Goal: Task Accomplishment & Management: Manage account settings

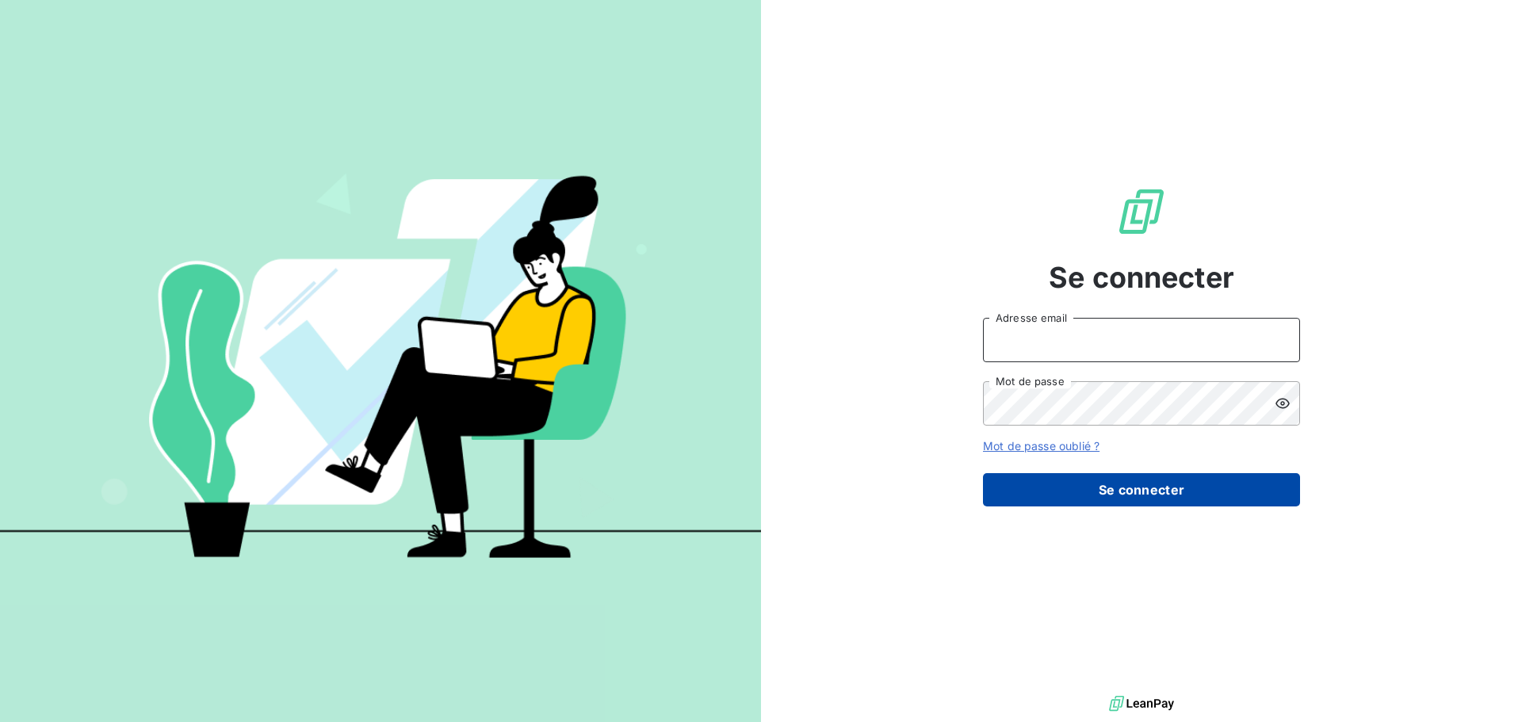
type input "[EMAIL_ADDRESS][DOMAIN_NAME]"
click at [1159, 488] on button "Se connecter" at bounding box center [1141, 489] width 317 height 33
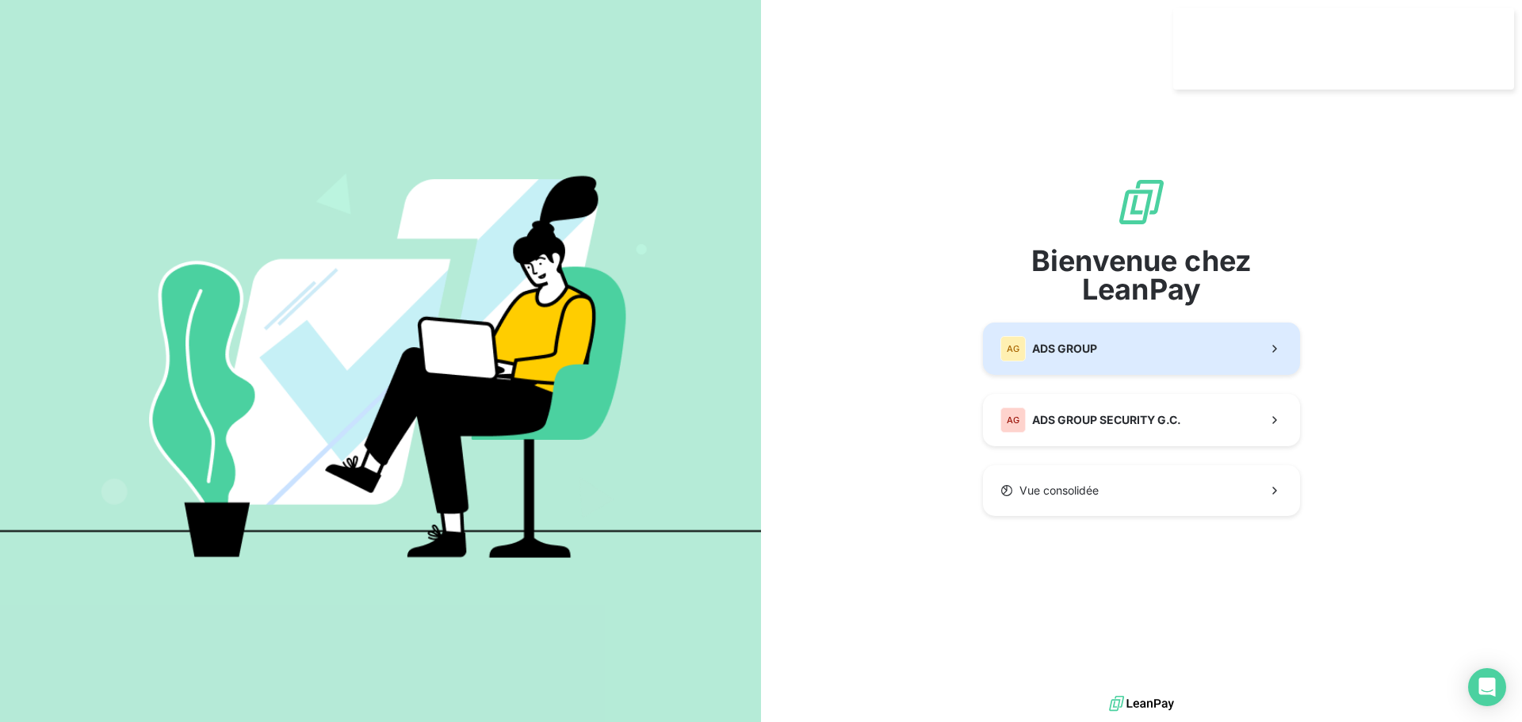
click at [1180, 355] on button "AG ADS GROUP" at bounding box center [1141, 349] width 317 height 52
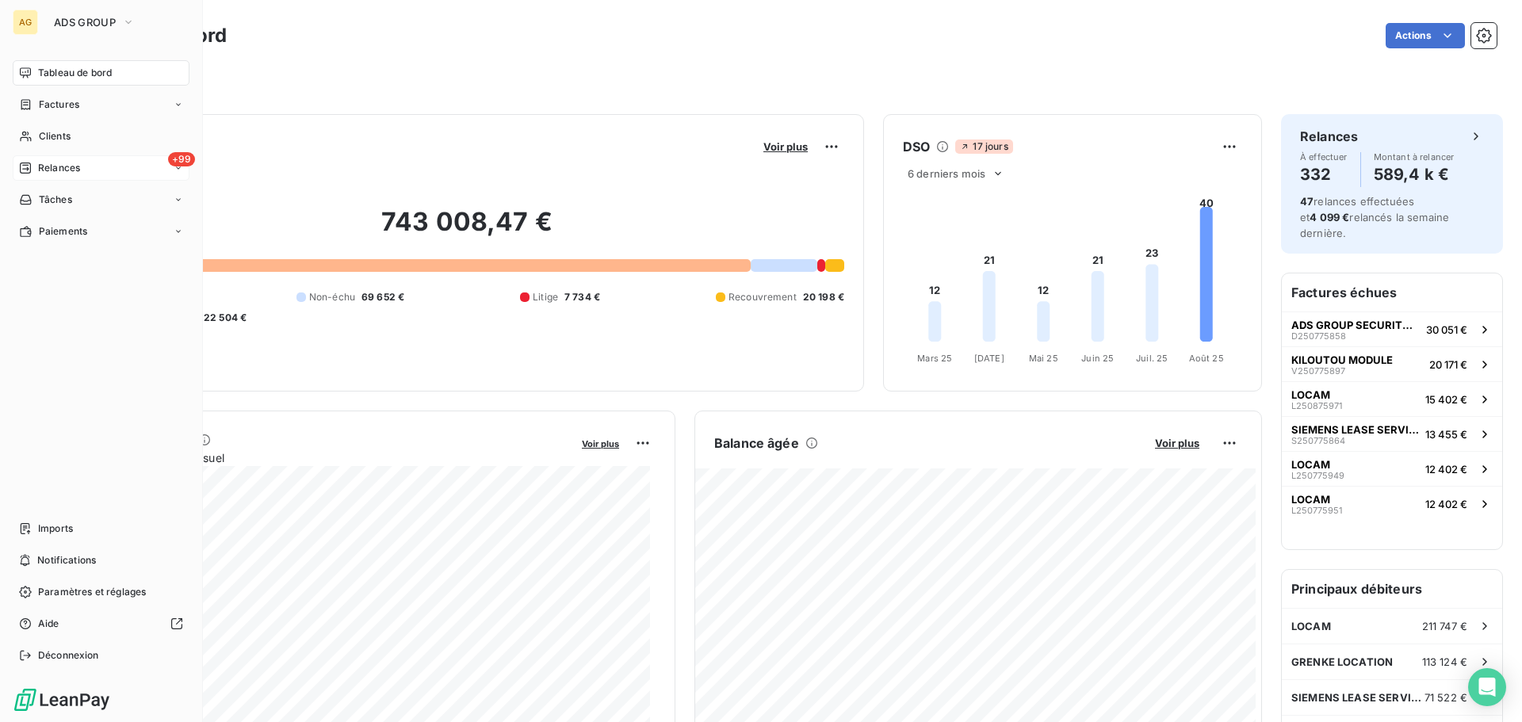
click at [49, 171] on span "Relances" at bounding box center [59, 168] width 42 height 14
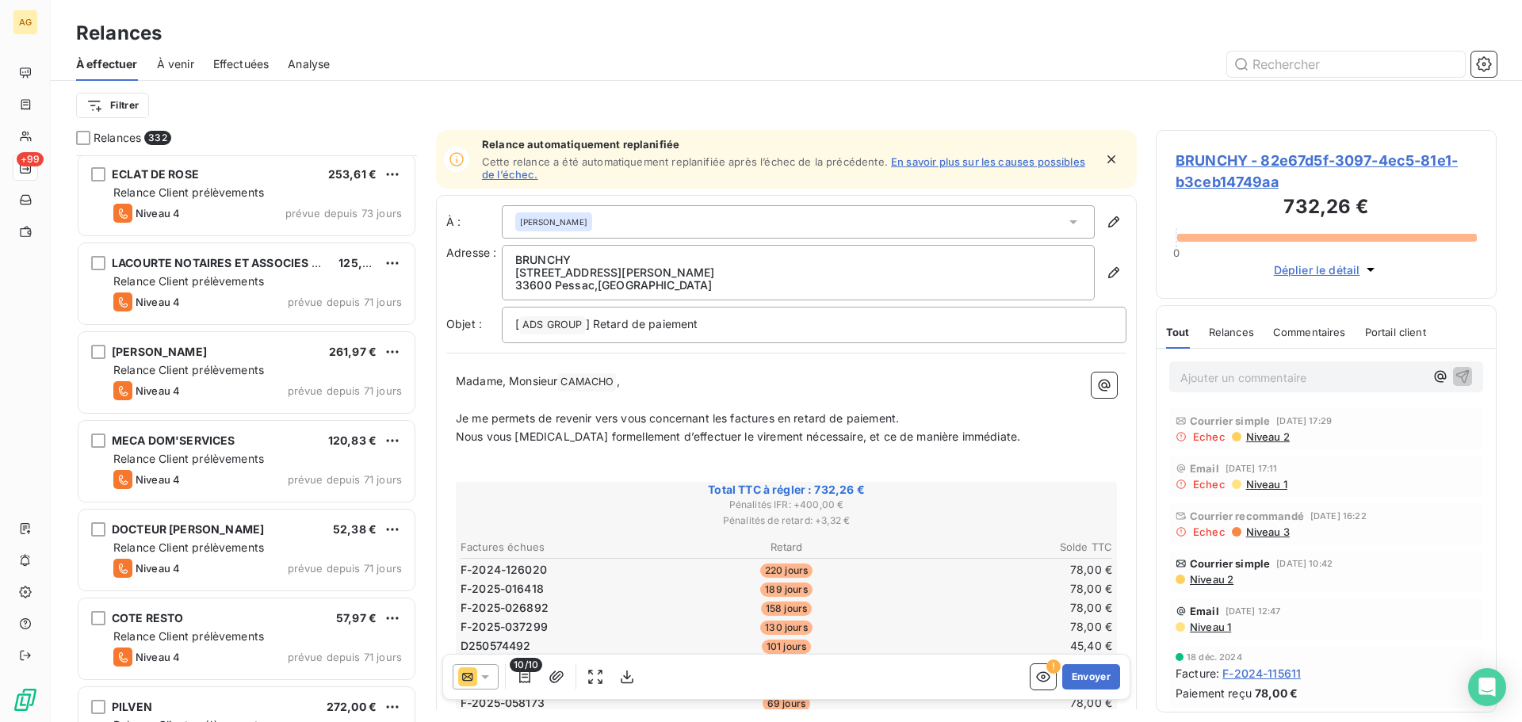
scroll to position [794, 0]
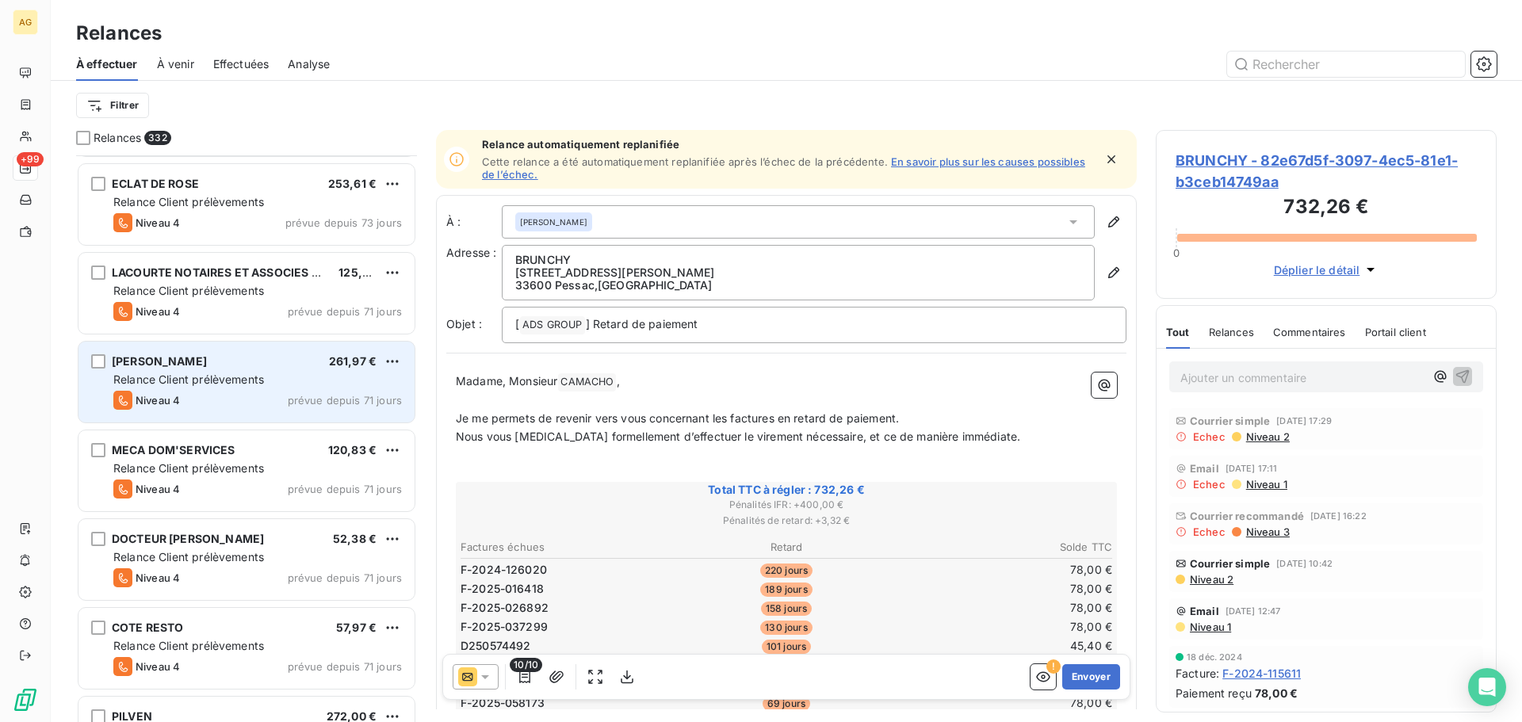
click at [231, 386] on div "Relance Client prélèvements" at bounding box center [257, 380] width 289 height 16
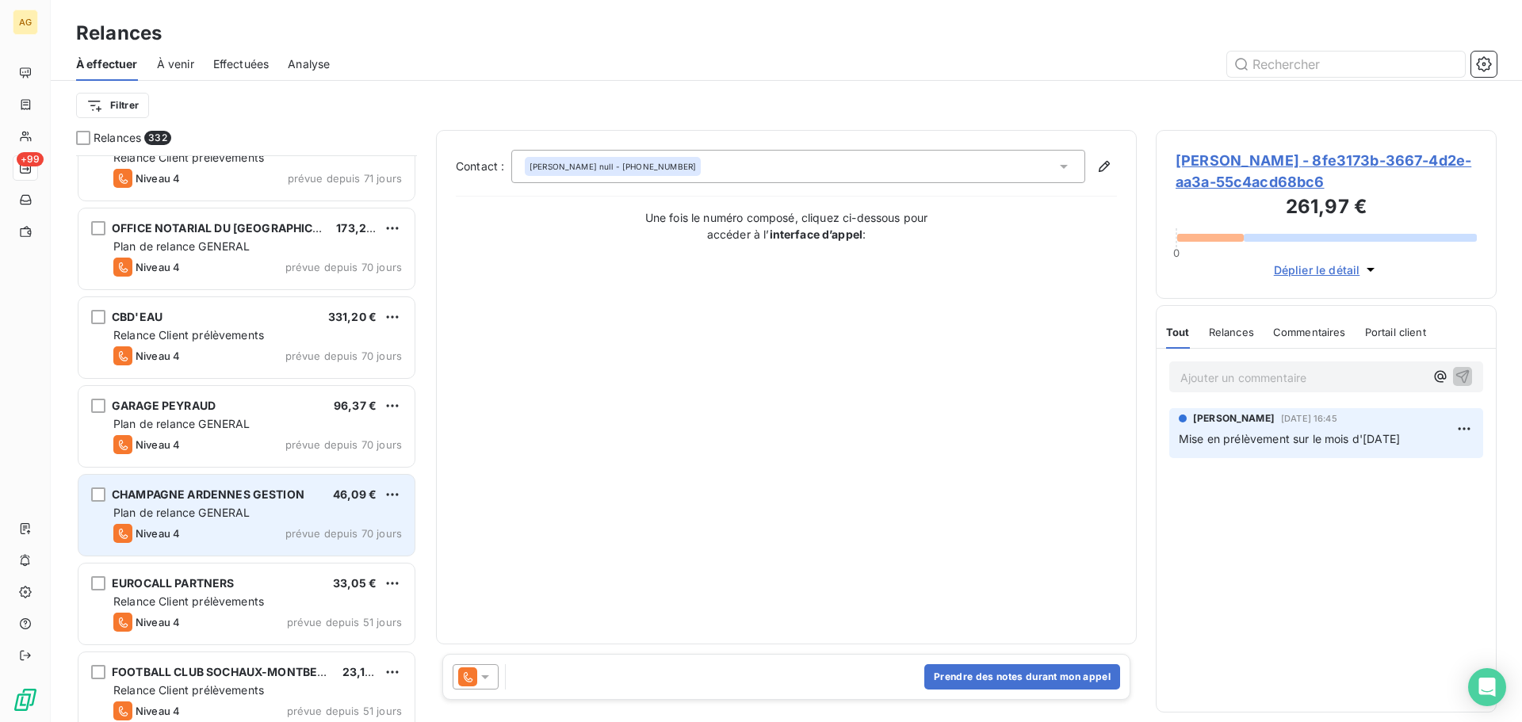
scroll to position [1983, 0]
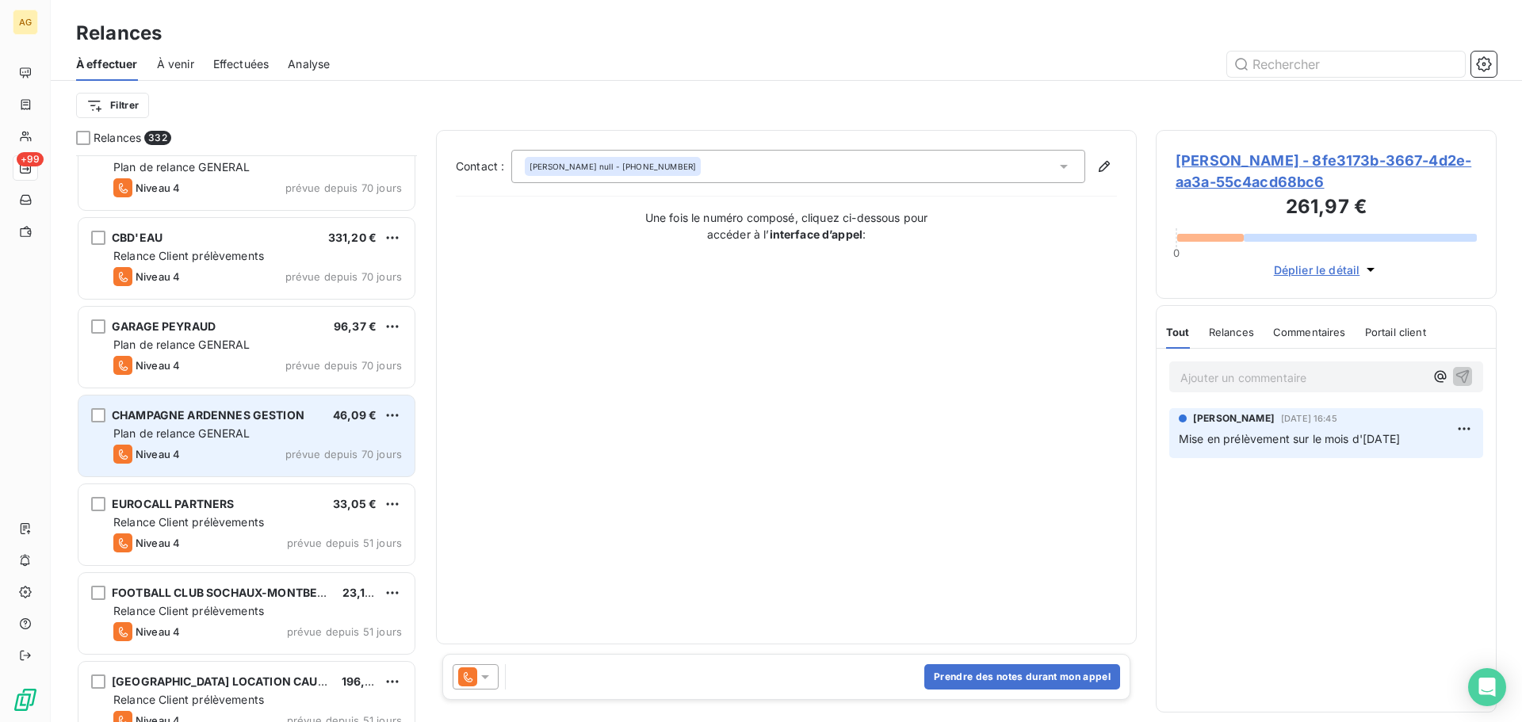
click at [275, 508] on div "EUROCALL PARTNERS 33,05 €" at bounding box center [257, 504] width 289 height 14
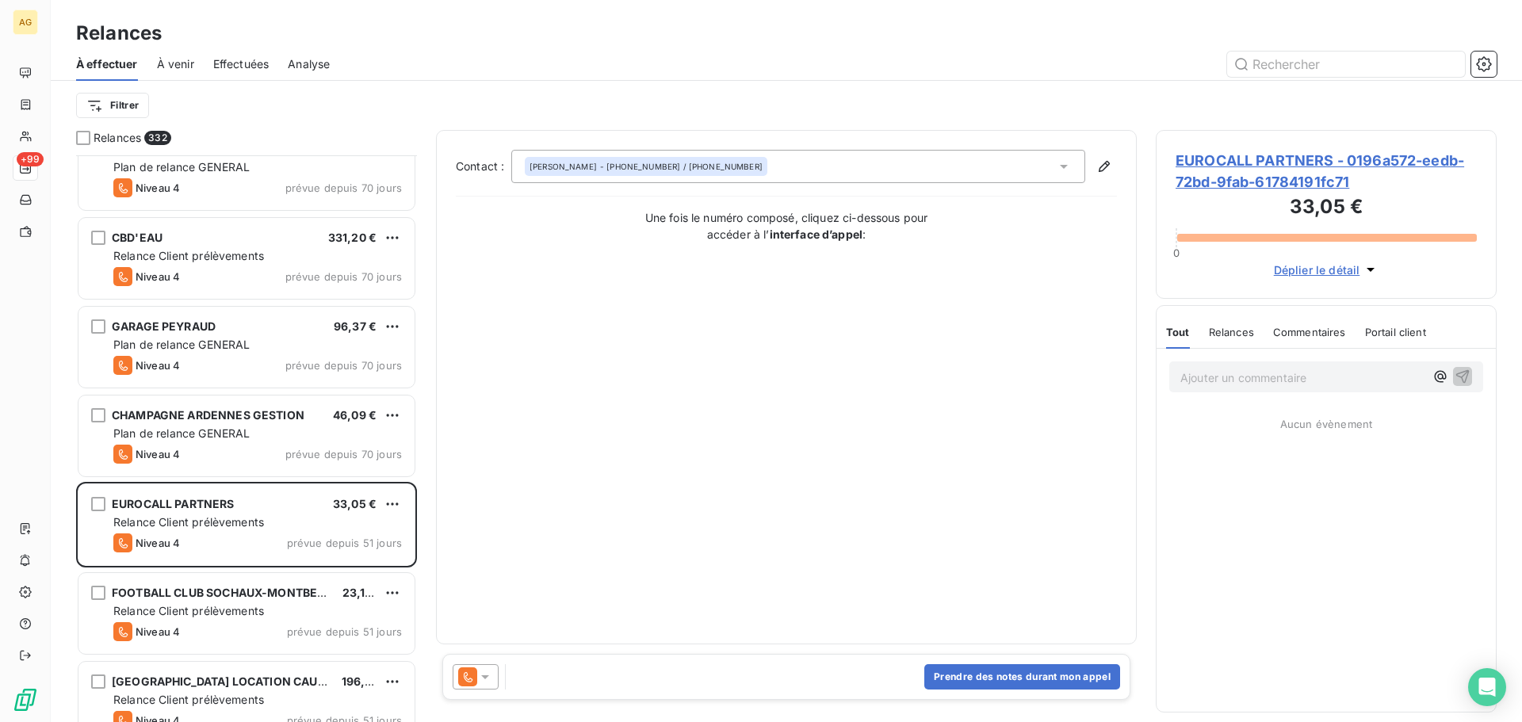
click at [1241, 383] on p "Ajouter un commentaire ﻿" at bounding box center [1303, 378] width 244 height 20
drag, startPoint x: 172, startPoint y: 601, endPoint x: 343, endPoint y: 568, distance: 173.5
click at [173, 601] on div "FOOTBALL CLUB SOCHAUX-MONTBELIARD SA" at bounding box center [221, 593] width 218 height 16
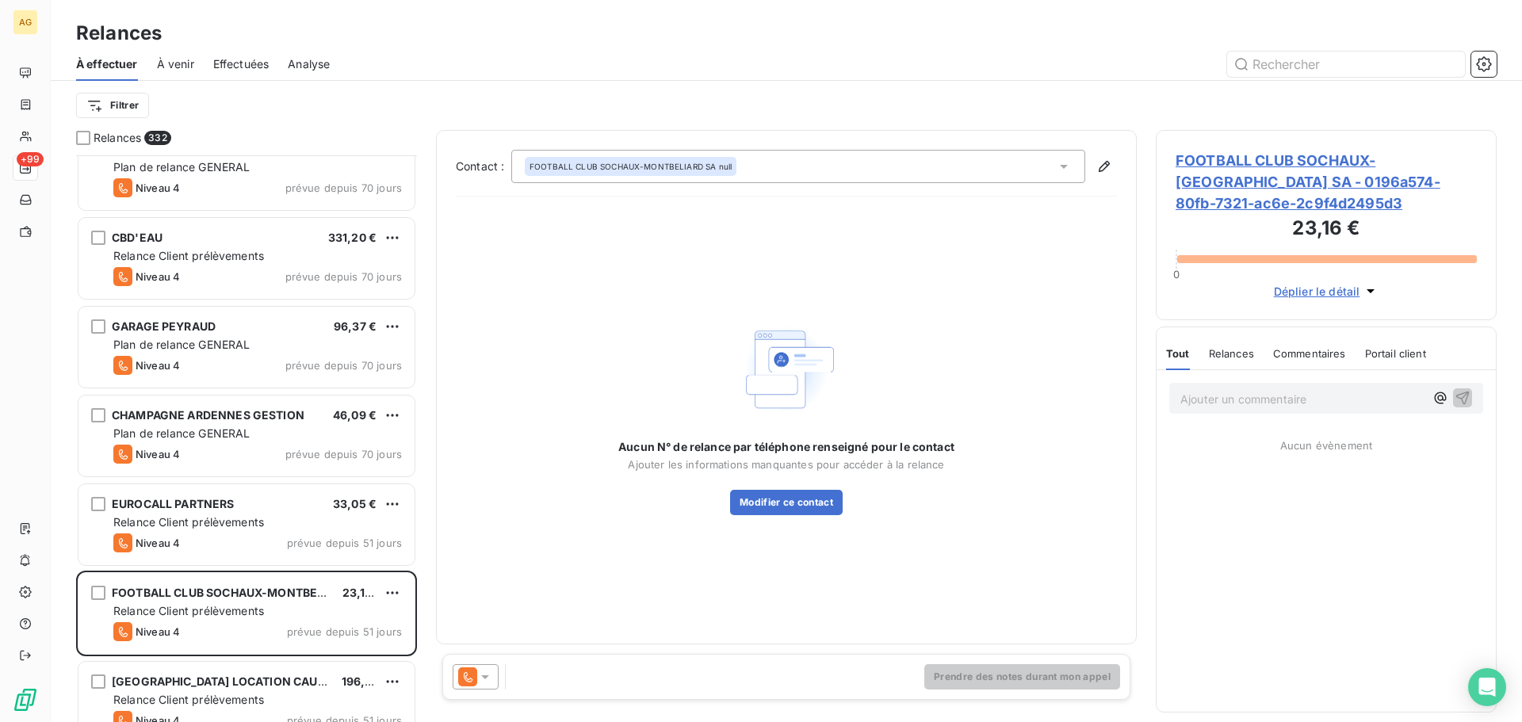
click at [1219, 163] on span "FOOTBALL CLUB SOCHAUX-[GEOGRAPHIC_DATA] SA - 0196a574-80fb-7321-ac6e-2c9f4d2495…" at bounding box center [1326, 182] width 301 height 64
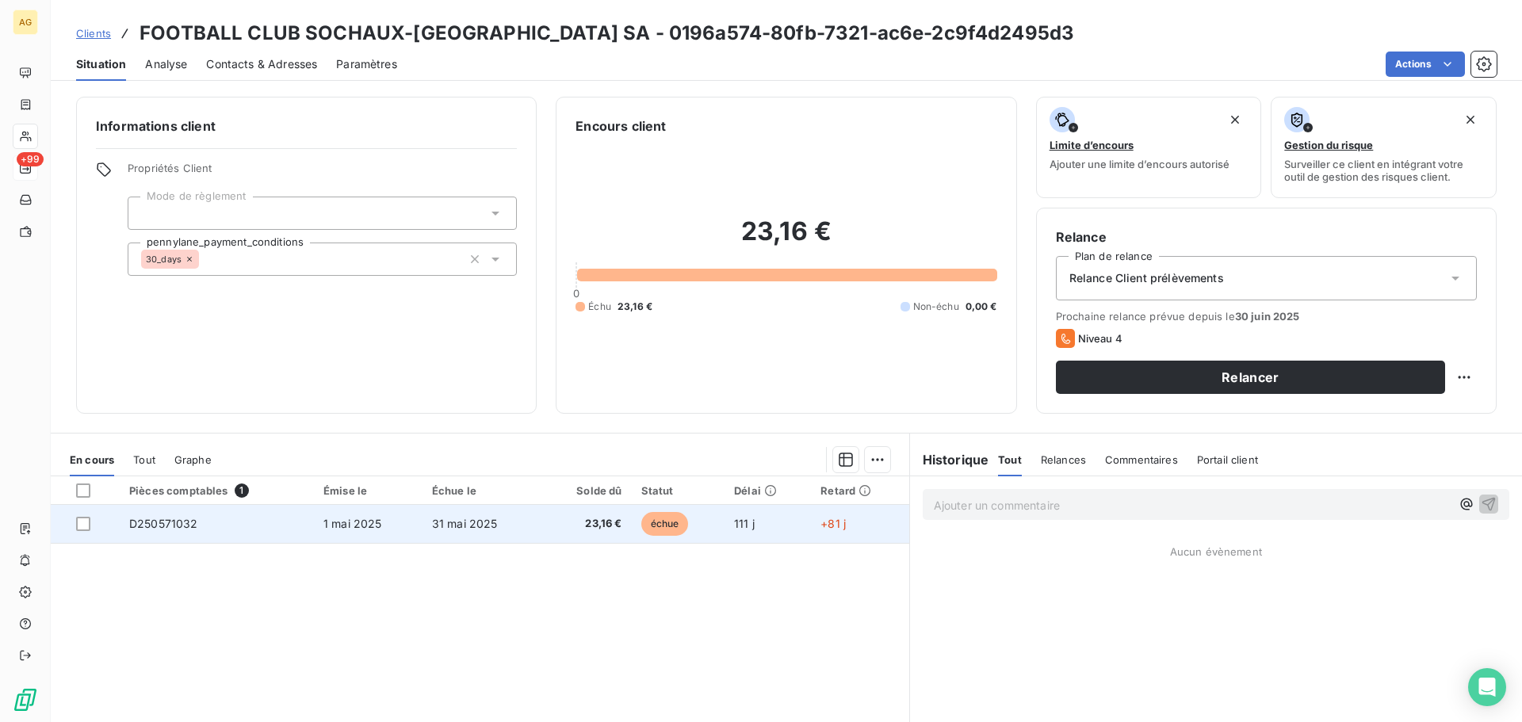
click at [436, 523] on span "31 mai 2025" at bounding box center [465, 523] width 66 height 13
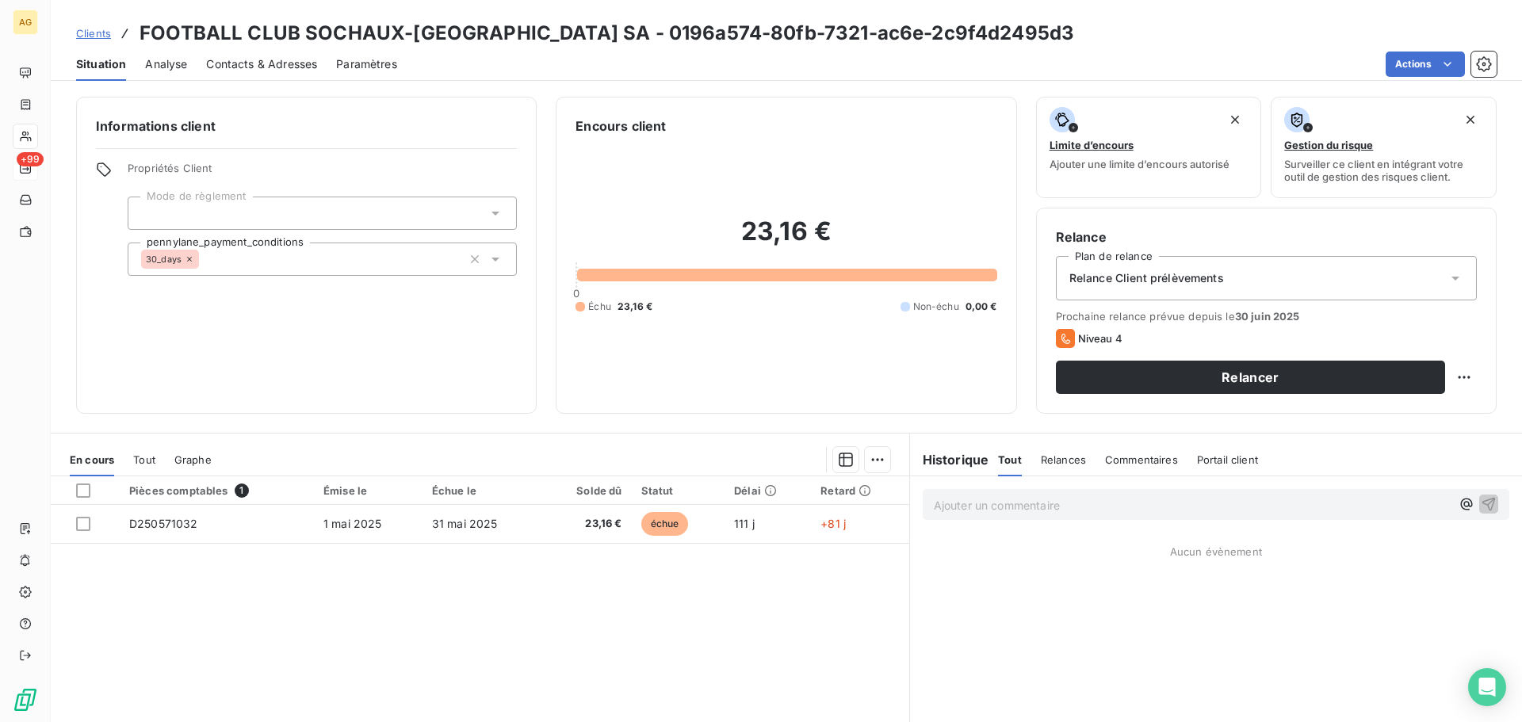
click at [1245, 282] on div "Relance Client prélèvements" at bounding box center [1266, 278] width 421 height 44
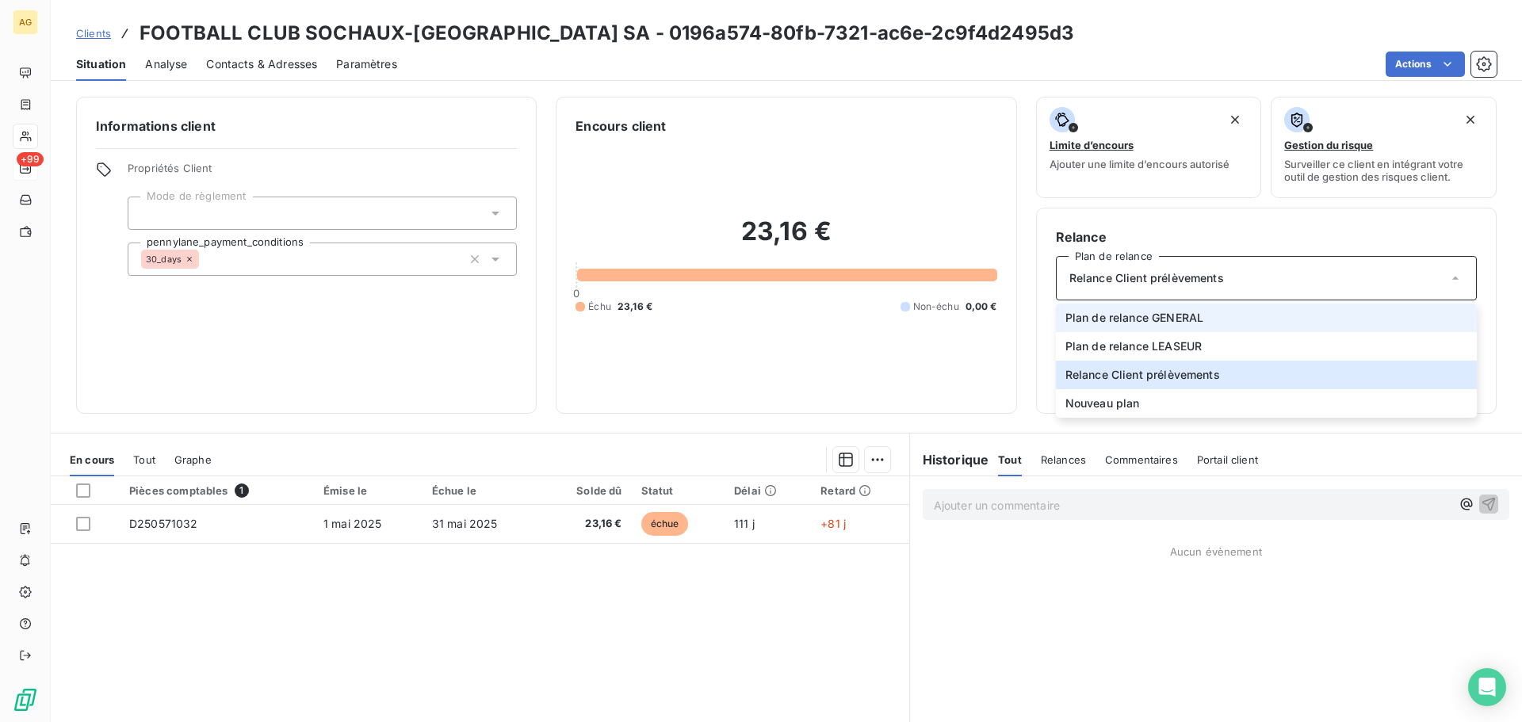
click at [1162, 322] on span "Plan de relance GENERAL" at bounding box center [1135, 318] width 138 height 16
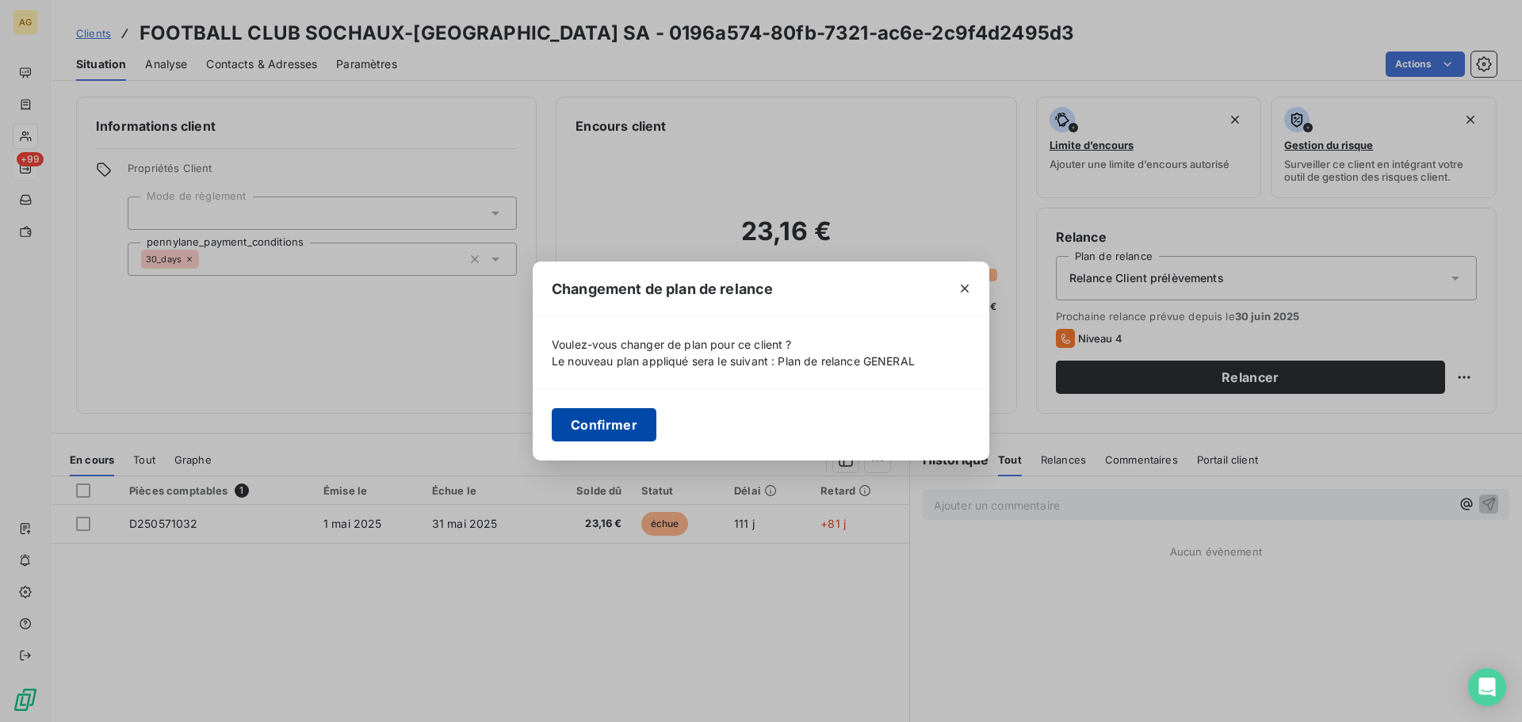
click at [584, 421] on button "Confirmer" at bounding box center [604, 424] width 105 height 33
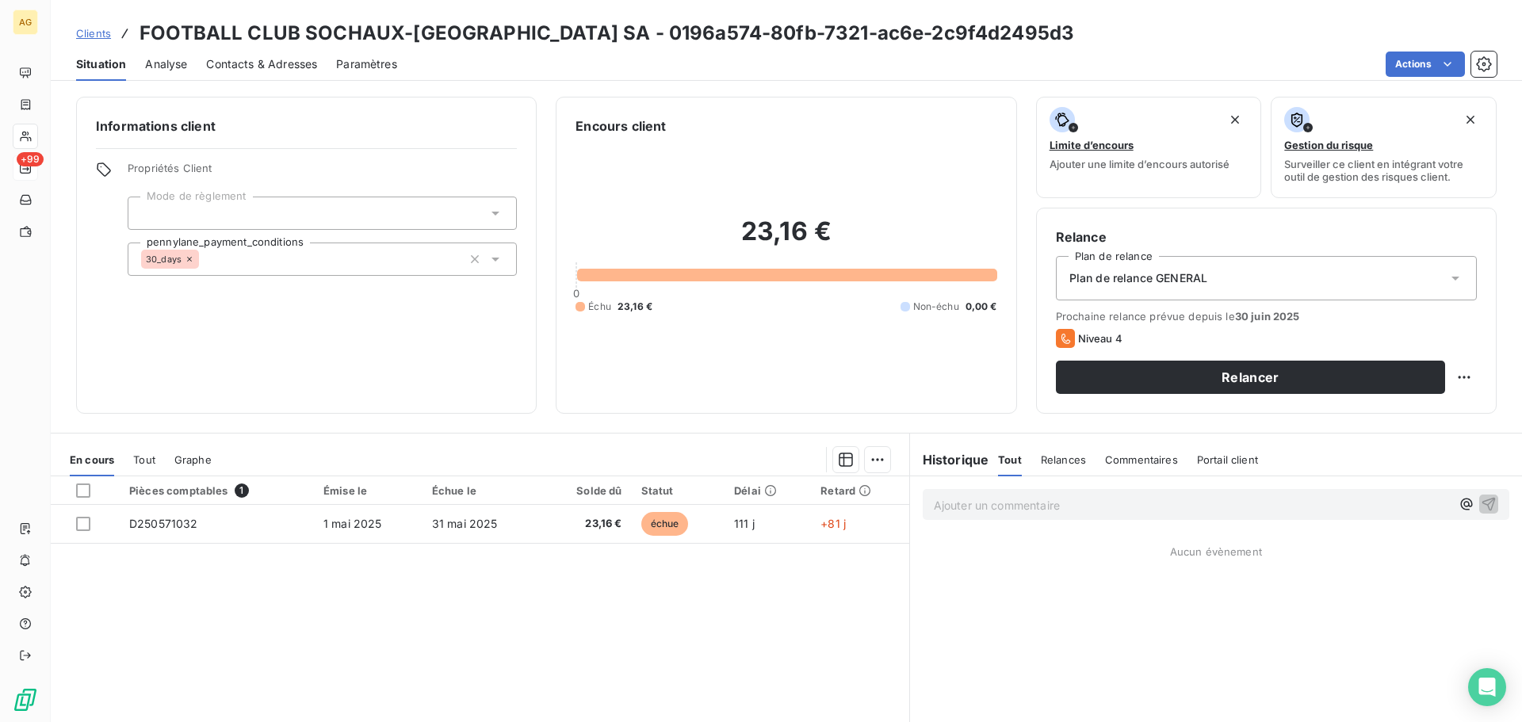
click at [370, 59] on span "Paramètres" at bounding box center [366, 64] width 61 height 16
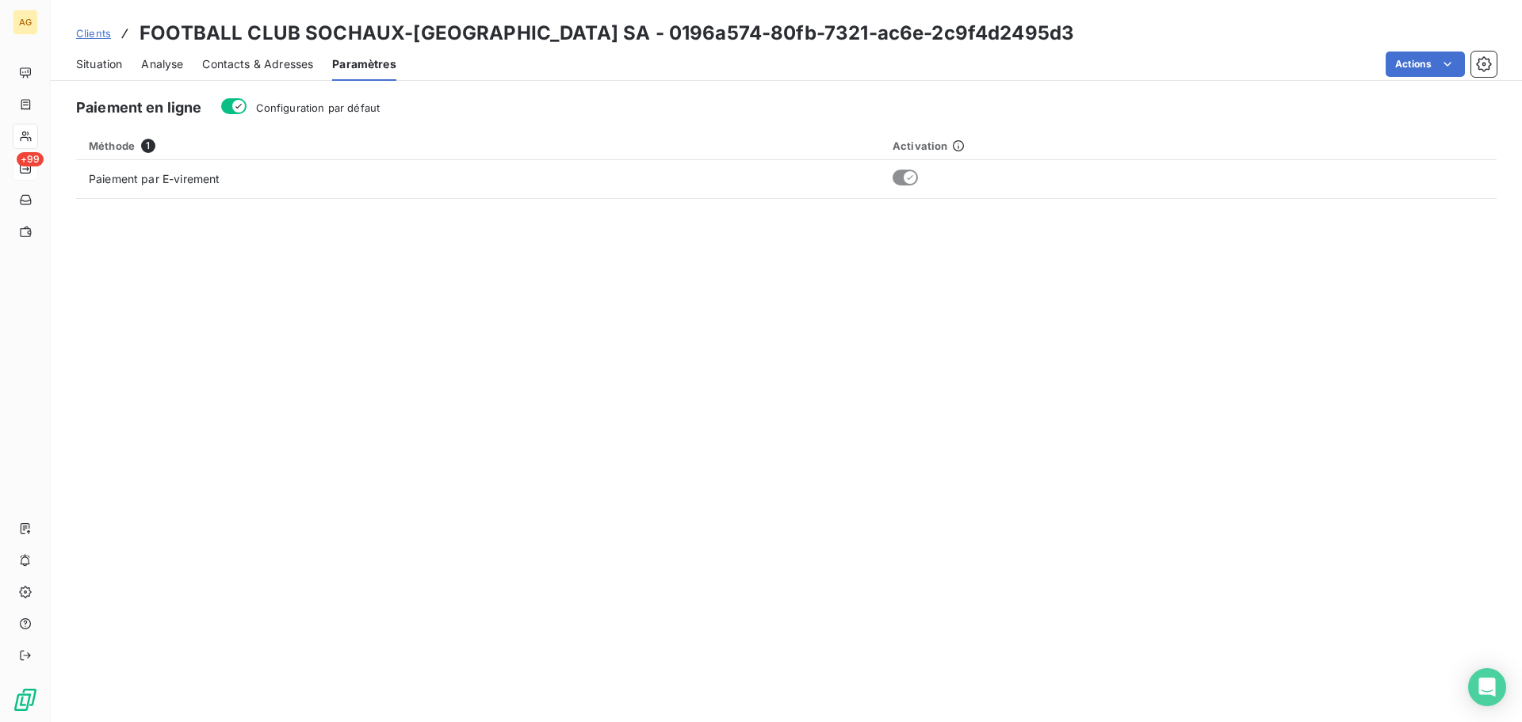
click at [300, 113] on span "Configuration par défaut" at bounding box center [318, 107] width 124 height 13
click at [247, 113] on button "Configuration par défaut" at bounding box center [233, 106] width 25 height 16
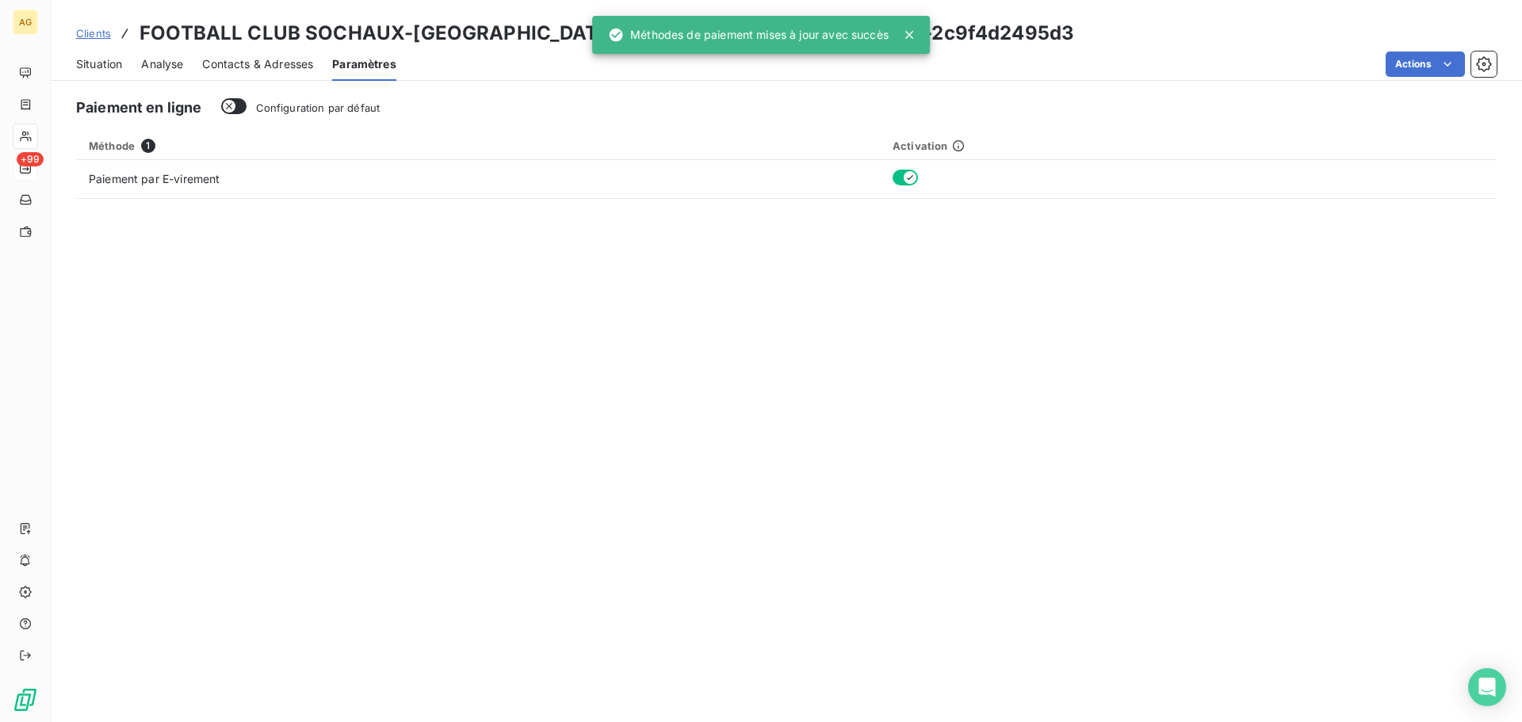
click at [259, 63] on span "Contacts & Adresses" at bounding box center [257, 64] width 111 height 16
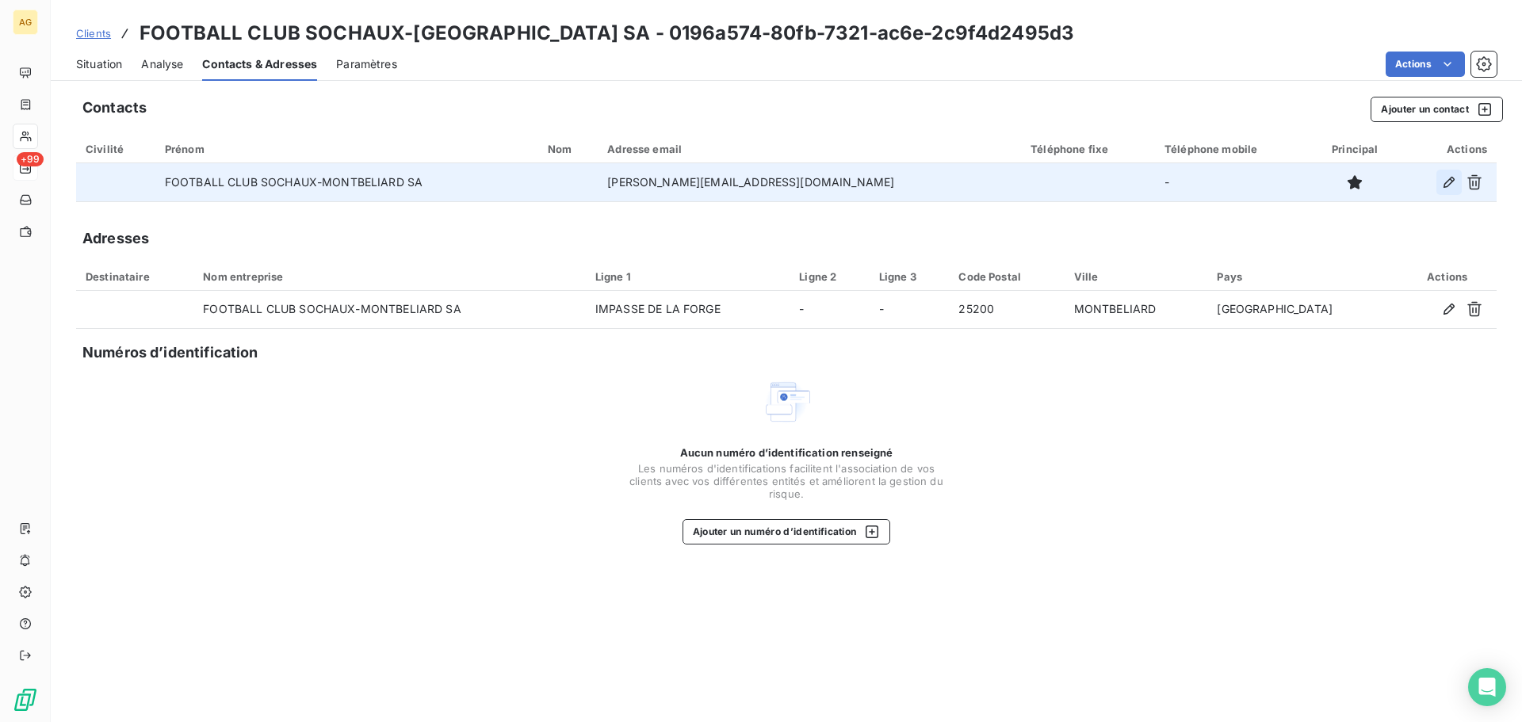
click at [1454, 177] on icon "button" at bounding box center [1449, 182] width 16 height 16
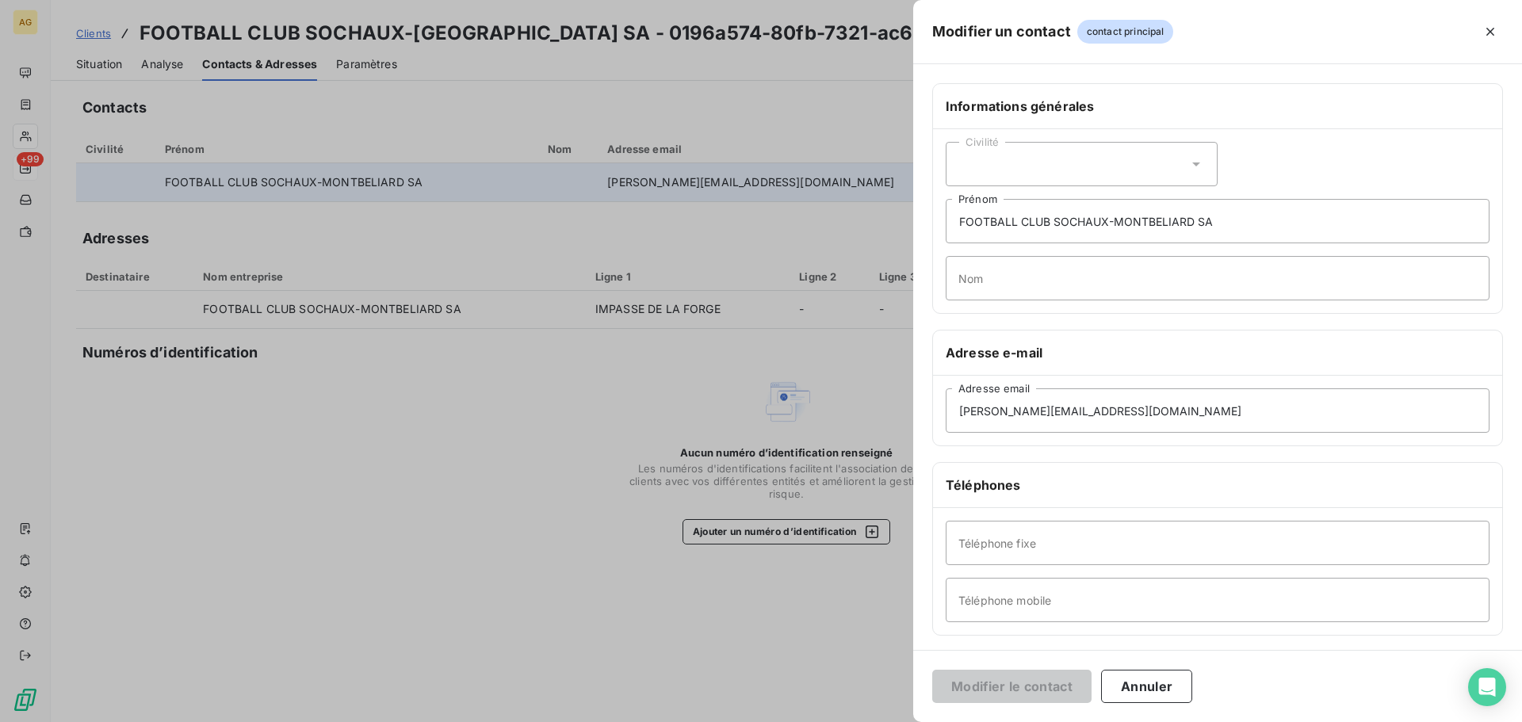
click at [1037, 159] on div "Civilité" at bounding box center [1082, 164] width 272 height 44
click at [1003, 235] on span "Monsieur" at bounding box center [1002, 232] width 48 height 15
click at [1244, 208] on input "FOOTBALL CLUB SOCHAUX-MONTBELIARD SA" at bounding box center [1218, 221] width 544 height 44
drag, startPoint x: 1241, startPoint y: 216, endPoint x: 947, endPoint y: 253, distance: 296.5
click at [947, 253] on div "Civilité Monsieur FOOTBALL CLUB SOCHAUX-MONTBELIARD SA Prénom Nom" at bounding box center [1217, 221] width 569 height 184
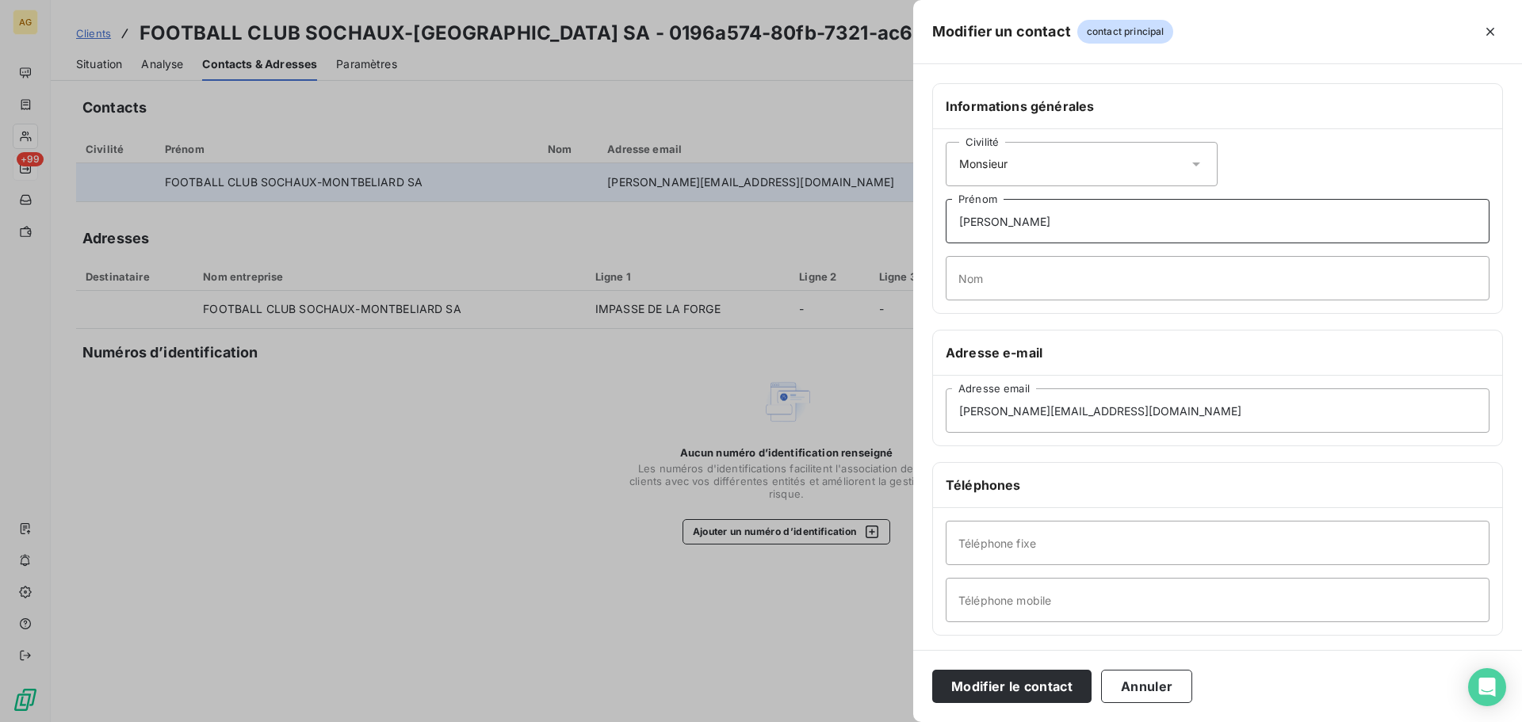
type input "[PERSON_NAME]"
type input "MERIEUX"
drag, startPoint x: 1162, startPoint y: 415, endPoint x: 862, endPoint y: 457, distance: 303.4
click at [862, 722] on div "Modifier un contact contact principal Informations générales Civilité Monsieur …" at bounding box center [761, 722] width 1522 height 0
paste input "jeansebastien.merieux"
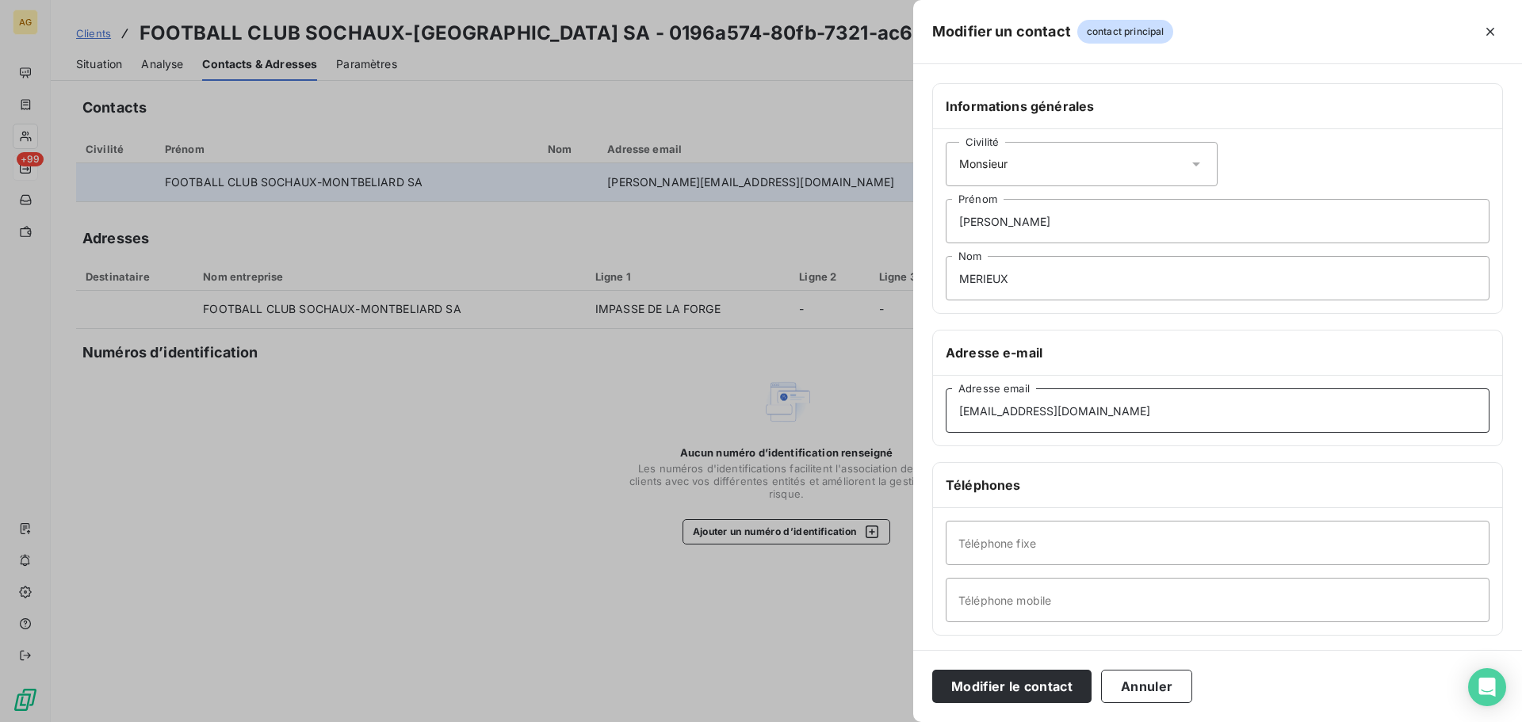
type input "[EMAIL_ADDRESS][DOMAIN_NAME]"
click at [1383, 534] on input "Téléphone fixe" at bounding box center [1218, 543] width 544 height 44
paste input "[PHONE_NUMBER]"
type input "[PHONE_NUMBER]"
drag, startPoint x: 1184, startPoint y: 597, endPoint x: 1168, endPoint y: 602, distance: 16.6
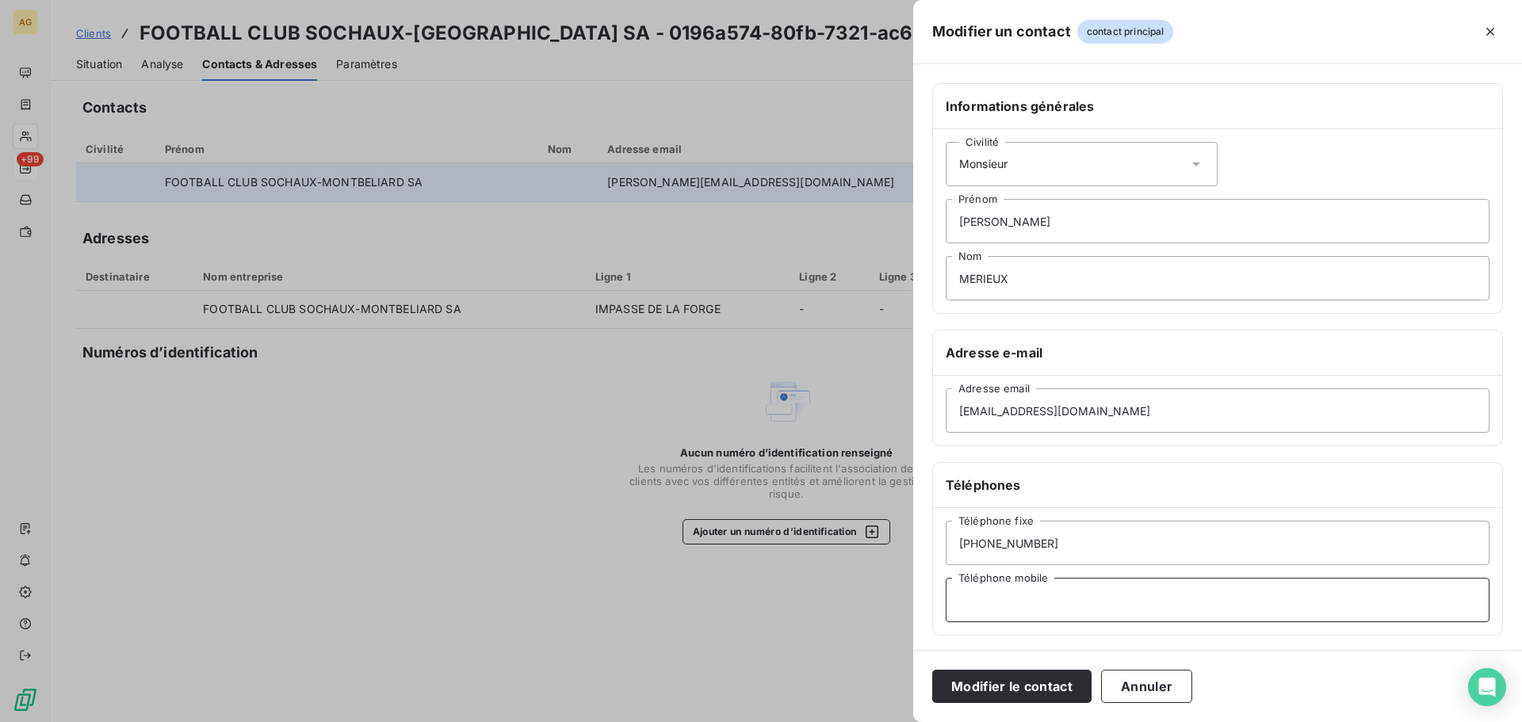
click at [1184, 597] on input "Téléphone mobile" at bounding box center [1218, 600] width 544 height 44
paste input "[PHONE_NUMBER]"
type input "[PHONE_NUMBER]"
click at [1009, 687] on button "Modifier le contact" at bounding box center [1011, 686] width 159 height 33
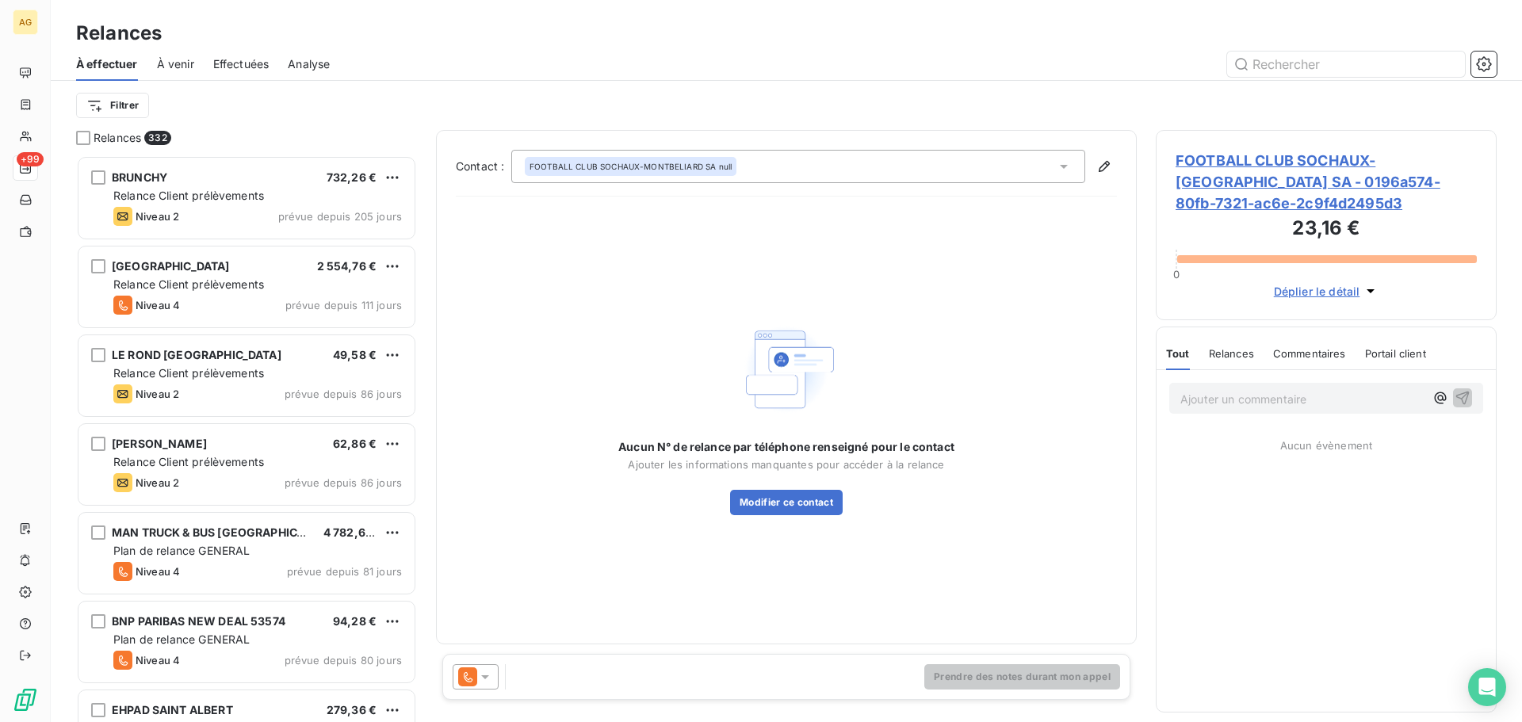
scroll to position [555, 329]
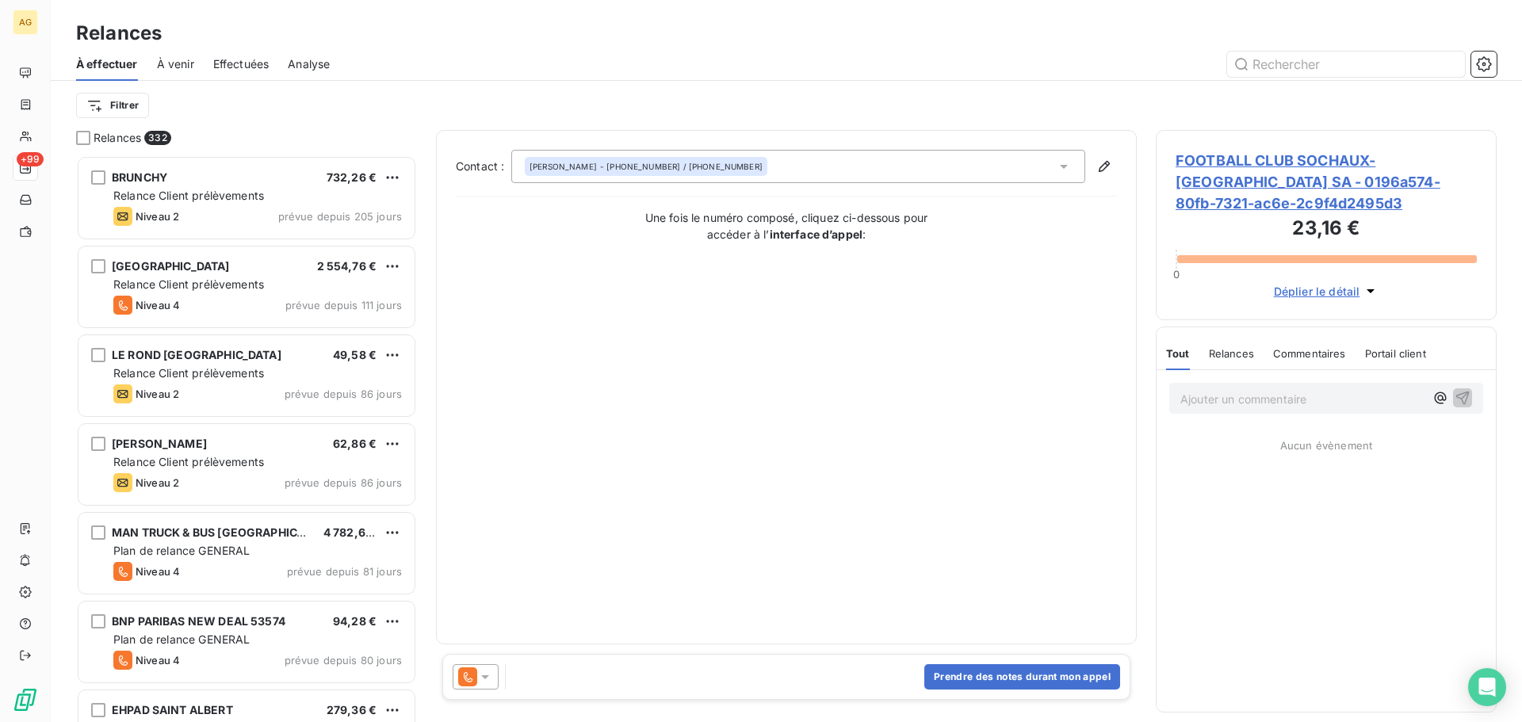
click at [482, 672] on icon at bounding box center [485, 677] width 16 height 16
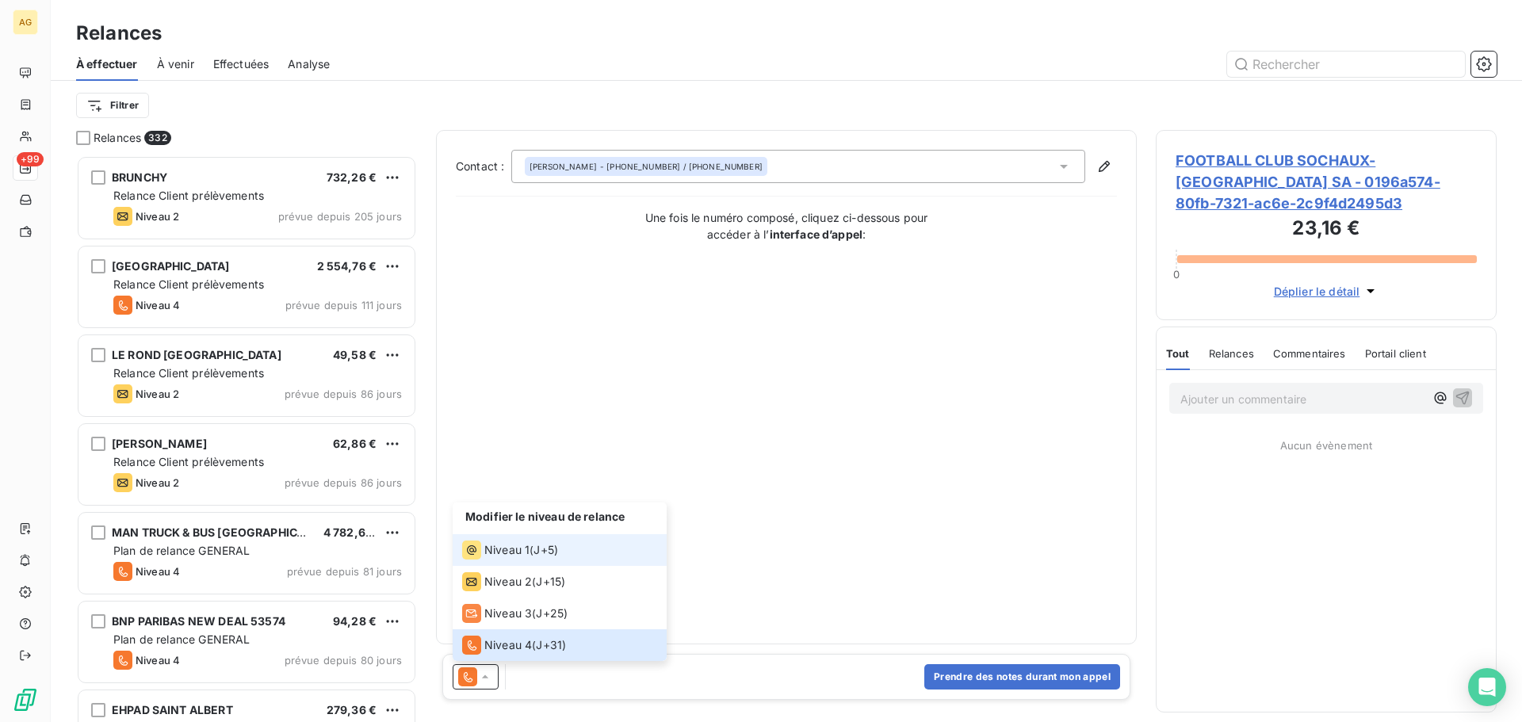
click at [511, 553] on span "Niveau 1" at bounding box center [506, 550] width 45 height 16
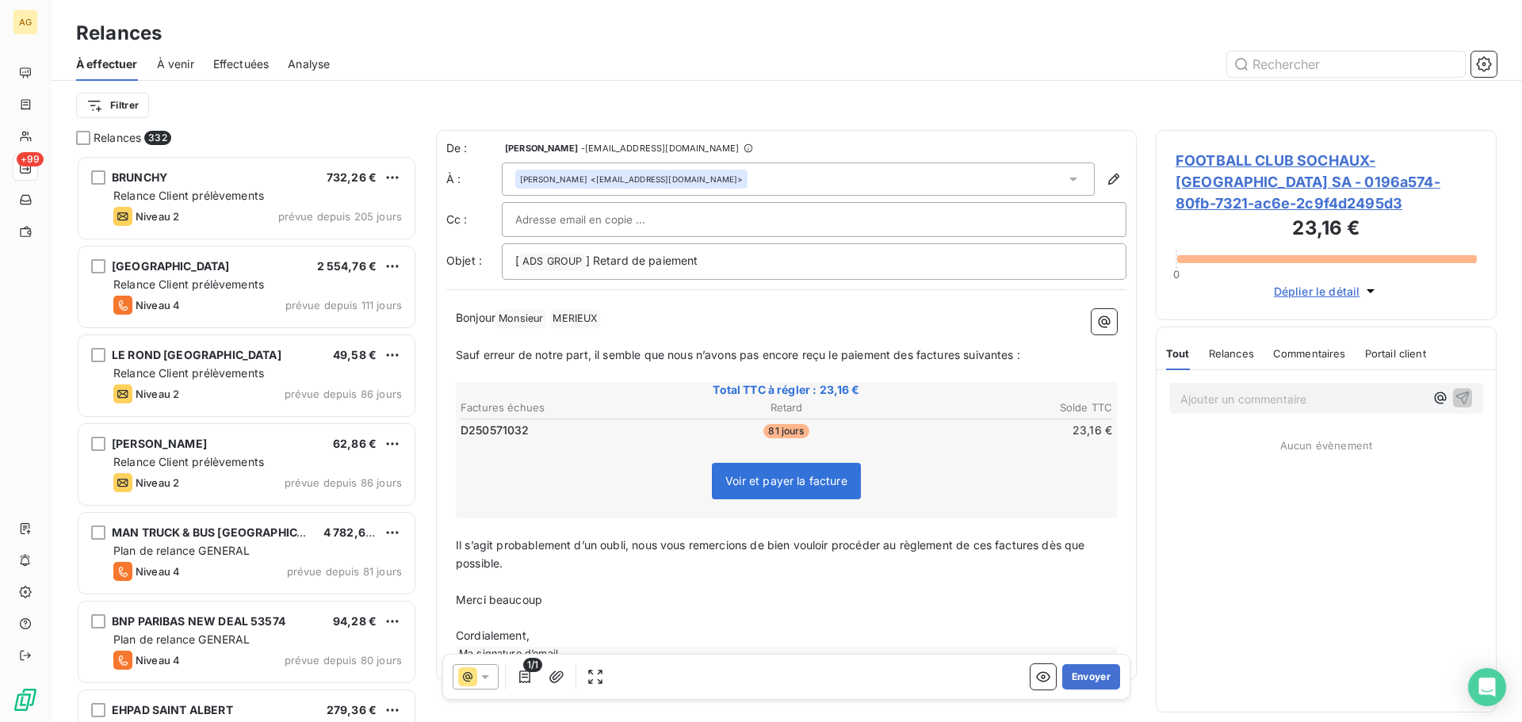
click at [966, 351] on span "Sauf erreur de notre part, il semble que nous n’avons pas encore reçu le paieme…" at bounding box center [738, 354] width 565 height 13
click at [916, 355] on span "Sauf erreur de notre part, il semble que nous n’avons pas encore reçu le paieme…" at bounding box center [738, 354] width 565 height 13
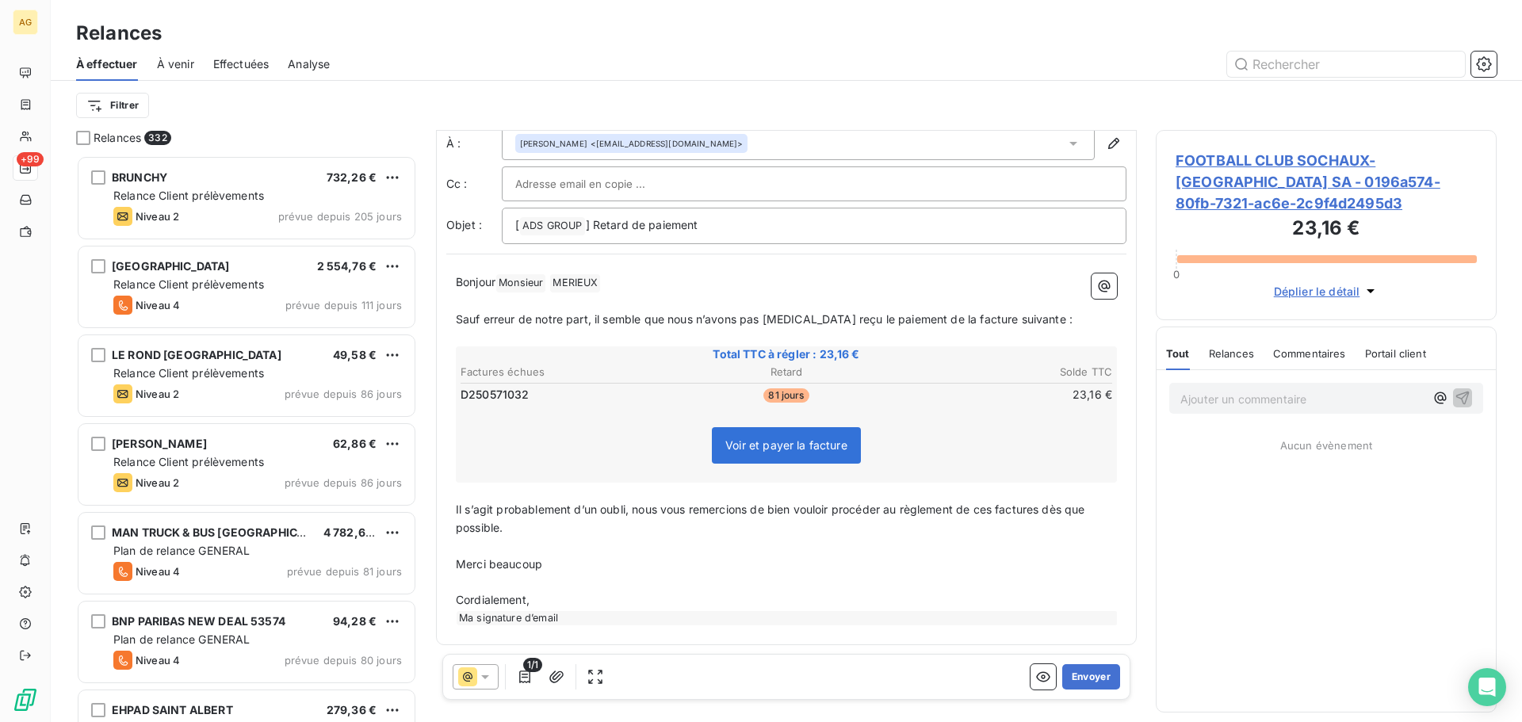
scroll to position [37, 0]
click at [996, 512] on span "Il s’agit probablement d’un oubli, nous vous remercions de bien vouloir procéde…" at bounding box center [772, 518] width 633 height 32
click at [1064, 674] on button "Envoyer" at bounding box center [1091, 676] width 58 height 25
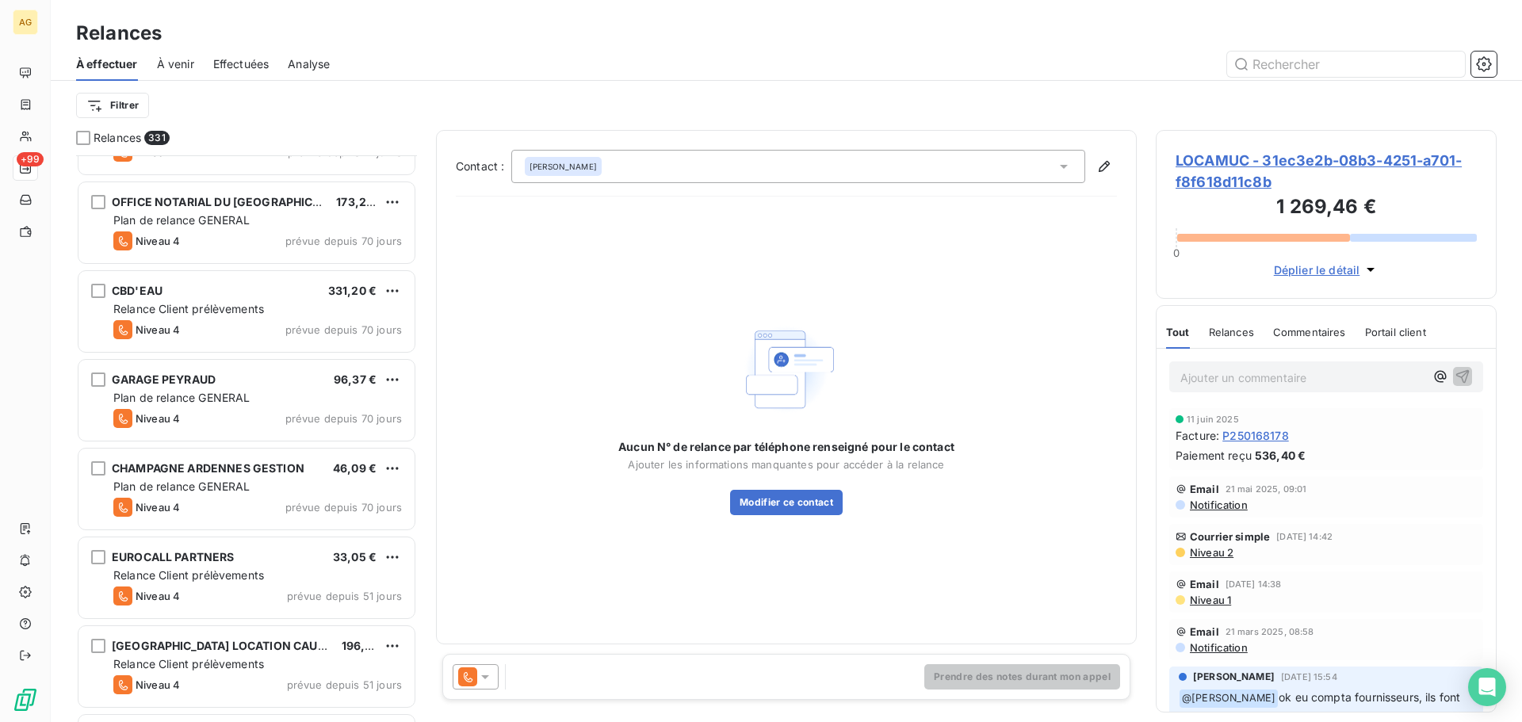
scroll to position [1983, 0]
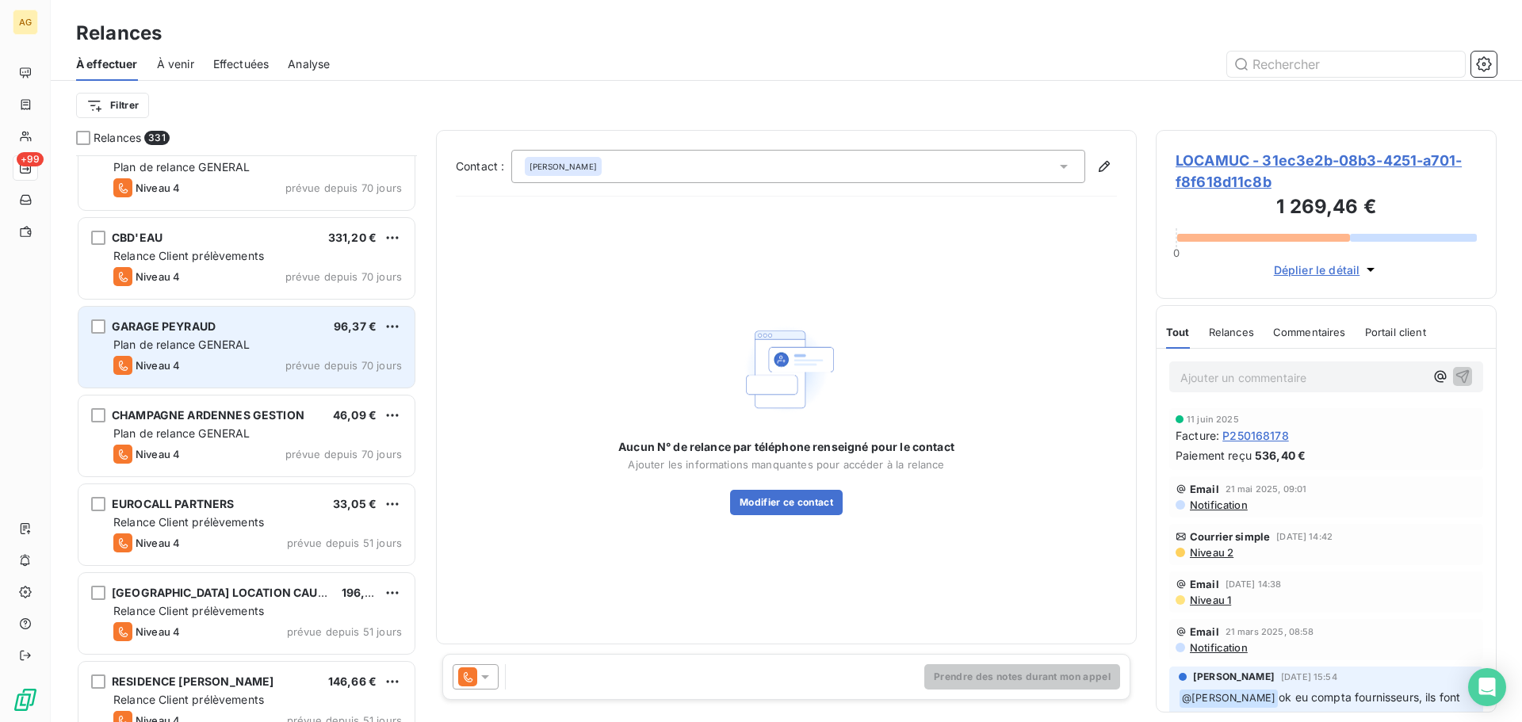
click at [282, 350] on div "Plan de relance GENERAL" at bounding box center [257, 345] width 289 height 16
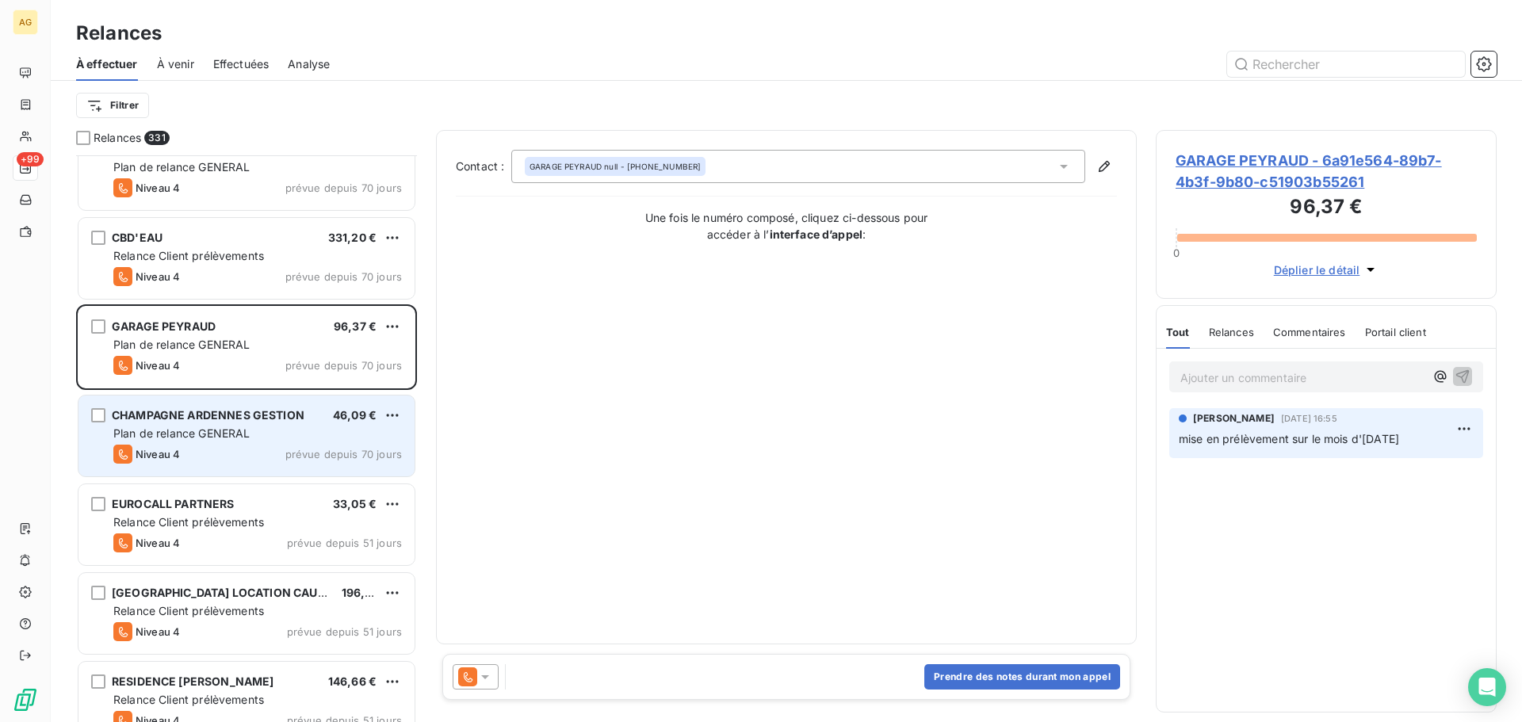
click at [253, 436] on div "Plan de relance GENERAL" at bounding box center [257, 434] width 289 height 16
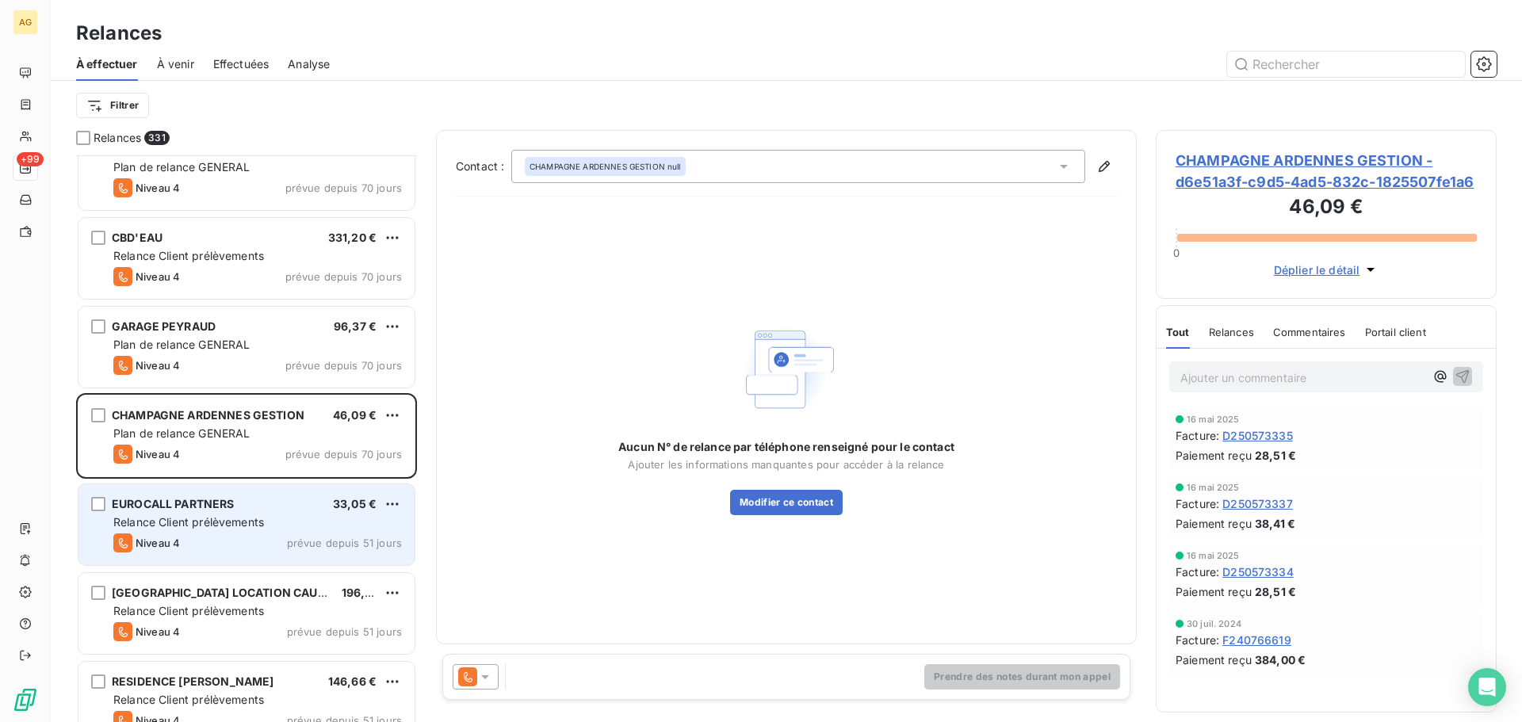
click at [253, 525] on span "Relance Client prélèvements" at bounding box center [188, 521] width 151 height 13
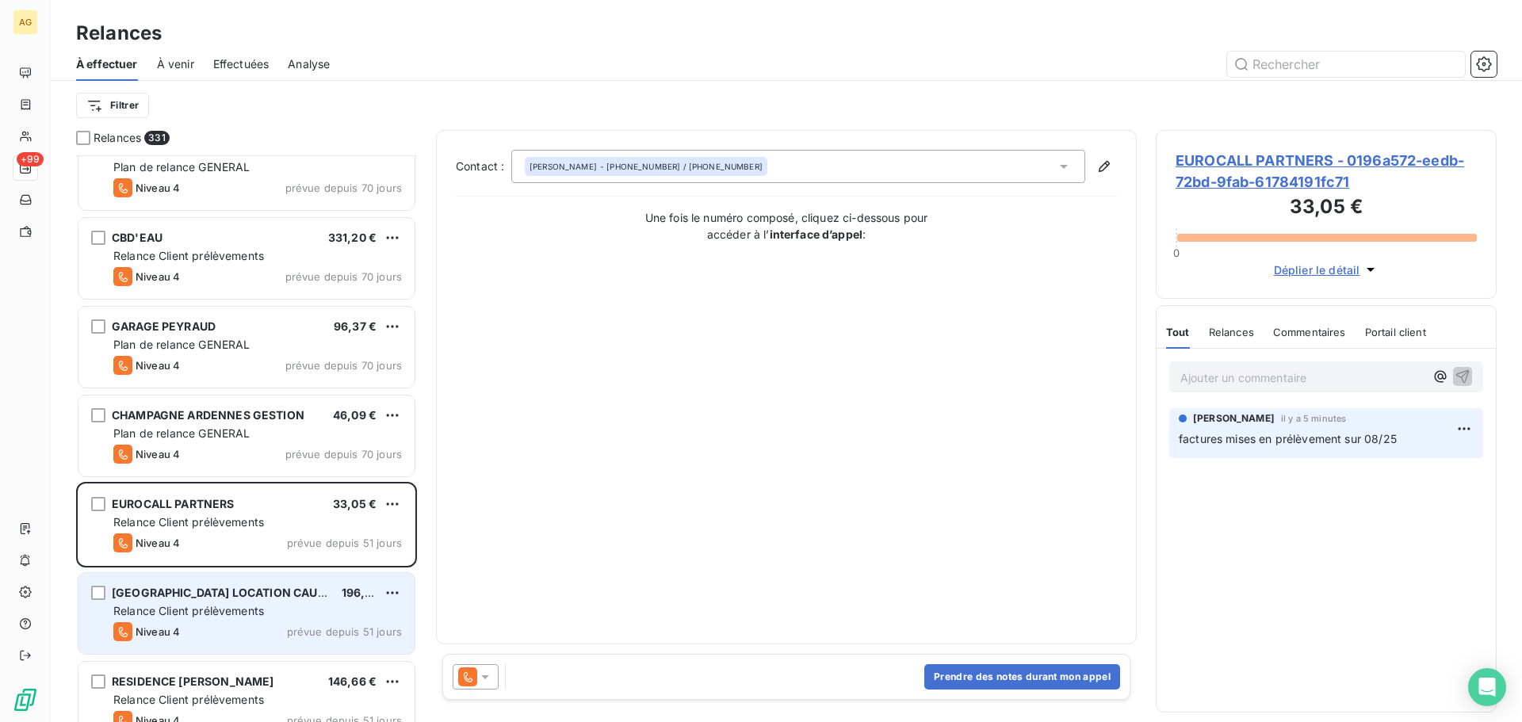
click at [189, 610] on span "Relance Client prélèvements" at bounding box center [188, 610] width 151 height 13
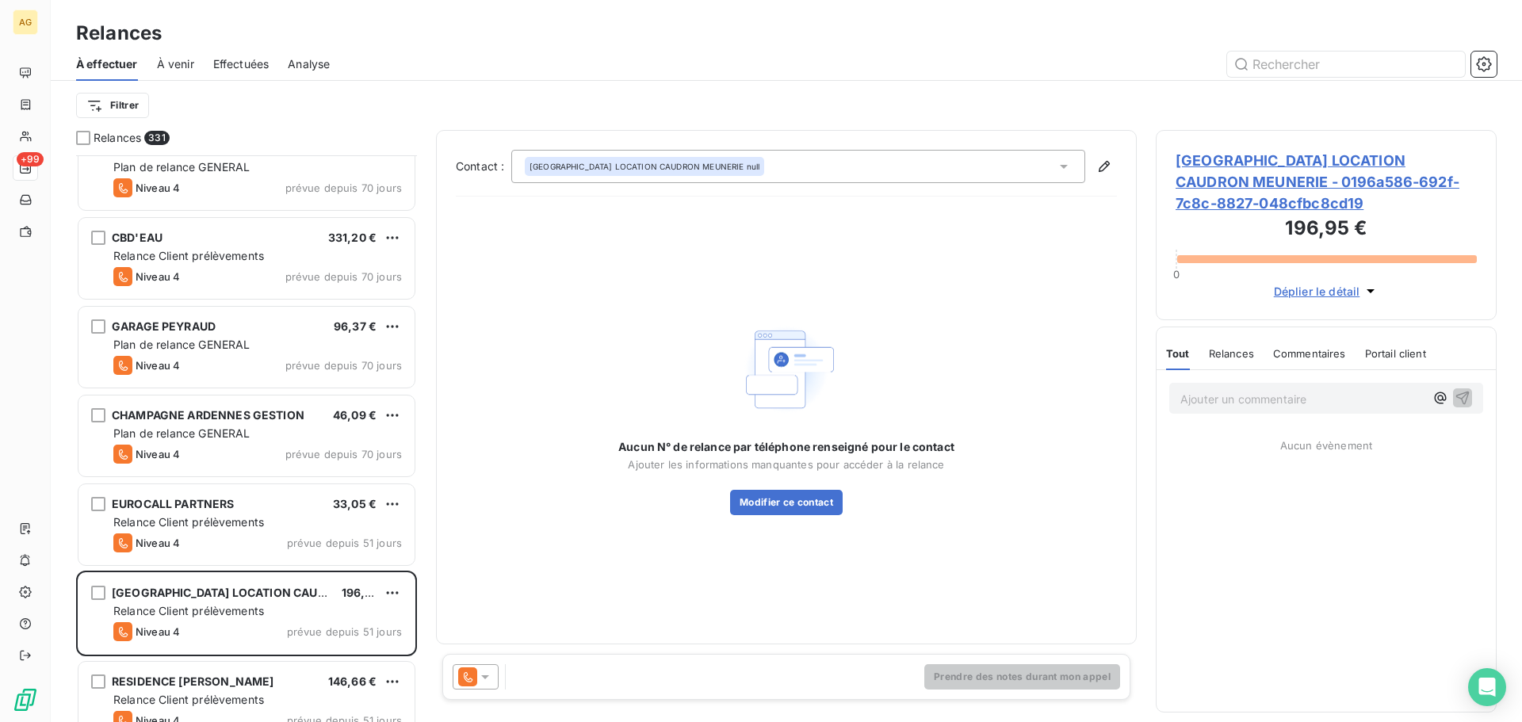
click at [1244, 181] on span "[GEOGRAPHIC_DATA] LOCATION CAUDRON MEUNERIE - 0196a586-692f-7c8c-8827-048cfbc8c…" at bounding box center [1326, 182] width 301 height 64
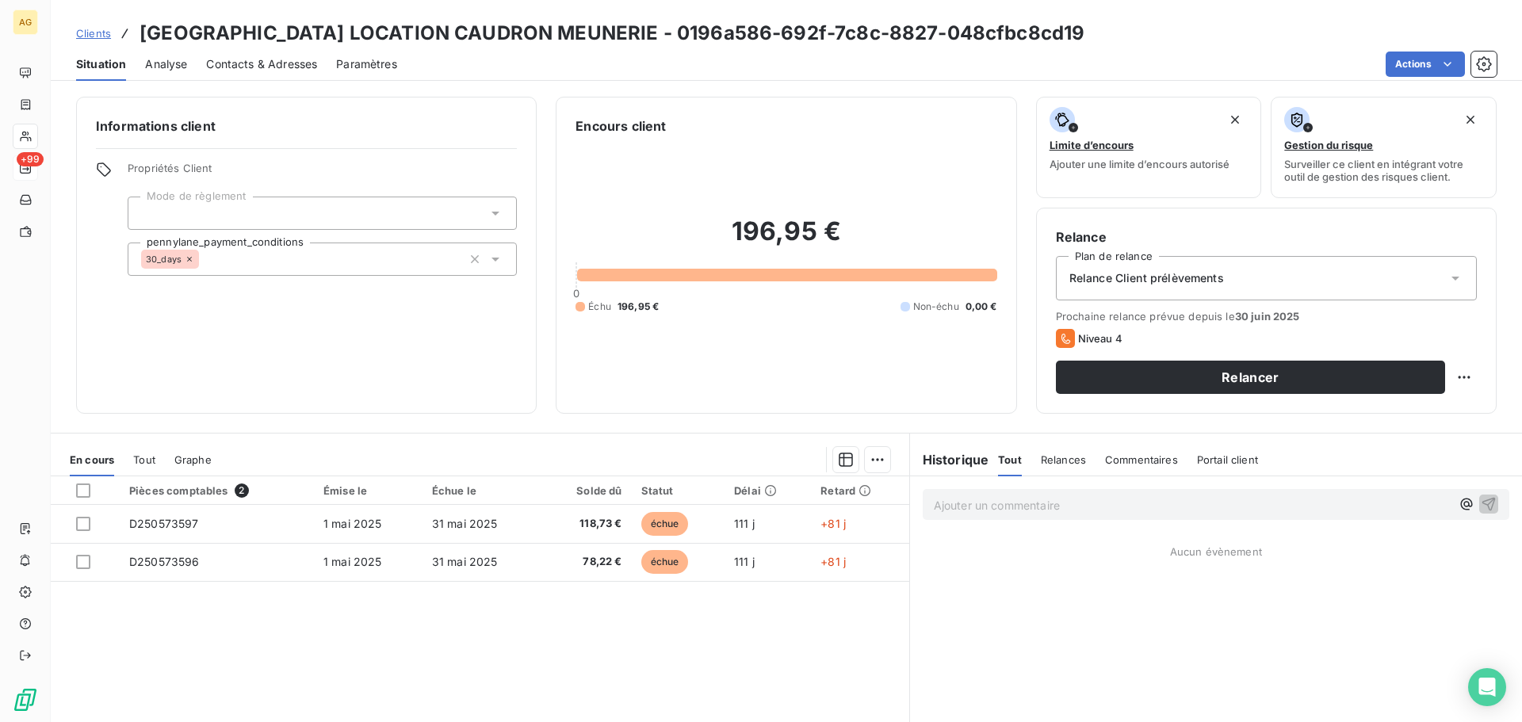
click at [1261, 270] on div "Relance Client prélèvements" at bounding box center [1266, 278] width 421 height 44
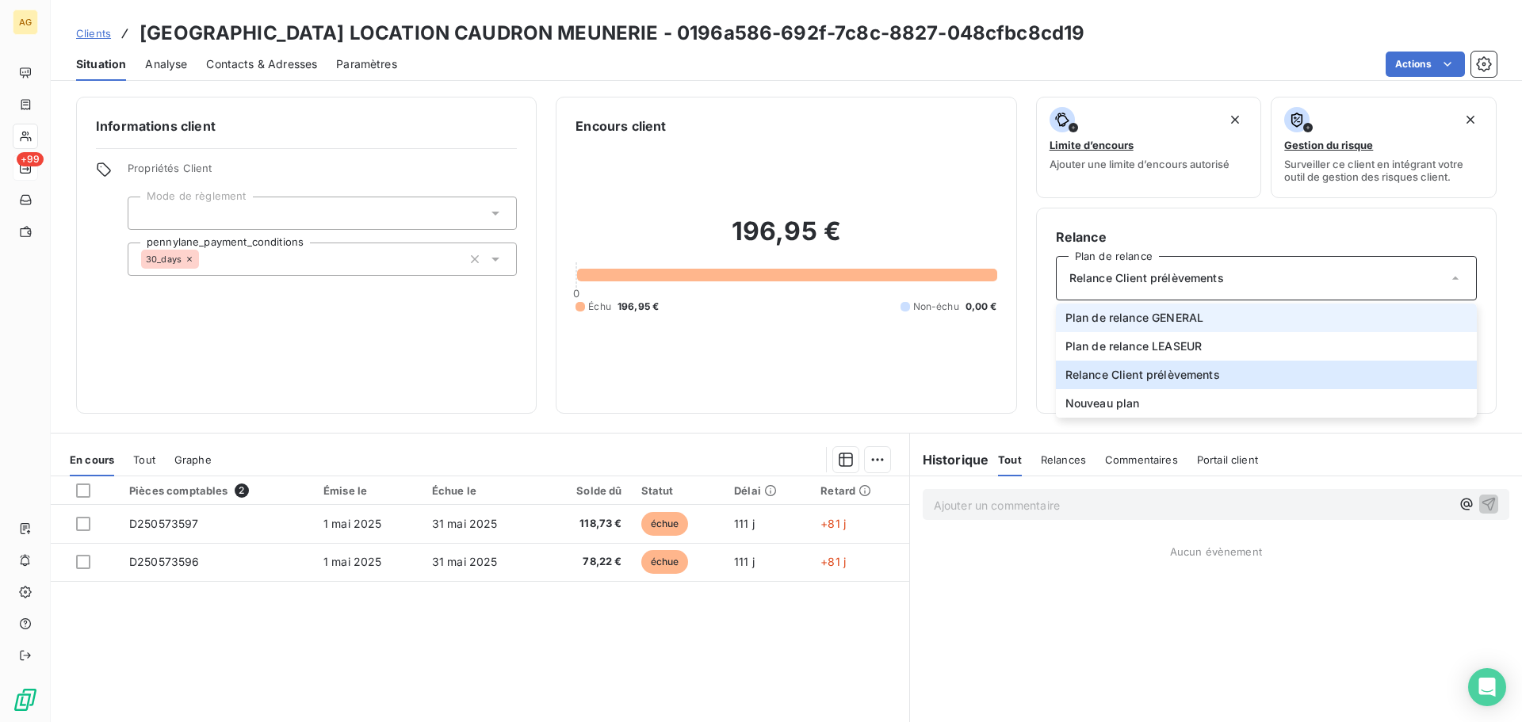
click at [1211, 316] on li "Plan de relance GENERAL" at bounding box center [1266, 318] width 421 height 29
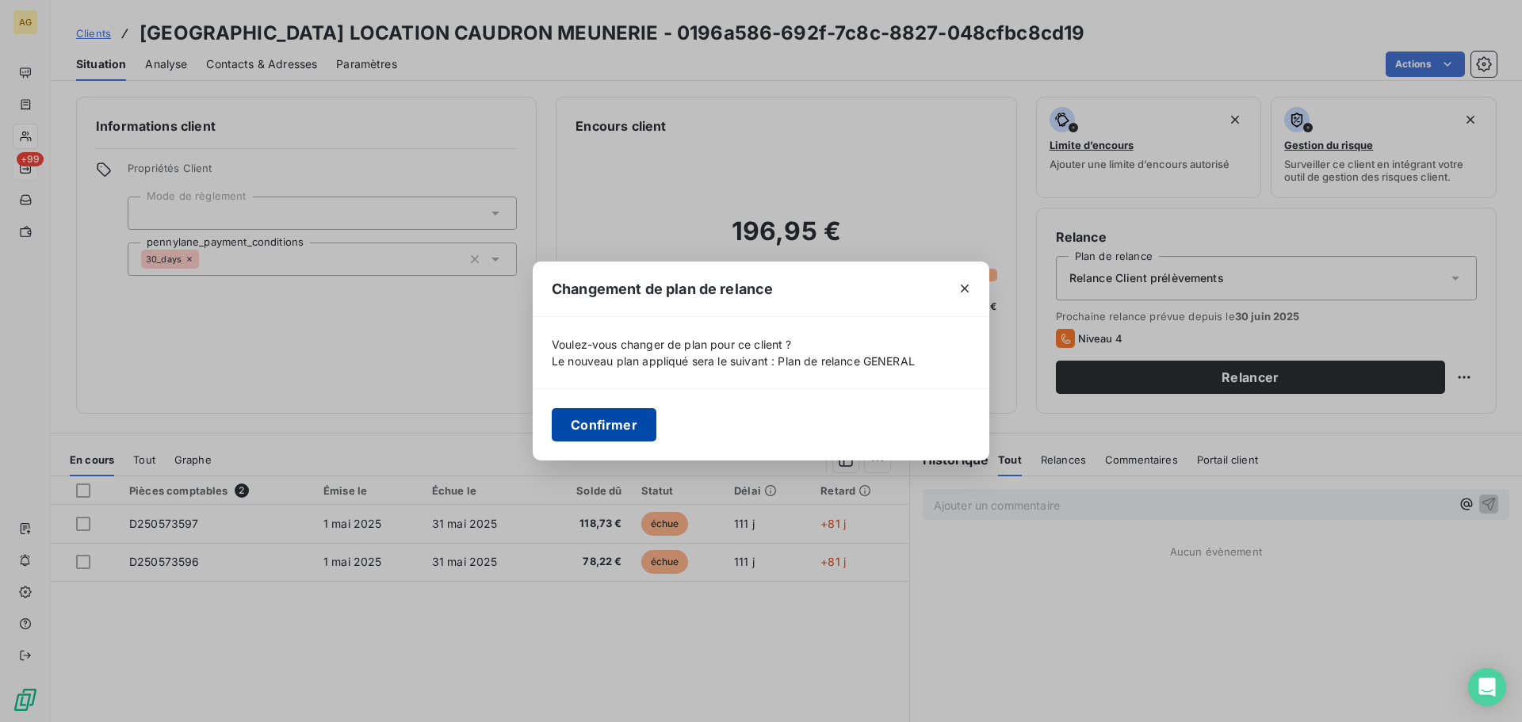
click at [599, 427] on button "Confirmer" at bounding box center [604, 424] width 105 height 33
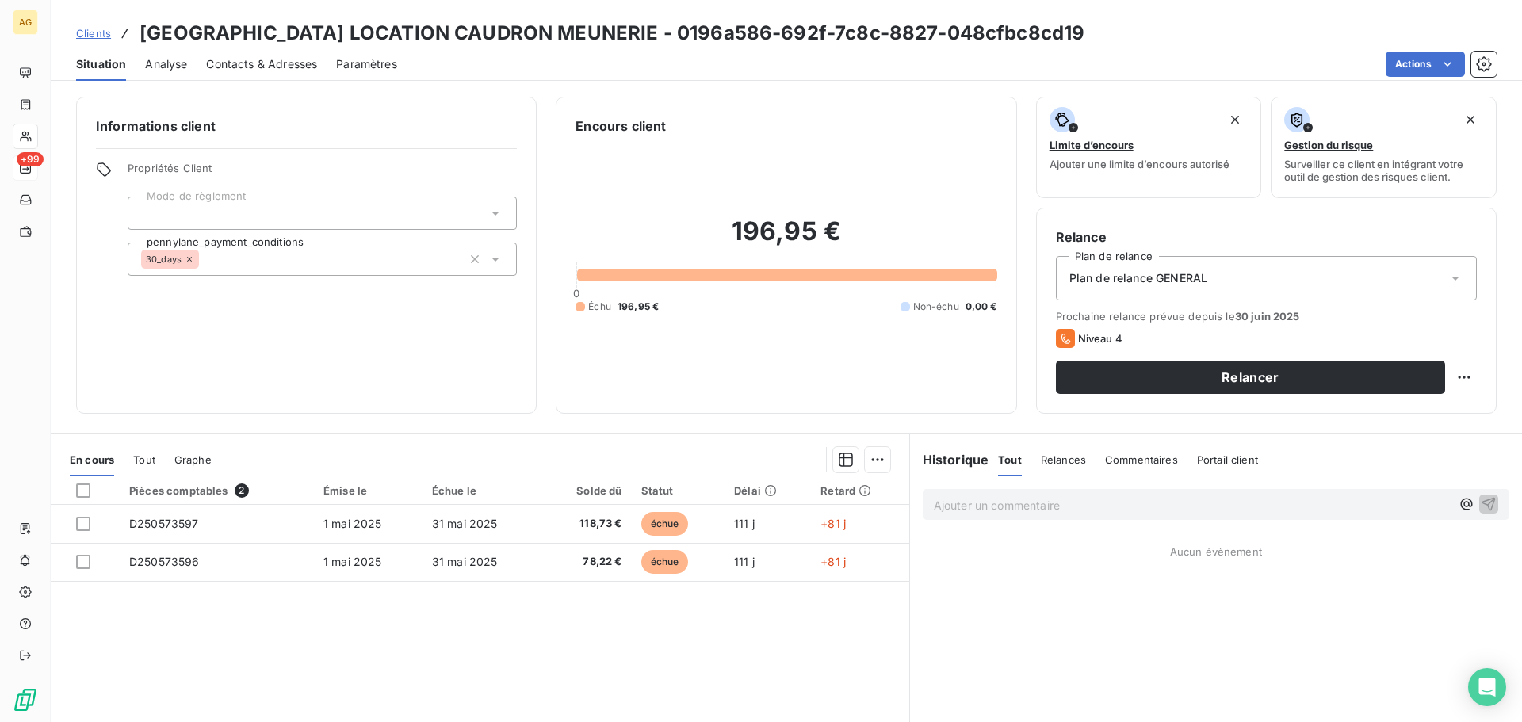
click at [372, 66] on span "Paramètres" at bounding box center [366, 64] width 61 height 16
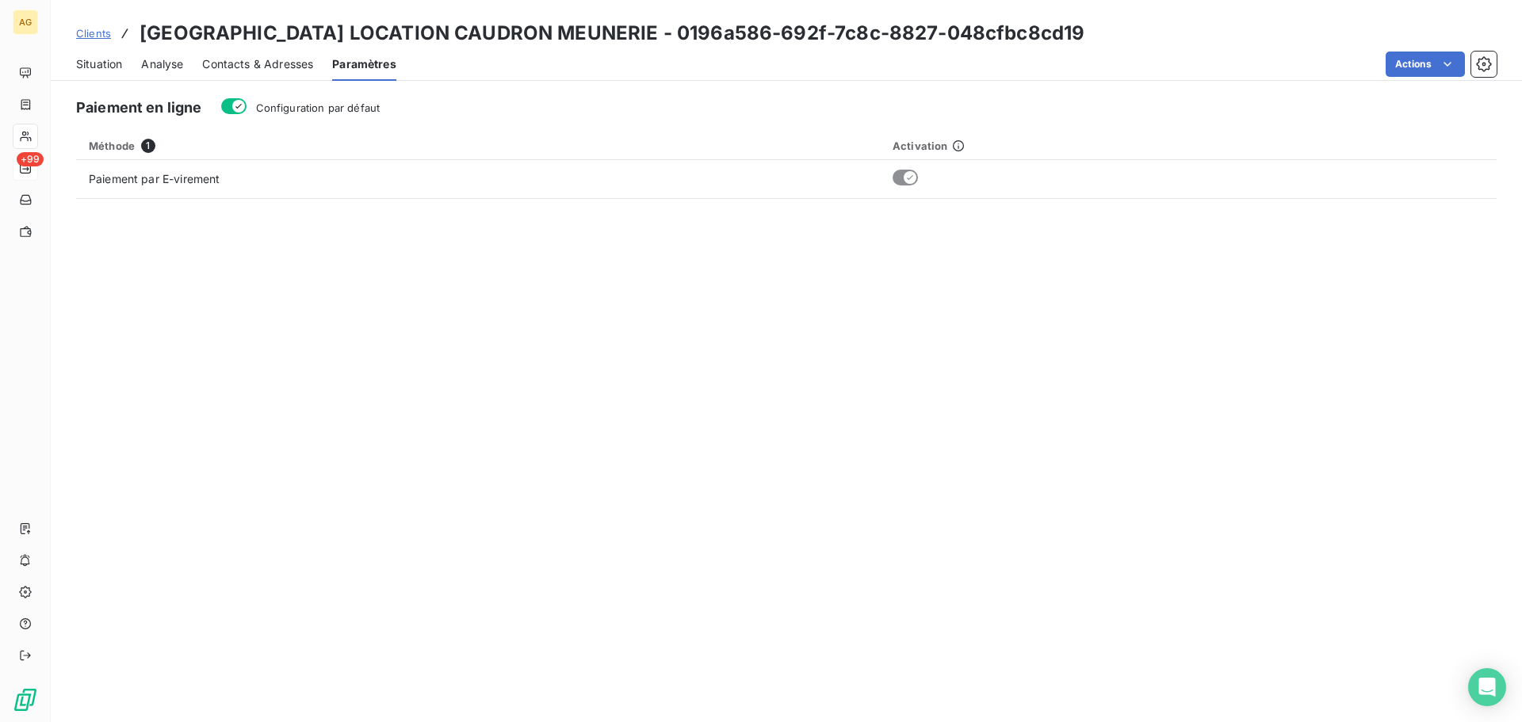
drag, startPoint x: 302, startPoint y: 117, endPoint x: 285, endPoint y: 69, distance: 50.4
click at [302, 109] on div "Configuration par défaut" at bounding box center [300, 107] width 159 height 18
click at [281, 111] on span "Configuration par défaut" at bounding box center [318, 107] width 124 height 13
click at [247, 111] on button "Configuration par défaut" at bounding box center [233, 106] width 25 height 16
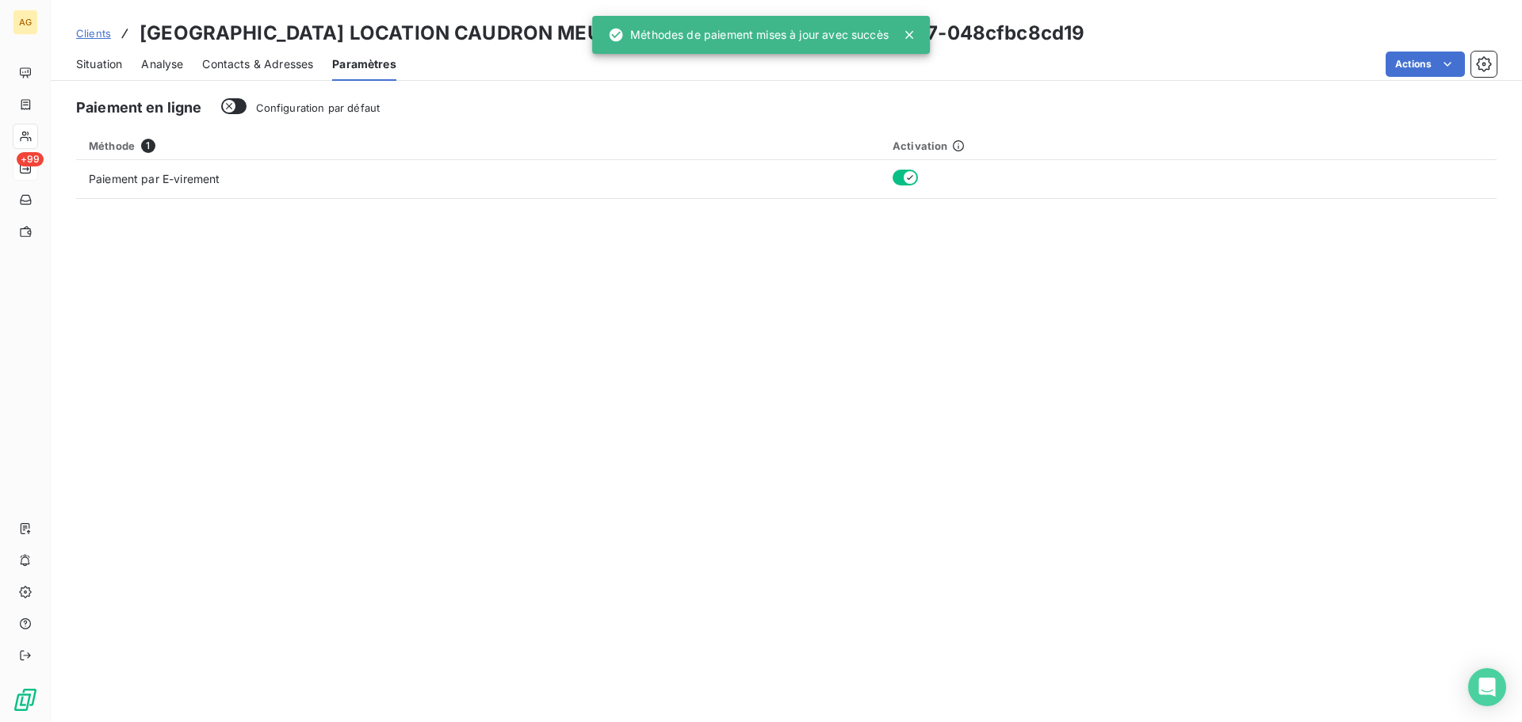
click at [280, 75] on div "Contacts & Adresses" at bounding box center [257, 64] width 111 height 33
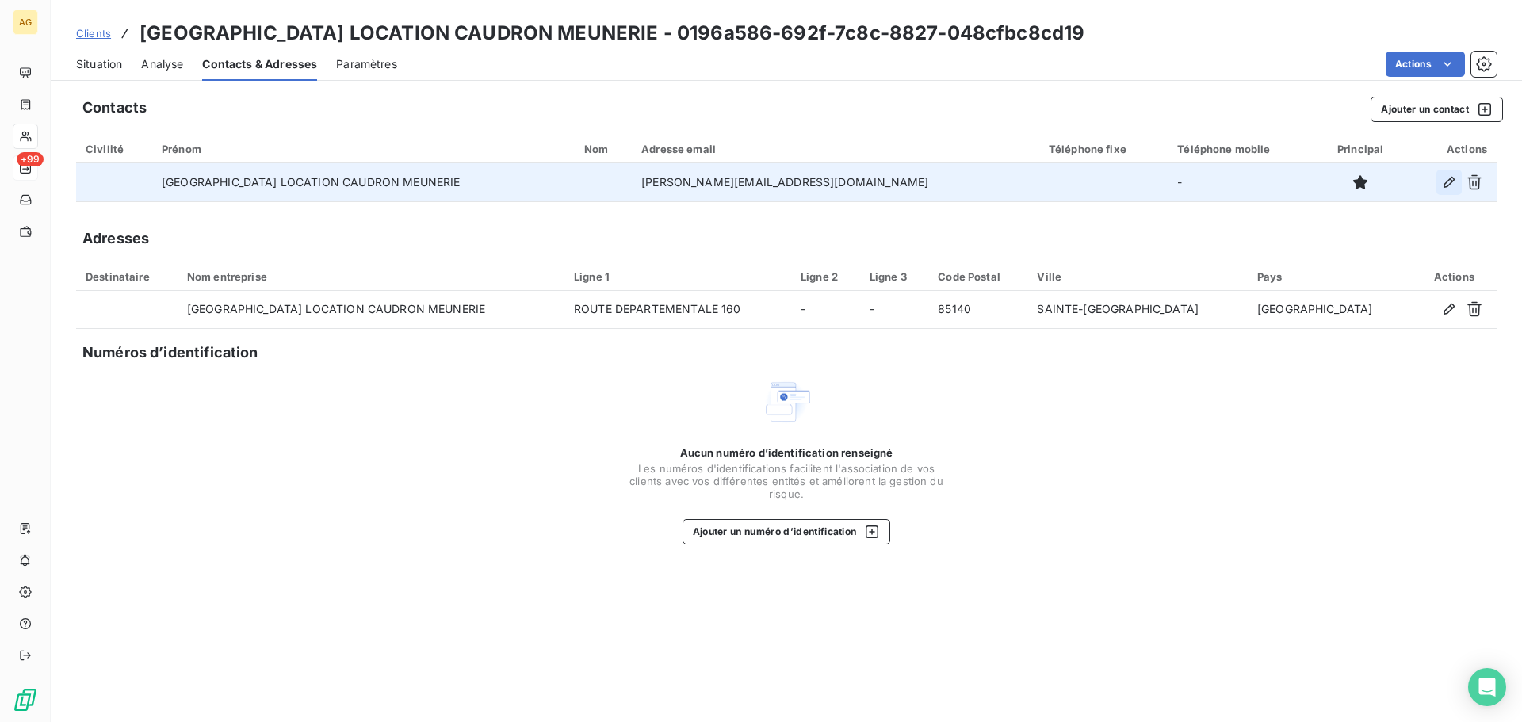
click at [1451, 181] on icon "button" at bounding box center [1449, 182] width 16 height 16
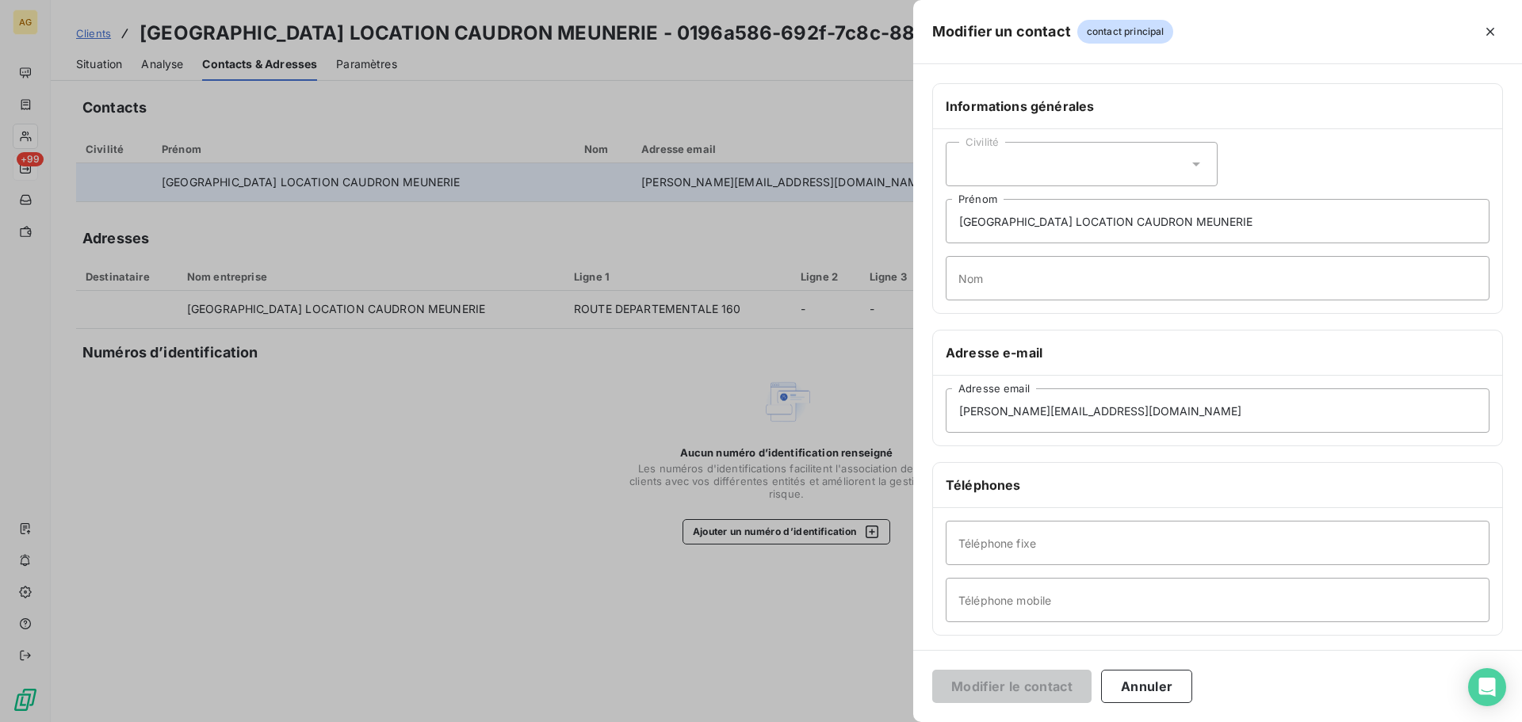
click at [1096, 169] on div "Civilité" at bounding box center [1082, 164] width 272 height 44
click at [1021, 232] on span "Monsieur" at bounding box center [1002, 232] width 48 height 15
drag, startPoint x: 1189, startPoint y: 207, endPoint x: 947, endPoint y: 225, distance: 242.5
click at [947, 225] on input "[GEOGRAPHIC_DATA] LOCATION CAUDRON MEUNERIE" at bounding box center [1218, 221] width 544 height 44
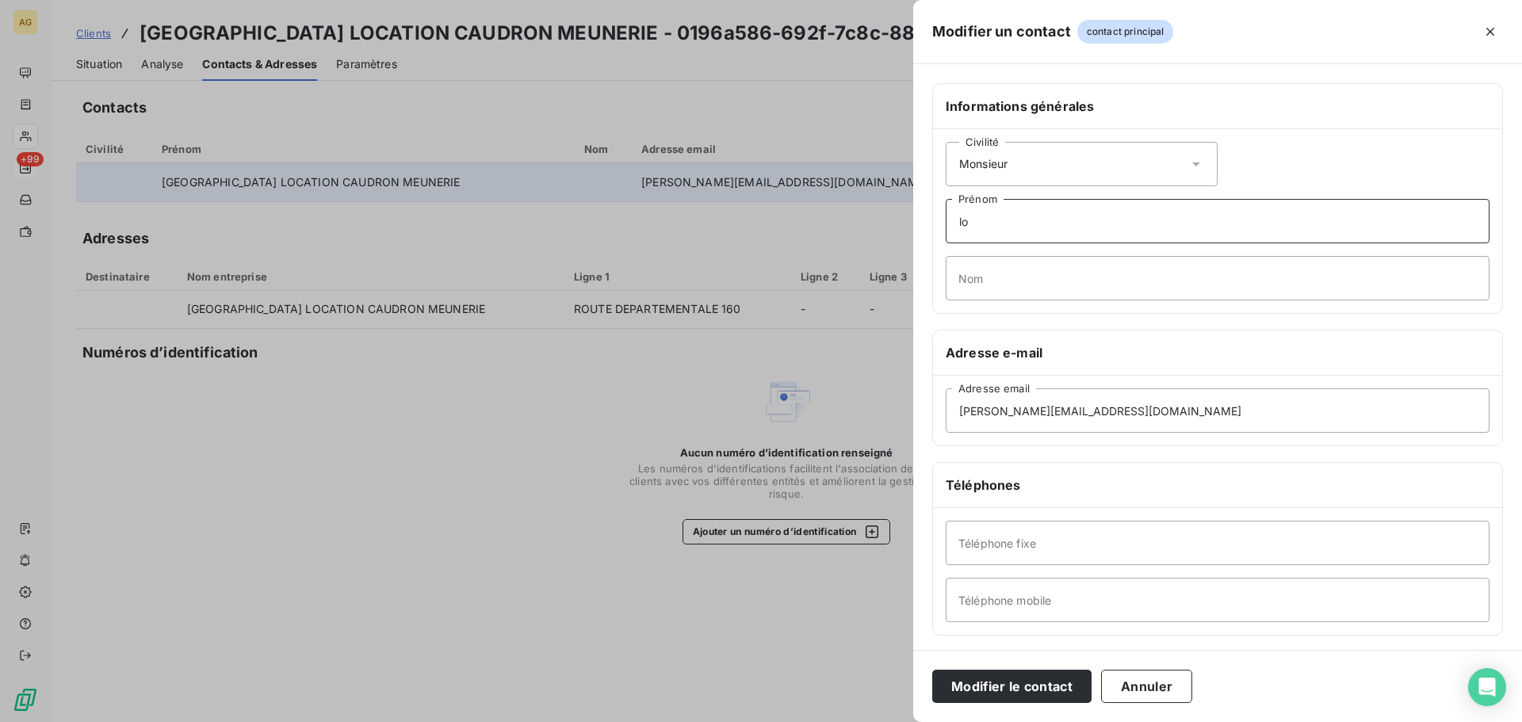
type input "l"
type input "a"
type input "Abdesslam"
click at [1161, 289] on input "Nom" at bounding box center [1218, 278] width 544 height 44
type input "LAOUKILI"
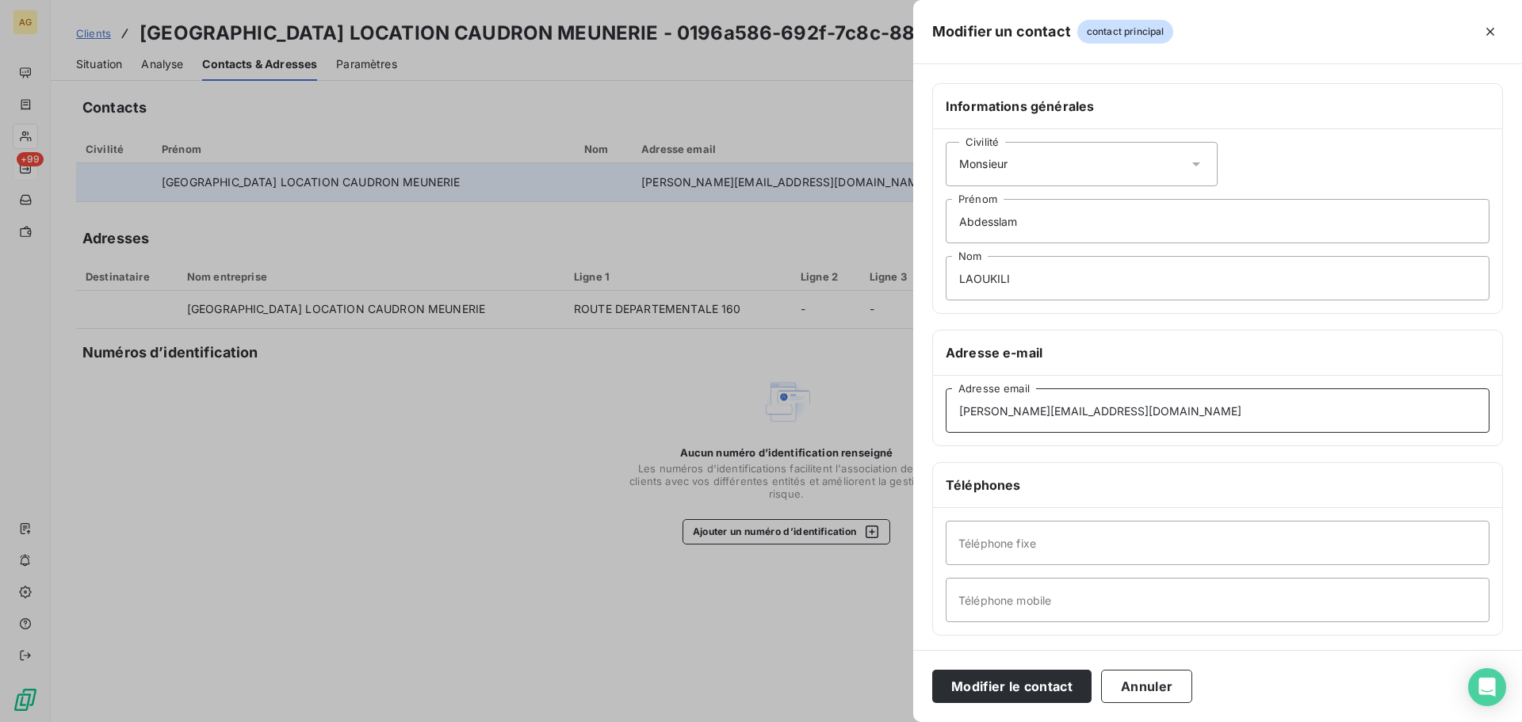
drag, startPoint x: 1141, startPoint y: 408, endPoint x: 905, endPoint y: 439, distance: 237.5
click at [905, 722] on div "Modifier un contact contact principal Informations générales Civilité Monsieur …" at bounding box center [761, 722] width 1522 height 0
paste input "abdesslam.laoukili"
type input "[EMAIL_ADDRESS][DOMAIN_NAME]"
click at [1011, 555] on input "Téléphone fixe" at bounding box center [1218, 543] width 544 height 44
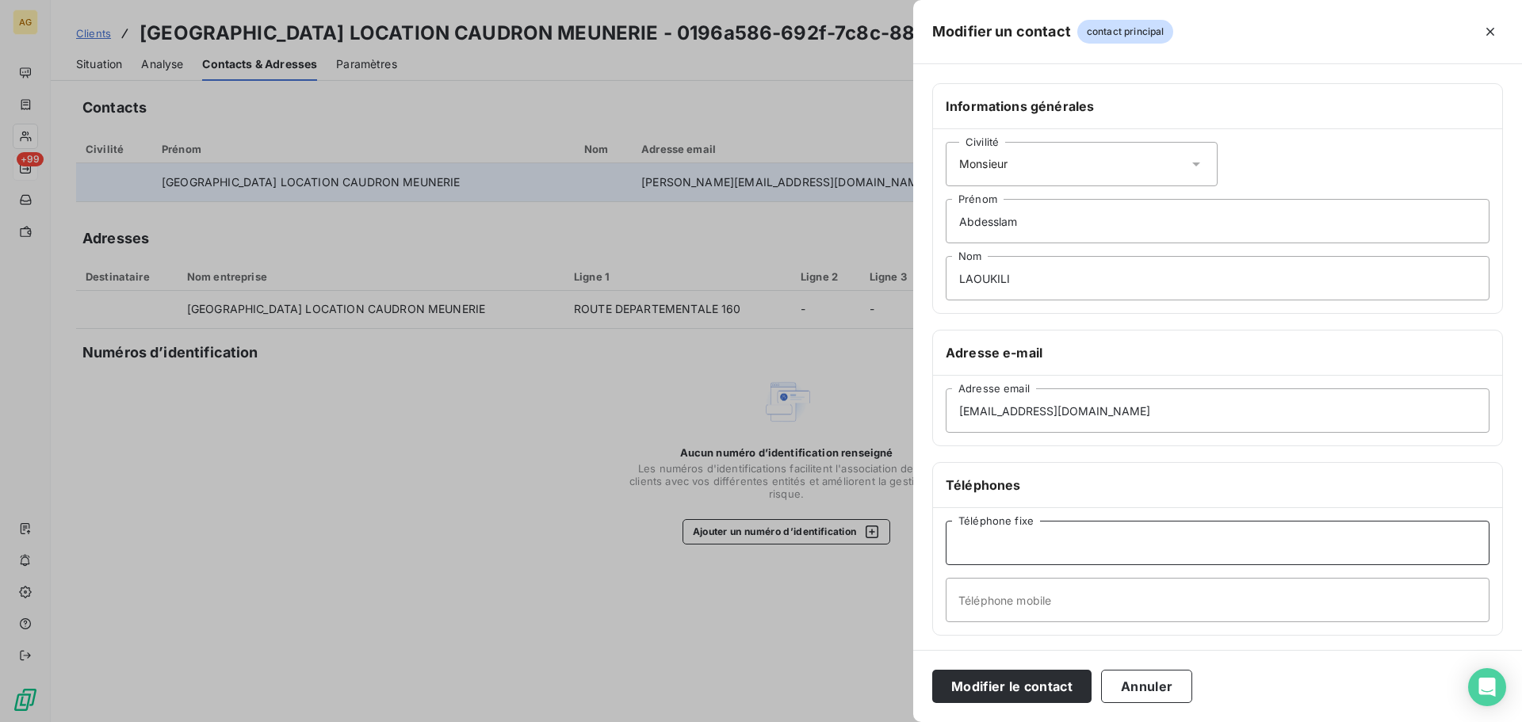
paste input "0321499457"
type input "0321499457"
click at [1112, 588] on input "Téléphone mobile" at bounding box center [1218, 600] width 544 height 44
paste input "0627412524"
type input "0627412524"
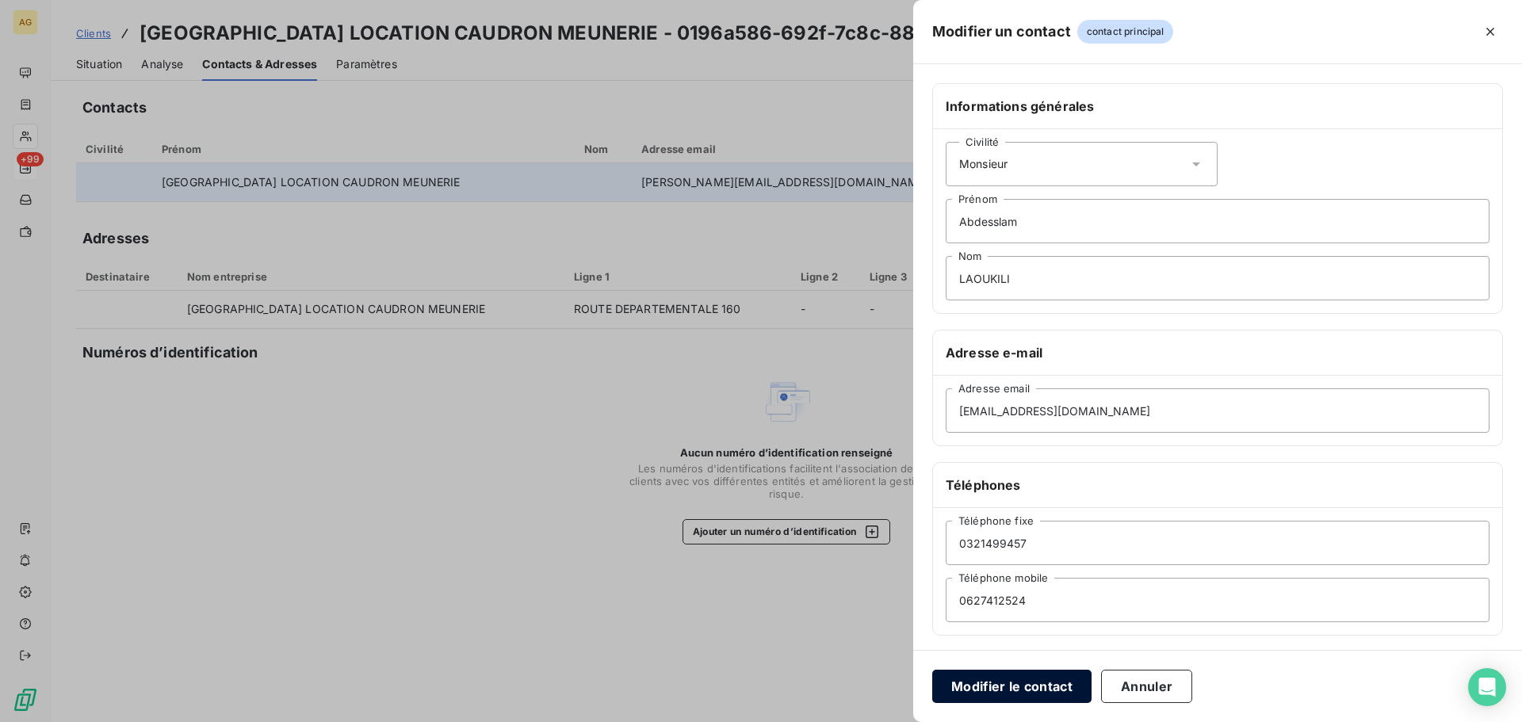
click at [1026, 680] on button "Modifier le contact" at bounding box center [1011, 686] width 159 height 33
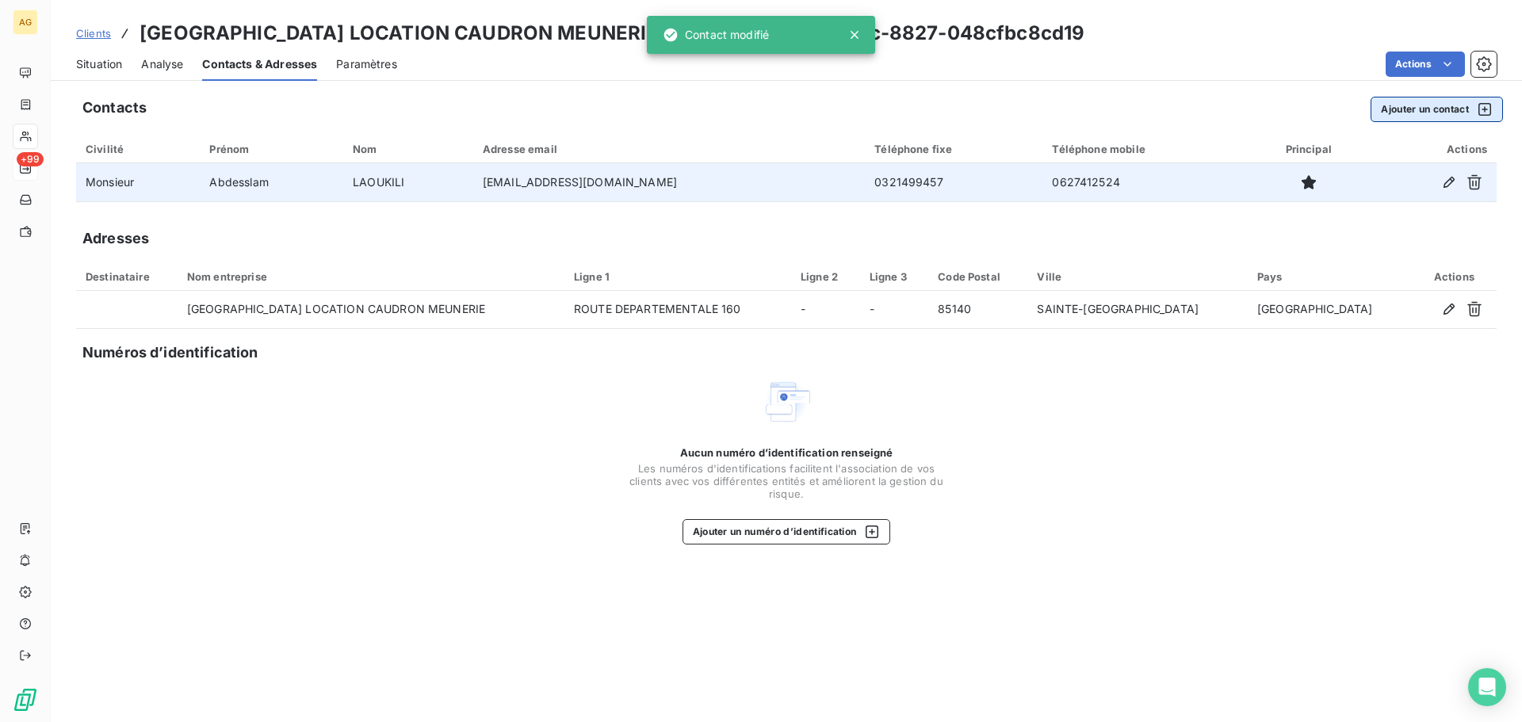
click at [1430, 108] on button "Ajouter un contact" at bounding box center [1437, 109] width 132 height 25
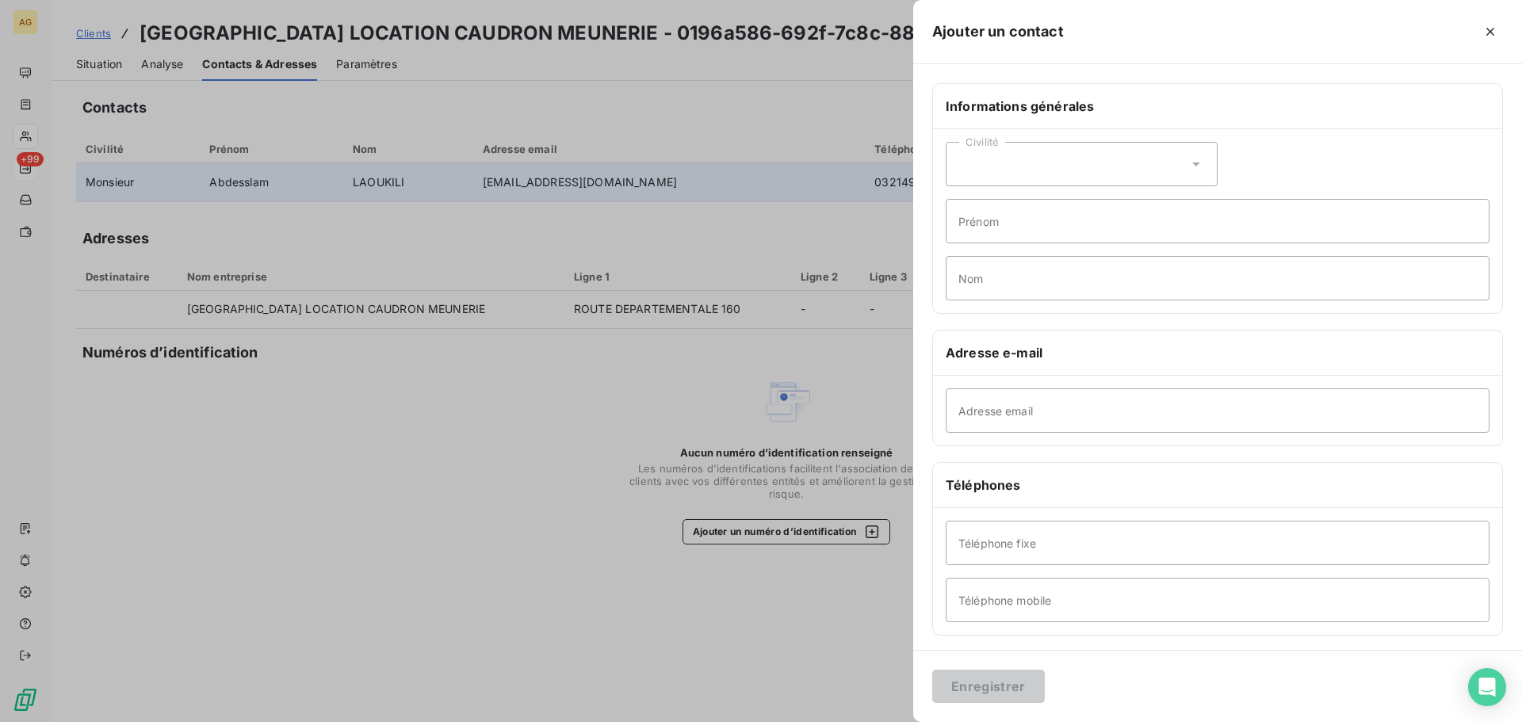
click at [1000, 156] on div "Civilité" at bounding box center [1082, 164] width 272 height 44
click at [1001, 238] on span "Monsieur" at bounding box center [1002, 232] width 48 height 15
click at [1027, 232] on input "Prénom" at bounding box center [1218, 221] width 544 height 44
type input "[PERSON_NAME]"
click at [1008, 277] on input "Nom" at bounding box center [1218, 278] width 544 height 44
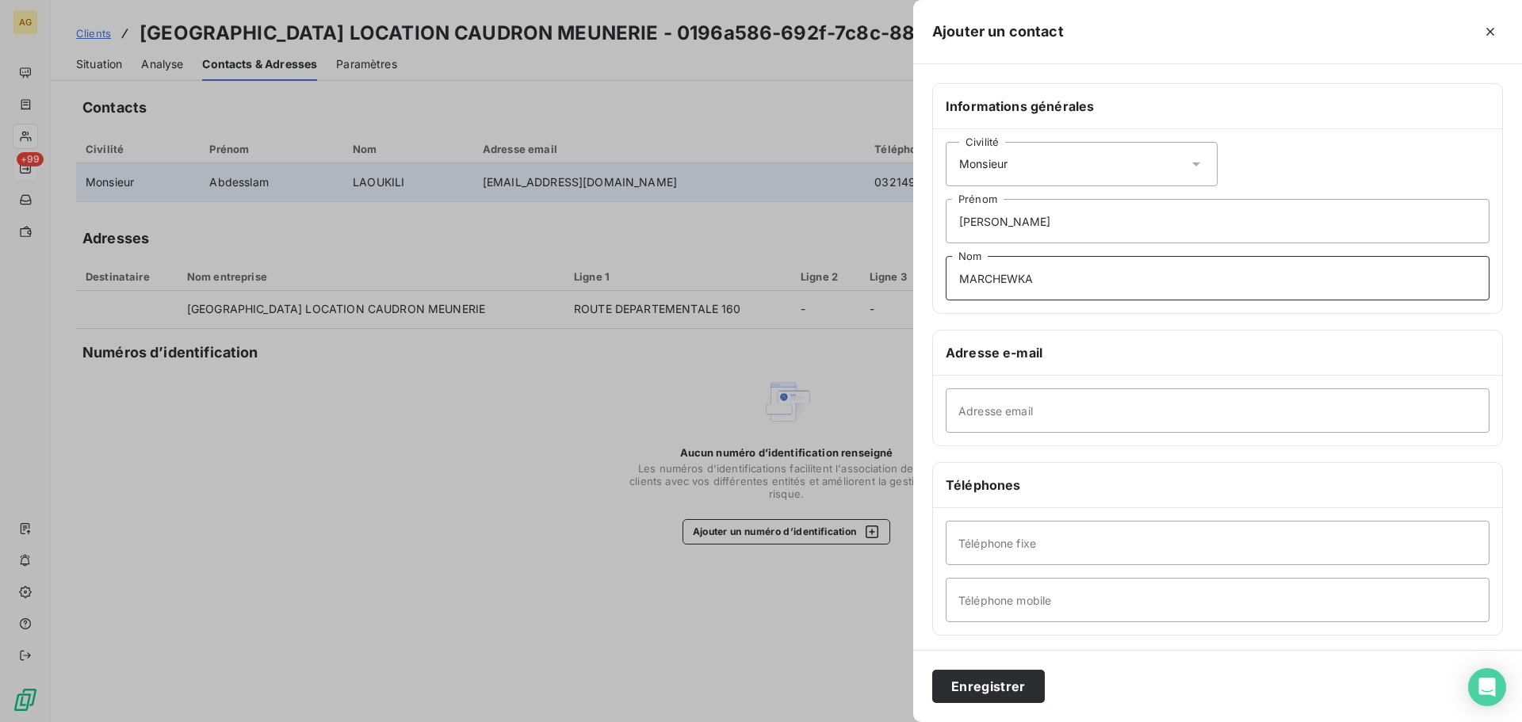
type input "MARCHEWKA"
click at [1036, 411] on input "Adresse email" at bounding box center [1218, 411] width 544 height 44
paste input "[PERSON_NAME][EMAIL_ADDRESS][DOMAIN_NAME]"
type input "[PERSON_NAME][EMAIL_ADDRESS][DOMAIN_NAME]"
click at [1185, 607] on input "Téléphone mobile" at bounding box center [1218, 600] width 544 height 44
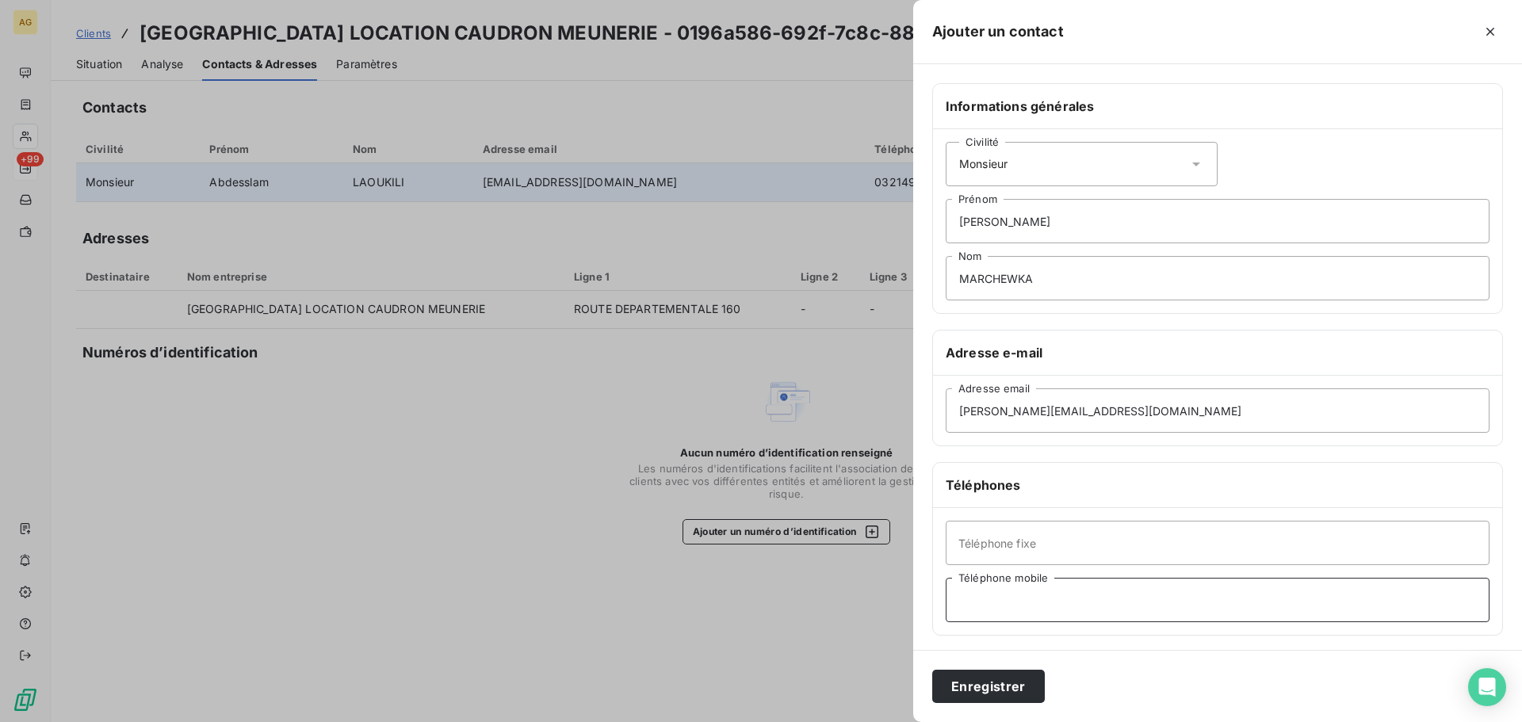
paste input "0678389845"
type input "0678389845"
click at [1007, 676] on button "Enregistrer" at bounding box center [988, 686] width 113 height 33
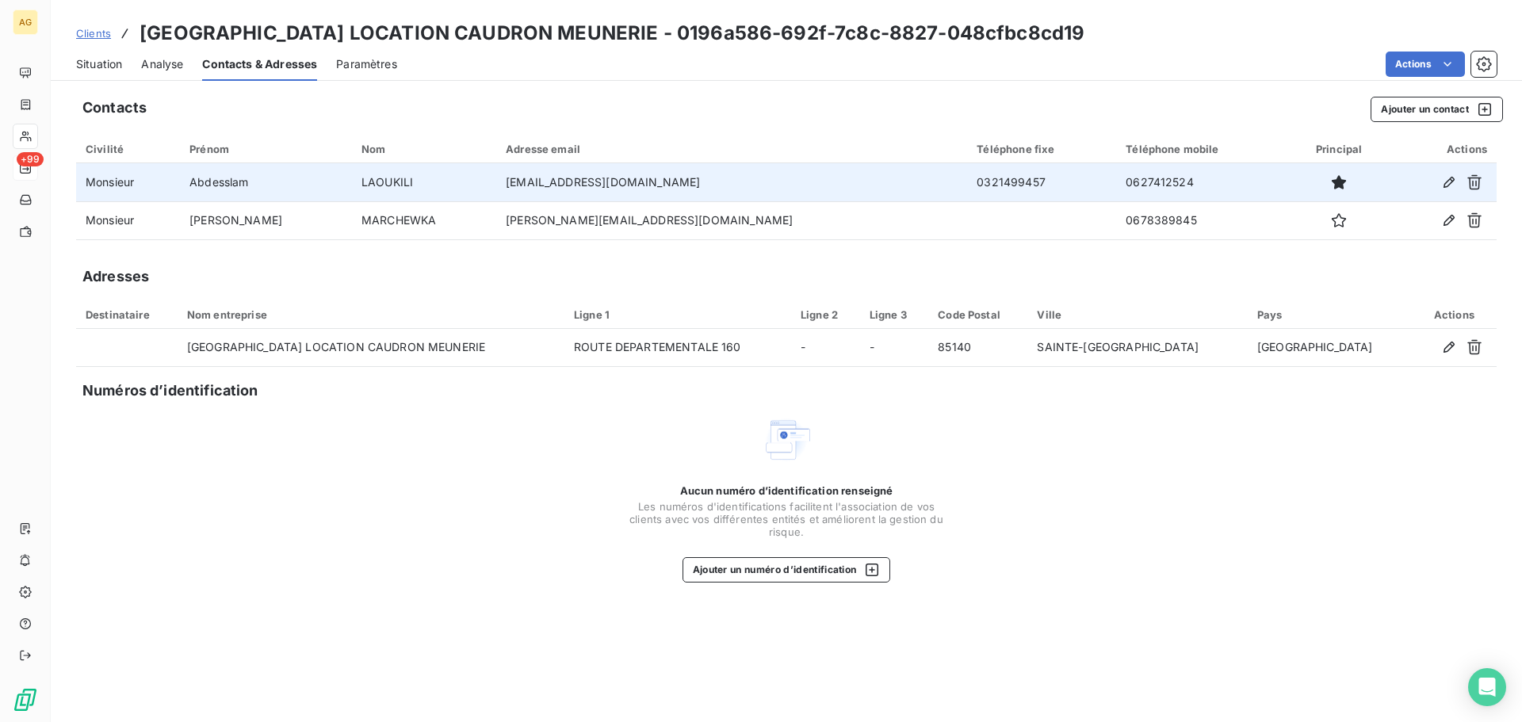
click at [359, 70] on span "Paramètres" at bounding box center [366, 64] width 61 height 16
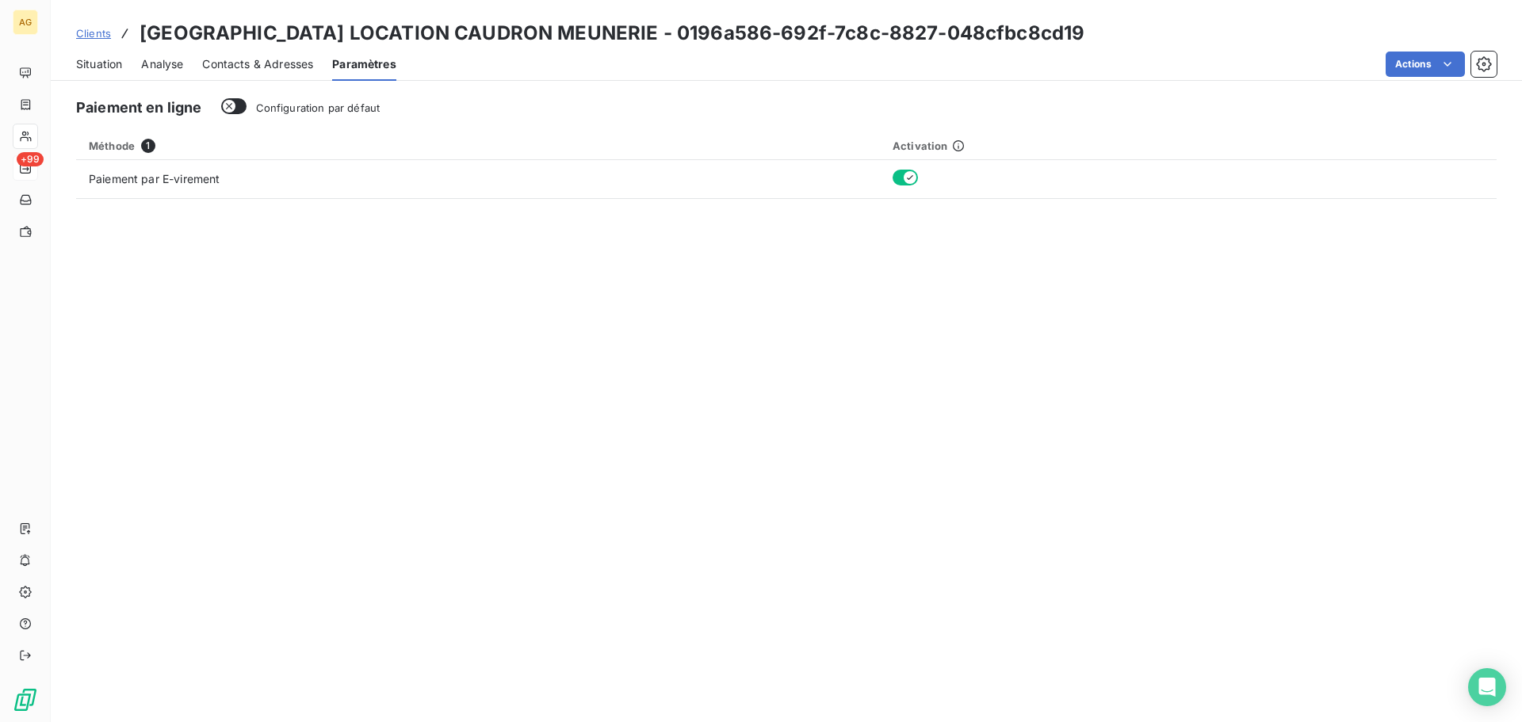
click at [258, 66] on span "Contacts & Adresses" at bounding box center [257, 64] width 111 height 16
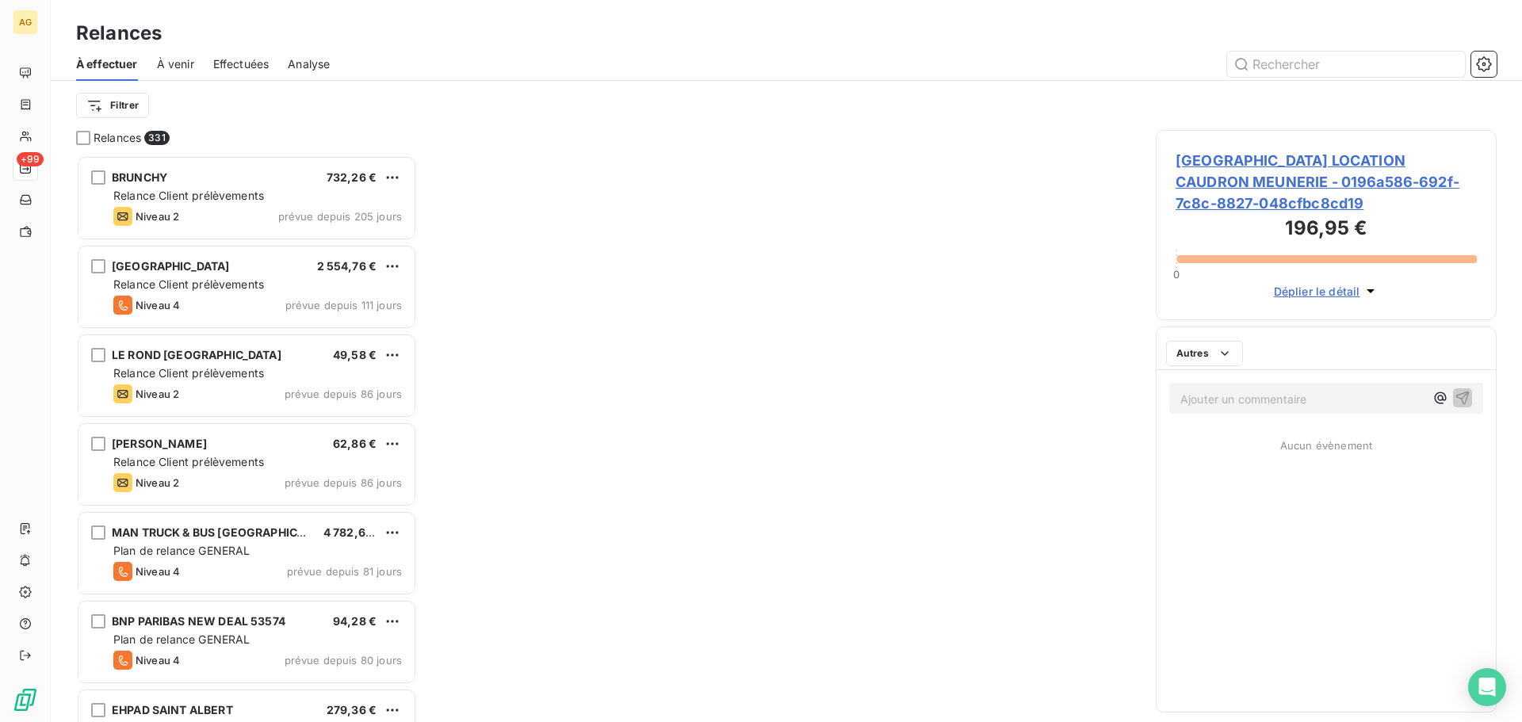
scroll to position [555, 329]
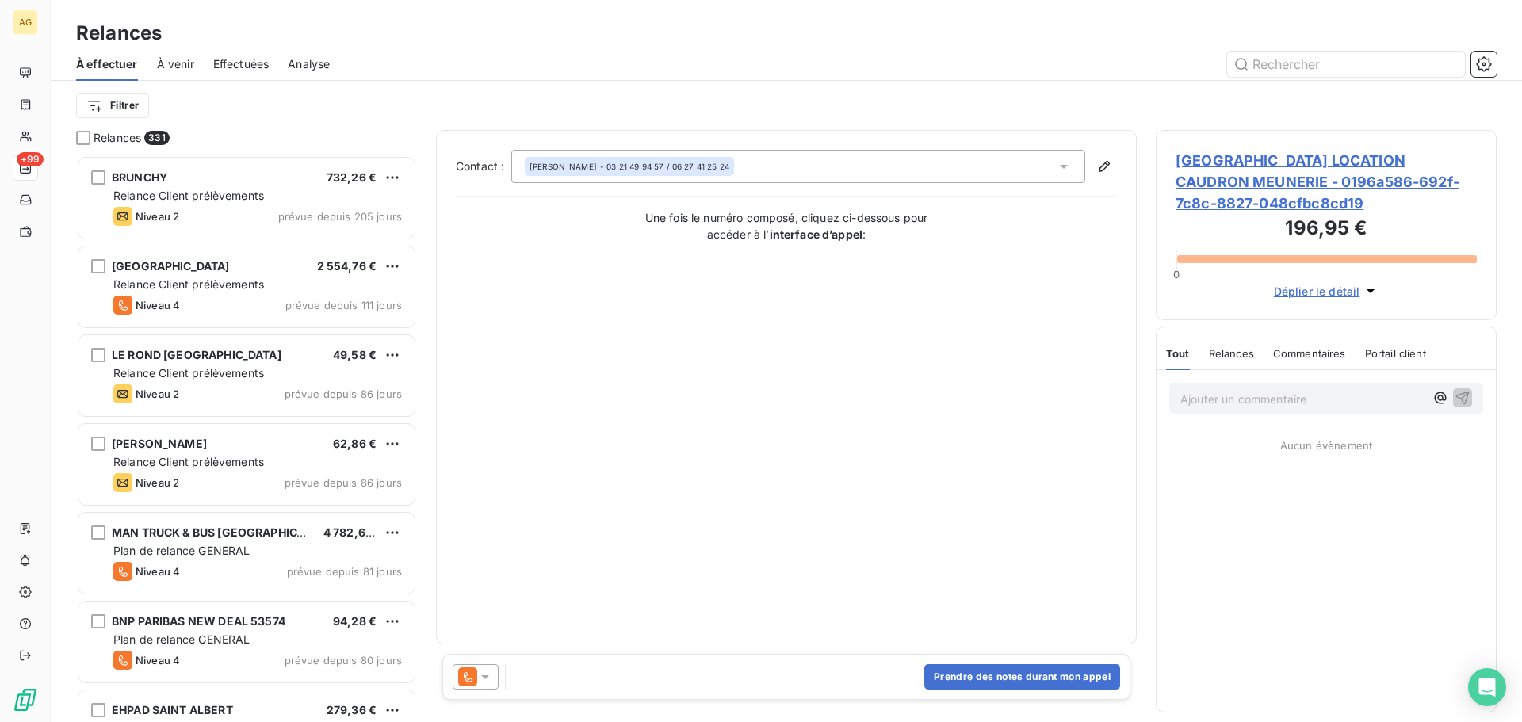
click at [480, 681] on icon at bounding box center [485, 677] width 16 height 16
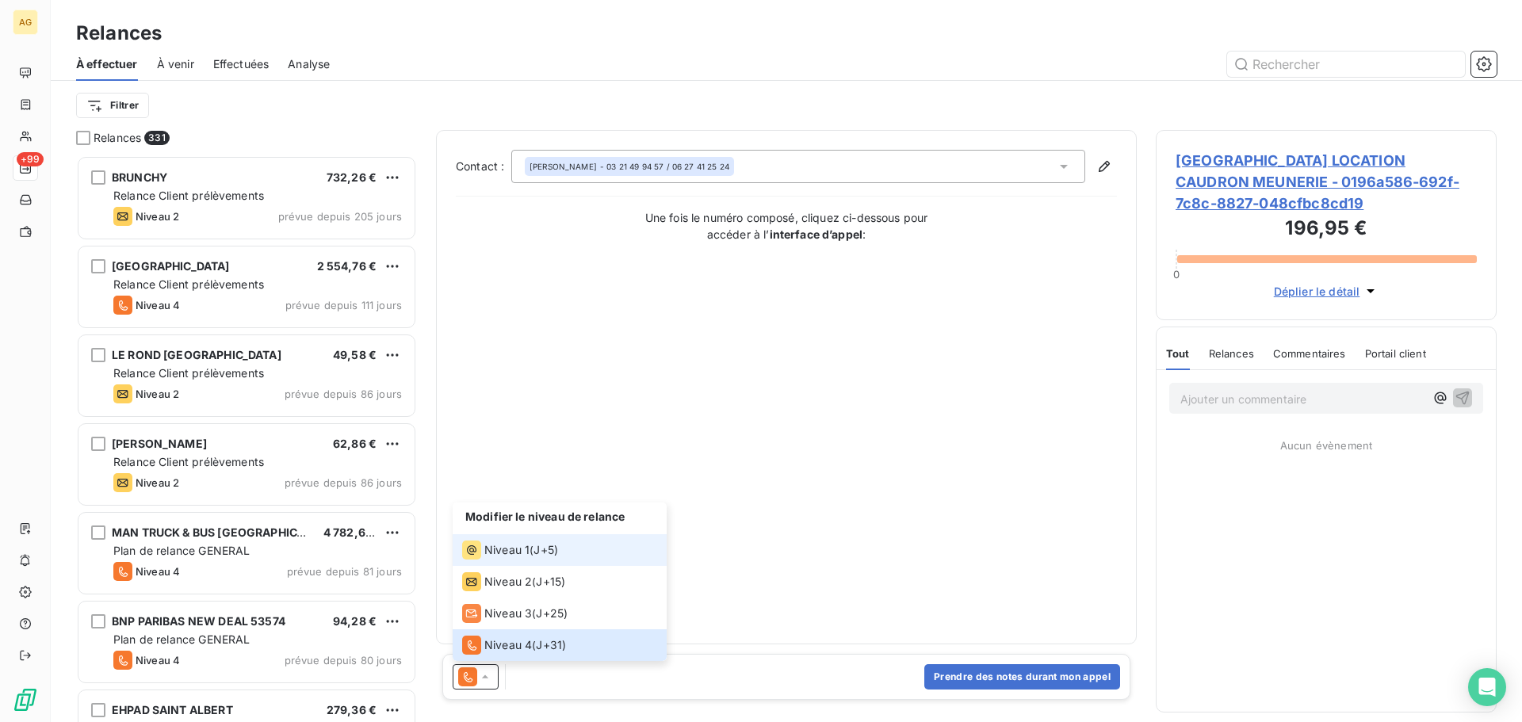
click at [483, 554] on div "Niveau 1" at bounding box center [495, 550] width 67 height 19
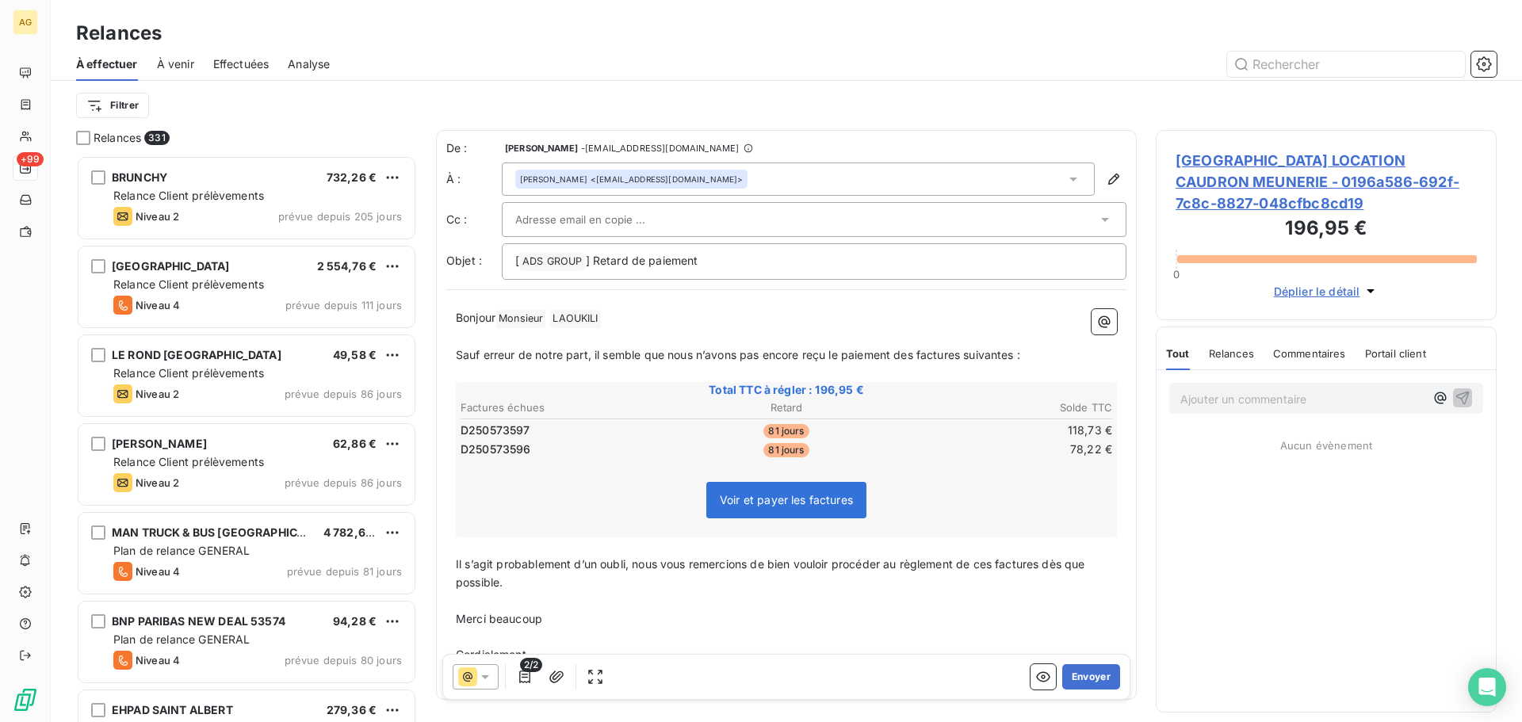
click at [892, 217] on div at bounding box center [806, 220] width 582 height 24
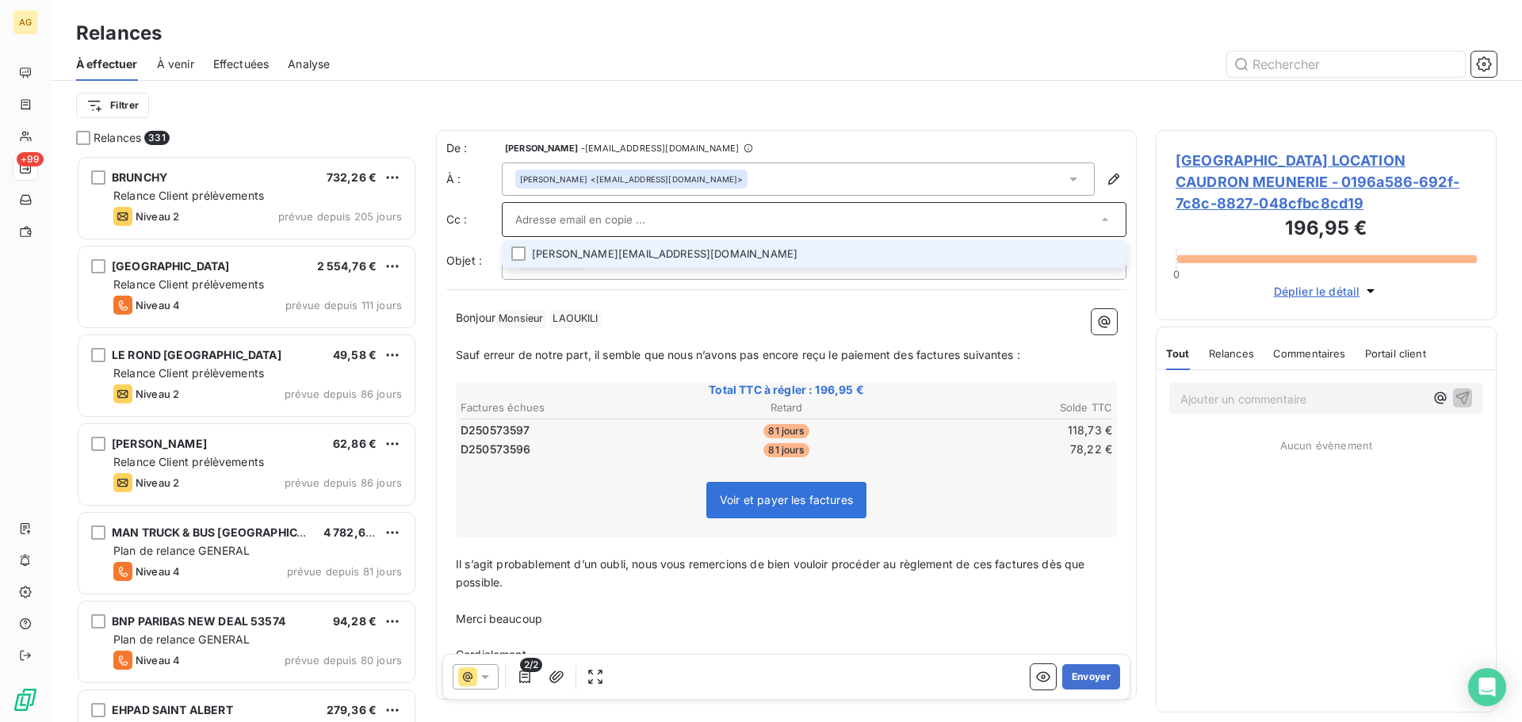
click at [1102, 254] on li "[PERSON_NAME][EMAIL_ADDRESS][DOMAIN_NAME]" at bounding box center [814, 254] width 625 height 28
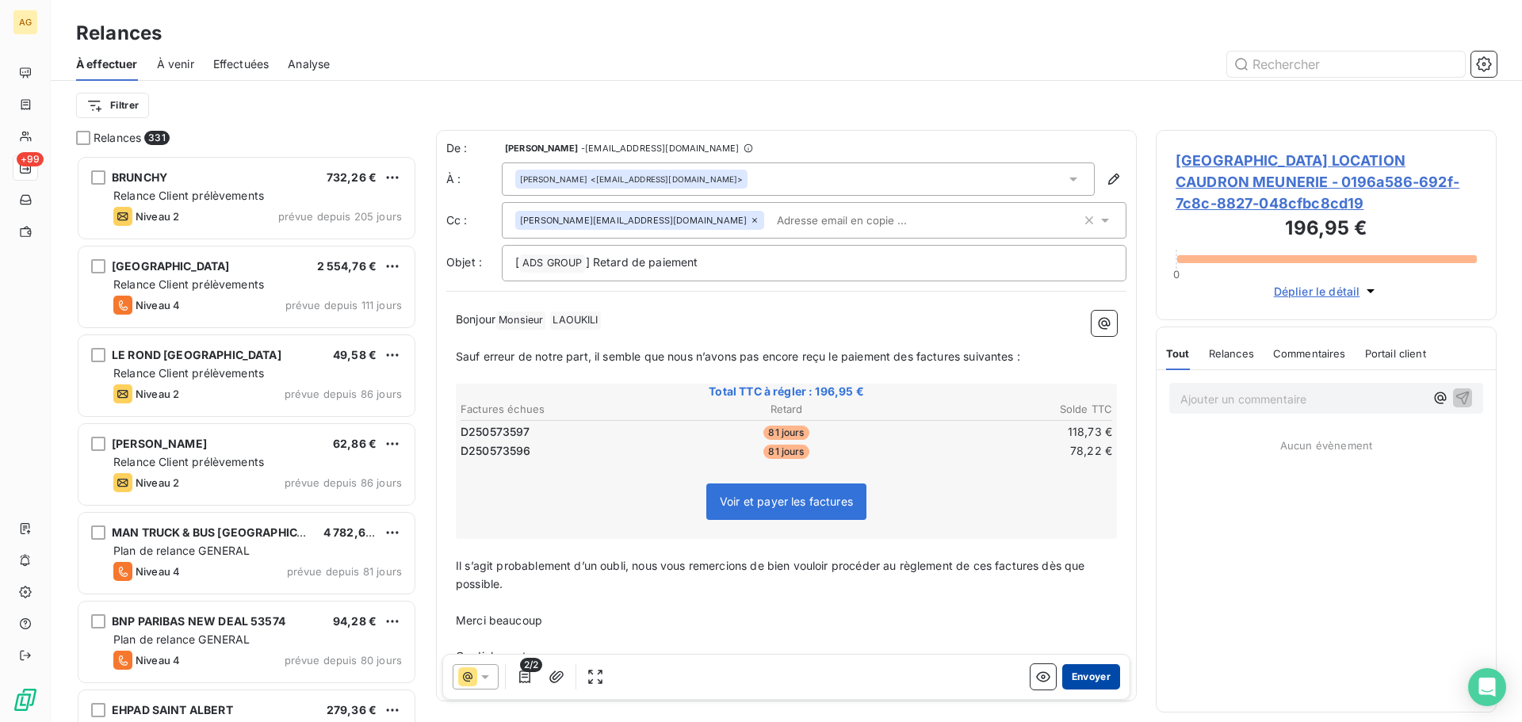
click at [1077, 682] on button "Envoyer" at bounding box center [1091, 676] width 58 height 25
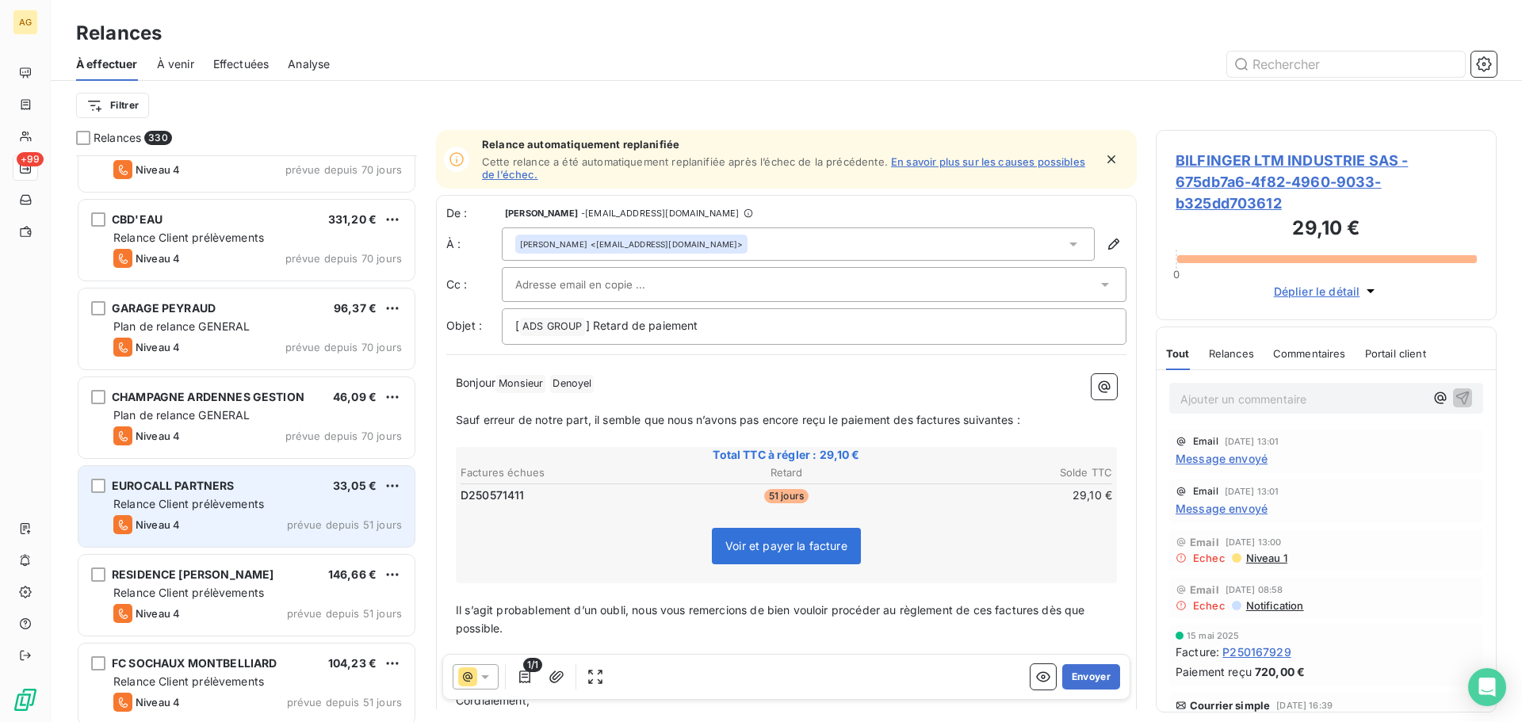
scroll to position [2062, 0]
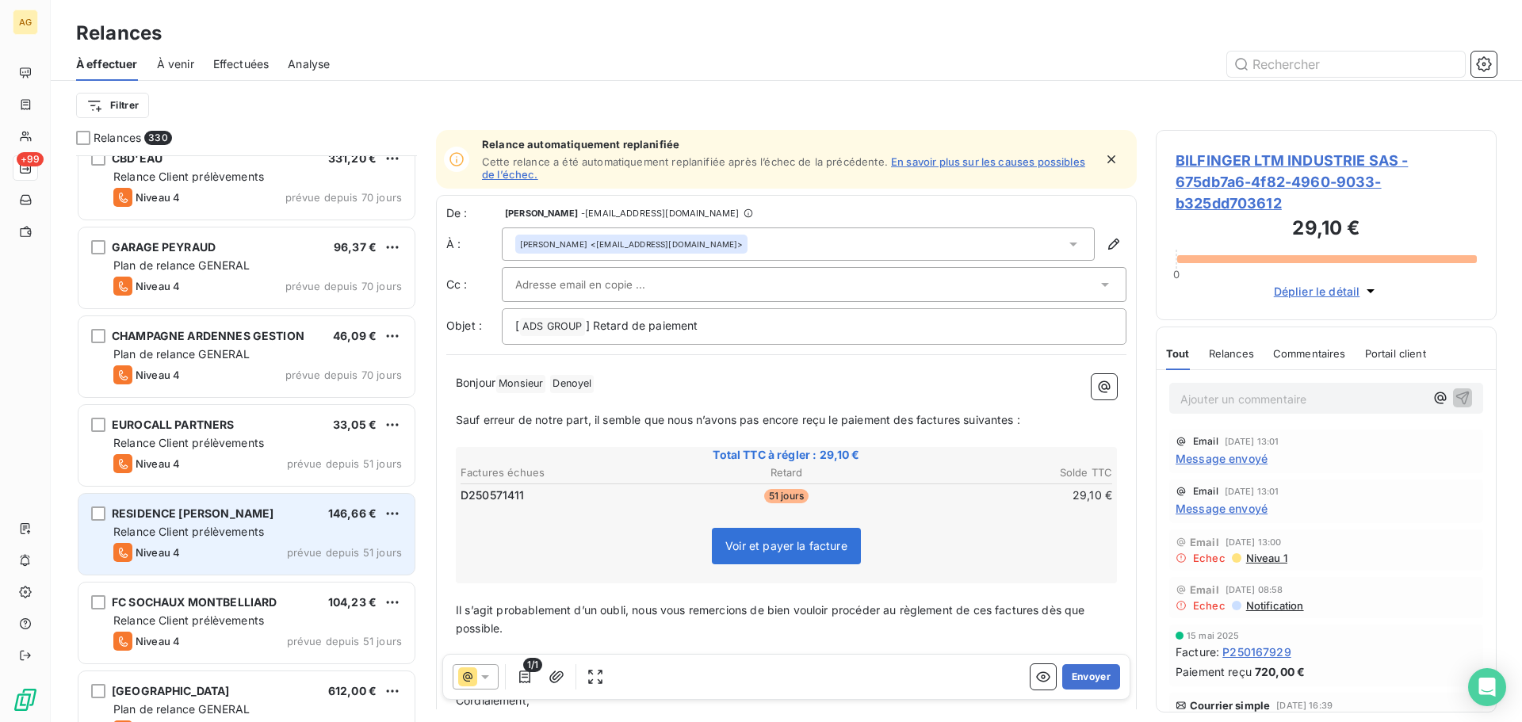
click at [270, 516] on div "RESIDENCE [PERSON_NAME] 146,66 €" at bounding box center [257, 514] width 289 height 14
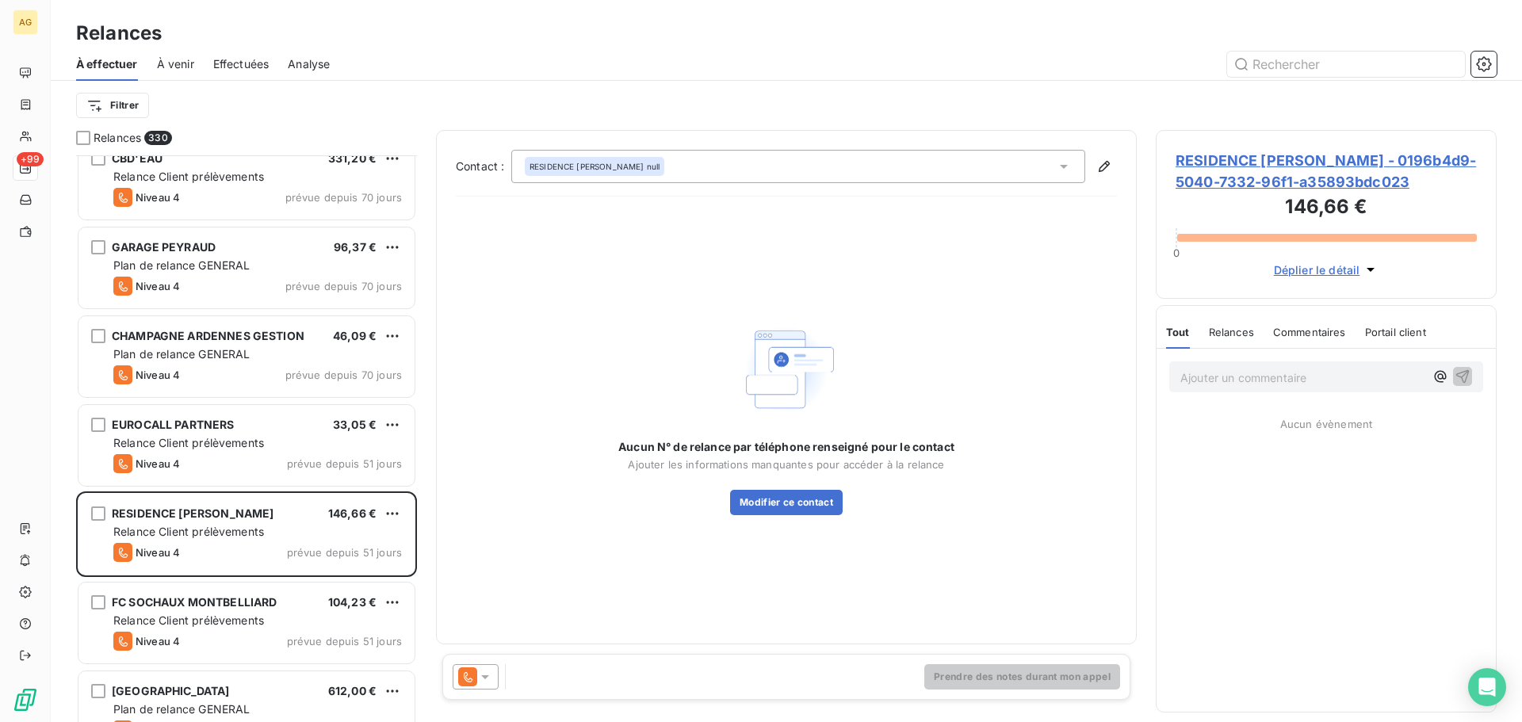
click at [1257, 166] on span "RESIDENCE [PERSON_NAME] - 0196b4d9-5040-7332-96f1-a35893bdc023" at bounding box center [1326, 171] width 301 height 43
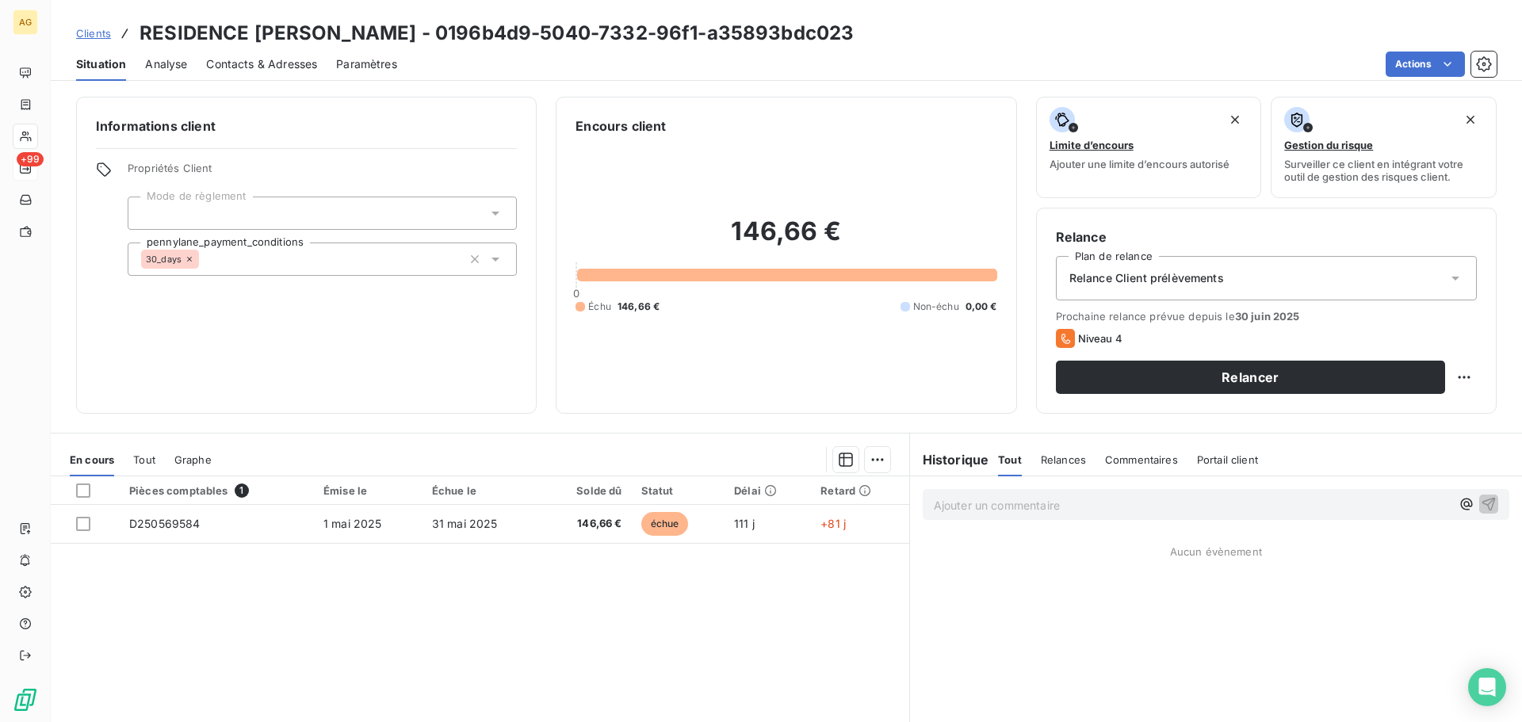
click at [373, 72] on div "Paramètres" at bounding box center [366, 64] width 61 height 33
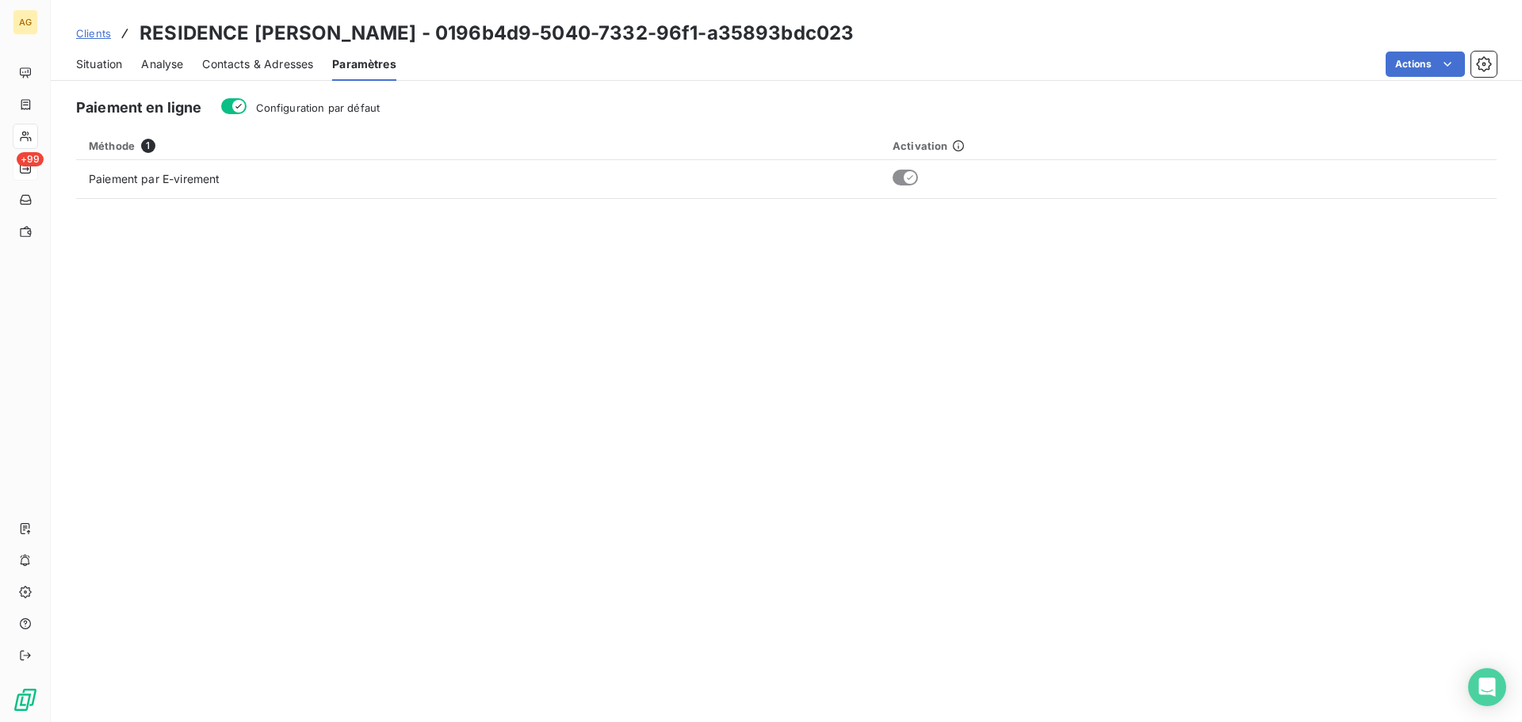
click at [323, 112] on span "Configuration par défaut" at bounding box center [318, 107] width 124 height 13
click at [247, 112] on button "Configuration par défaut" at bounding box center [233, 106] width 25 height 16
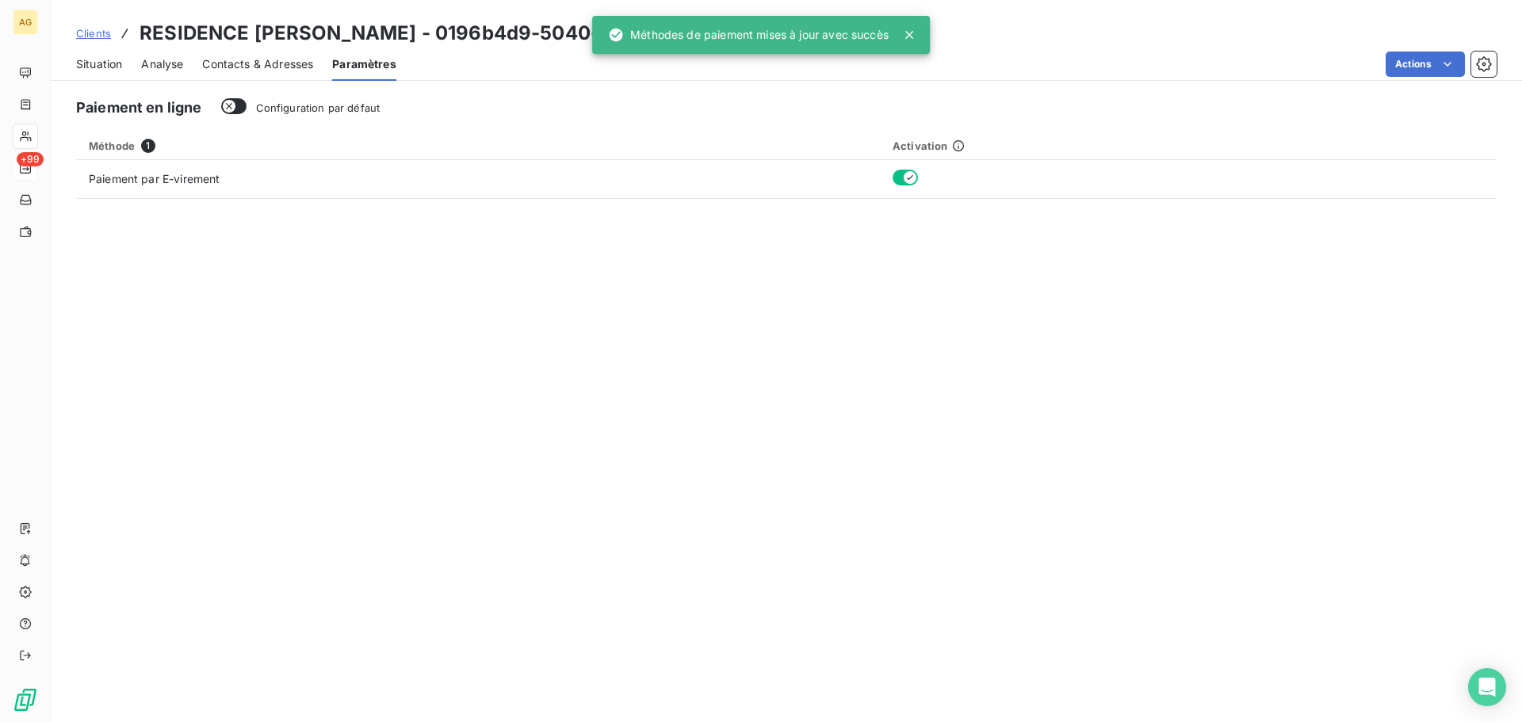
click at [281, 67] on span "Contacts & Adresses" at bounding box center [257, 64] width 111 height 16
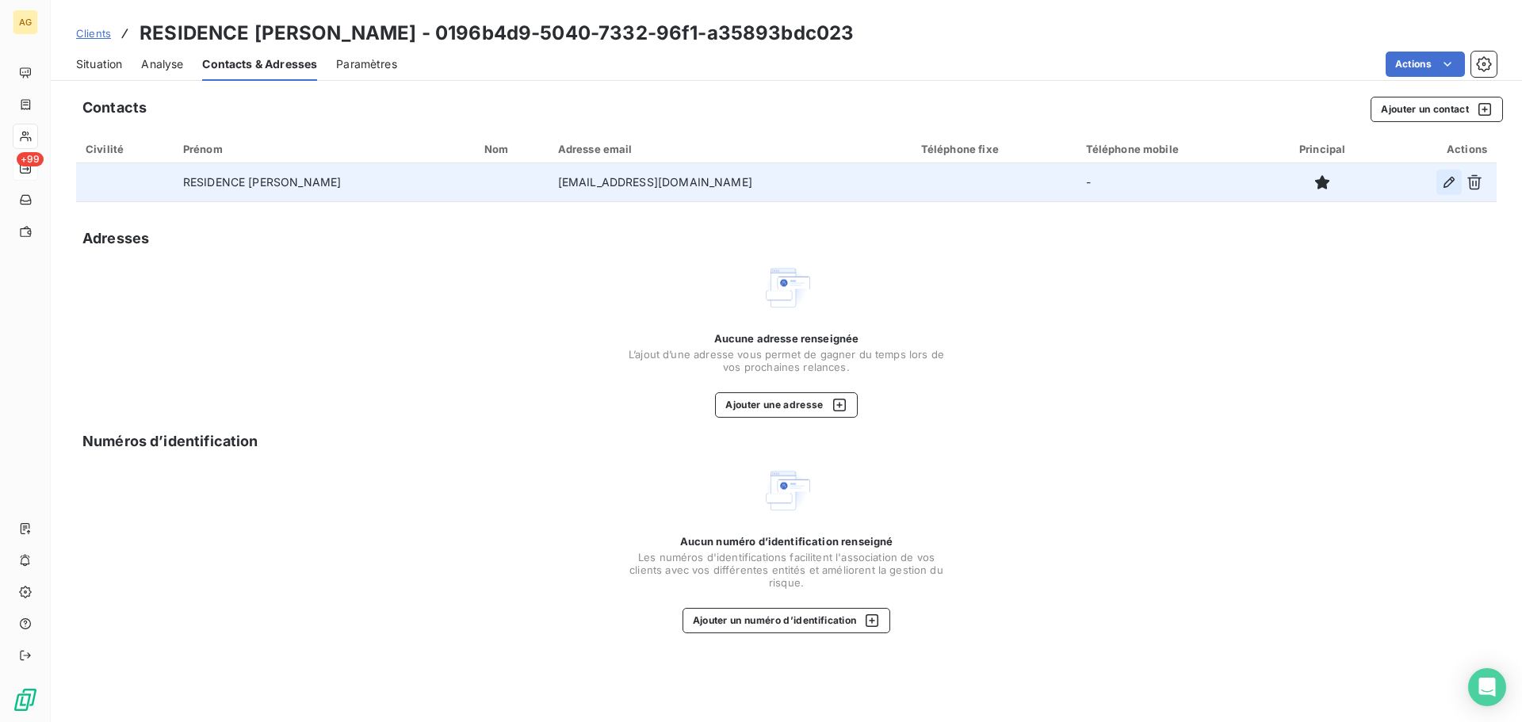
click at [1448, 178] on icon "button" at bounding box center [1449, 182] width 16 height 16
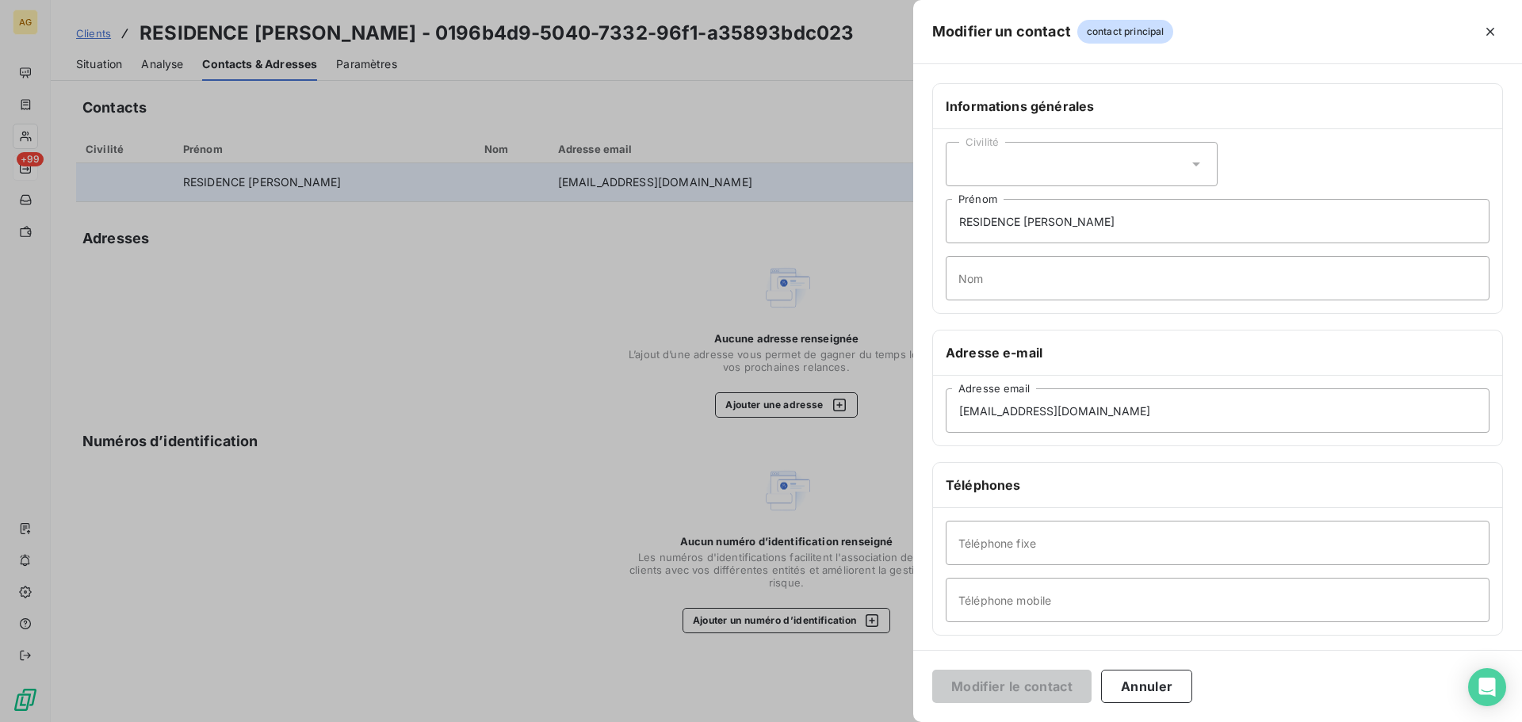
click at [1100, 164] on div "Civilité" at bounding box center [1082, 164] width 272 height 44
click at [1015, 206] on span "Madame" at bounding box center [999, 204] width 43 height 15
drag, startPoint x: 1129, startPoint y: 226, endPoint x: 932, endPoint y: 258, distance: 200.1
click at [932, 258] on div "Informations générales Civilité Madame RESIDENCE [PERSON_NAME] Nom Adresse e-ma…" at bounding box center [1217, 435] width 609 height 704
type input "[PERSON_NAME]"
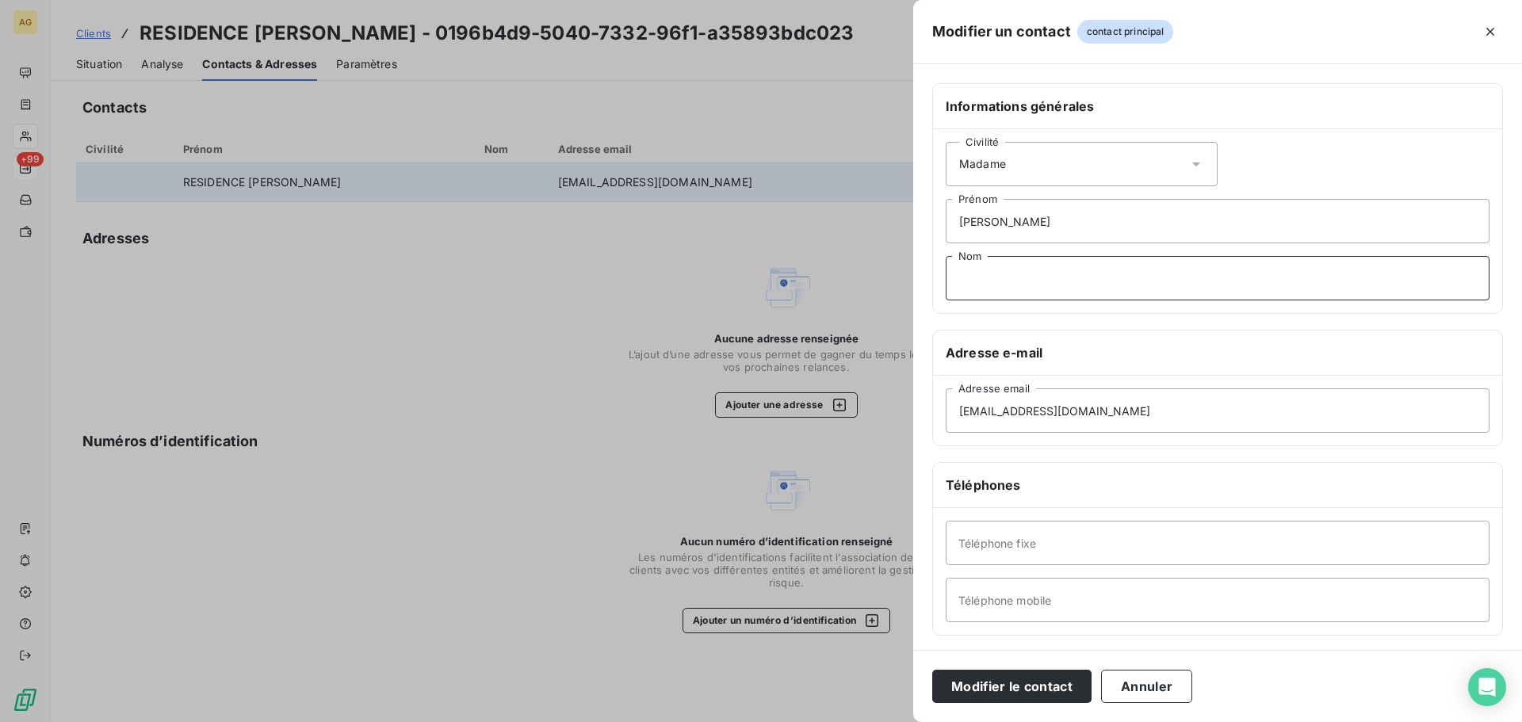
click at [1007, 274] on input "Nom" at bounding box center [1218, 278] width 544 height 44
type input "DESSON"
click at [951, 553] on input "Téléphone fixe" at bounding box center [1218, 543] width 544 height 44
paste input "0467265140"
type input "0467265140"
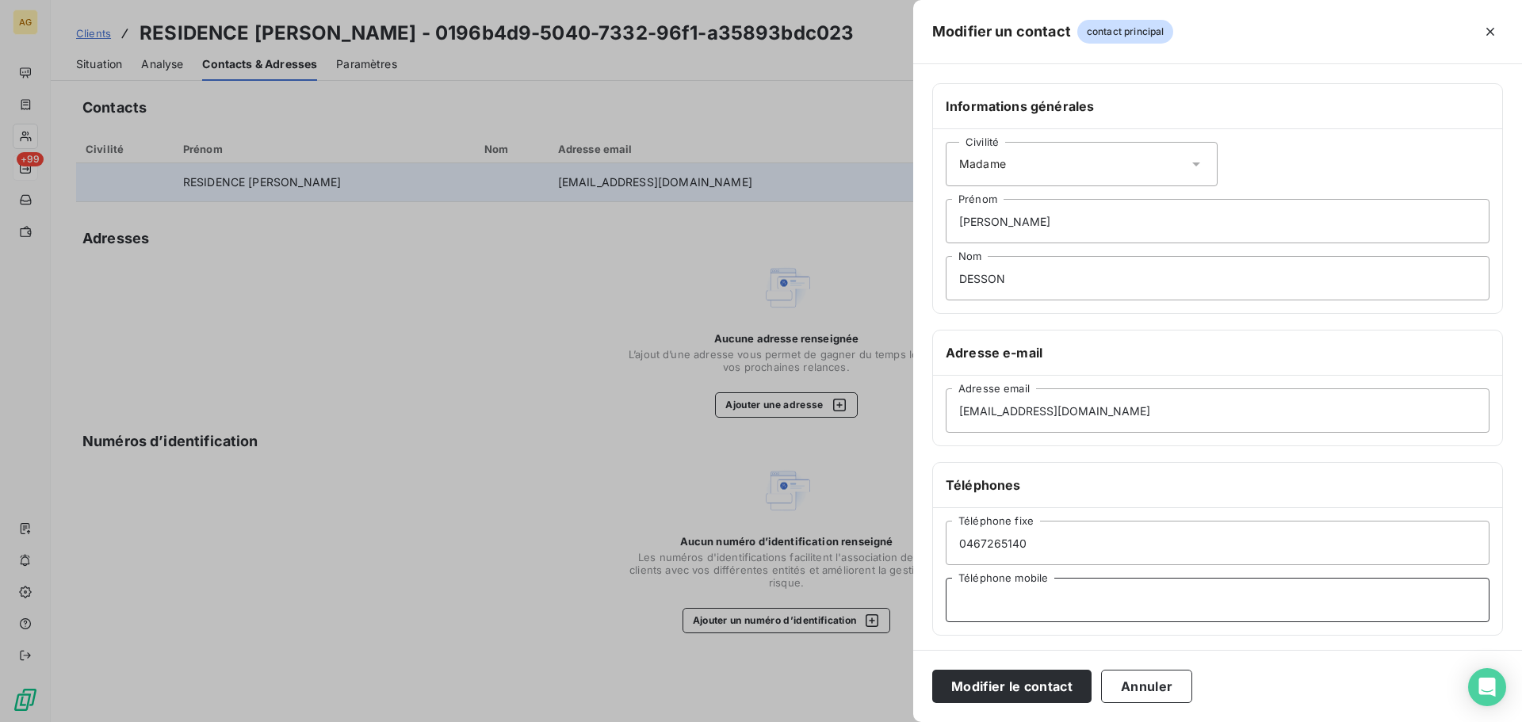
click at [1009, 602] on input "Téléphone mobile" at bounding box center [1218, 600] width 544 height 44
paste input "0635829912"
type input "0635829912"
click at [985, 684] on button "Modifier le contact" at bounding box center [1011, 686] width 159 height 33
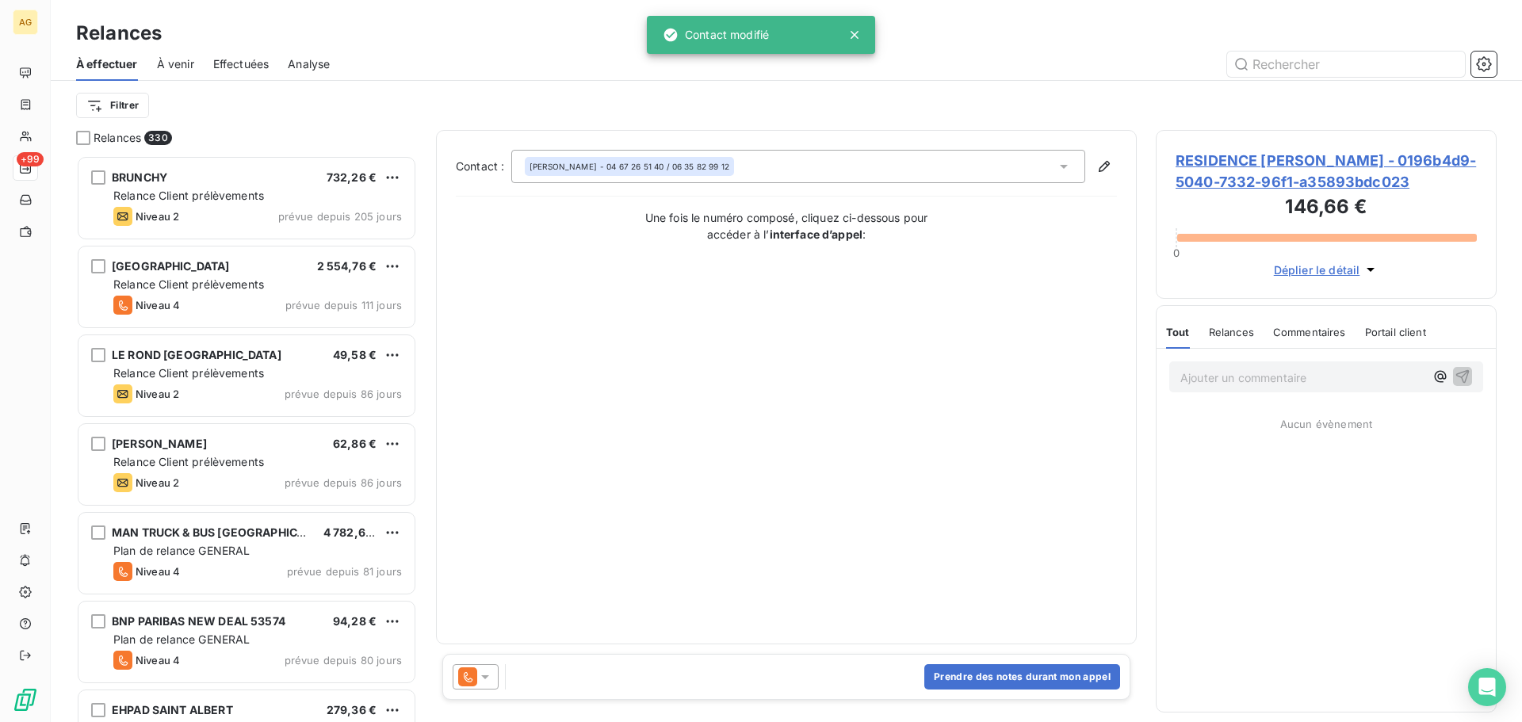
scroll to position [555, 329]
click at [1222, 381] on p "Ajouter un commentaire ﻿" at bounding box center [1303, 378] width 244 height 20
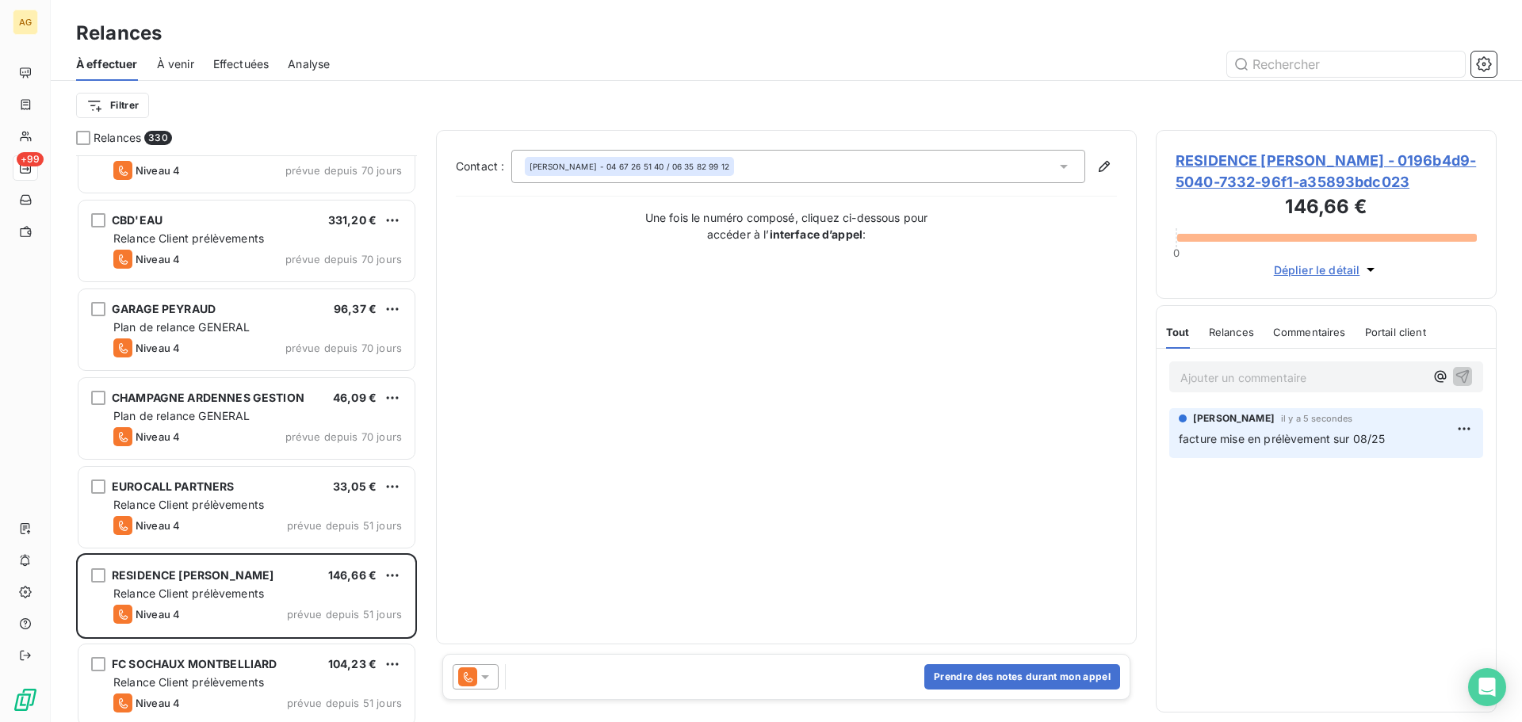
scroll to position [2062, 0]
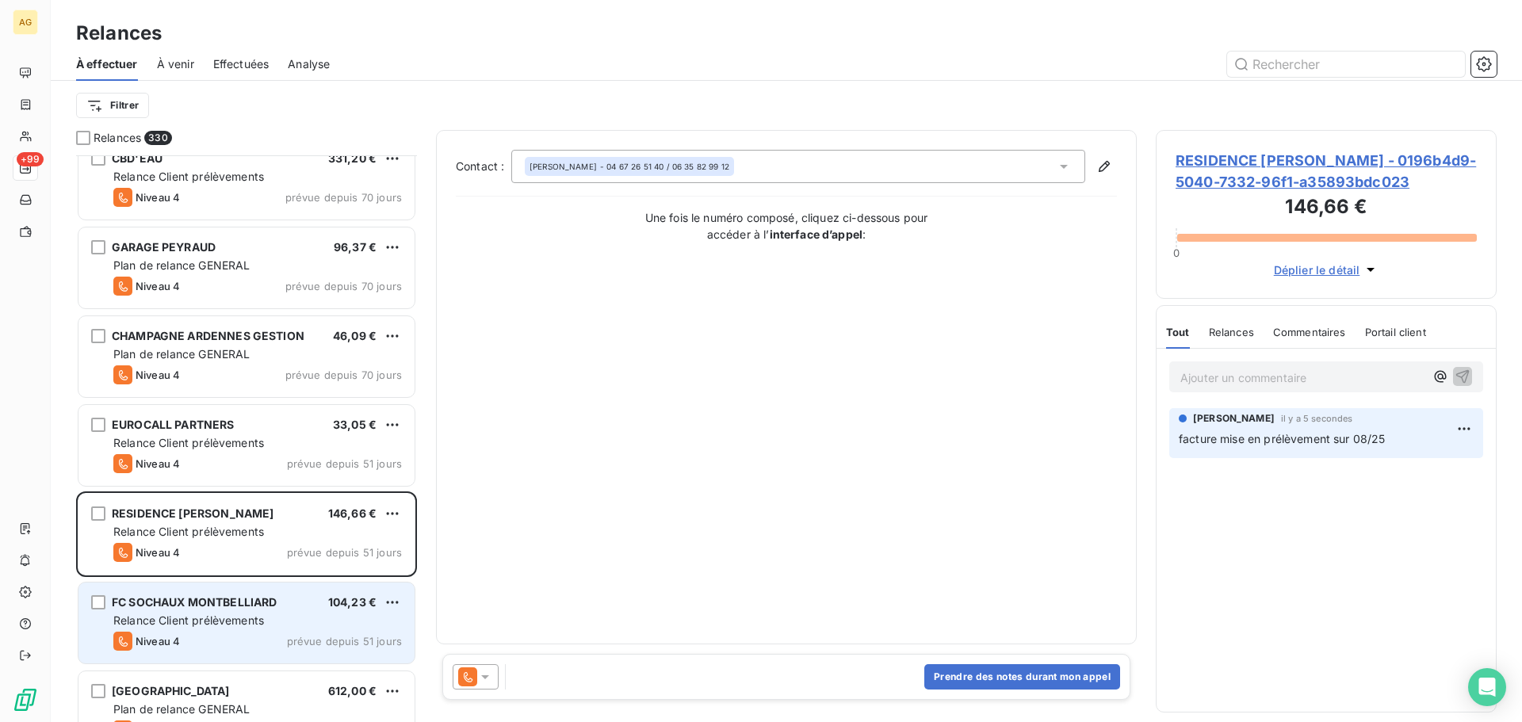
click at [223, 614] on span "Relance Client prélèvements" at bounding box center [188, 620] width 151 height 13
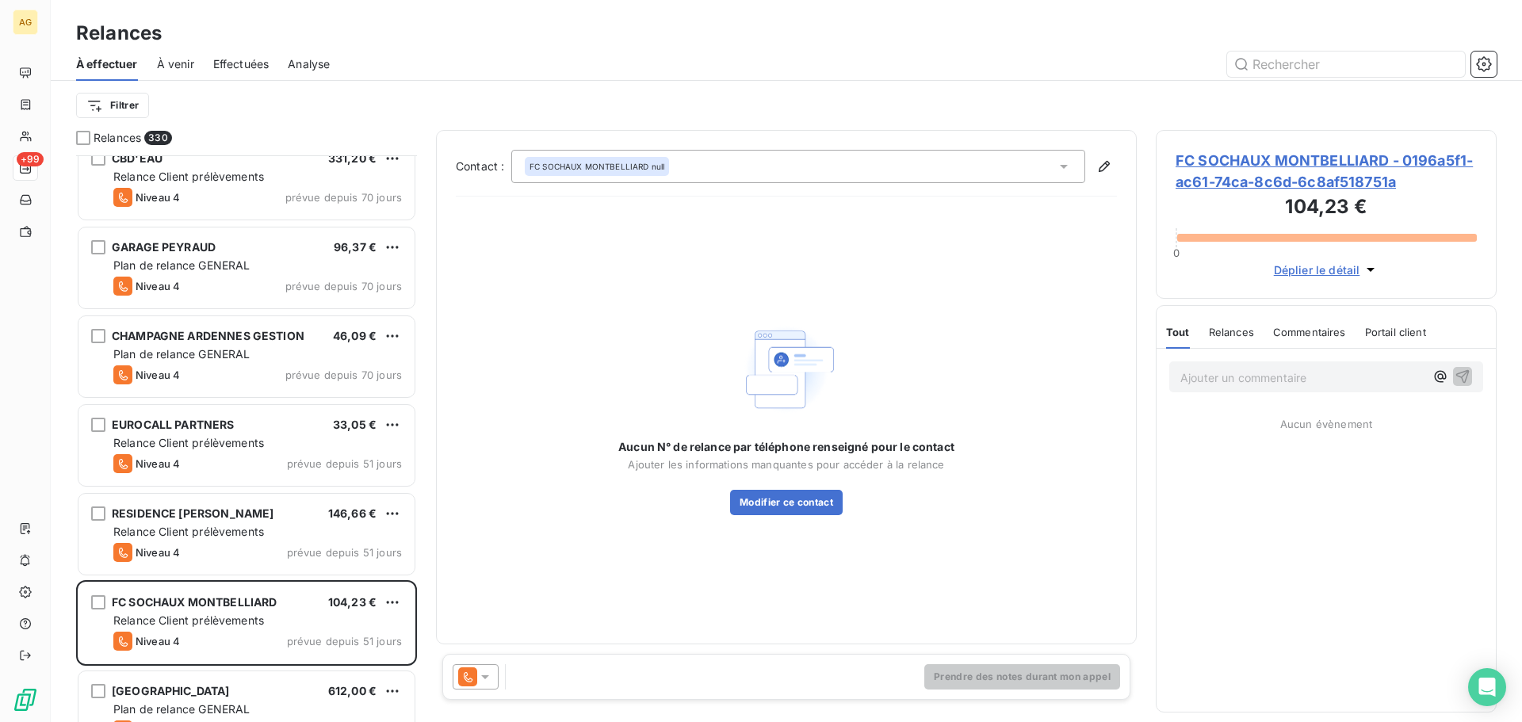
click at [1259, 164] on span "FC SOCHAUX MONTBELLIARD - 0196a5f1-ac61-74ca-8c6d-6c8af518751a" at bounding box center [1326, 171] width 301 height 43
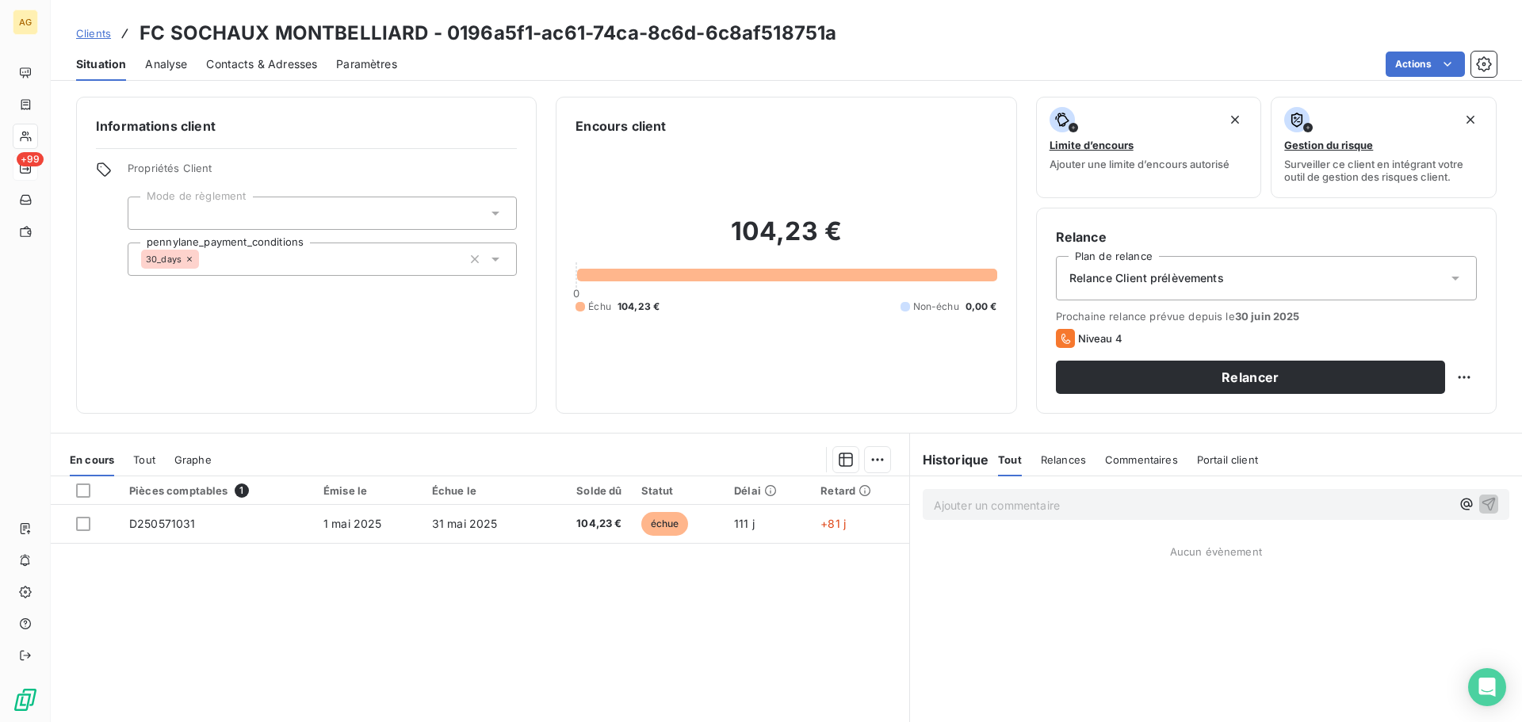
click at [354, 56] on span "Paramètres" at bounding box center [366, 64] width 61 height 16
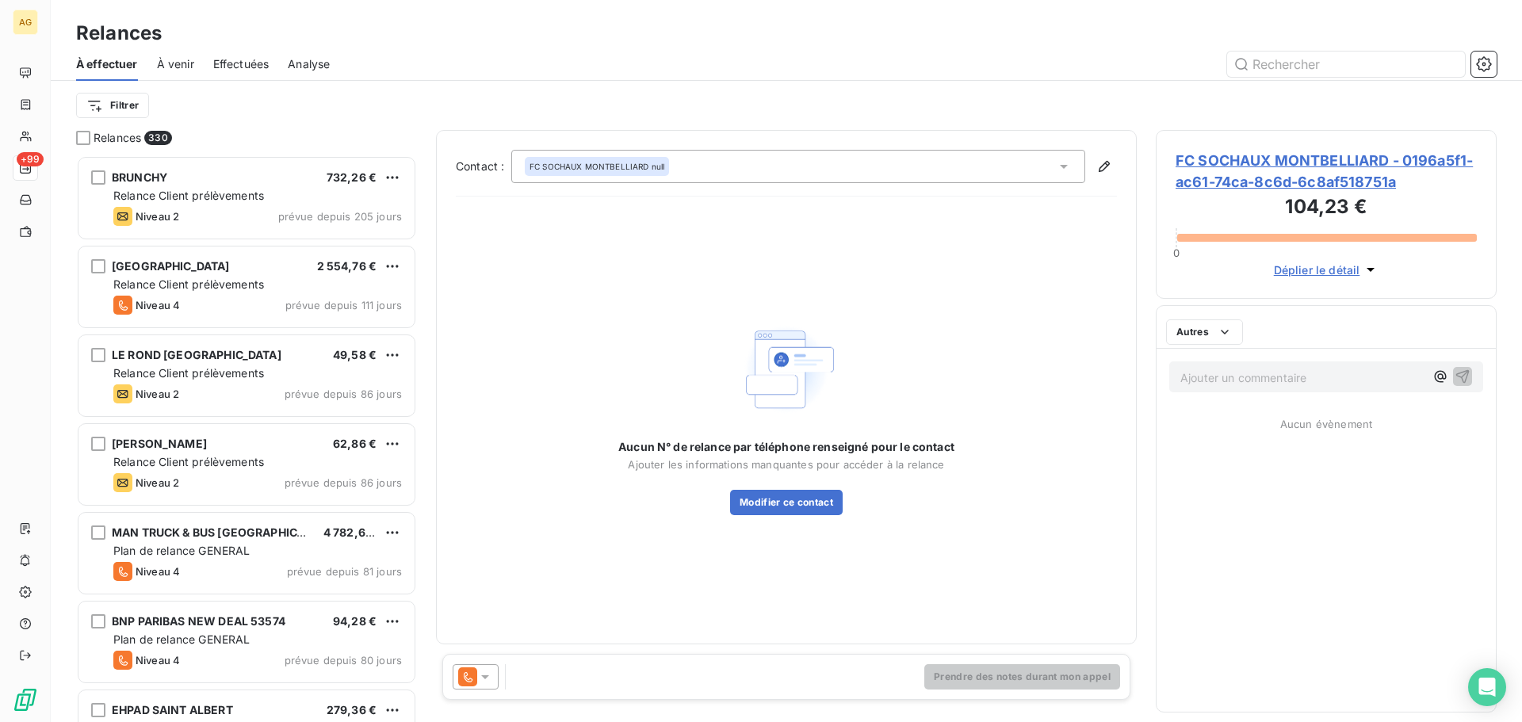
scroll to position [555, 329]
click at [1226, 172] on span "FC SOCHAUX MONTBELLIARD - 0196a5f1-ac61-74ca-8c6d-6c8af518751a" at bounding box center [1326, 171] width 301 height 43
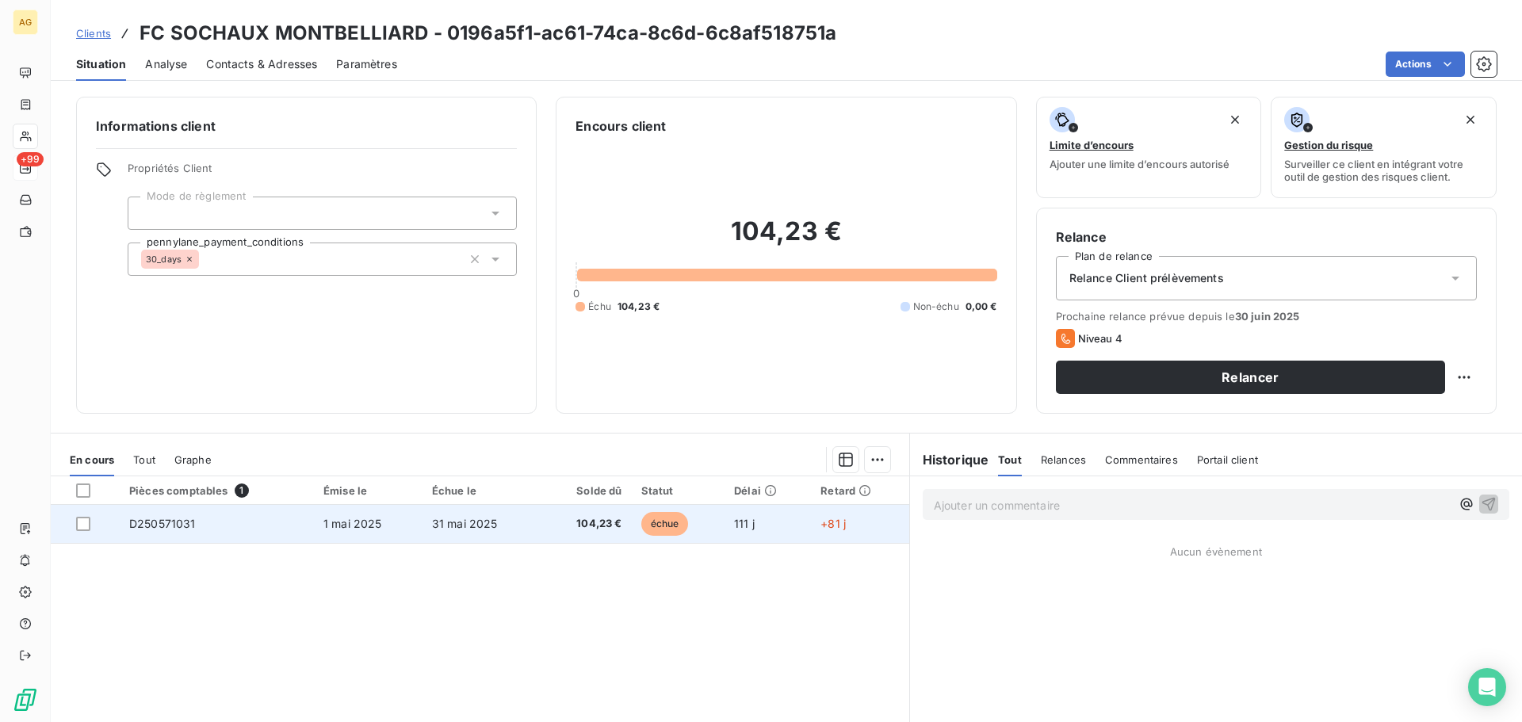
click at [585, 523] on span "104,23 €" at bounding box center [586, 524] width 71 height 16
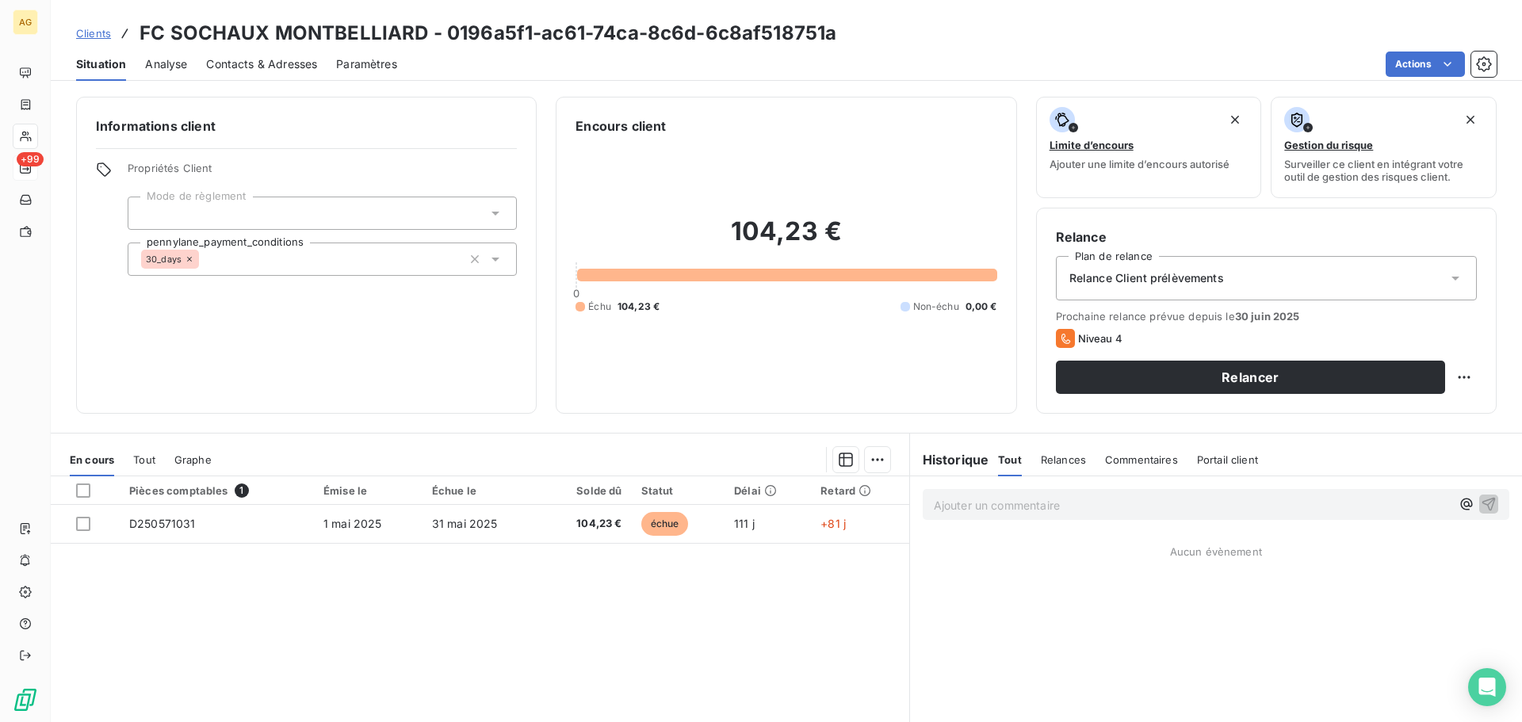
click at [1204, 281] on span "Relance Client prélèvements" at bounding box center [1147, 278] width 155 height 16
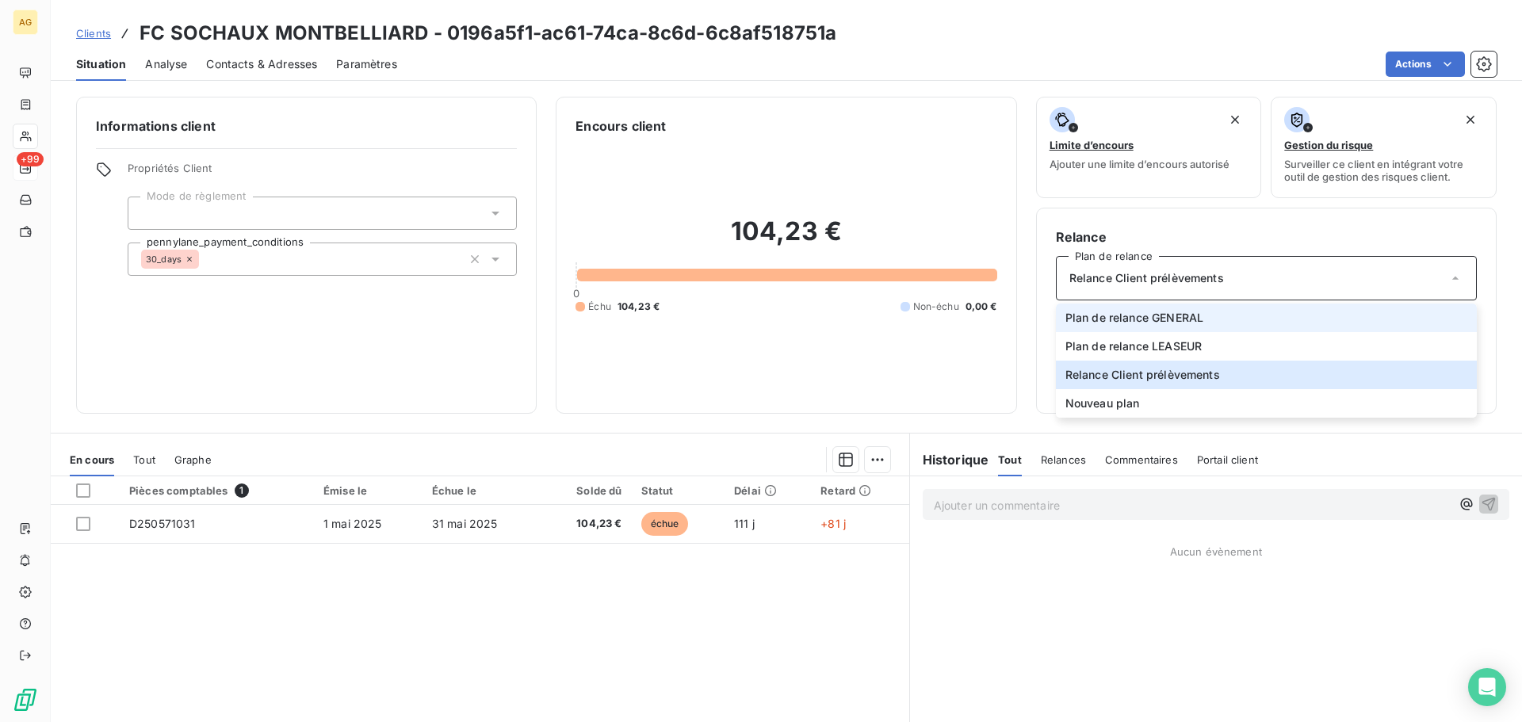
click at [1185, 322] on span "Plan de relance GENERAL" at bounding box center [1135, 318] width 138 height 16
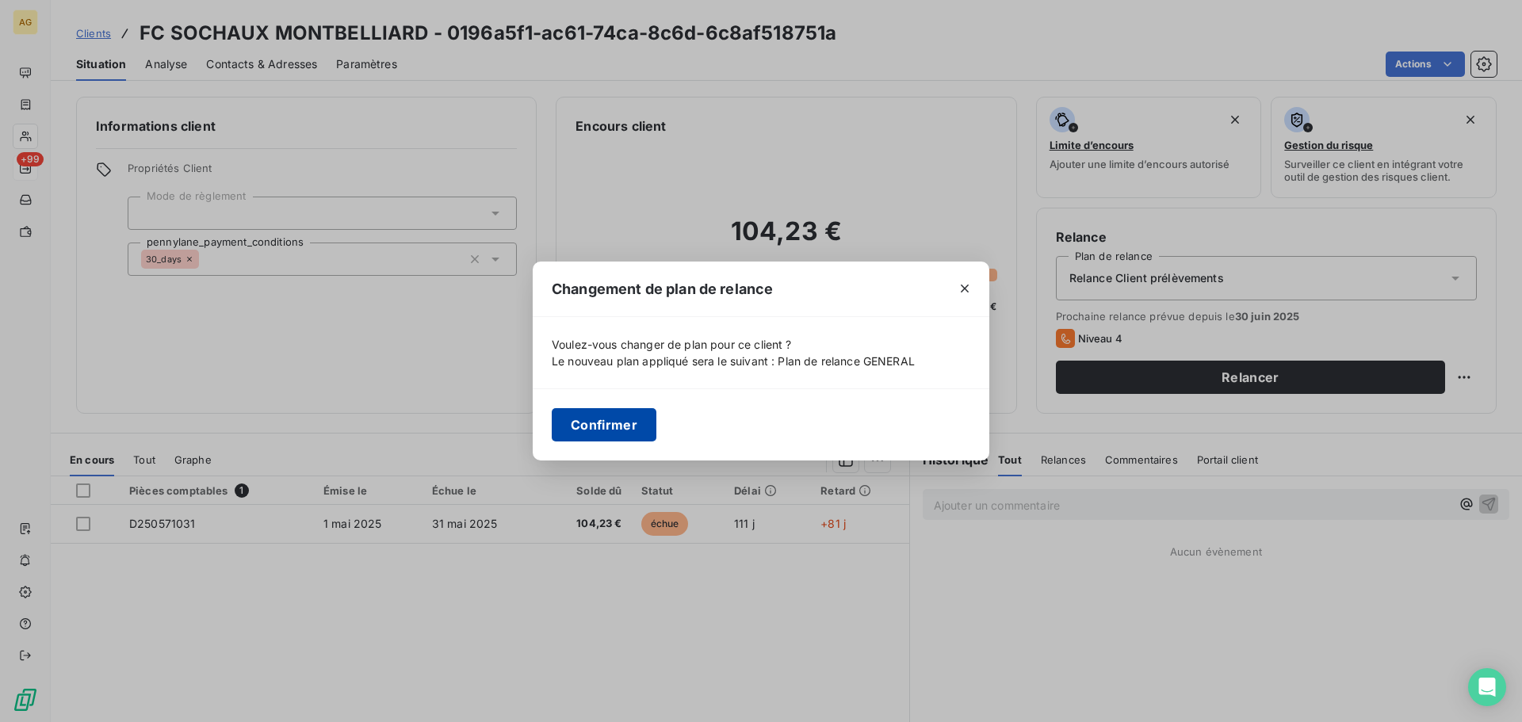
click at [583, 433] on button "Confirmer" at bounding box center [604, 424] width 105 height 33
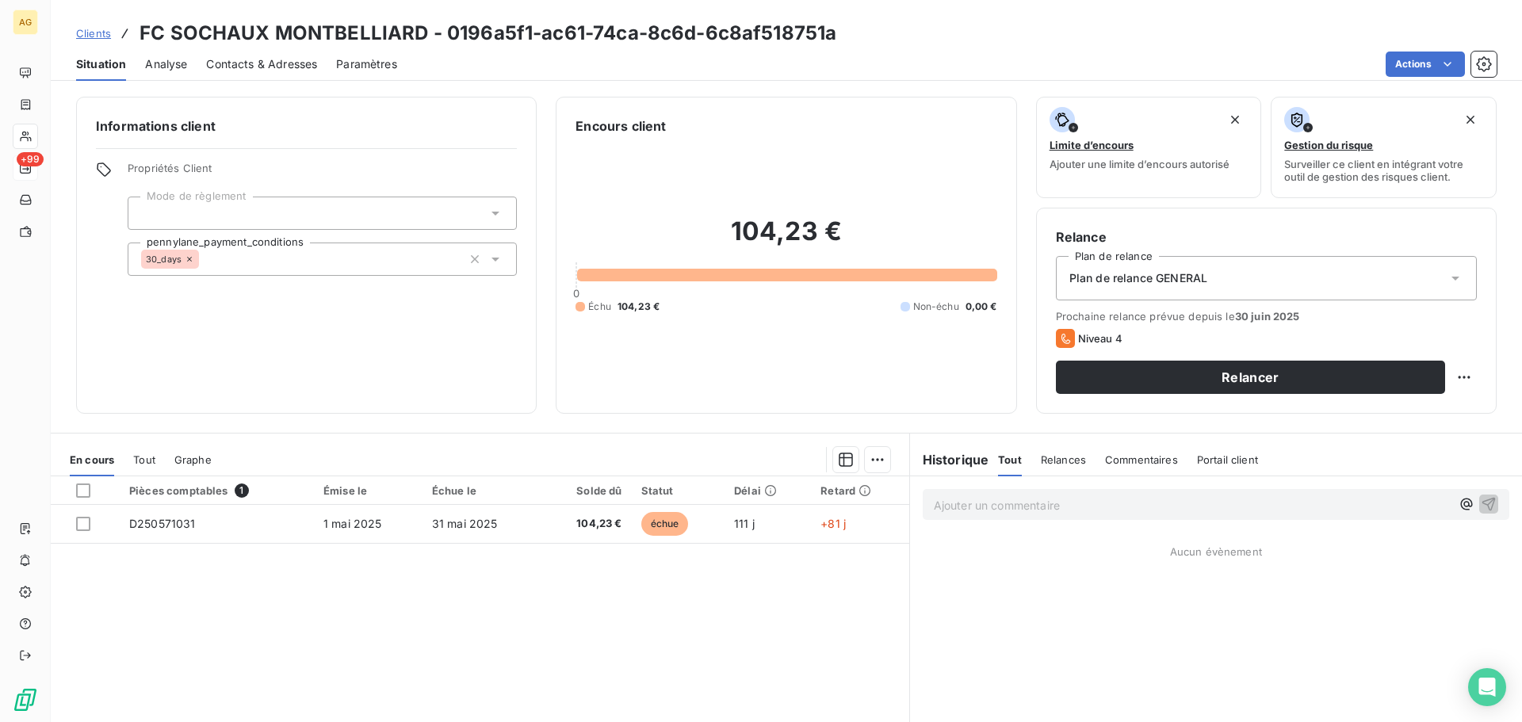
click at [360, 63] on span "Paramètres" at bounding box center [366, 64] width 61 height 16
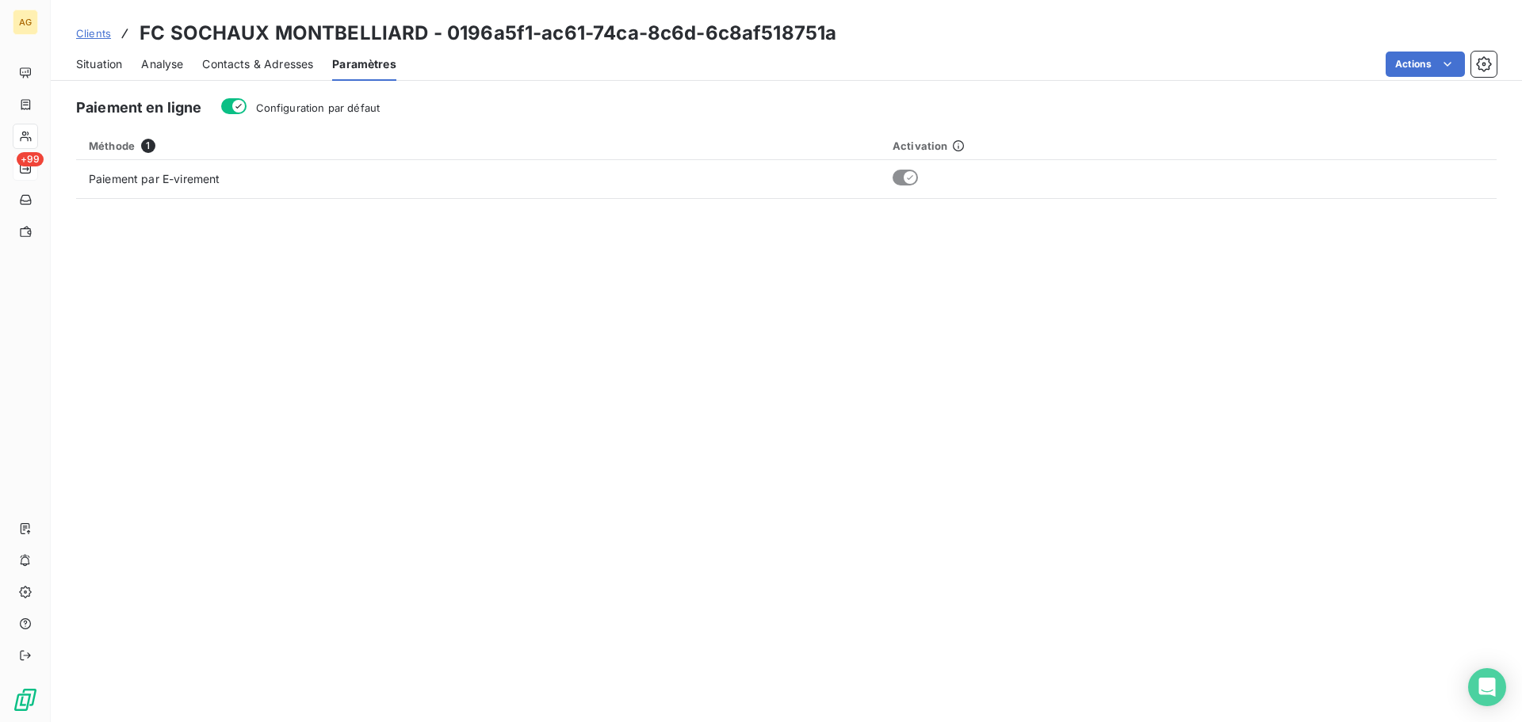
click at [245, 105] on button "Configuration par défaut" at bounding box center [233, 106] width 25 height 16
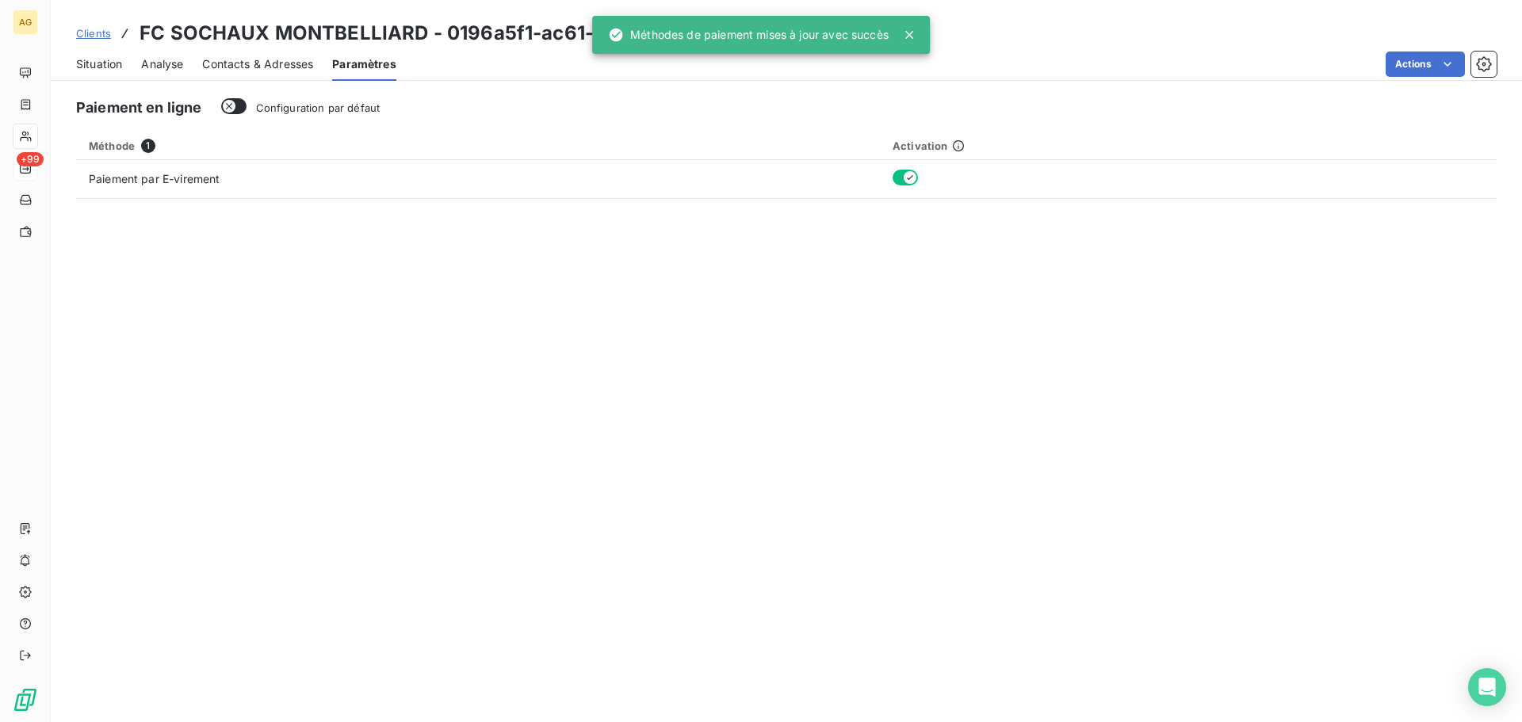
click at [260, 56] on span "Contacts & Adresses" at bounding box center [257, 64] width 111 height 16
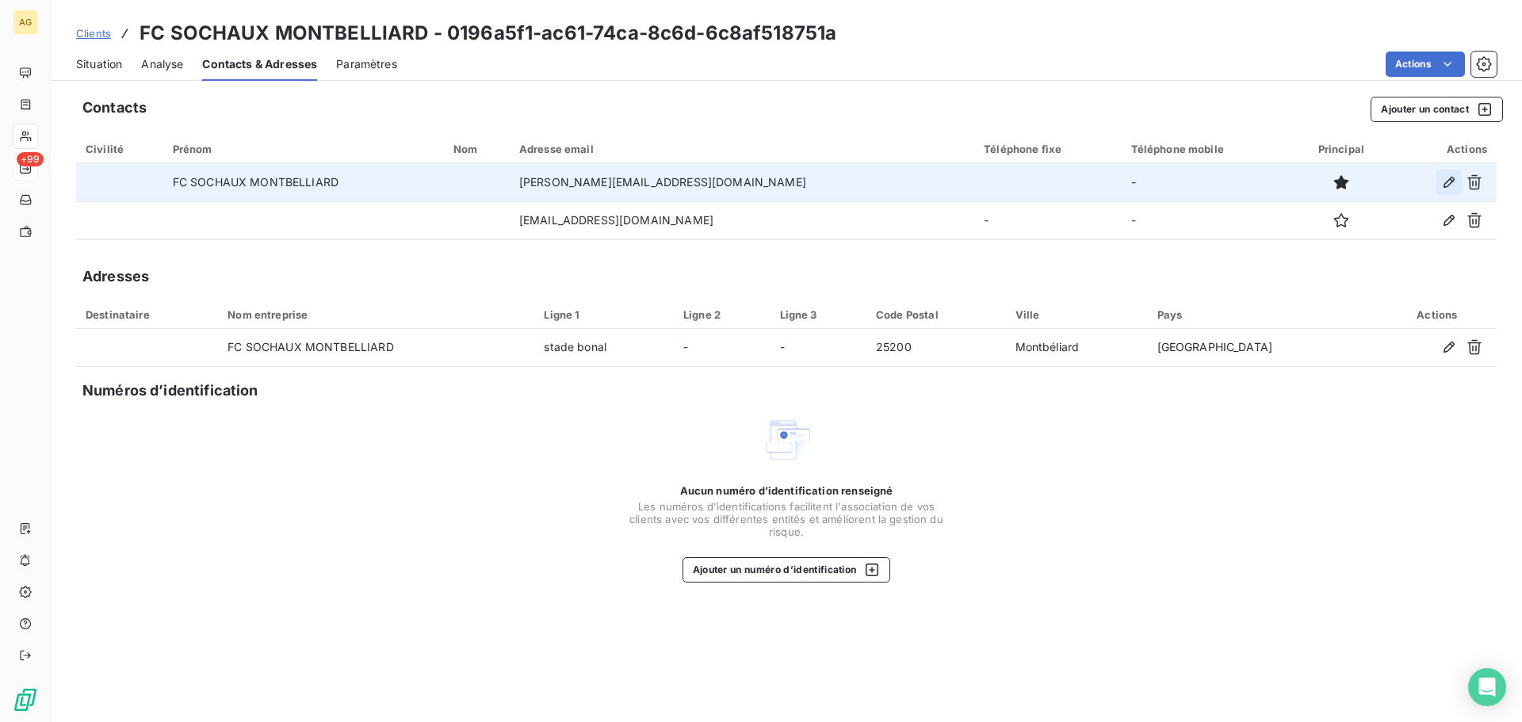
click at [1450, 179] on icon "button" at bounding box center [1449, 182] width 11 height 11
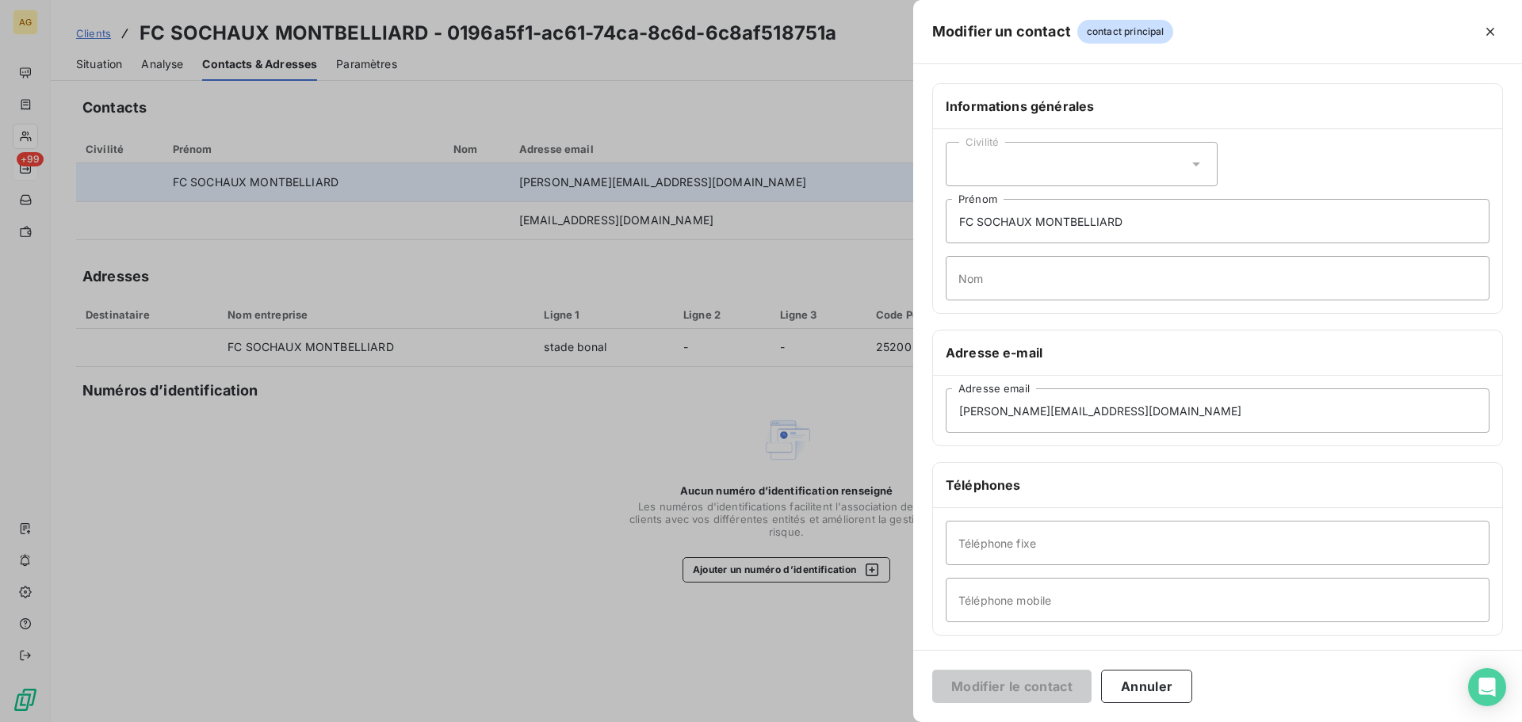
drag, startPoint x: 1115, startPoint y: 155, endPoint x: 1087, endPoint y: 189, distance: 44.0
click at [1114, 155] on div "Civilité" at bounding box center [1082, 164] width 272 height 44
click at [1054, 235] on li "Monsieur" at bounding box center [1082, 232] width 272 height 29
drag, startPoint x: 1158, startPoint y: 223, endPoint x: 936, endPoint y: 243, distance: 223.0
click at [936, 243] on div "Civilité Monsieur FC SOCHAUX MONTBELLIARD Prénom Nom" at bounding box center [1217, 221] width 569 height 184
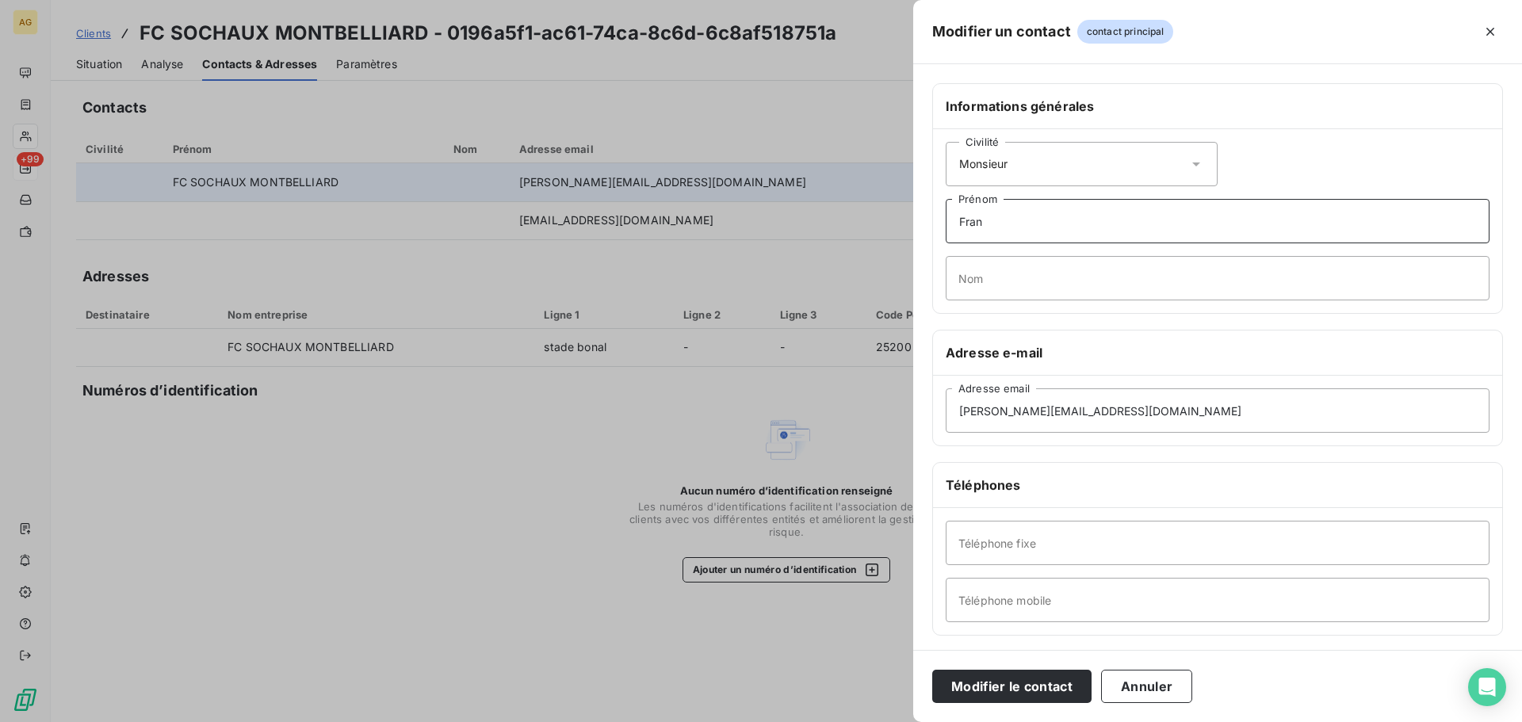
type input "[PERSON_NAME]"
click at [968, 286] on input "Nom" at bounding box center [1218, 278] width 544 height 44
type input "ROY"
drag, startPoint x: 1215, startPoint y: 411, endPoint x: 924, endPoint y: 411, distance: 290.2
click at [924, 411] on div "Informations générales Civilité Monsieur [PERSON_NAME] Adresse e-mail [PERSON_N…" at bounding box center [1217, 435] width 609 height 704
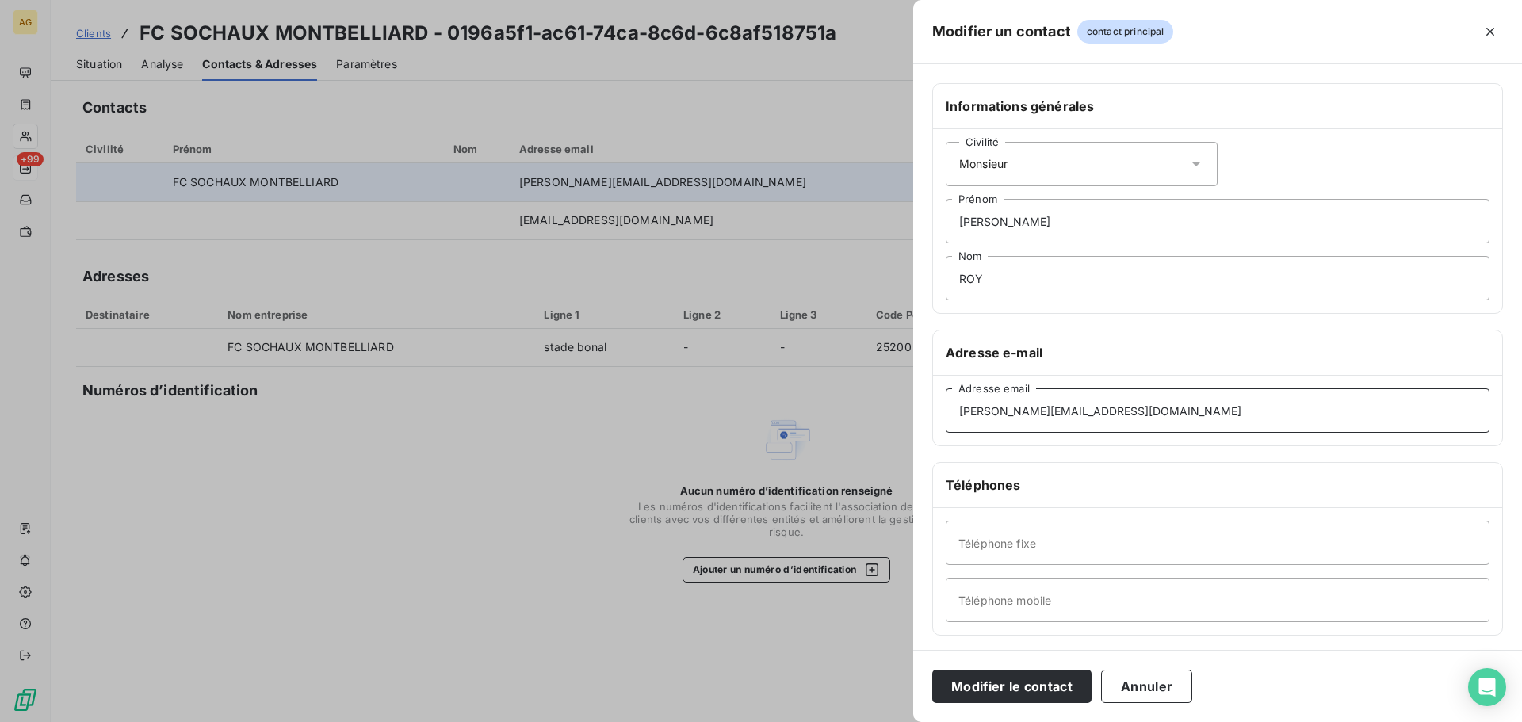
paste input "[PERSON_NAME].roy"
type input "[EMAIL_ADDRESS][DOMAIN_NAME]"
click at [996, 607] on input "Téléphone mobile" at bounding box center [1218, 600] width 544 height 44
paste input "0676425942"
type input "0676425942"
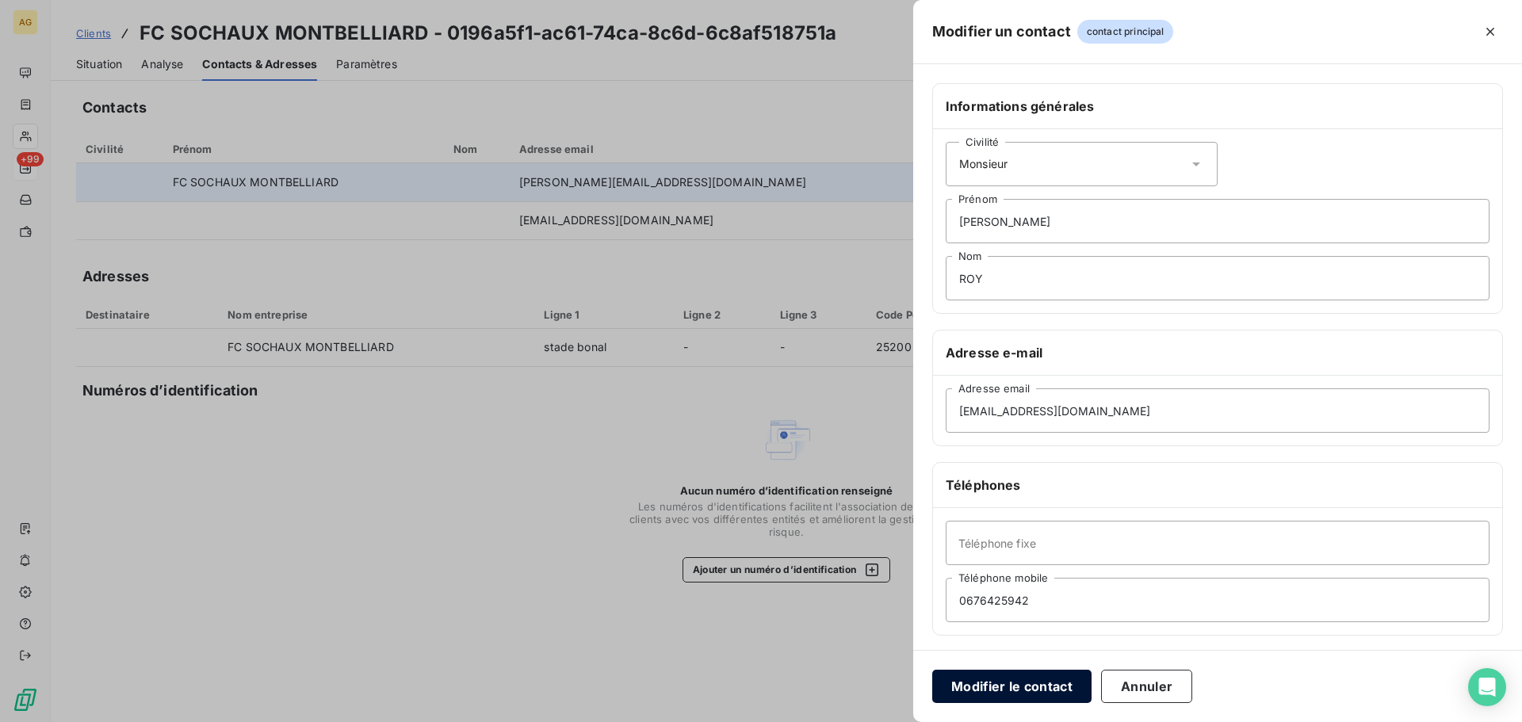
click at [995, 694] on button "Modifier le contact" at bounding box center [1011, 686] width 159 height 33
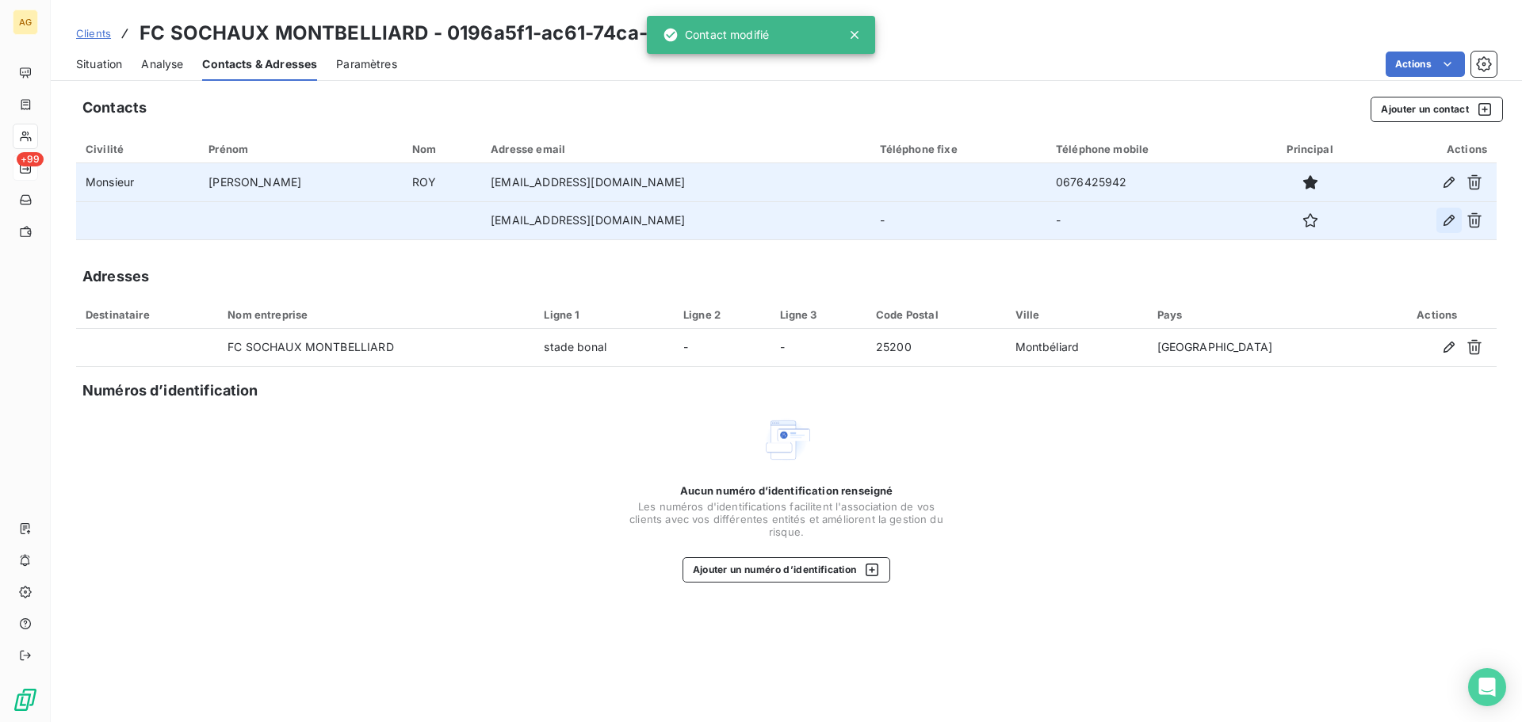
click at [1451, 216] on icon "button" at bounding box center [1449, 220] width 11 height 11
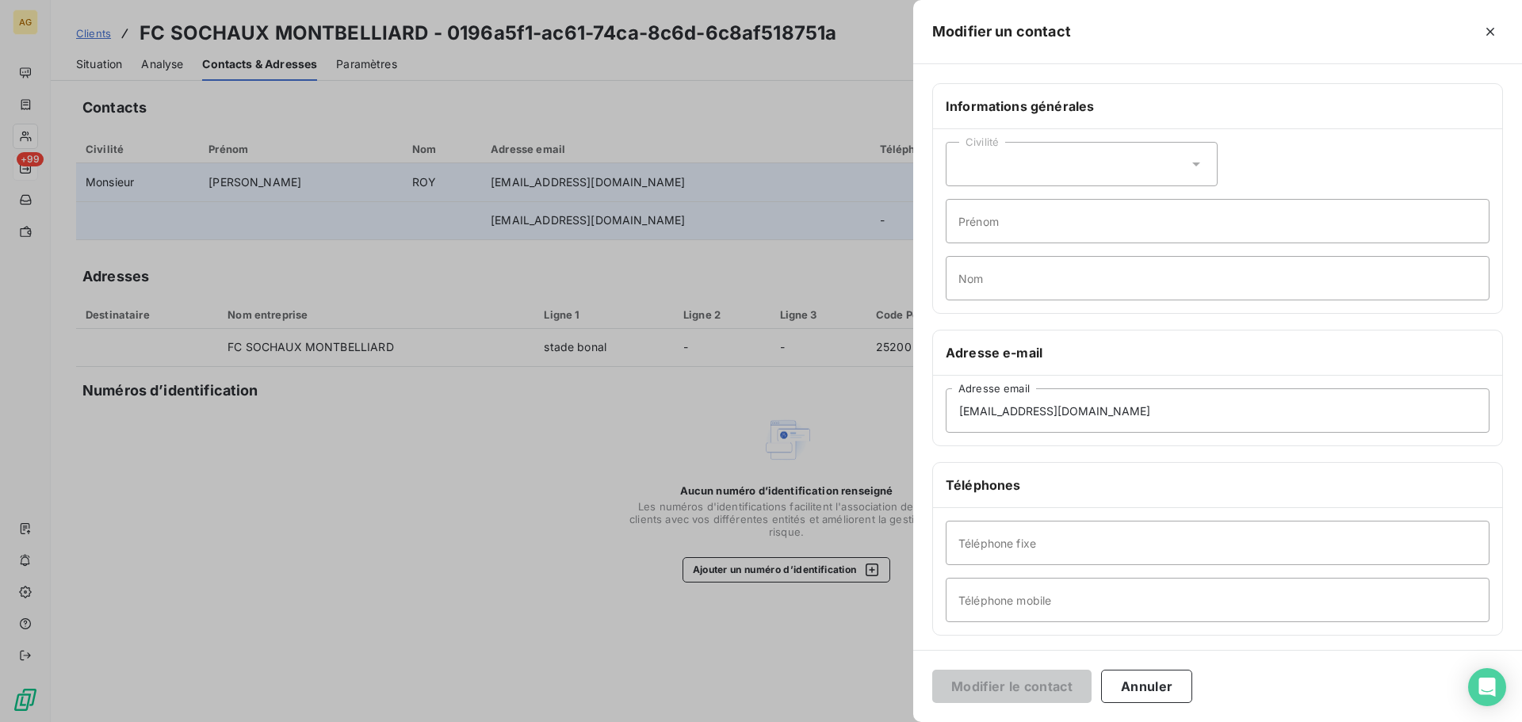
click at [1094, 157] on div "Civilité" at bounding box center [1082, 164] width 272 height 44
click at [1030, 224] on li "Monsieur" at bounding box center [1082, 232] width 272 height 29
click at [1048, 214] on input "Prénom" at bounding box center [1218, 221] width 544 height 44
type input "j"
type input "[PERSON_NAME]"
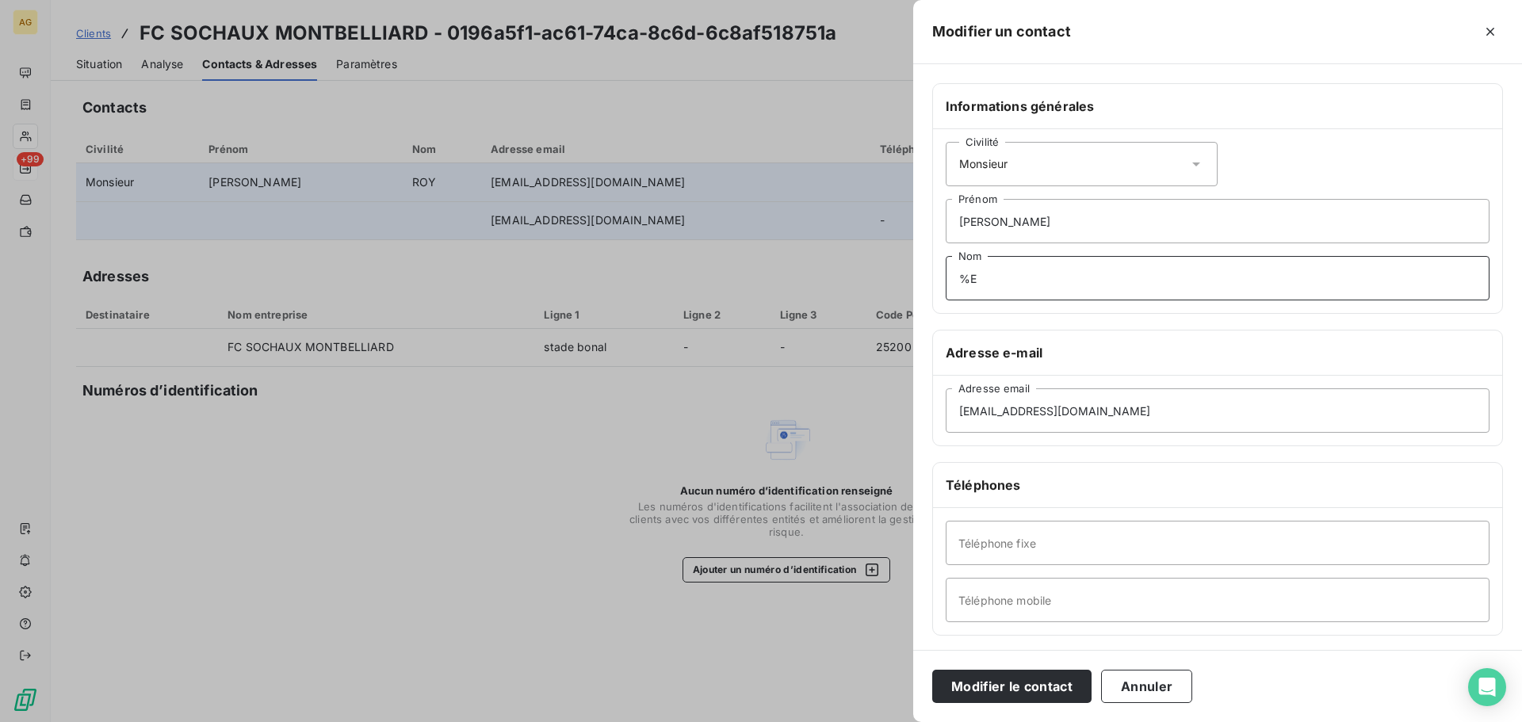
type input "%"
type input "MERIEUX"
drag, startPoint x: 1172, startPoint y: 414, endPoint x: 896, endPoint y: 430, distance: 276.4
click at [896, 722] on div "Modifier un contact Informations générales Civilité Monsieur [PERSON_NAME] Nom …" at bounding box center [761, 722] width 1522 height 0
paste input "eansebastien.merieux"
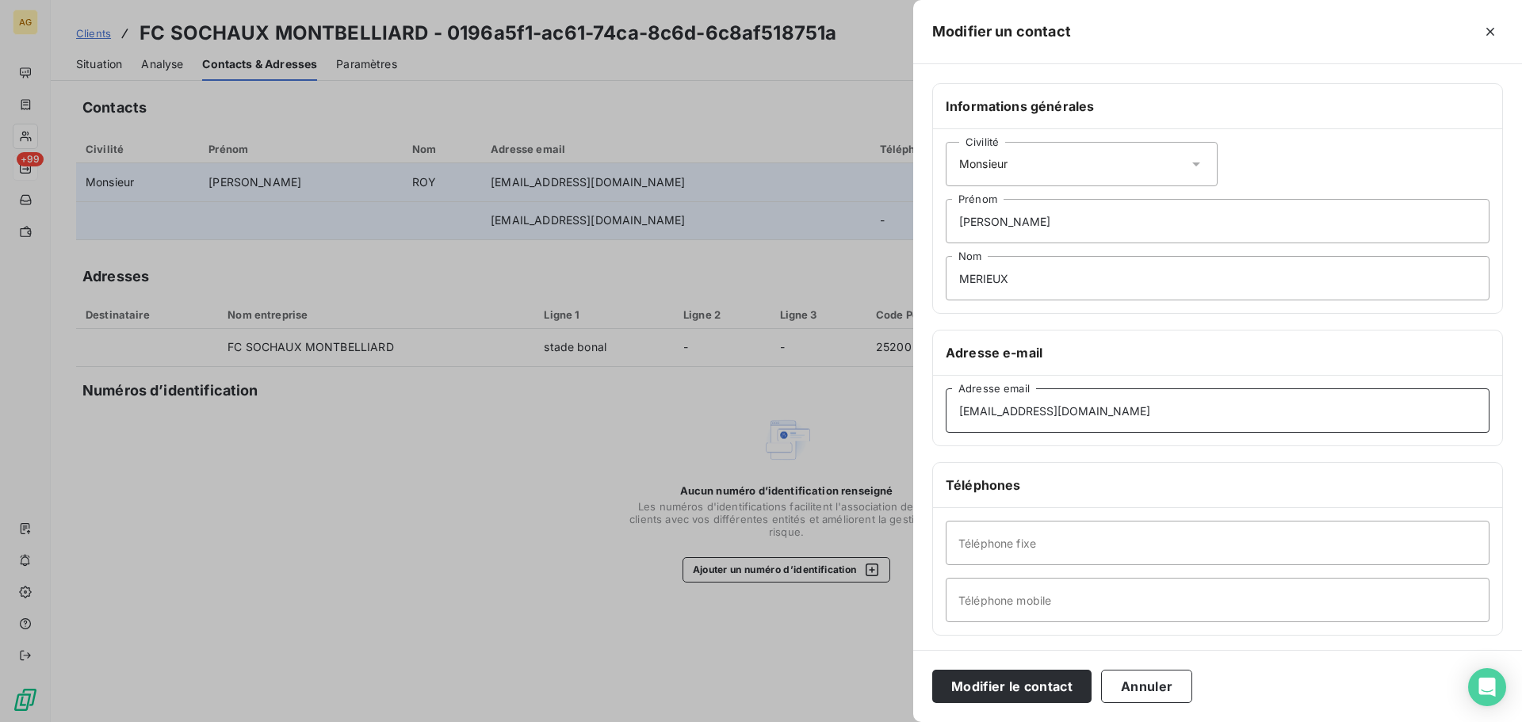
drag, startPoint x: 960, startPoint y: 414, endPoint x: 1116, endPoint y: 408, distance: 156.3
click at [965, 414] on input "[EMAIL_ADDRESS][DOMAIN_NAME]" at bounding box center [1218, 411] width 544 height 44
type input "[EMAIL_ADDRESS][DOMAIN_NAME]"
click at [1074, 548] on input "Téléphone fixe" at bounding box center [1218, 543] width 544 height 44
paste input "0381377170"
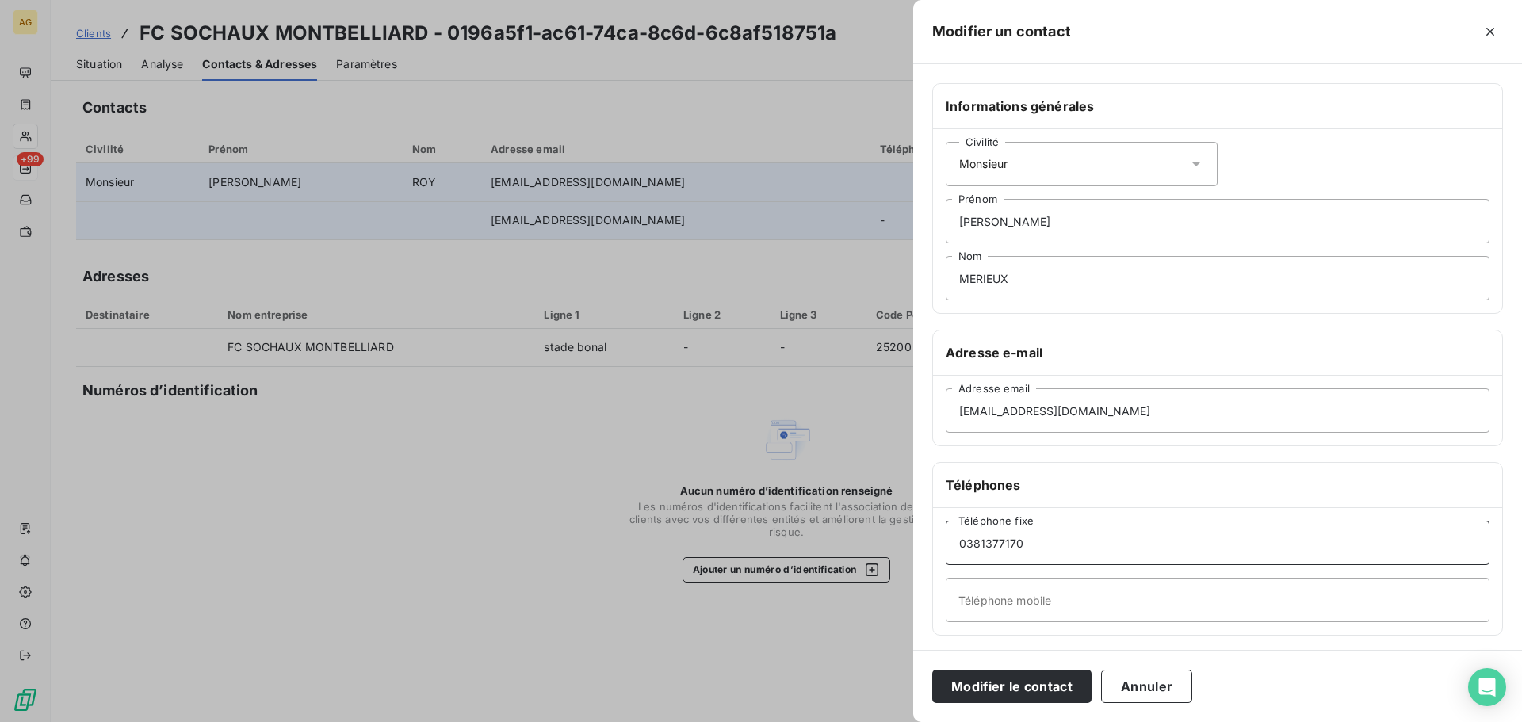
type input "0381377170"
click at [983, 602] on input "Téléphone mobile" at bounding box center [1218, 600] width 544 height 44
paste input "0680514472"
type input "0680514472"
drag, startPoint x: 1066, startPoint y: 681, endPoint x: 1058, endPoint y: 682, distance: 8.0
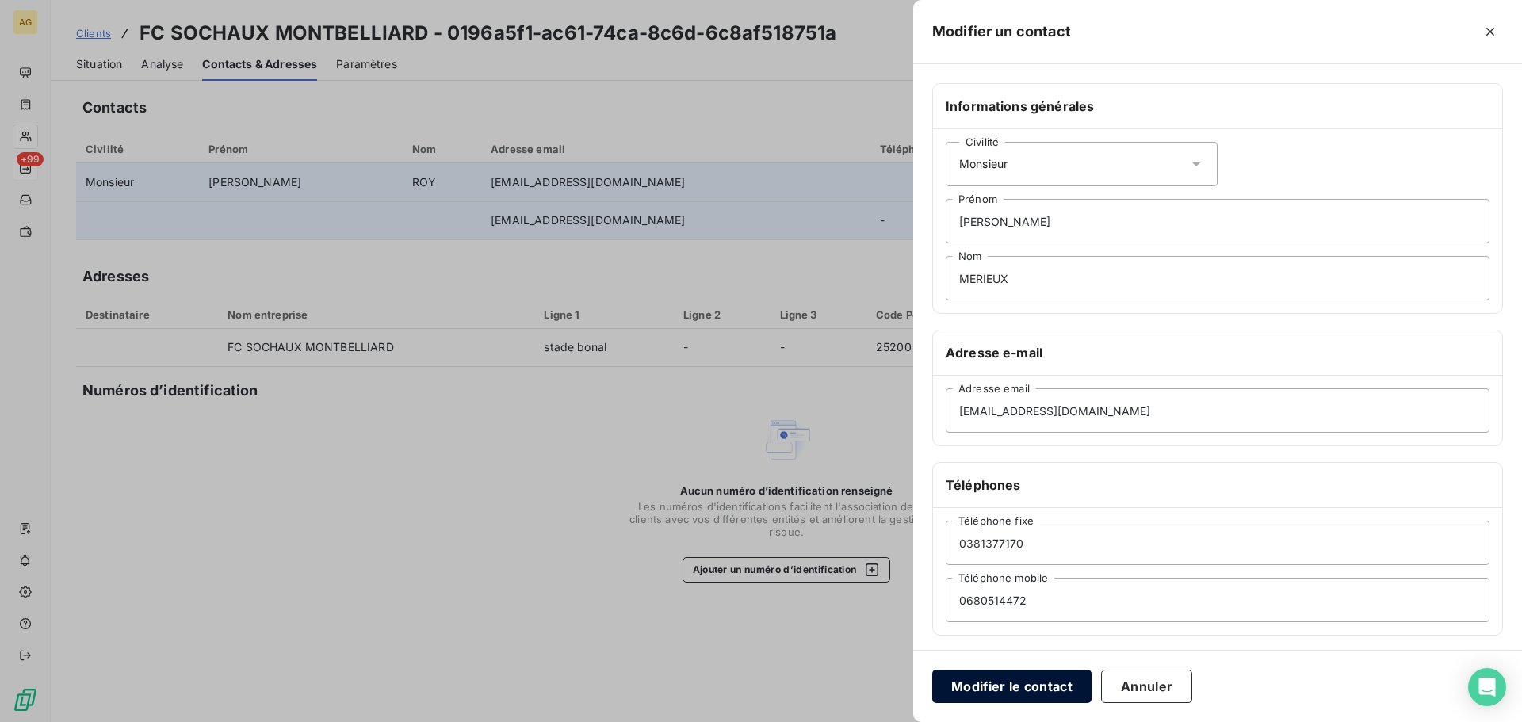
click at [1062, 681] on button "Modifier le contact" at bounding box center [1011, 686] width 159 height 33
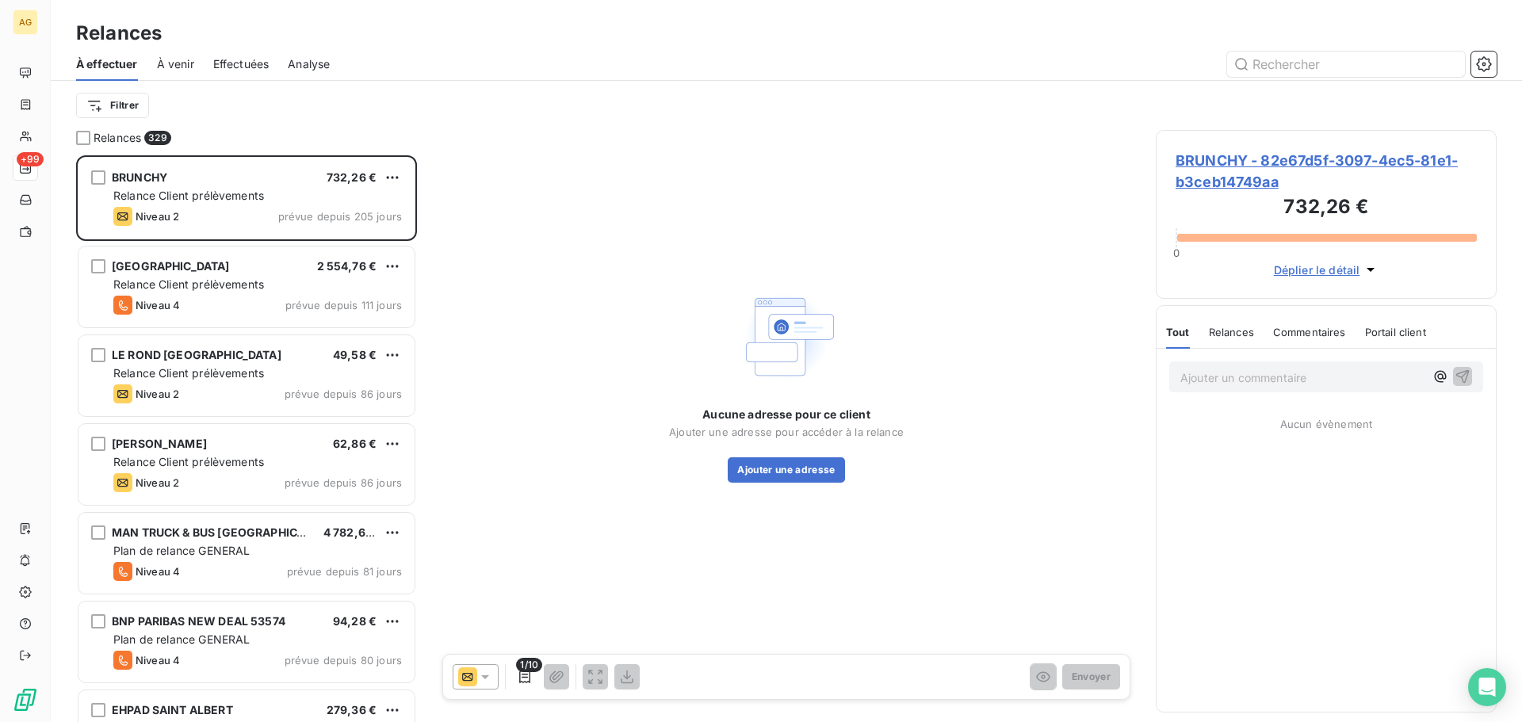
scroll to position [555, 329]
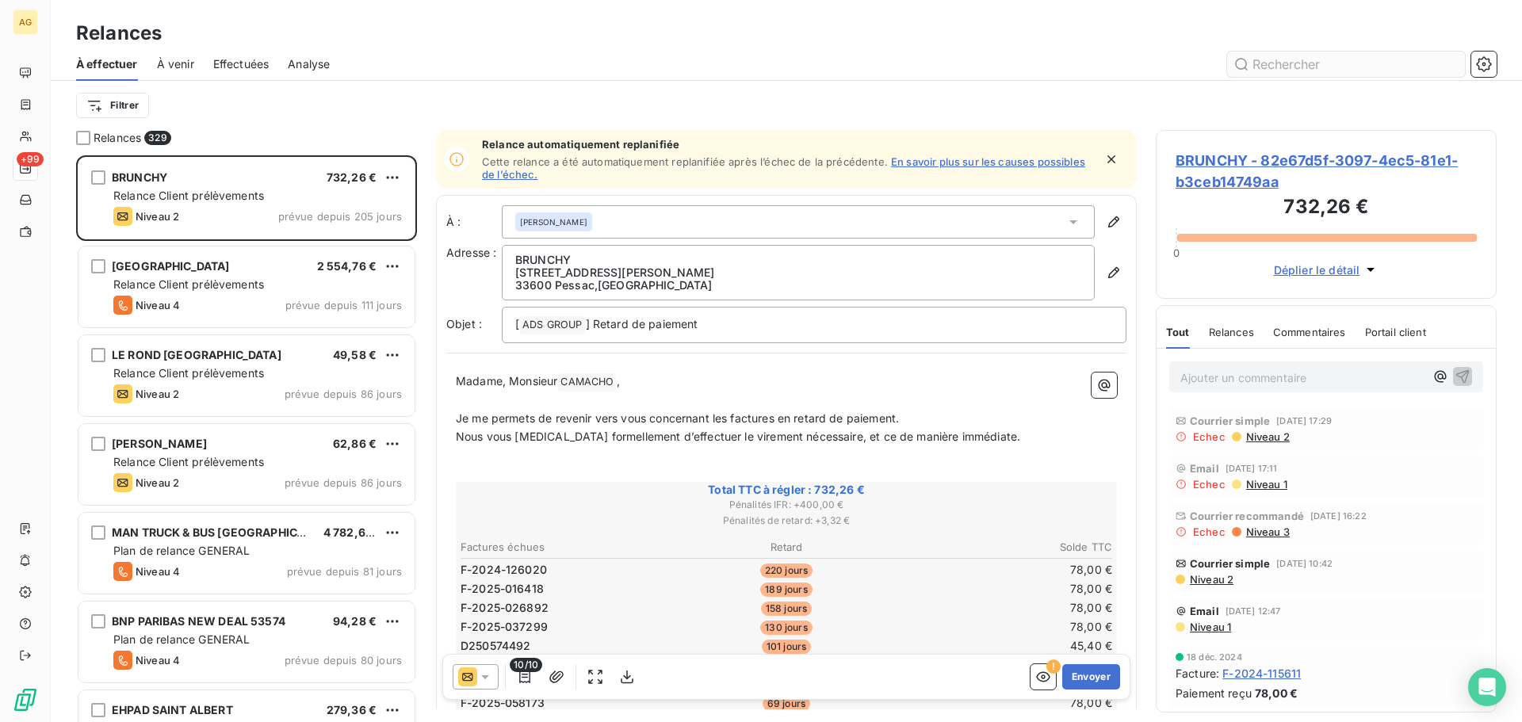
click at [1292, 54] on input "text" at bounding box center [1346, 64] width 238 height 25
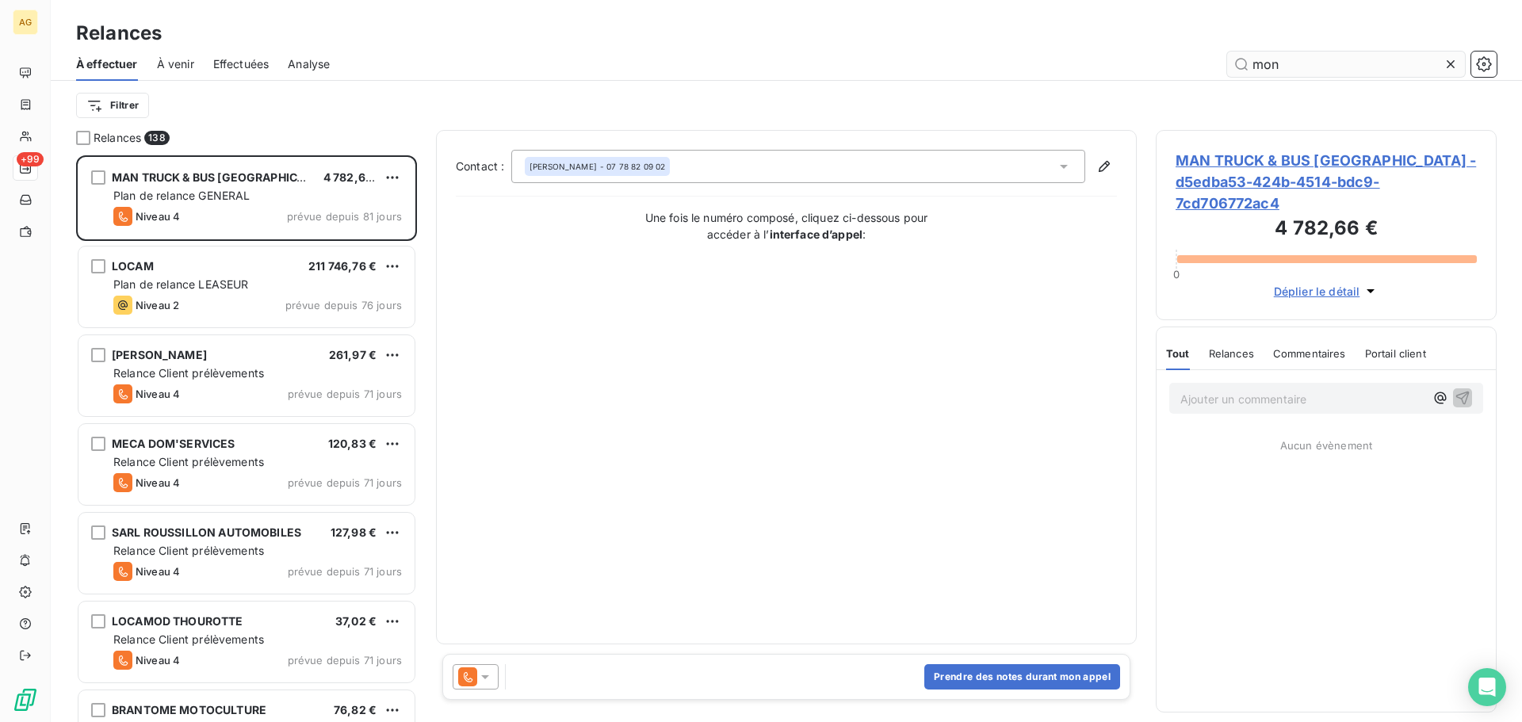
scroll to position [555, 329]
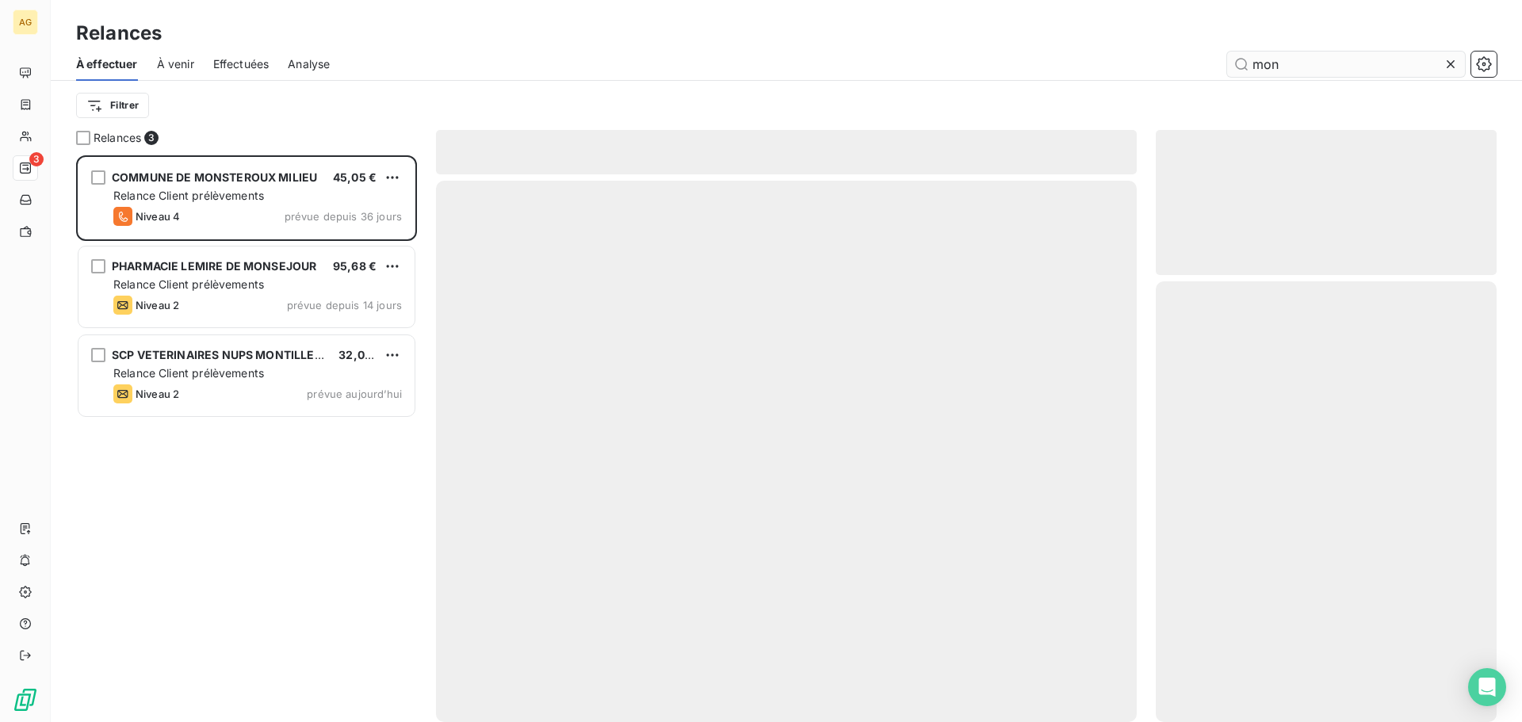
scroll to position [555, 329]
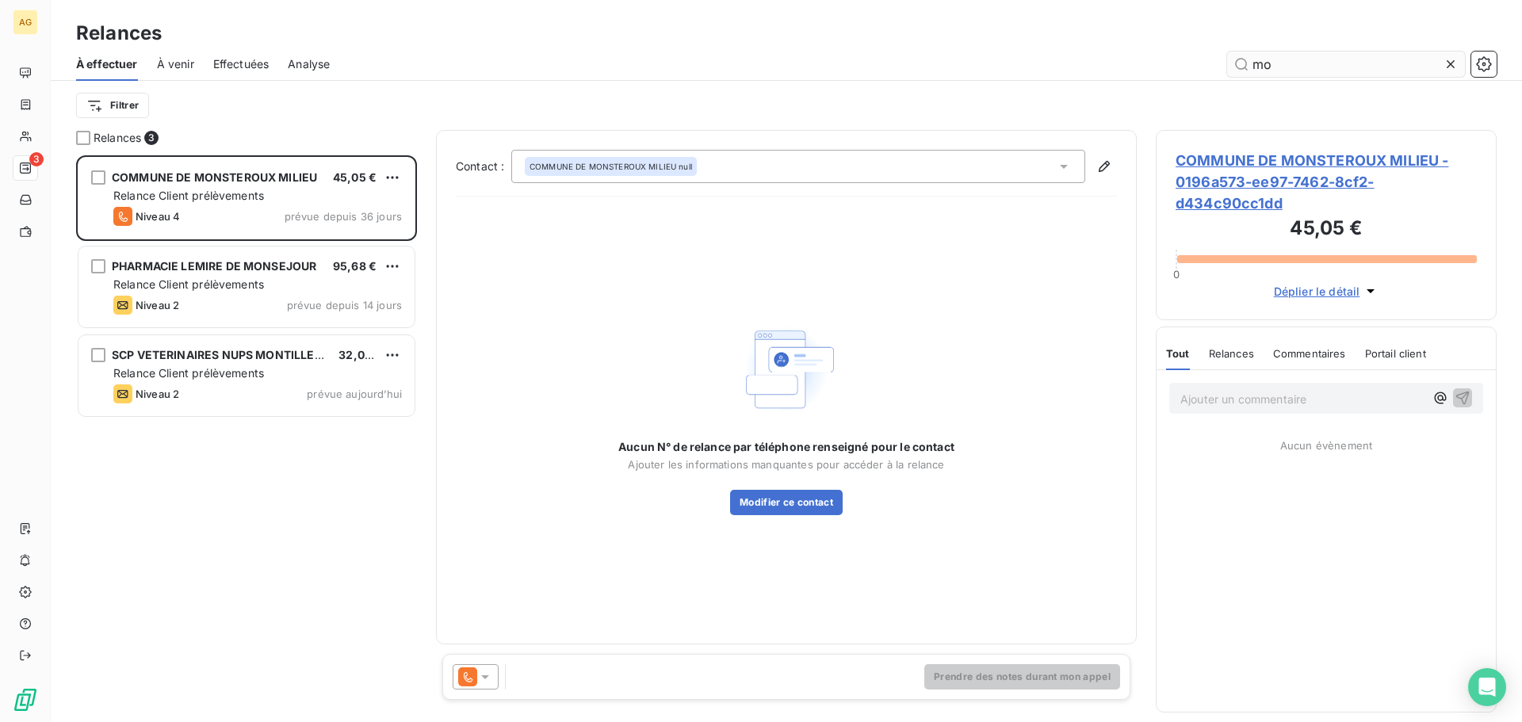
type input "m"
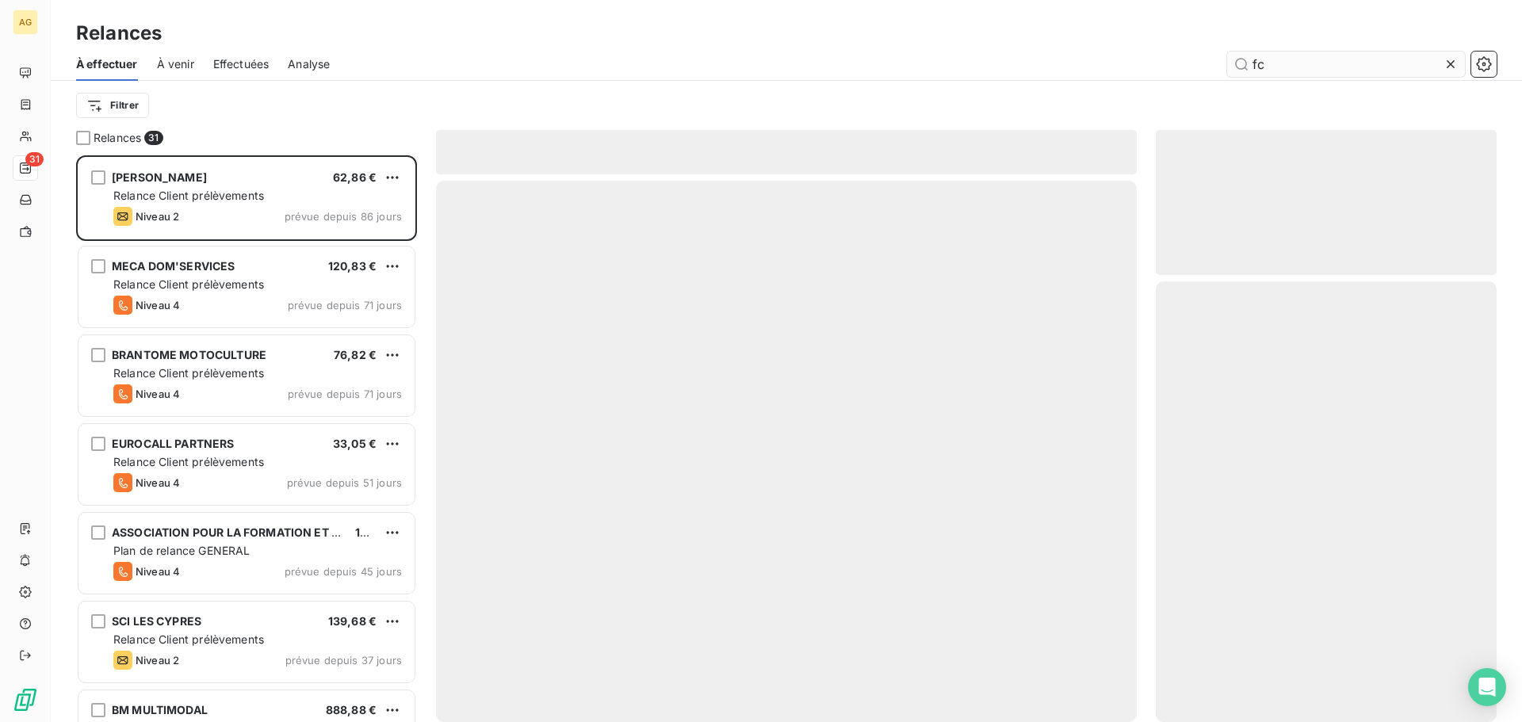
scroll to position [555, 329]
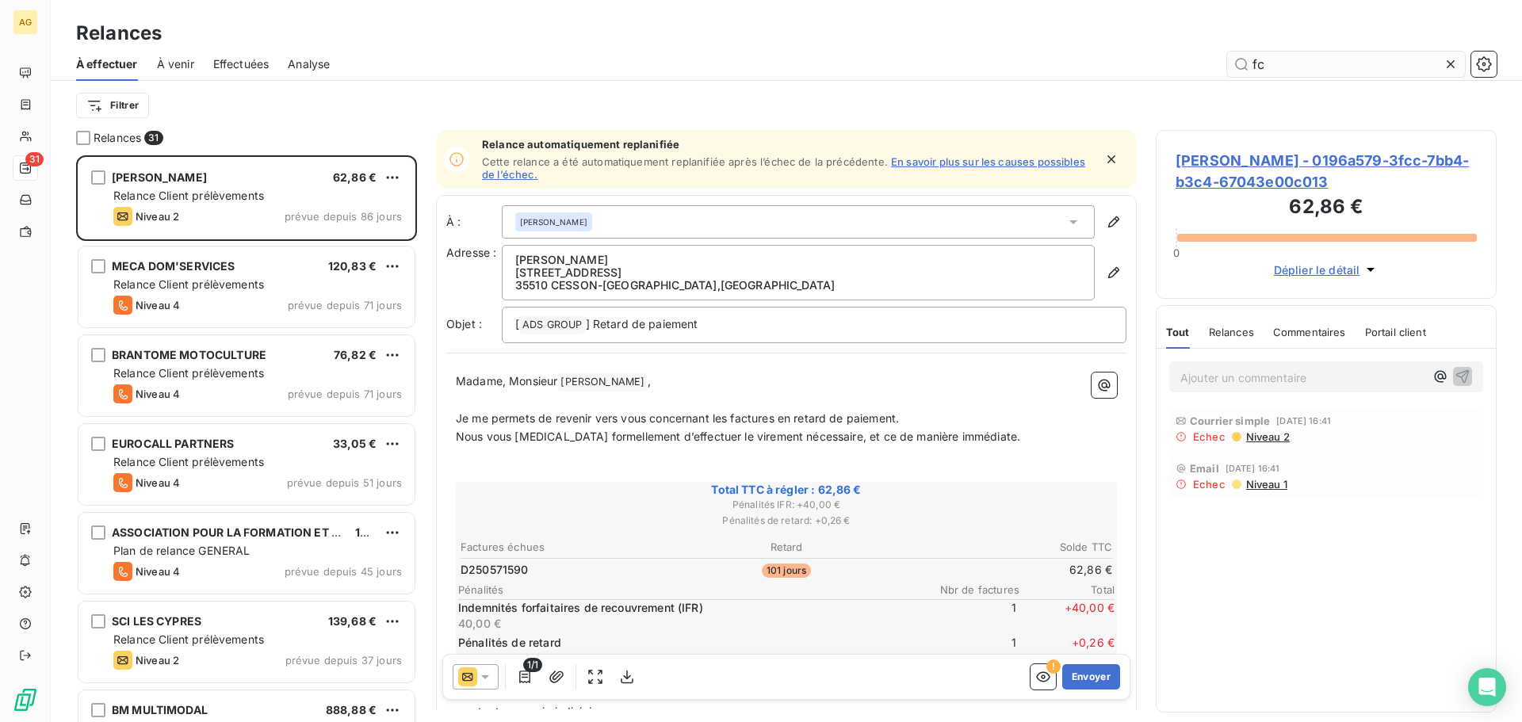
type input "f"
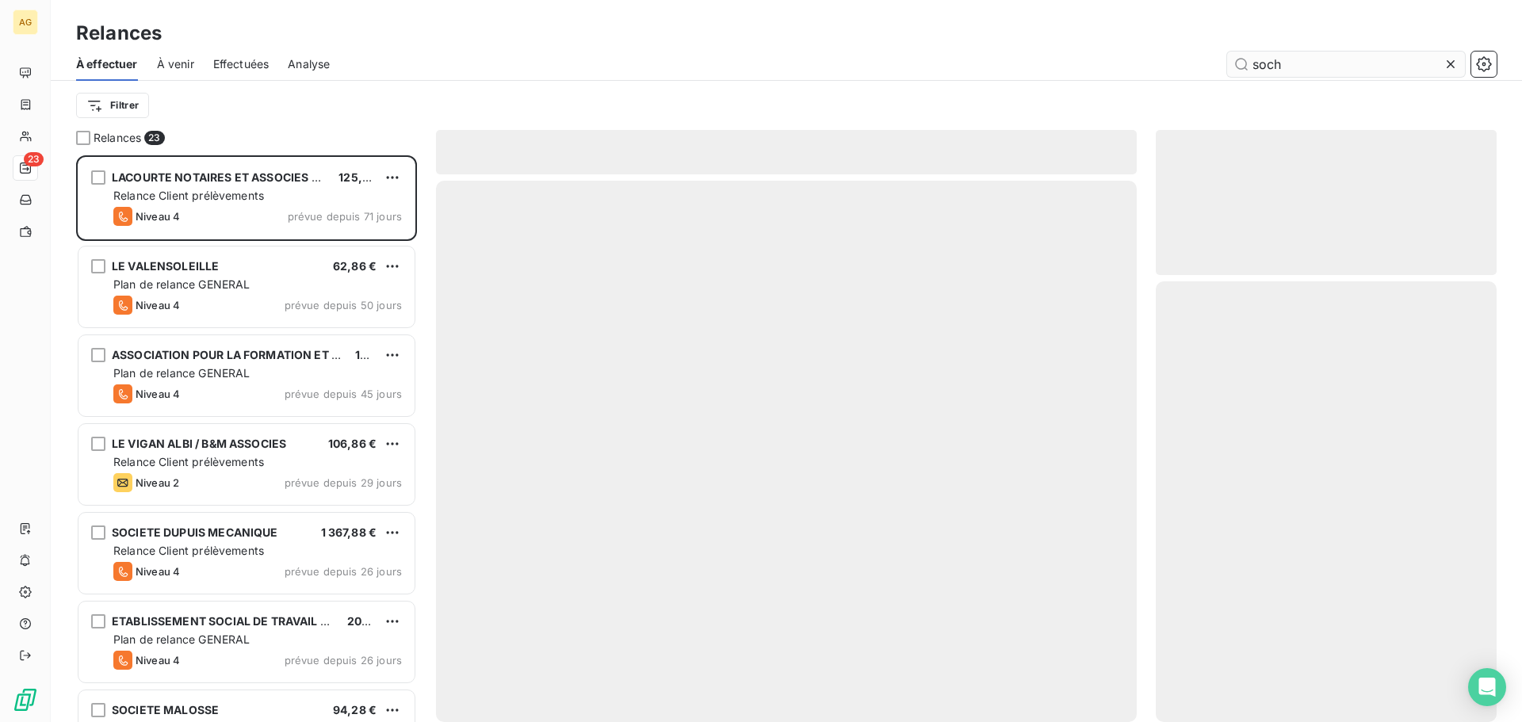
scroll to position [555, 329]
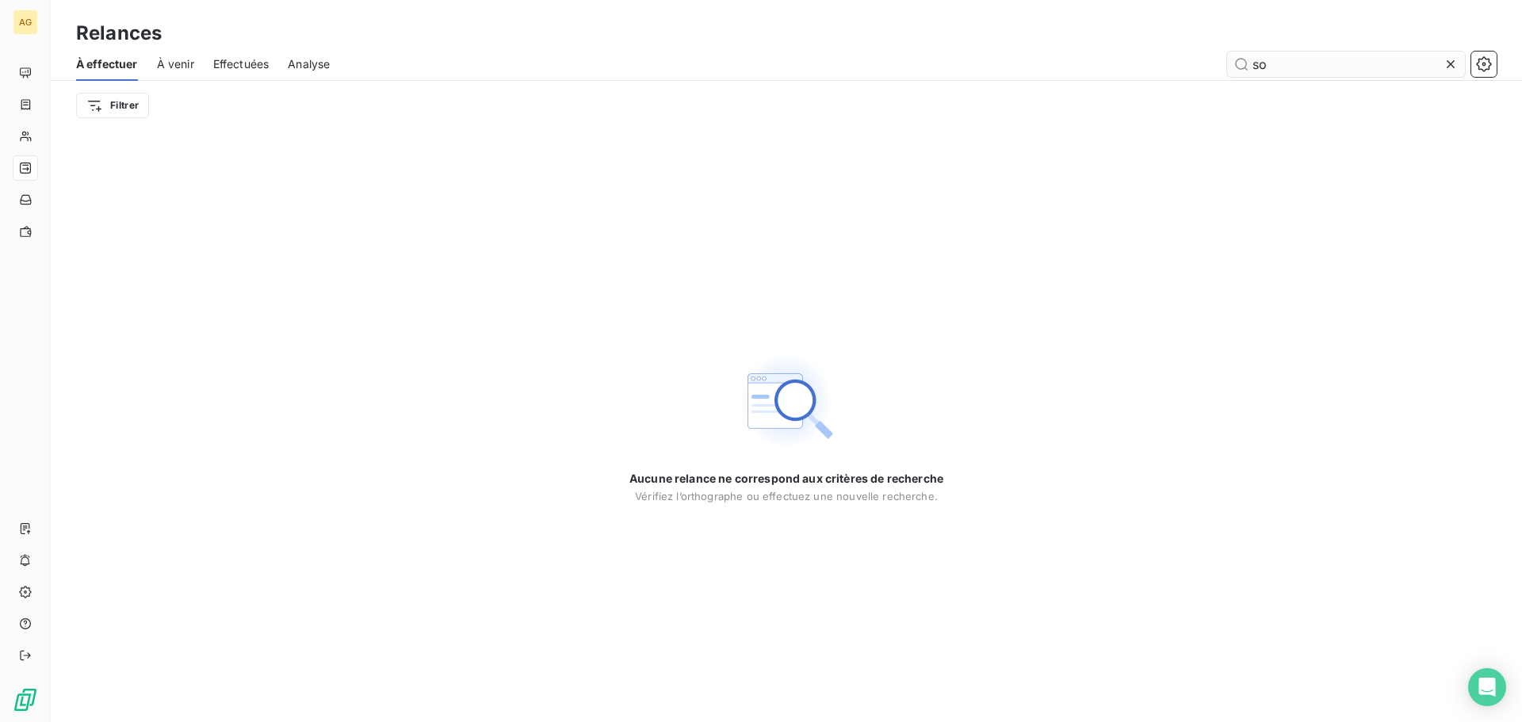
type input "s"
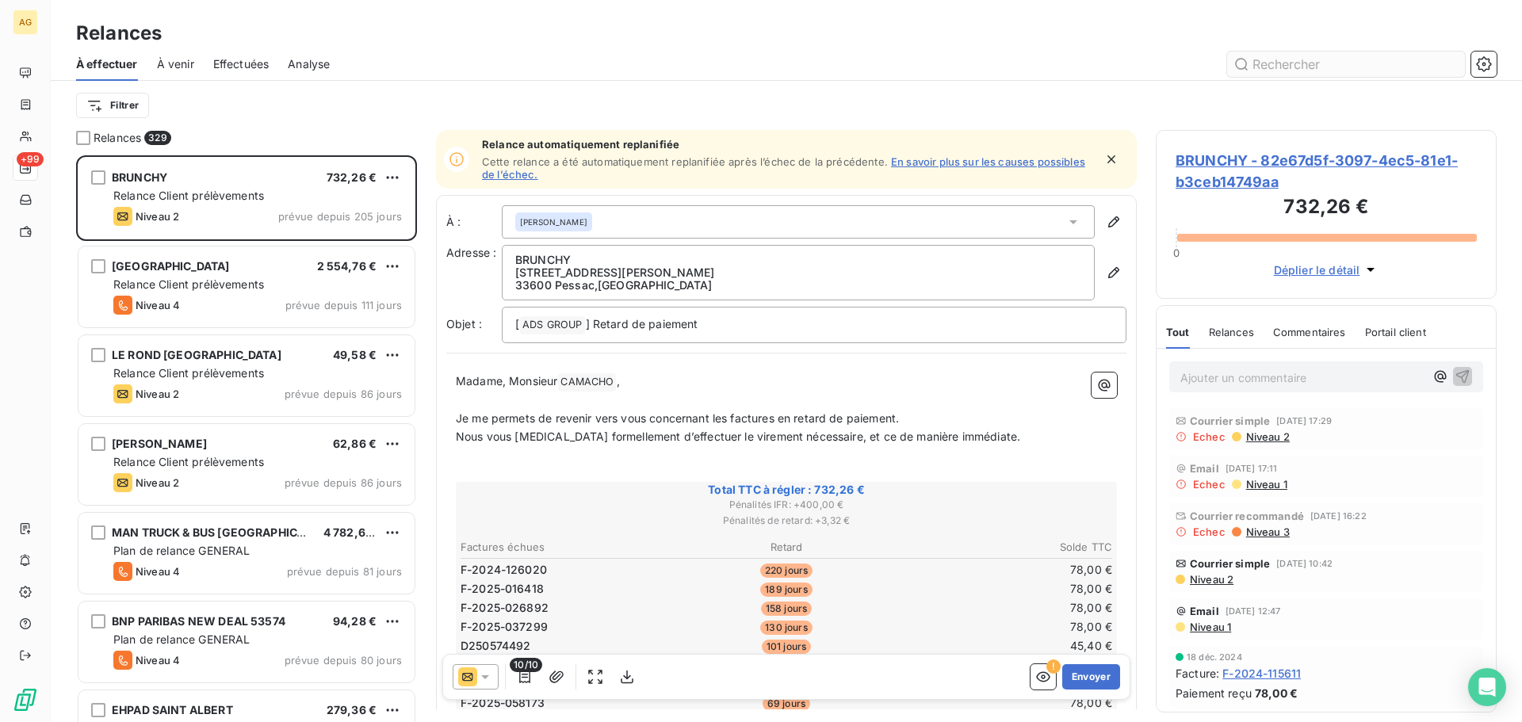
scroll to position [555, 329]
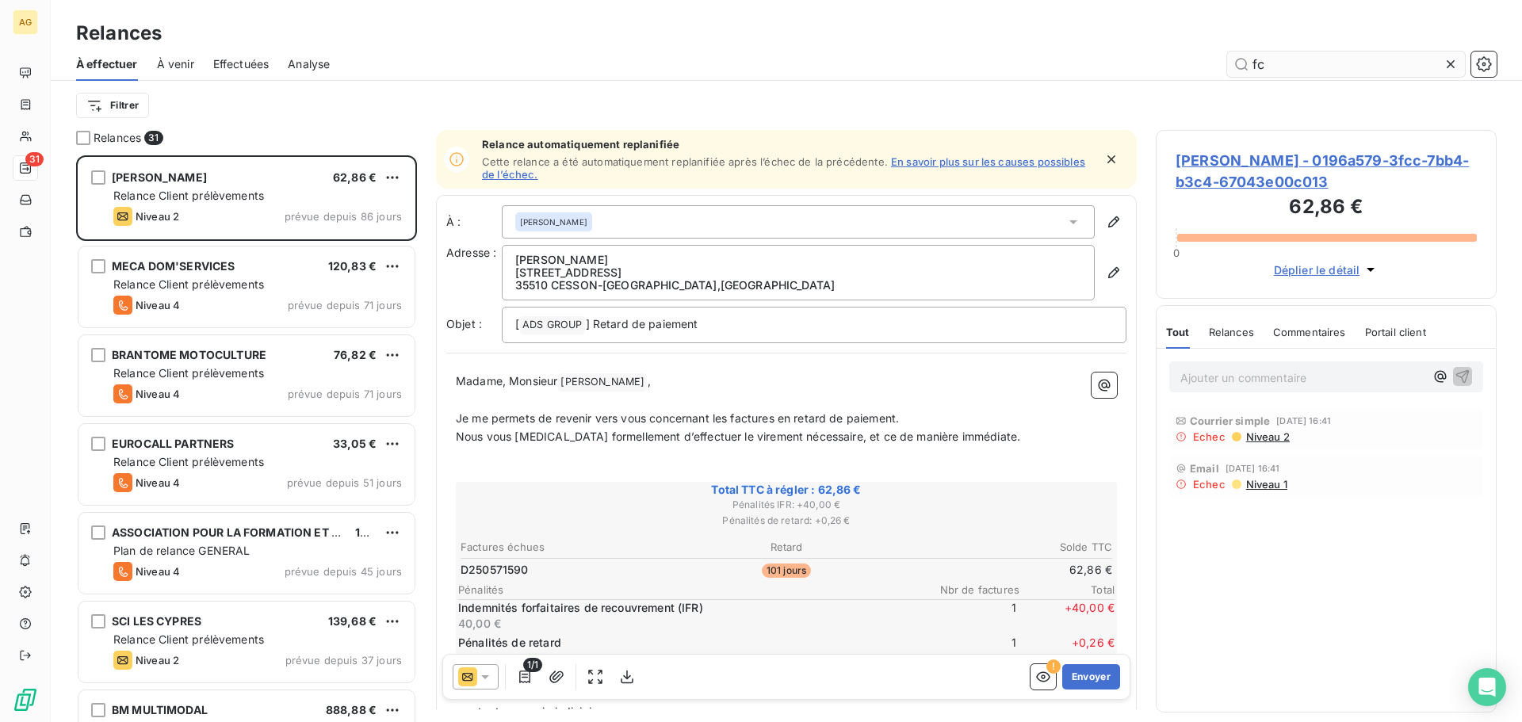
scroll to position [555, 329]
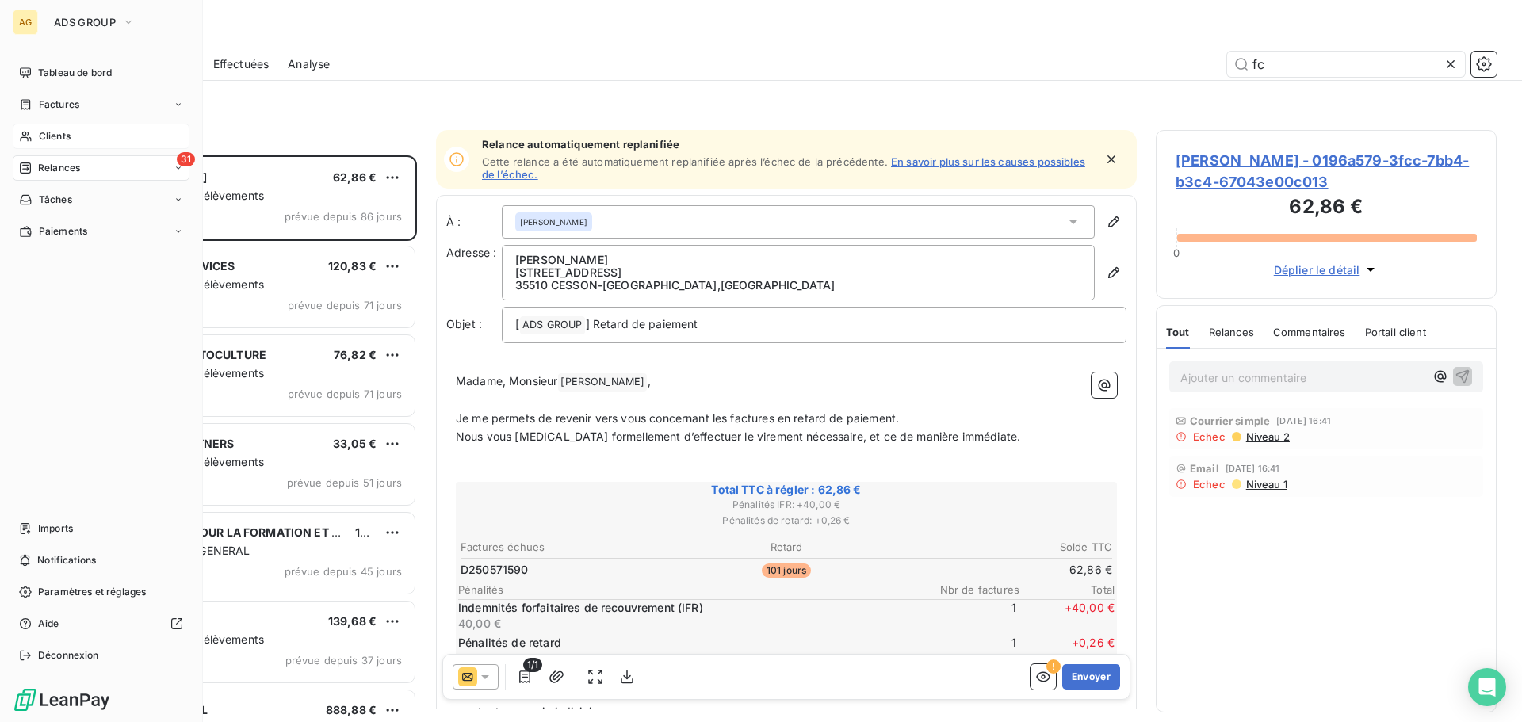
type input "fc"
click at [98, 124] on div "Clients" at bounding box center [101, 136] width 177 height 25
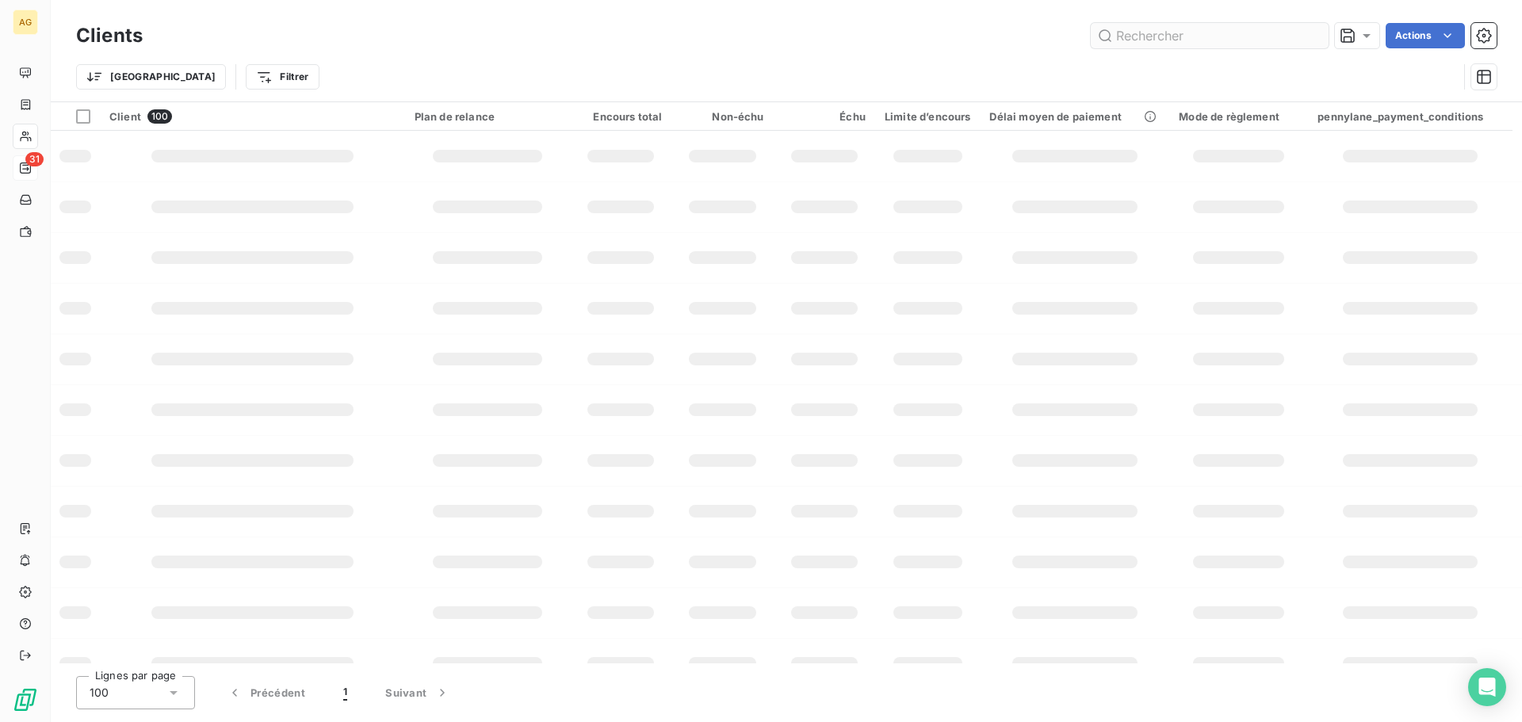
click at [1199, 36] on input "text" at bounding box center [1210, 35] width 238 height 25
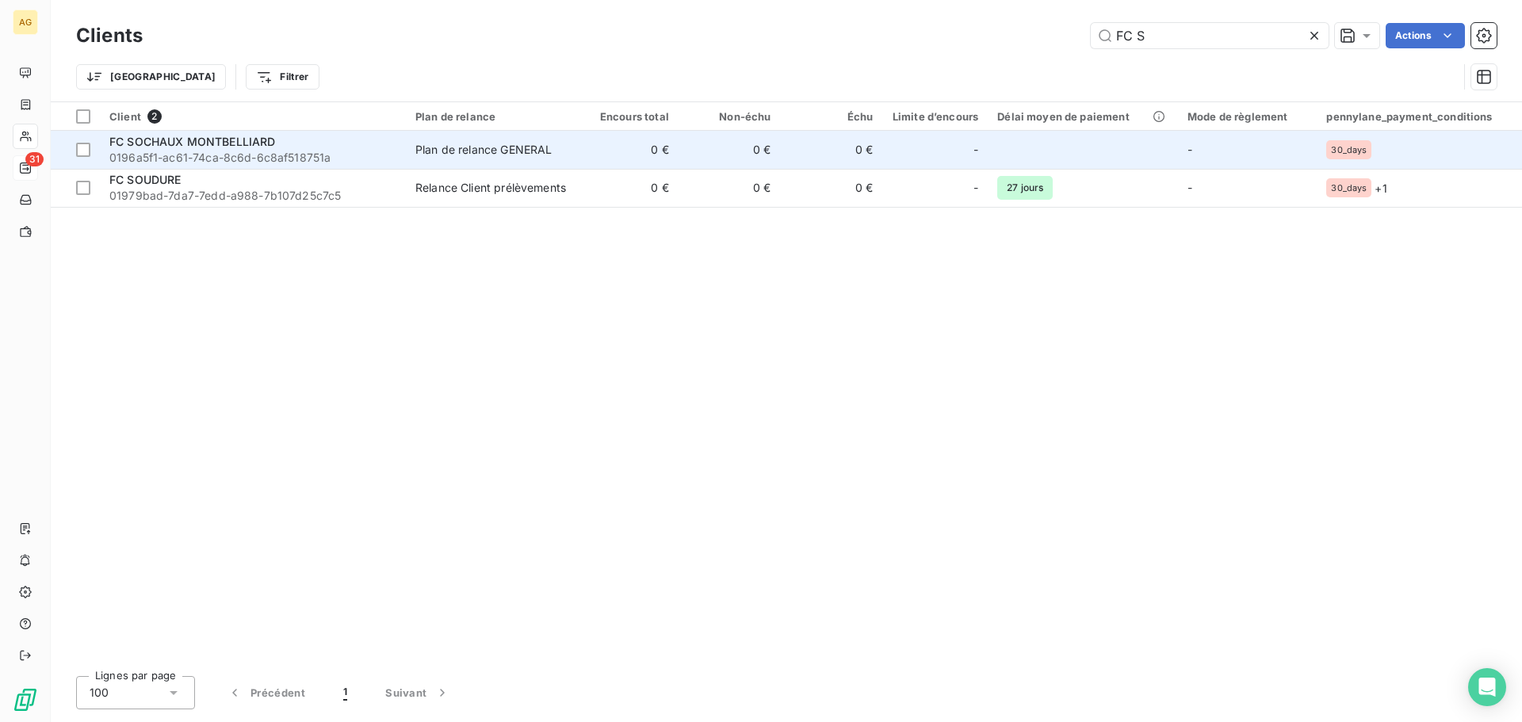
type input "FC S"
click at [584, 142] on td "0 €" at bounding box center [627, 150] width 102 height 38
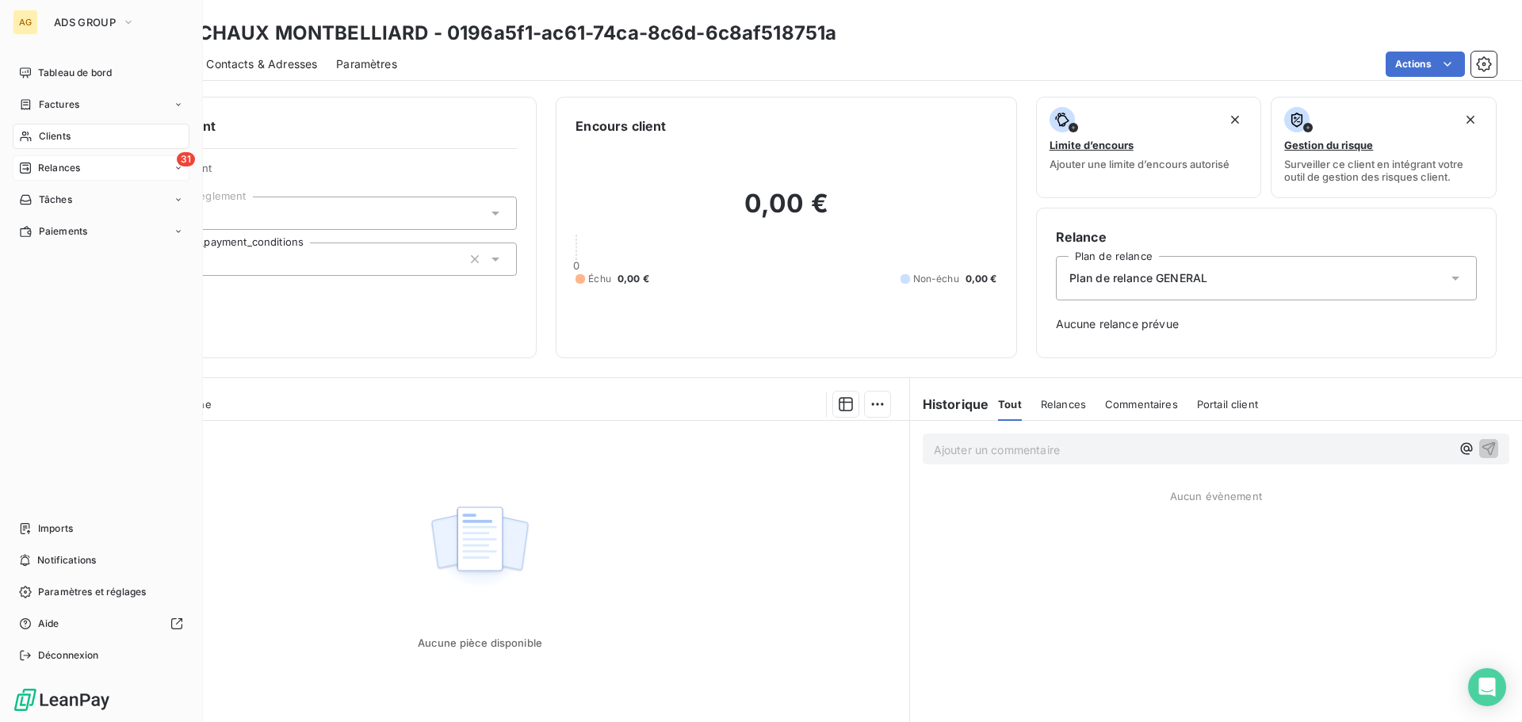
click at [155, 136] on div "Clients" at bounding box center [101, 136] width 177 height 25
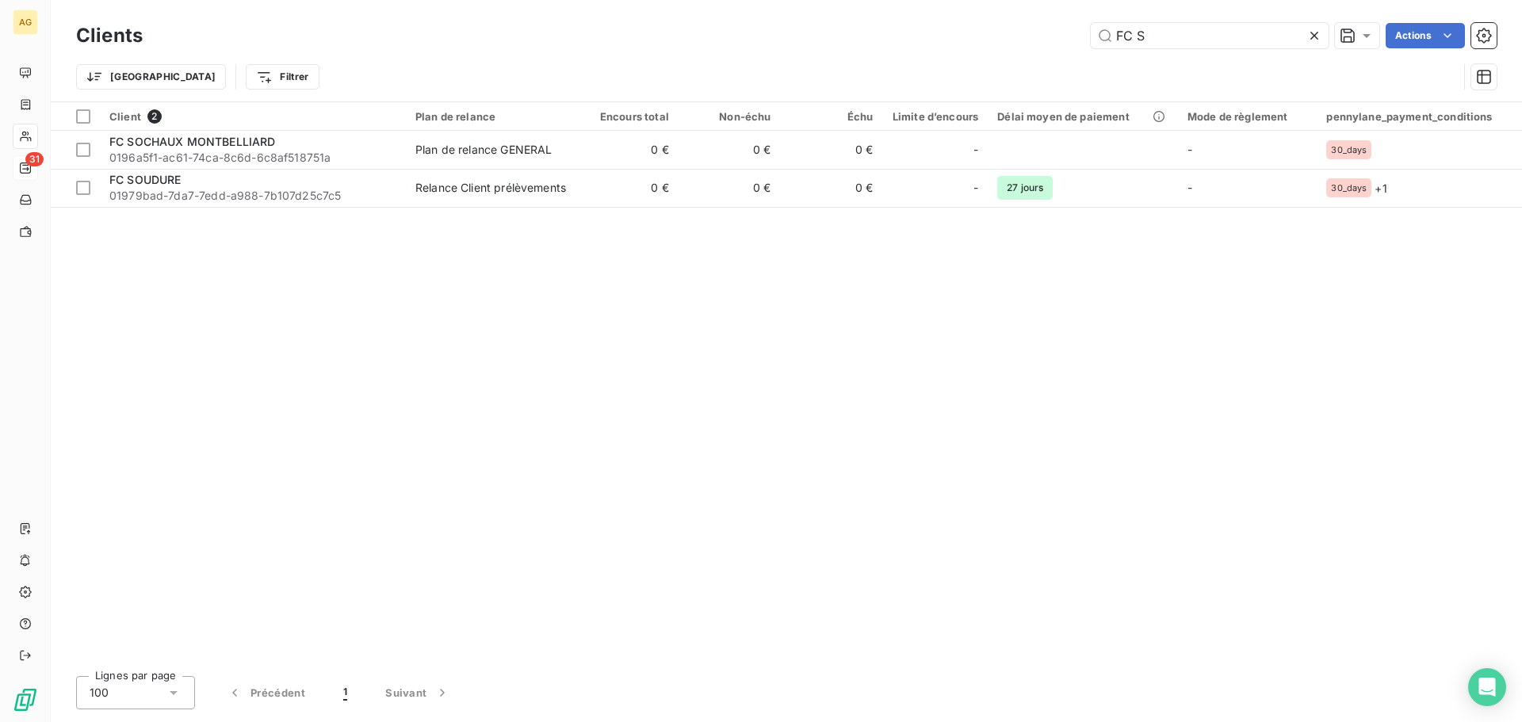
click at [1315, 33] on icon at bounding box center [1315, 36] width 8 height 8
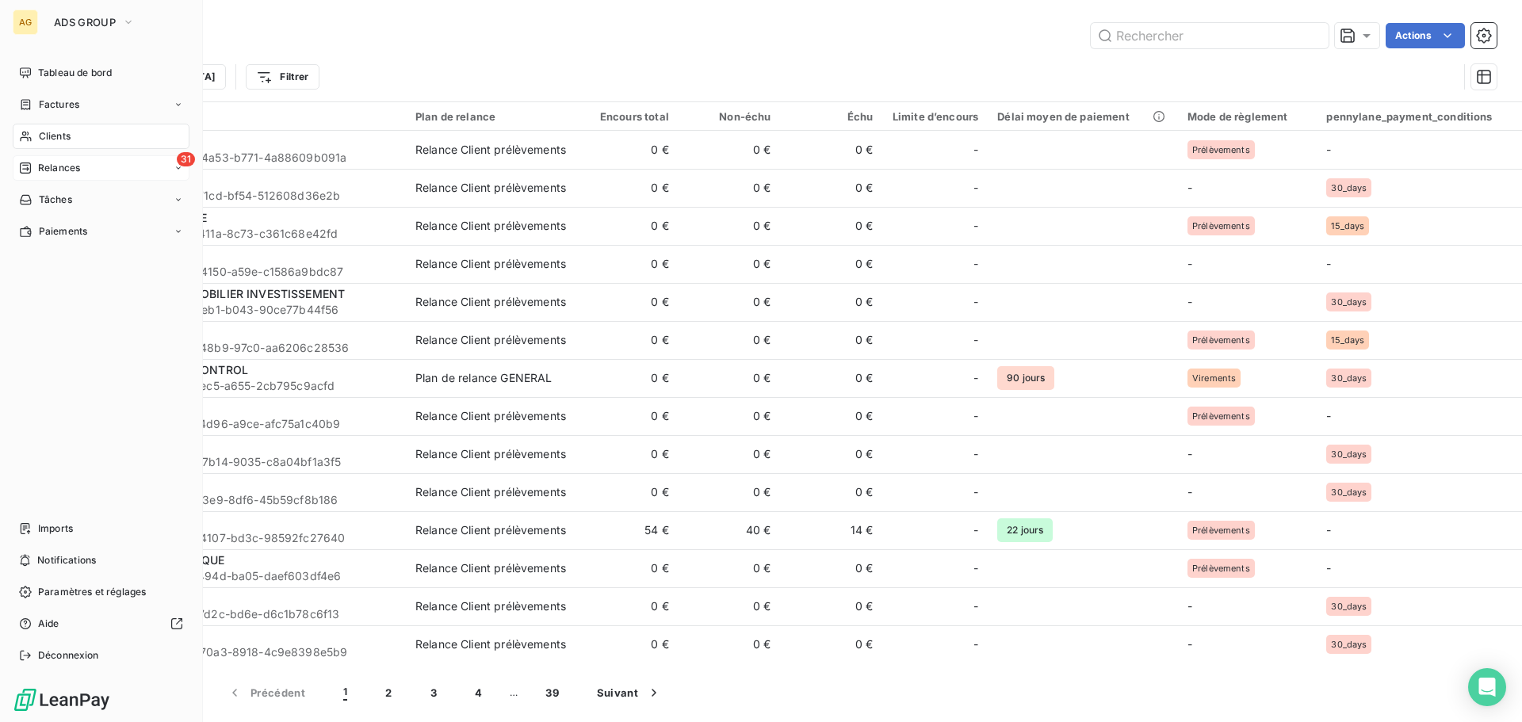
click at [78, 164] on span "Relances" at bounding box center [59, 168] width 42 height 14
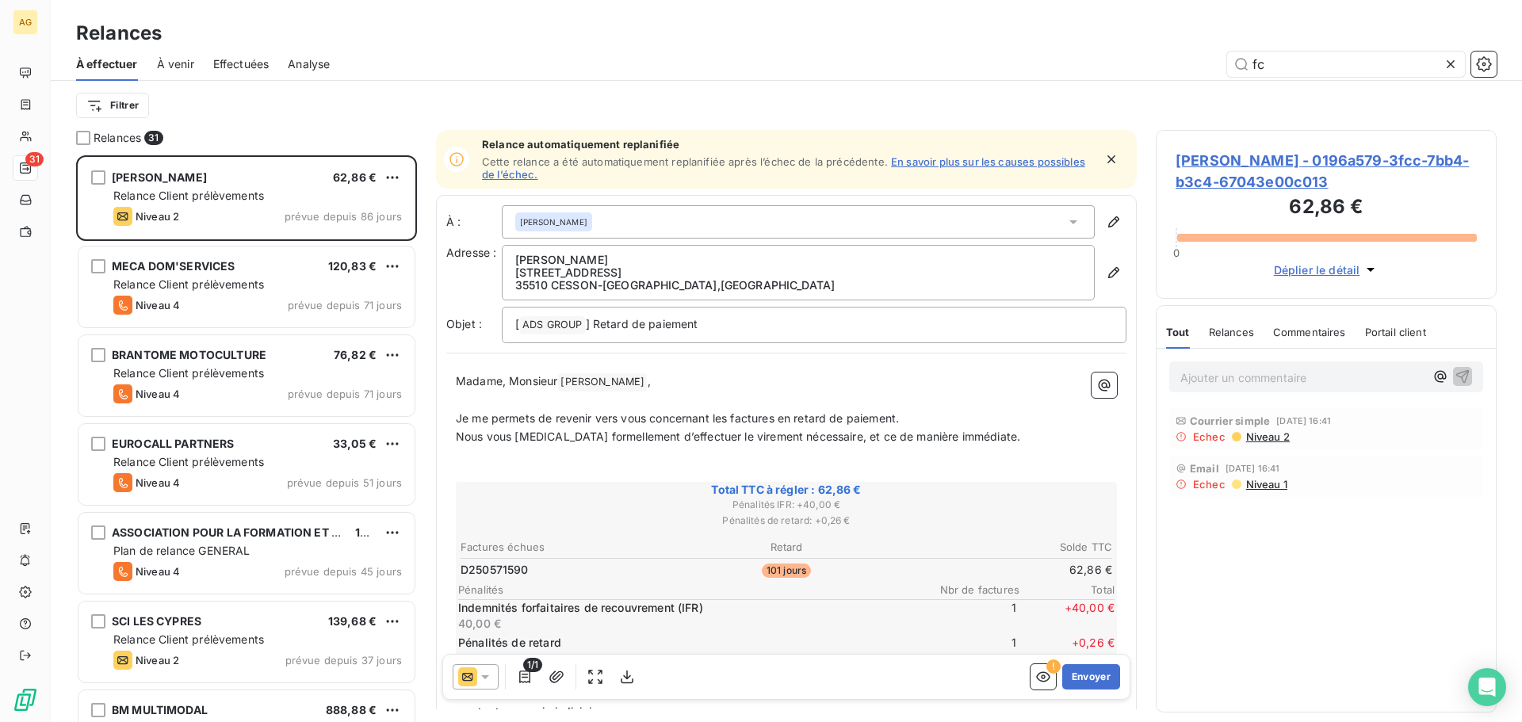
scroll to position [555, 329]
drag, startPoint x: 1452, startPoint y: 67, endPoint x: 1246, endPoint y: 151, distance: 222.9
click at [1441, 69] on div "fc" at bounding box center [1346, 64] width 238 height 25
click at [1447, 56] on icon at bounding box center [1451, 64] width 16 height 16
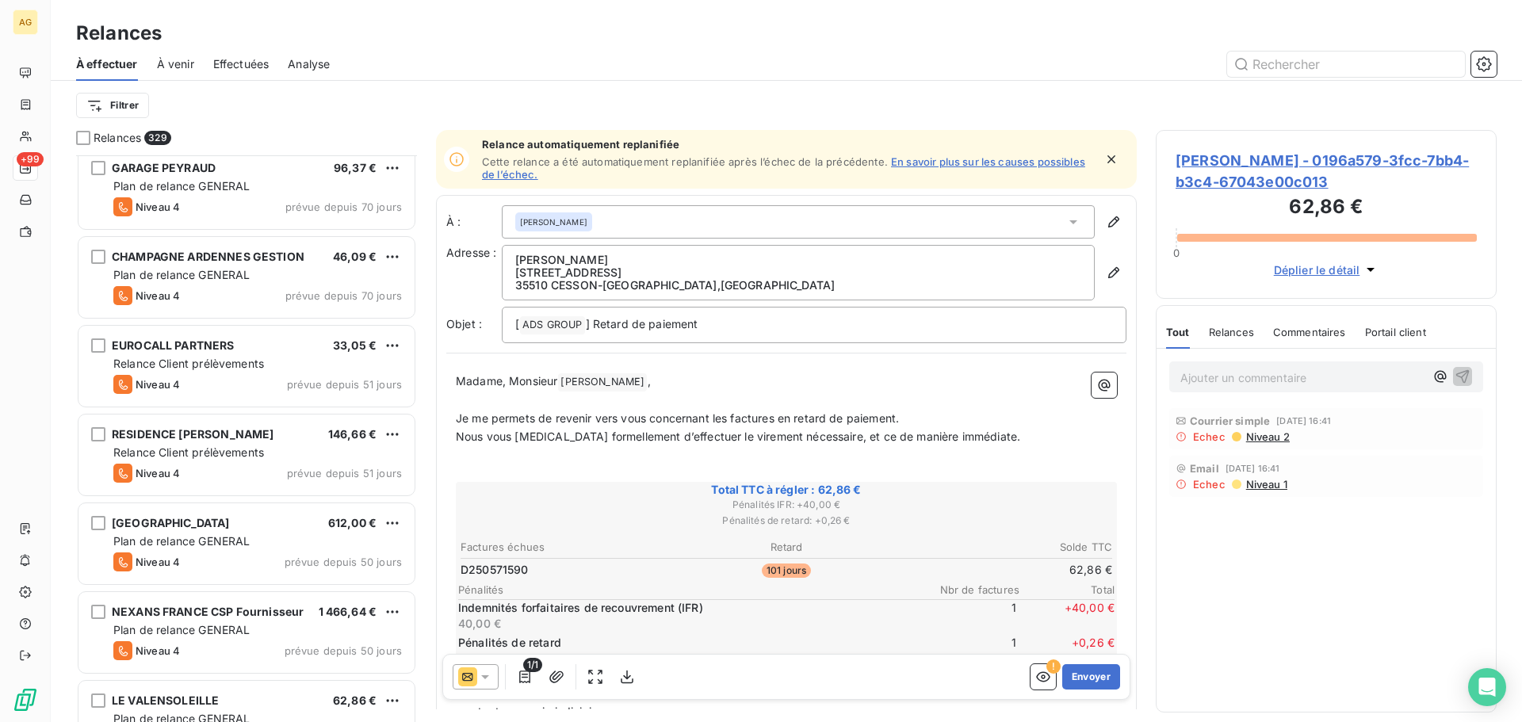
scroll to position [2221, 0]
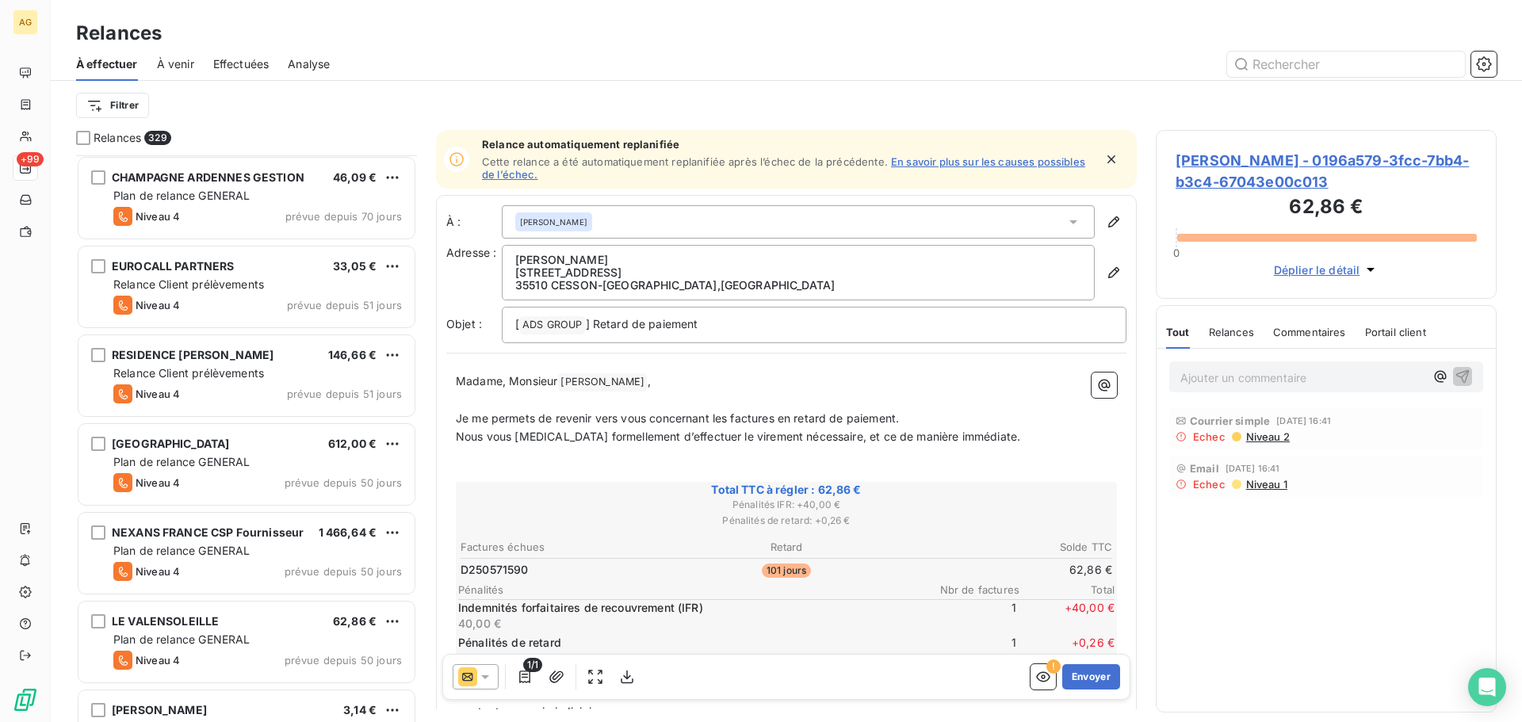
click at [263, 543] on div "Plan de relance GENERAL" at bounding box center [257, 551] width 289 height 16
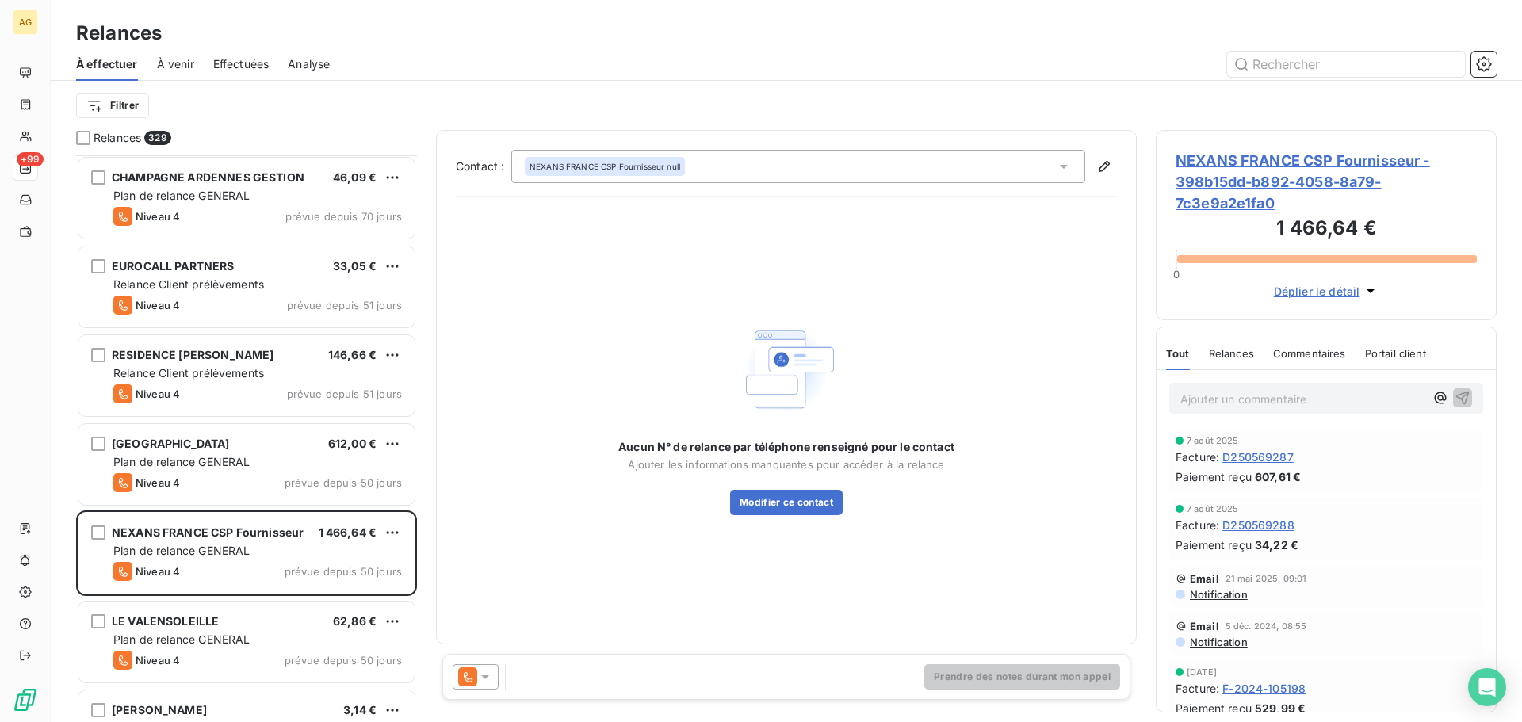
click at [1236, 175] on span "NEXANS FRANCE CSP Fournisseur - 398b15dd-b892-4058-8a79-7c3e9a2e1fa0" at bounding box center [1326, 182] width 301 height 64
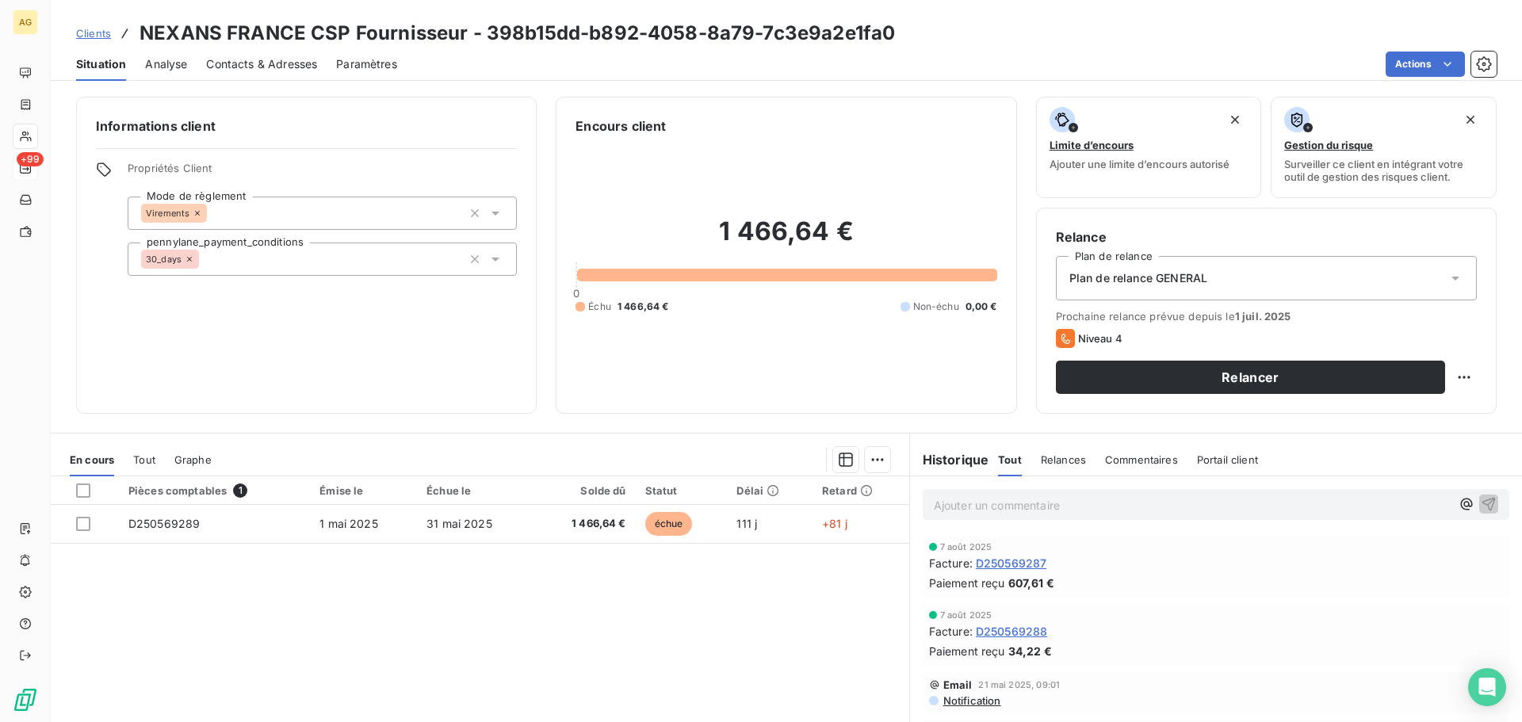
click at [365, 62] on span "Paramètres" at bounding box center [366, 64] width 61 height 16
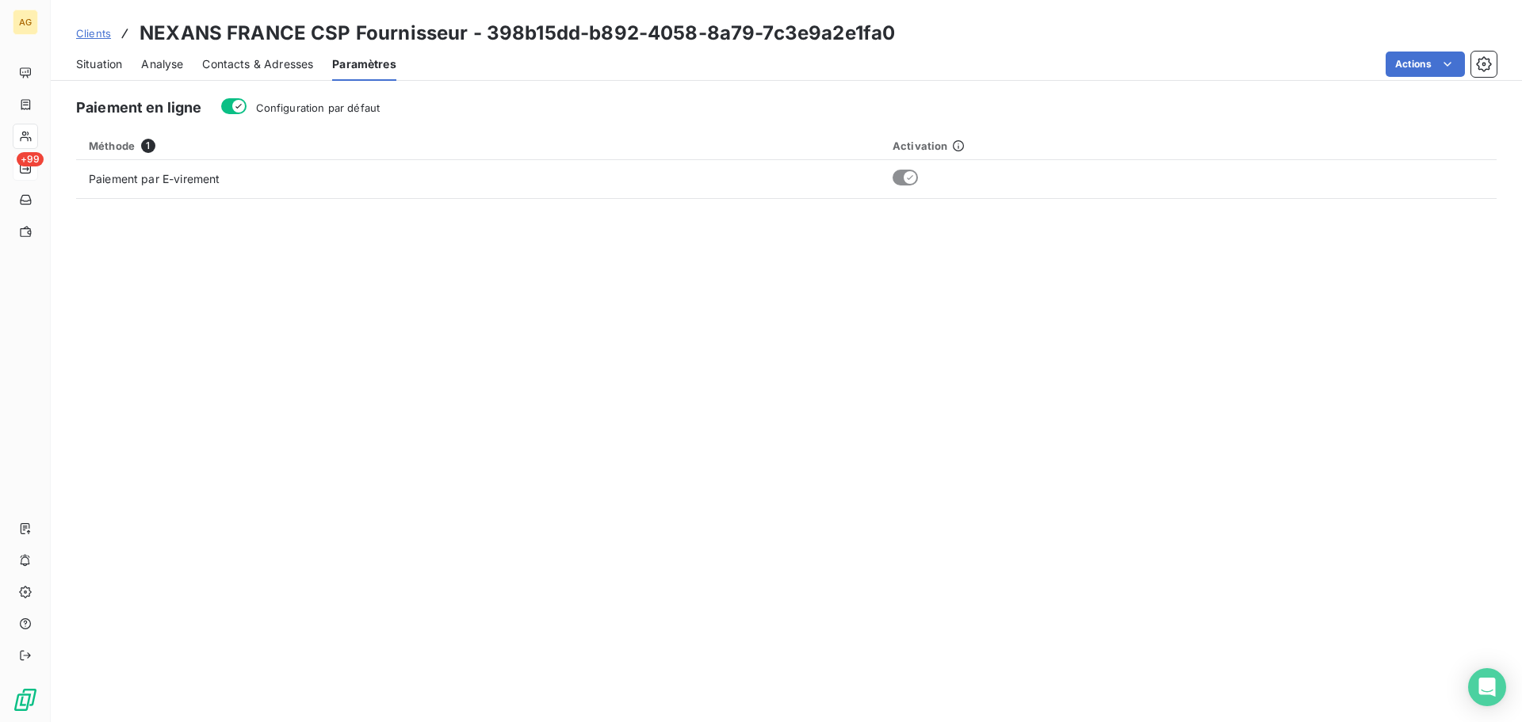
drag, startPoint x: 288, startPoint y: 109, endPoint x: 264, endPoint y: 61, distance: 53.9
click at [286, 102] on span "Configuration par défaut" at bounding box center [318, 107] width 124 height 13
click at [247, 102] on button "Configuration par défaut" at bounding box center [233, 106] width 25 height 16
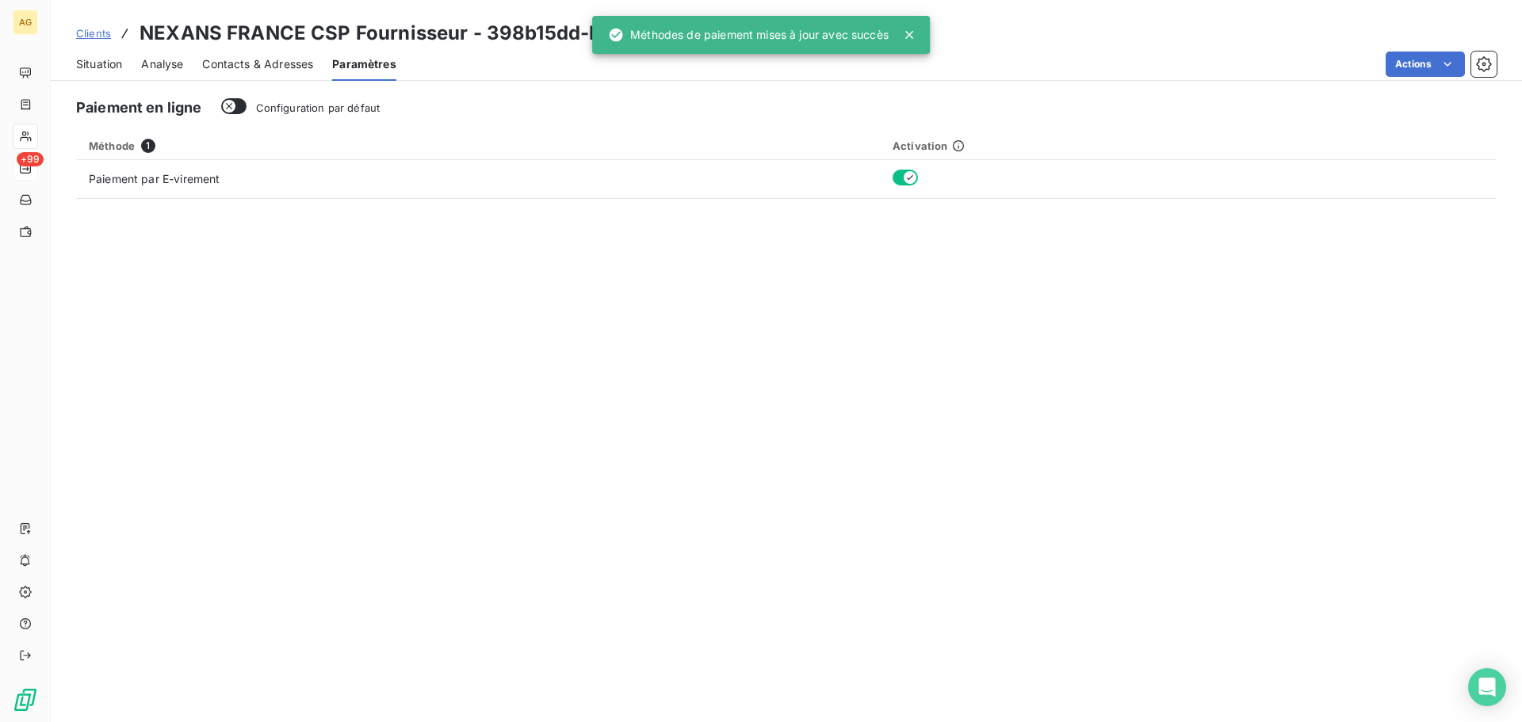
click at [262, 58] on span "Contacts & Adresses" at bounding box center [257, 64] width 111 height 16
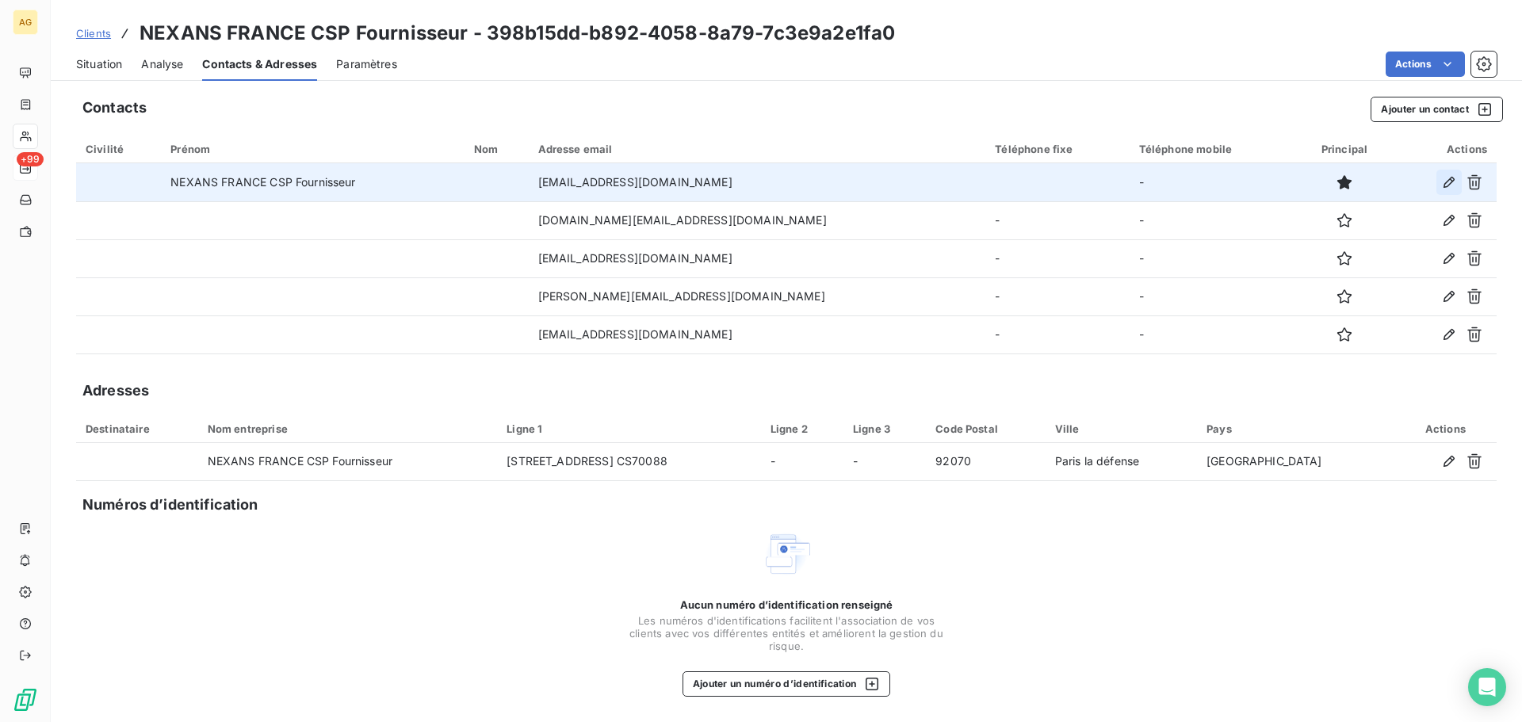
click at [1449, 183] on icon "button" at bounding box center [1449, 182] width 16 height 16
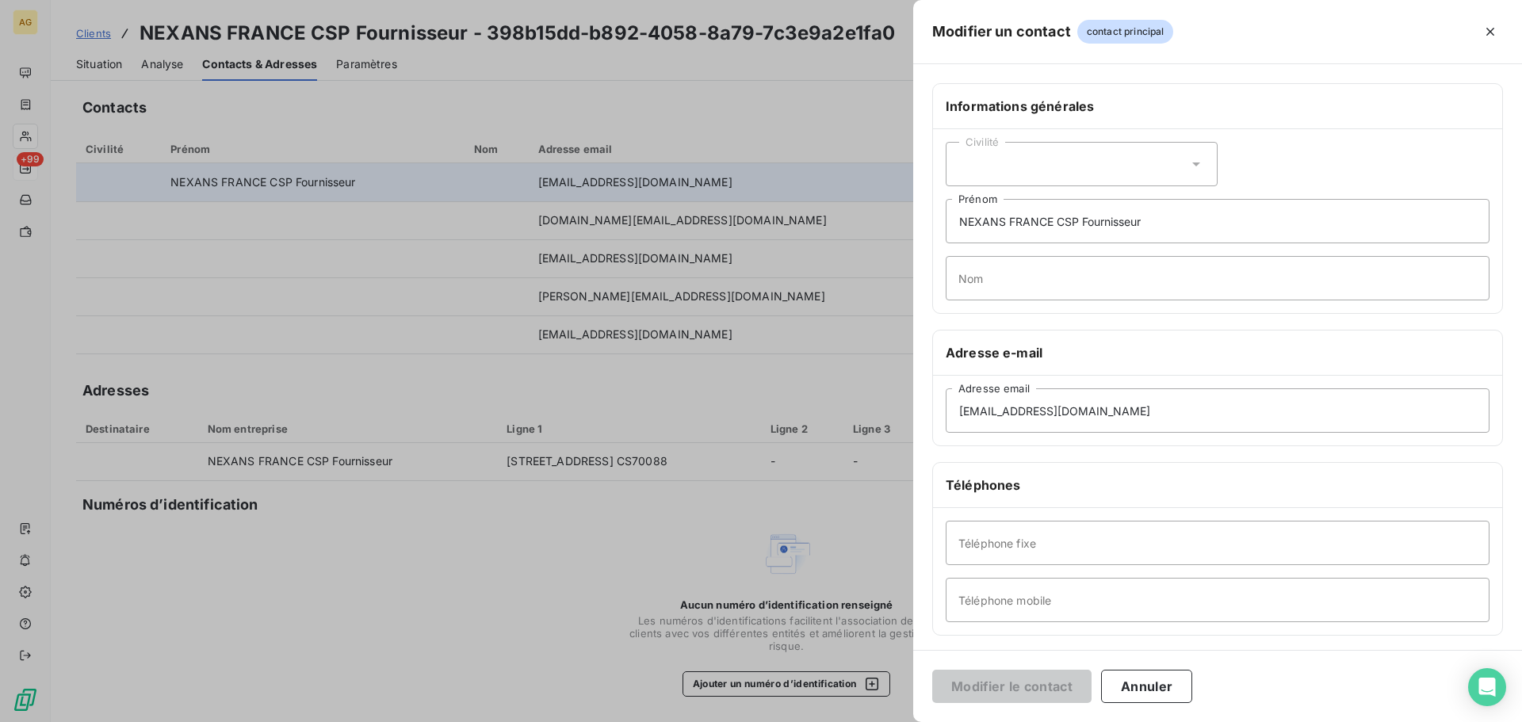
click at [1112, 159] on div "Civilité" at bounding box center [1082, 164] width 272 height 44
click at [997, 232] on span "Monsieur" at bounding box center [1002, 232] width 48 height 15
drag, startPoint x: 1127, startPoint y: 229, endPoint x: 943, endPoint y: 249, distance: 185.8
click at [943, 249] on div "Civilité Monsieur [PERSON_NAME] FRANCE CSP Fournisseur Prénom Nom" at bounding box center [1217, 221] width 569 height 184
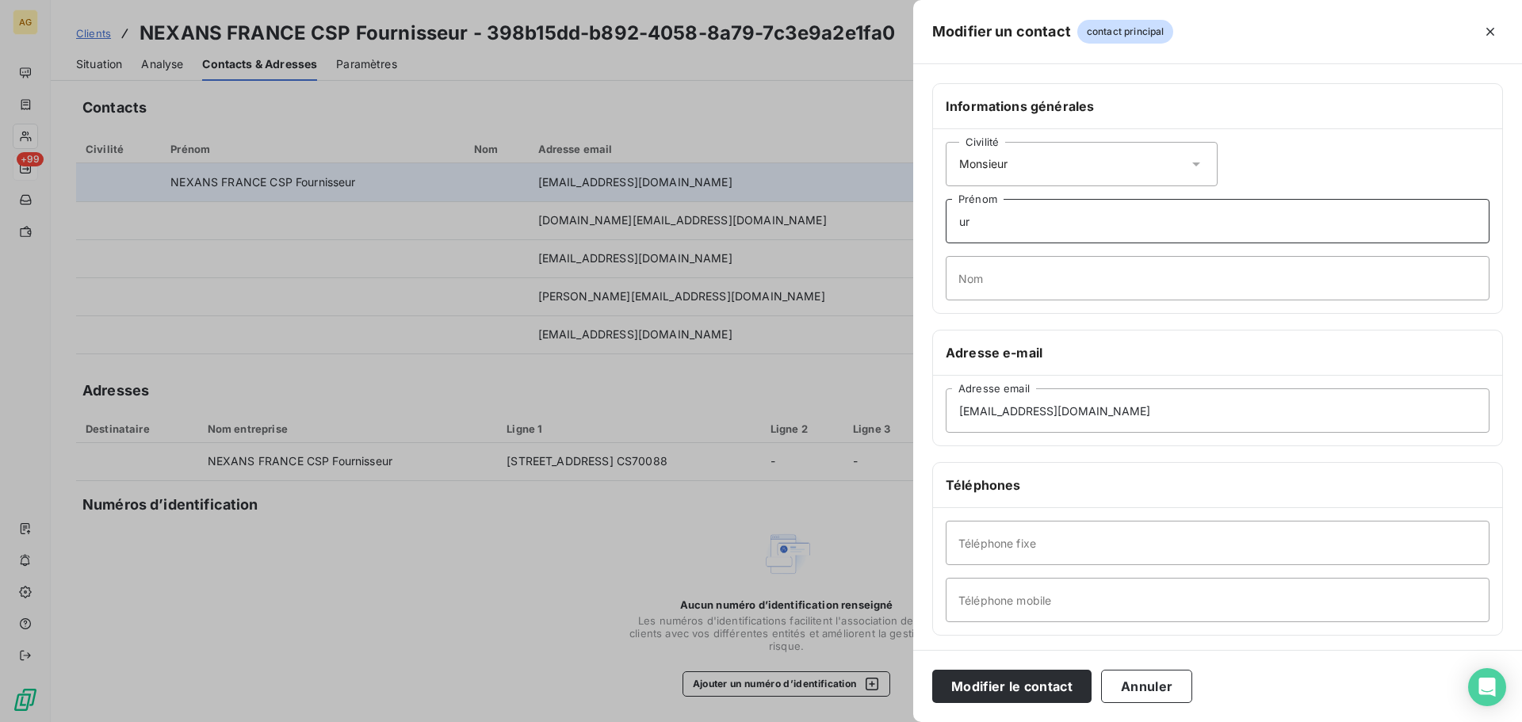
type input "r"
type input "[PERSON_NAME]"
type input "MILSANT"
drag, startPoint x: 1235, startPoint y: 426, endPoint x: 871, endPoint y: 438, distance: 364.9
click at [871, 722] on div "Modifier un contact contact principal Informations générales Civilité Monsieur …" at bounding box center [761, 722] width 1522 height 0
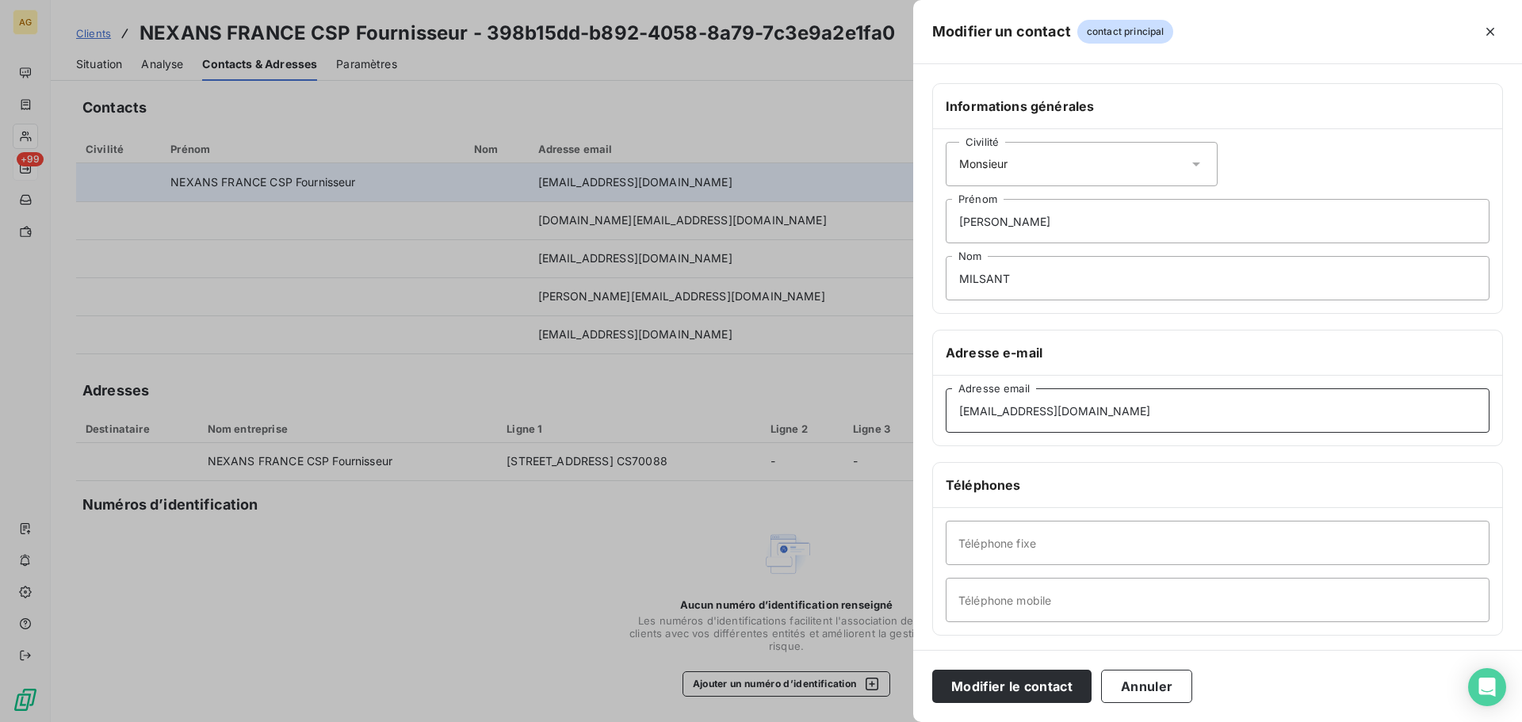
paste input "romain.milsant@nexans"
type input "[EMAIL_ADDRESS][DOMAIN_NAME]"
click at [1158, 541] on input "Téléphone fixe" at bounding box center [1218, 543] width 544 height 44
paste input "0474949556"
type input "0474949556"
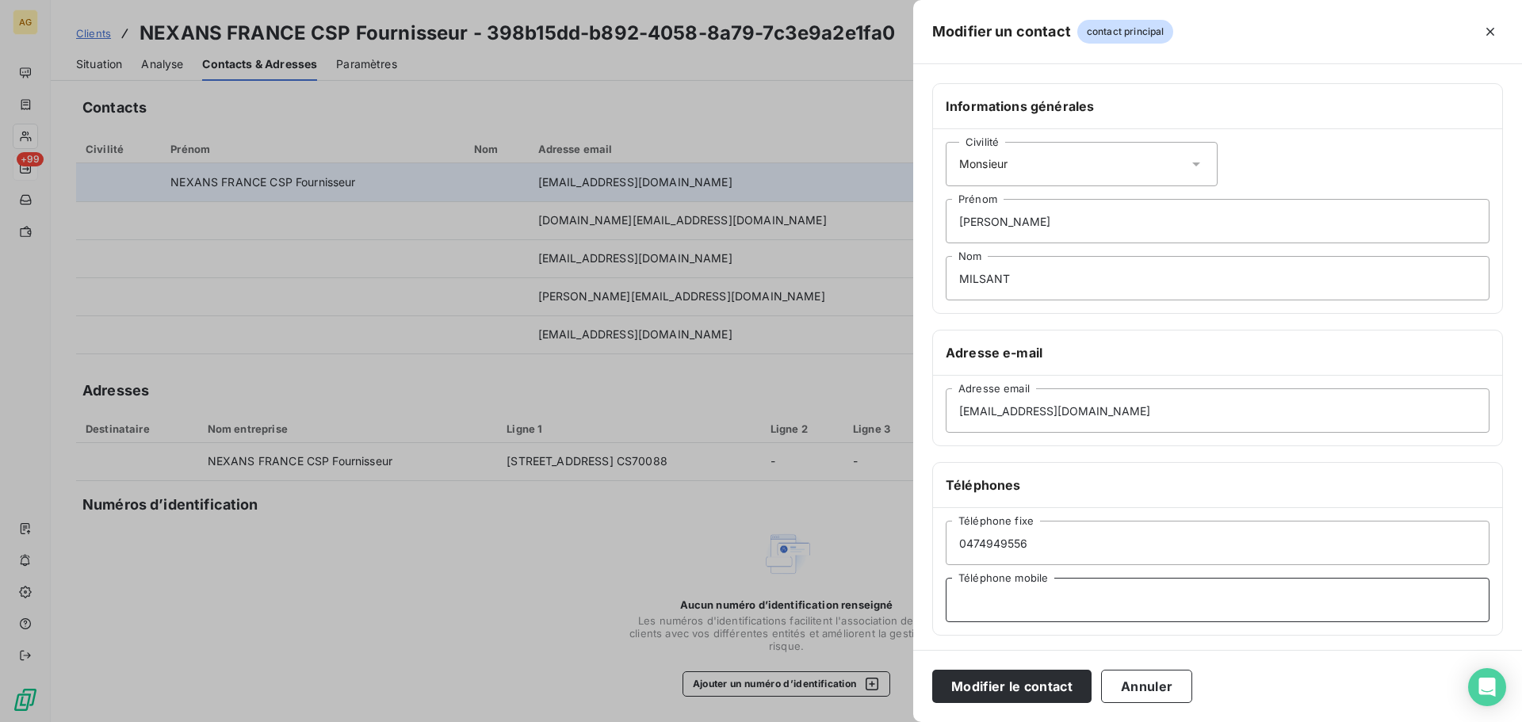
click at [1133, 599] on input "Téléphone mobile" at bounding box center [1218, 600] width 544 height 44
paste input "0615717277"
type input "0615717277"
click at [1045, 682] on button "Modifier le contact" at bounding box center [1011, 686] width 159 height 33
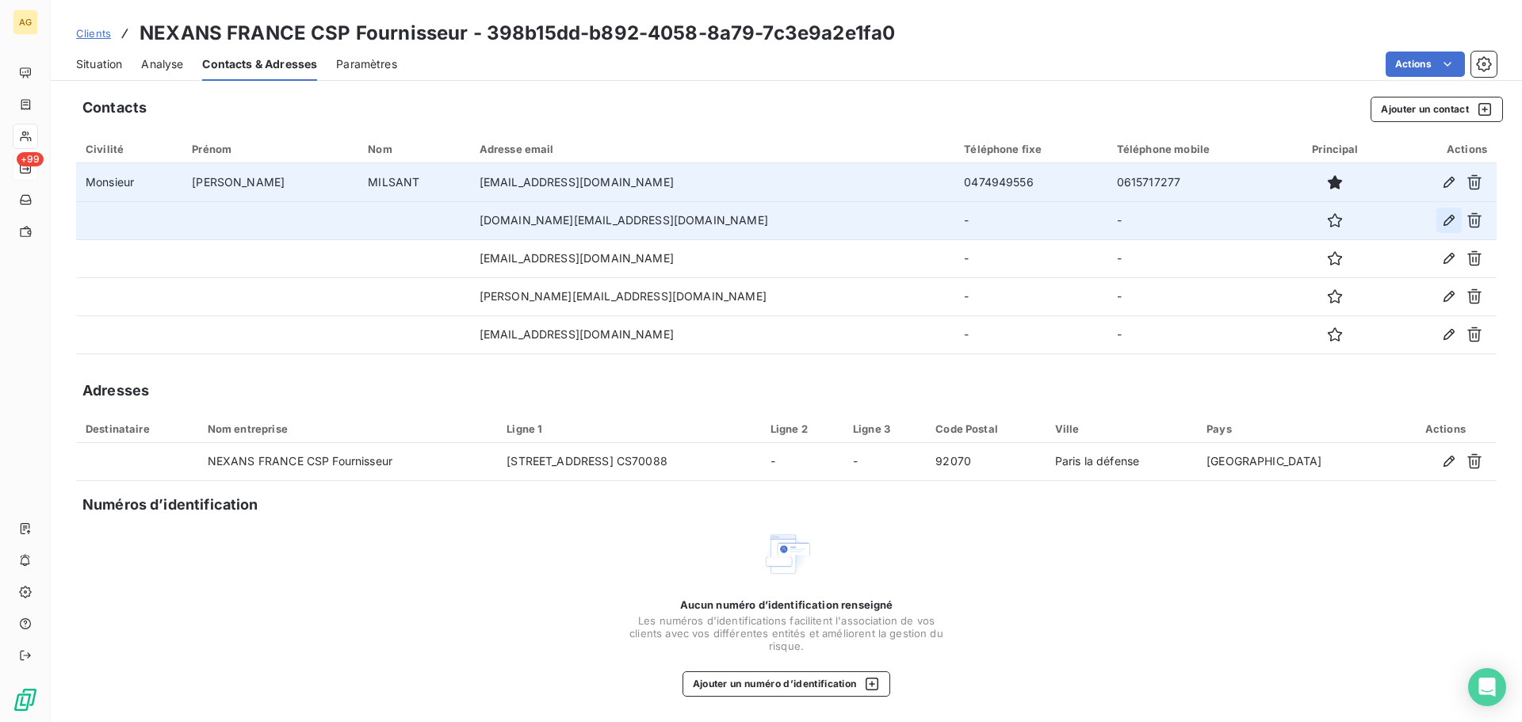
click at [1455, 216] on icon "button" at bounding box center [1449, 220] width 16 height 16
type input "[DOMAIN_NAME][EMAIL_ADDRESS][DOMAIN_NAME]"
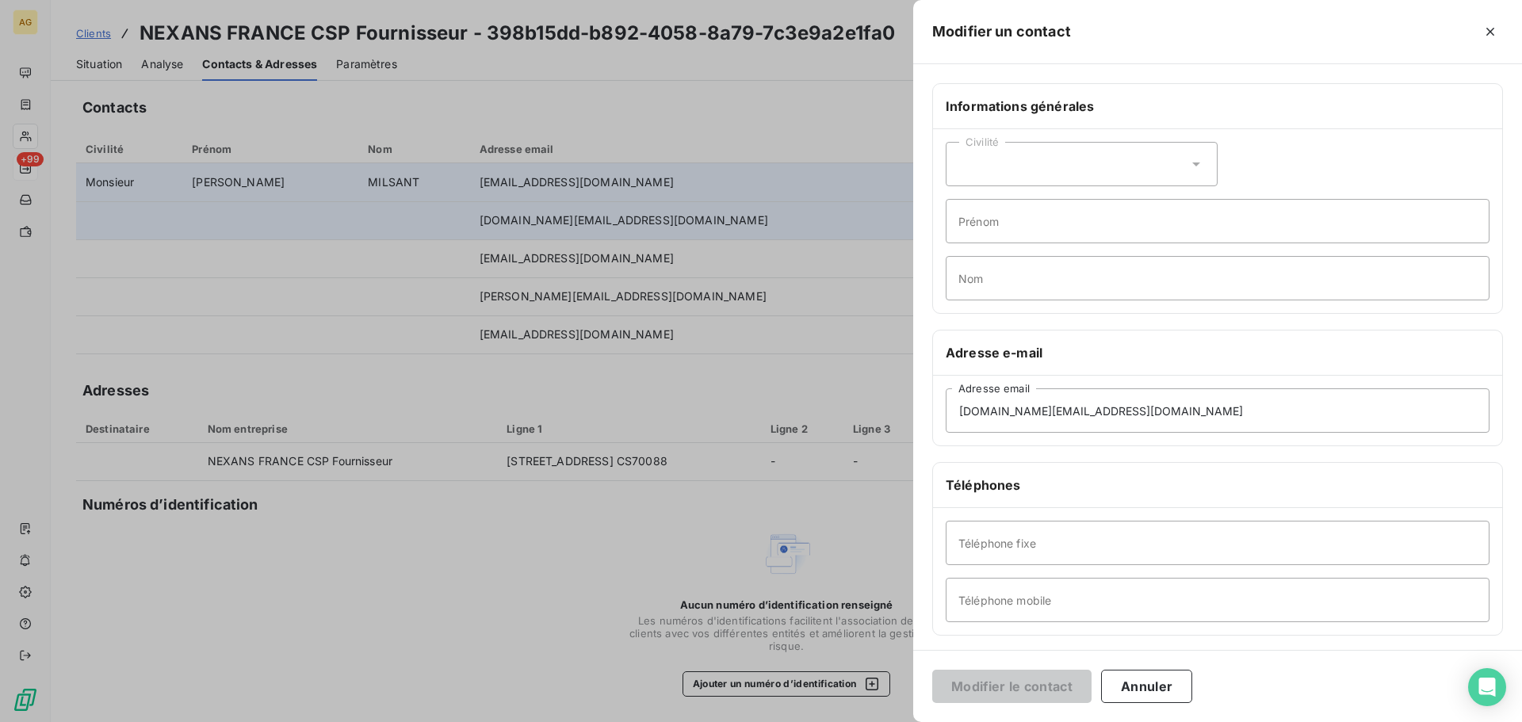
click at [1089, 173] on div "Civilité" at bounding box center [1082, 164] width 272 height 44
click at [1018, 210] on span "Madame" at bounding box center [999, 204] width 43 height 15
click at [1016, 226] on input "Prénom" at bounding box center [1218, 221] width 544 height 44
type input "[PERSON_NAME]"
click at [1028, 292] on input "Nom" at bounding box center [1218, 278] width 544 height 44
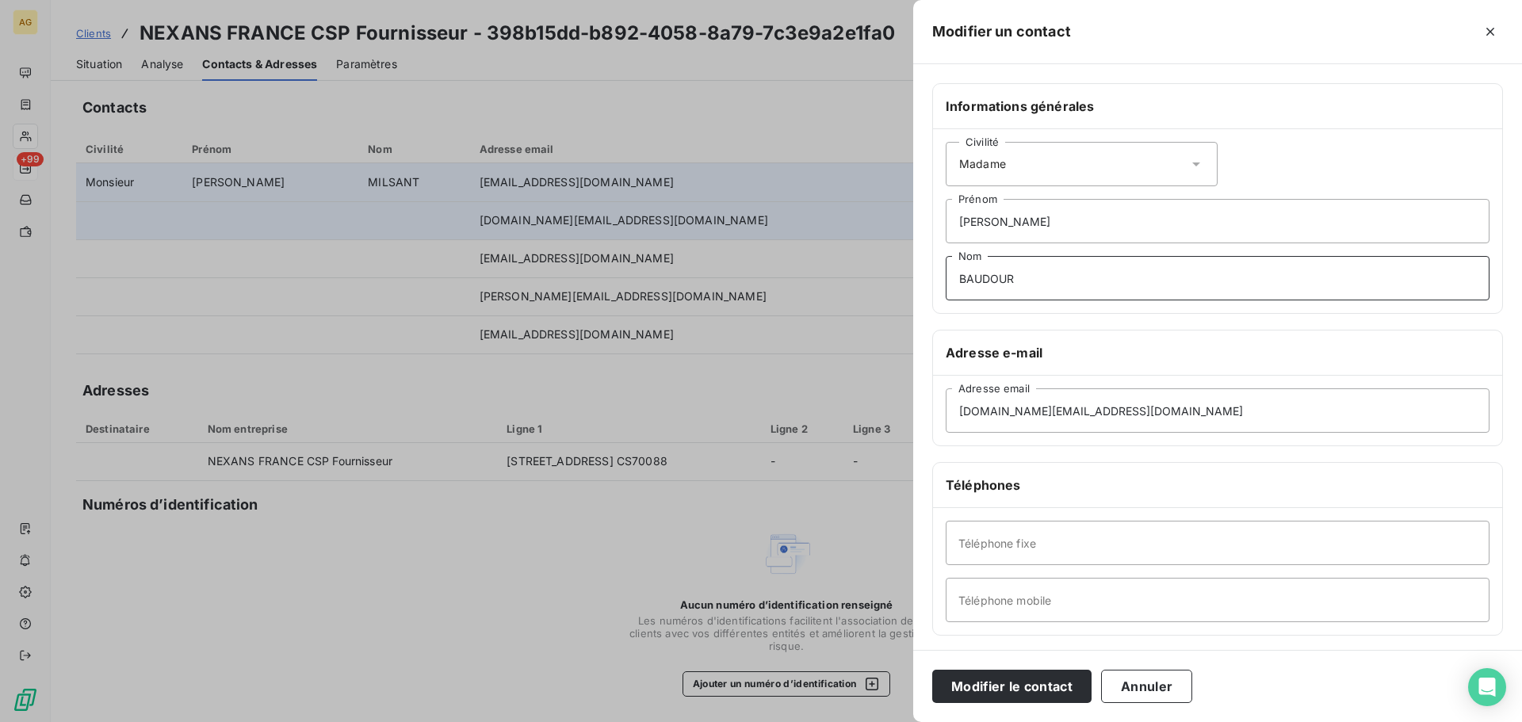
type input "BAUDOUR"
drag, startPoint x: 1114, startPoint y: 408, endPoint x: 870, endPoint y: 434, distance: 245.6
click at [870, 722] on div "Modifier un contact Informations générales Civilité Madame [PERSON_NAME] [PERSO…" at bounding box center [761, 722] width 1522 height 0
paste input "essica.baudou"
click at [959, 411] on input "[EMAIL_ADDRESS][DOMAIN_NAME]" at bounding box center [1218, 411] width 544 height 44
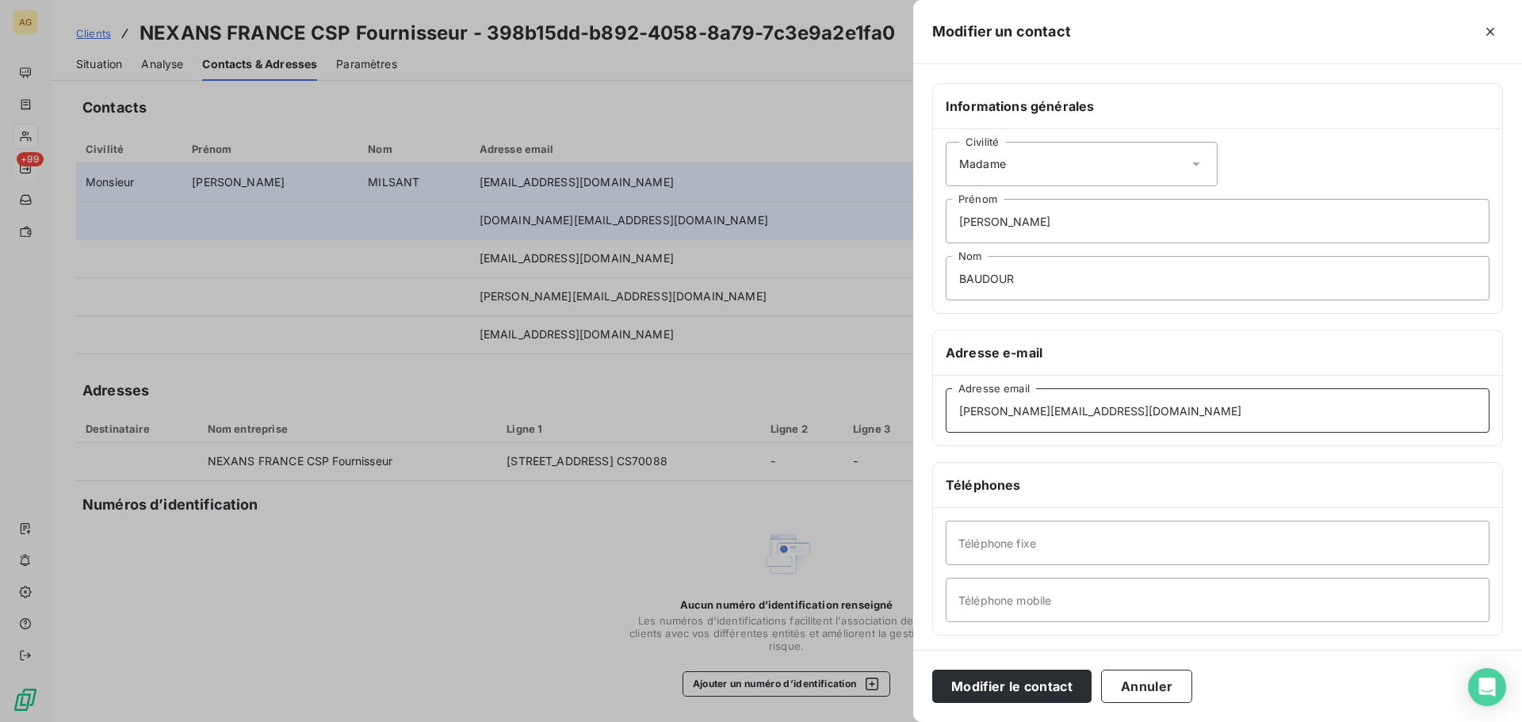
type input "[PERSON_NAME][EMAIL_ADDRESS][DOMAIN_NAME]"
click at [1014, 535] on input "Téléphone fixe" at bounding box center [1218, 543] width 544 height 44
paste input "03 27 53 64 00"
type input "03 27 53 64 00"
drag, startPoint x: 1035, startPoint y: 684, endPoint x: 812, endPoint y: 668, distance: 223.4
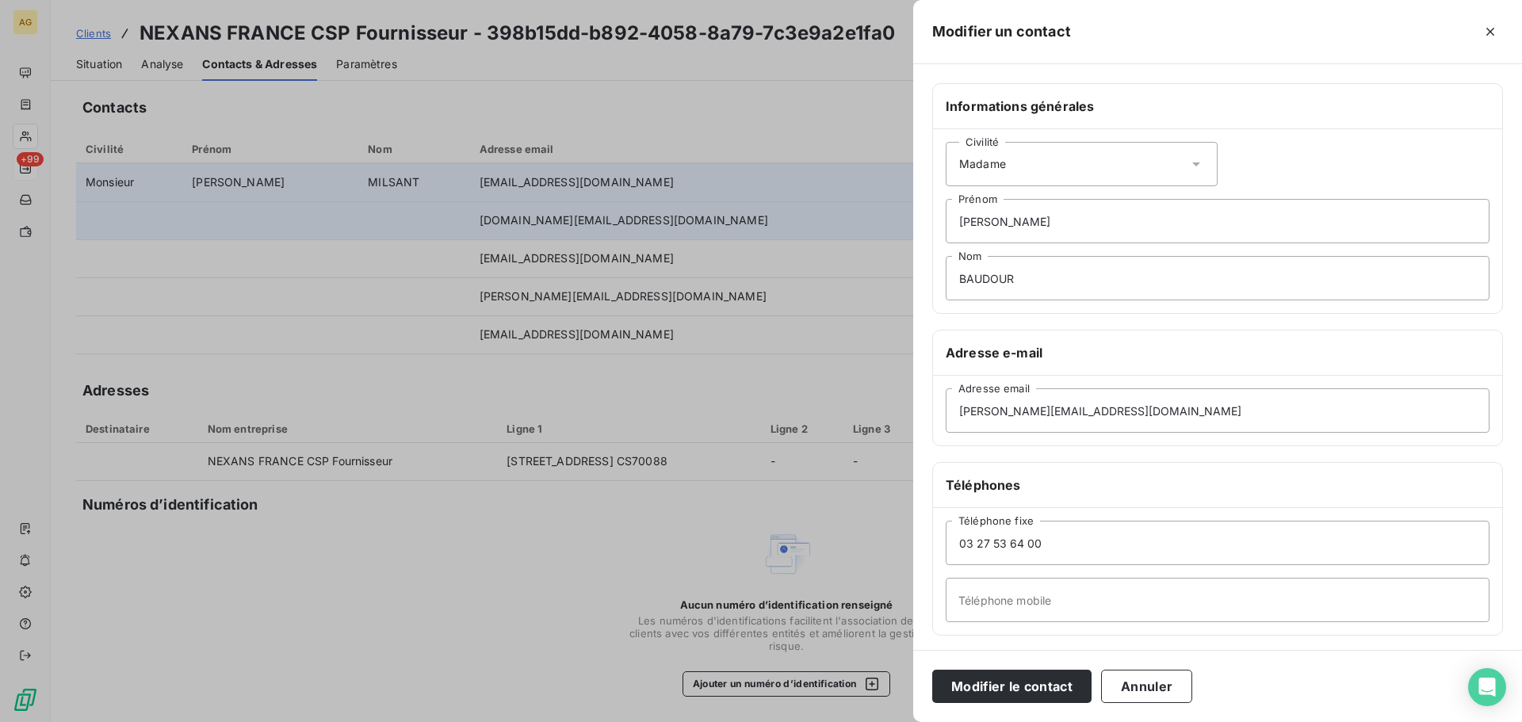
click at [1028, 683] on button "Modifier le contact" at bounding box center [1011, 686] width 159 height 33
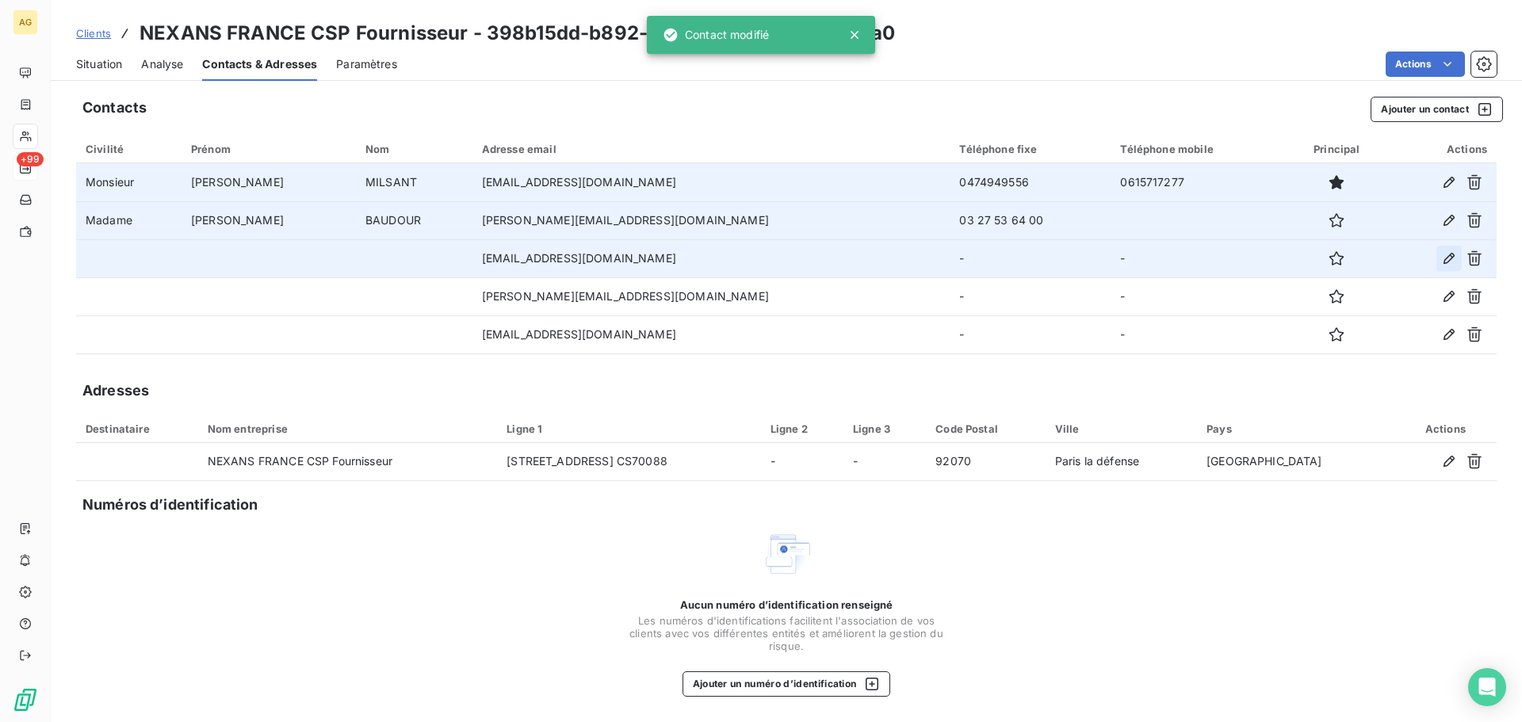
click at [1451, 259] on icon "button" at bounding box center [1449, 258] width 11 height 11
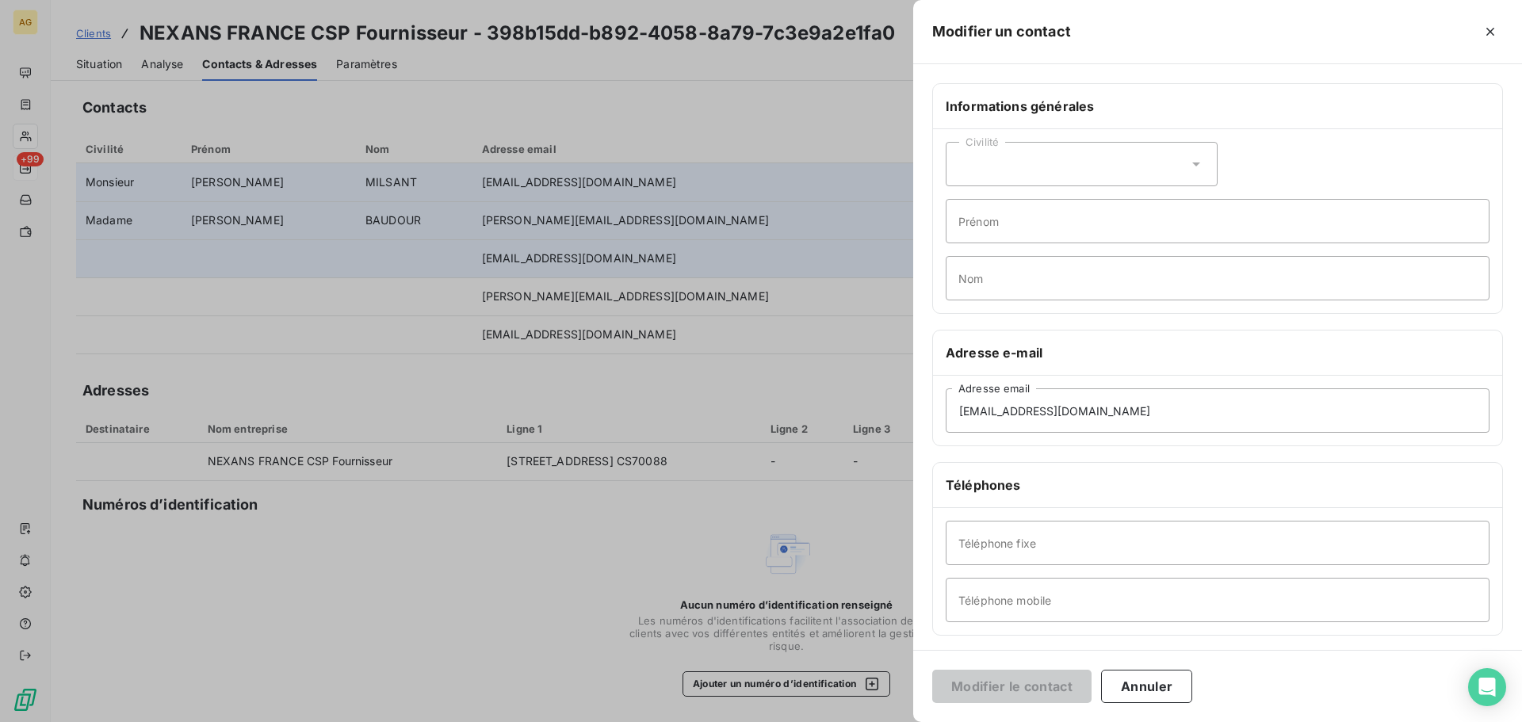
drag, startPoint x: 1012, startPoint y: 154, endPoint x: 996, endPoint y: 189, distance: 38.3
click at [1008, 163] on div "Civilité" at bounding box center [1082, 164] width 272 height 44
click at [991, 231] on span "Monsieur" at bounding box center [1002, 232] width 48 height 15
click at [1048, 226] on input "Prénom" at bounding box center [1218, 221] width 544 height 44
type input "[PERSON_NAME]"
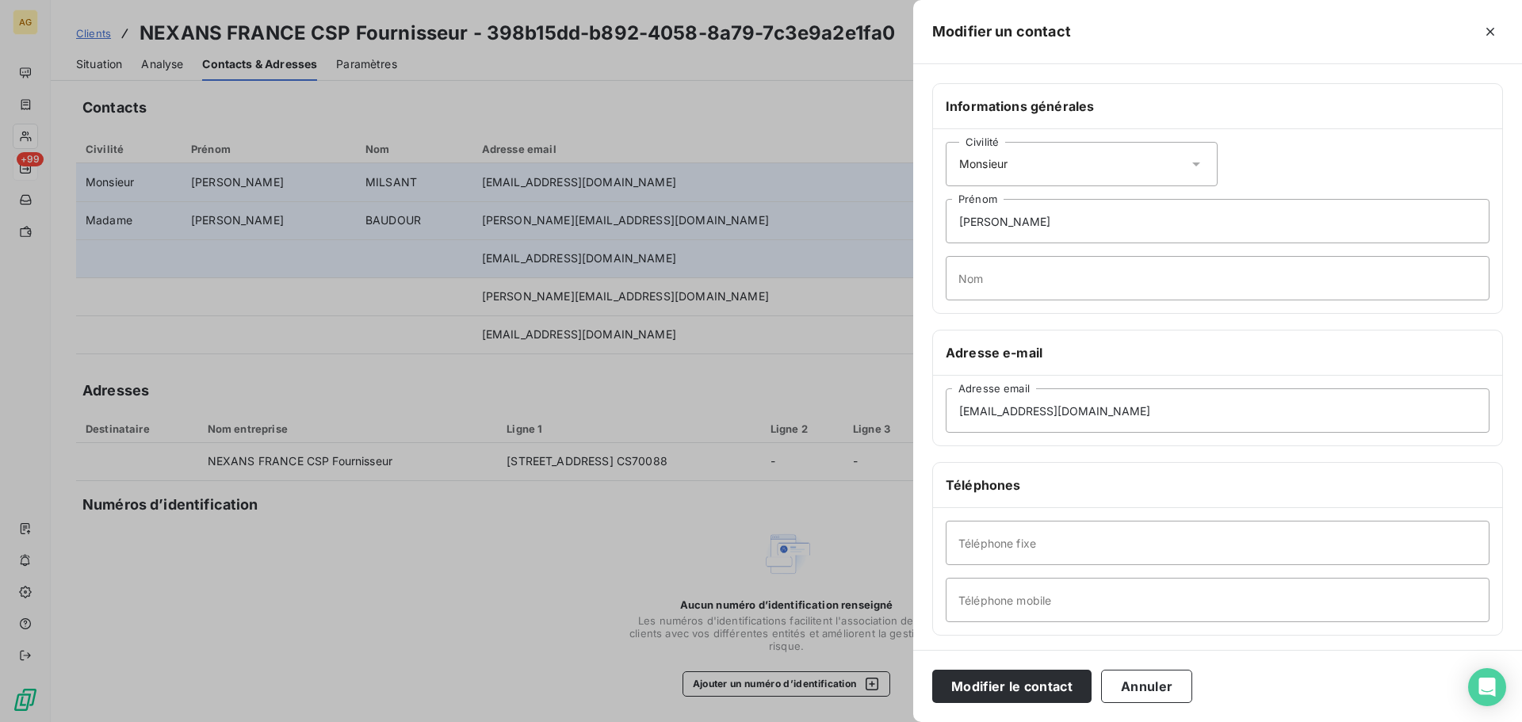
drag, startPoint x: 1032, startPoint y: 252, endPoint x: 1020, endPoint y: 275, distance: 25.5
click at [1027, 264] on div "Civilité Monsieur [PERSON_NAME] Nom" at bounding box center [1217, 221] width 569 height 184
click at [1020, 275] on input "Nom" at bounding box center [1218, 278] width 544 height 44
type input "CAMPOS"
drag, startPoint x: 1115, startPoint y: 407, endPoint x: 918, endPoint y: 424, distance: 197.4
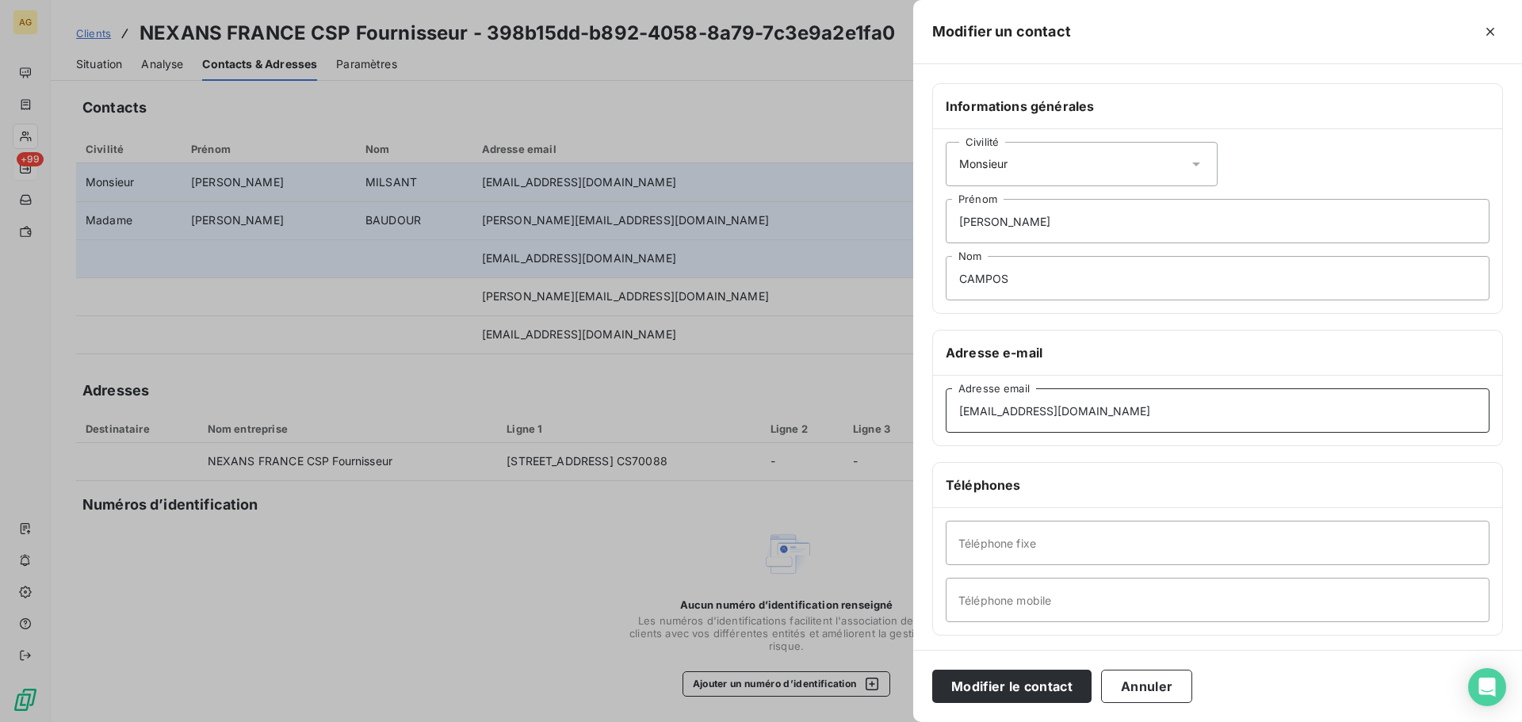
click at [918, 424] on div "Informations générales Civilité Monsieur [PERSON_NAME] Nom Adresse e-mail [EMAI…" at bounding box center [1217, 435] width 609 height 704
paste input "[PERSON_NAME].campos"
type input "[PERSON_NAME][EMAIL_ADDRESS][DOMAIN_NAME]"
click at [1028, 551] on input "Téléphone fixe" at bounding box center [1218, 543] width 544 height 44
paste input "0477555050"
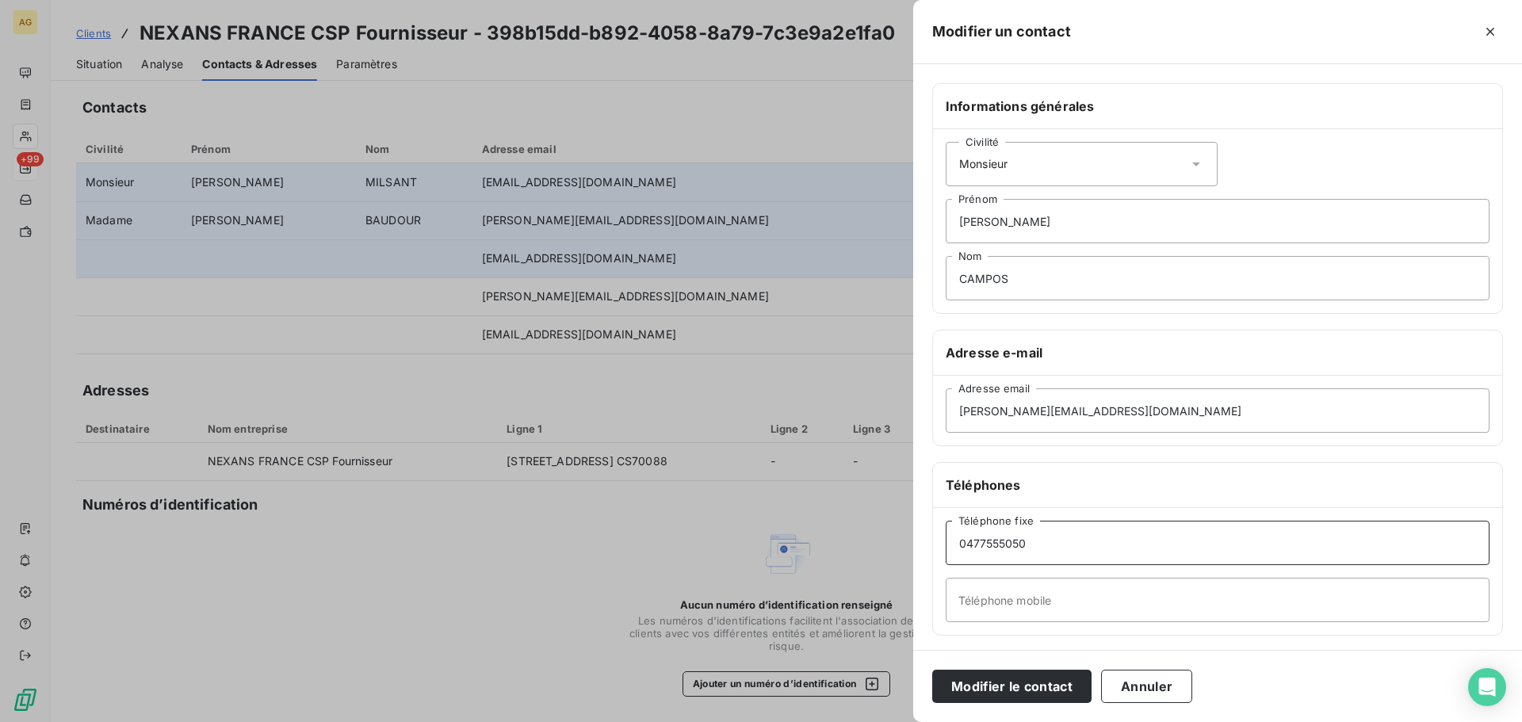
type input "0477555050"
click at [1140, 599] on input "Téléphone mobile" at bounding box center [1218, 600] width 544 height 44
paste input "0610611234"
type input "0610611234"
click at [1024, 679] on button "Modifier le contact" at bounding box center [1011, 686] width 159 height 33
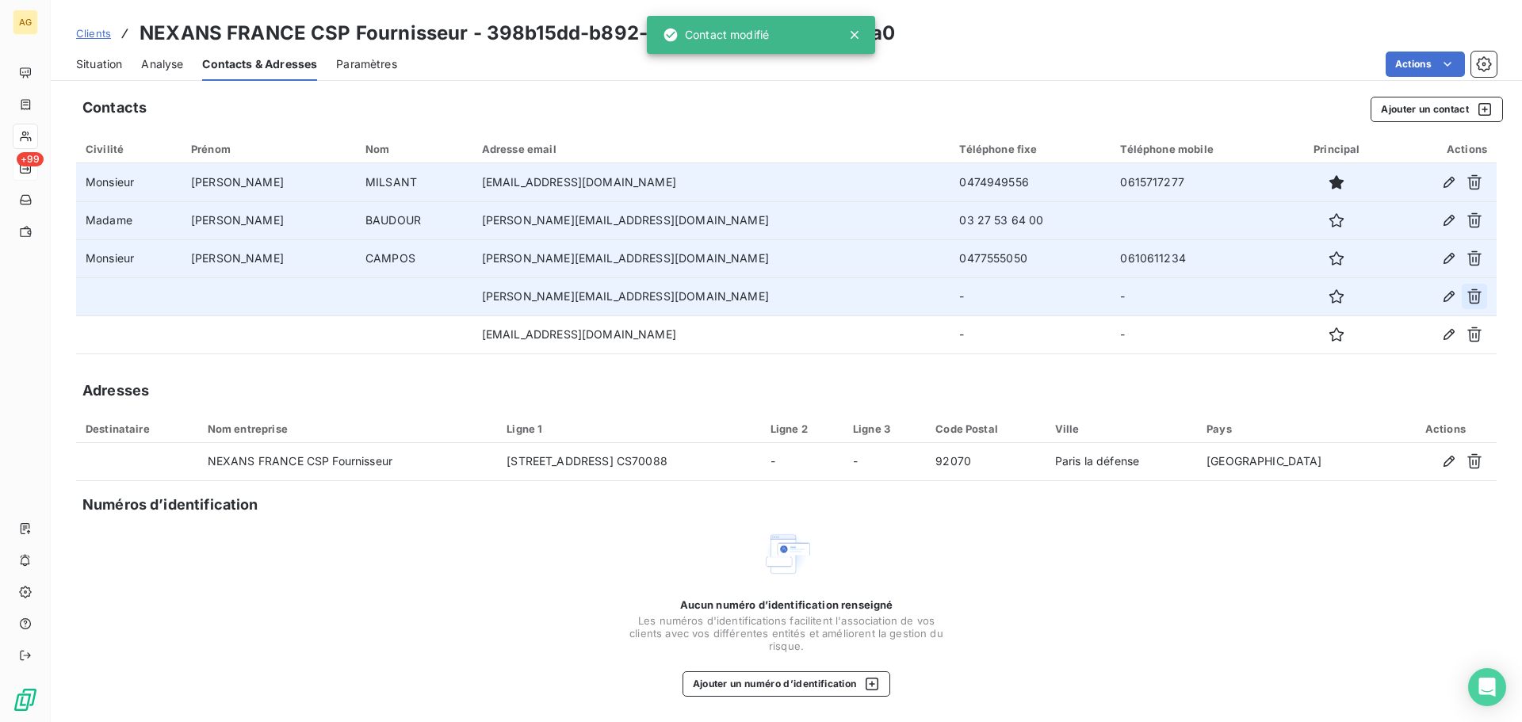
click at [1474, 296] on icon "button" at bounding box center [1475, 297] width 16 height 16
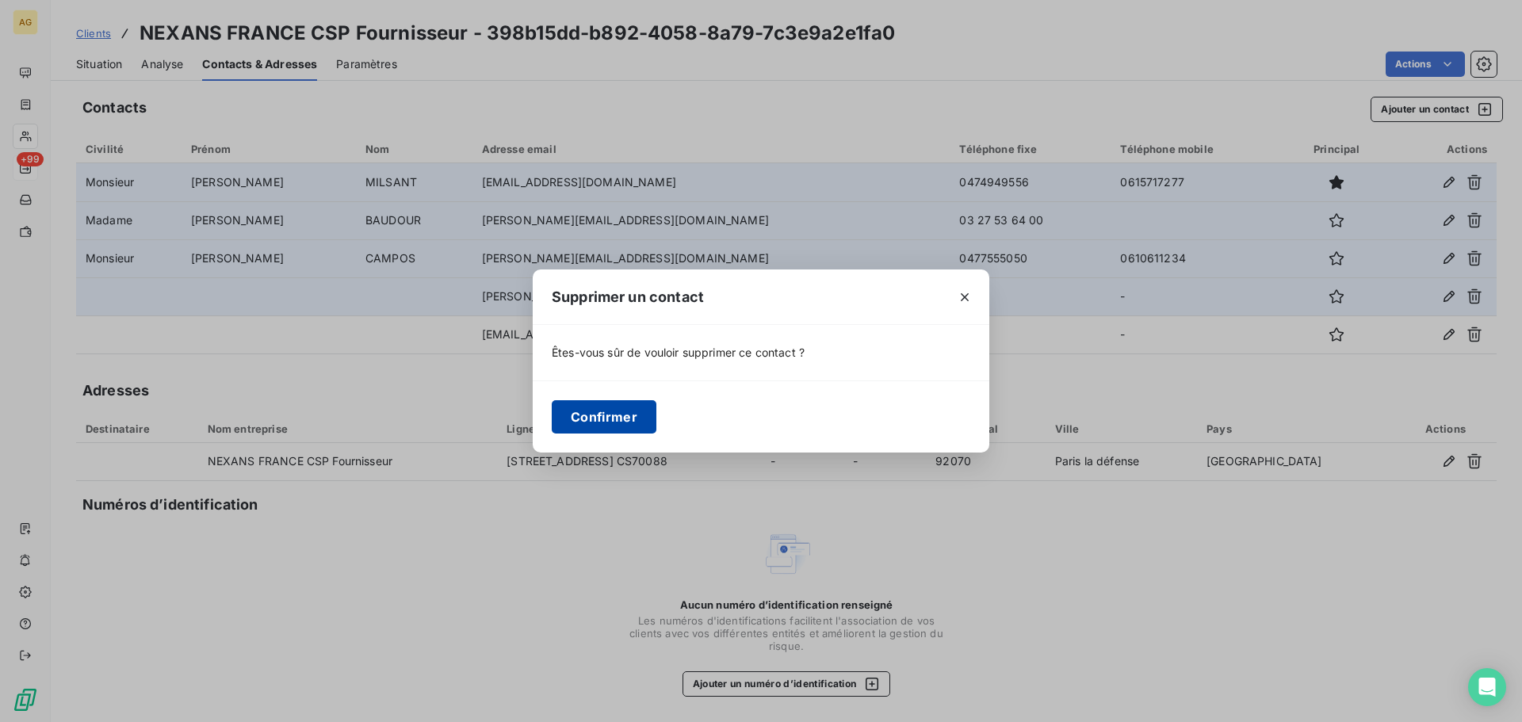
click at [585, 415] on button "Confirmer" at bounding box center [604, 416] width 105 height 33
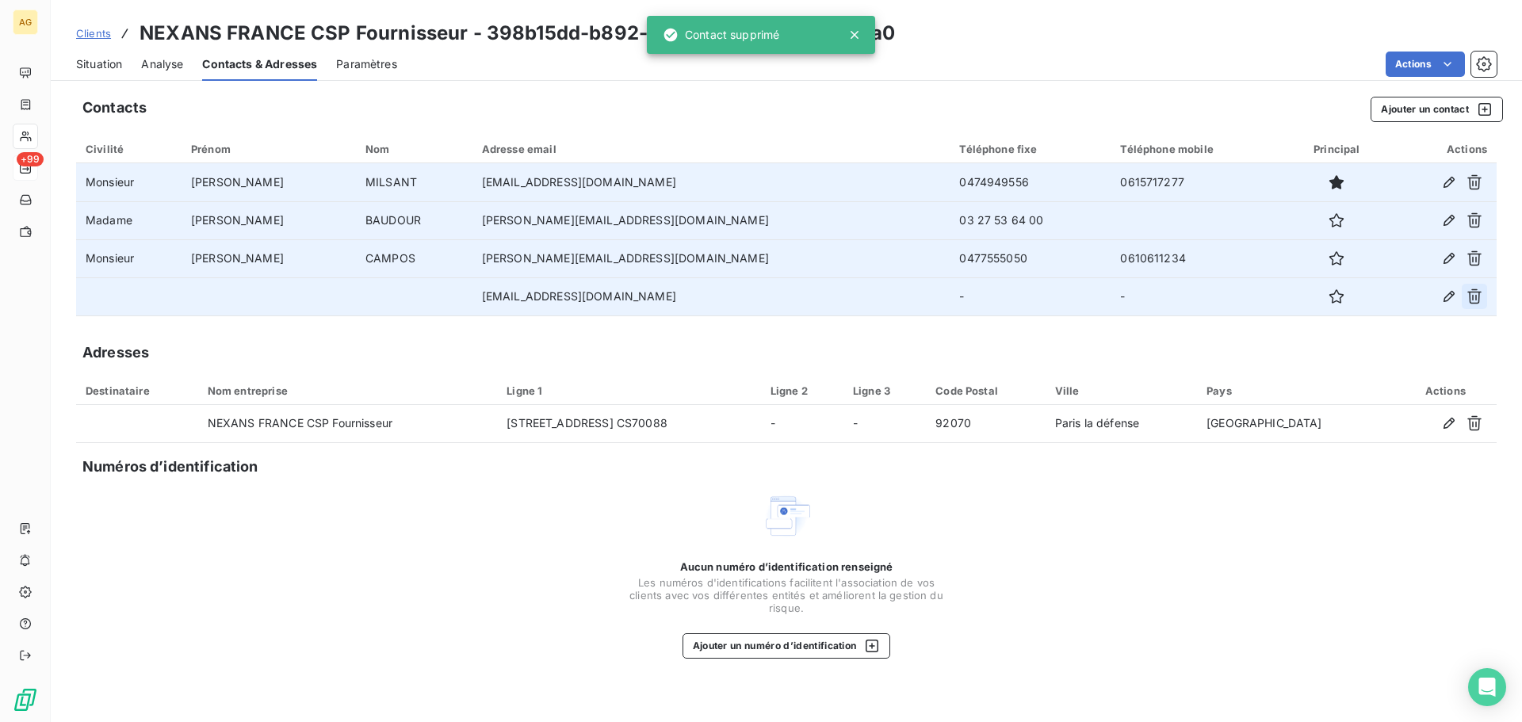
click at [1472, 304] on icon "button" at bounding box center [1475, 296] width 14 height 15
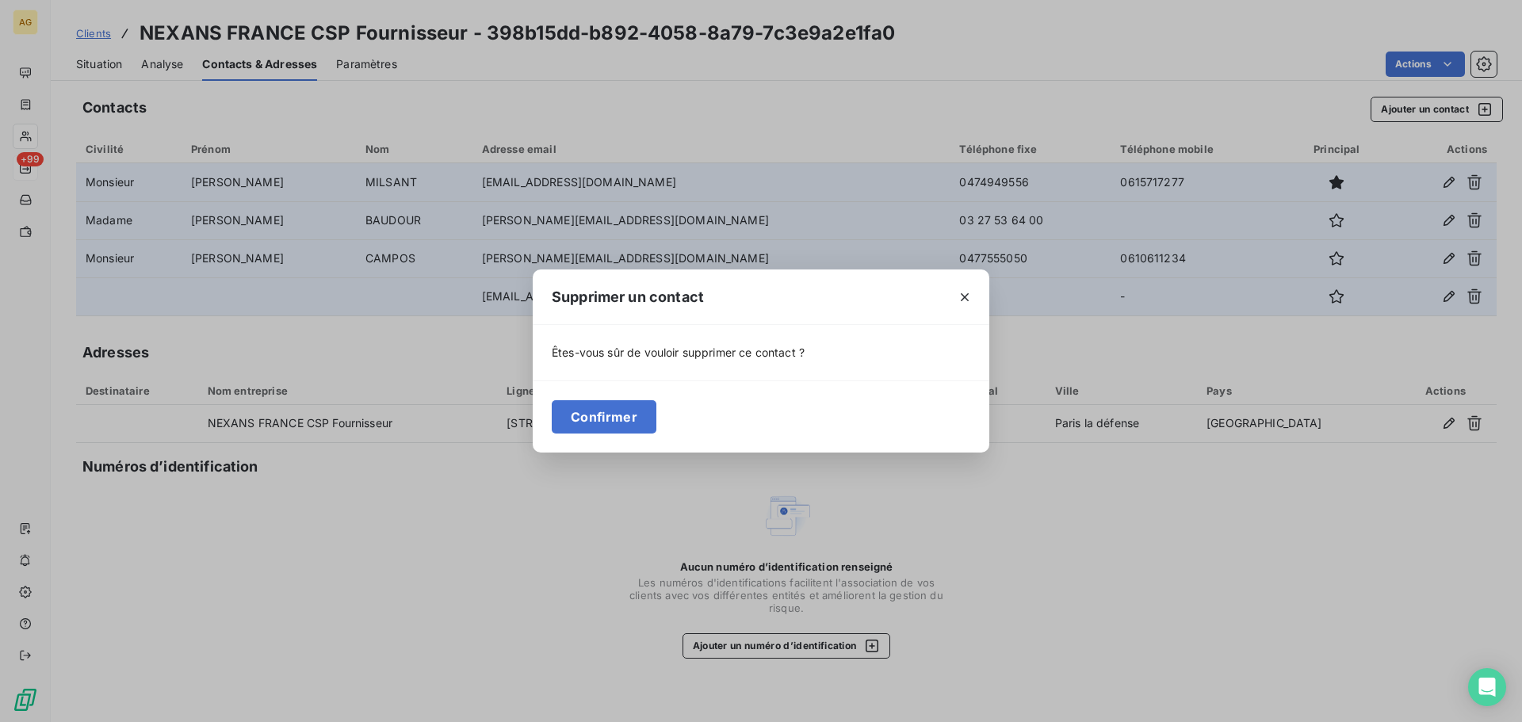
drag, startPoint x: 608, startPoint y: 421, endPoint x: 521, endPoint y: 439, distance: 89.1
click at [596, 425] on button "Confirmer" at bounding box center [604, 416] width 105 height 33
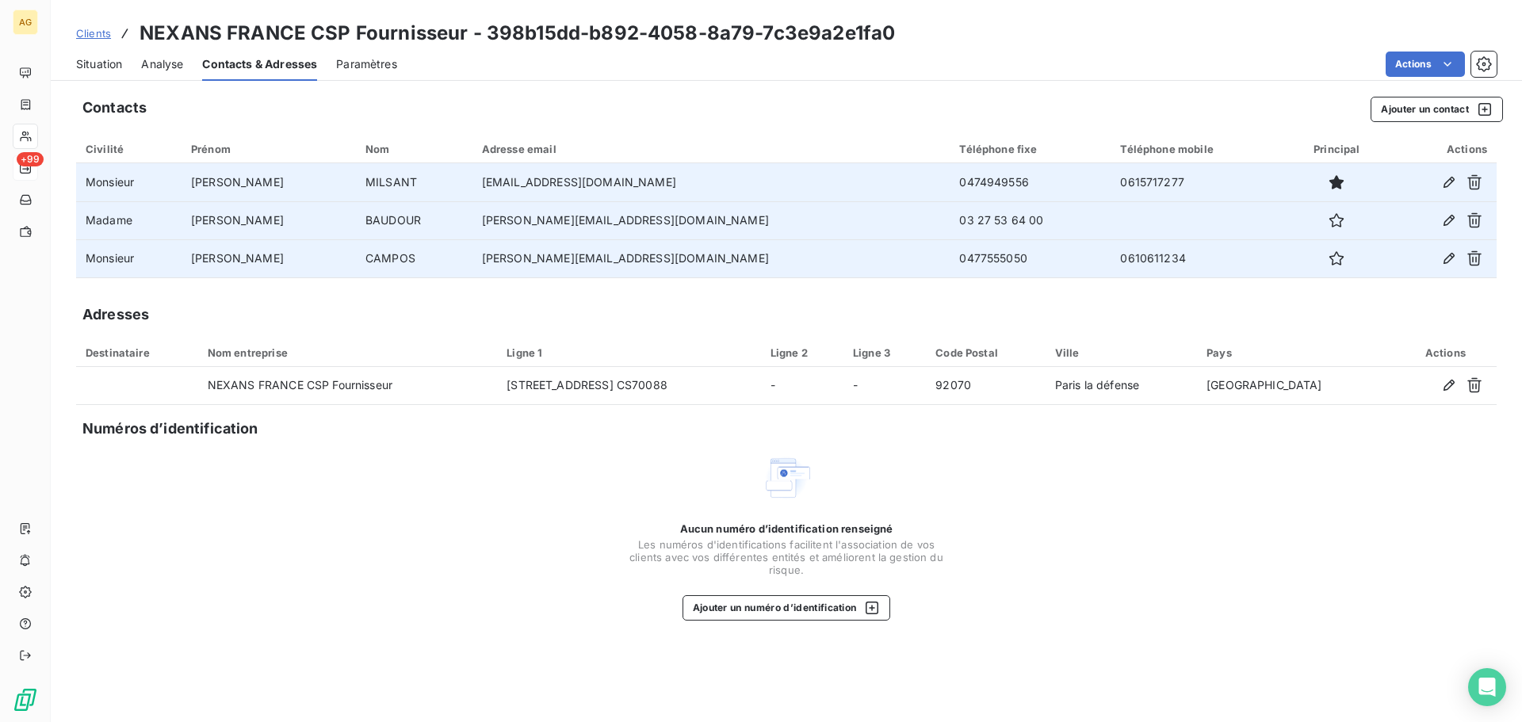
click at [377, 70] on span "Paramètres" at bounding box center [366, 64] width 61 height 16
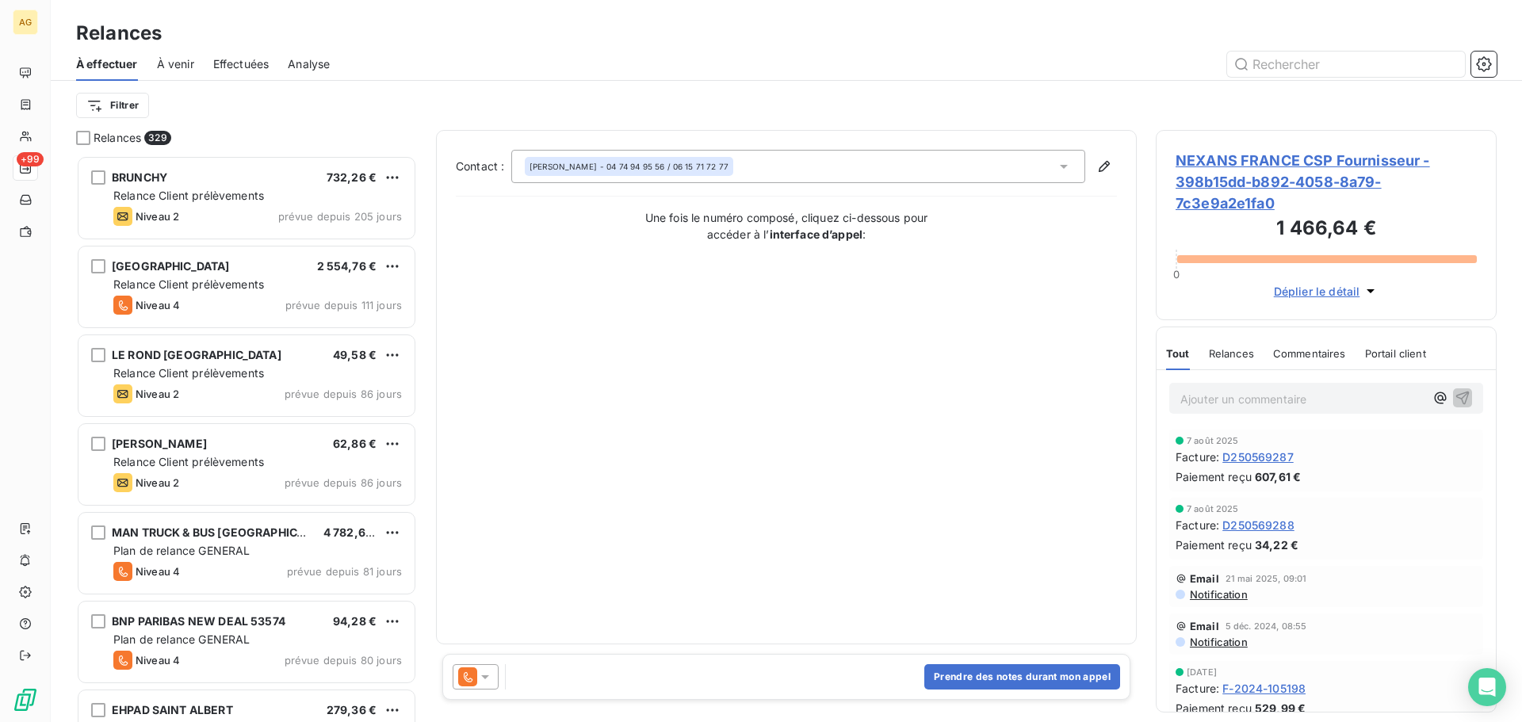
scroll to position [555, 329]
click at [486, 681] on icon at bounding box center [485, 677] width 16 height 16
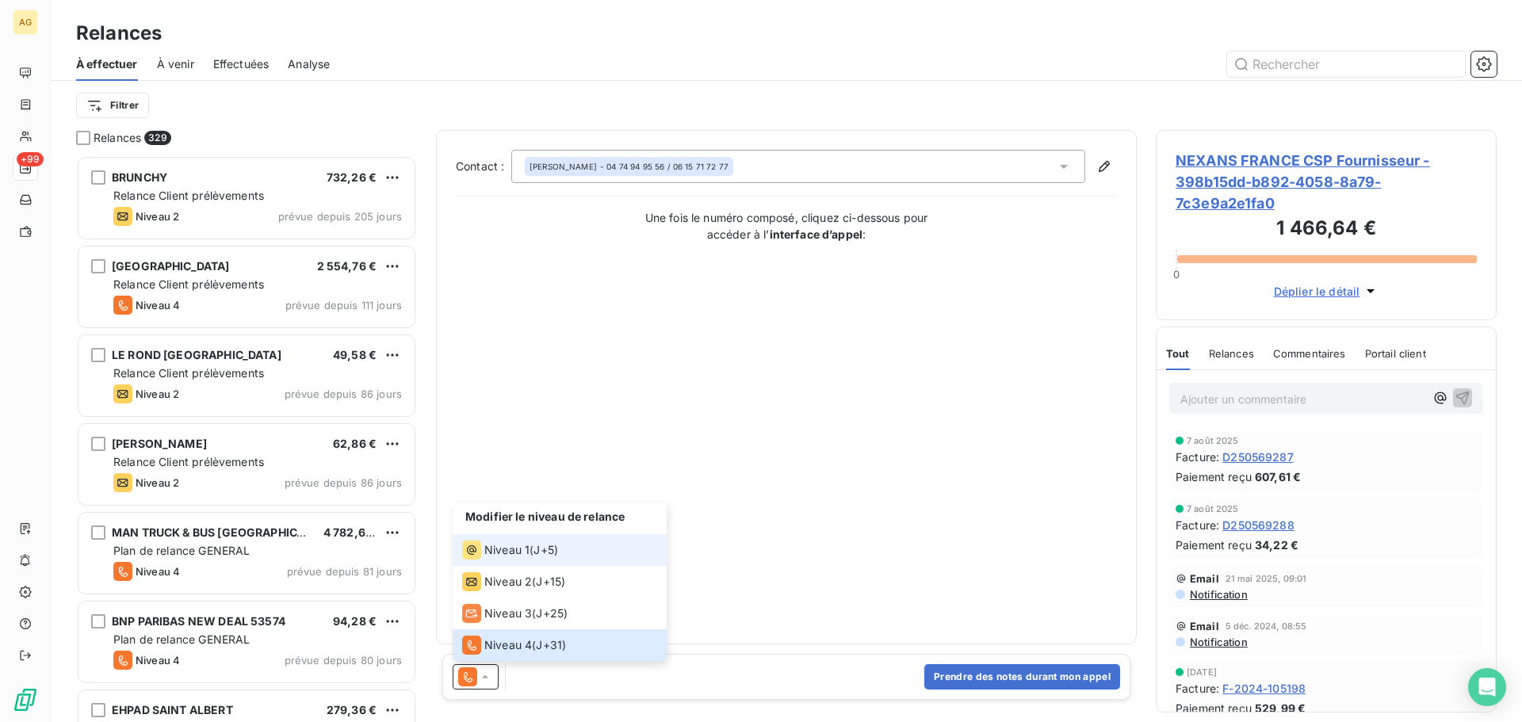
click at [521, 553] on span "Niveau 1" at bounding box center [506, 550] width 45 height 16
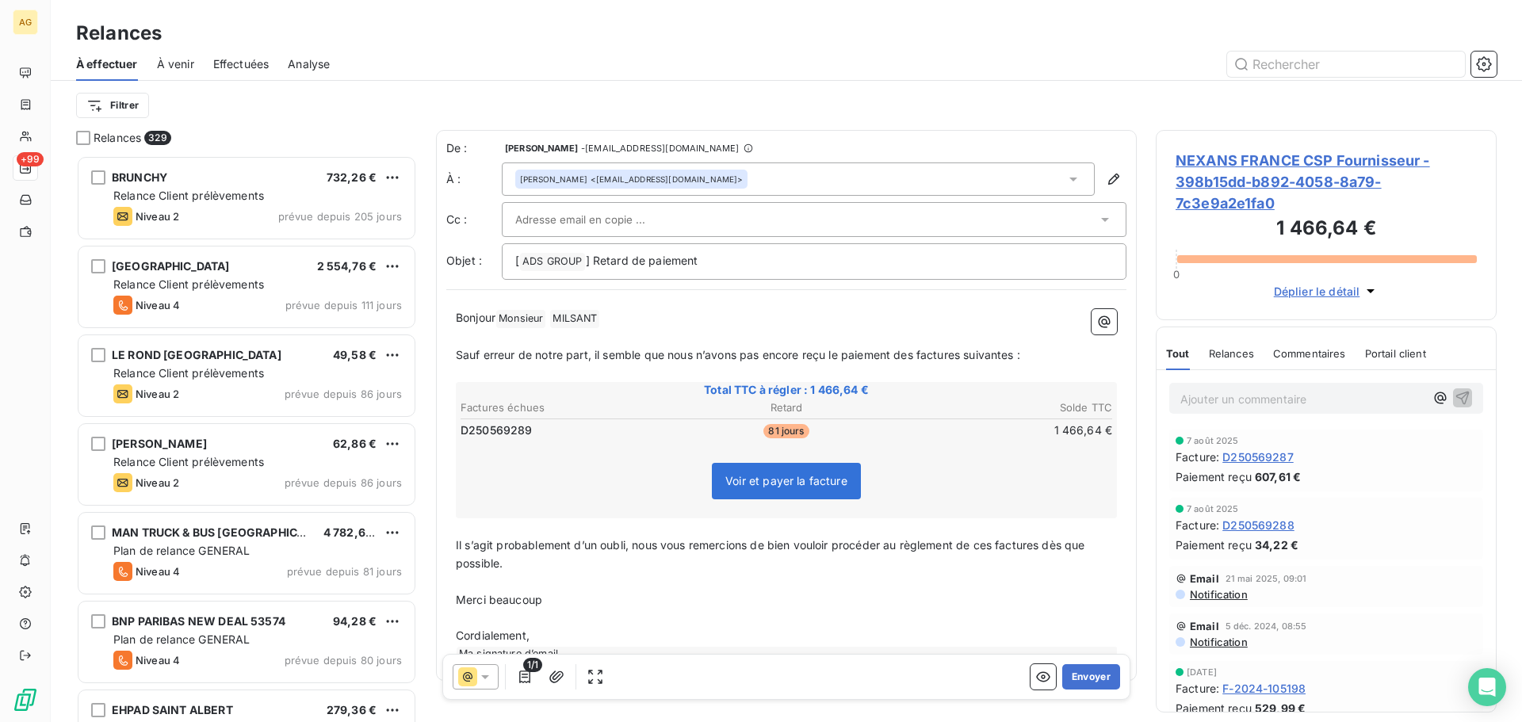
click at [658, 227] on div at bounding box center [806, 220] width 582 height 24
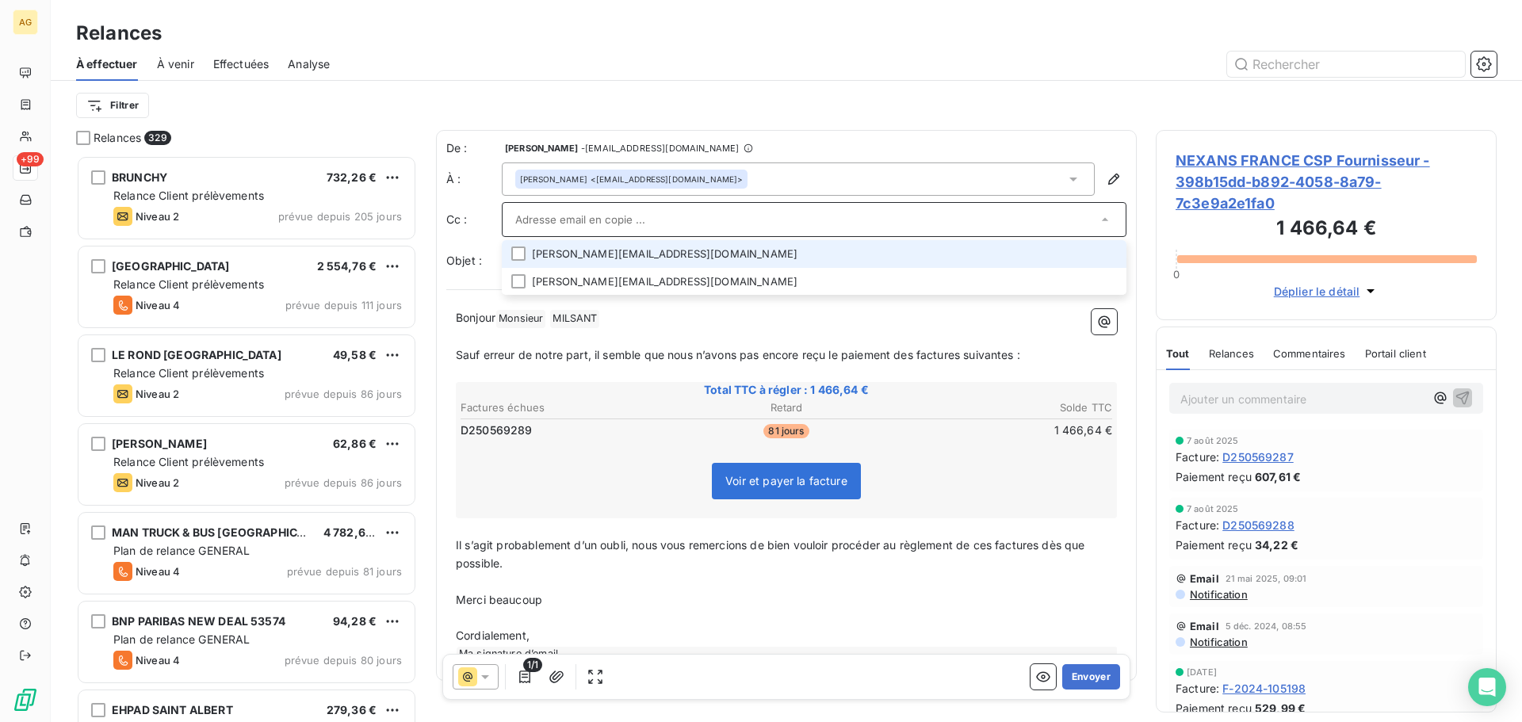
click at [1100, 257] on li "[PERSON_NAME][EMAIL_ADDRESS][DOMAIN_NAME]" at bounding box center [814, 254] width 625 height 28
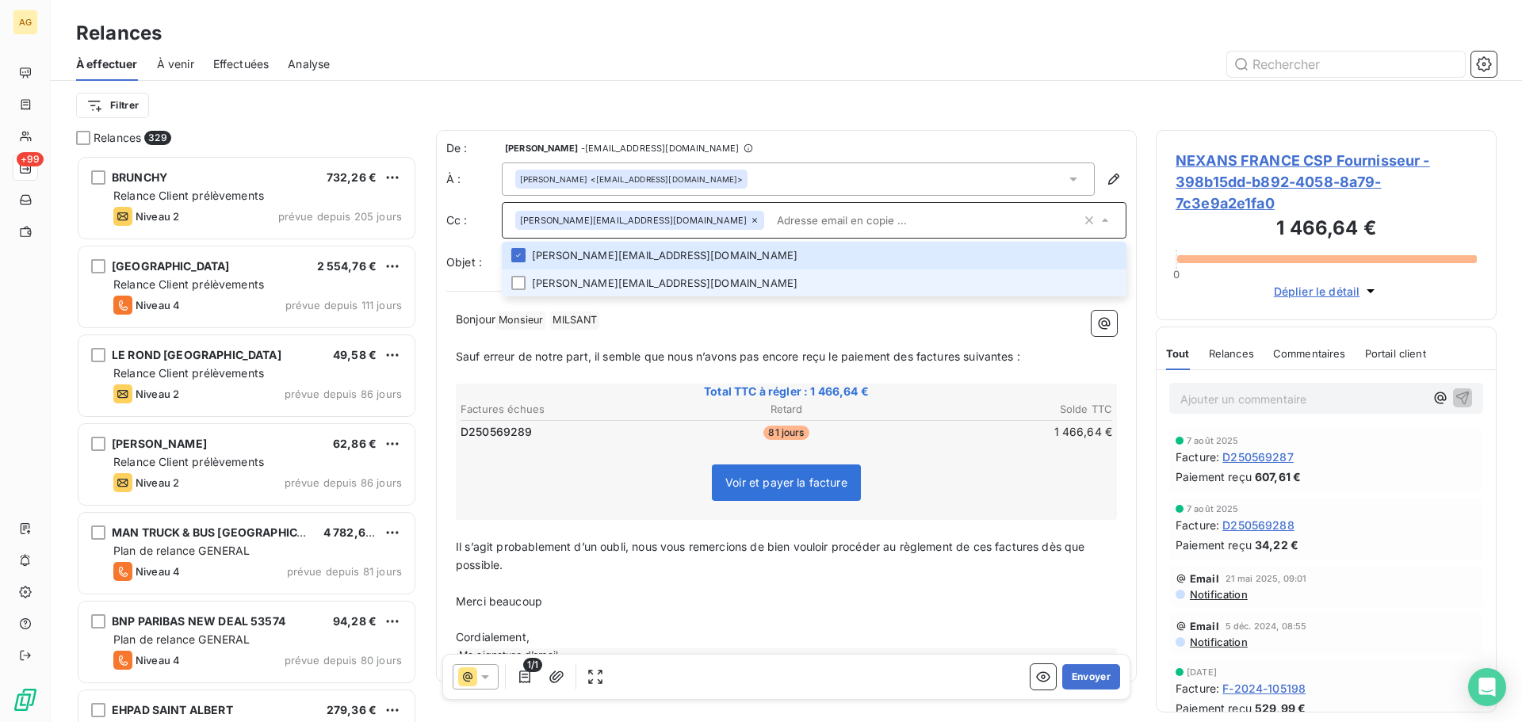
click at [654, 290] on li "[PERSON_NAME][EMAIL_ADDRESS][DOMAIN_NAME]" at bounding box center [814, 284] width 625 height 28
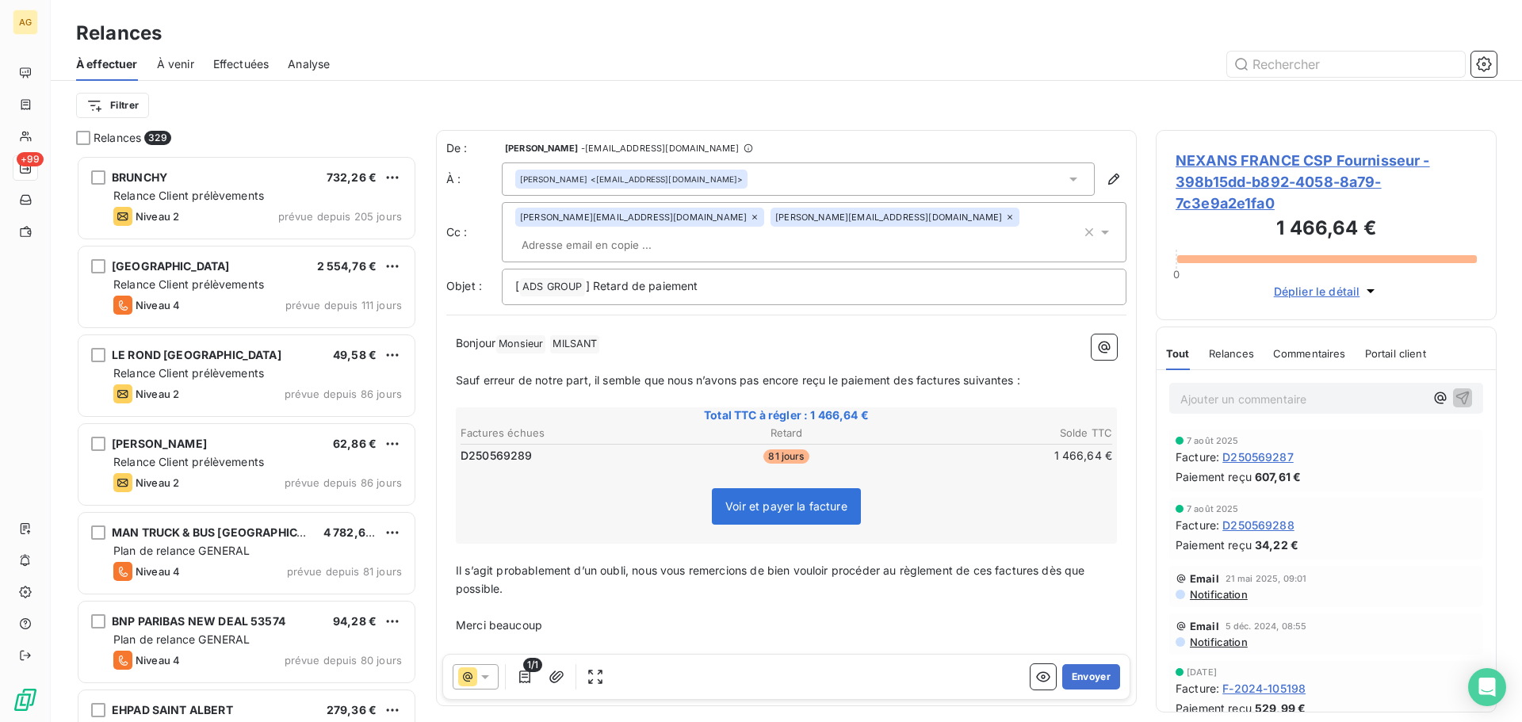
click at [916, 373] on span "Sauf erreur de notre part, il semble que nous n’avons pas encore reçu le paieme…" at bounding box center [738, 379] width 565 height 13
click at [997, 564] on span "Il s’agit probablement d’un oubli, nous vous remercions de bien vouloir procéde…" at bounding box center [772, 580] width 633 height 32
click at [1073, 684] on button "Envoyer" at bounding box center [1091, 676] width 58 height 25
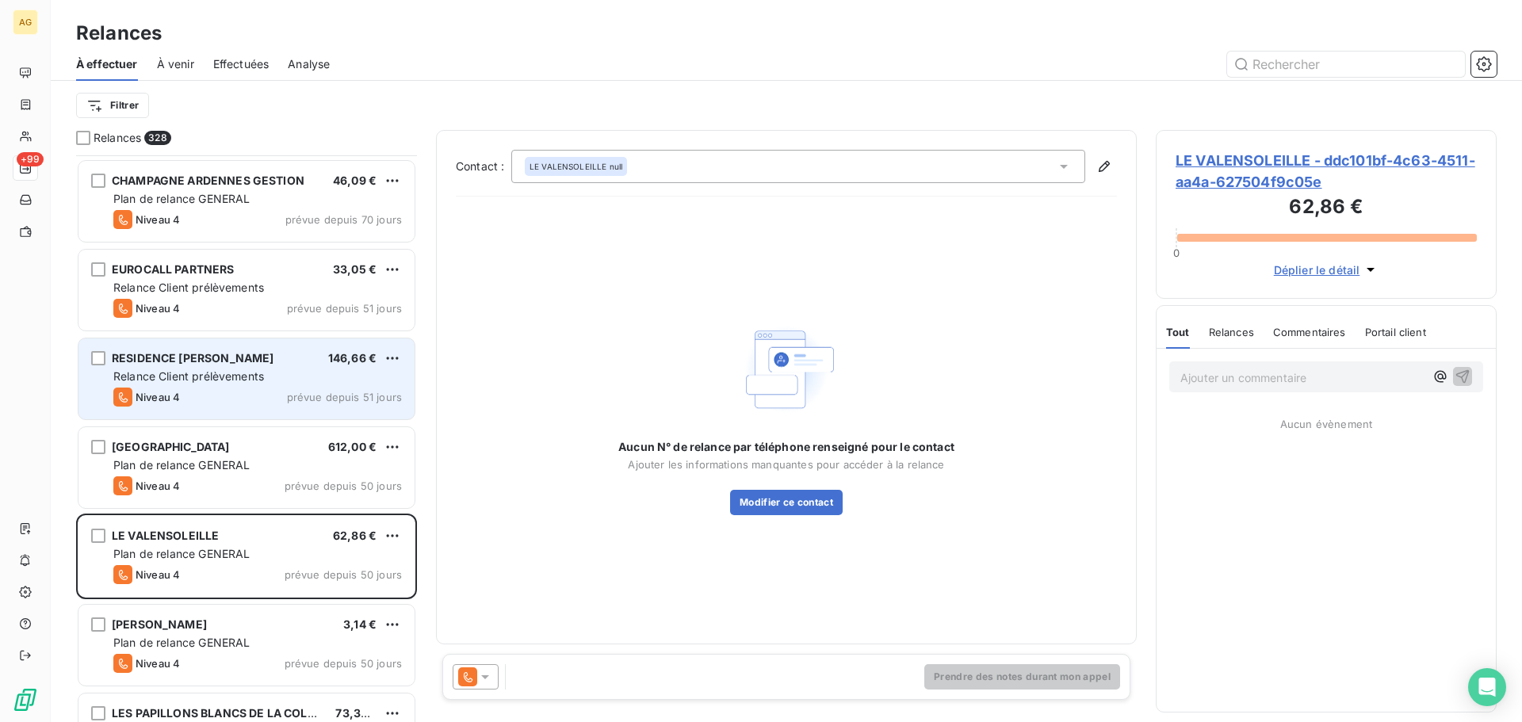
scroll to position [2221, 0]
click at [286, 385] on div "Niveau 4 prévue depuis 51 jours" at bounding box center [257, 394] width 289 height 19
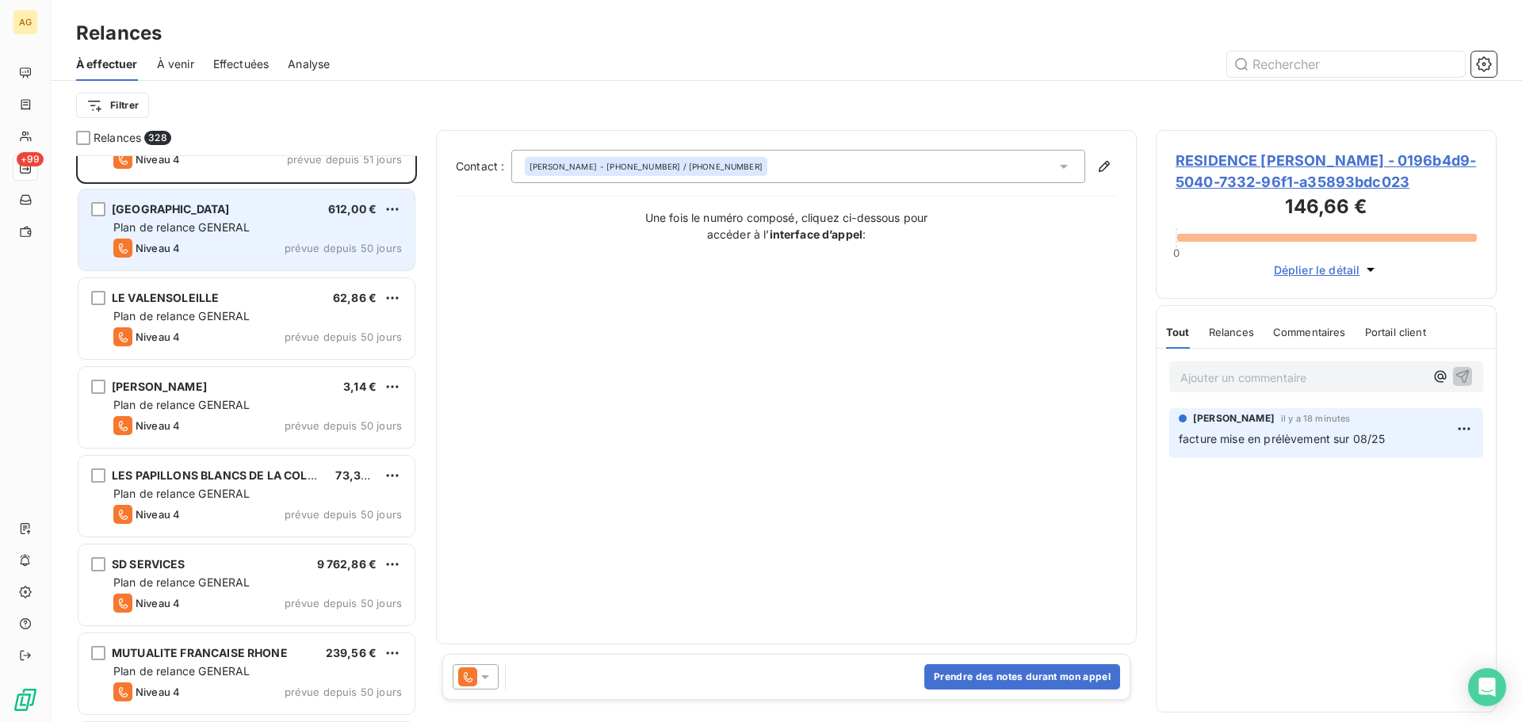
scroll to position [2459, 0]
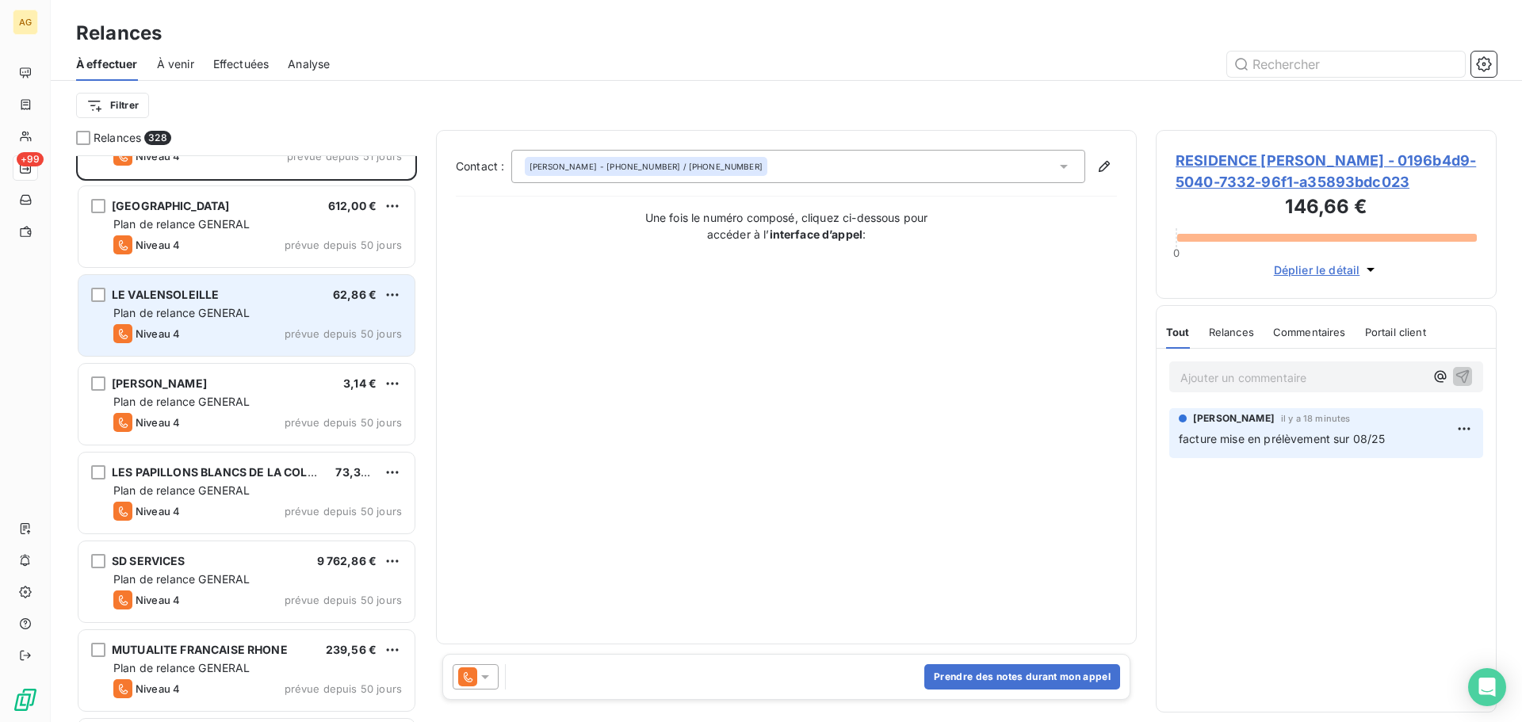
click at [267, 324] on div "Niveau 4 prévue depuis 50 jours" at bounding box center [257, 333] width 289 height 19
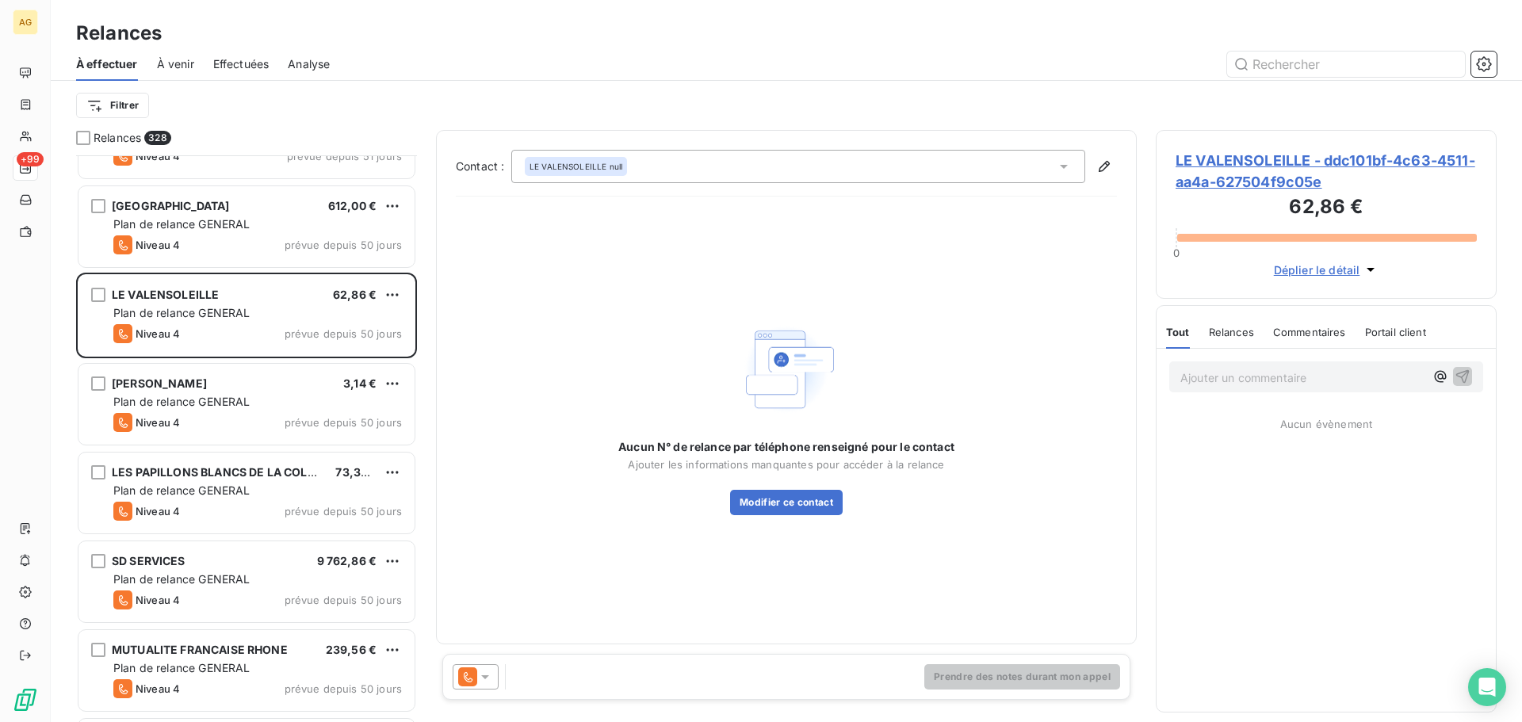
click at [1219, 166] on span "LE VALENSOLEILLE - ddc101bf-4c63-4511-aa4a-627504f9c05e" at bounding box center [1326, 171] width 301 height 43
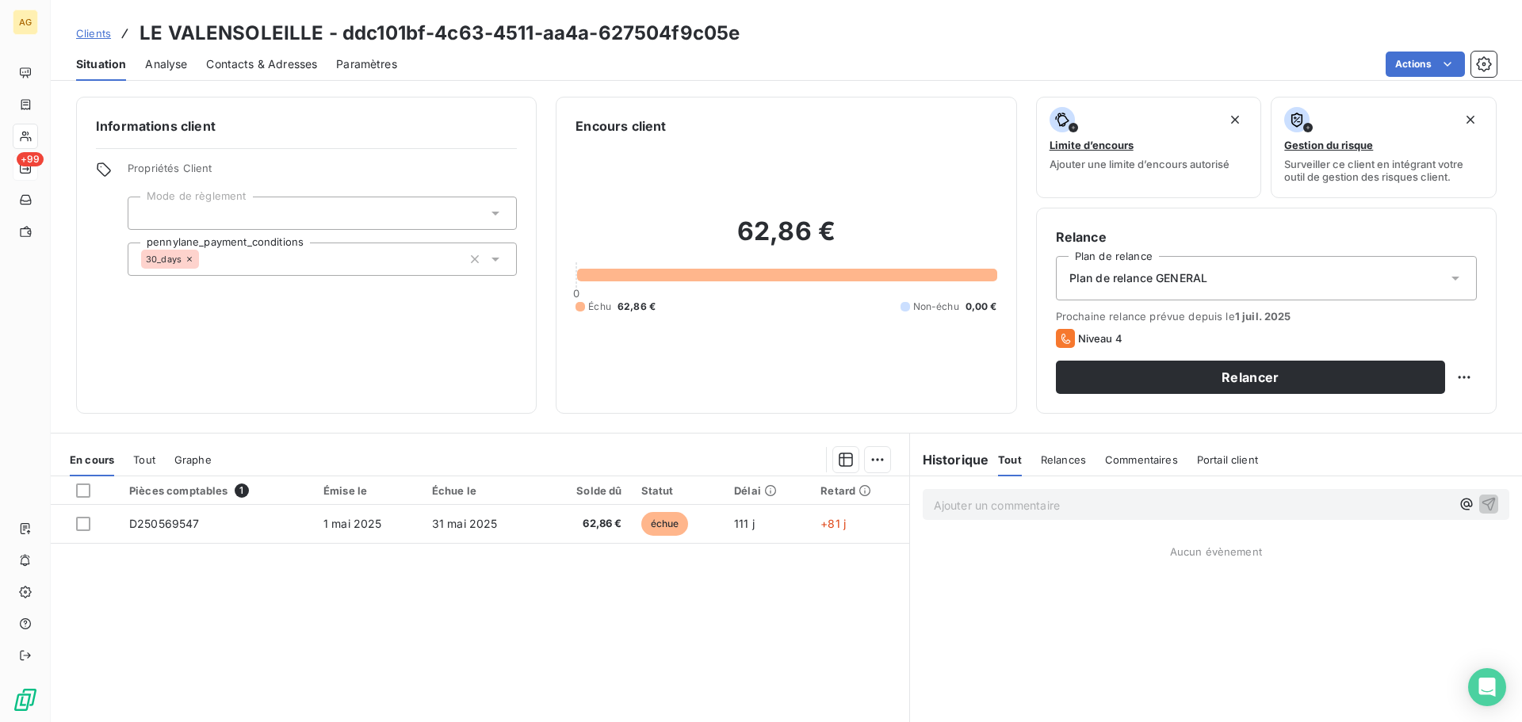
click at [1115, 280] on span "Plan de relance GENERAL" at bounding box center [1139, 278] width 138 height 16
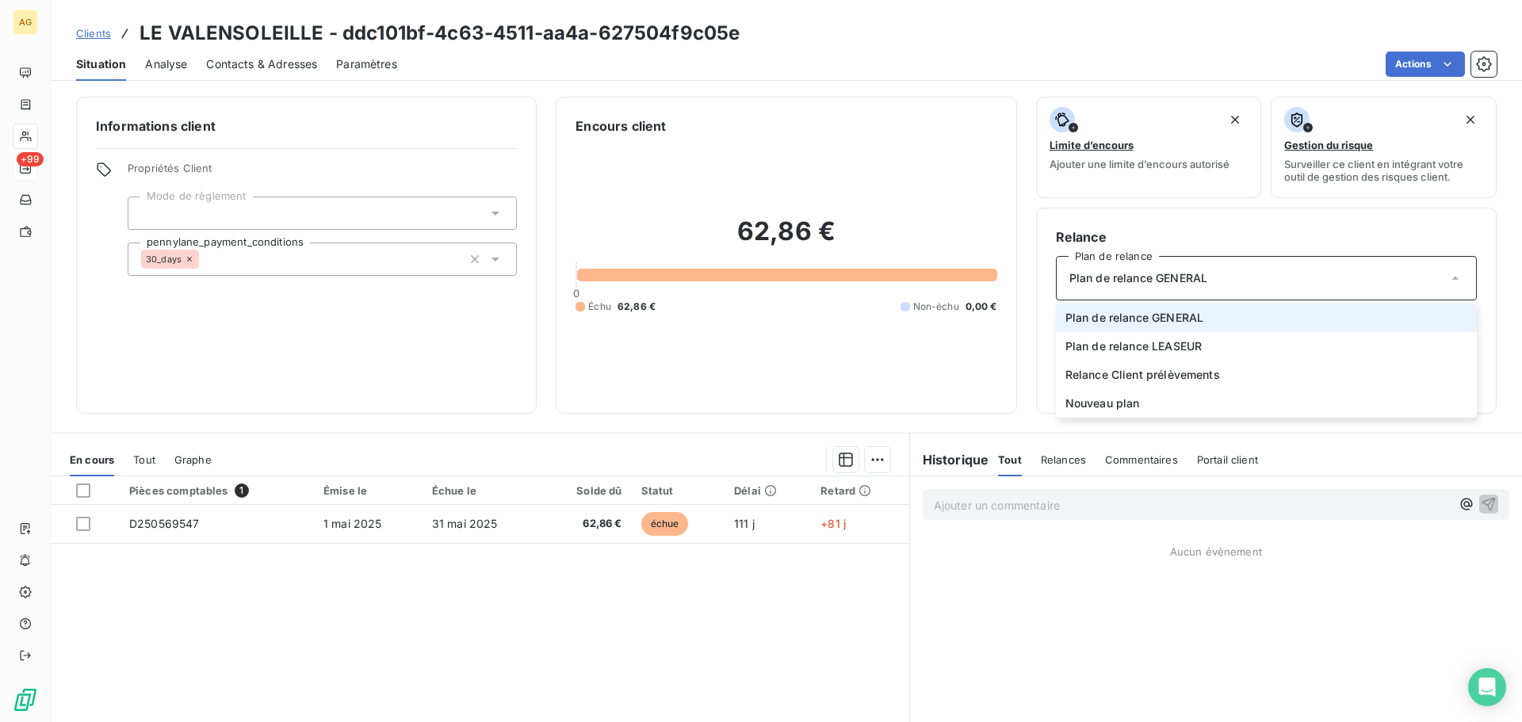
click at [1115, 280] on span "Plan de relance GENERAL" at bounding box center [1139, 278] width 138 height 16
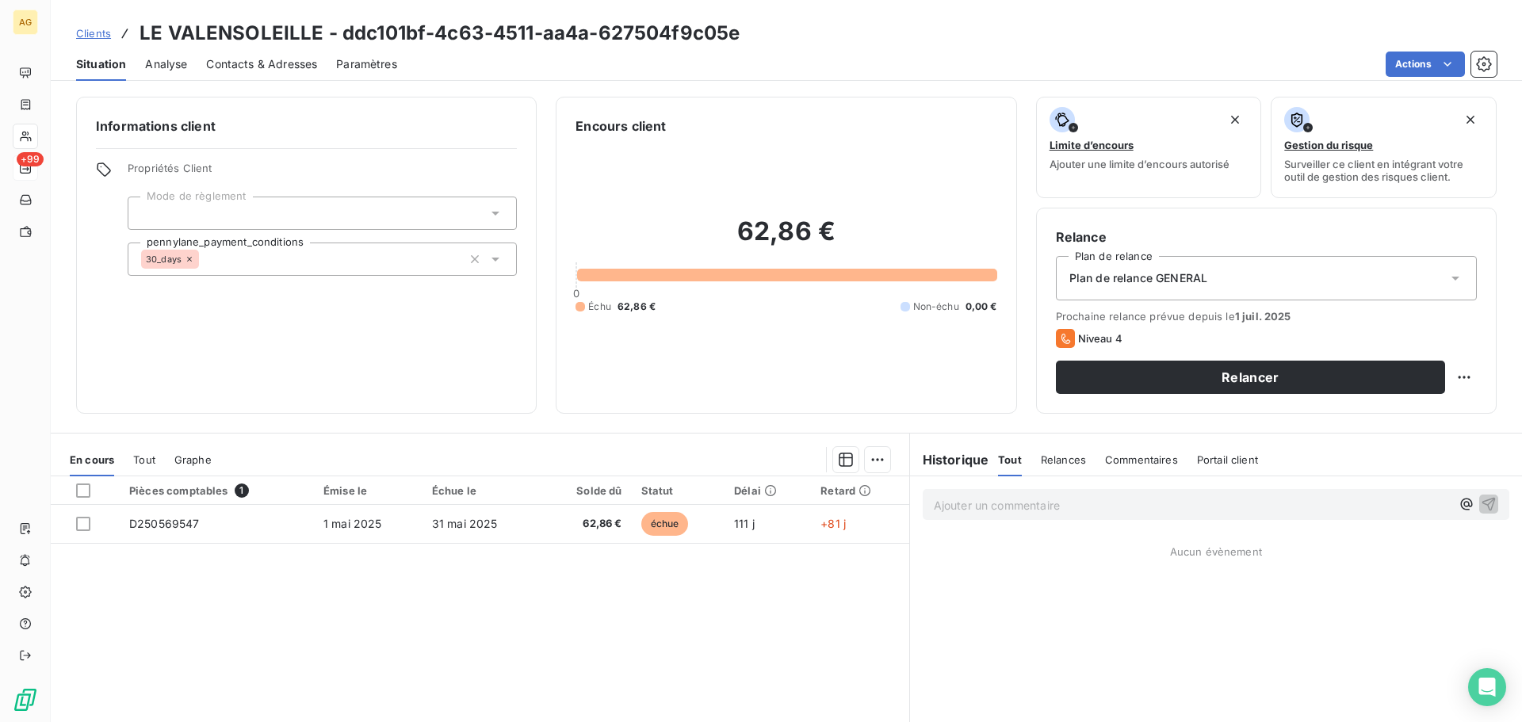
click at [355, 61] on span "Paramètres" at bounding box center [366, 64] width 61 height 16
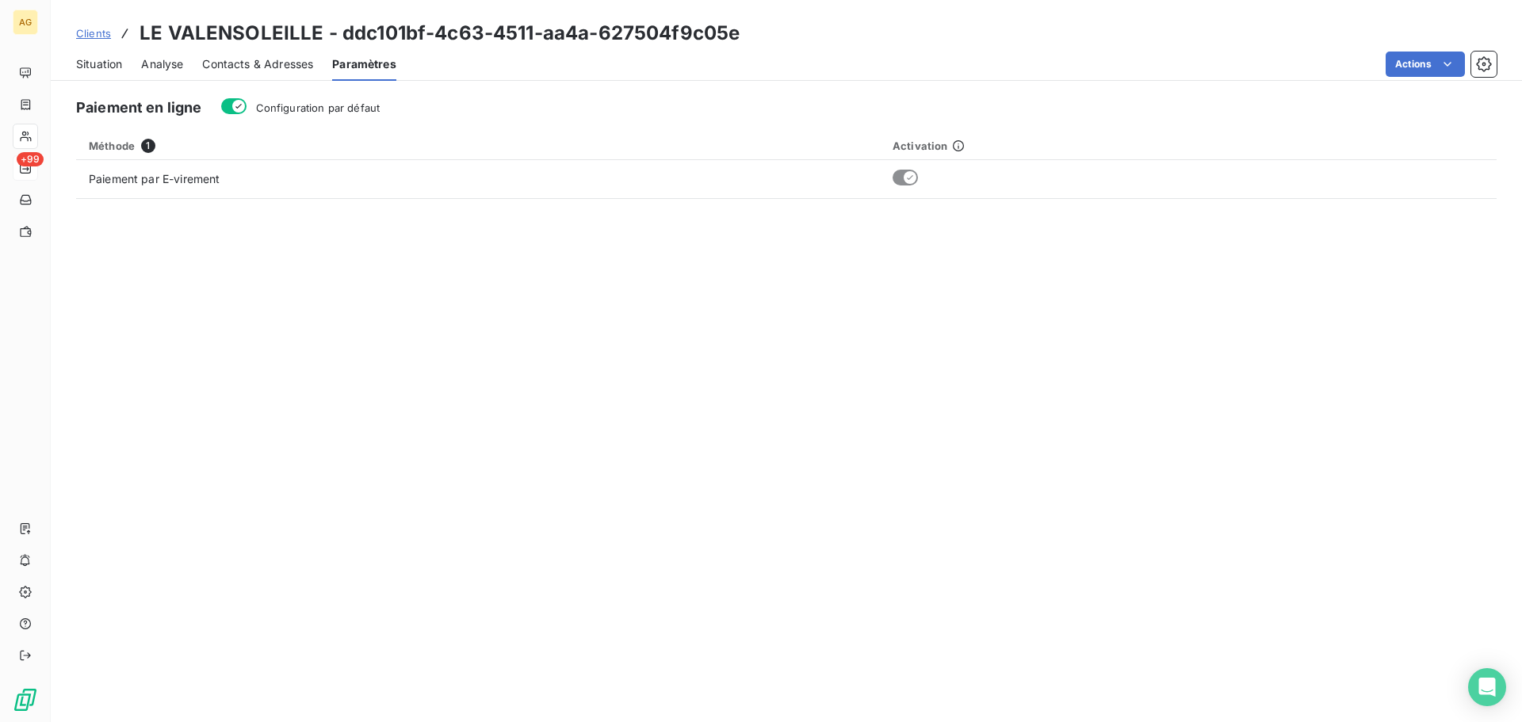
click at [349, 109] on span "Configuration par défaut" at bounding box center [318, 107] width 124 height 13
click at [247, 109] on button "Configuration par défaut" at bounding box center [233, 106] width 25 height 16
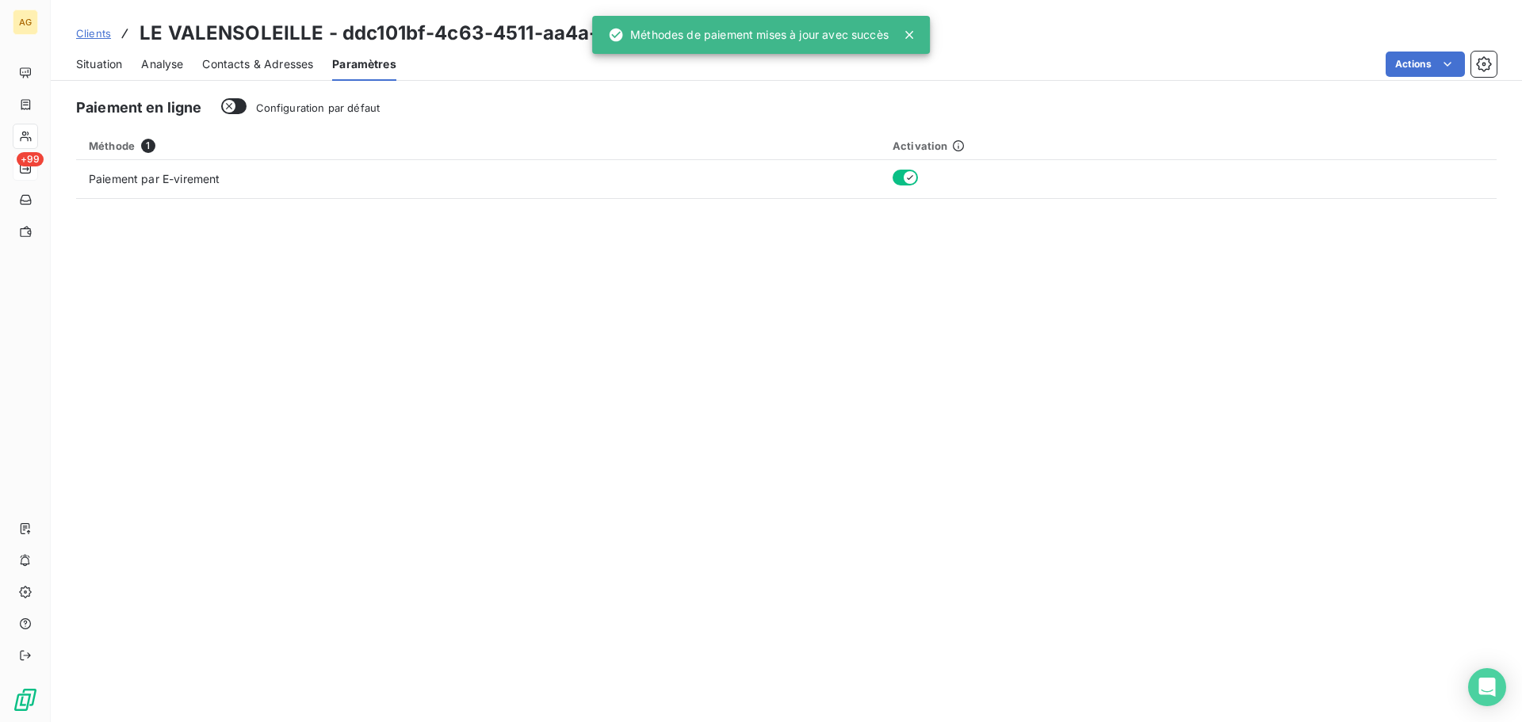
click at [221, 62] on span "Contacts & Adresses" at bounding box center [257, 64] width 111 height 16
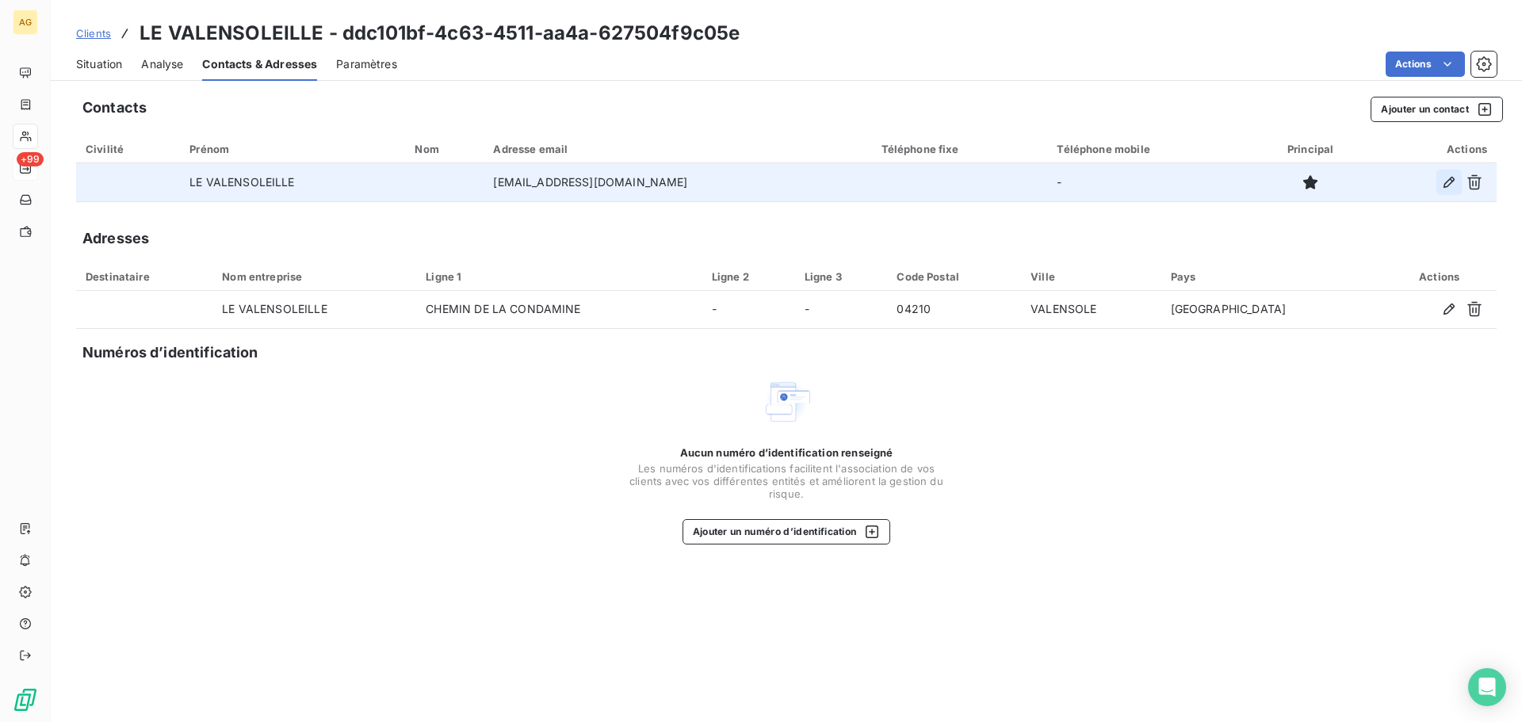
click at [1445, 188] on icon "button" at bounding box center [1449, 182] width 16 height 16
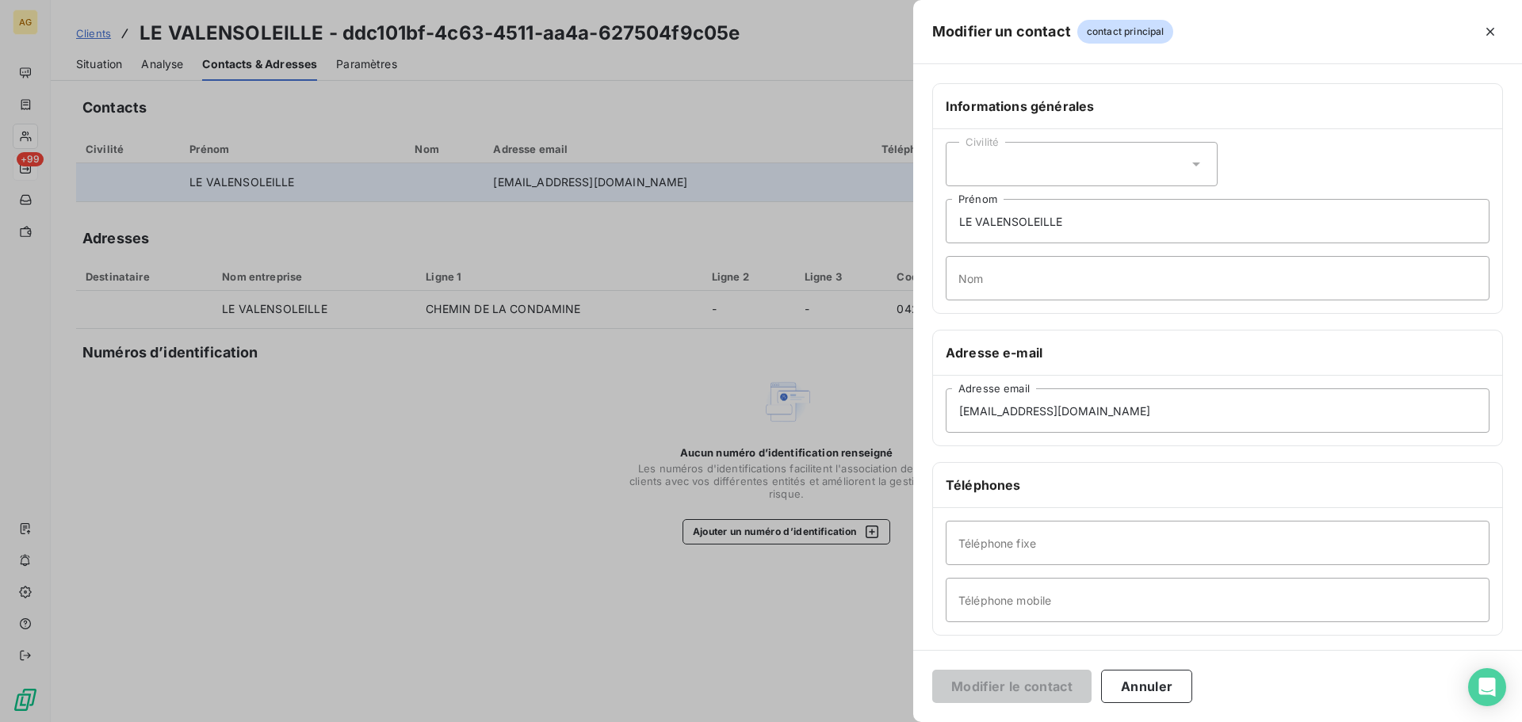
click at [1000, 167] on div "Civilité" at bounding box center [1082, 164] width 272 height 44
click at [999, 207] on span "Madame" at bounding box center [999, 204] width 43 height 15
click at [1001, 217] on input "LE VALENSOLEILLE" at bounding box center [1218, 221] width 544 height 44
drag, startPoint x: 1084, startPoint y: 214, endPoint x: 845, endPoint y: 235, distance: 239.5
click at [845, 722] on div "Modifier un contact contact principal Informations générales Civilité Madame LE…" at bounding box center [761, 722] width 1522 height 0
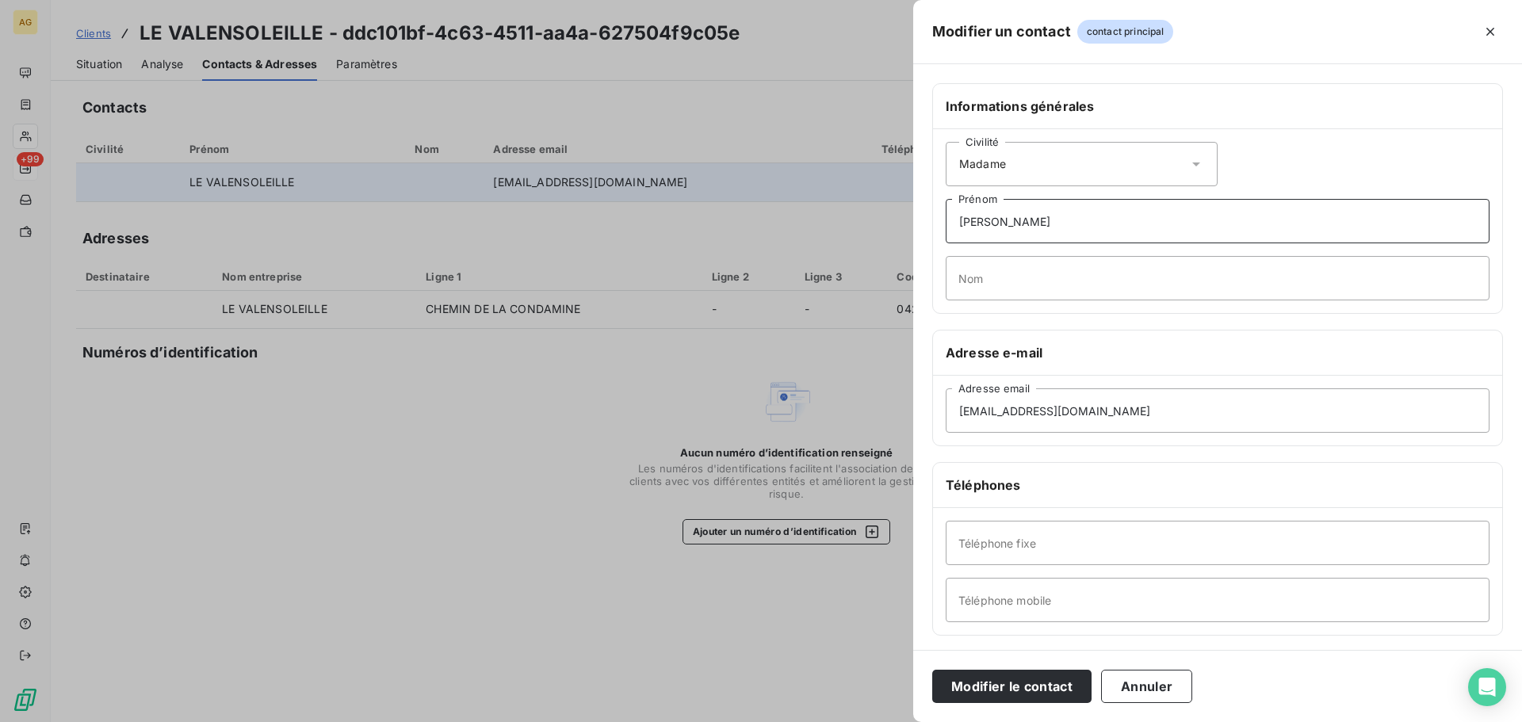
type input "[PERSON_NAME]"
type input "[GEOGRAPHIC_DATA]"
click at [1098, 590] on input "Téléphone mobile" at bounding box center [1218, 600] width 544 height 44
paste input "0681721896"
type input "0681721896"
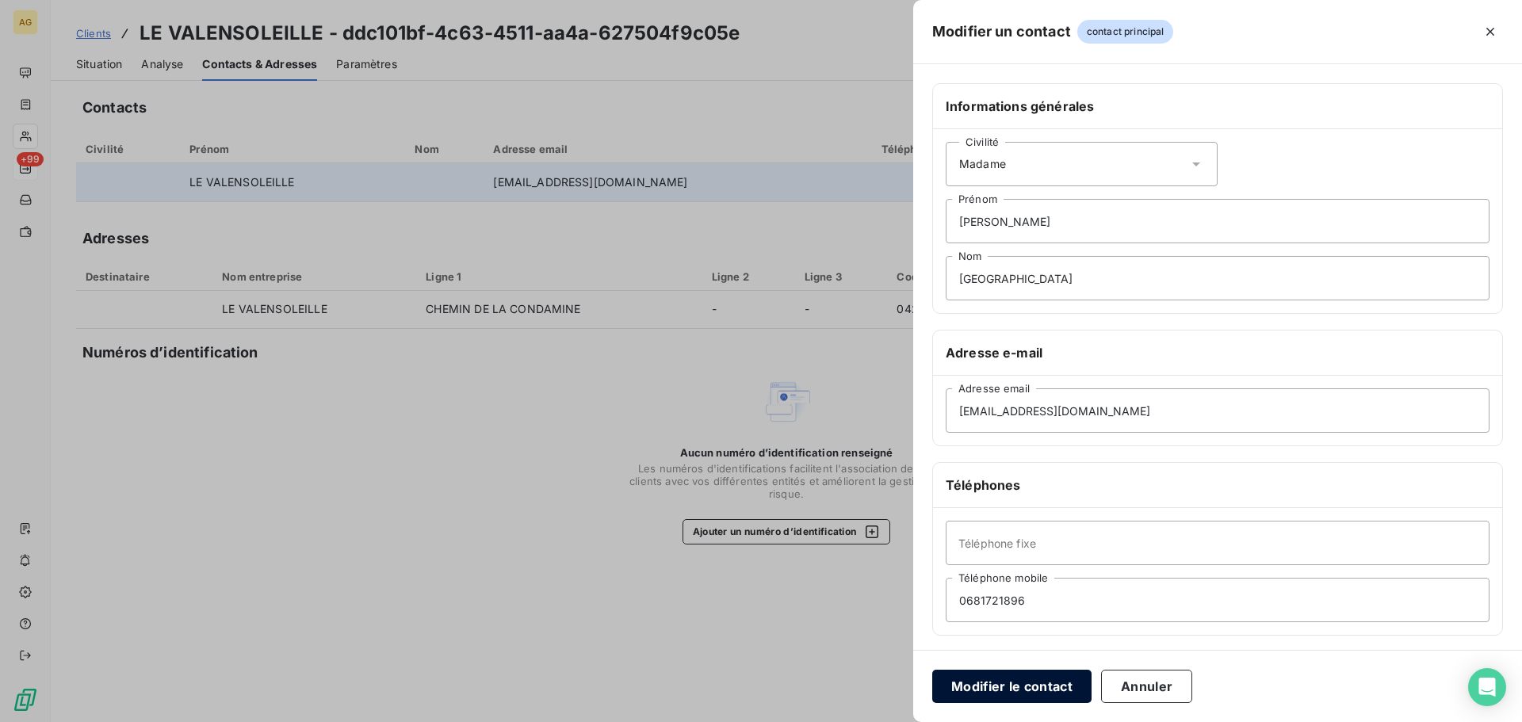
click at [1010, 678] on button "Modifier le contact" at bounding box center [1011, 686] width 159 height 33
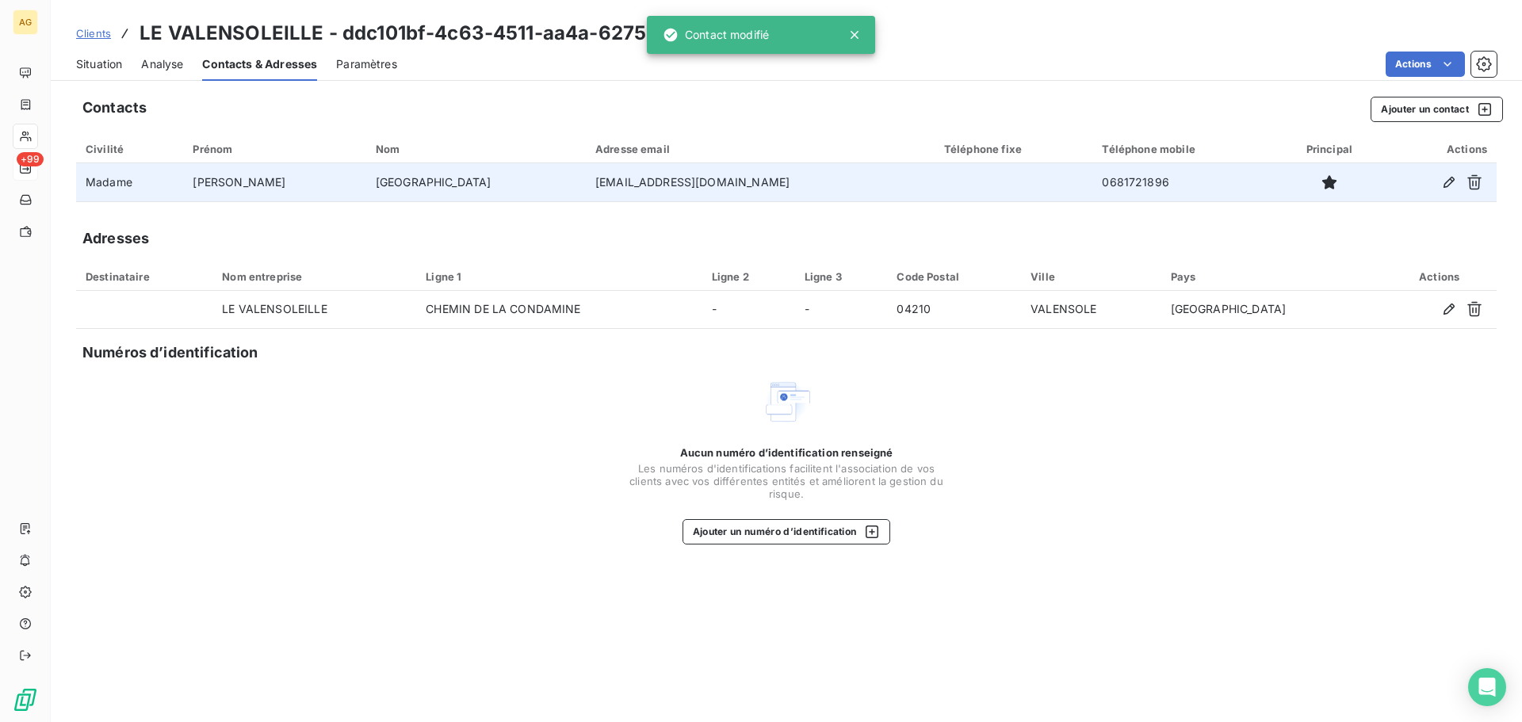
click at [1448, 95] on div "Contacts Ajouter un contact Civilité Prénom Nom Adresse email Téléphone fixe Té…" at bounding box center [787, 404] width 1472 height 635
click at [1431, 106] on button "Ajouter un contact" at bounding box center [1437, 109] width 132 height 25
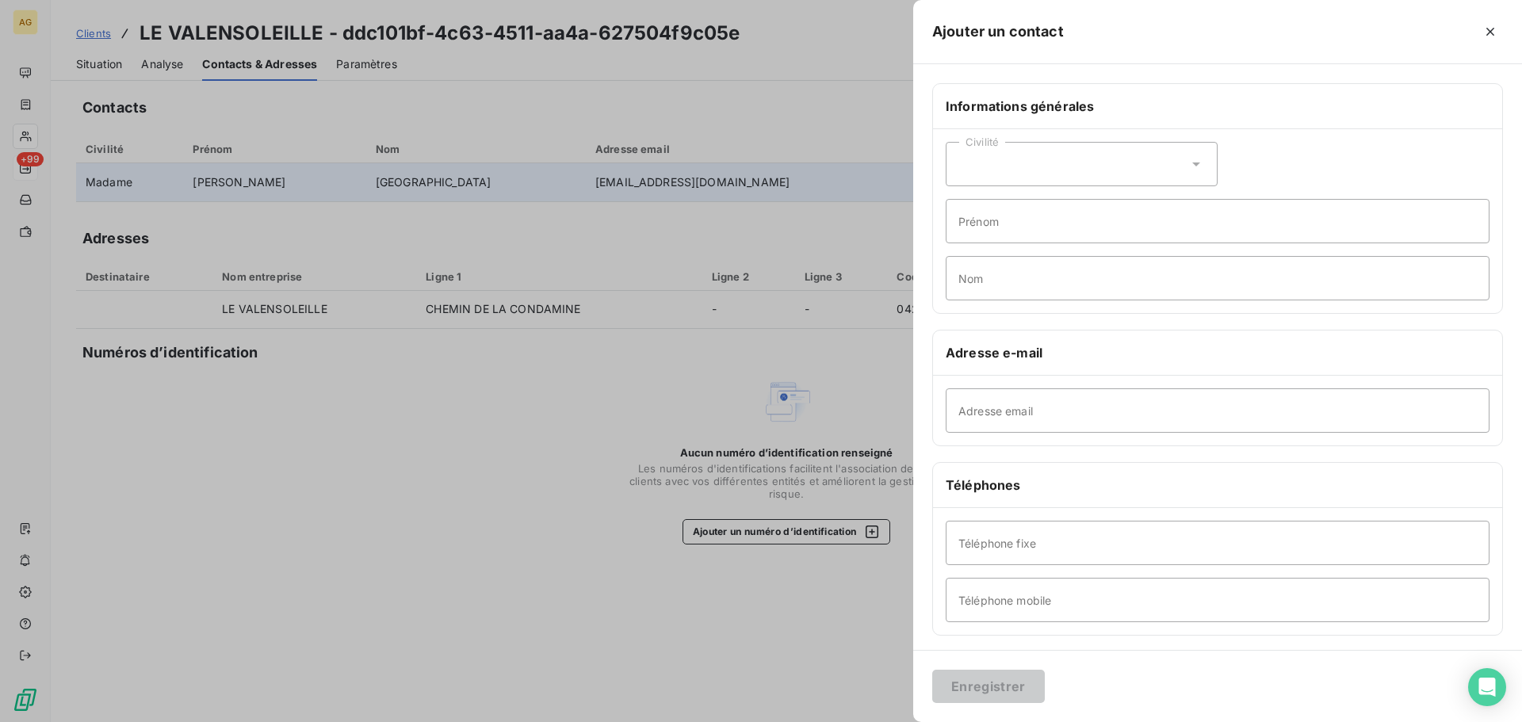
click at [1116, 165] on div "Civilité" at bounding box center [1082, 164] width 272 height 44
drag, startPoint x: 1005, startPoint y: 204, endPoint x: 1003, endPoint y: 234, distance: 30.2
click at [1004, 205] on span "Madame" at bounding box center [999, 204] width 43 height 15
click at [996, 271] on input "Nom" at bounding box center [1218, 278] width 544 height 44
type input "GARCIN"
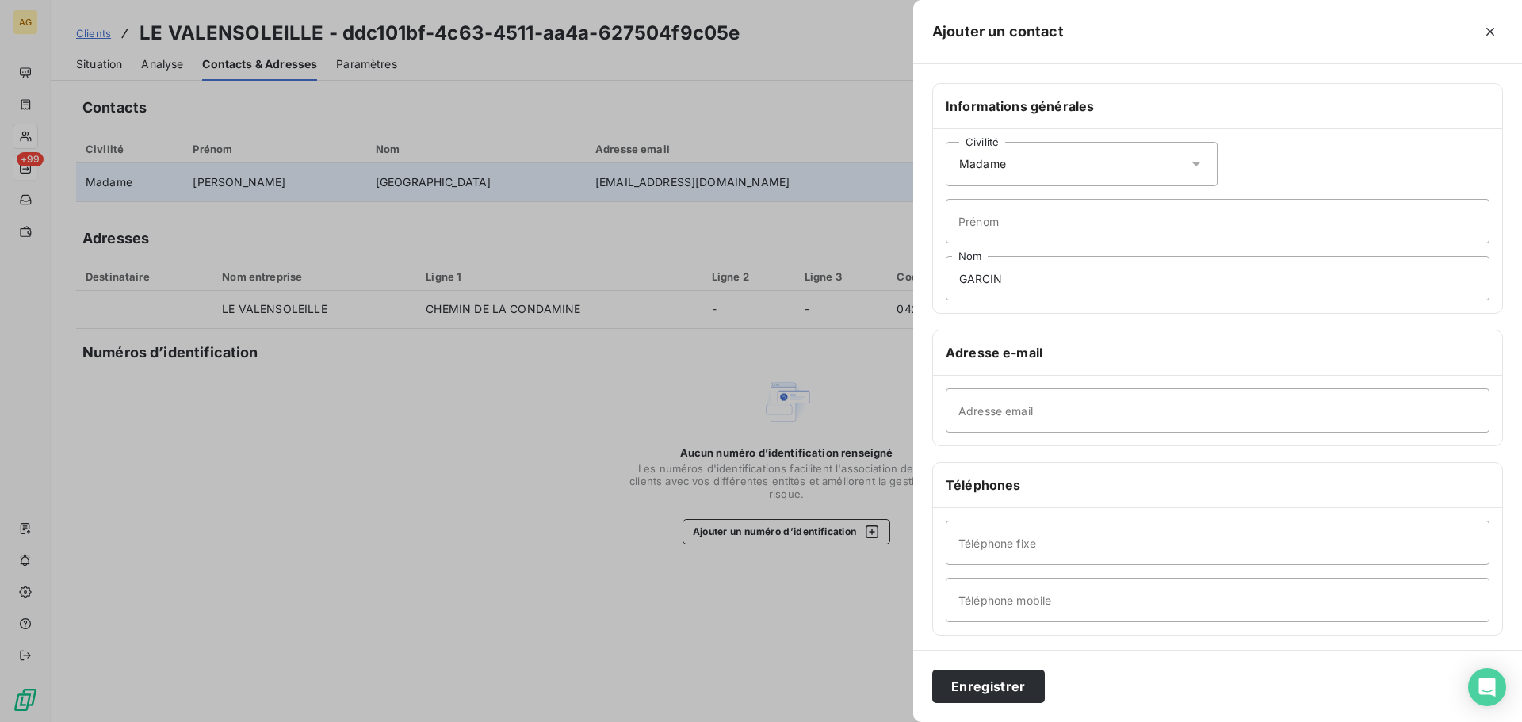
drag, startPoint x: 1486, startPoint y: 32, endPoint x: 1468, endPoint y: 56, distance: 30.1
click at [1485, 35] on icon "button" at bounding box center [1491, 32] width 16 height 16
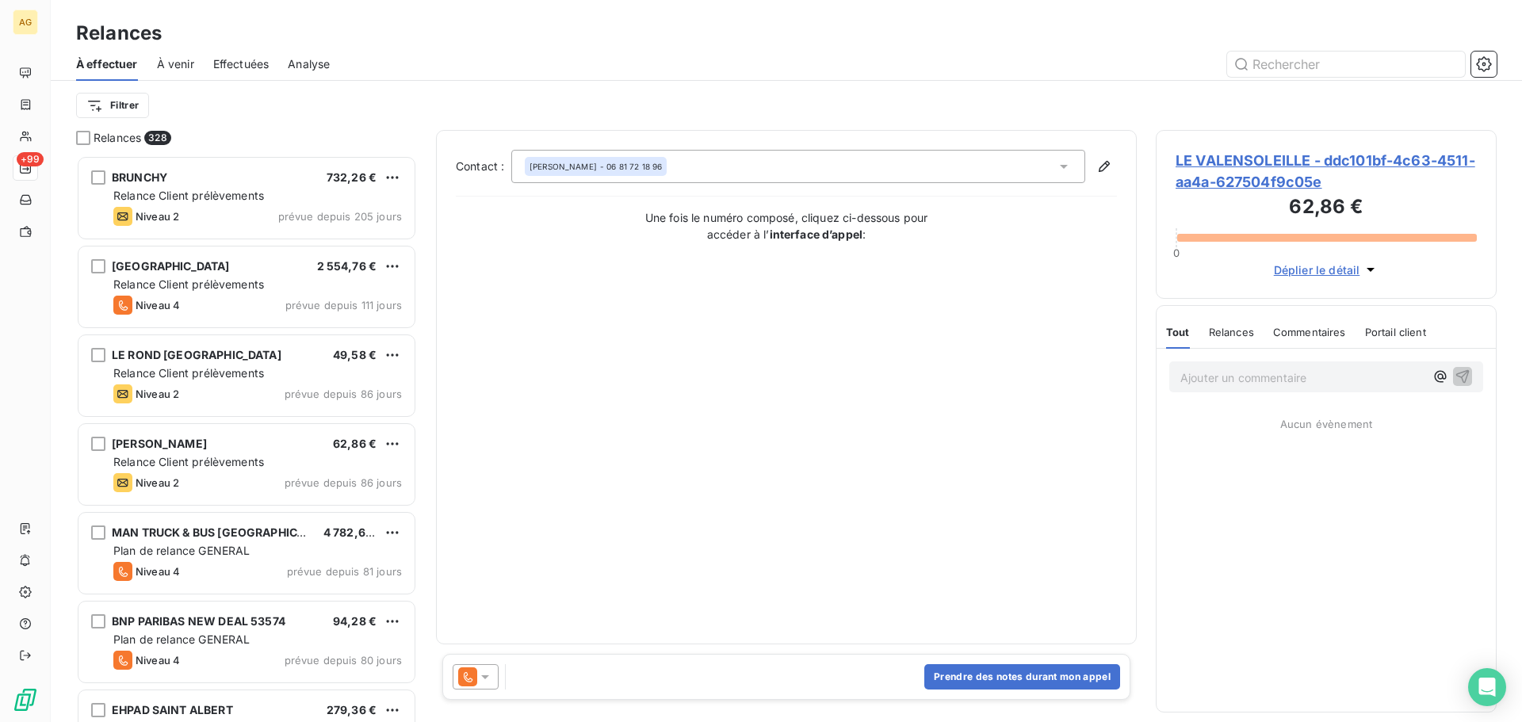
scroll to position [555, 329]
click at [485, 676] on icon at bounding box center [485, 678] width 8 height 4
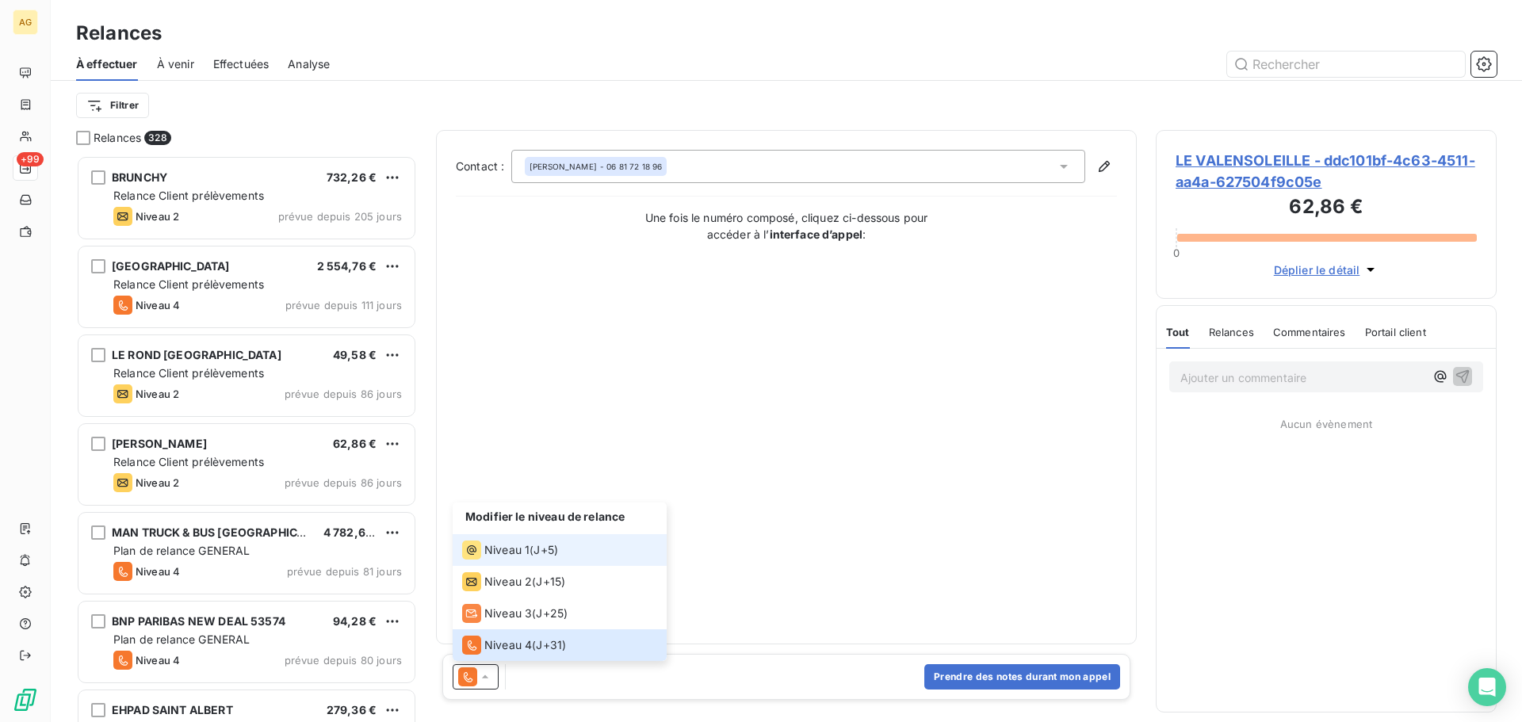
click at [491, 541] on div "Niveau 1" at bounding box center [495, 550] width 67 height 19
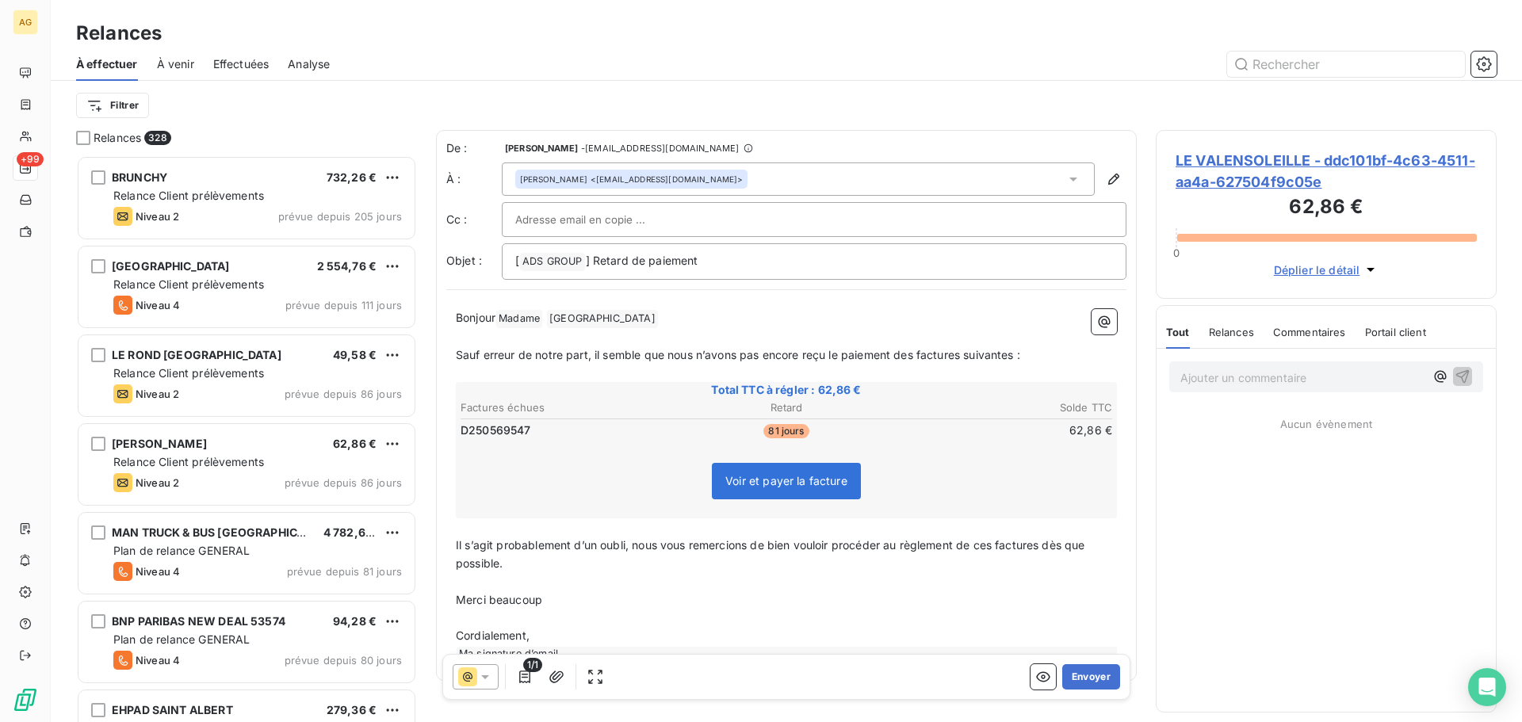
click at [917, 358] on span "Sauf erreur de notre part, il semble que nous n’avons pas encore reçu le paieme…" at bounding box center [738, 354] width 565 height 13
click at [1003, 544] on span "Il s’agit probablement d’un oubli, nous vous remercions de bien vouloir procéde…" at bounding box center [772, 554] width 633 height 32
click at [990, 547] on span "Il s’agit probablement d’un oubli, nous vous remercions de bien vouloir procéde…" at bounding box center [772, 554] width 633 height 32
click at [1085, 676] on button "Envoyer" at bounding box center [1091, 676] width 58 height 25
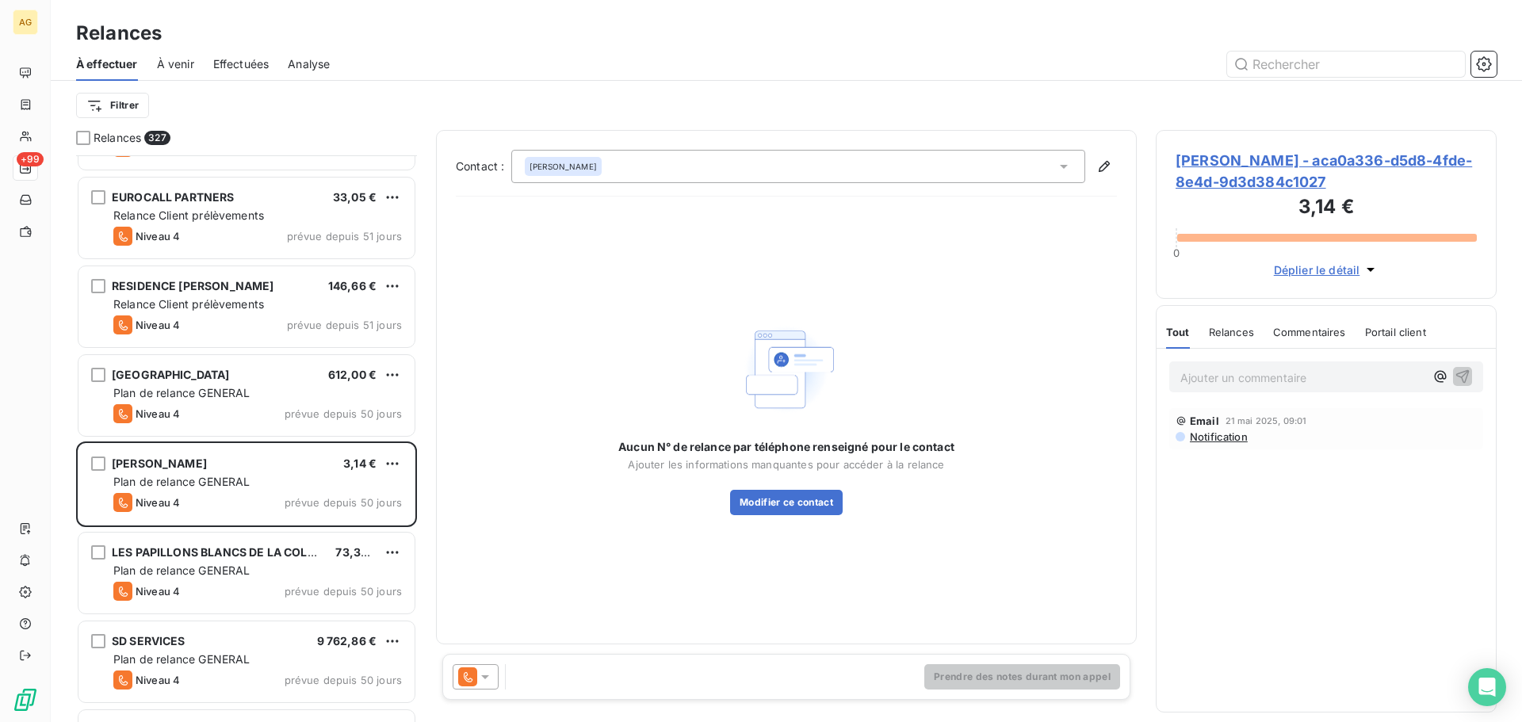
scroll to position [2300, 0]
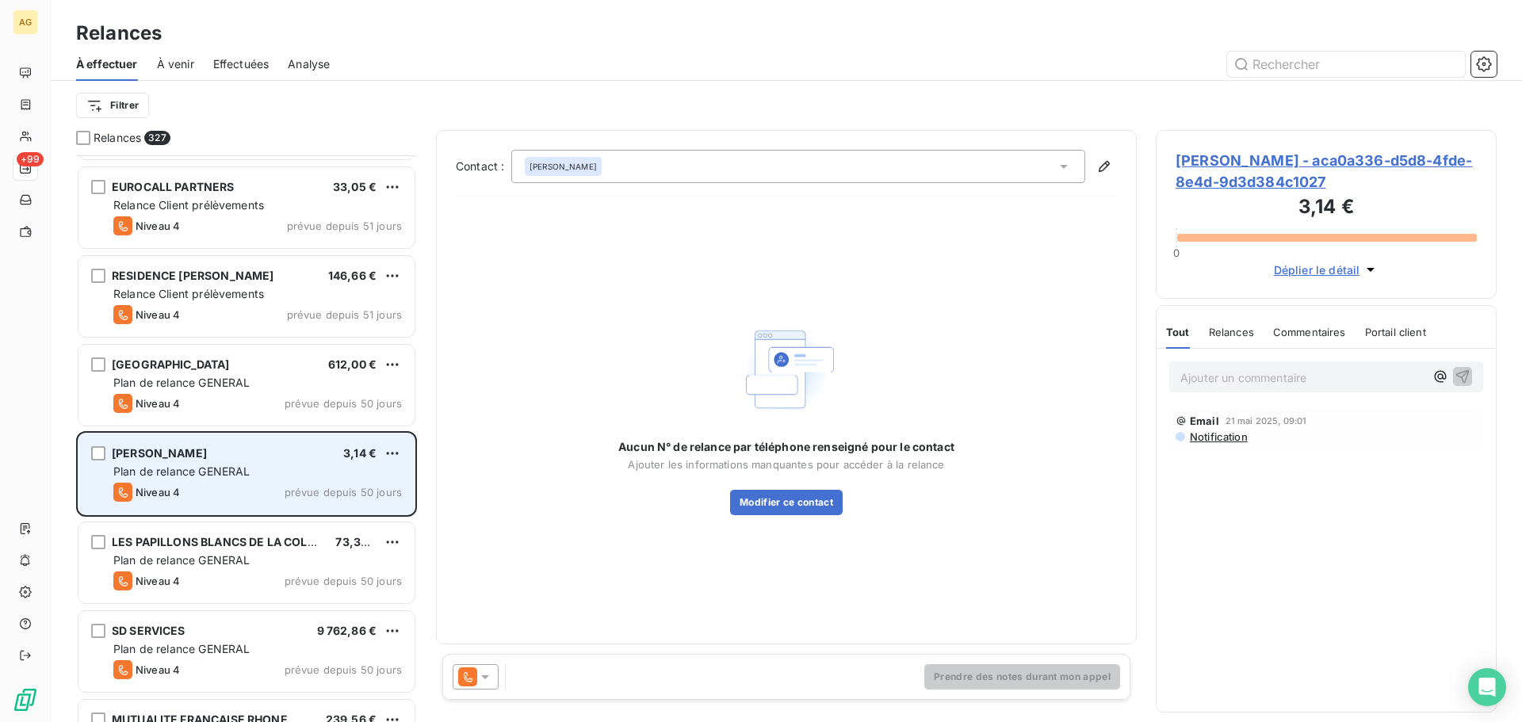
click at [152, 464] on div "Plan de relance GENERAL" at bounding box center [257, 472] width 289 height 16
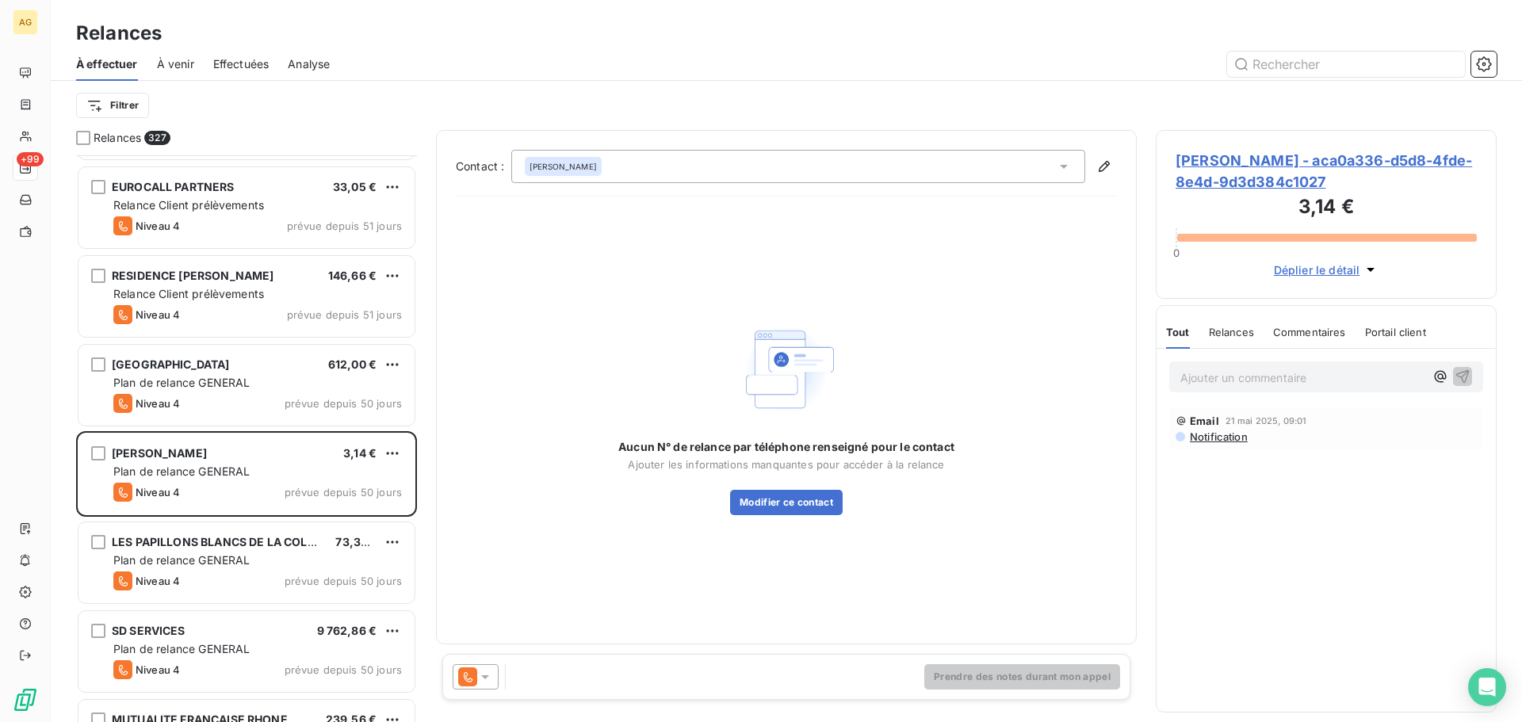
click at [1265, 171] on span "[PERSON_NAME] - aca0a336-d5d8-4fde-8e4d-9d3d384c1027" at bounding box center [1326, 171] width 301 height 43
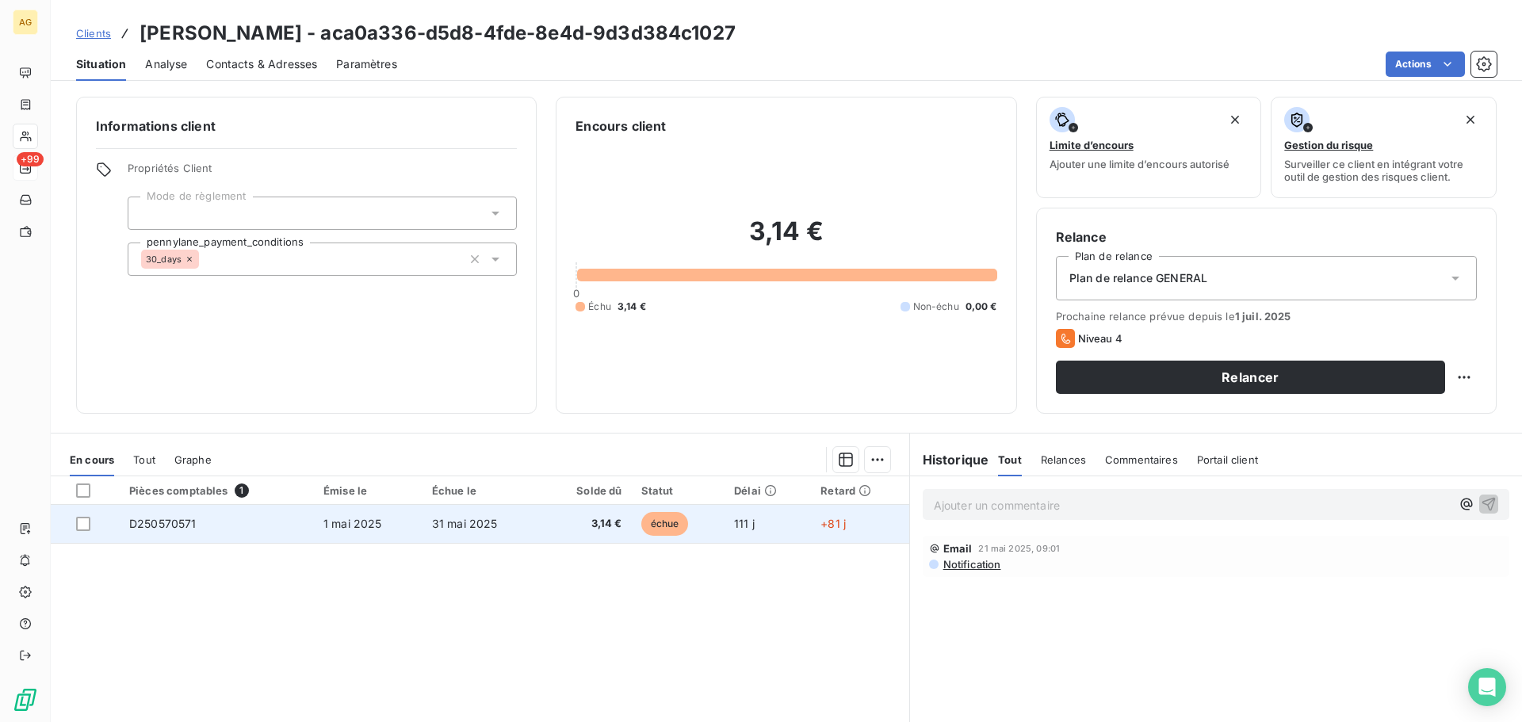
click at [413, 522] on td "1 mai 2025" at bounding box center [368, 524] width 109 height 38
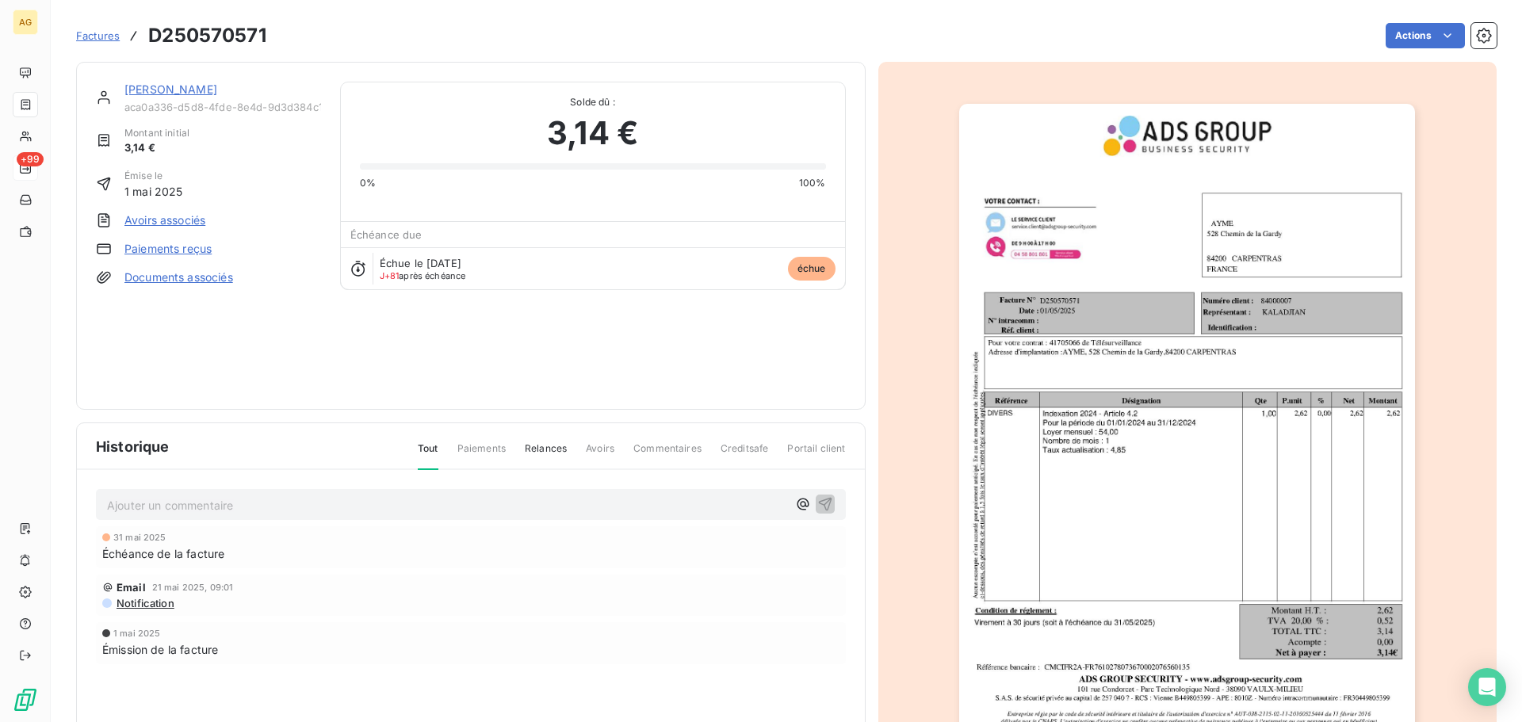
click at [1088, 301] on img "button" at bounding box center [1187, 426] width 456 height 645
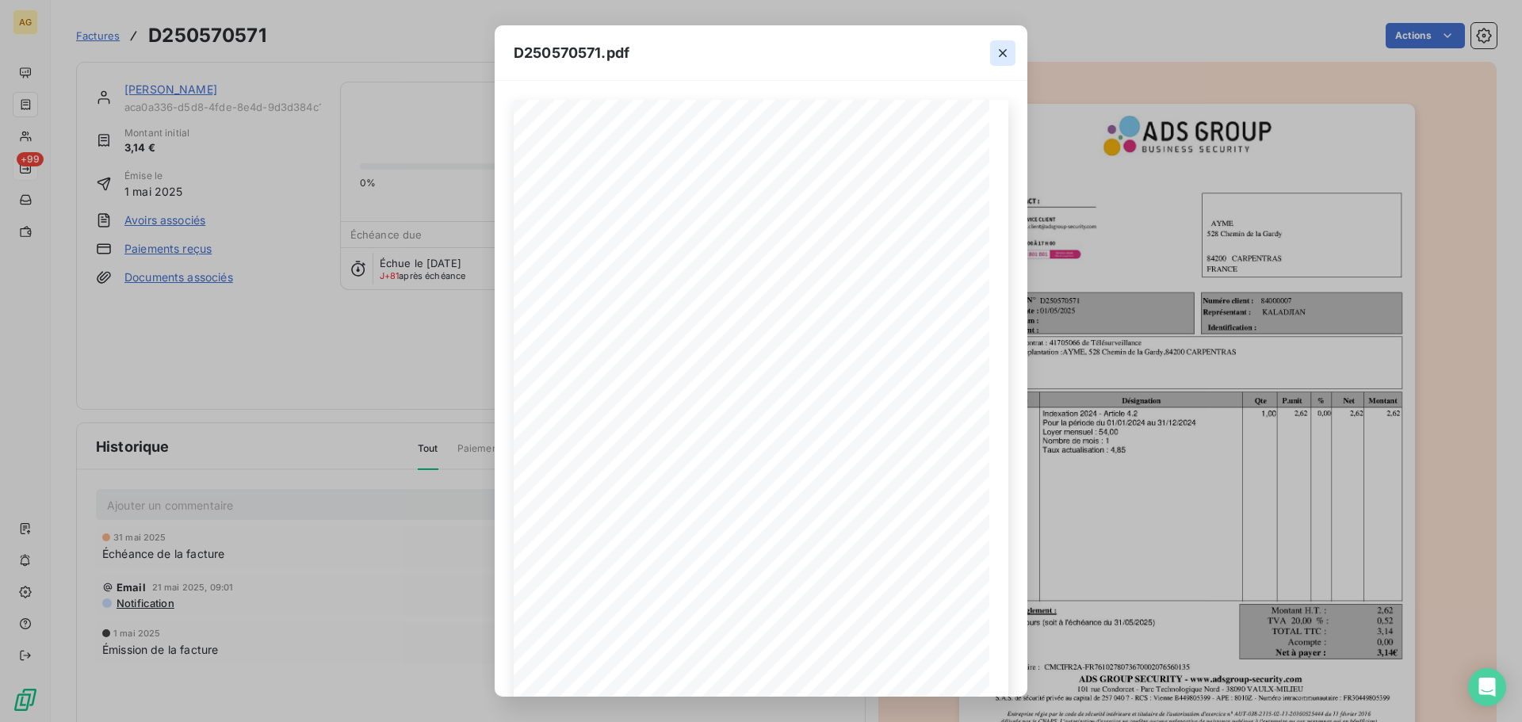
click at [1004, 55] on icon "button" at bounding box center [1003, 53] width 16 height 16
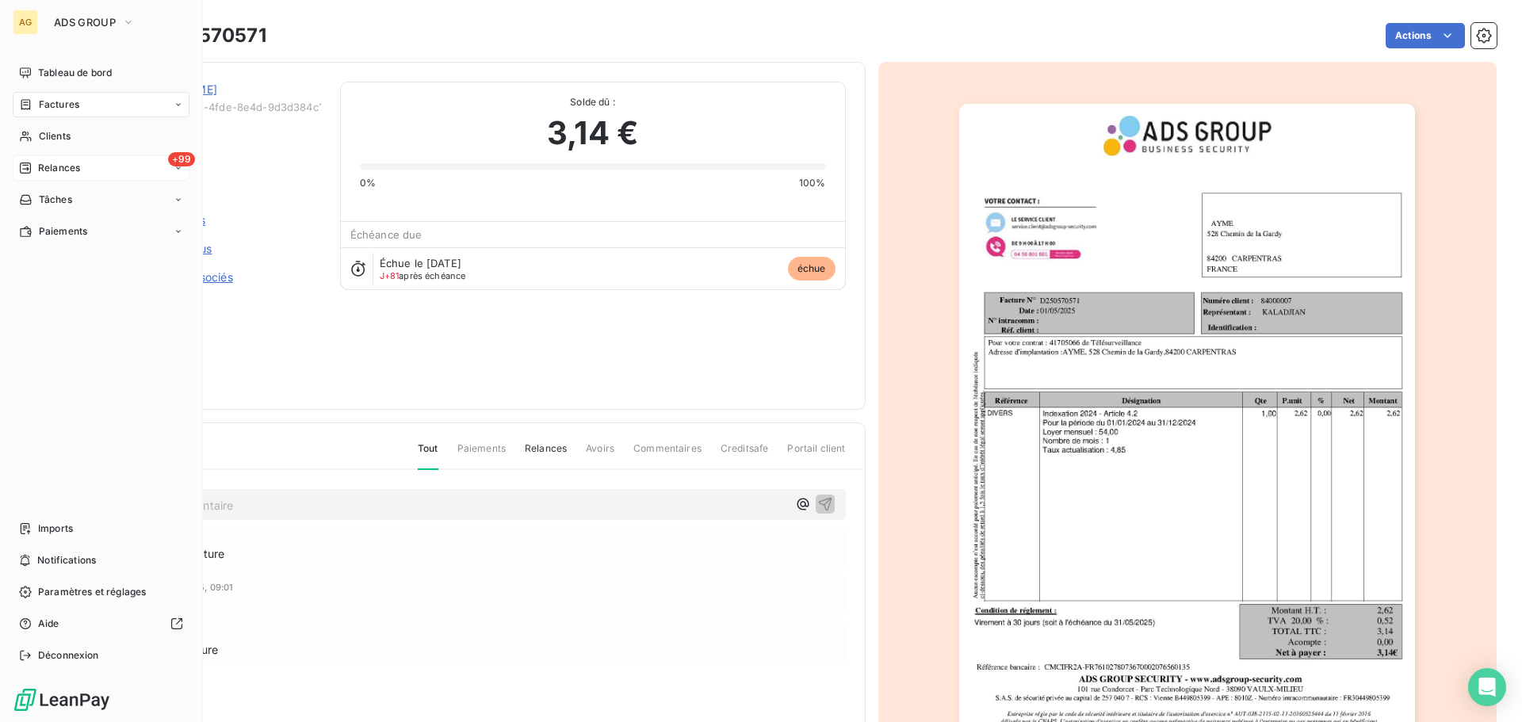
click at [90, 104] on div "Factures" at bounding box center [101, 104] width 177 height 25
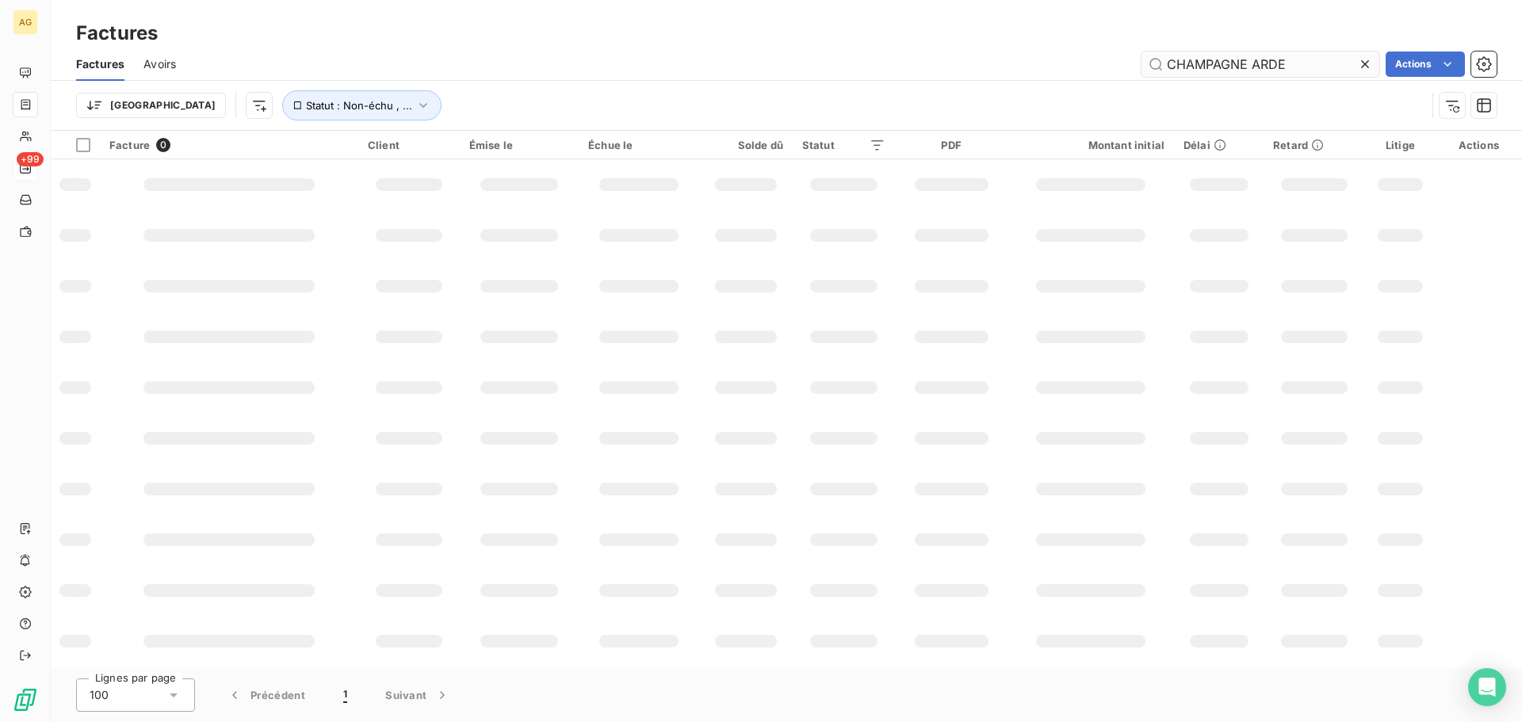
drag, startPoint x: 1308, startPoint y: 56, endPoint x: 1147, endPoint y: 71, distance: 161.6
click at [1147, 71] on input "CHAMPAGNE ARDE" at bounding box center [1261, 64] width 238 height 25
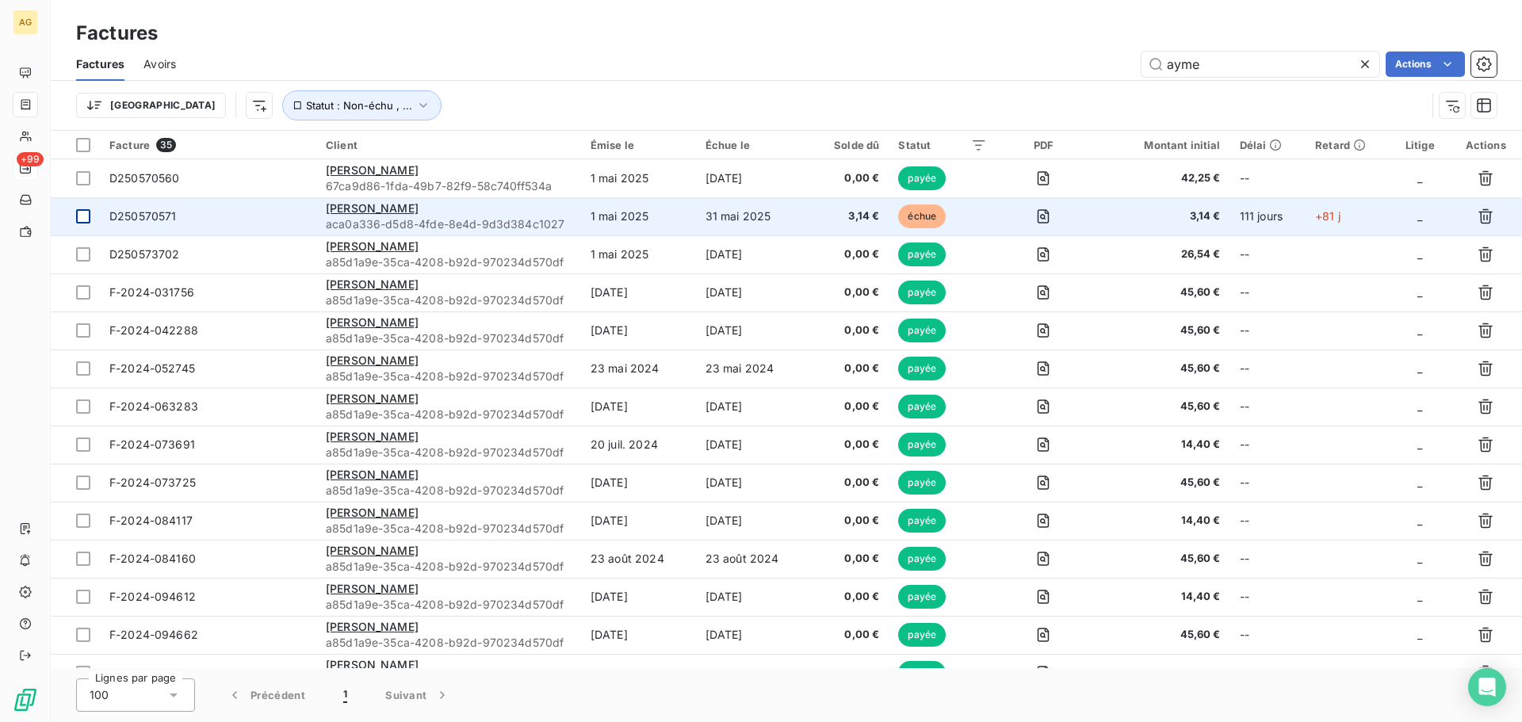
type input "ayme"
click at [85, 216] on div at bounding box center [83, 216] width 14 height 14
click at [1487, 216] on icon "button" at bounding box center [1486, 217] width 16 height 16
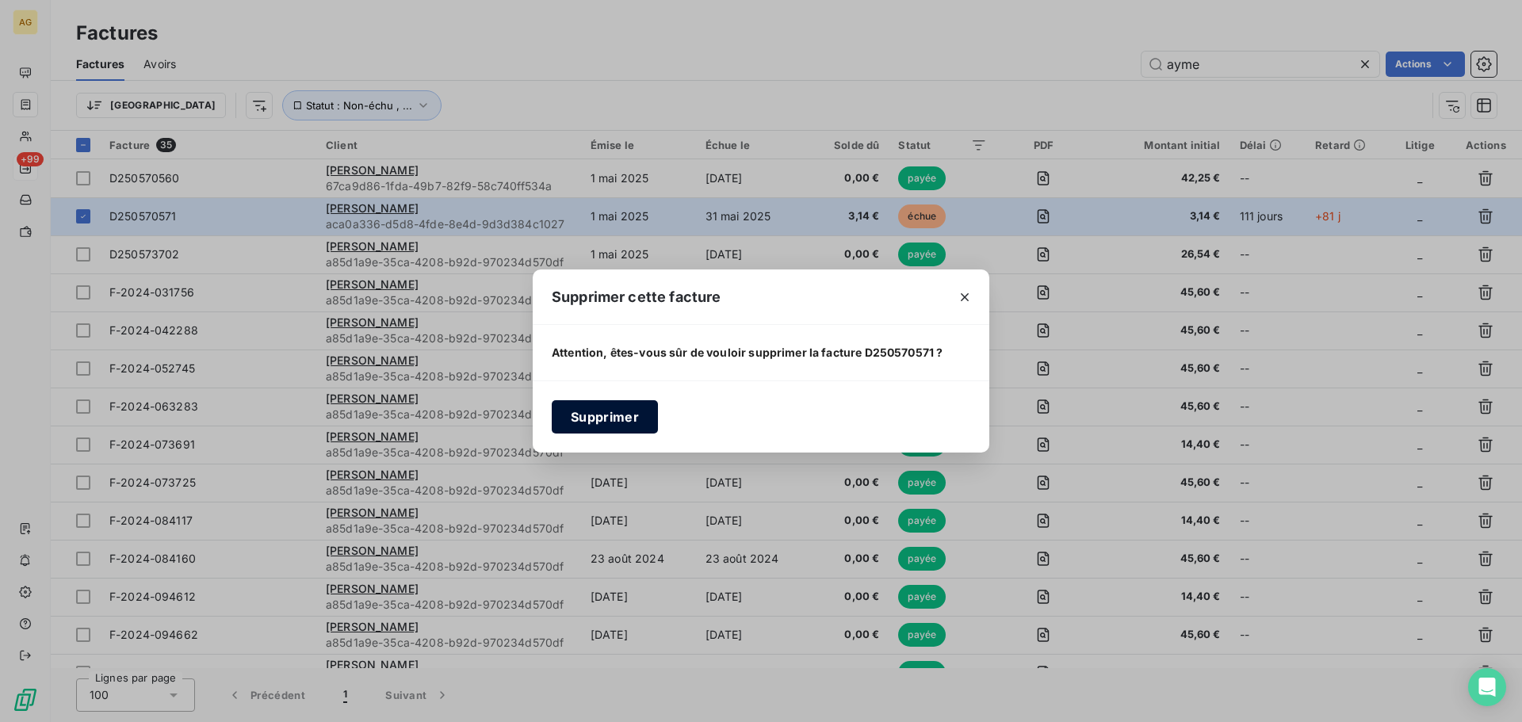
click at [590, 420] on button "Supprimer" at bounding box center [605, 416] width 106 height 33
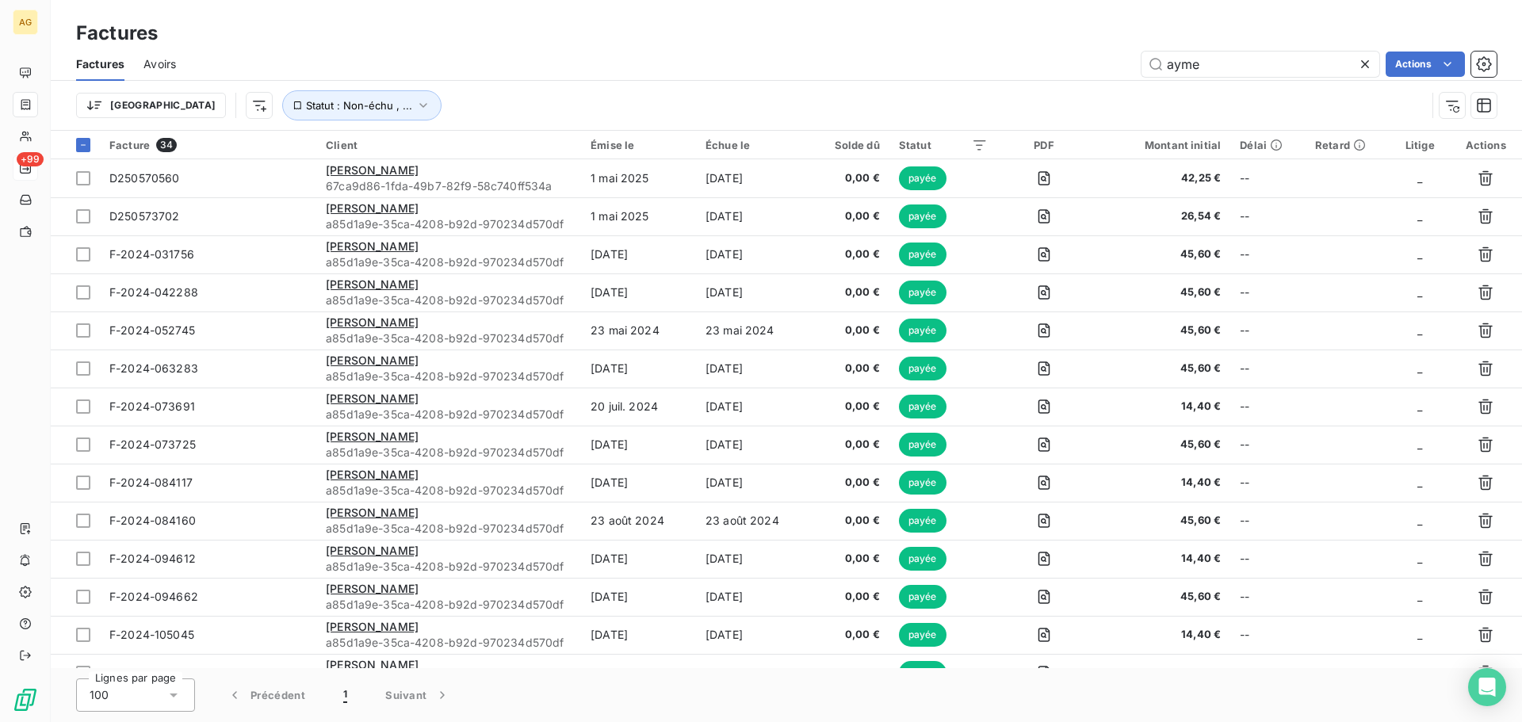
click at [1370, 64] on icon at bounding box center [1365, 64] width 16 height 16
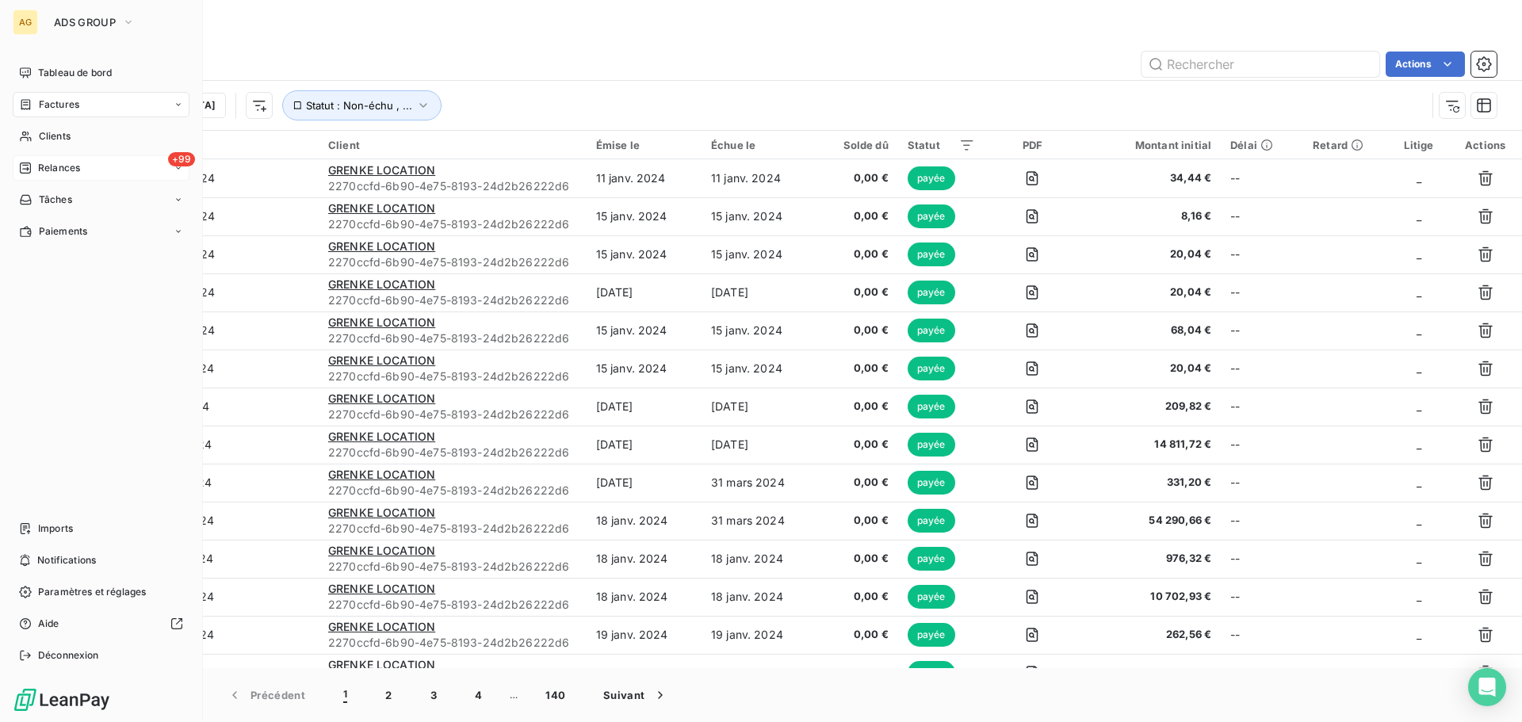
click at [19, 160] on div "+99 Relances" at bounding box center [101, 167] width 177 height 25
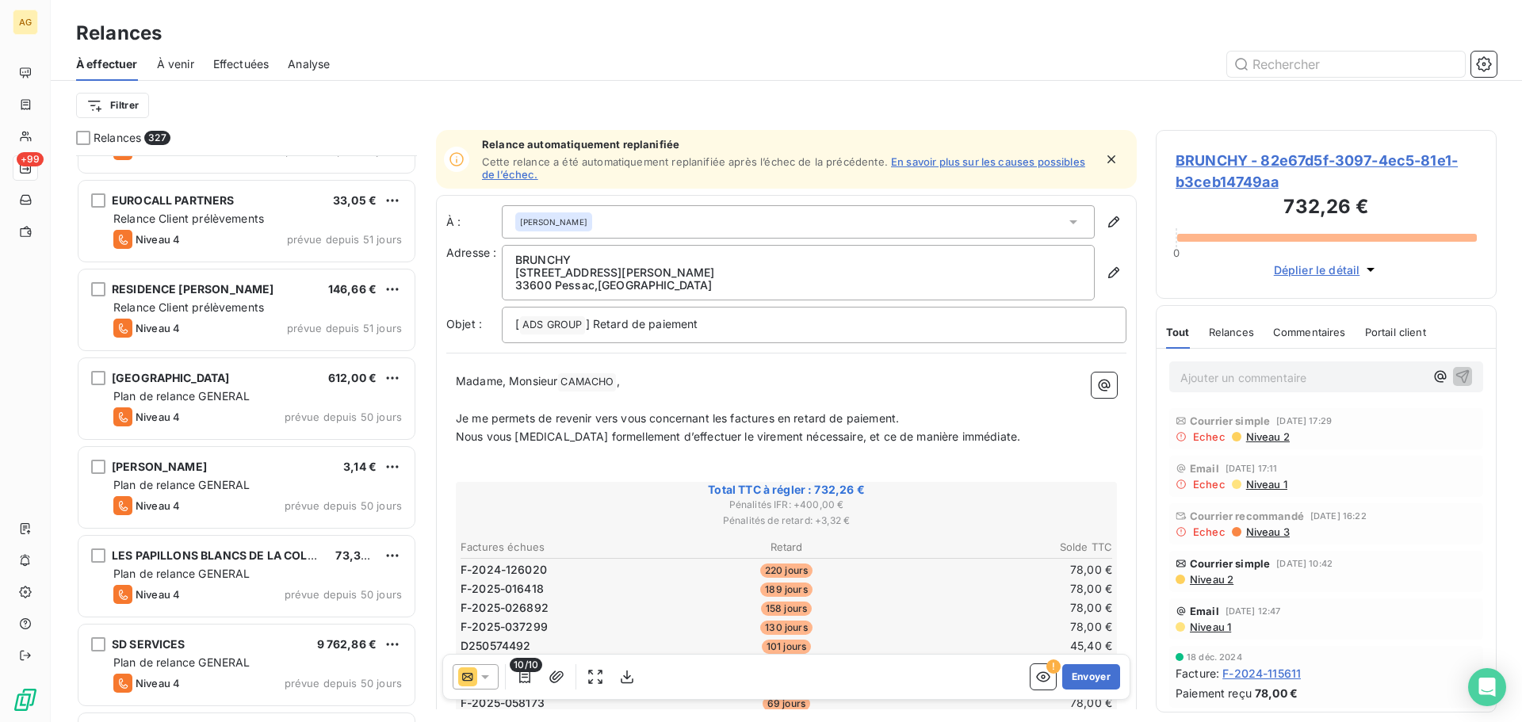
scroll to position [2300, 0]
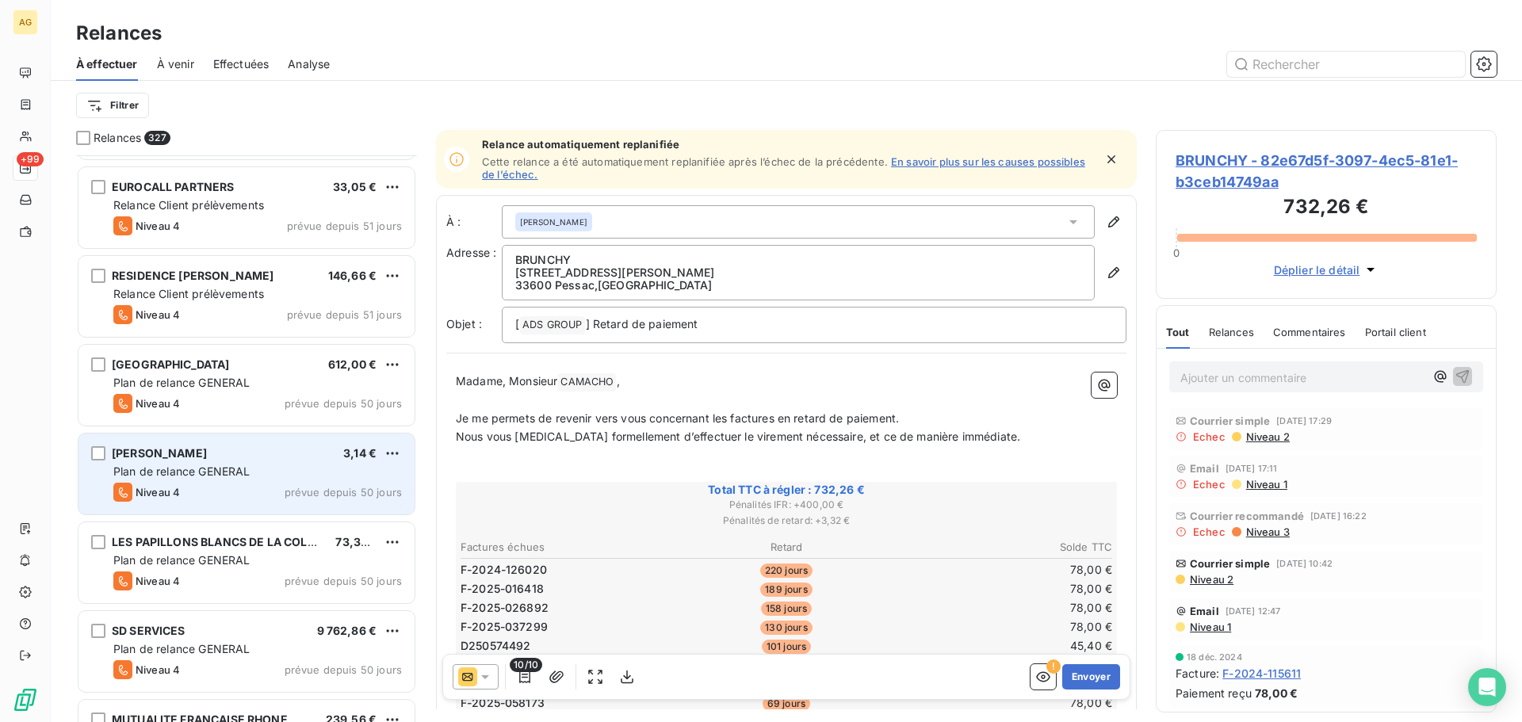
click at [295, 467] on div "Plan de relance GENERAL" at bounding box center [257, 472] width 289 height 16
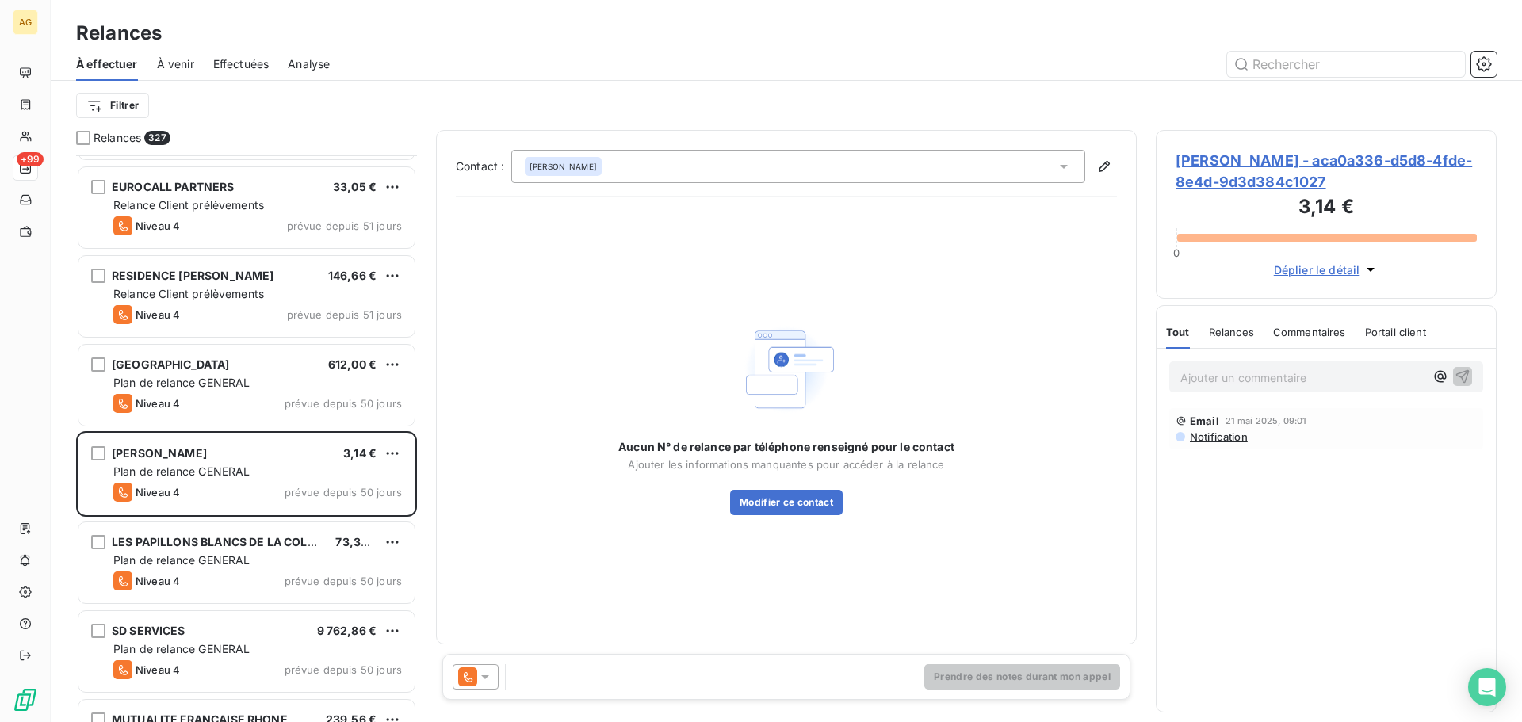
click at [1239, 180] on span "[PERSON_NAME] - aca0a336-d5d8-4fde-8e4d-9d3d384c1027" at bounding box center [1326, 171] width 301 height 43
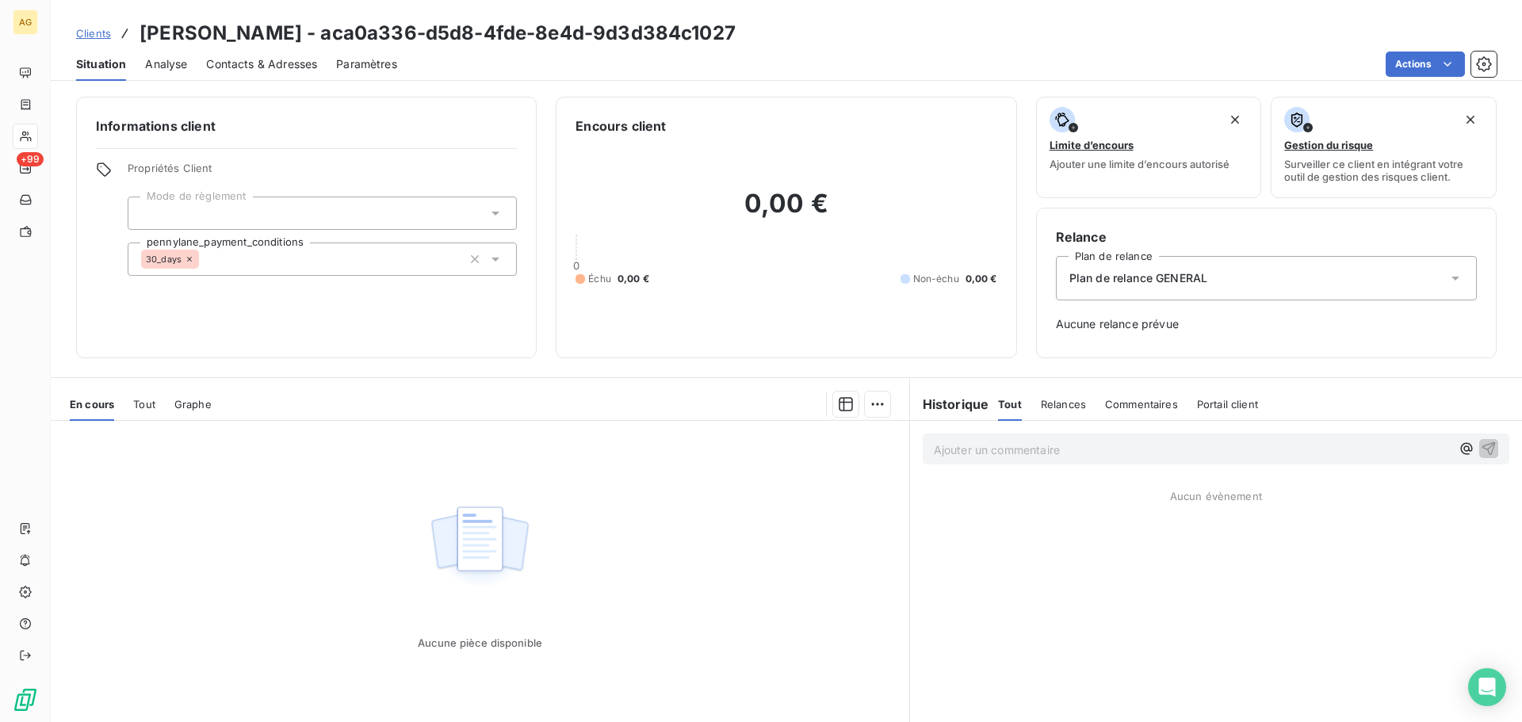
click at [144, 411] on div "Tout" at bounding box center [144, 404] width 22 height 33
click at [185, 404] on span "Graphe" at bounding box center [194, 404] width 37 height 13
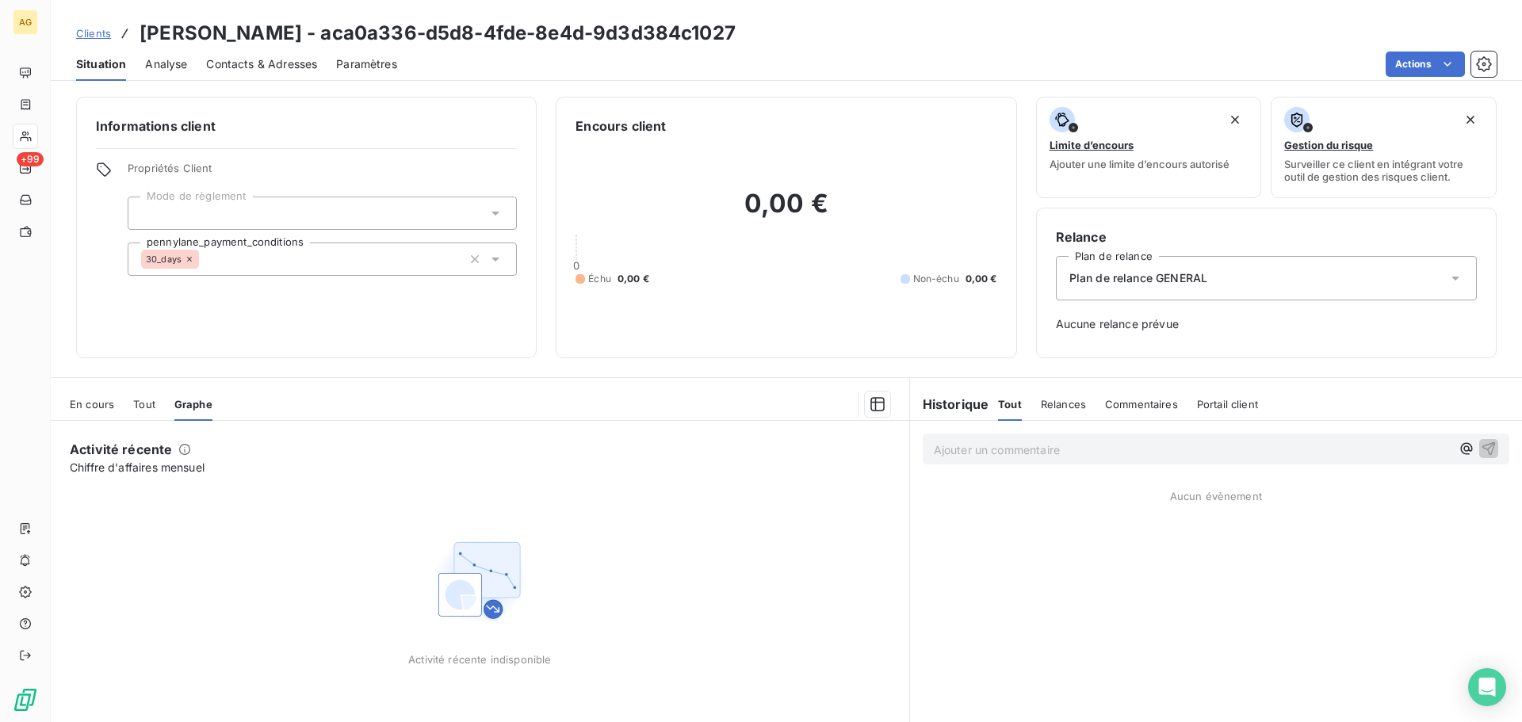
drag, startPoint x: 99, startPoint y: 1, endPoint x: 813, endPoint y: 52, distance: 716.2
click at [813, 52] on div "Actions" at bounding box center [956, 64] width 1081 height 25
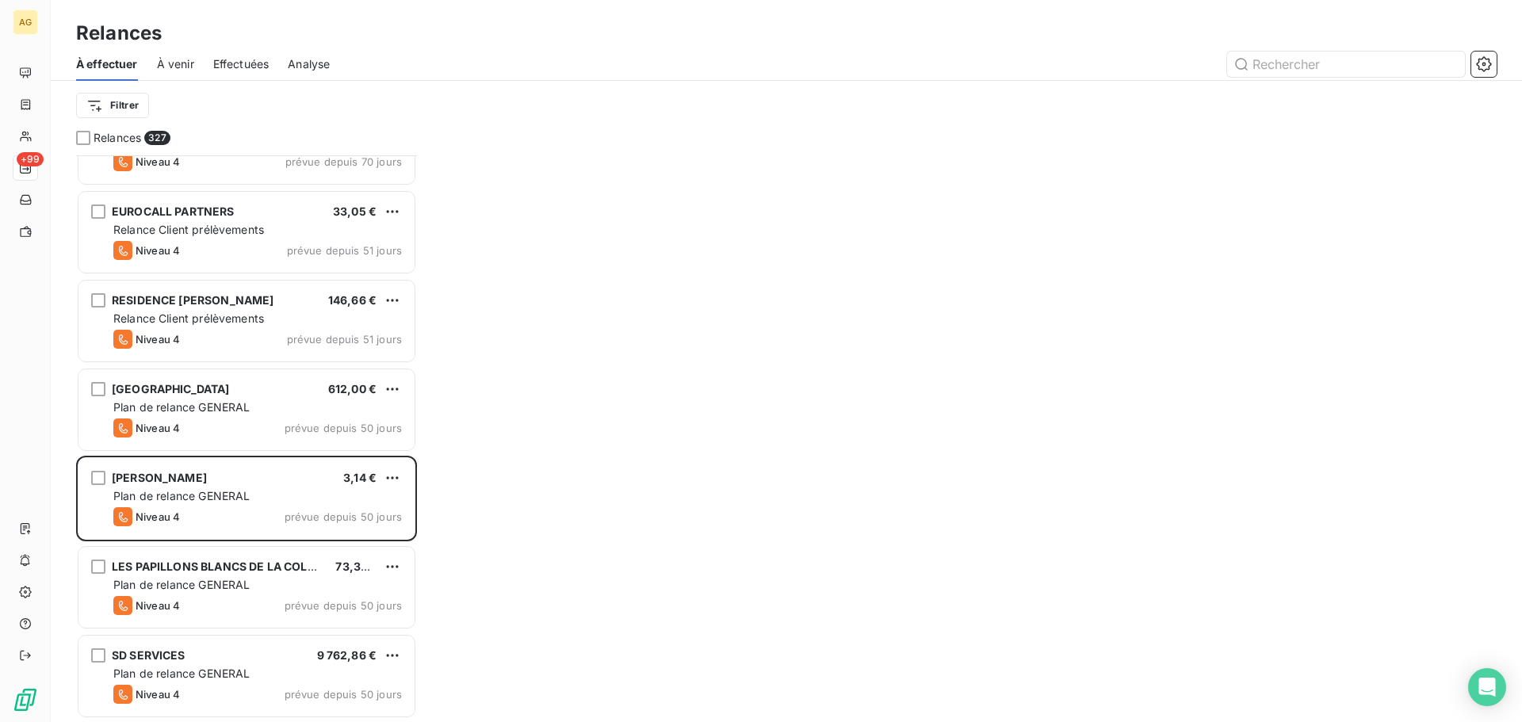
scroll to position [2300, 0]
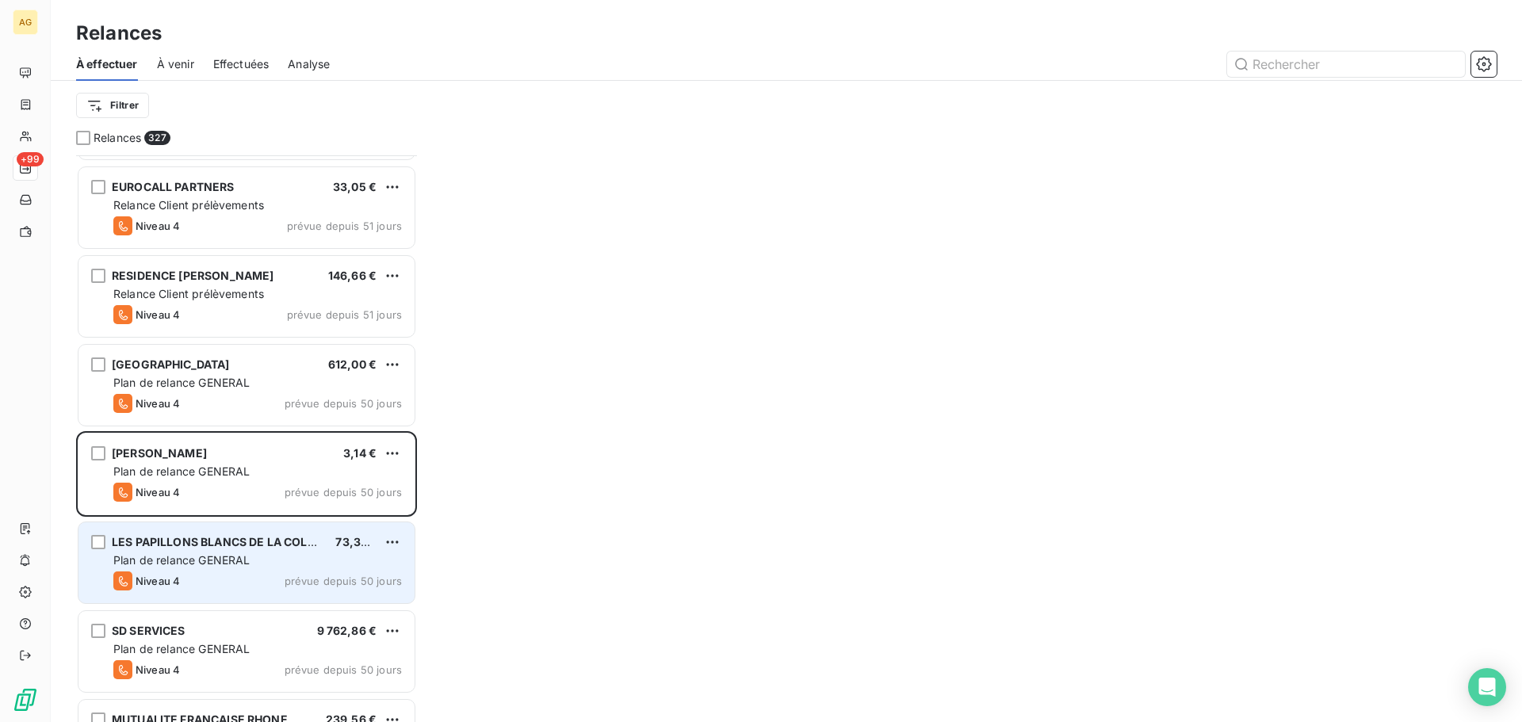
click at [247, 569] on div "LES PAPILLONS BLANCS DE LA COLLINE 73,33 € Plan de relance GENERAL Niveau 4 pré…" at bounding box center [246, 562] width 336 height 81
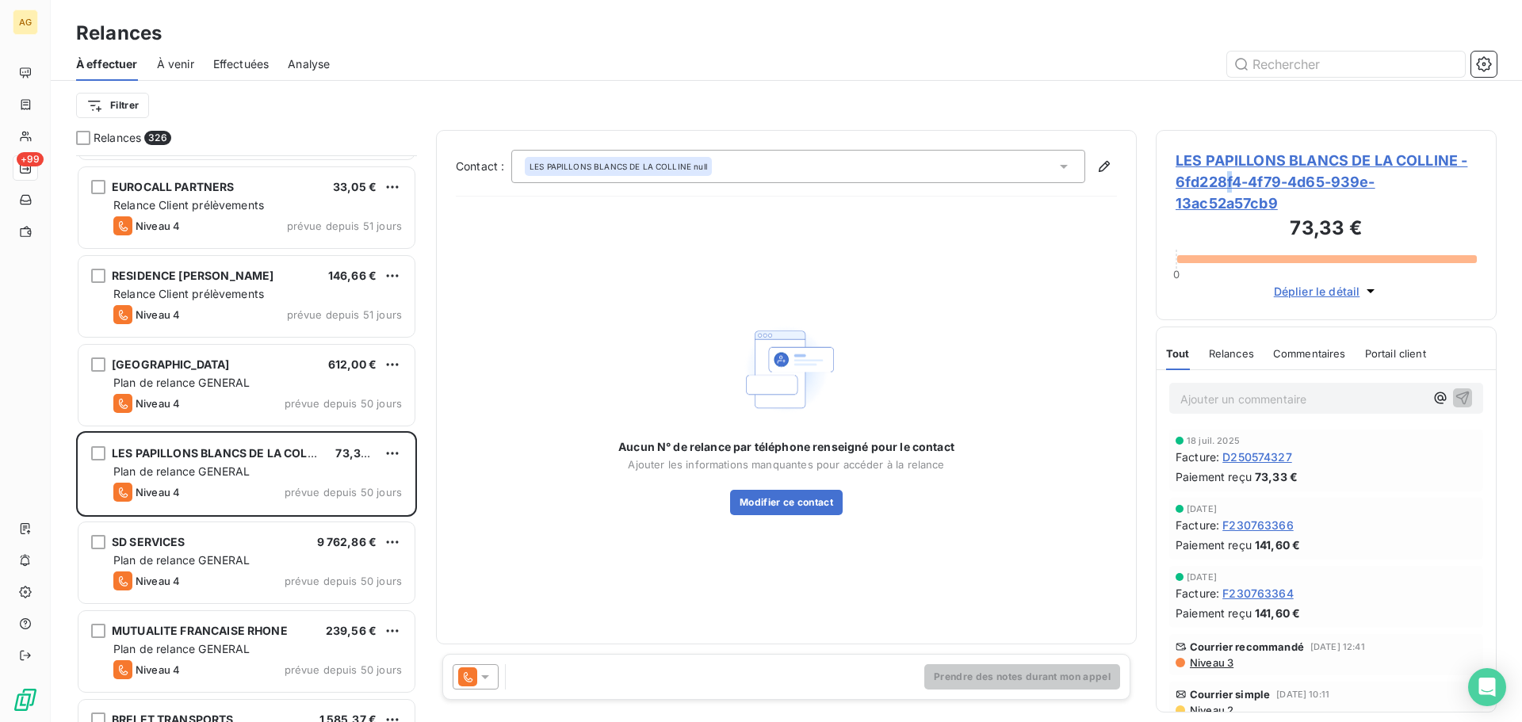
click at [1226, 181] on span "LES PAPILLONS BLANCS DE LA COLLINE - 6fd228f4-4f79-4d65-939e-13ac52a57cb9" at bounding box center [1326, 182] width 301 height 64
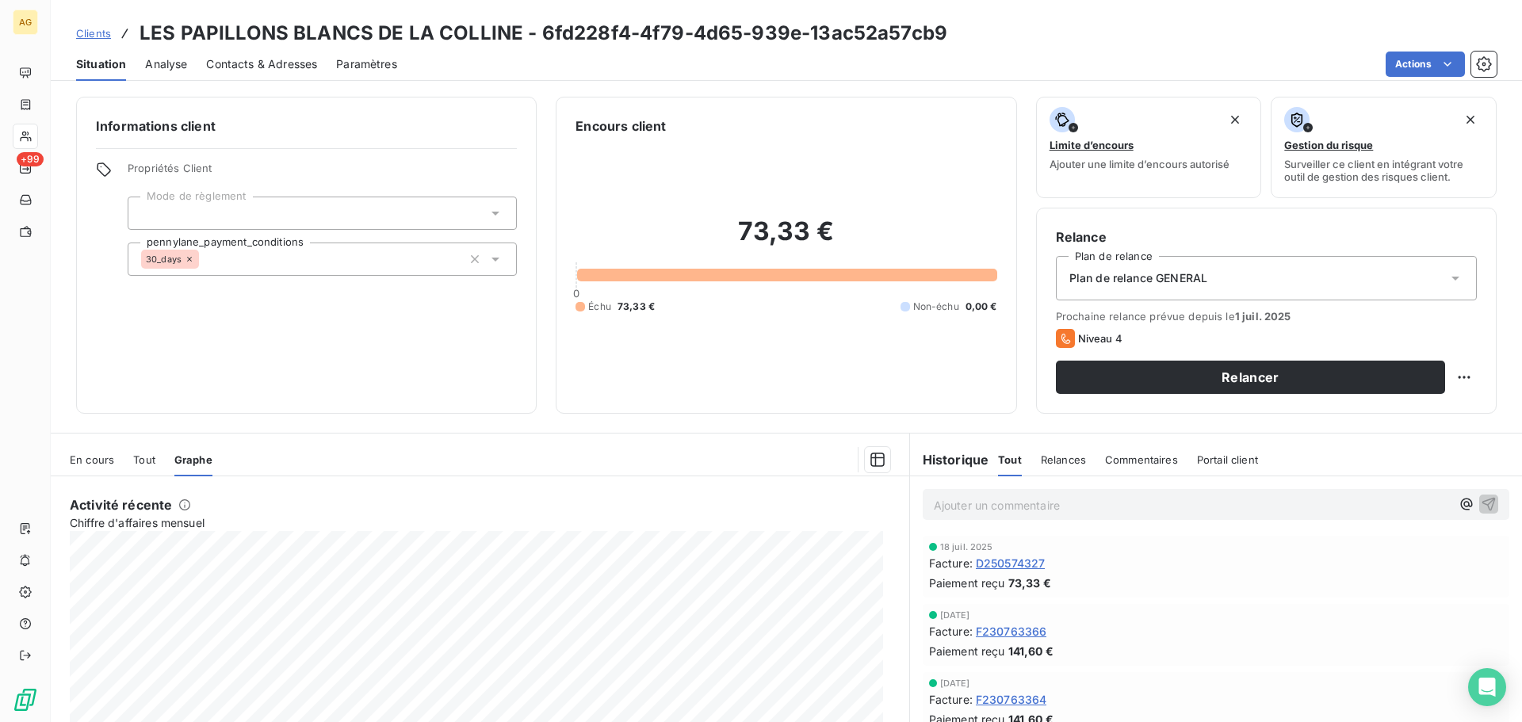
click at [78, 455] on span "En cours" at bounding box center [92, 460] width 44 height 13
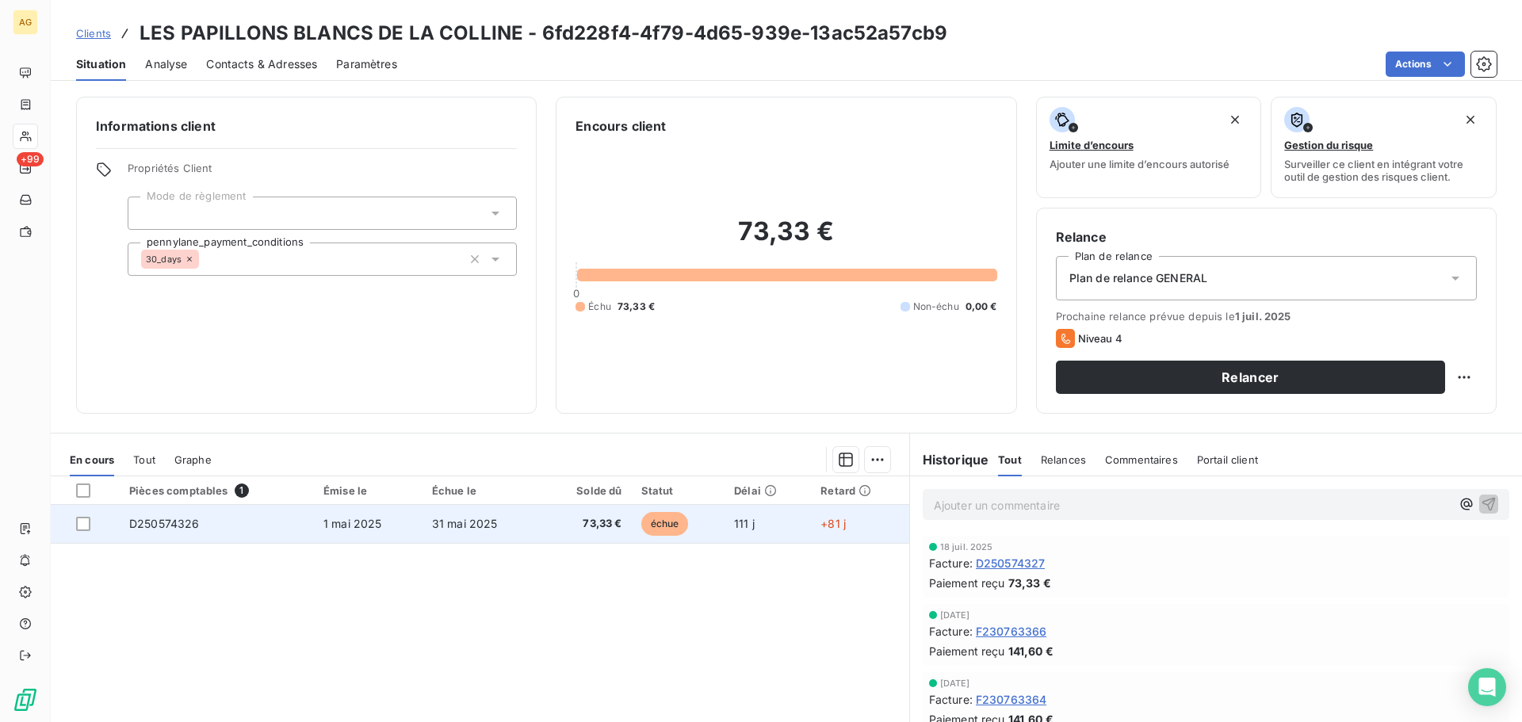
click at [427, 520] on td "31 mai 2025" at bounding box center [482, 524] width 119 height 38
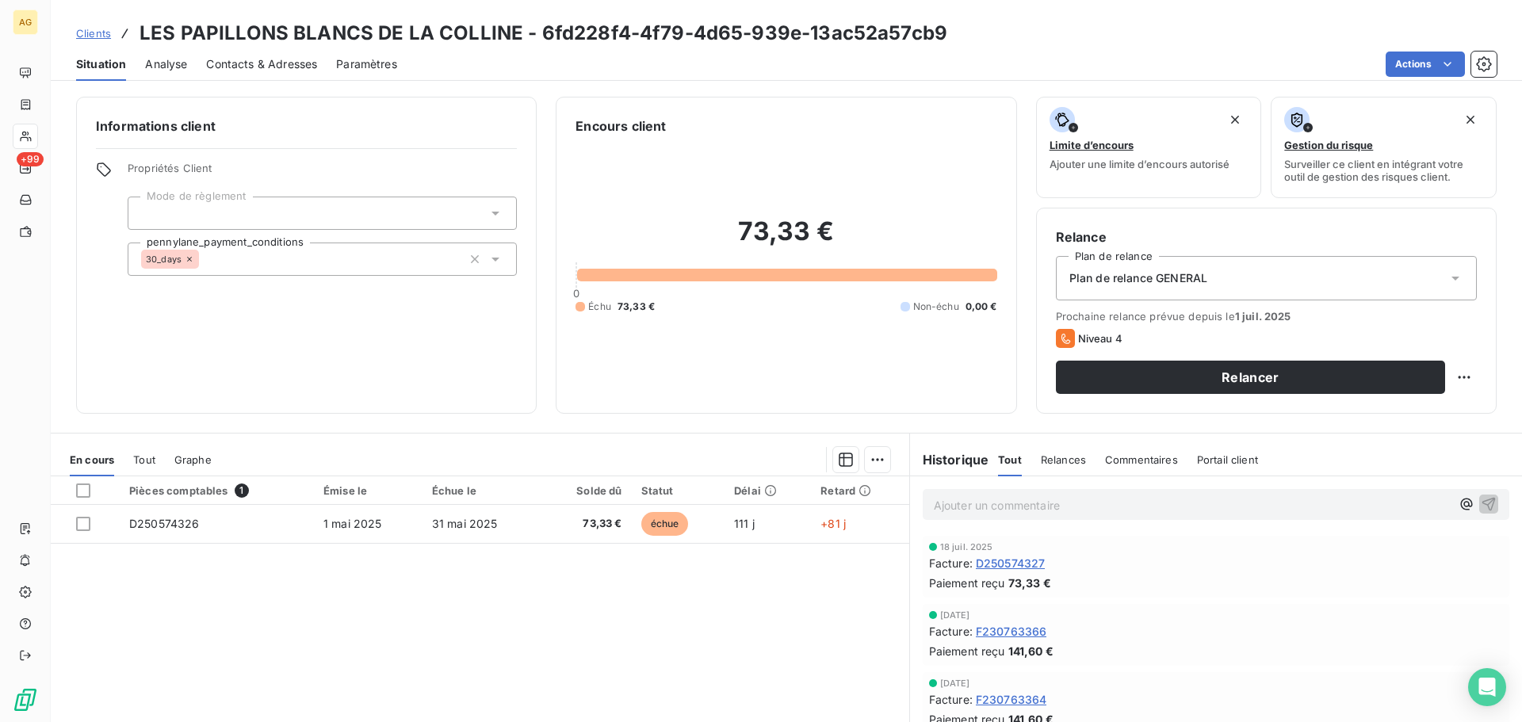
click at [352, 60] on span "Paramètres" at bounding box center [366, 64] width 61 height 16
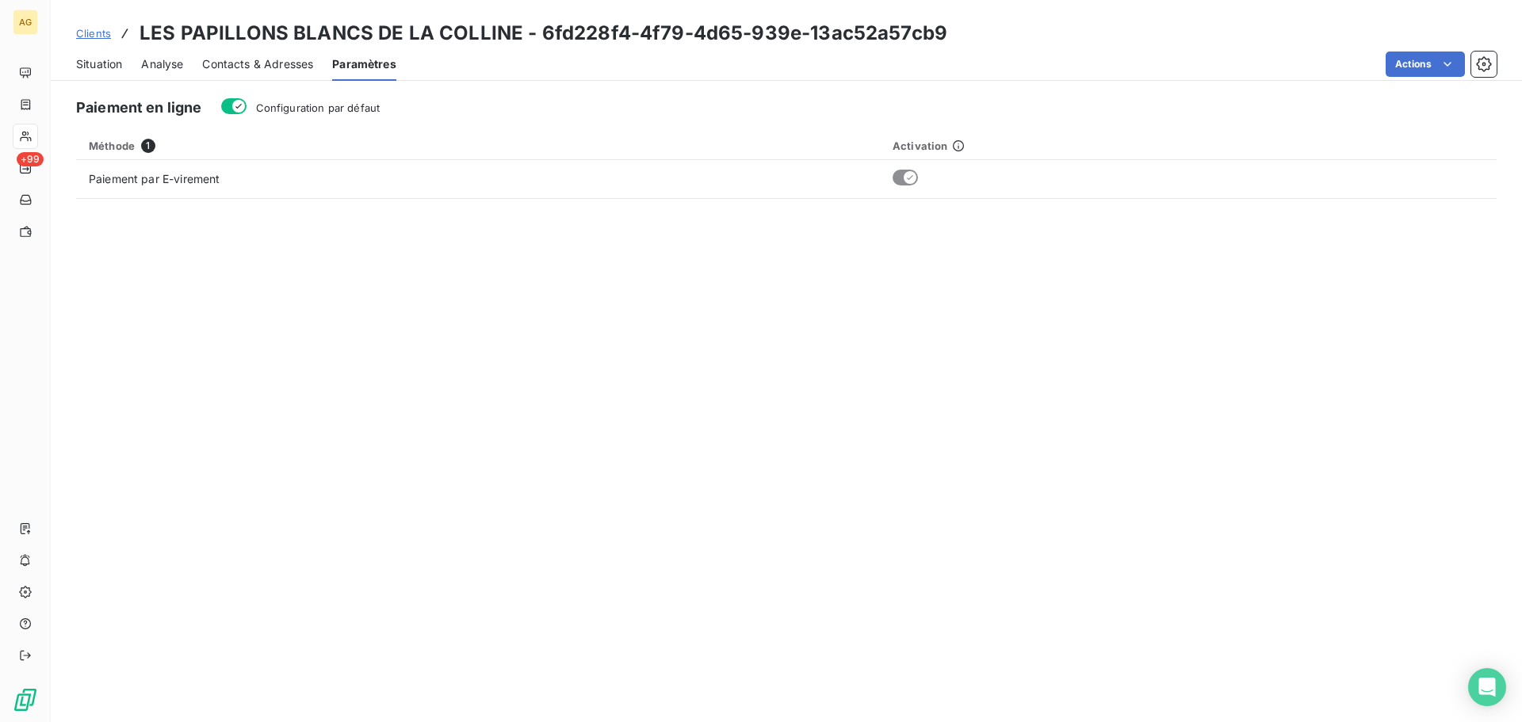
click at [364, 109] on span "Configuration par défaut" at bounding box center [318, 107] width 124 height 13
click at [247, 109] on button "Configuration par défaut" at bounding box center [233, 106] width 25 height 16
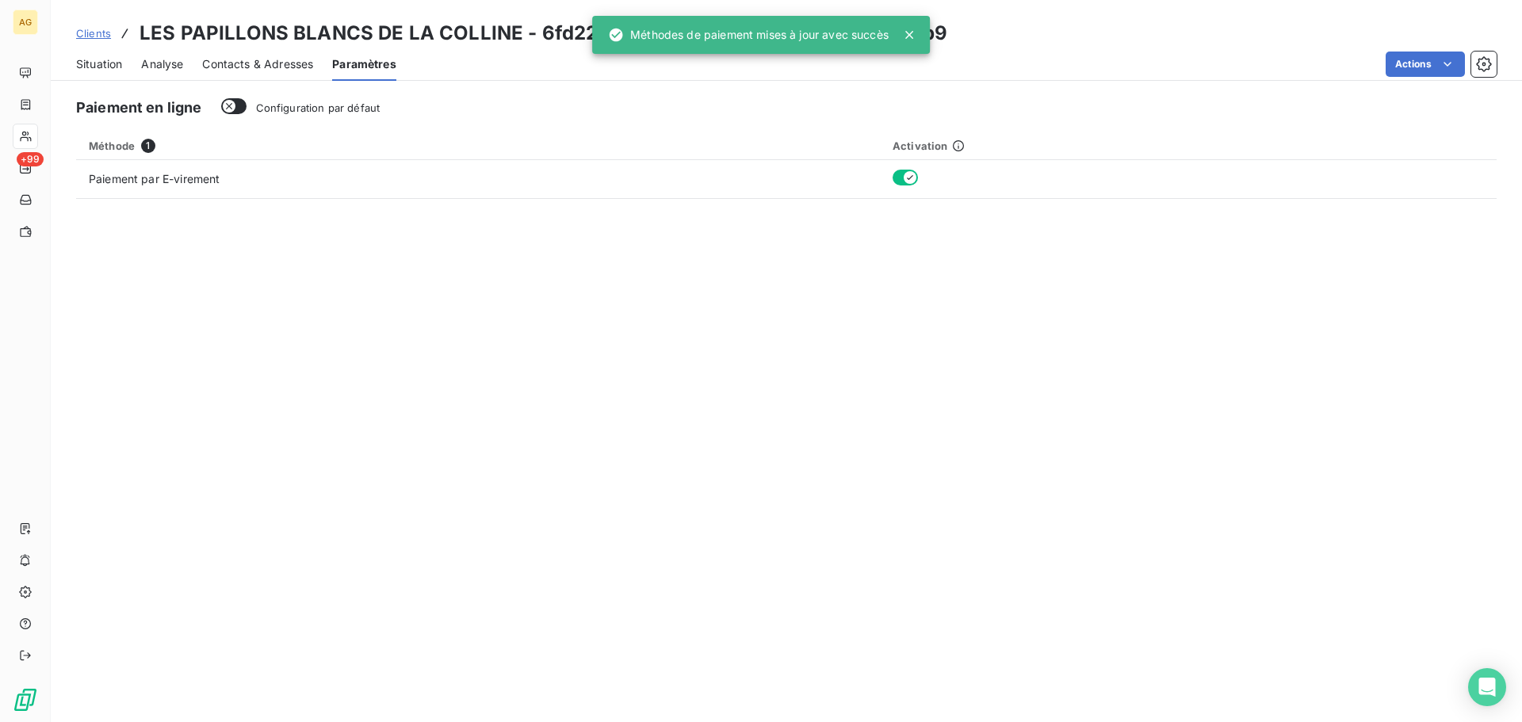
click at [250, 59] on span "Contacts & Adresses" at bounding box center [257, 64] width 111 height 16
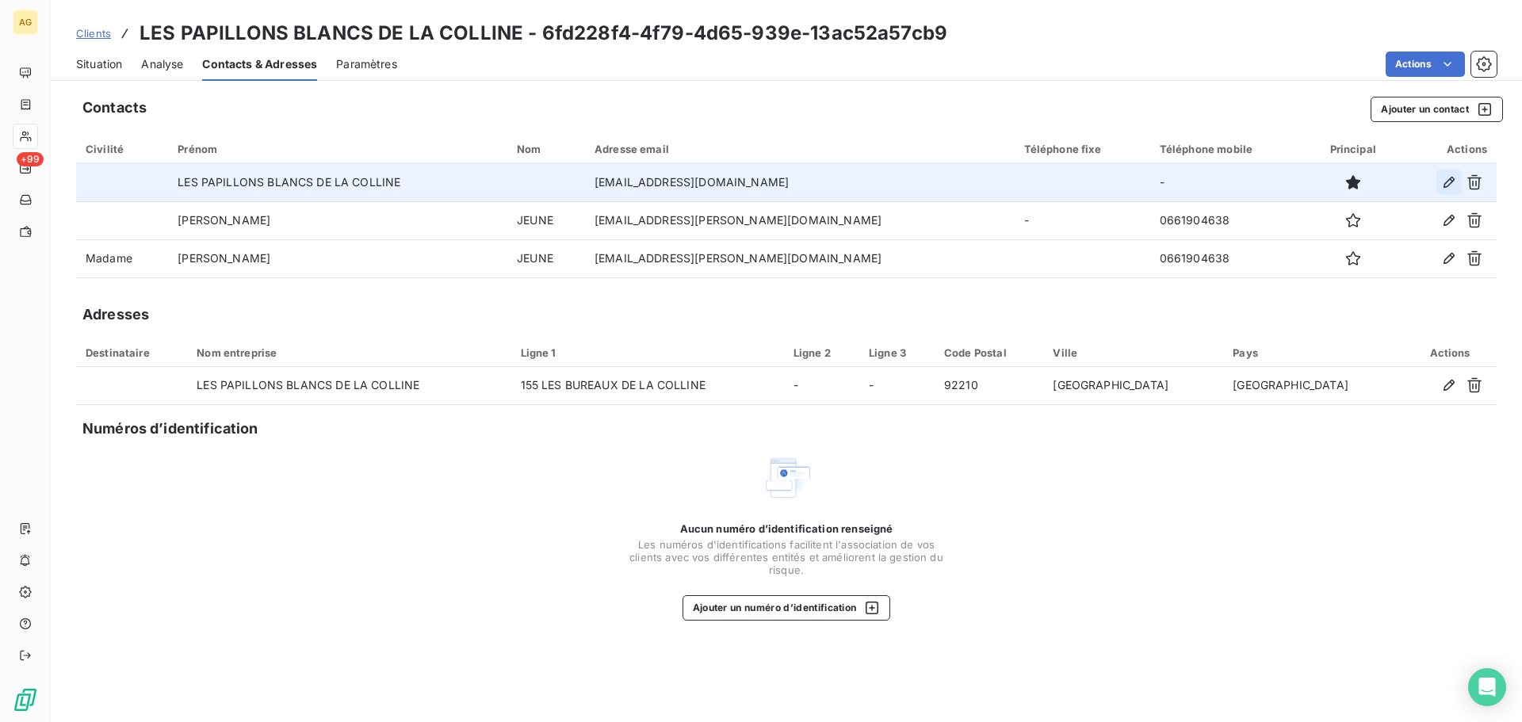
click at [1450, 178] on icon "button" at bounding box center [1449, 182] width 16 height 16
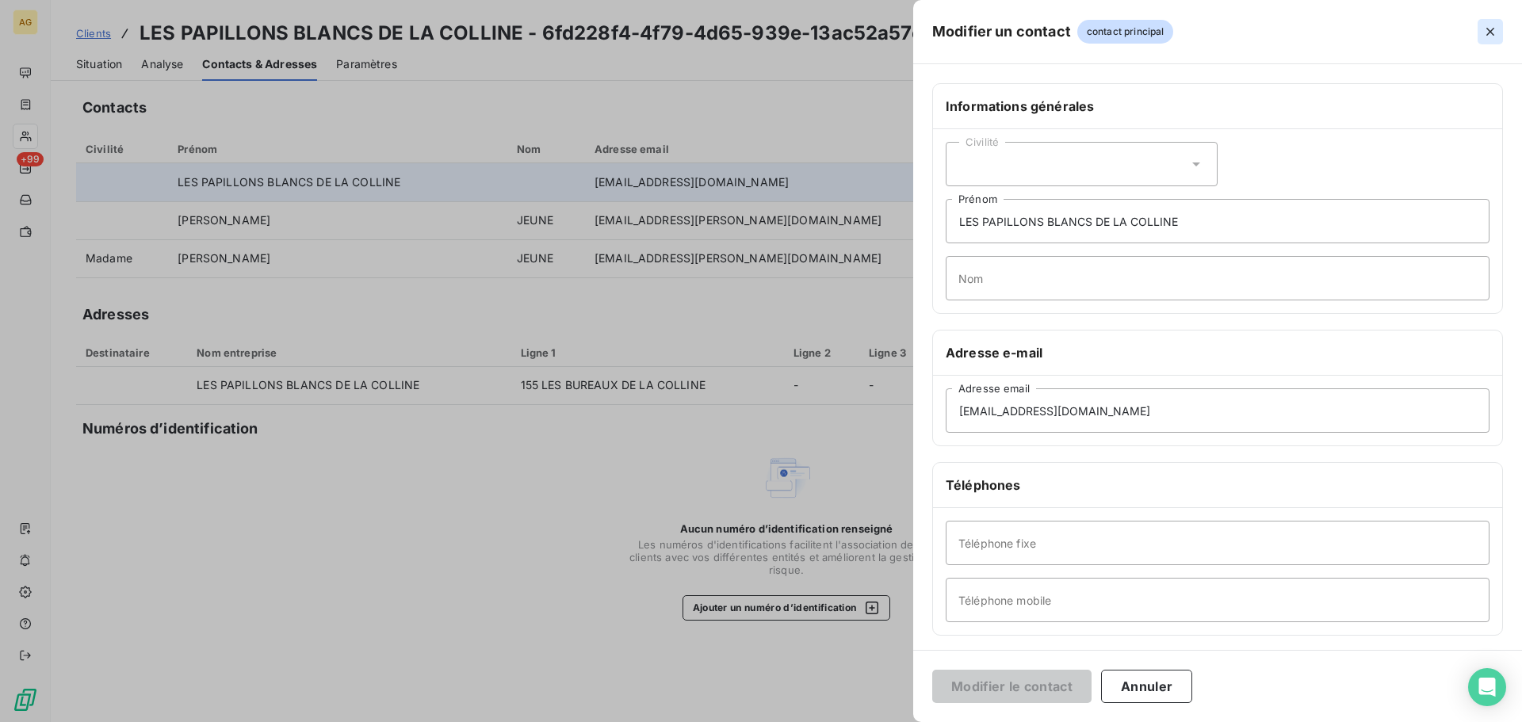
click at [1491, 29] on icon "button" at bounding box center [1491, 32] width 16 height 16
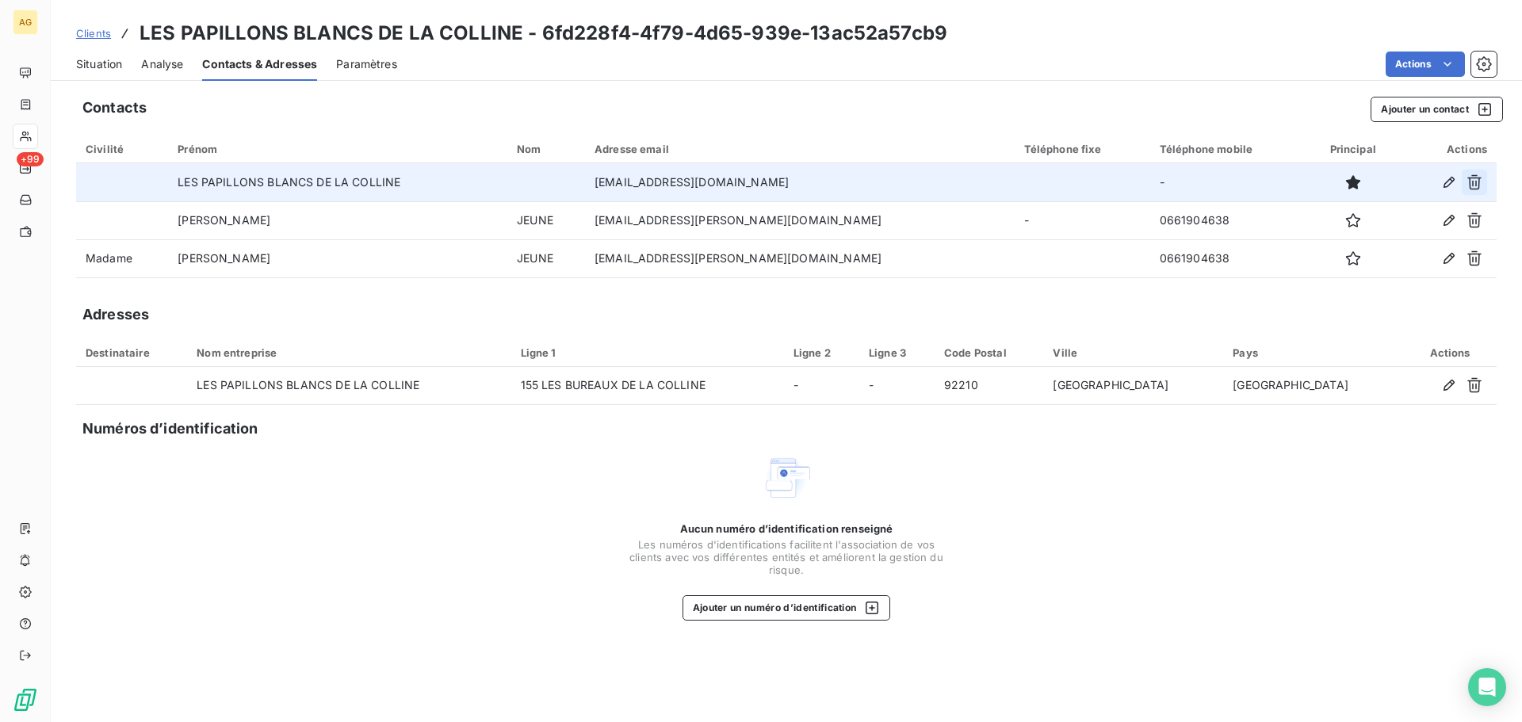
click at [1475, 182] on icon "button" at bounding box center [1475, 182] width 16 height 16
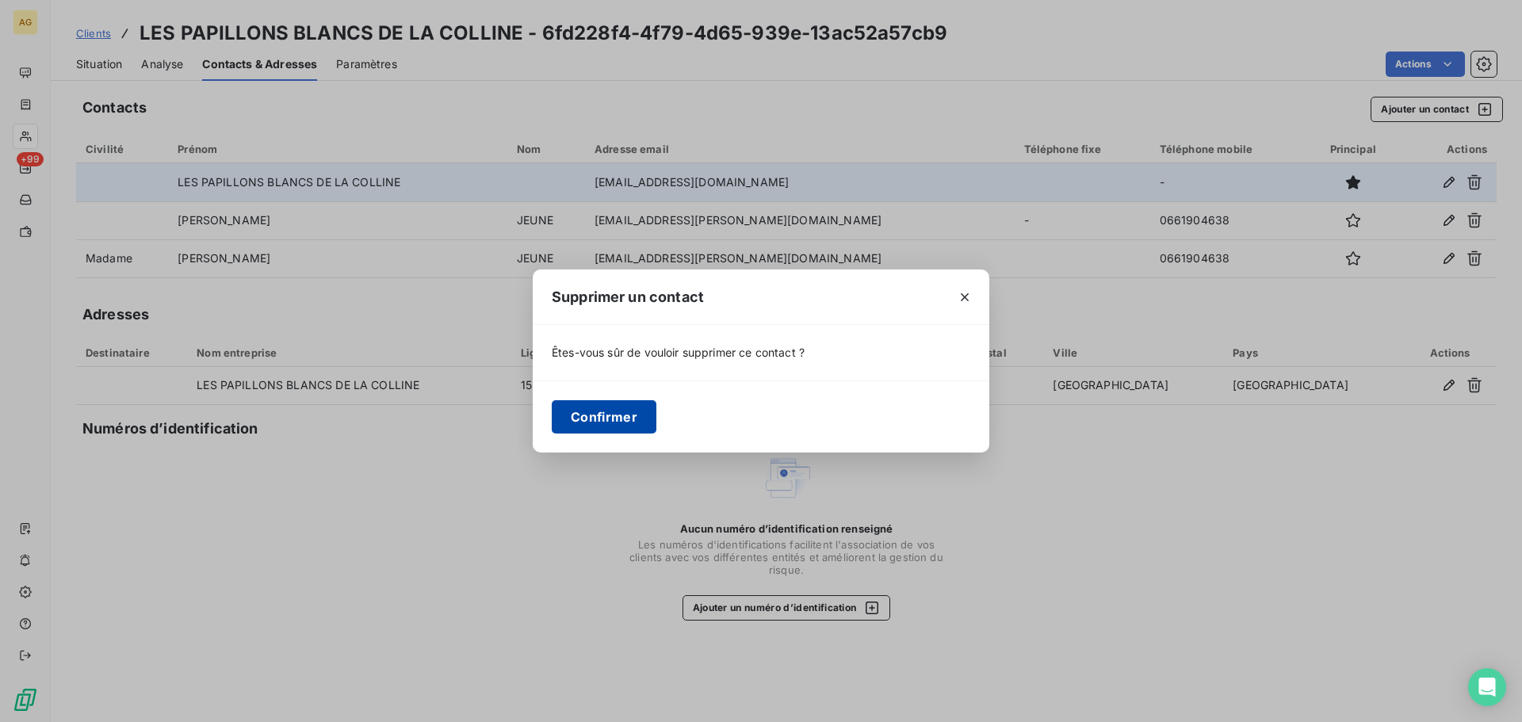
click at [627, 417] on button "Confirmer" at bounding box center [604, 416] width 105 height 33
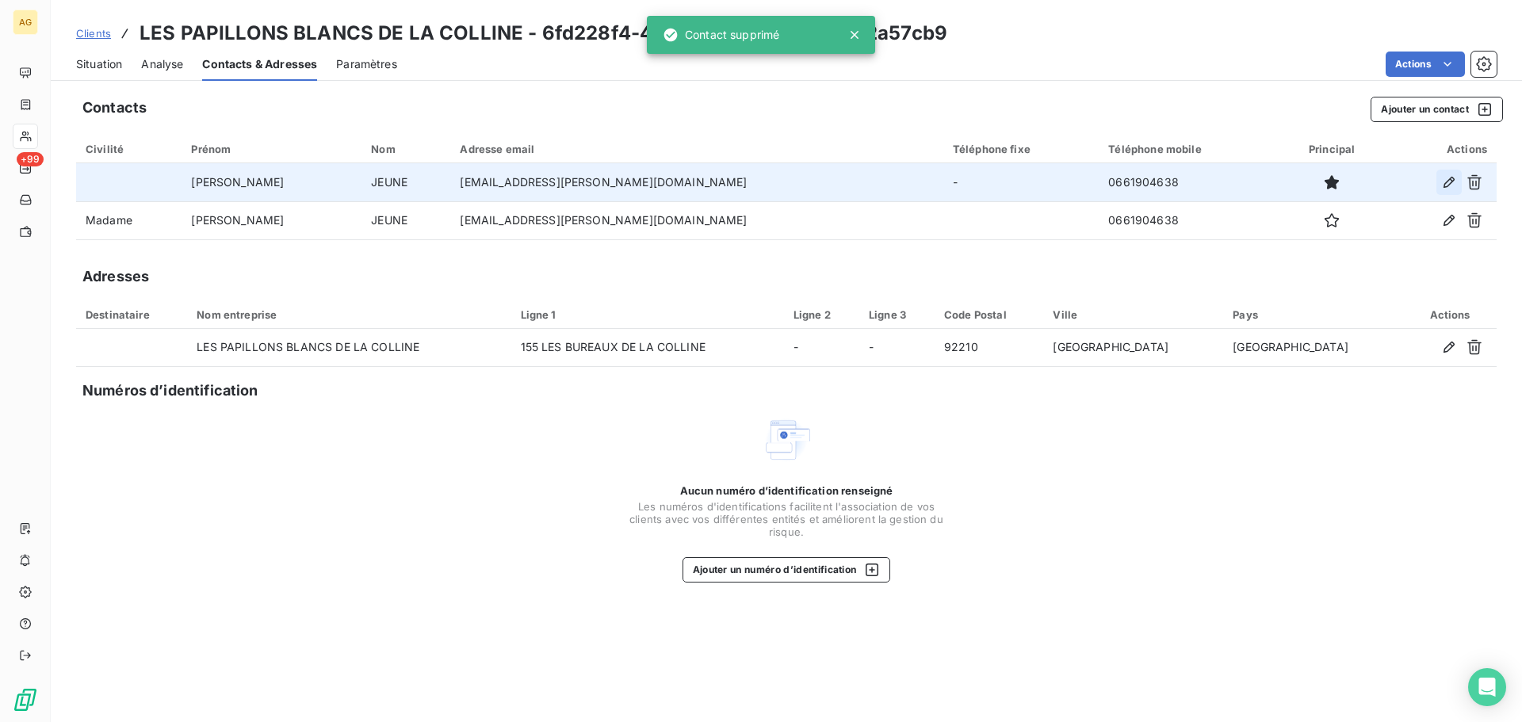
click at [1445, 181] on icon "button" at bounding box center [1449, 182] width 16 height 16
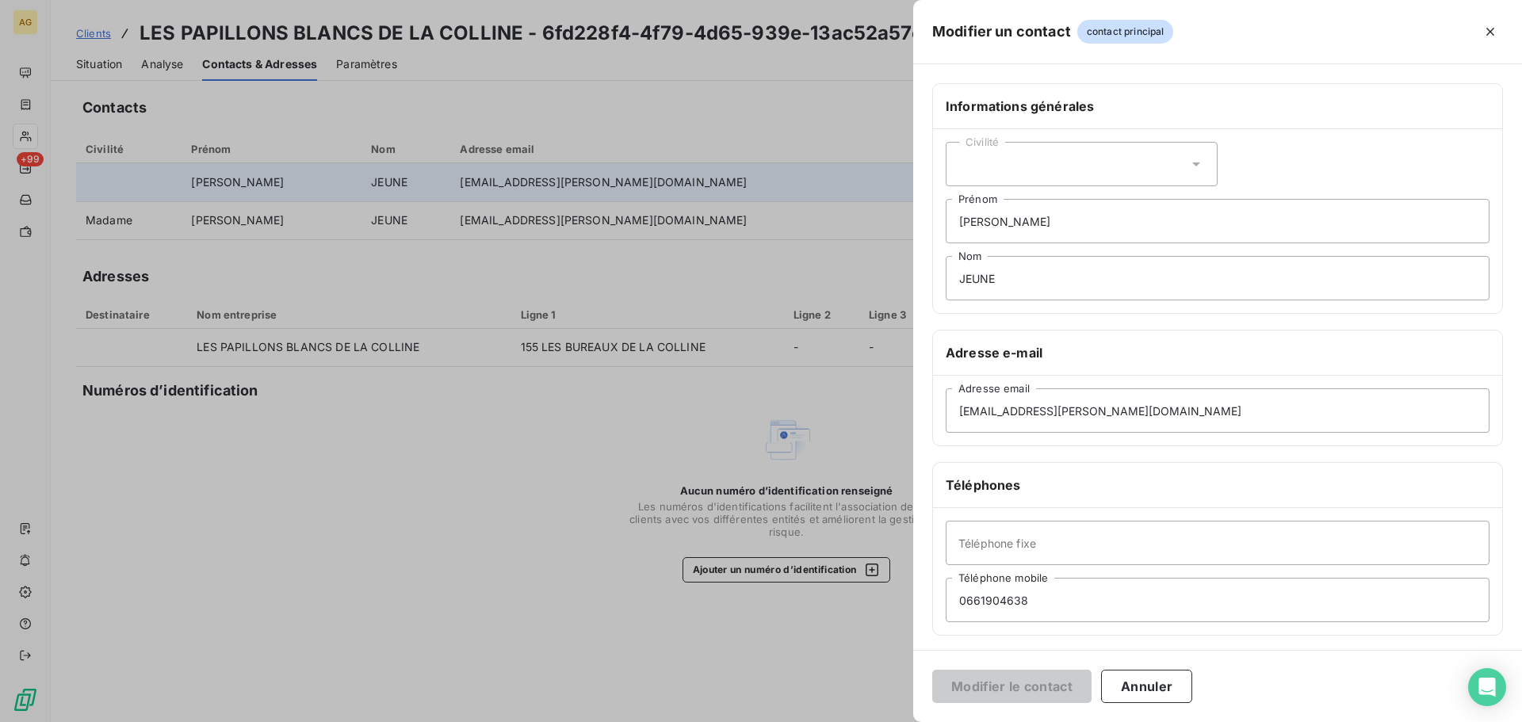
click at [1037, 168] on div "Civilité" at bounding box center [1082, 164] width 272 height 44
click at [1016, 208] on span "Madame" at bounding box center [999, 204] width 43 height 15
click at [1022, 692] on button "Modifier le contact" at bounding box center [1011, 686] width 159 height 33
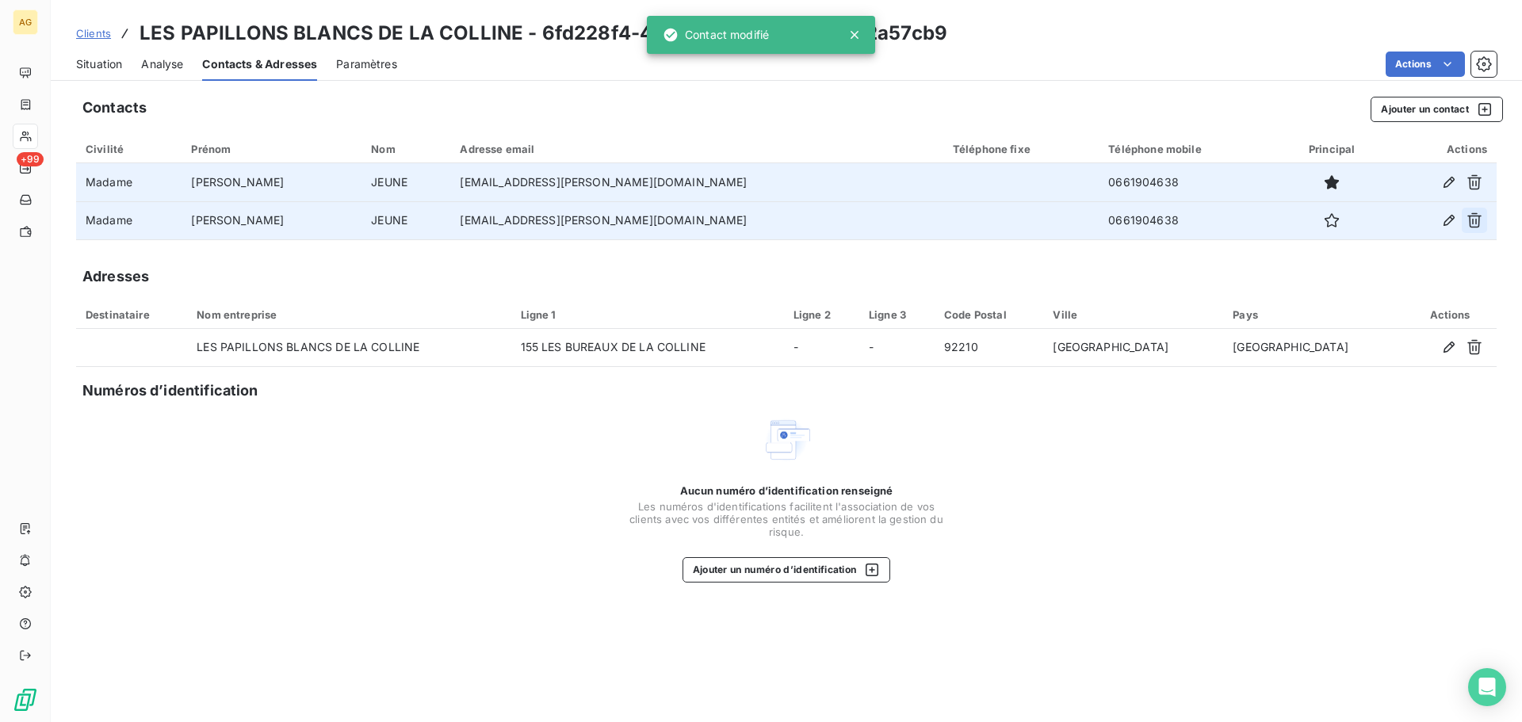
click at [1471, 218] on icon "button" at bounding box center [1475, 220] width 16 height 16
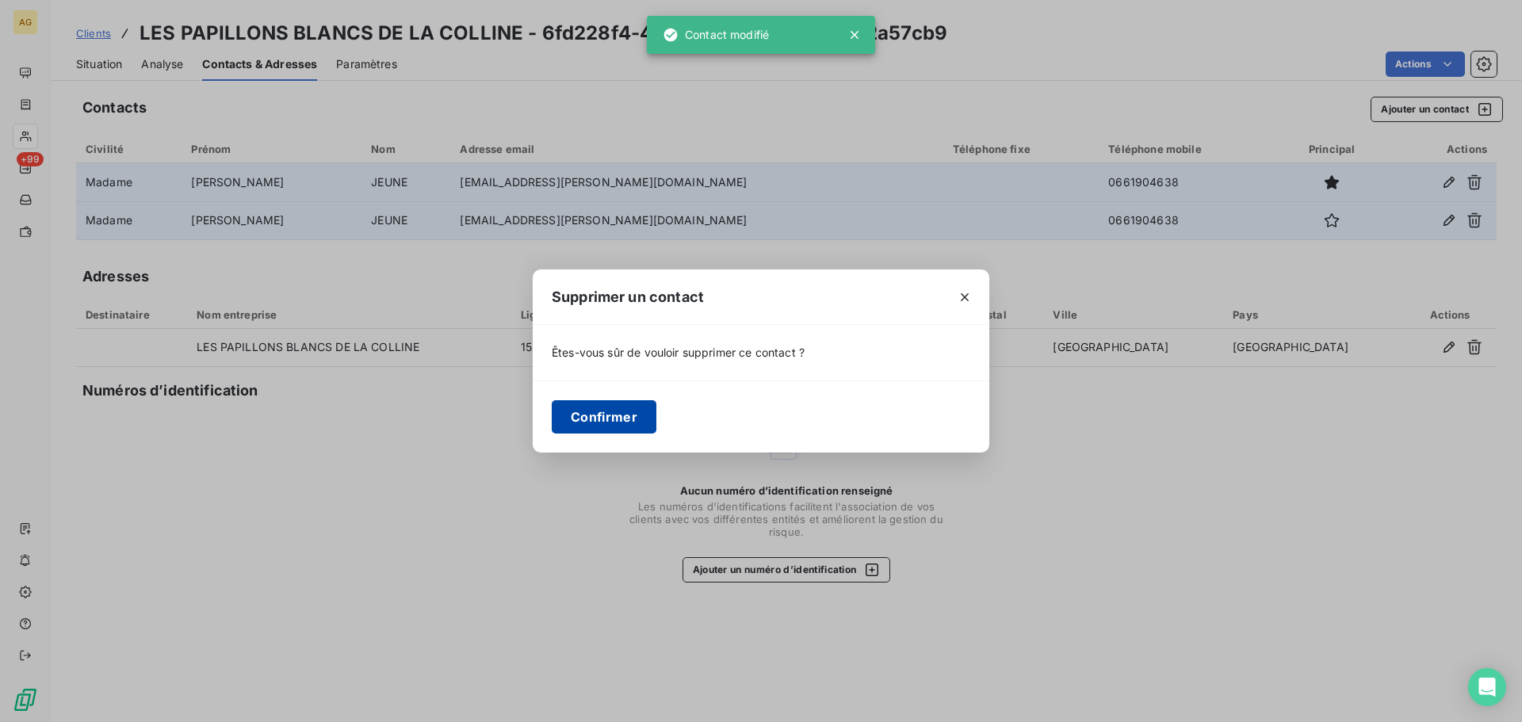
click at [591, 409] on button "Confirmer" at bounding box center [604, 416] width 105 height 33
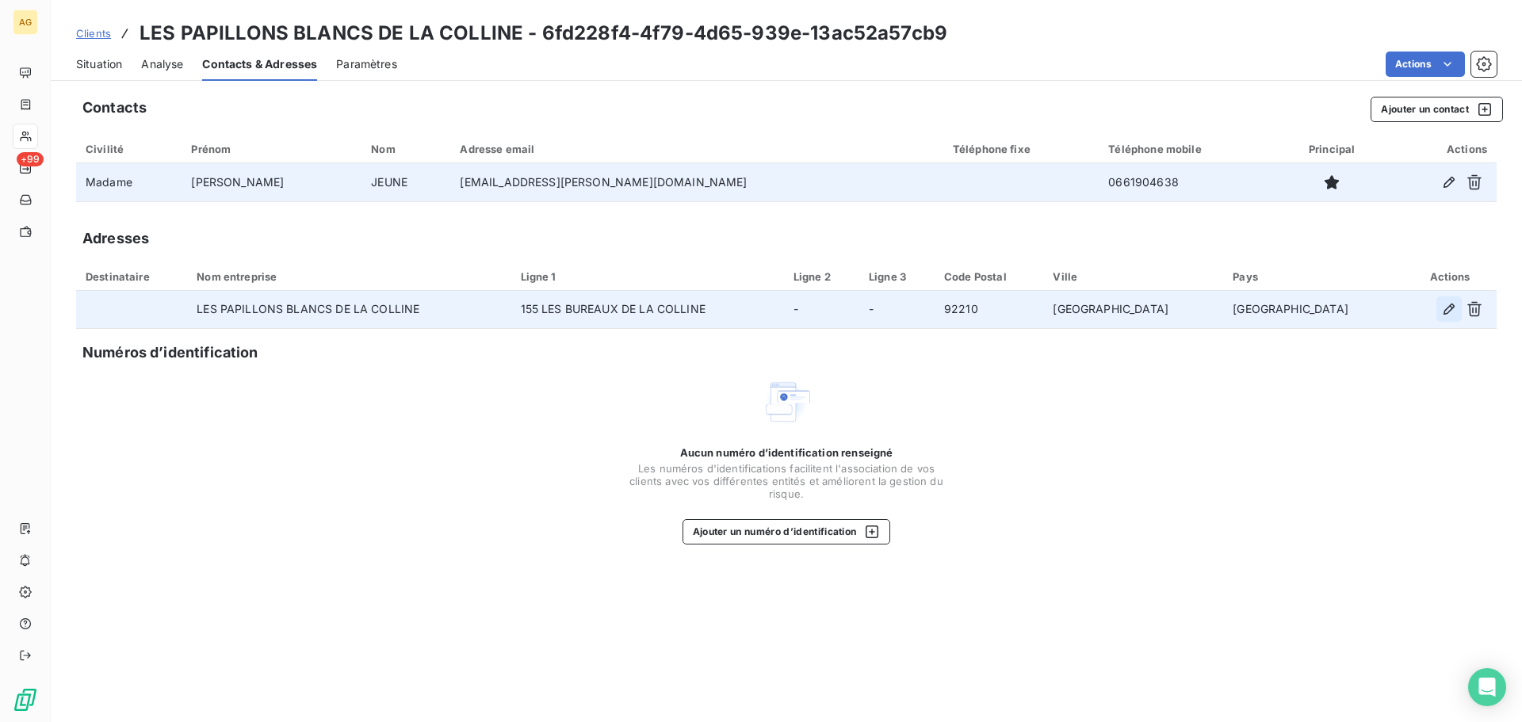
click at [1447, 307] on icon "button" at bounding box center [1449, 309] width 16 height 16
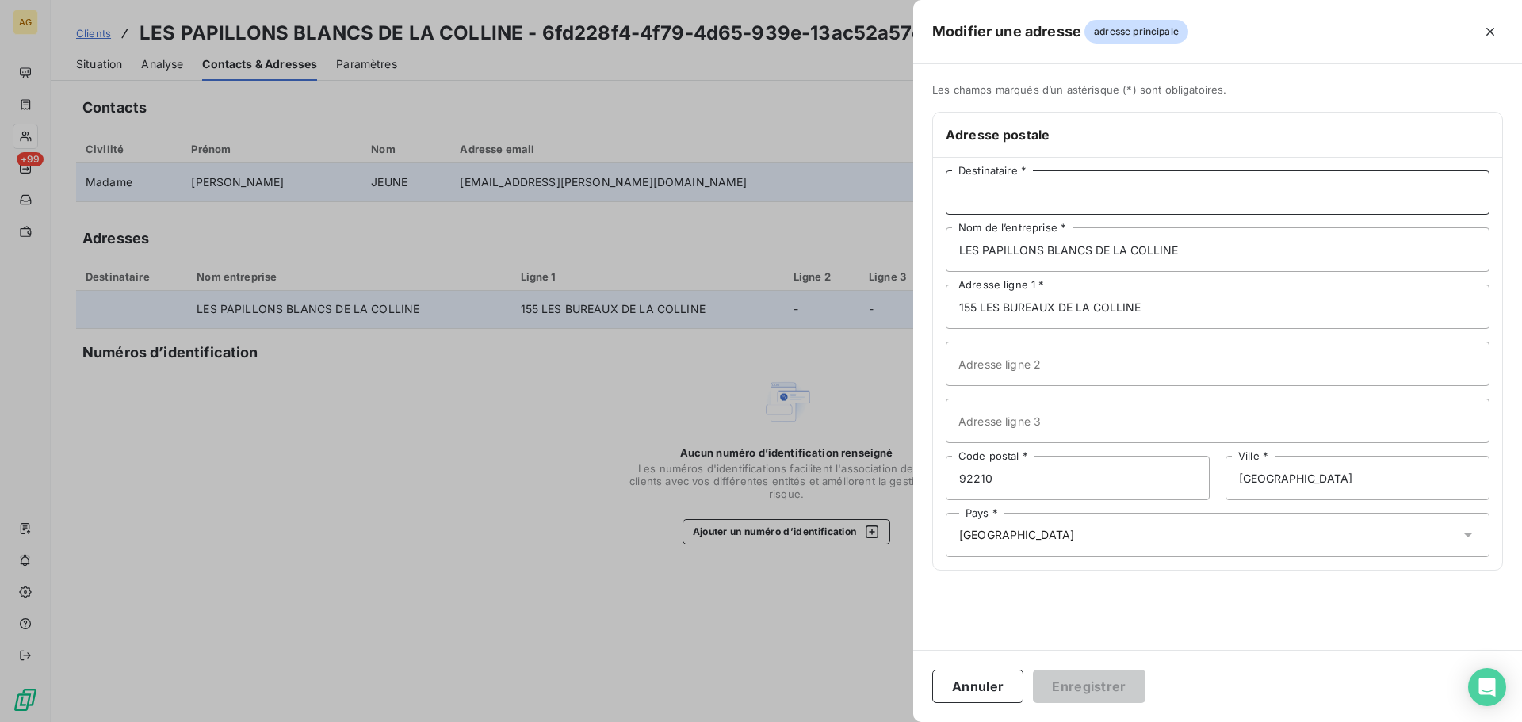
click at [1013, 192] on input "Destinataire *" at bounding box center [1218, 192] width 544 height 44
type input "[PERSON_NAME]"
drag, startPoint x: 1185, startPoint y: 312, endPoint x: 844, endPoint y: 316, distance: 341.0
click at [844, 722] on div "Modifier une adresse adresse principale Les champs marqués d’un [DEMOGRAPHIC_DA…" at bounding box center [761, 722] width 1522 height 0
paste input "[STREET_ADDRESS][PERSON_NAME]"
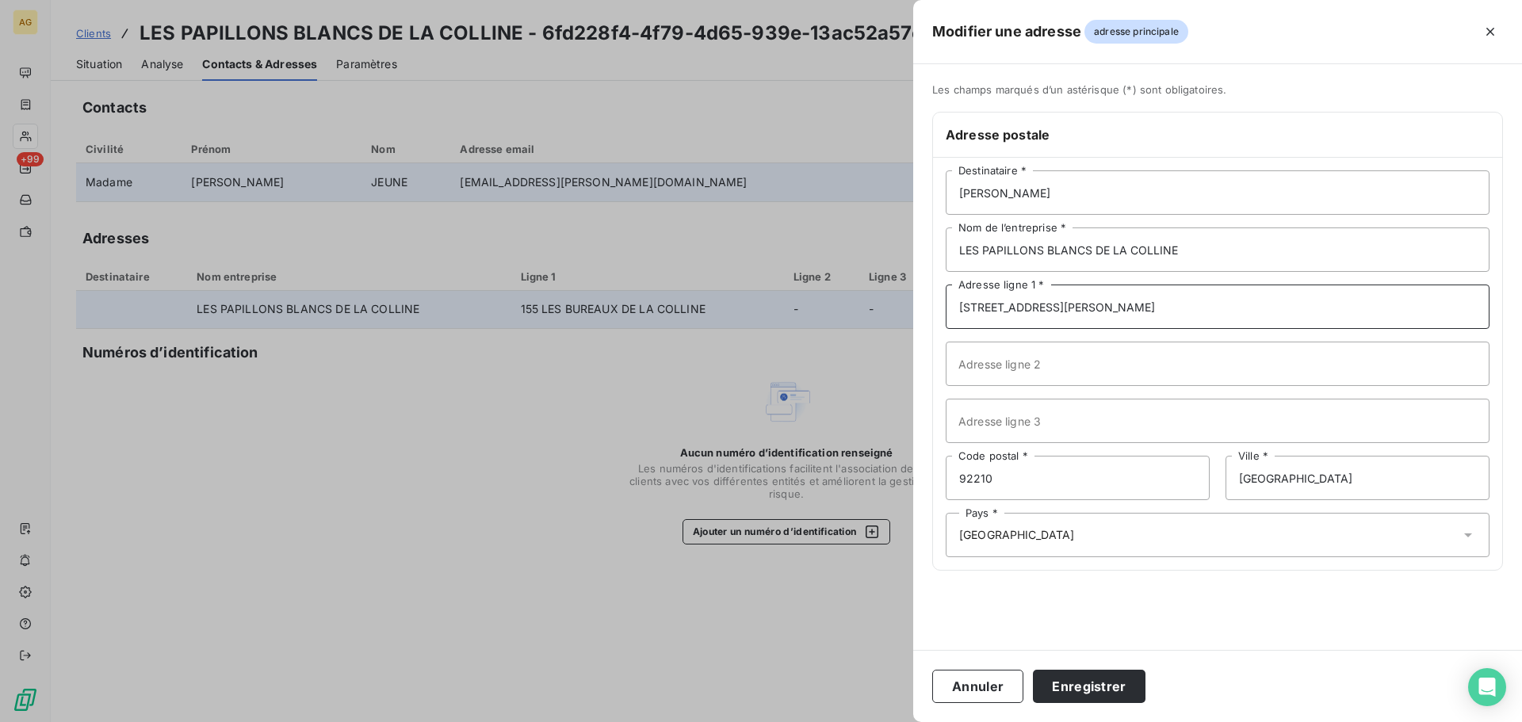
type input "[STREET_ADDRESS][PERSON_NAME]"
click at [1032, 481] on input "92210" at bounding box center [1078, 478] width 264 height 44
type input "92310"
type input "SEVRES"
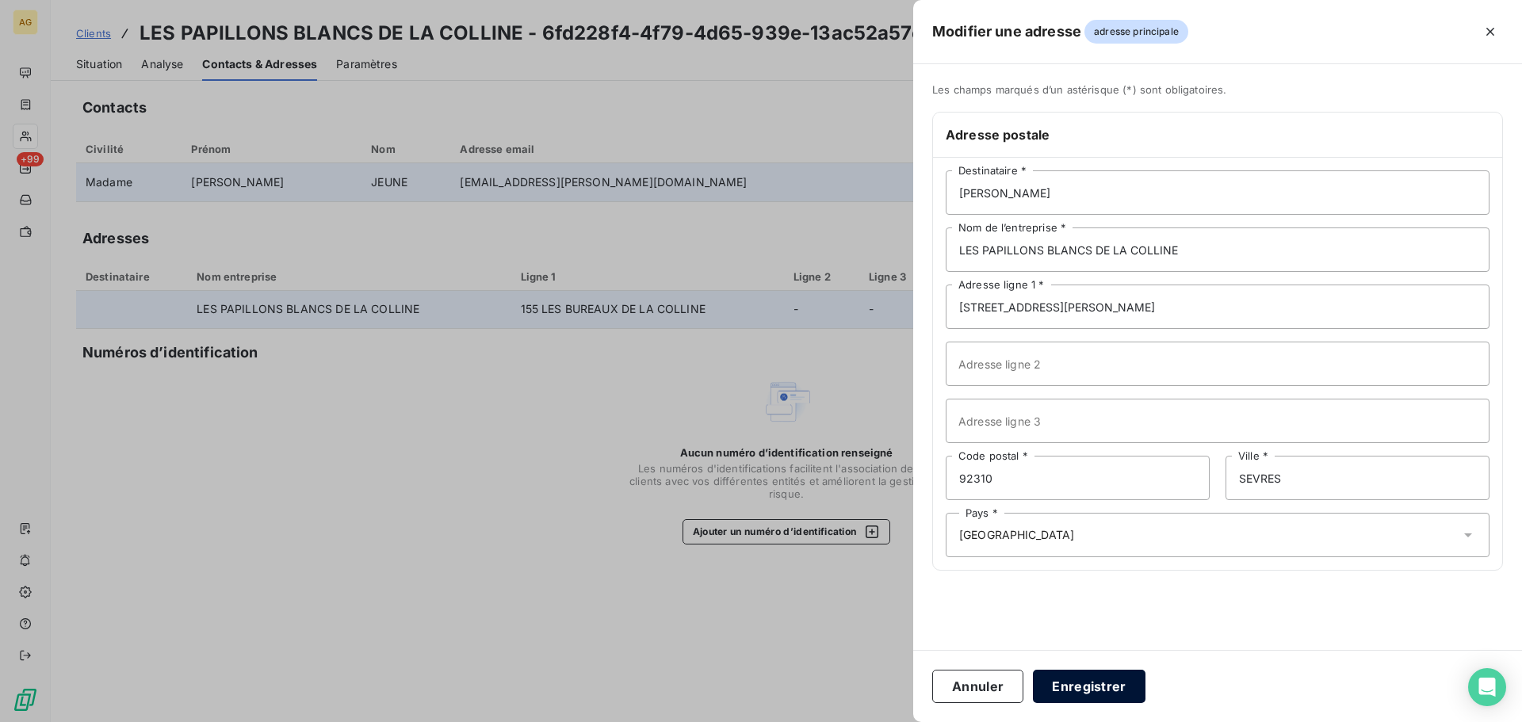
click at [1079, 687] on button "Enregistrer" at bounding box center [1089, 686] width 113 height 33
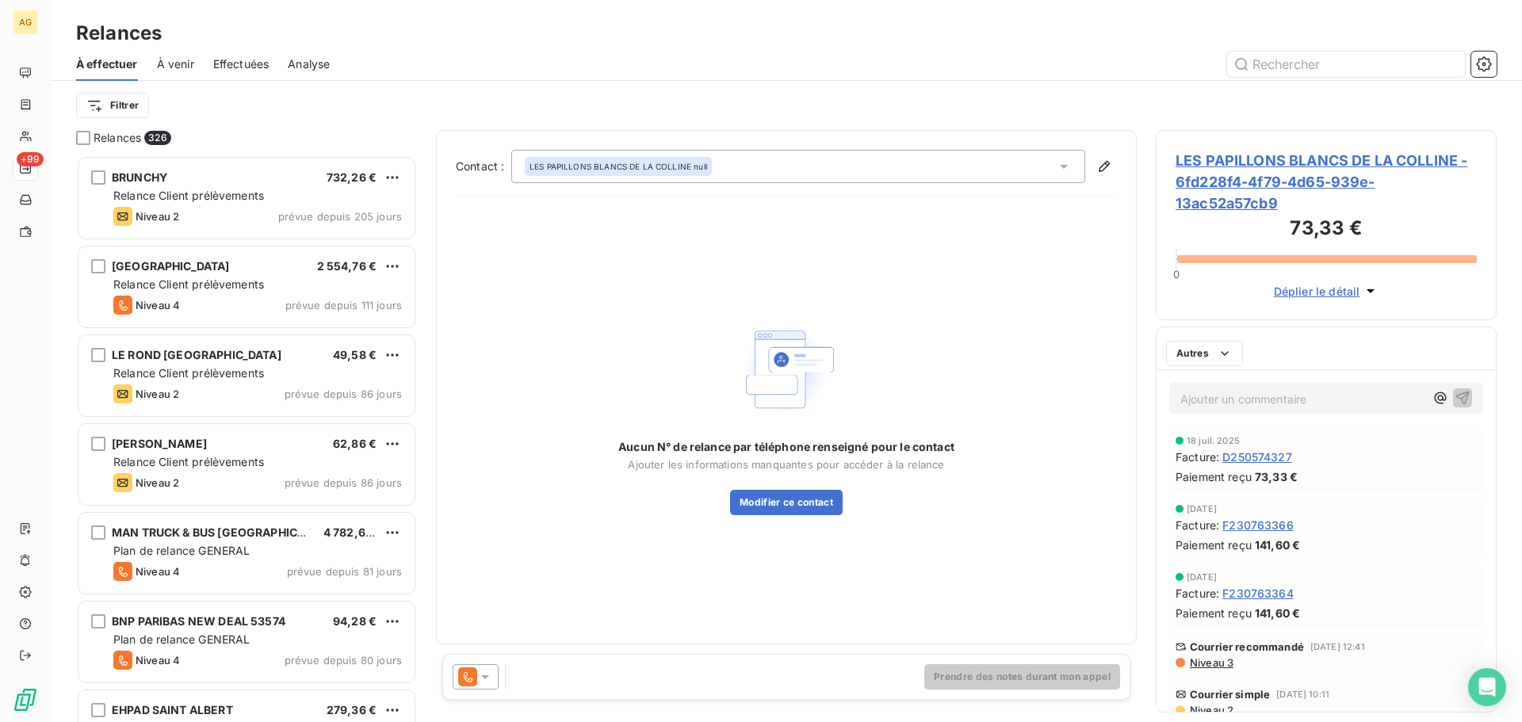
scroll to position [555, 329]
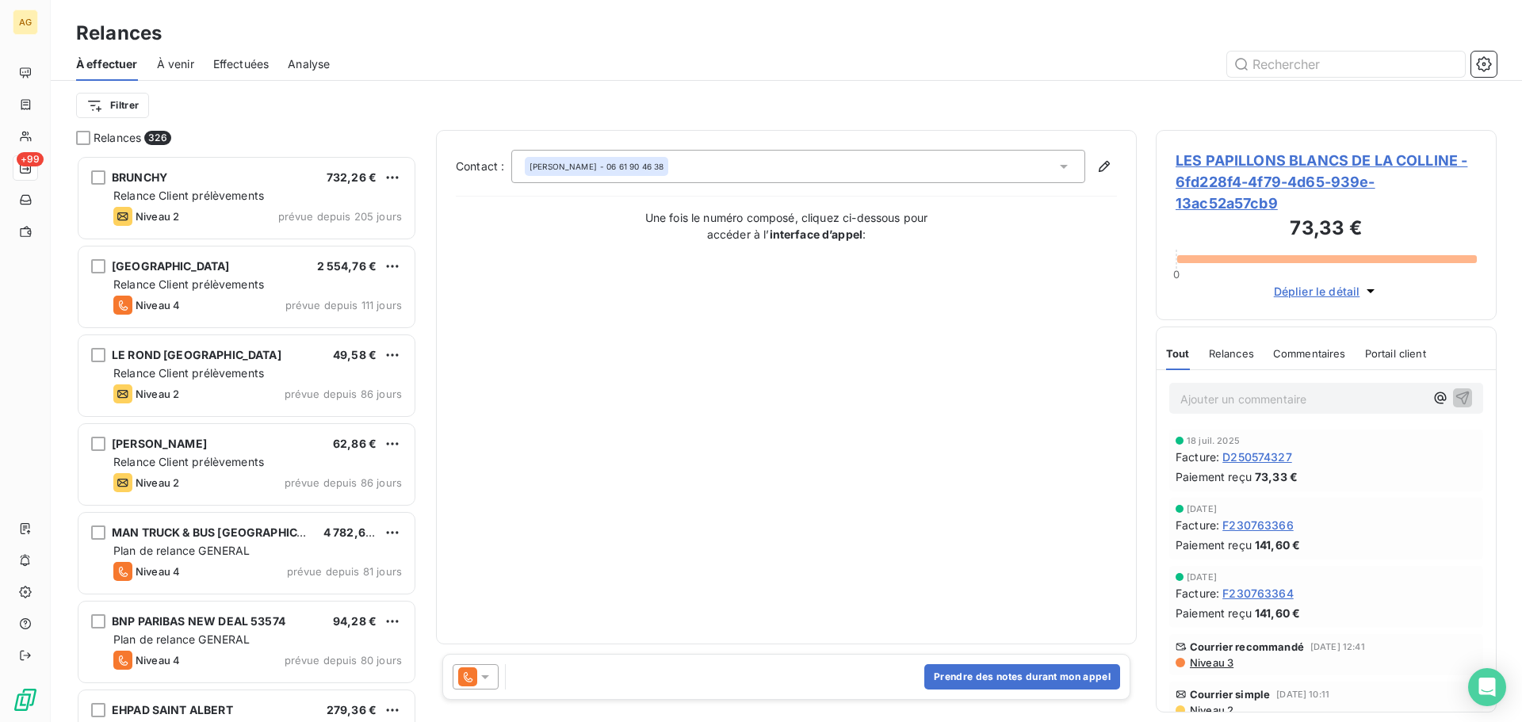
drag, startPoint x: 486, startPoint y: 679, endPoint x: 485, endPoint y: 668, distance: 11.9
click at [485, 678] on icon at bounding box center [485, 677] width 16 height 16
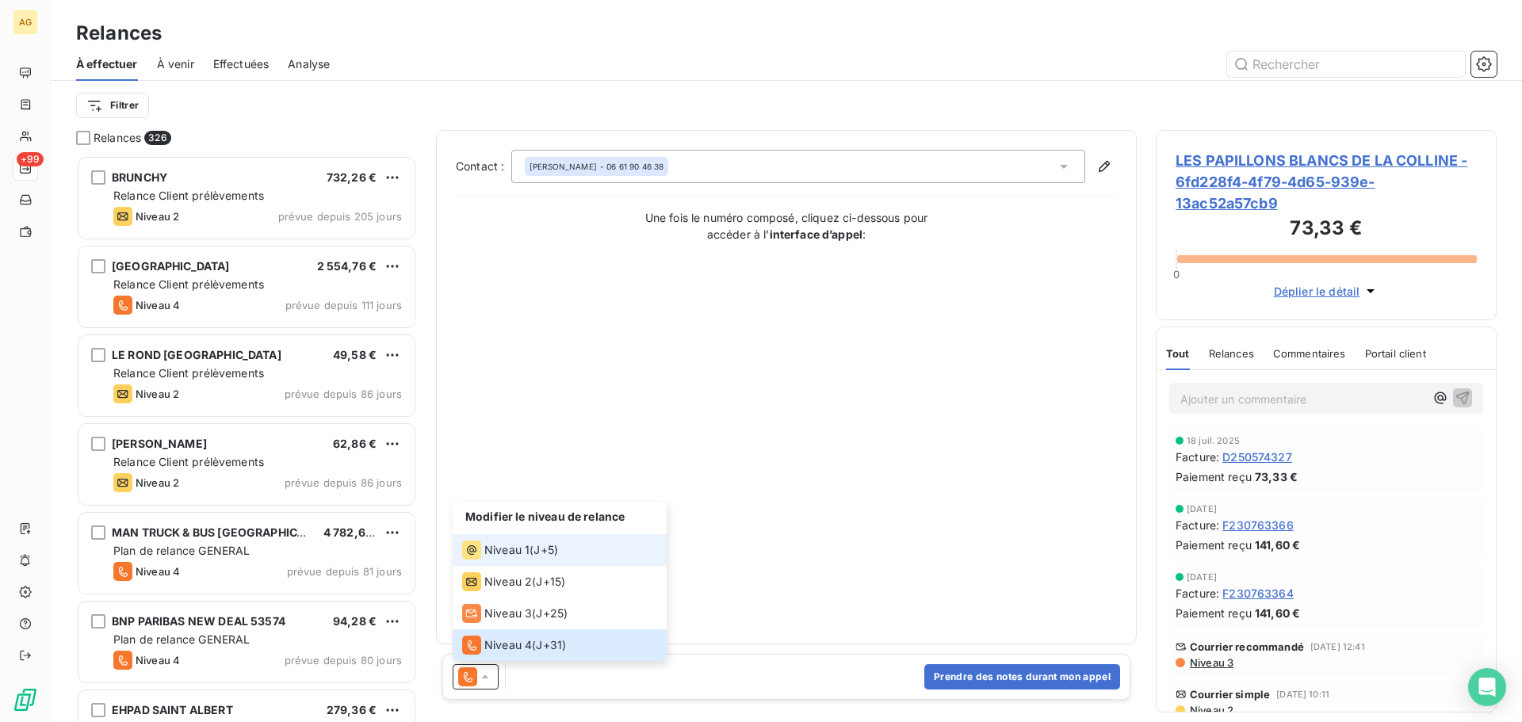
click at [504, 556] on span "Niveau 1" at bounding box center [506, 550] width 45 height 16
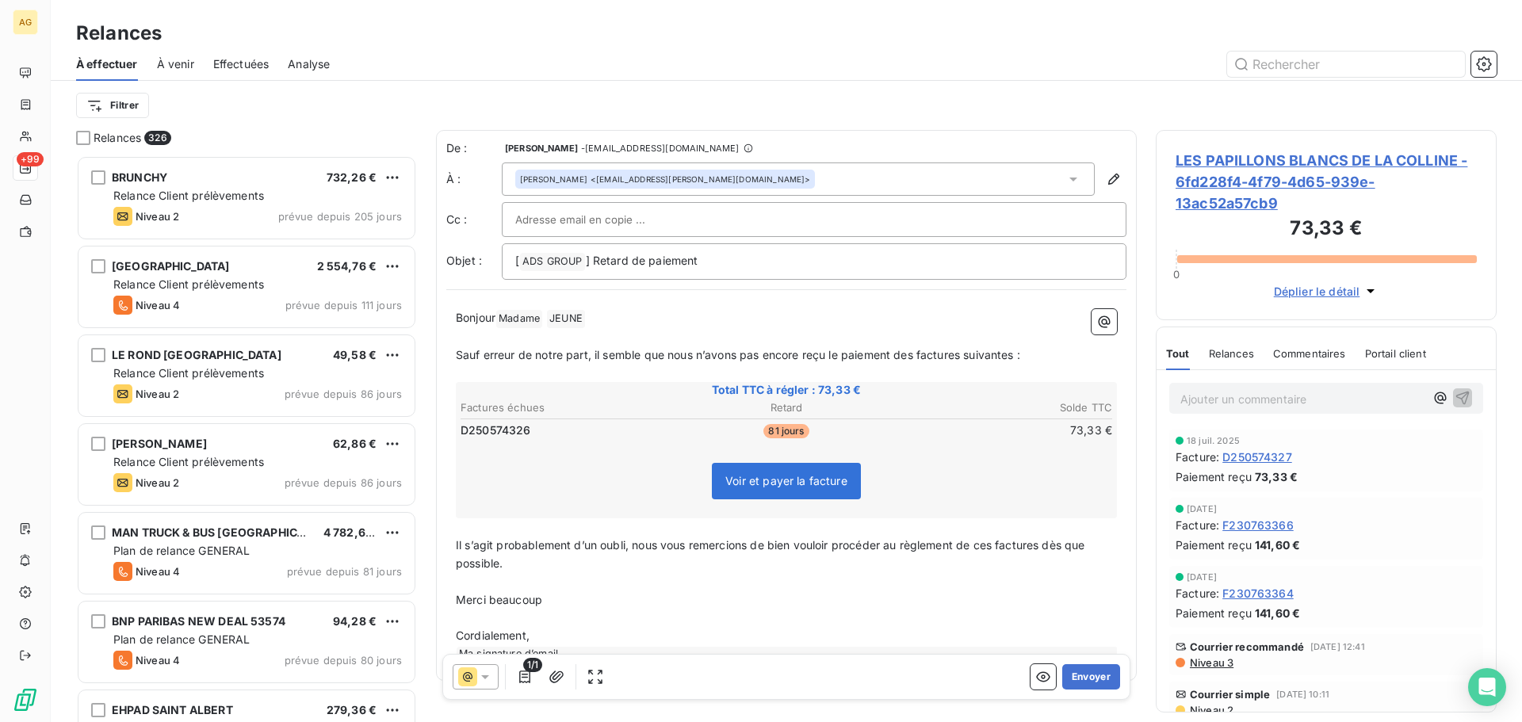
click at [910, 356] on span "Sauf erreur de notre part, il semble que nous n’avons pas encore reçu le paieme…" at bounding box center [738, 354] width 565 height 13
click at [992, 546] on span "Il s’agit probablement d’un oubli, nous vous remercions de bien vouloir procéde…" at bounding box center [772, 554] width 633 height 32
click at [1074, 676] on button "Envoyer" at bounding box center [1091, 676] width 58 height 25
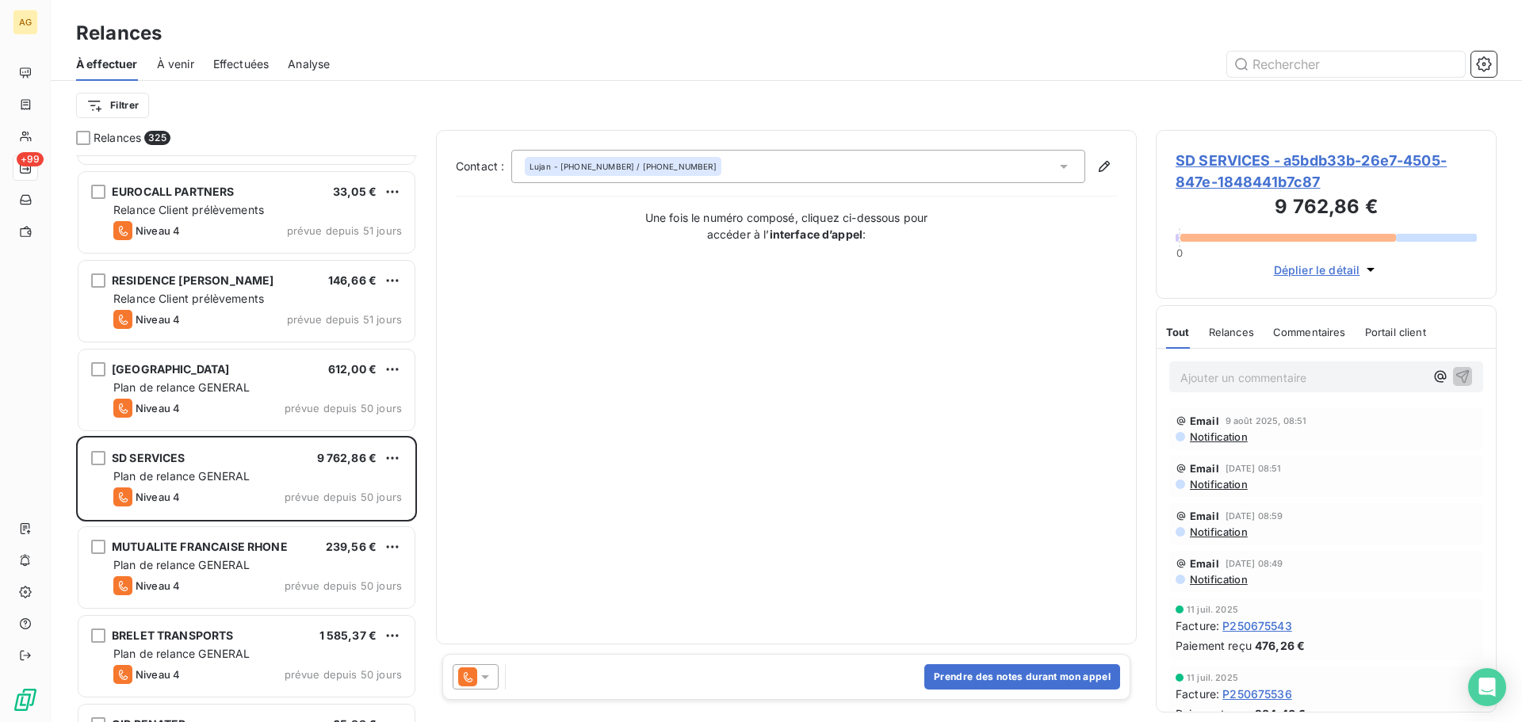
scroll to position [2300, 0]
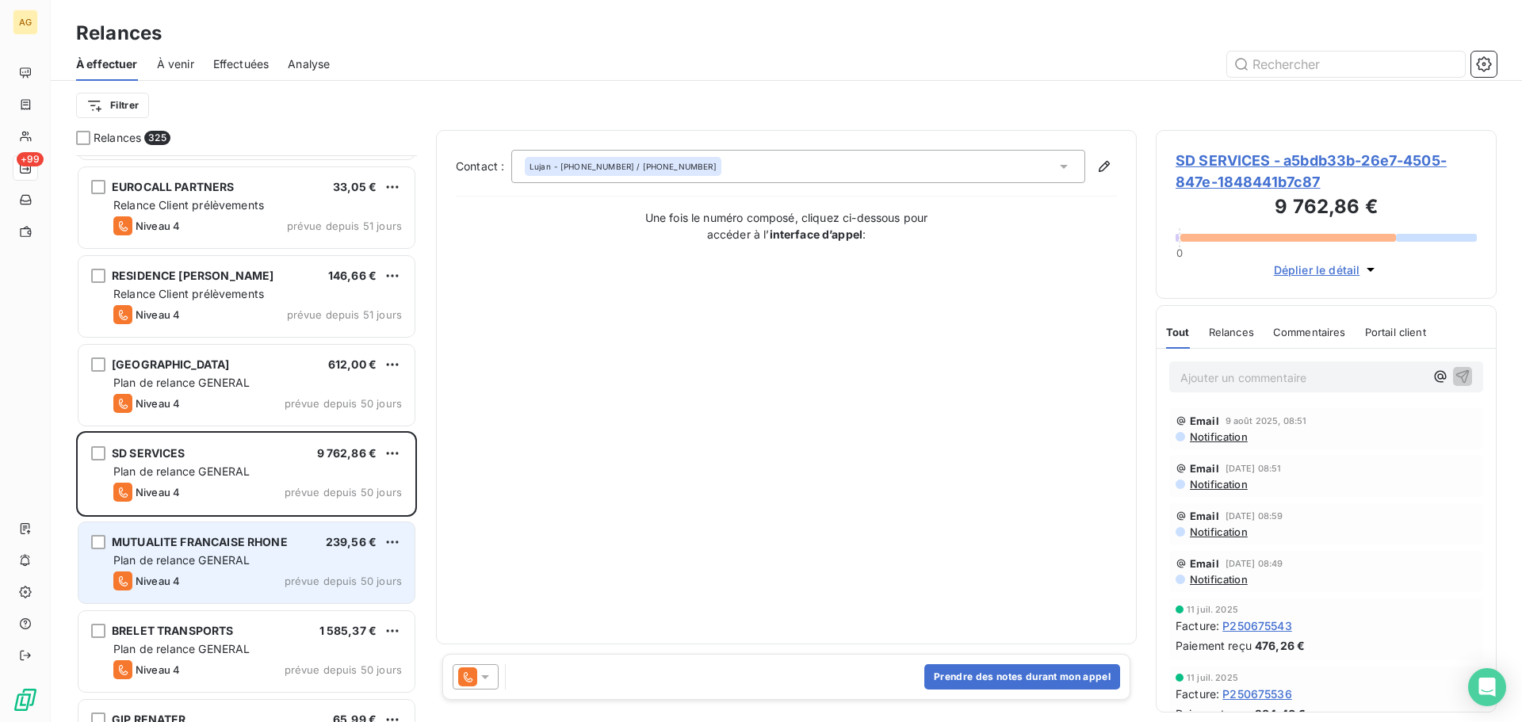
click at [232, 556] on span "Plan de relance GENERAL" at bounding box center [181, 559] width 136 height 13
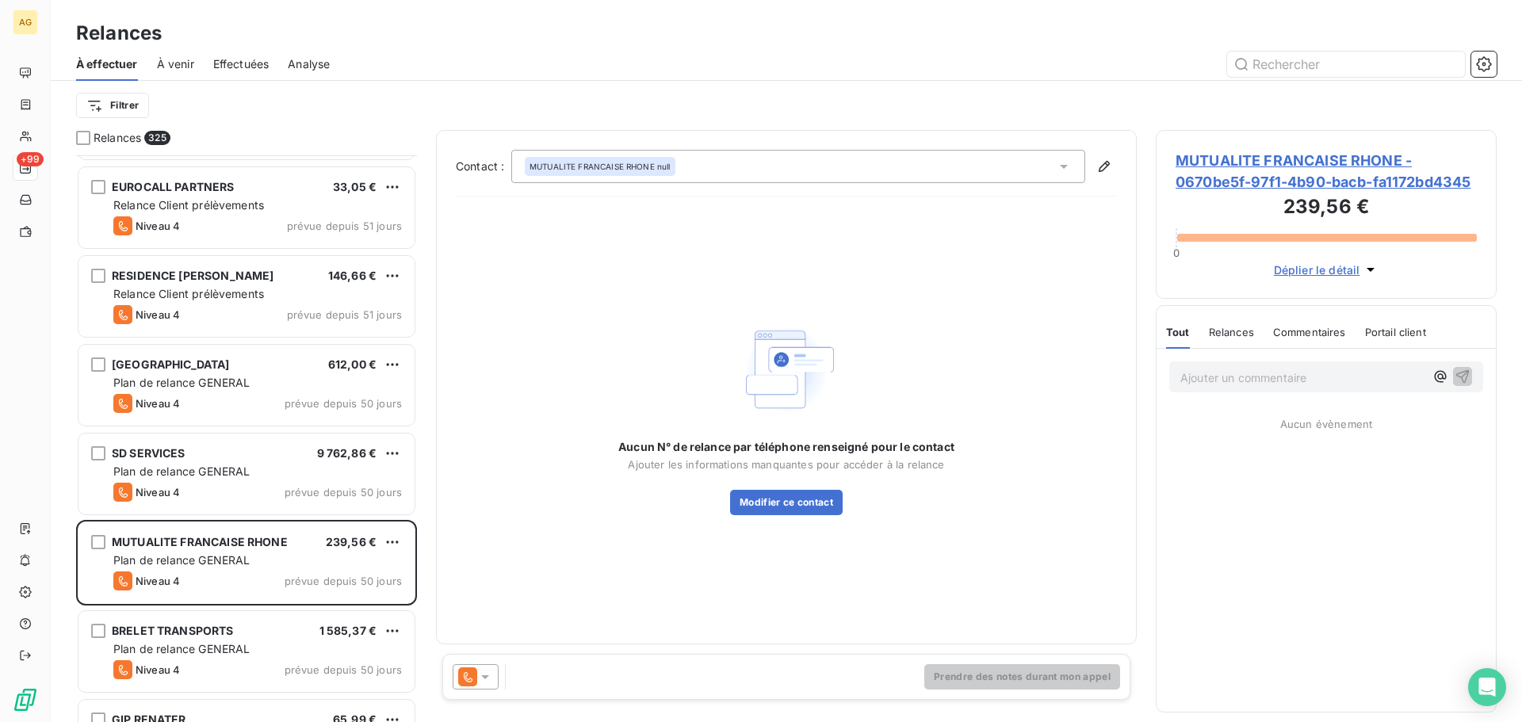
click at [1258, 166] on span "MUTUALITE FRANCAISE RHONE - 0670be5f-97f1-4b90-bacb-fa1172bd4345" at bounding box center [1326, 171] width 301 height 43
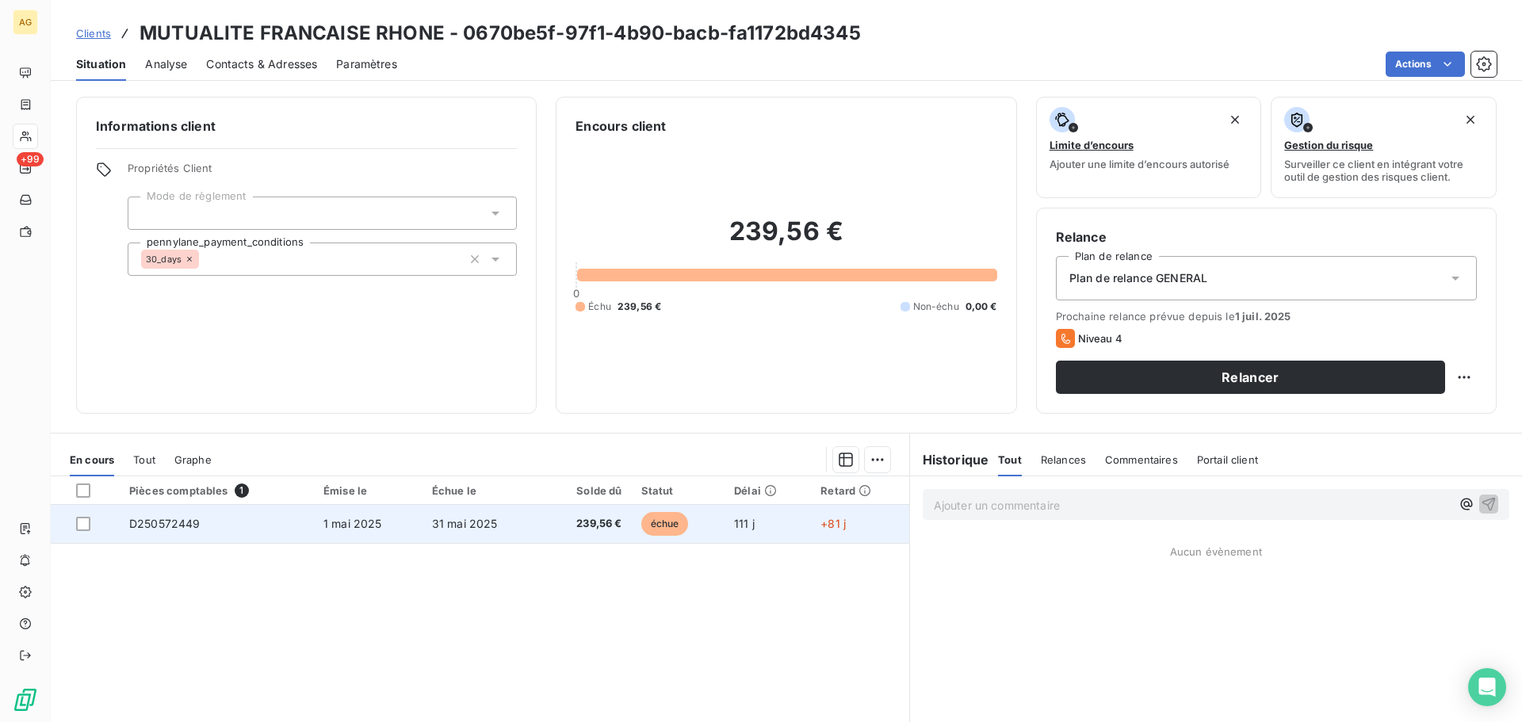
click at [542, 517] on td "239,56 €" at bounding box center [587, 524] width 90 height 38
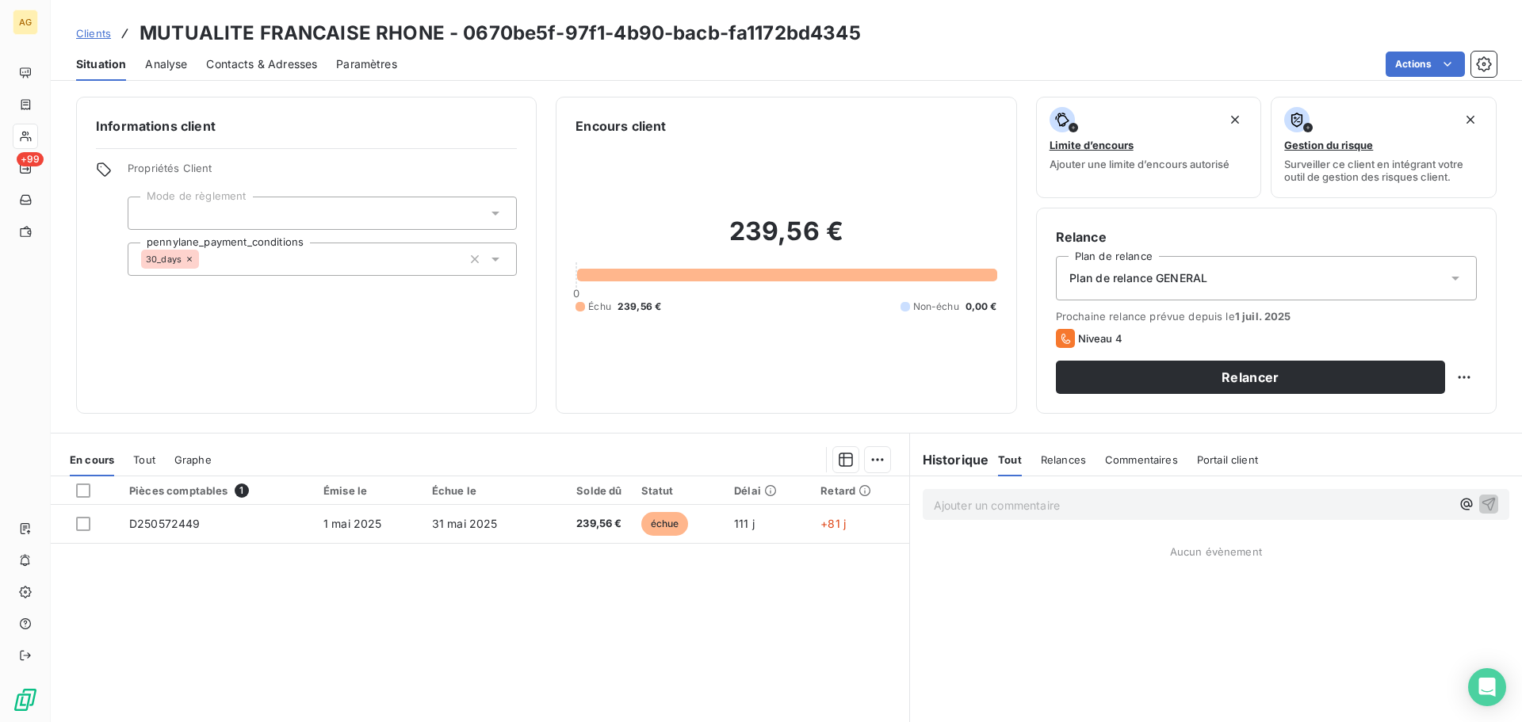
click at [343, 69] on span "Paramètres" at bounding box center [366, 64] width 61 height 16
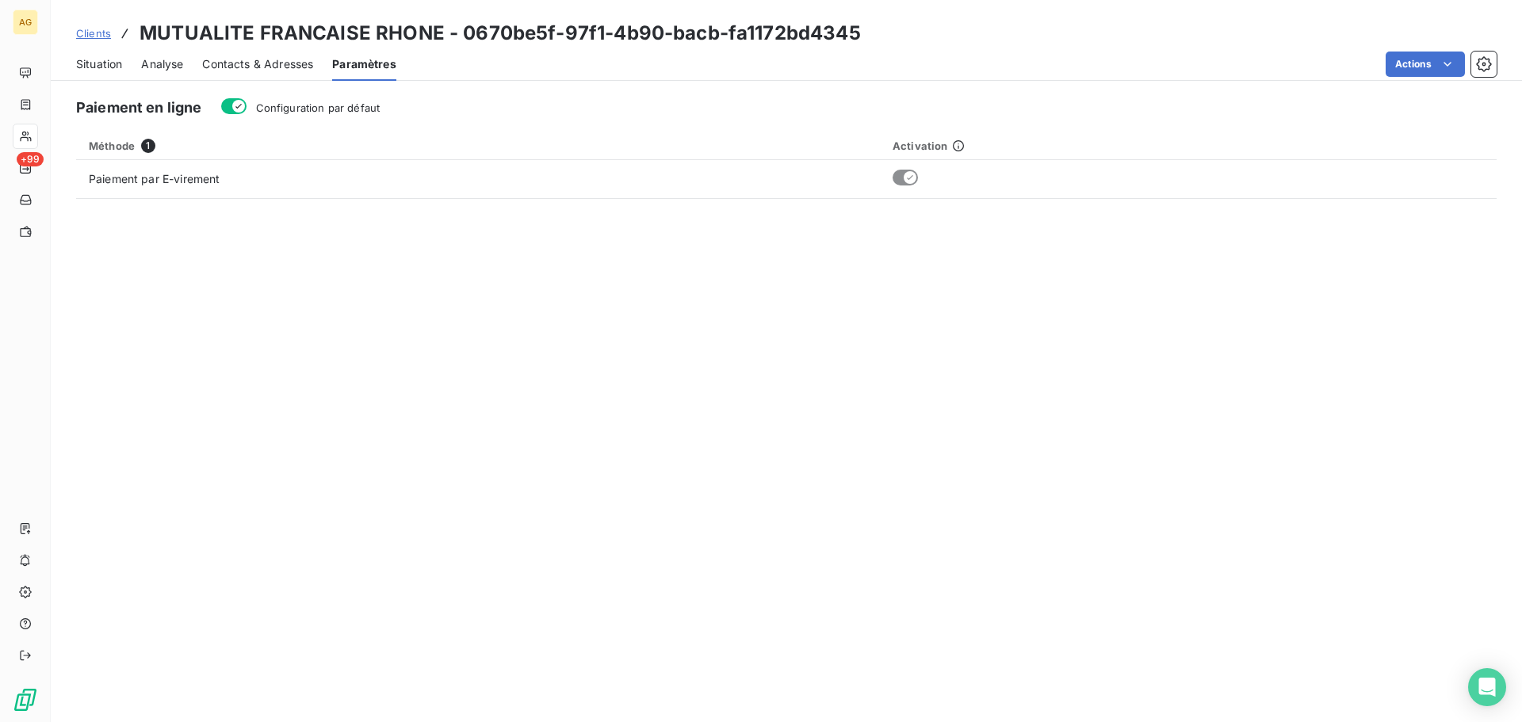
click at [314, 101] on span "Configuration par défaut" at bounding box center [318, 107] width 124 height 13
click at [247, 101] on button "Configuration par défaut" at bounding box center [233, 106] width 25 height 16
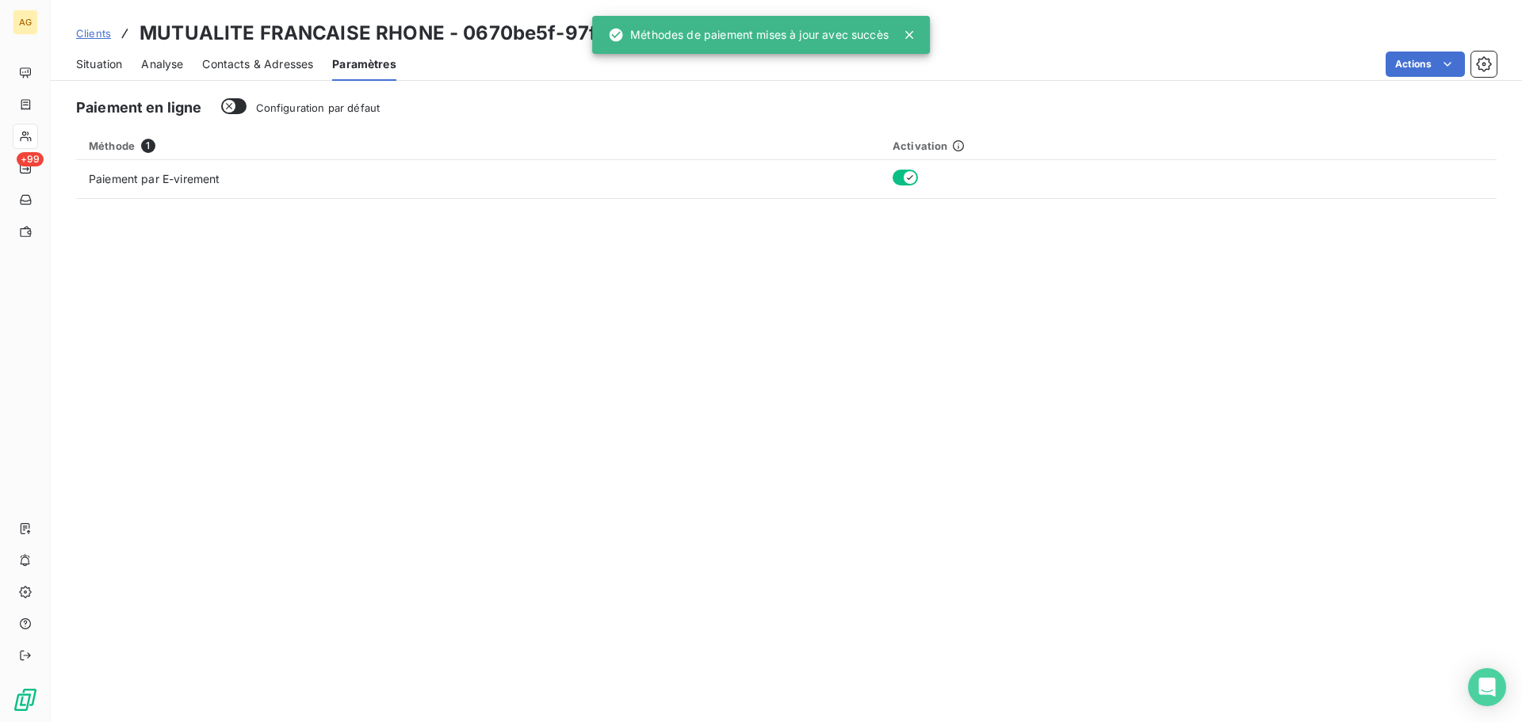
click at [230, 64] on span "Contacts & Adresses" at bounding box center [257, 64] width 111 height 16
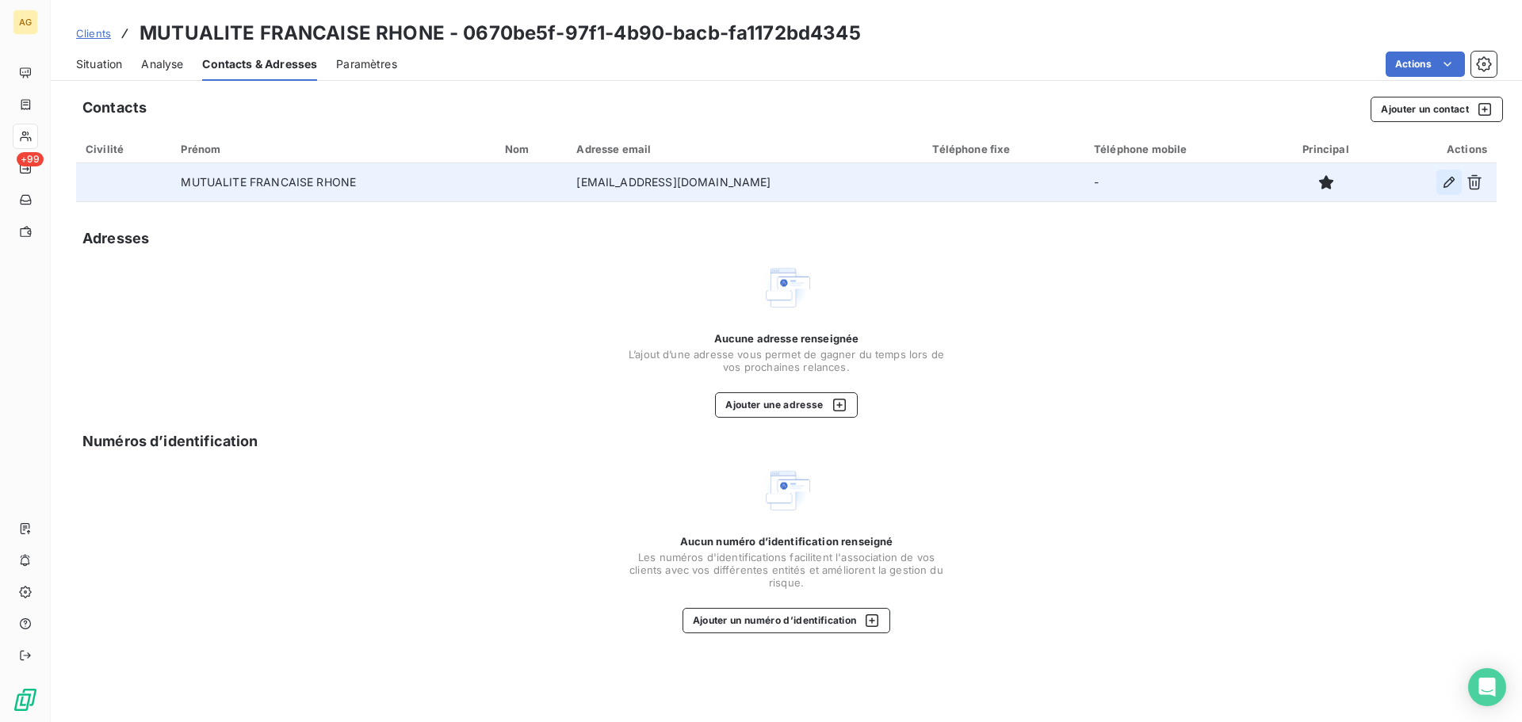
click at [1445, 186] on icon "button" at bounding box center [1449, 182] width 16 height 16
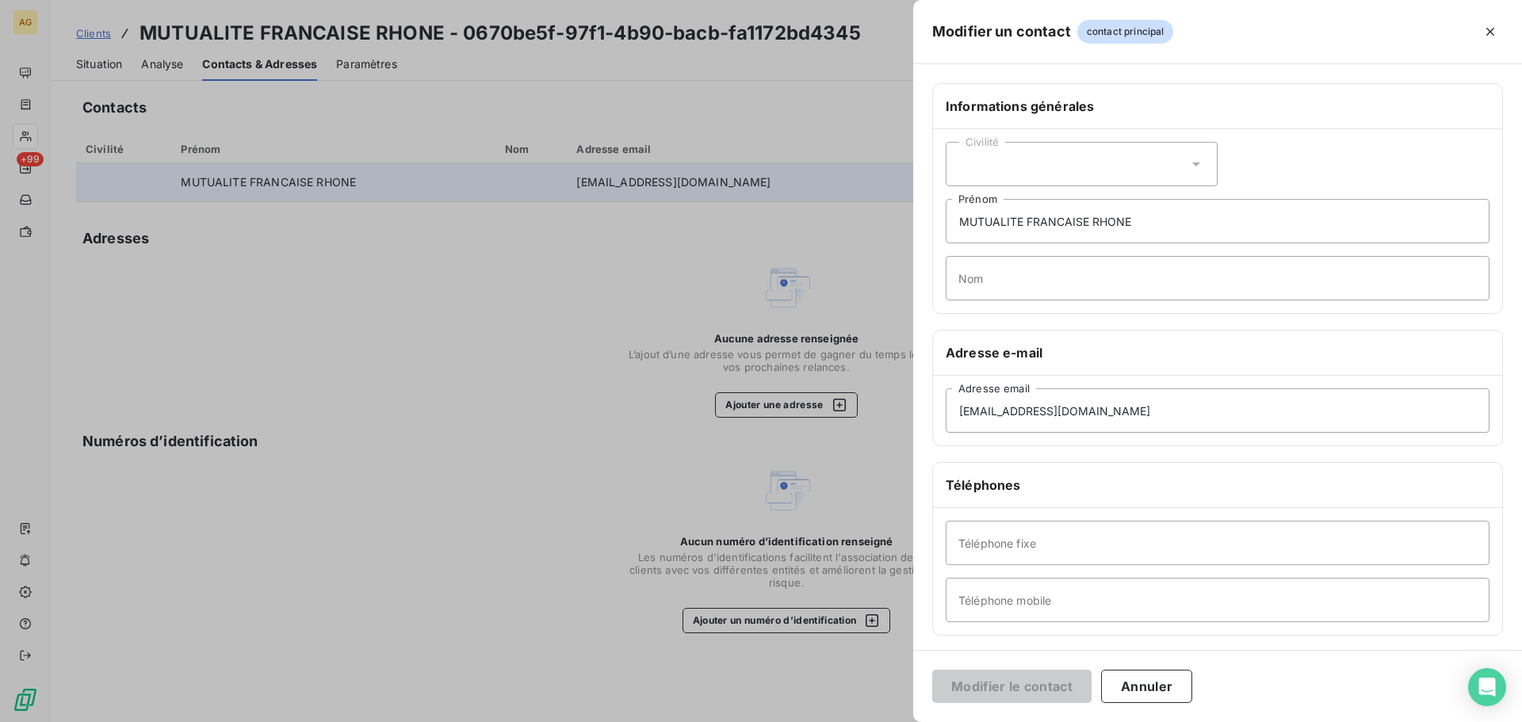
drag, startPoint x: 1024, startPoint y: 164, endPoint x: 1017, endPoint y: 182, distance: 19.3
click at [1022, 166] on div "Civilité" at bounding box center [1082, 164] width 272 height 44
click at [1002, 232] on span "Monsieur" at bounding box center [1002, 232] width 48 height 15
drag, startPoint x: 1182, startPoint y: 226, endPoint x: 956, endPoint y: 232, distance: 226.1
click at [956, 232] on input "MUTUALITE FRANCAISE RHONE" at bounding box center [1218, 221] width 544 height 44
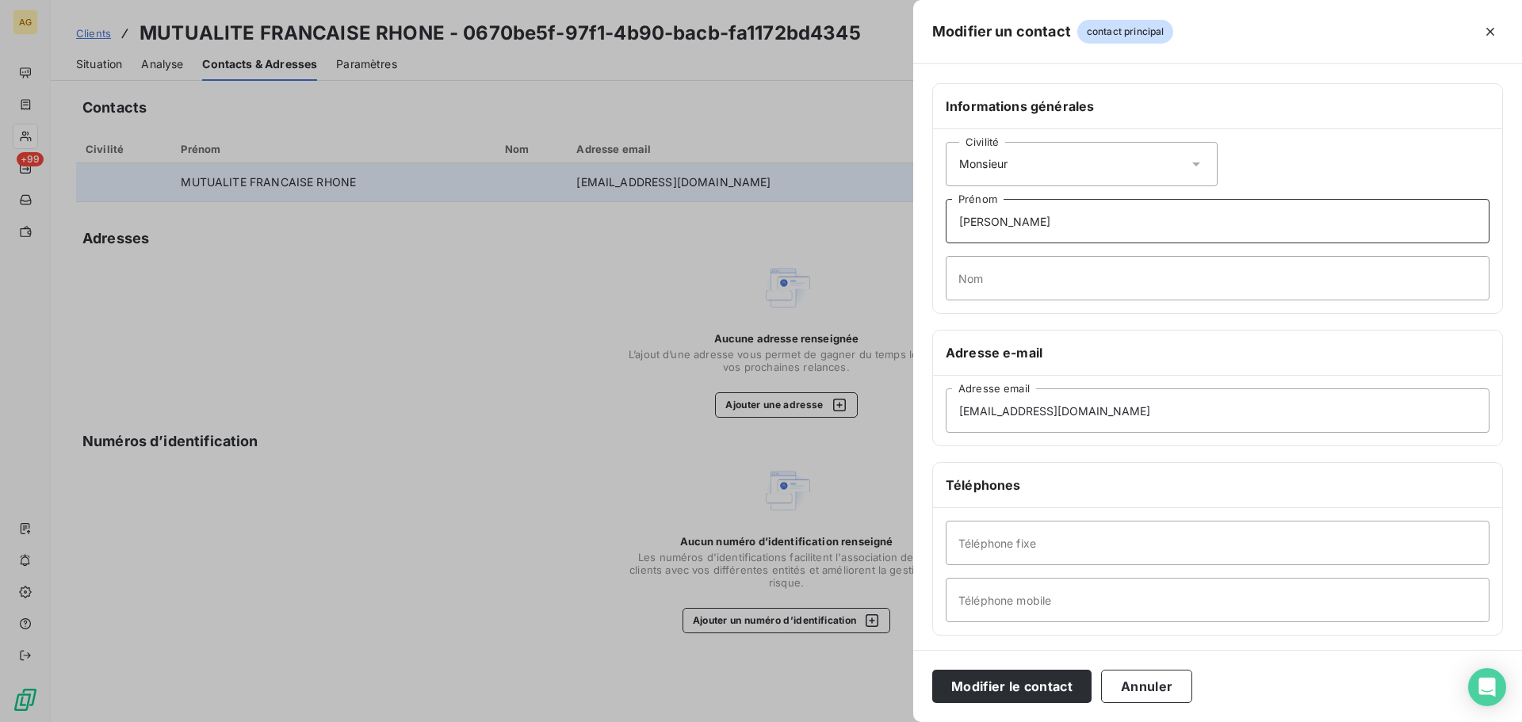
type input "[PERSON_NAME]"
type input "GENOD"
drag, startPoint x: 1083, startPoint y: 415, endPoint x: 929, endPoint y: 415, distance: 153.8
click at [929, 415] on div "Informations générales Civilité Monsieur [PERSON_NAME] GENOD Nom Adresse e-mail…" at bounding box center [1217, 435] width 609 height 704
type input "r"
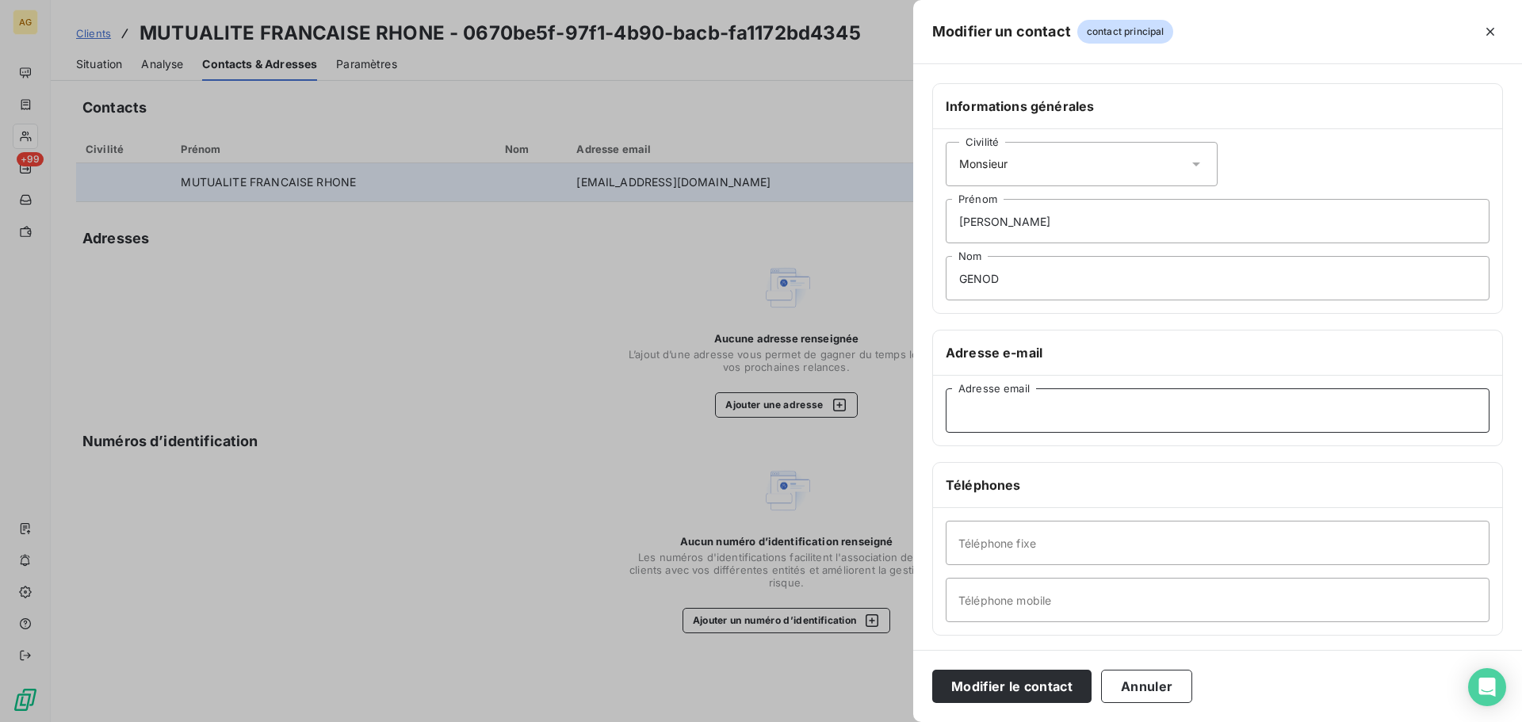
paste input "[EMAIL_ADDRESS][DOMAIN_NAME]"
type input "[EMAIL_ADDRESS][DOMAIN_NAME]"
click at [1070, 594] on input "Téléphone mobile" at bounding box center [1218, 600] width 544 height 44
paste input "[PHONE_NUMBER]"
type input "[PHONE_NUMBER]"
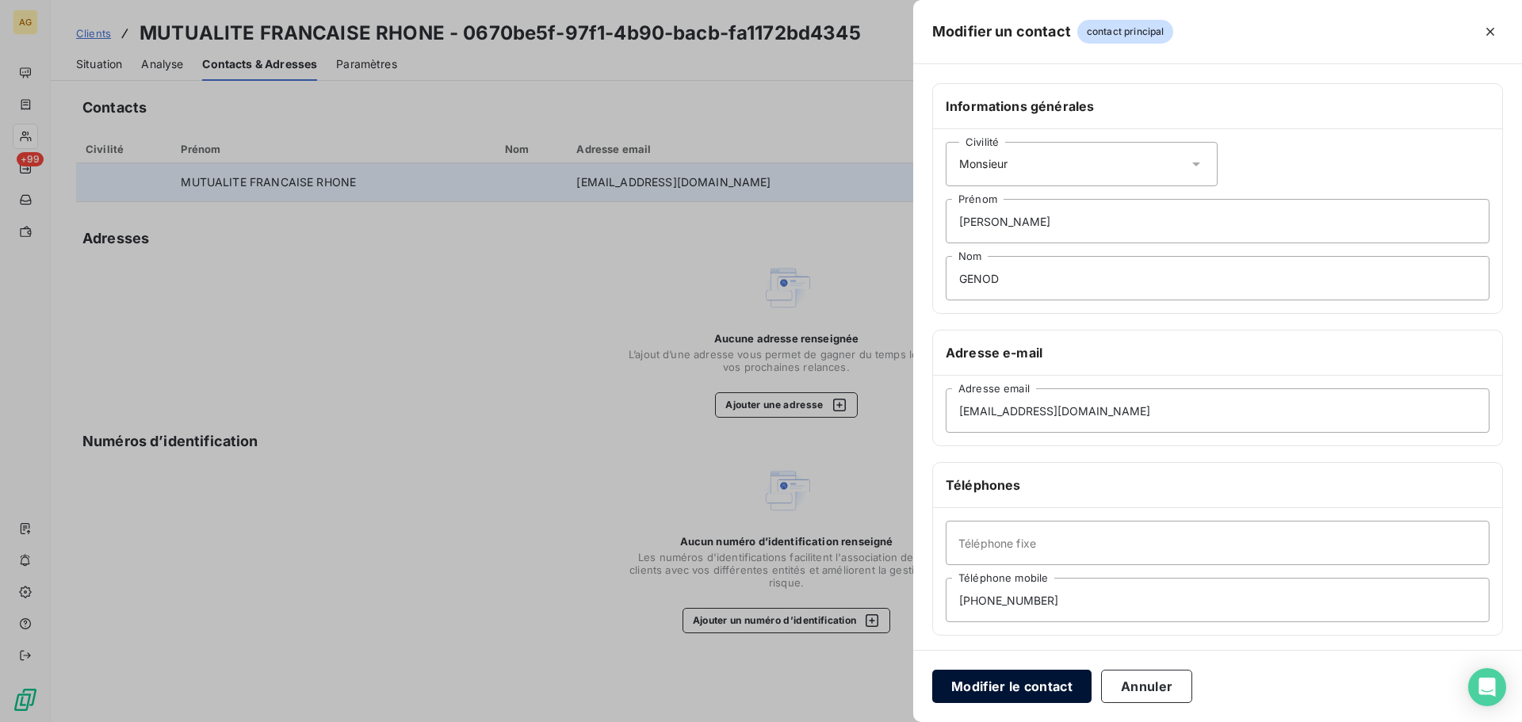
click at [996, 683] on button "Modifier le contact" at bounding box center [1011, 686] width 159 height 33
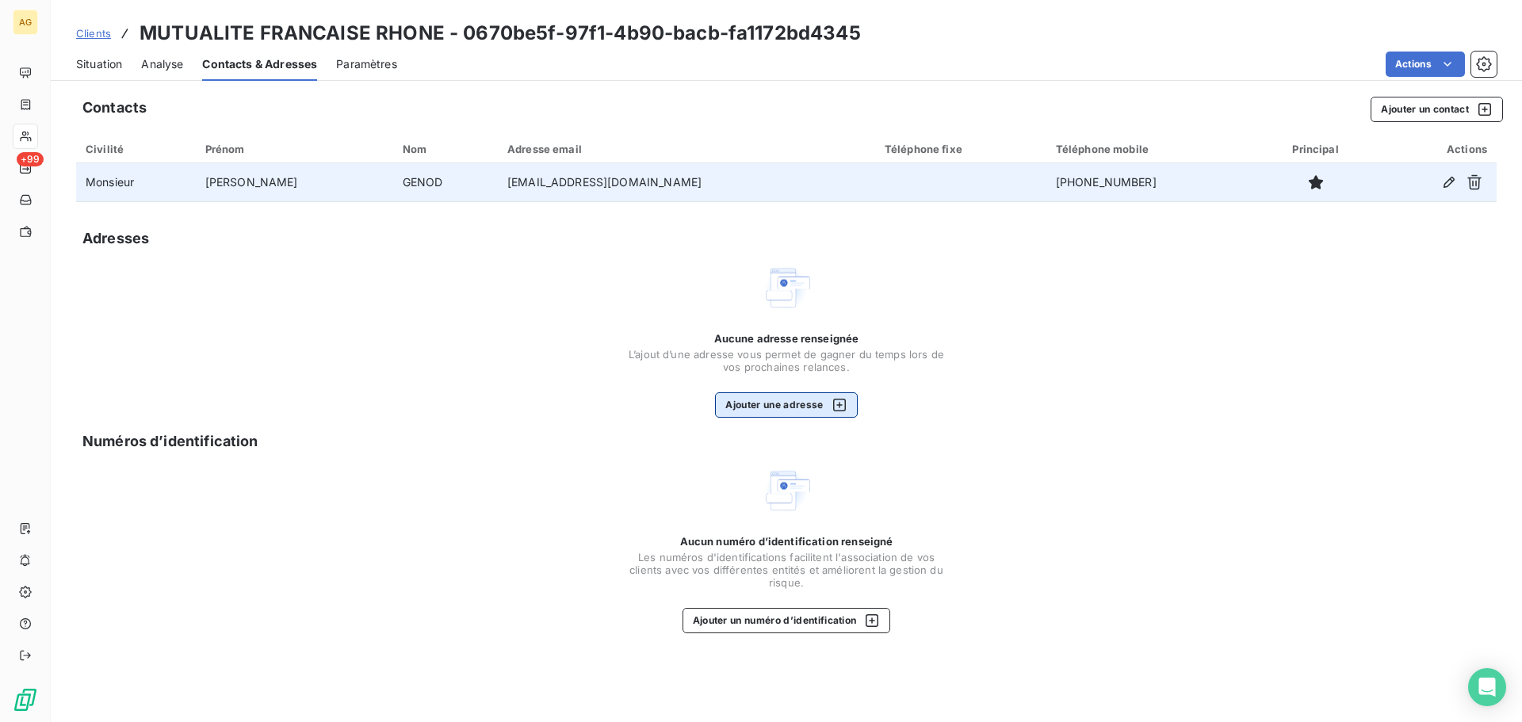
click at [765, 411] on button "Ajouter une adresse" at bounding box center [786, 404] width 142 height 25
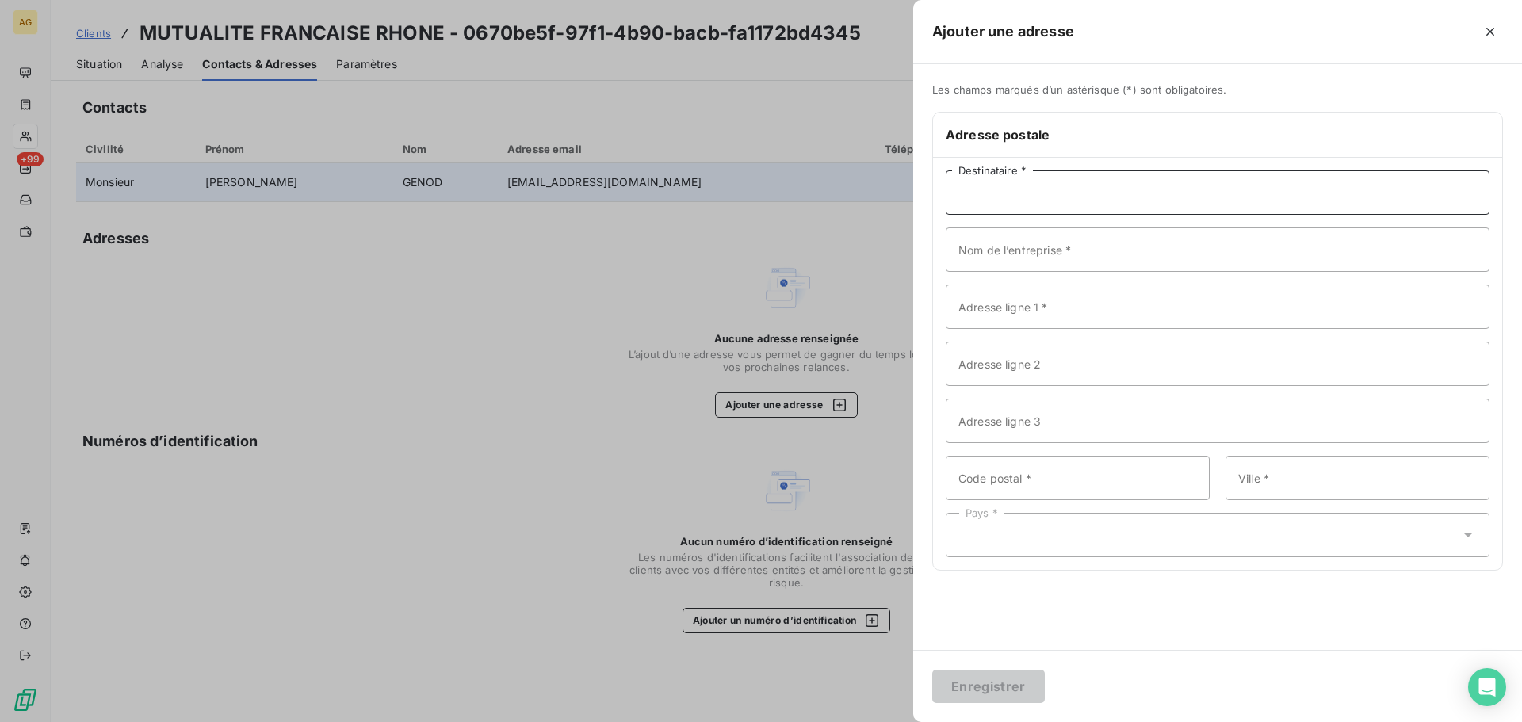
click at [1127, 182] on input "Destinataire *" at bounding box center [1218, 192] width 544 height 44
type input "M. [PERSON_NAME]"
drag, startPoint x: 1160, startPoint y: 320, endPoint x: 1139, endPoint y: 320, distance: 21.4
click at [1156, 320] on input "Adresse ligne 1 *" at bounding box center [1218, 307] width 544 height 44
paste input "[STREET_ADDRESS][PERSON_NAME]"
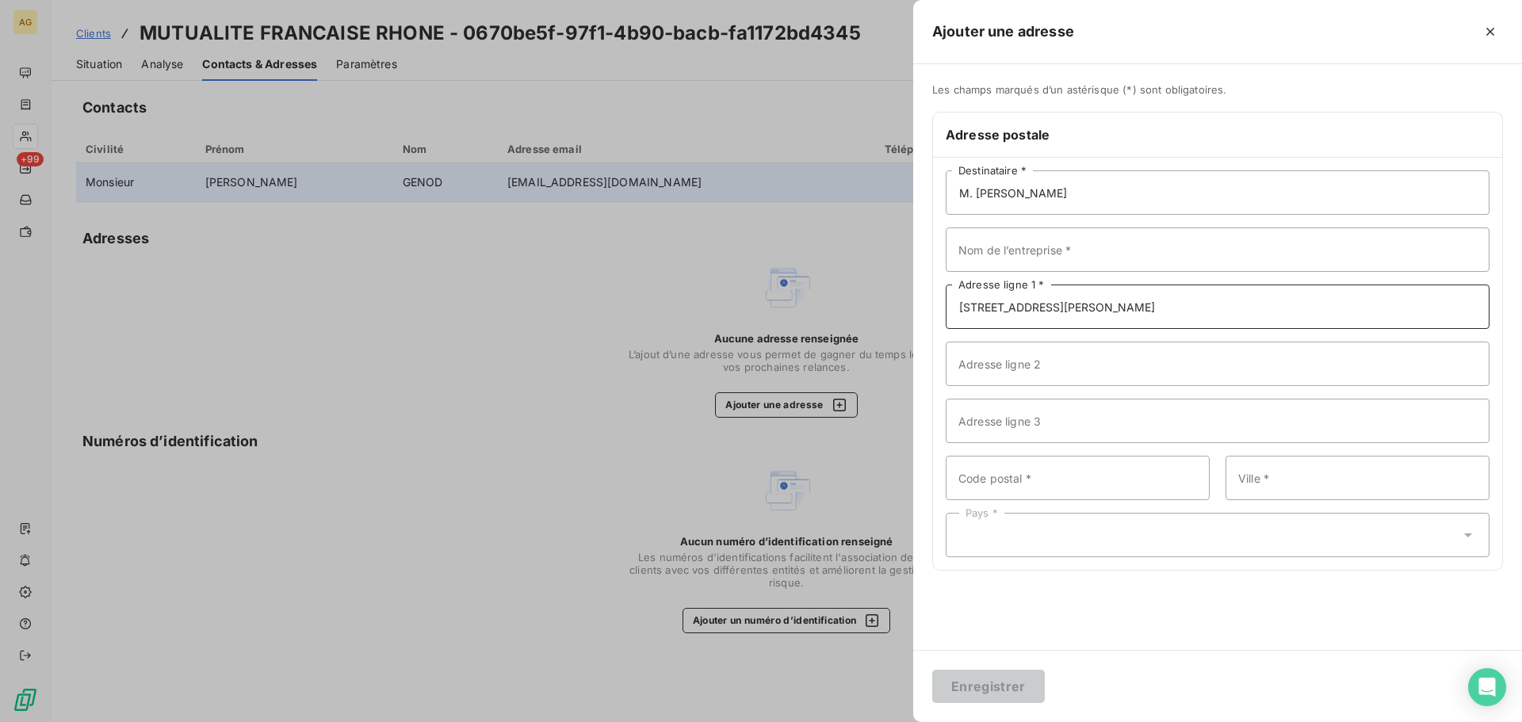
type input "[STREET_ADDRESS][PERSON_NAME]"
click at [1117, 246] on input "Nom de l’entreprise *" at bounding box center [1218, 250] width 544 height 44
type input "MUTUALITE FRANCAISE RHONE"
click at [1097, 485] on input "Code postal *" at bounding box center [1078, 478] width 264 height 44
type input "69002"
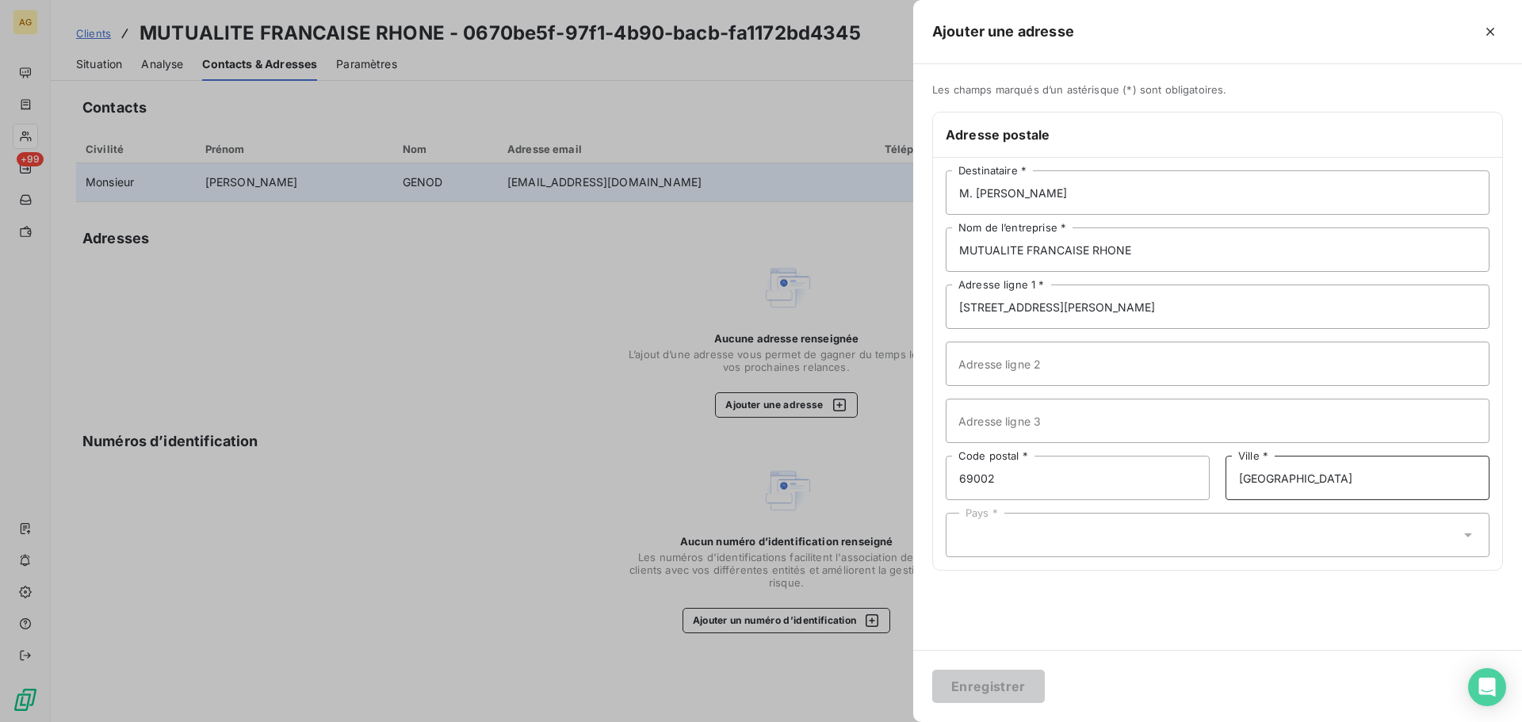
type input "[GEOGRAPHIC_DATA]"
drag, startPoint x: 1136, startPoint y: 529, endPoint x: 1004, endPoint y: 554, distance: 134.8
click at [1135, 529] on div "Pays *" at bounding box center [1218, 535] width 544 height 44
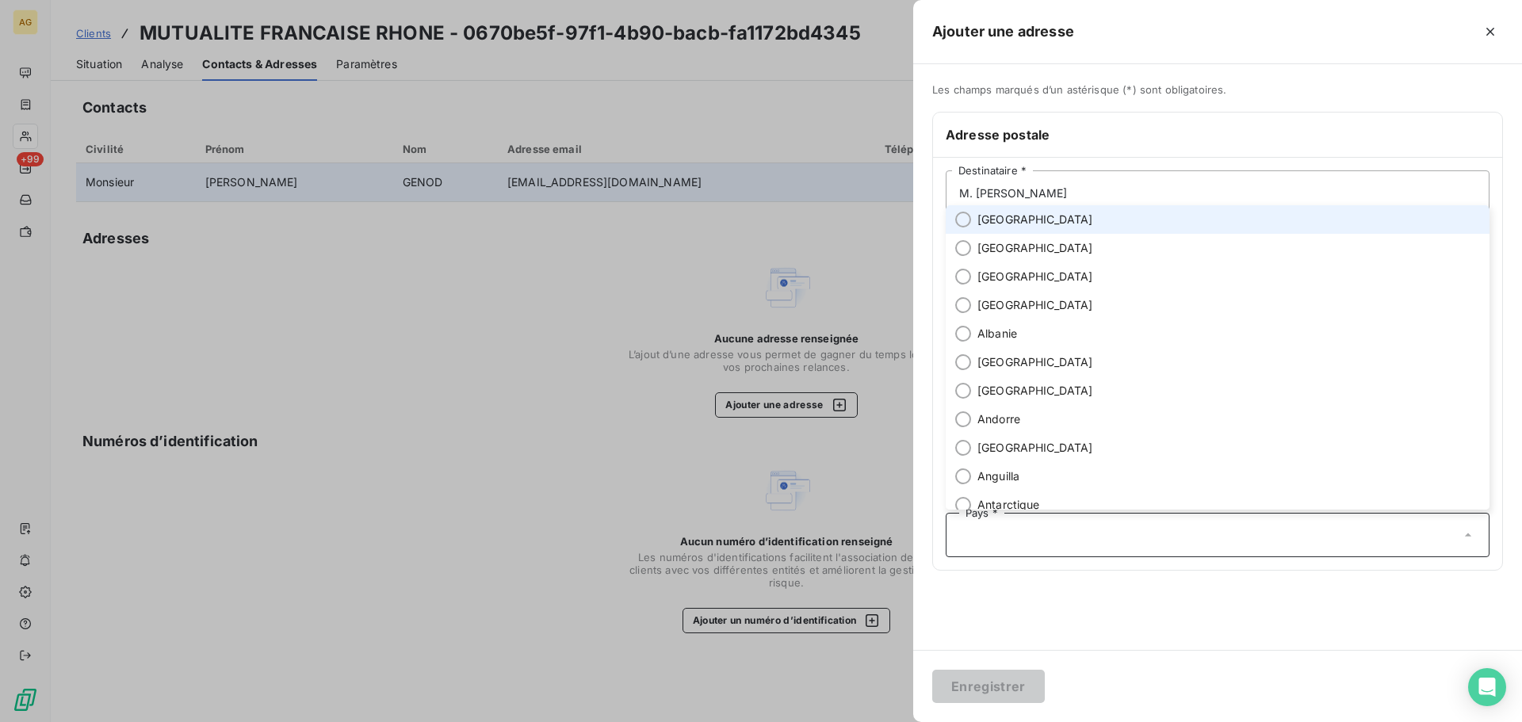
click at [998, 538] on input "text" at bounding box center [1209, 535] width 501 height 14
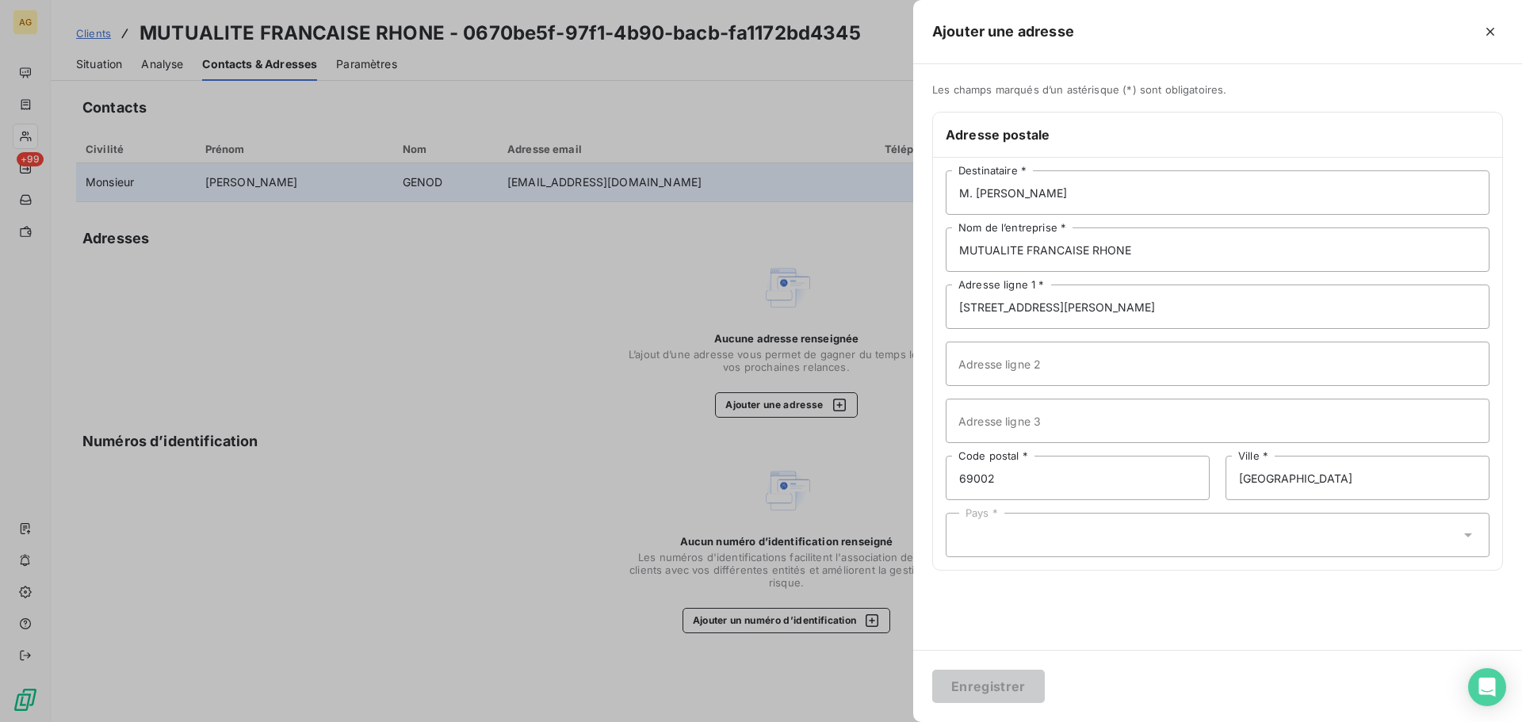
click at [998, 535] on div "Pays *" at bounding box center [1218, 535] width 544 height 44
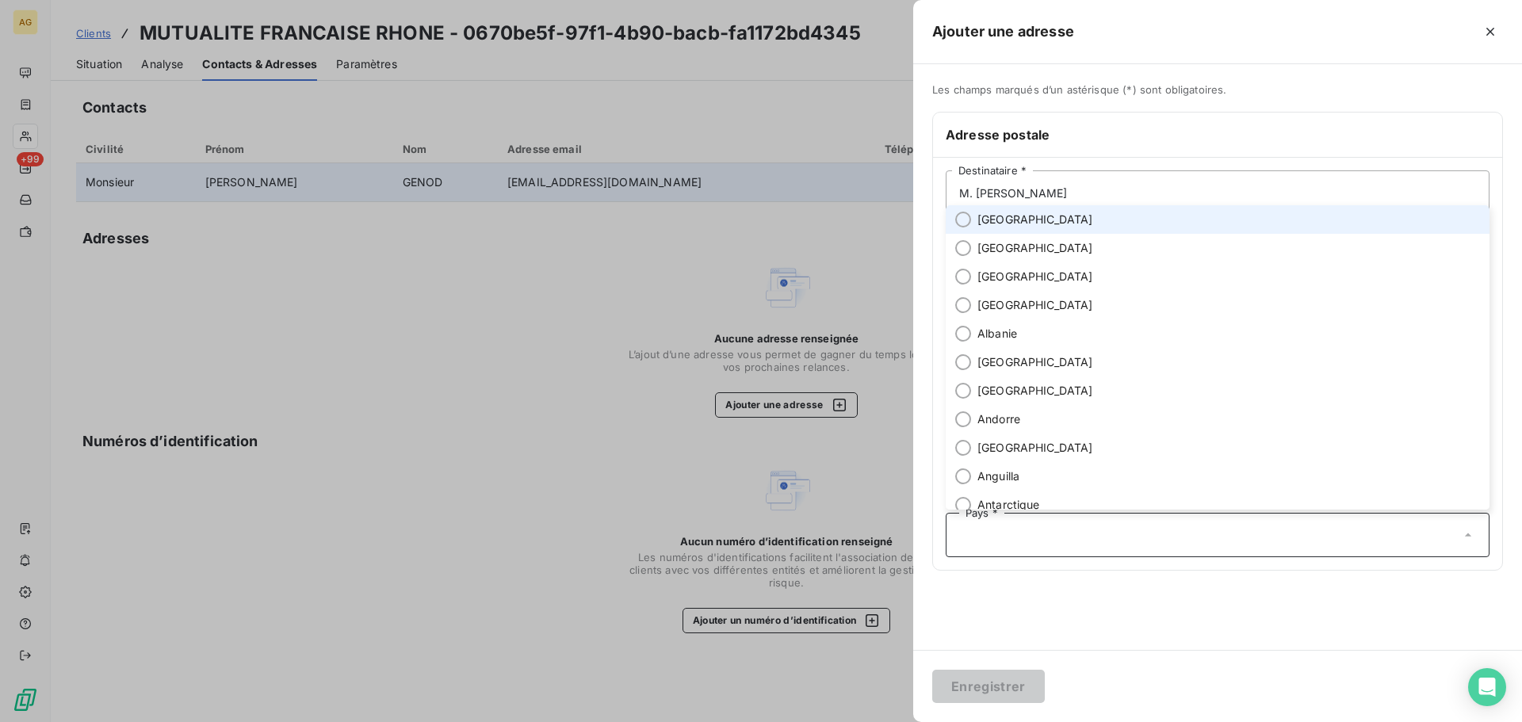
click at [979, 212] on span "[GEOGRAPHIC_DATA]" at bounding box center [1036, 220] width 116 height 16
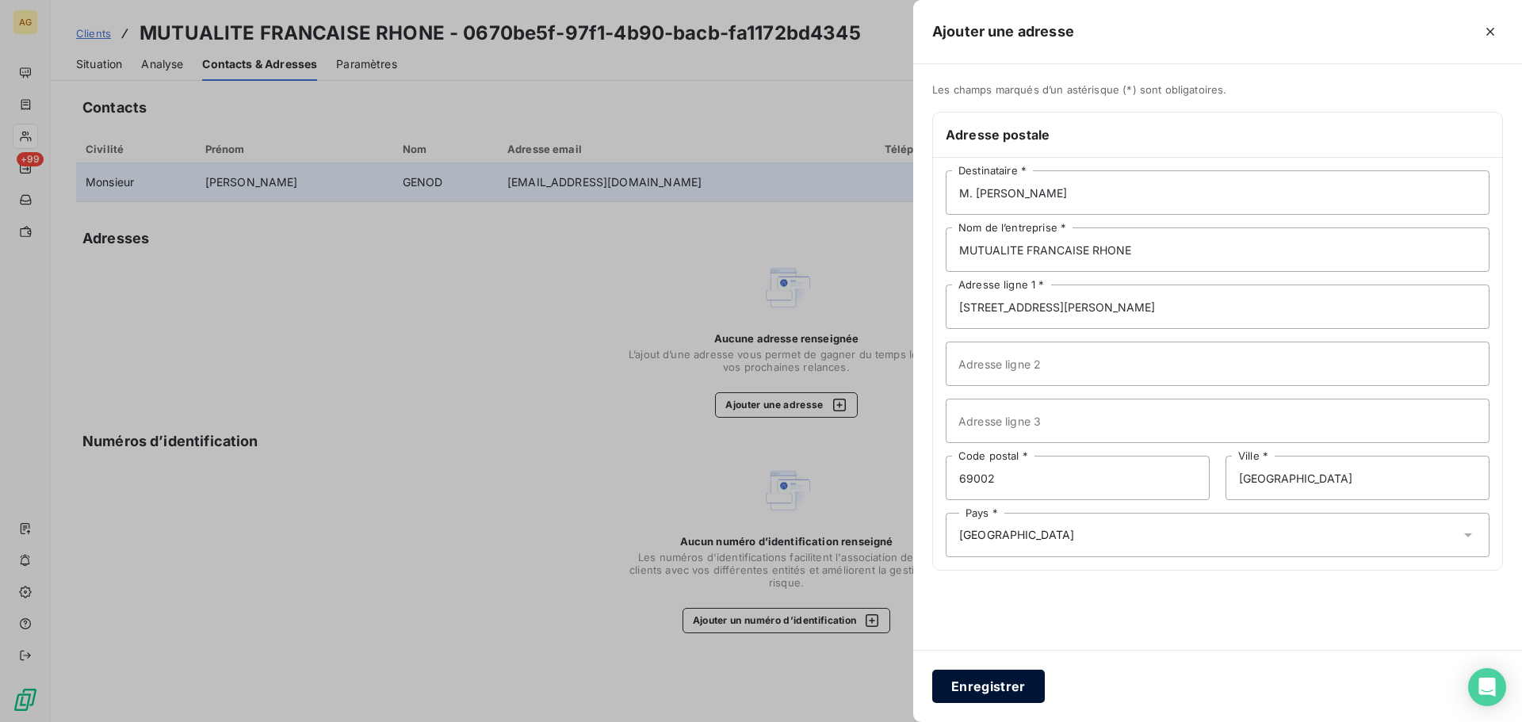
click at [980, 680] on button "Enregistrer" at bounding box center [988, 686] width 113 height 33
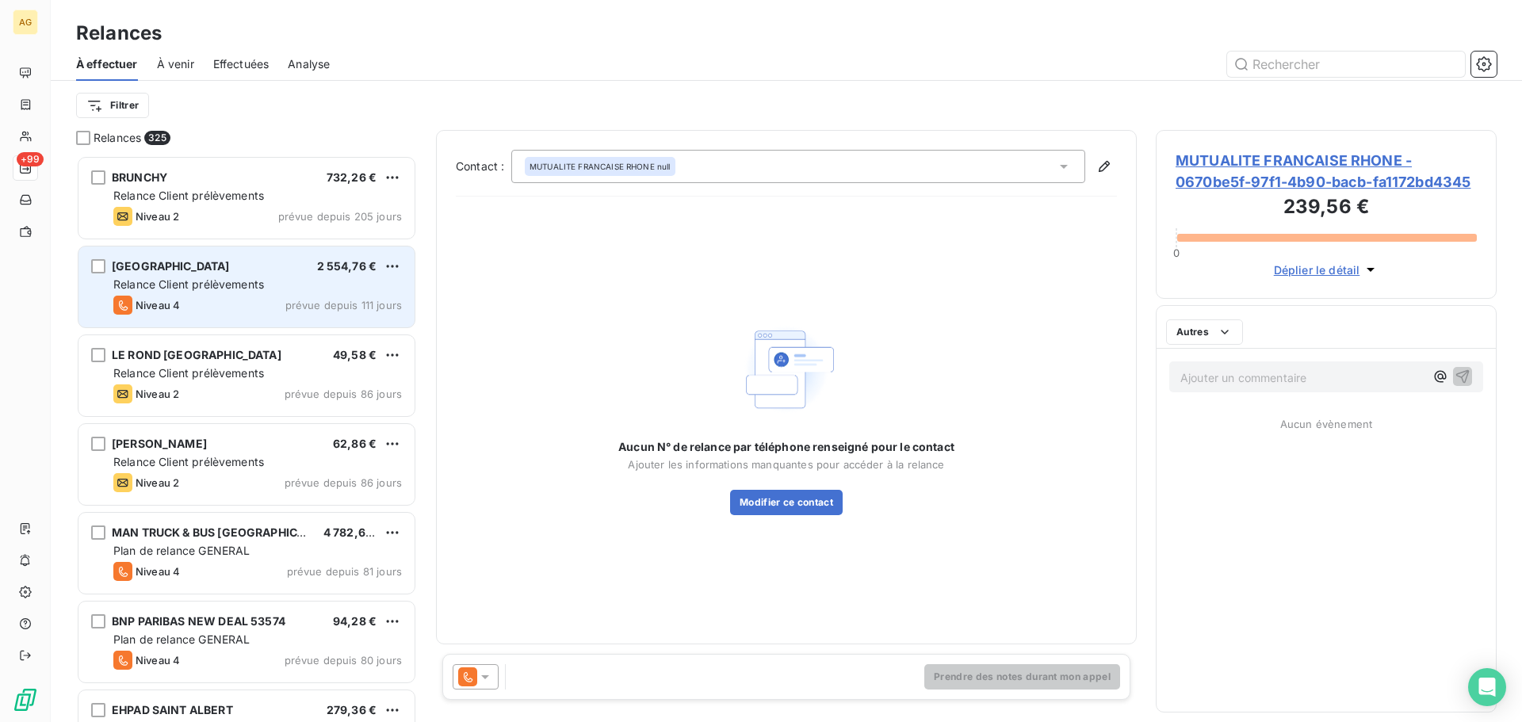
scroll to position [555, 329]
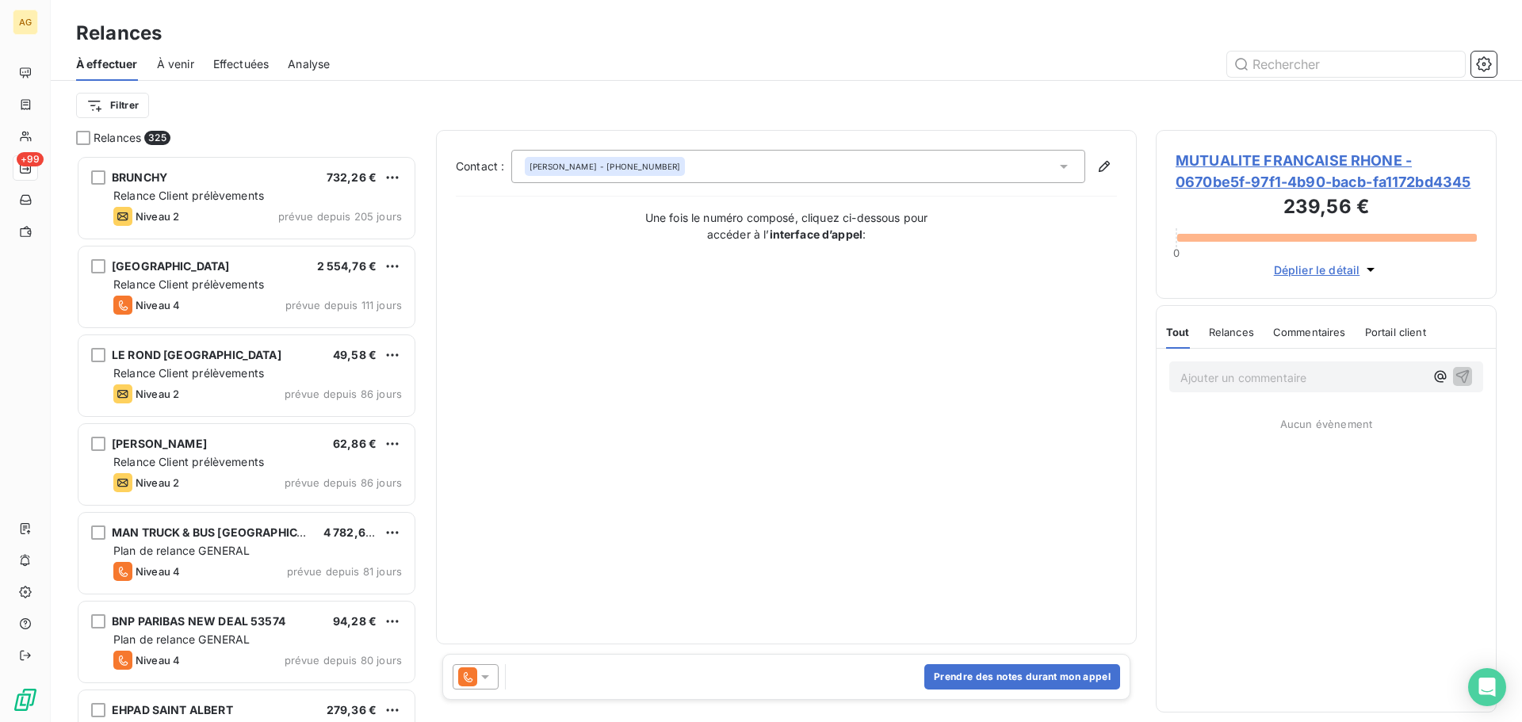
click at [490, 677] on icon at bounding box center [485, 677] width 16 height 16
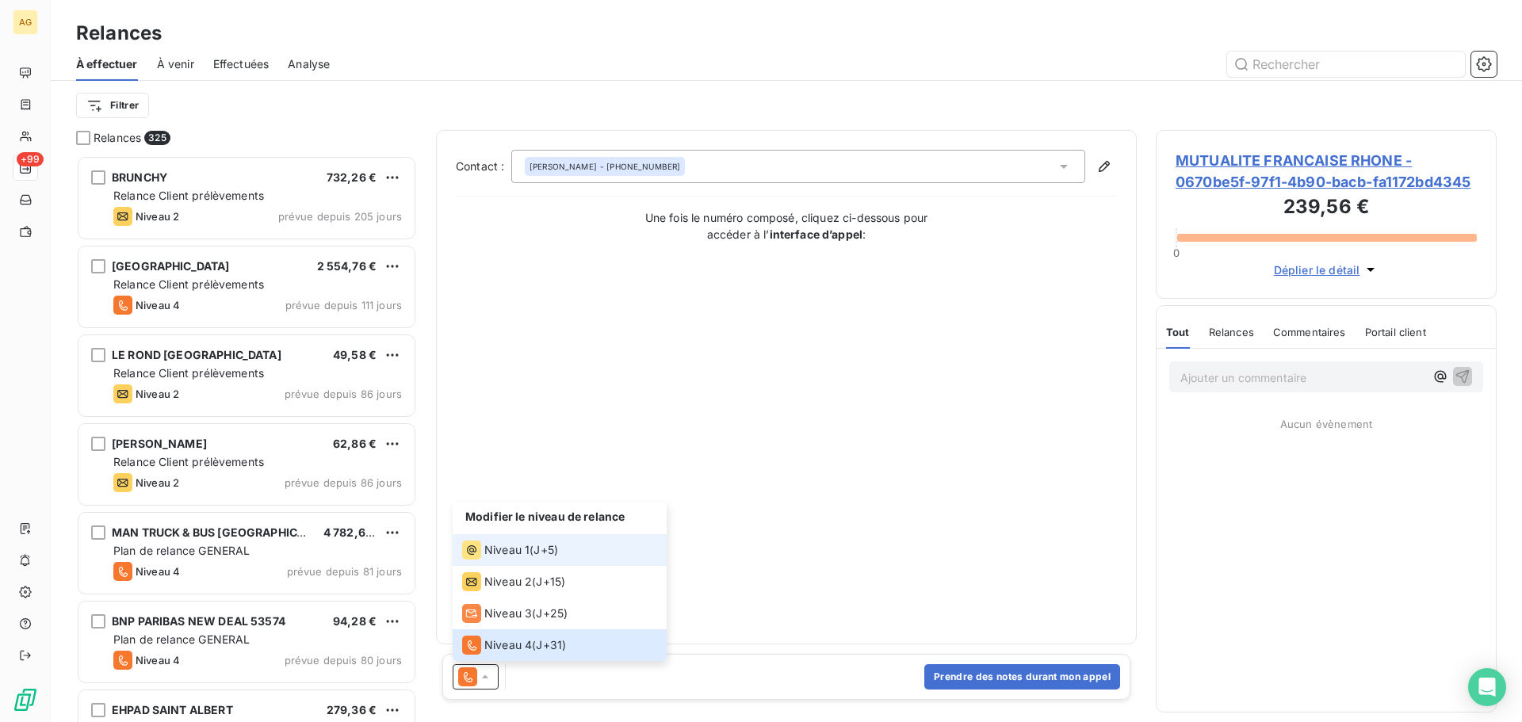
click at [500, 547] on span "Niveau 1" at bounding box center [506, 550] width 45 height 16
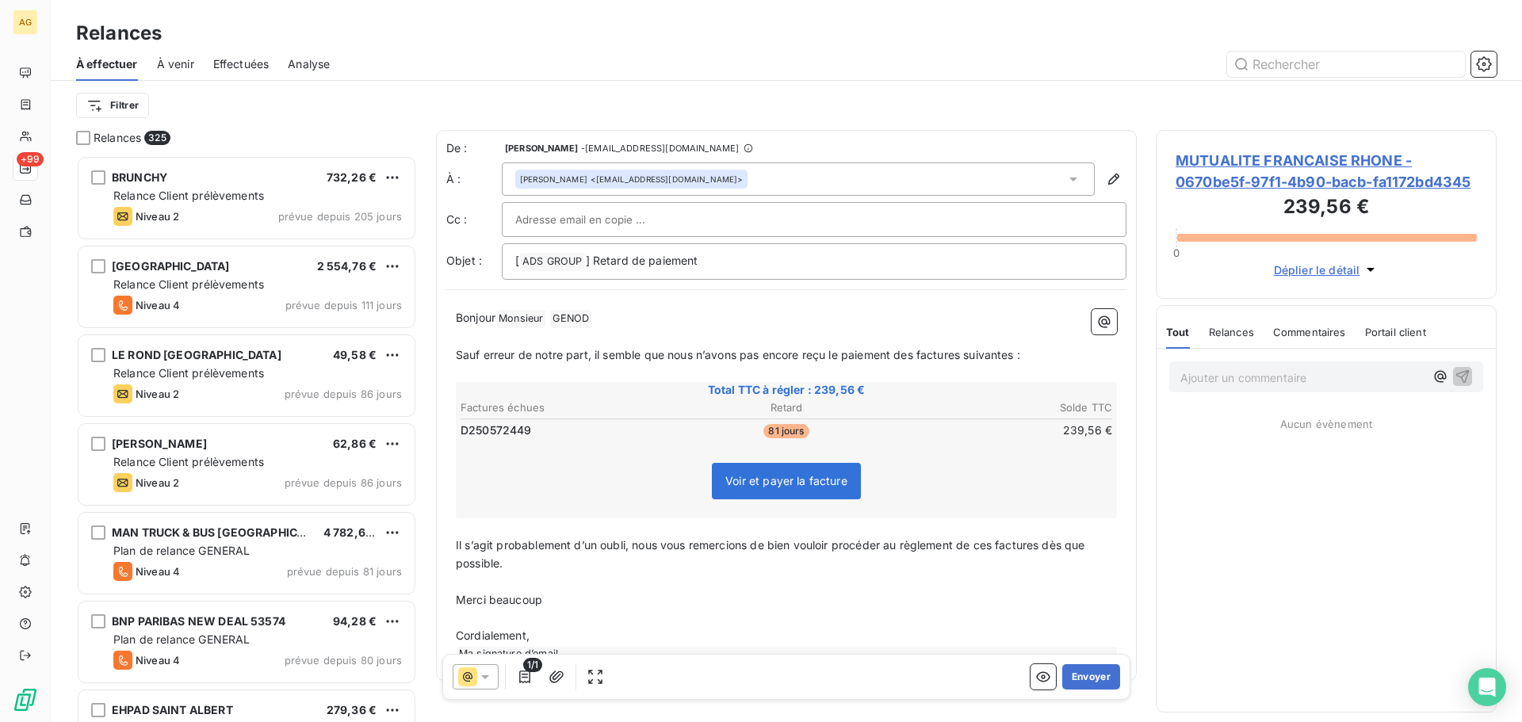
click at [915, 357] on span "Sauf erreur de notre part, il semble que nous n’avons pas encore reçu le paieme…" at bounding box center [738, 354] width 565 height 13
click at [997, 546] on span "Il s’agit probablement d’un oubli, nous vous remercions de bien vouloir procéde…" at bounding box center [772, 554] width 633 height 32
click at [1092, 689] on button "Envoyer" at bounding box center [1091, 676] width 58 height 25
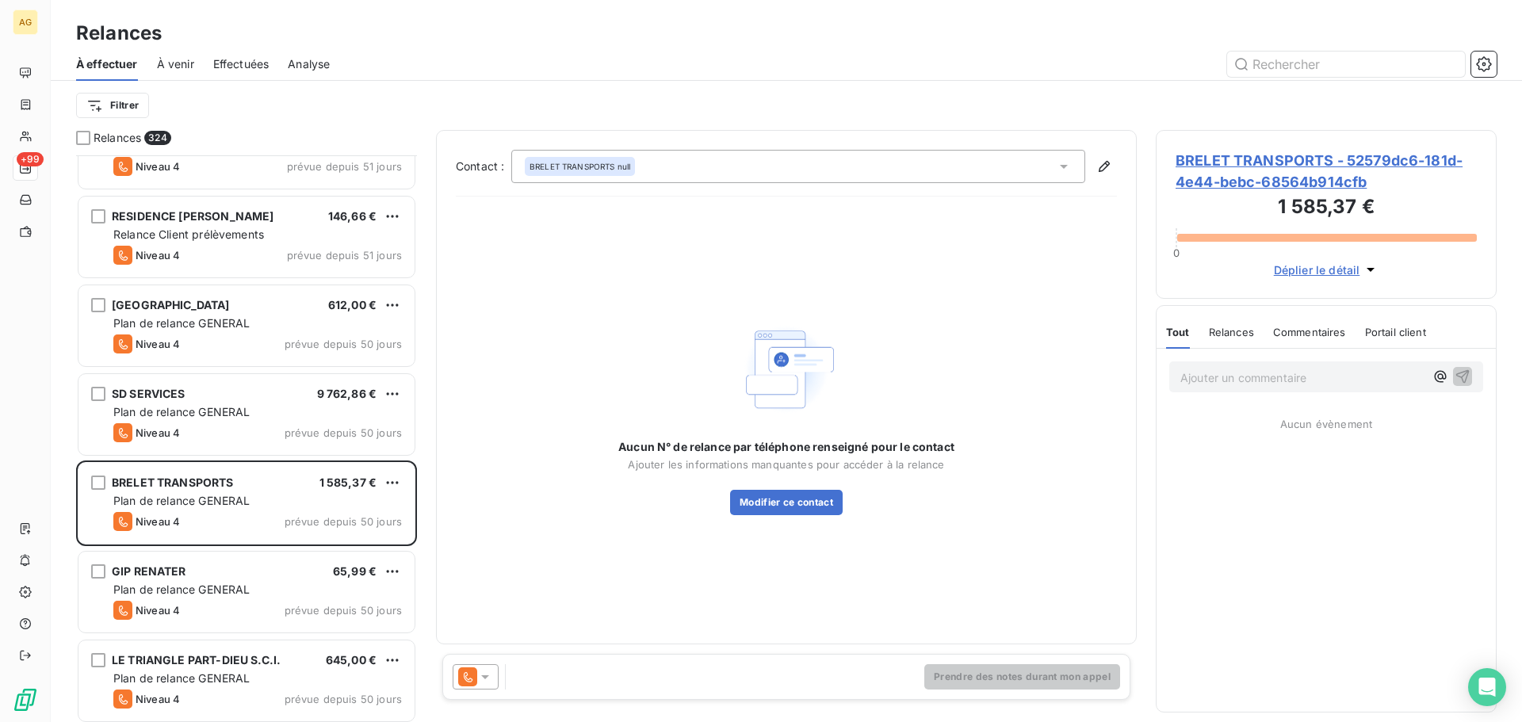
scroll to position [2379, 0]
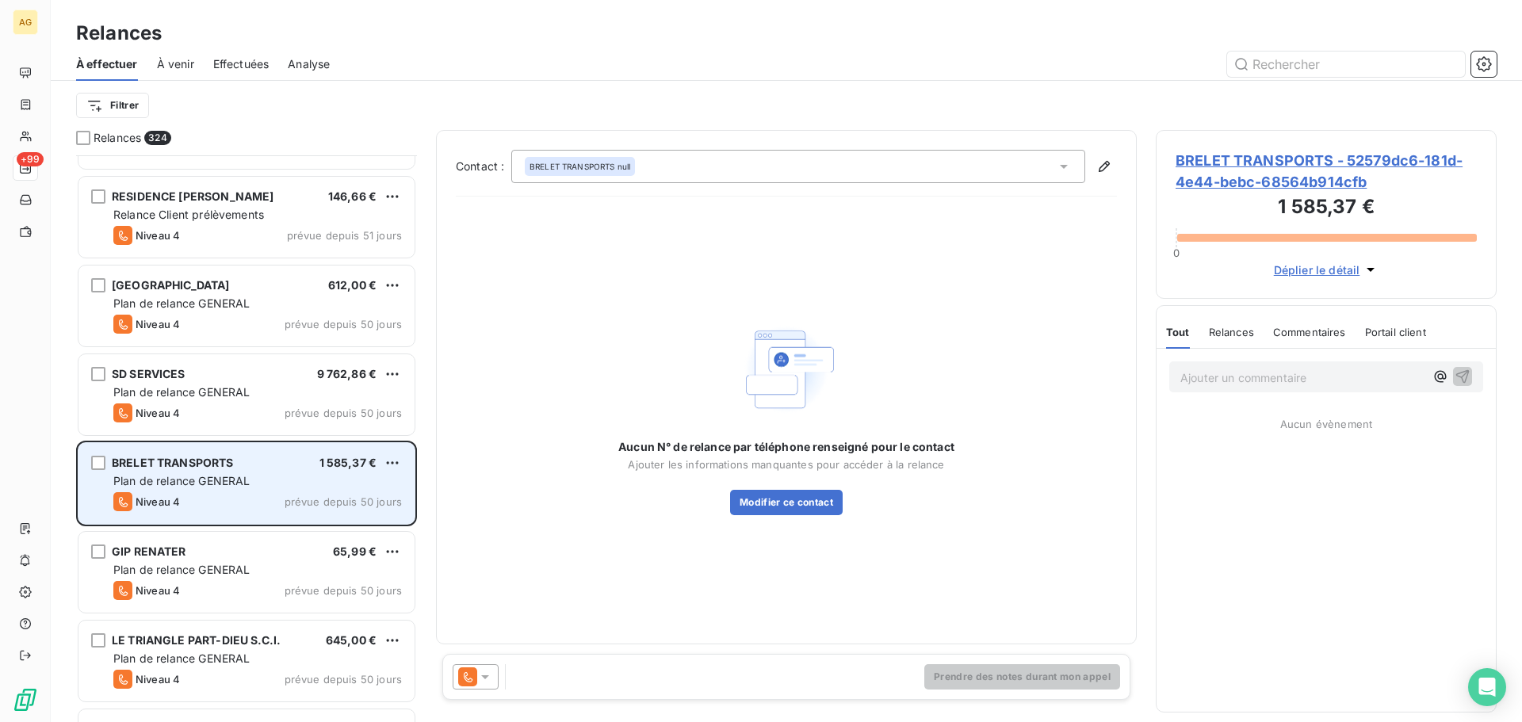
click at [250, 479] on span "Plan de relance GENERAL" at bounding box center [181, 480] width 136 height 13
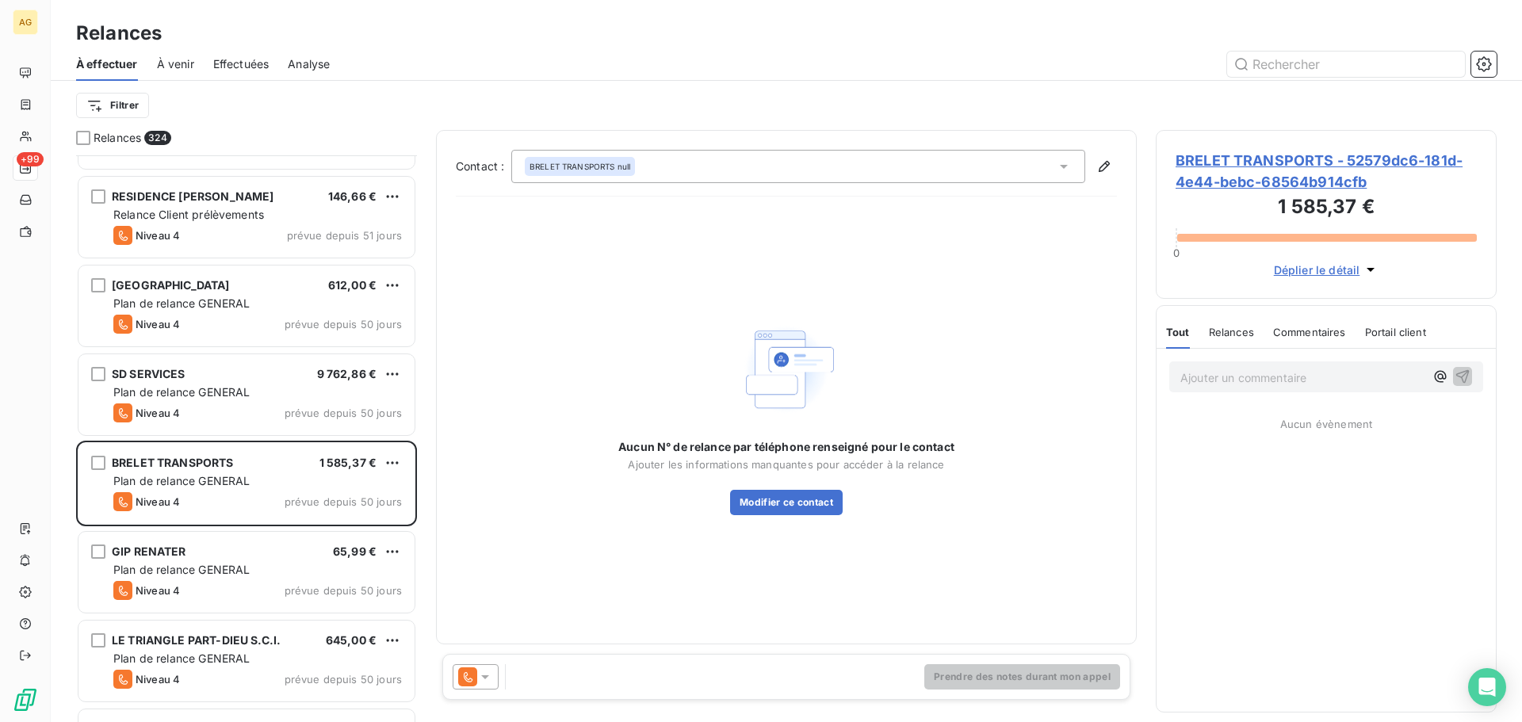
click at [1318, 164] on span "BRELET TRANSPORTS - 52579dc6-181d-4e44-bebc-68564b914cfb" at bounding box center [1326, 171] width 301 height 43
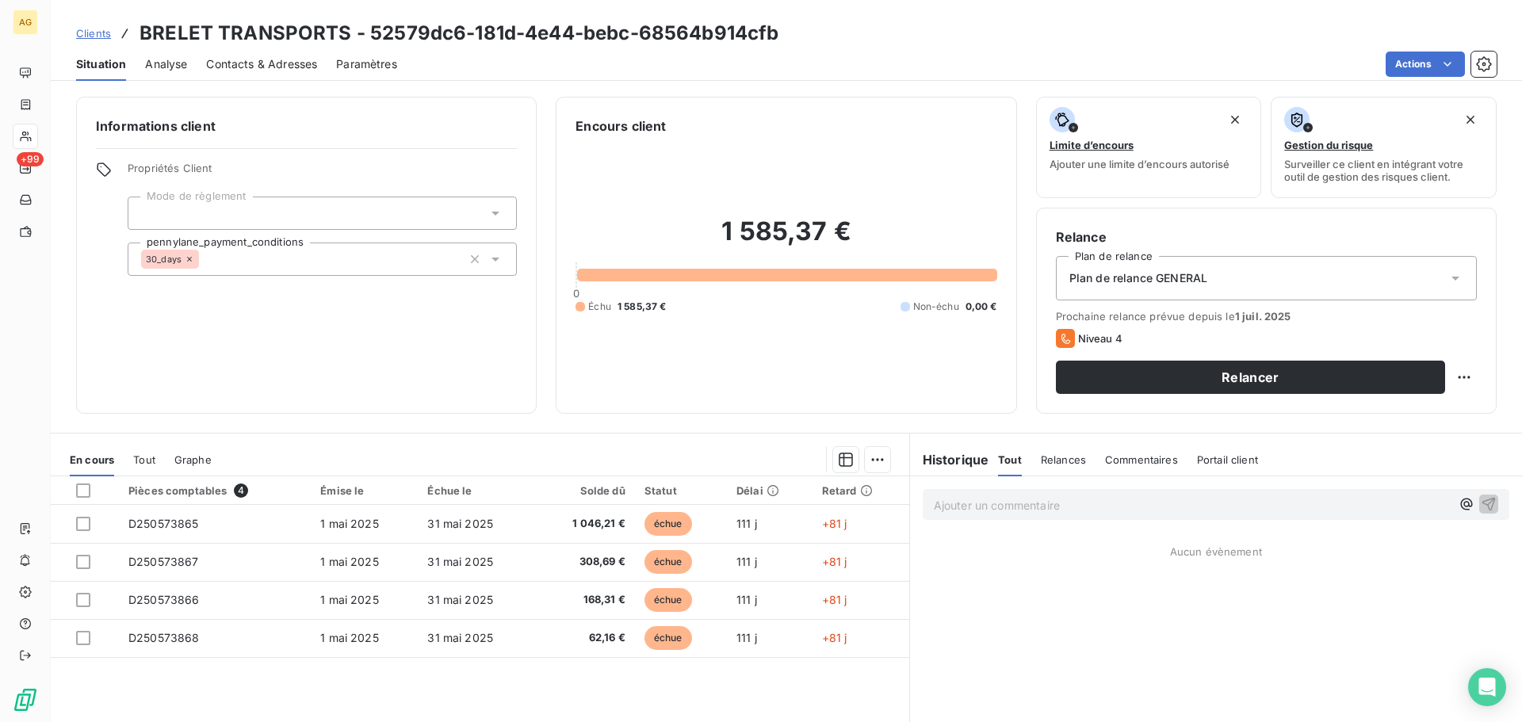
click at [362, 72] on div "Paramètres" at bounding box center [366, 64] width 61 height 33
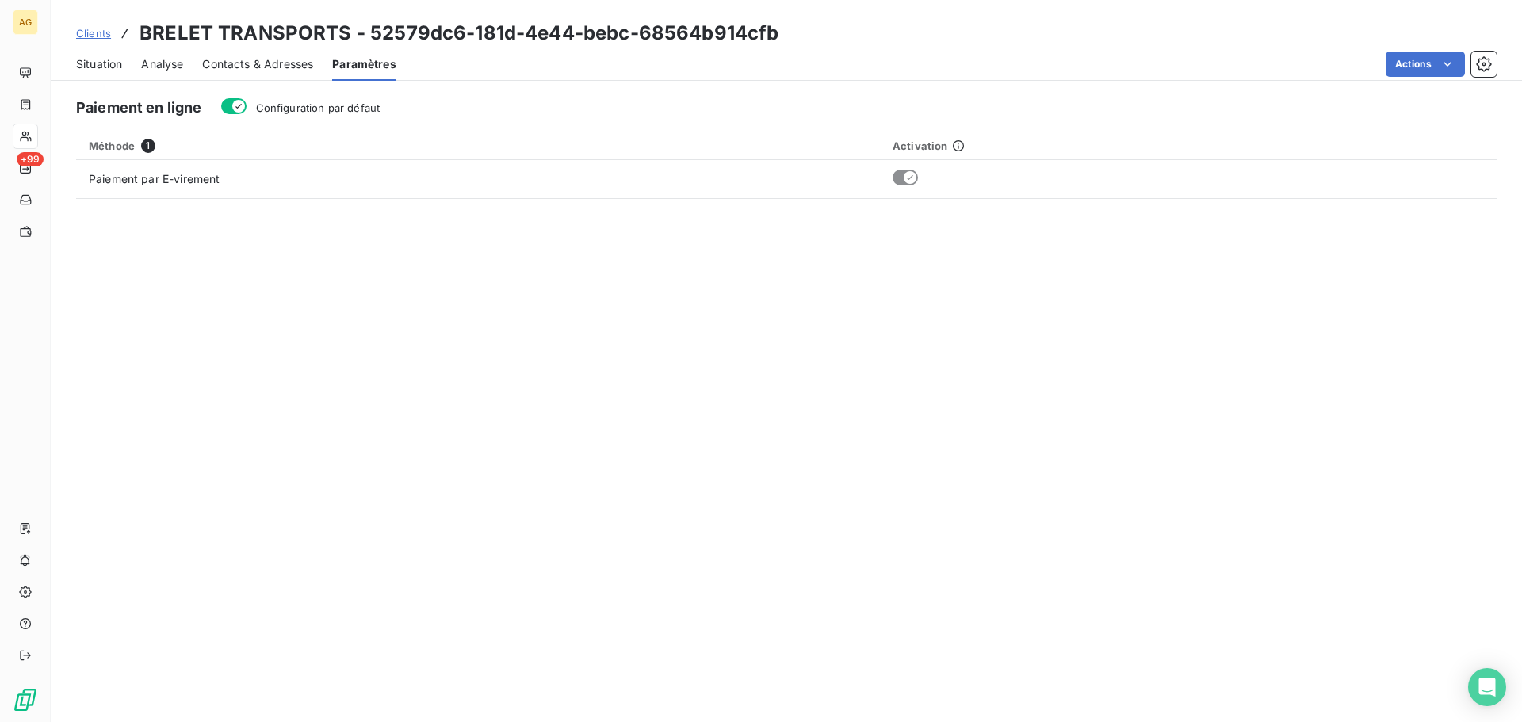
click at [332, 109] on span "Configuration par défaut" at bounding box center [318, 107] width 124 height 13
click at [247, 109] on button "Configuration par défaut" at bounding box center [233, 106] width 25 height 16
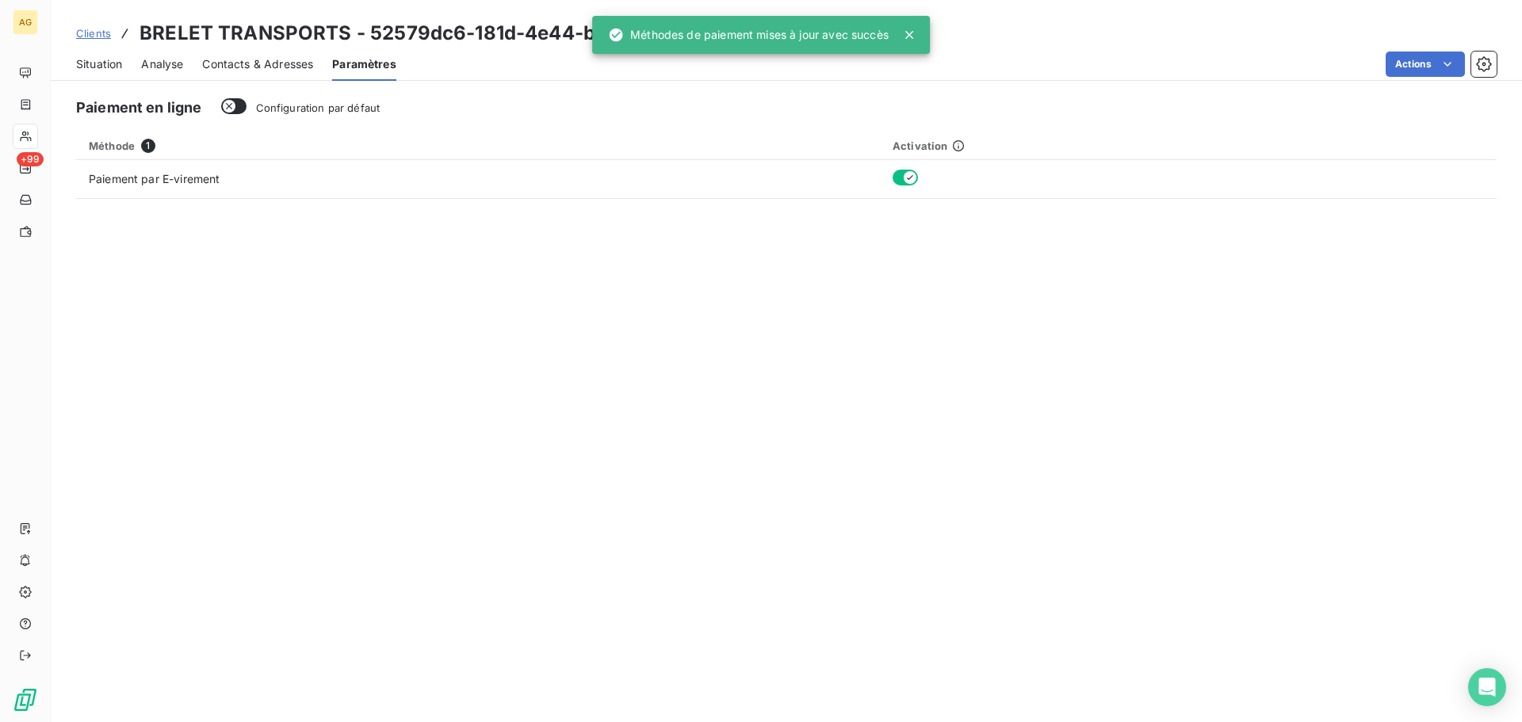
click at [256, 63] on span "Contacts & Adresses" at bounding box center [257, 64] width 111 height 16
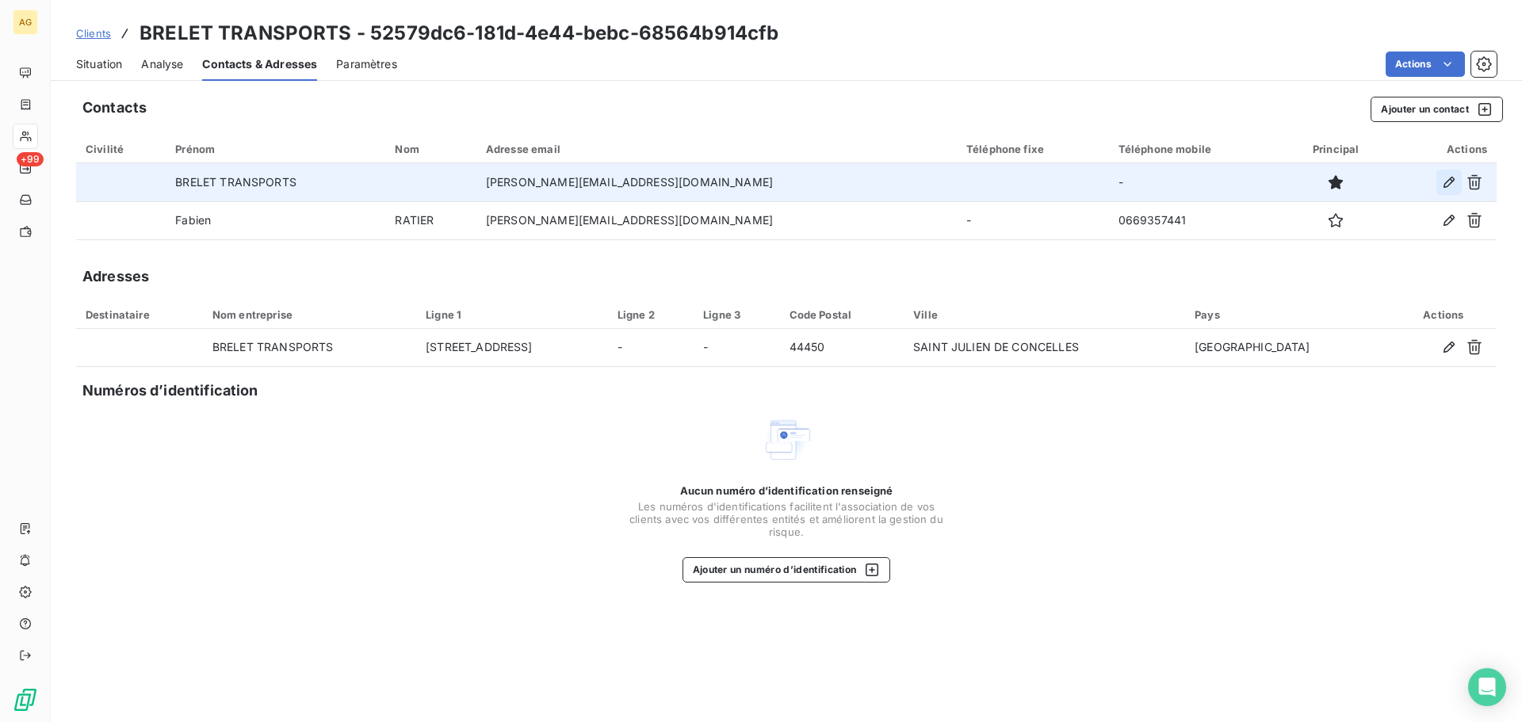
click at [1443, 187] on icon "button" at bounding box center [1449, 182] width 16 height 16
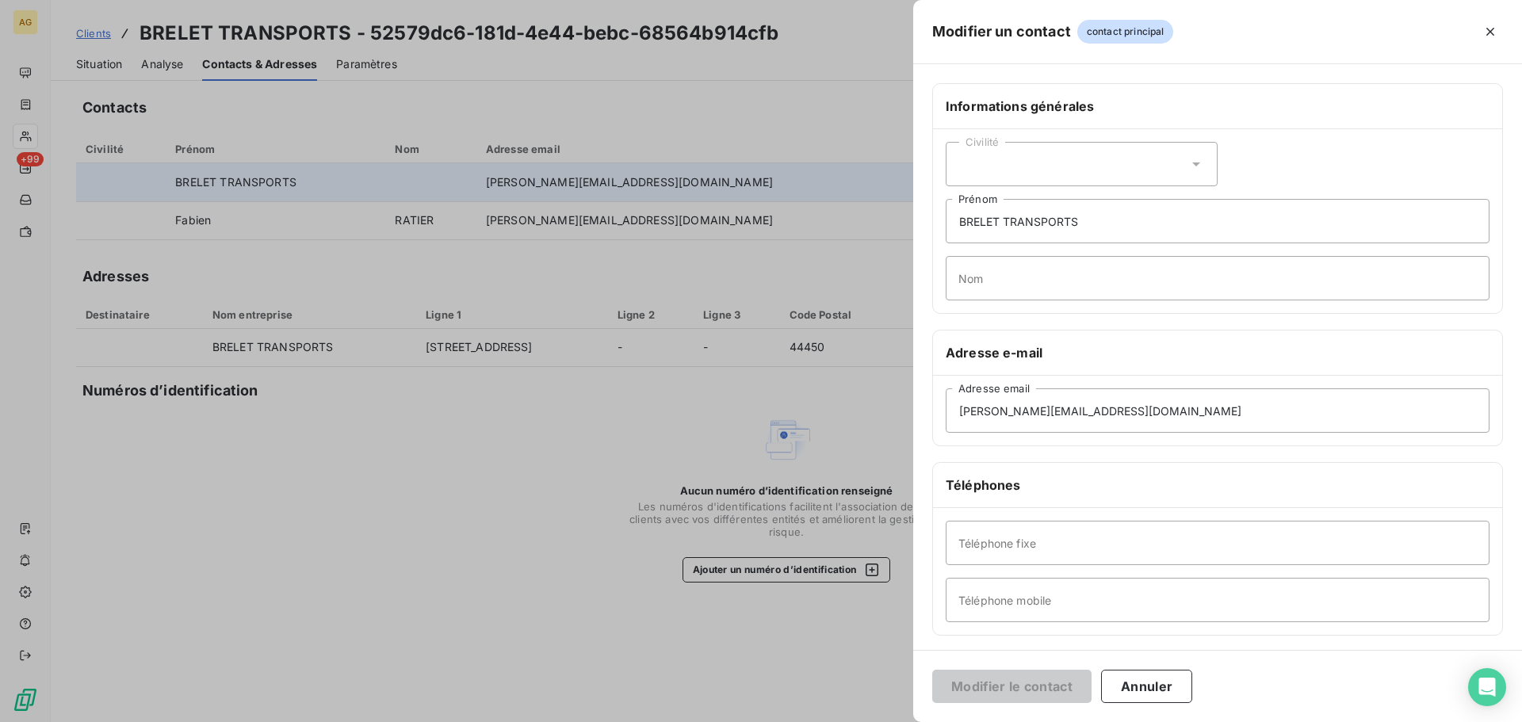
drag, startPoint x: 1055, startPoint y: 155, endPoint x: 1043, endPoint y: 163, distance: 14.7
click at [1054, 155] on div "Civilité" at bounding box center [1082, 164] width 272 height 44
click at [1331, 150] on div "Civilité Madame Monsieur [PERSON_NAME] TRANSPORTS Prénom Nom" at bounding box center [1217, 221] width 569 height 184
click at [1487, 33] on icon "button" at bounding box center [1491, 32] width 16 height 16
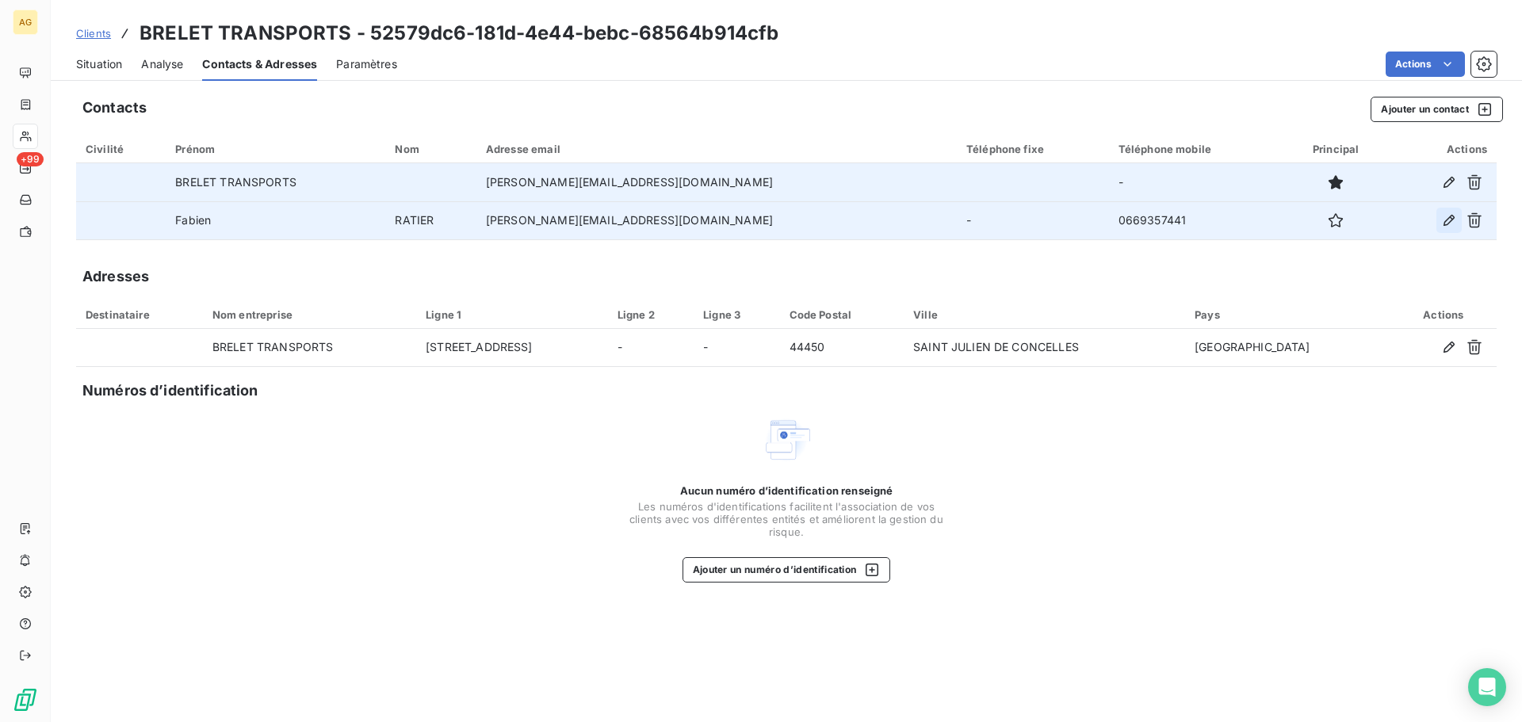
click at [1449, 221] on icon "button" at bounding box center [1449, 220] width 16 height 16
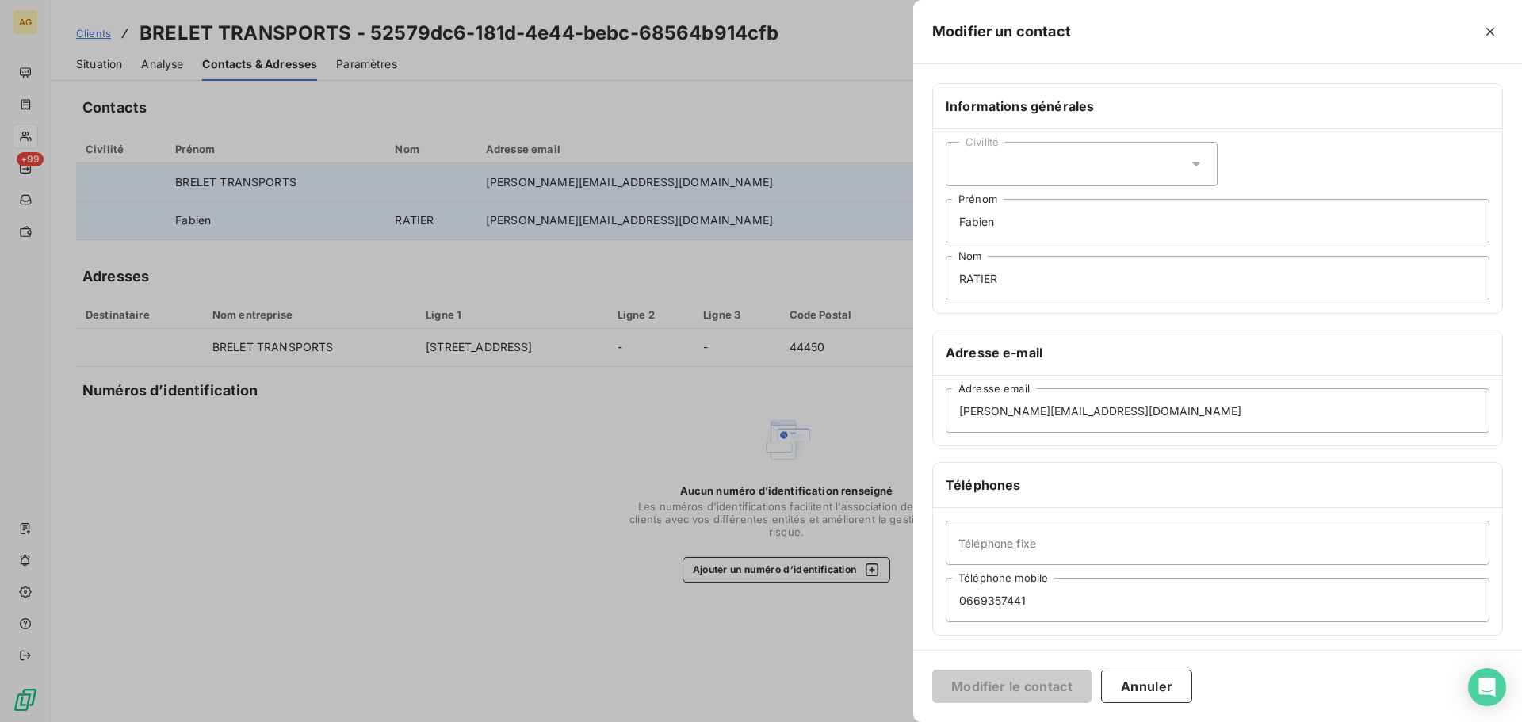
click at [1026, 160] on div "Civilité" at bounding box center [1082, 164] width 272 height 44
click at [997, 232] on span "Monsieur" at bounding box center [1002, 232] width 48 height 15
click at [1066, 534] on input "Téléphone fixe" at bounding box center [1218, 543] width 544 height 44
paste input "[PHONE_NUMBER]"
type input "[PHONE_NUMBER]"
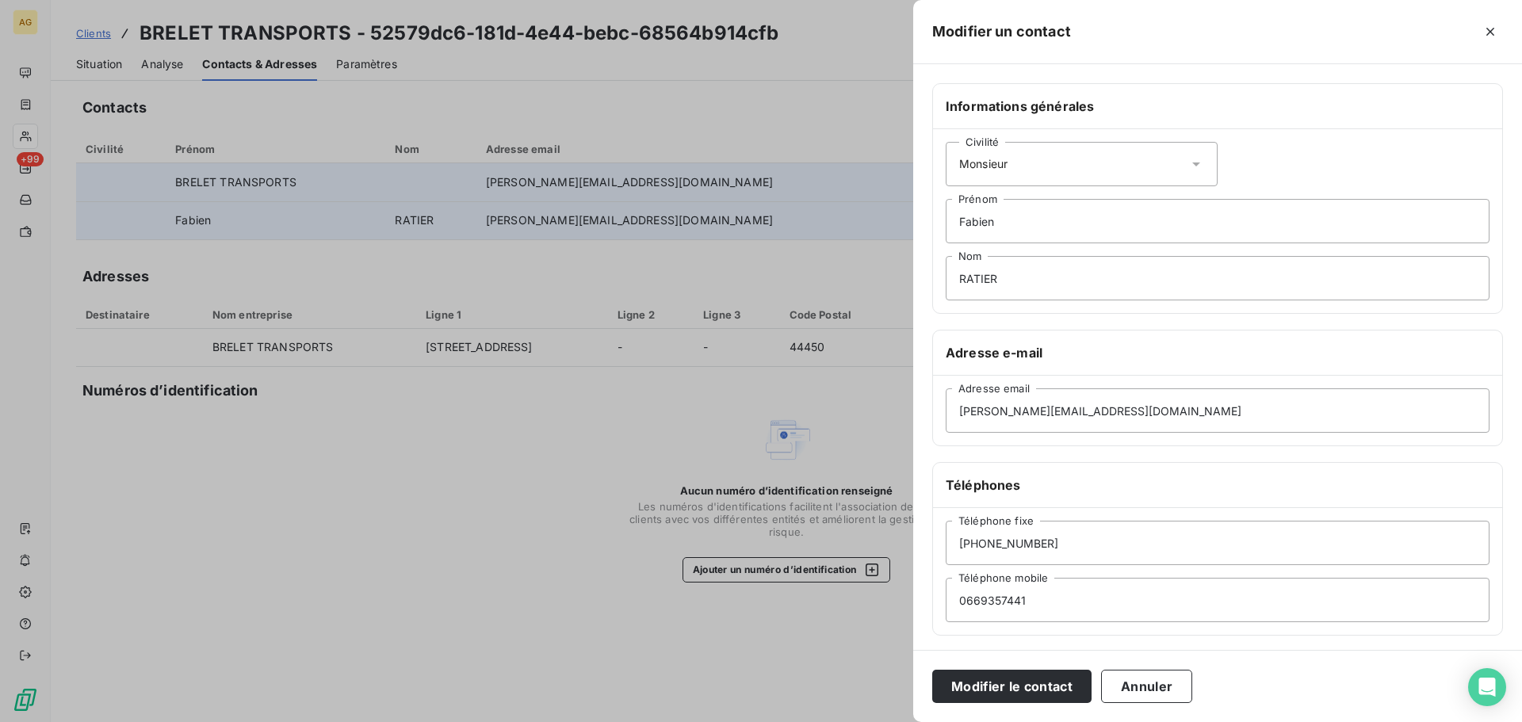
drag, startPoint x: 1035, startPoint y: 689, endPoint x: 1049, endPoint y: 641, distance: 50.2
click at [1037, 681] on button "Modifier le contact" at bounding box center [1011, 686] width 159 height 33
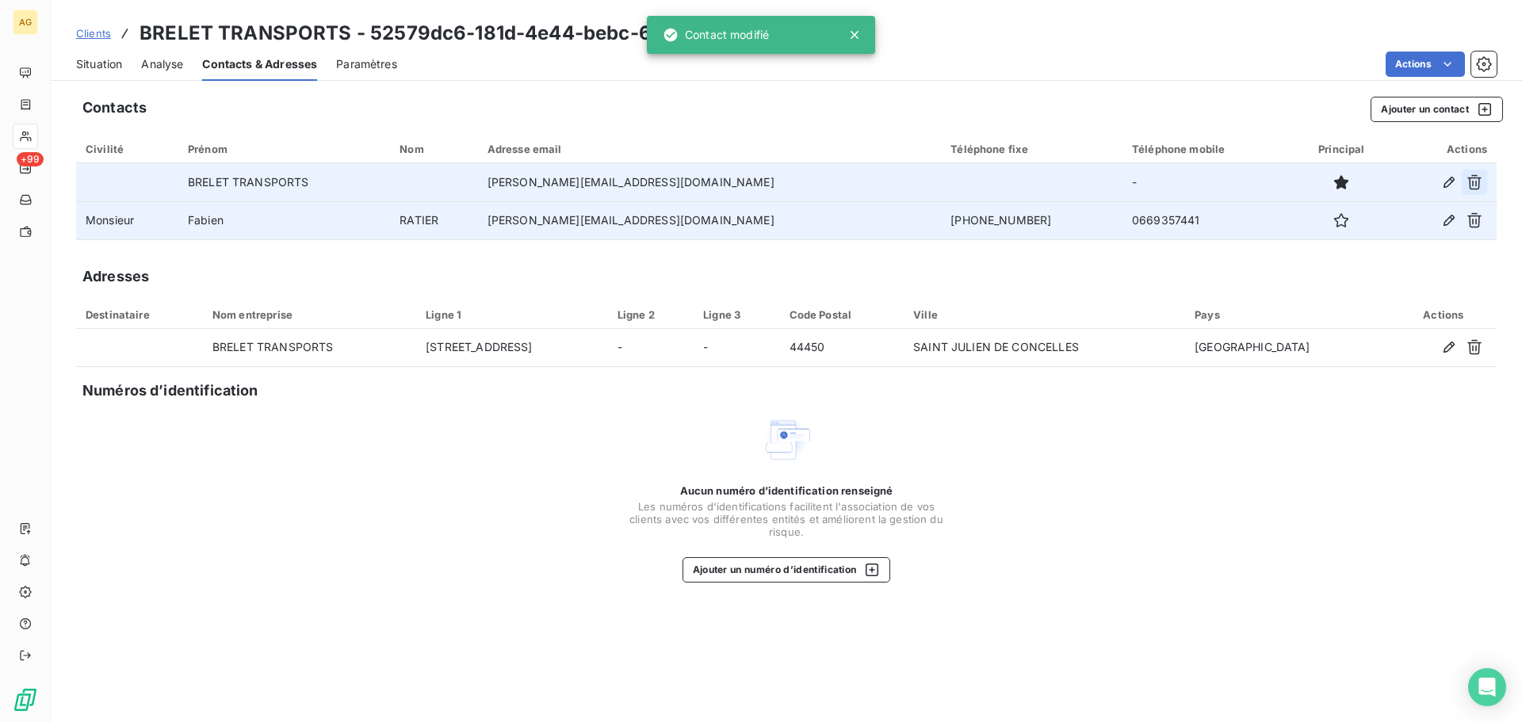
click at [1476, 184] on icon "button" at bounding box center [1475, 182] width 16 height 16
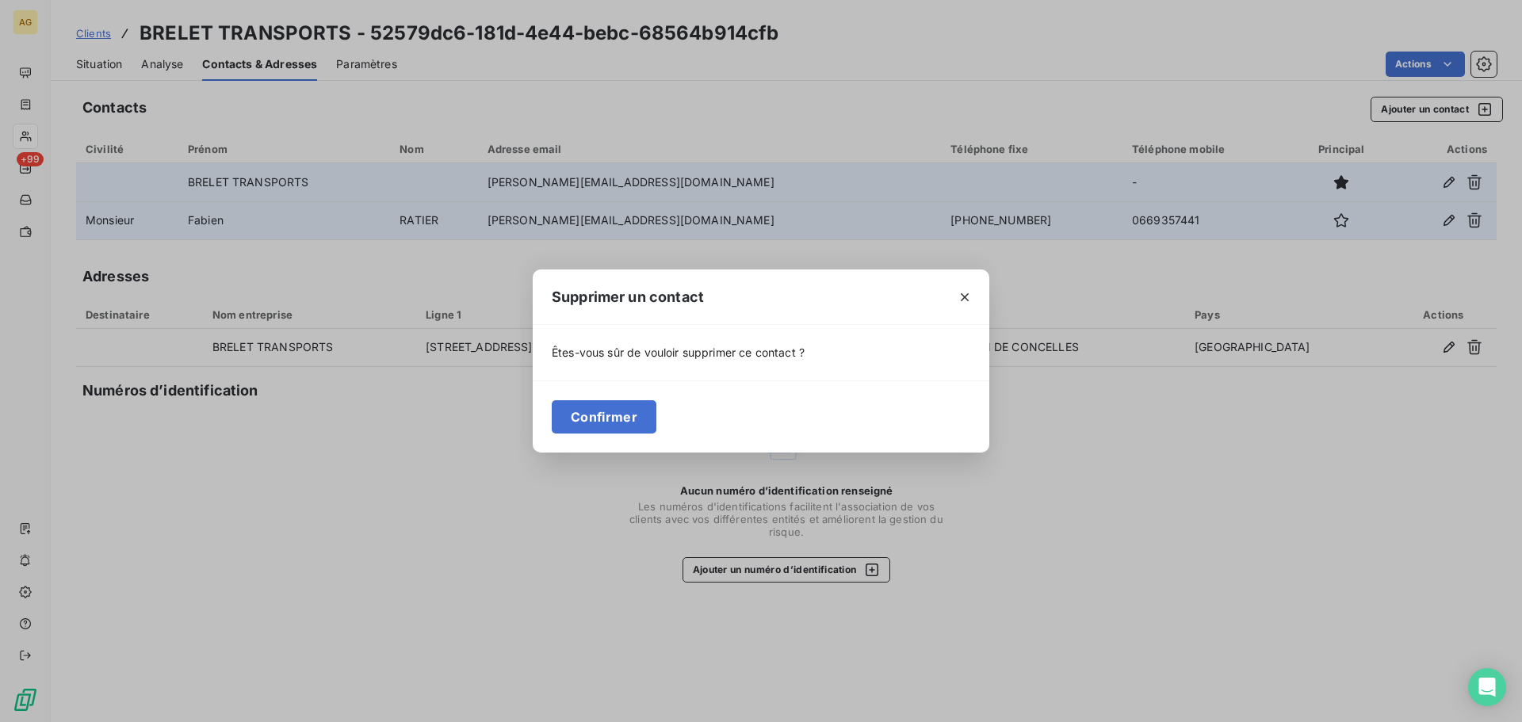
drag, startPoint x: 603, startPoint y: 425, endPoint x: 455, endPoint y: 428, distance: 148.3
click at [598, 427] on button "Confirmer" at bounding box center [604, 416] width 105 height 33
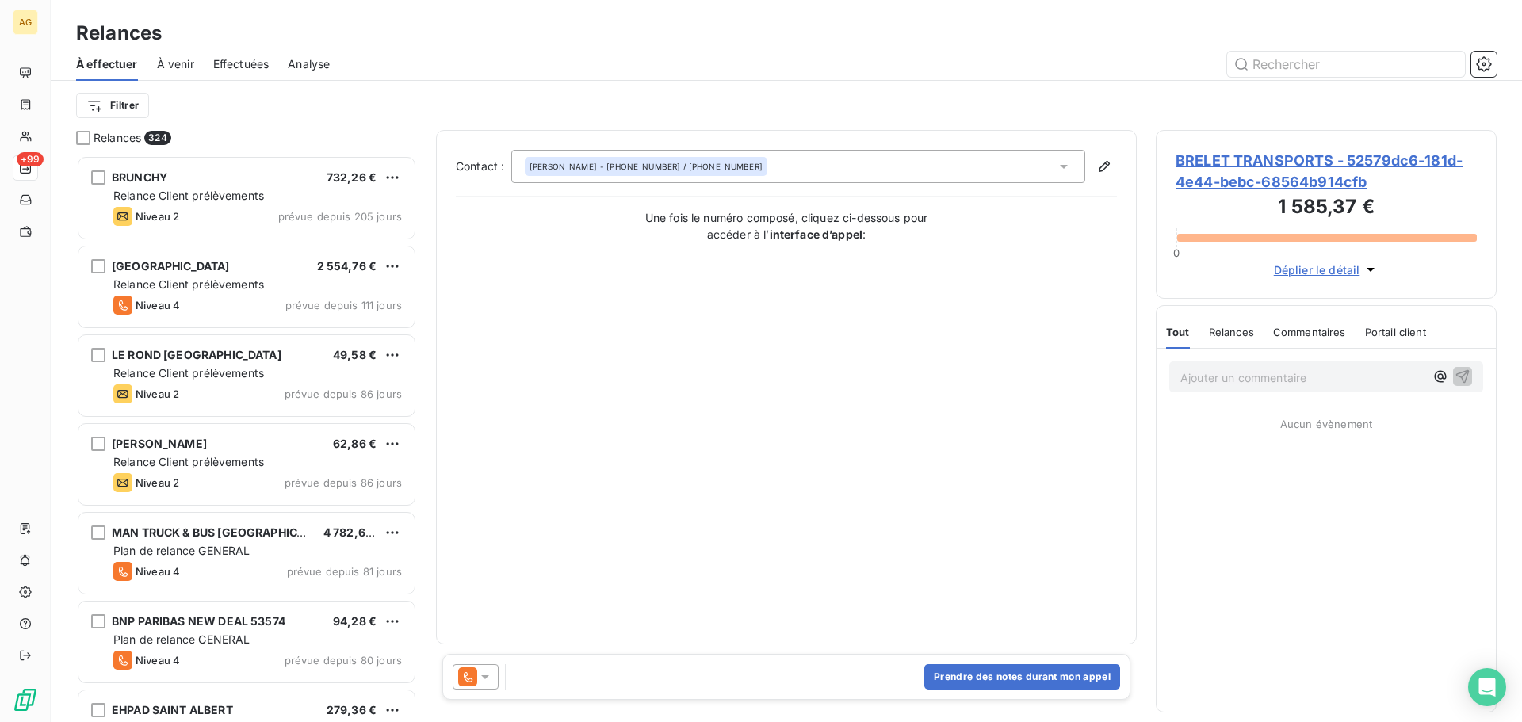
scroll to position [555, 329]
click at [493, 677] on div at bounding box center [476, 676] width 46 height 25
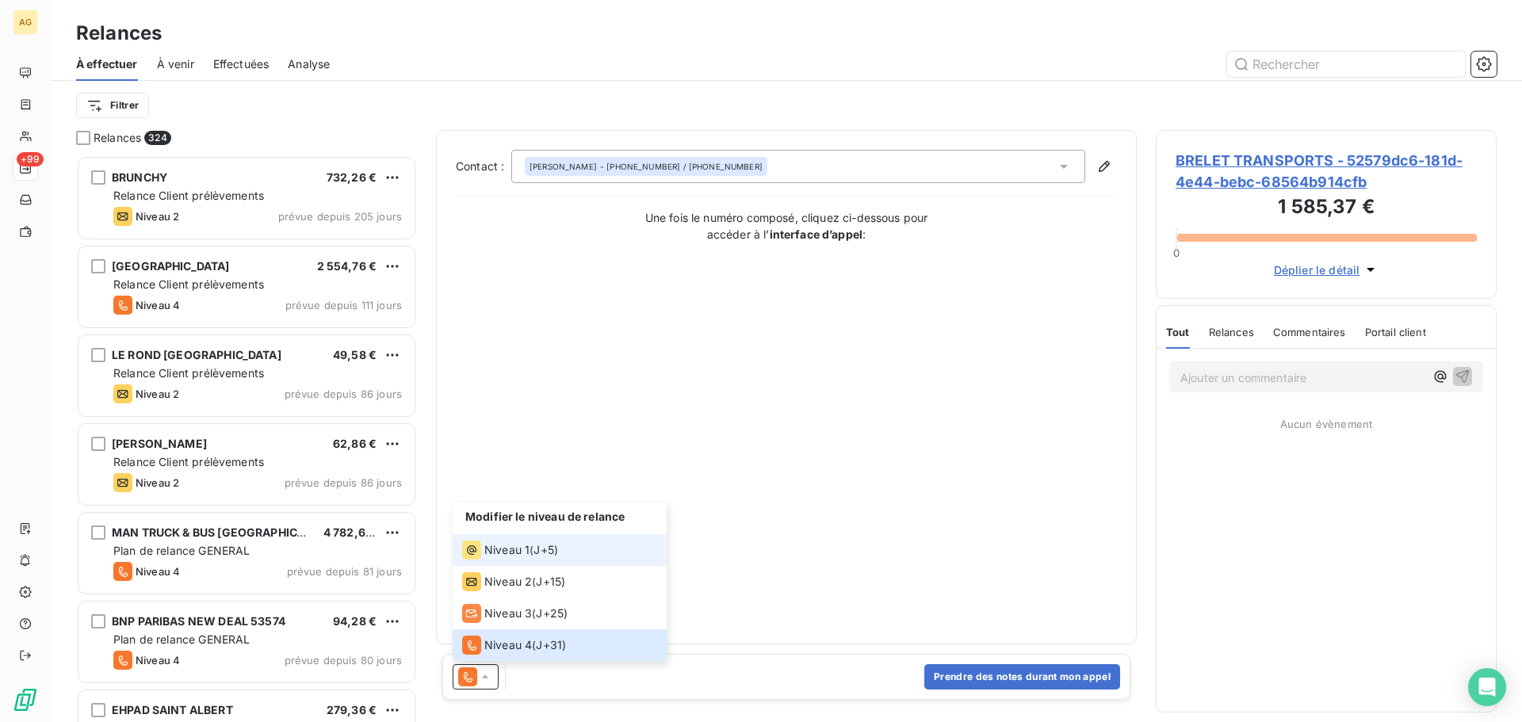
click at [496, 539] on li "Niveau 1 ( J+5 )" at bounding box center [560, 550] width 214 height 32
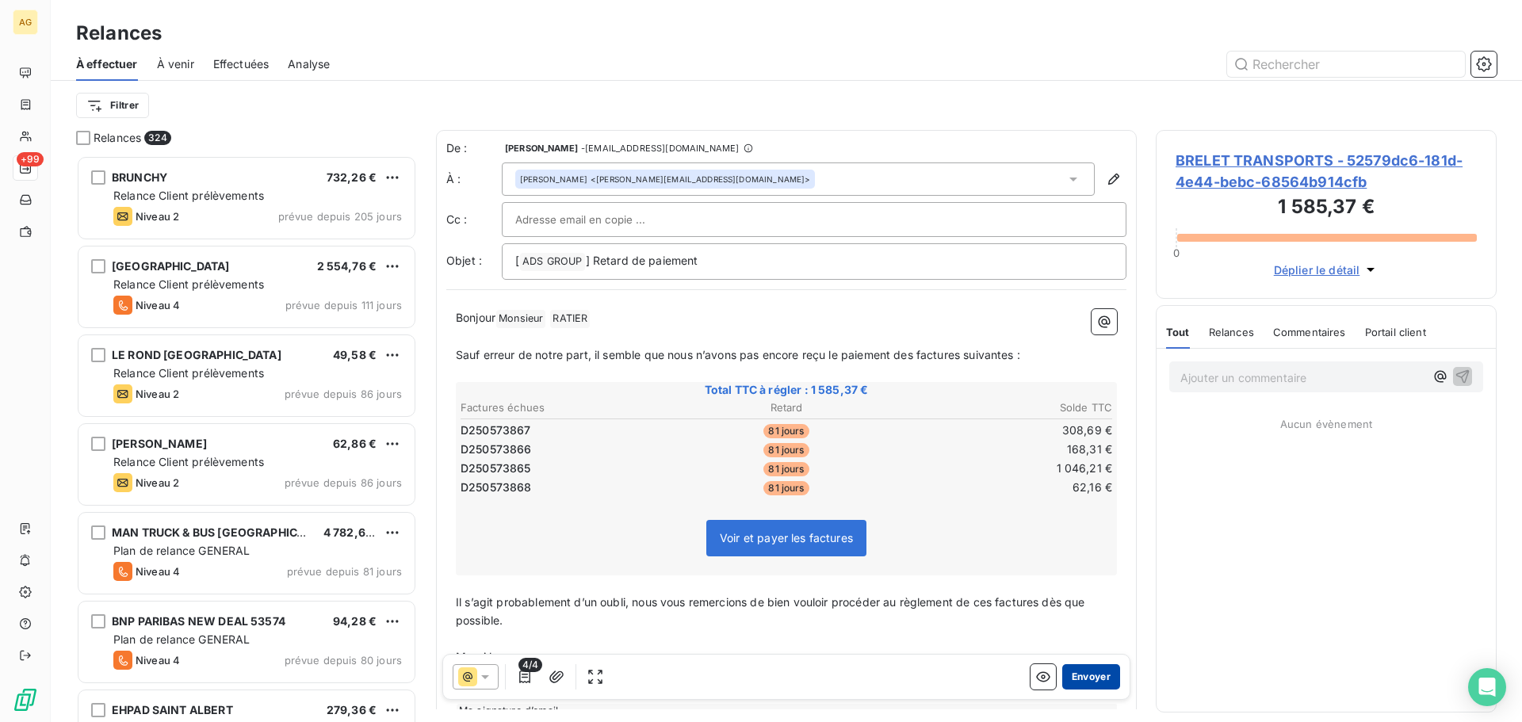
click at [1083, 683] on button "Envoyer" at bounding box center [1091, 676] width 58 height 25
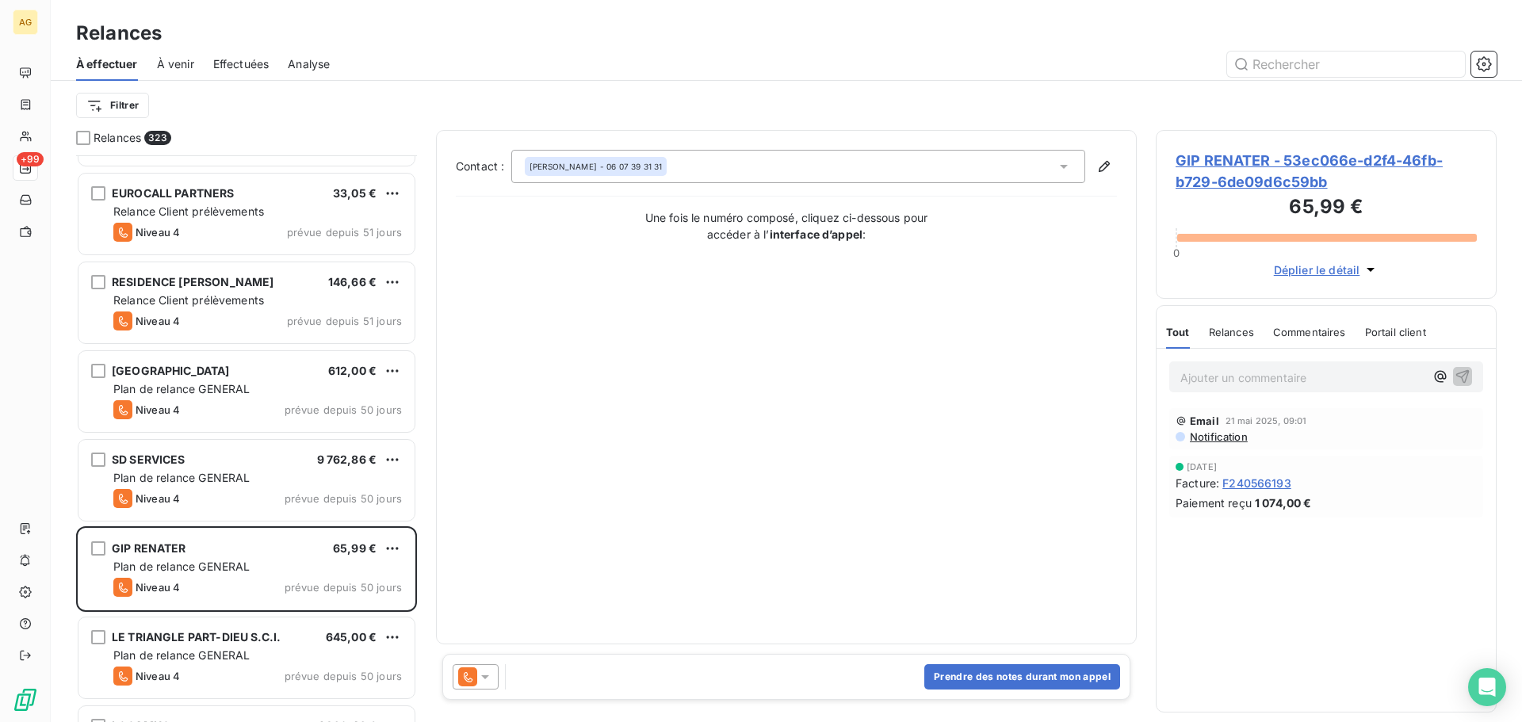
scroll to position [2300, 0]
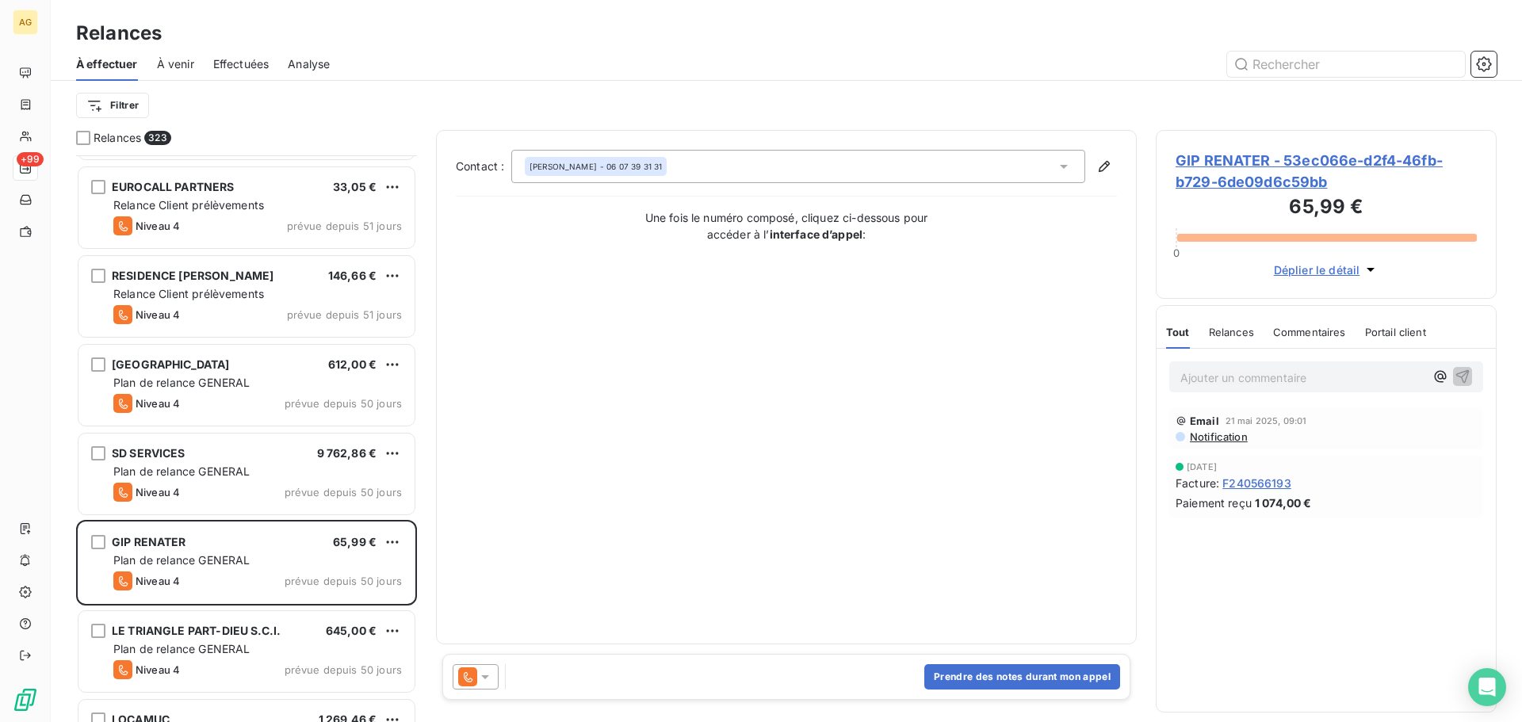
click at [1217, 437] on span "Notification" at bounding box center [1217, 437] width 59 height 13
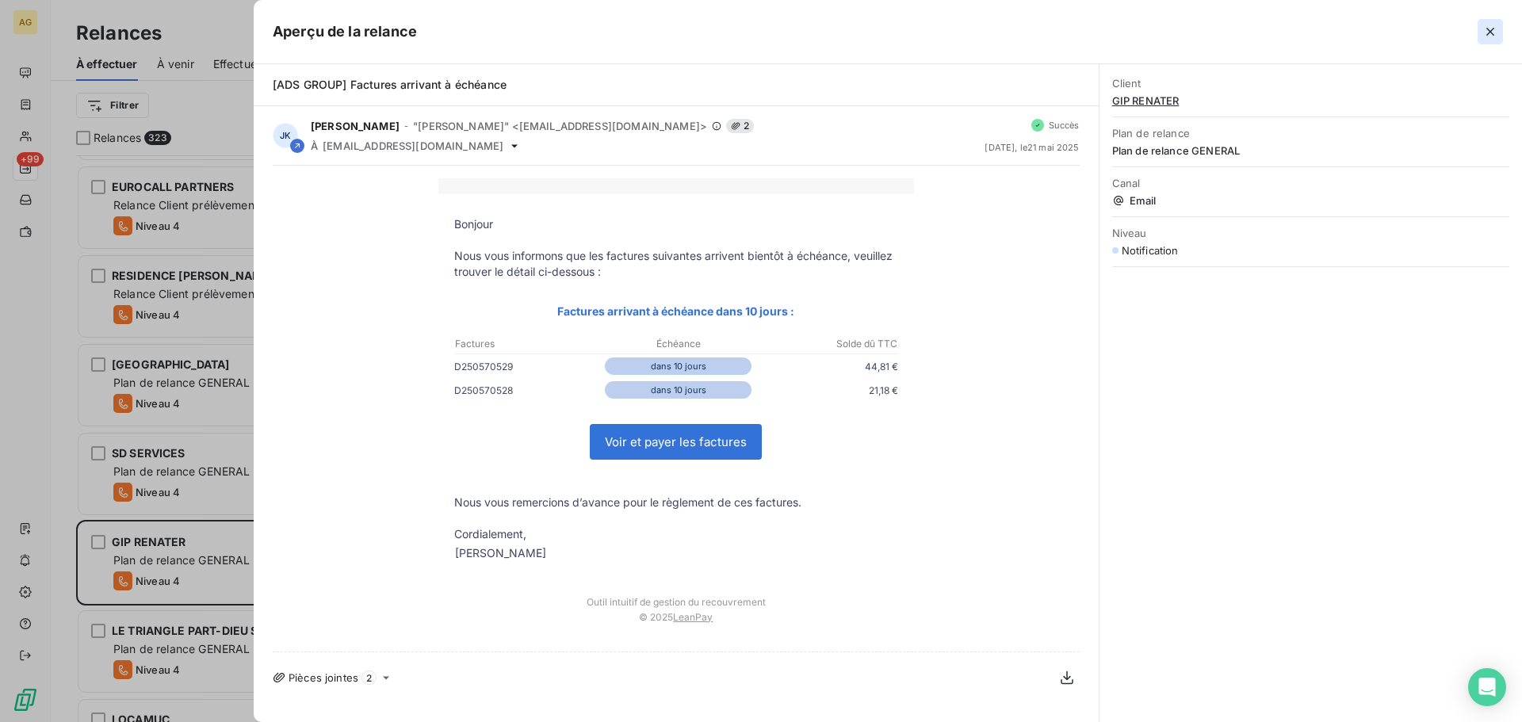
click at [1497, 26] on icon "button" at bounding box center [1491, 32] width 16 height 16
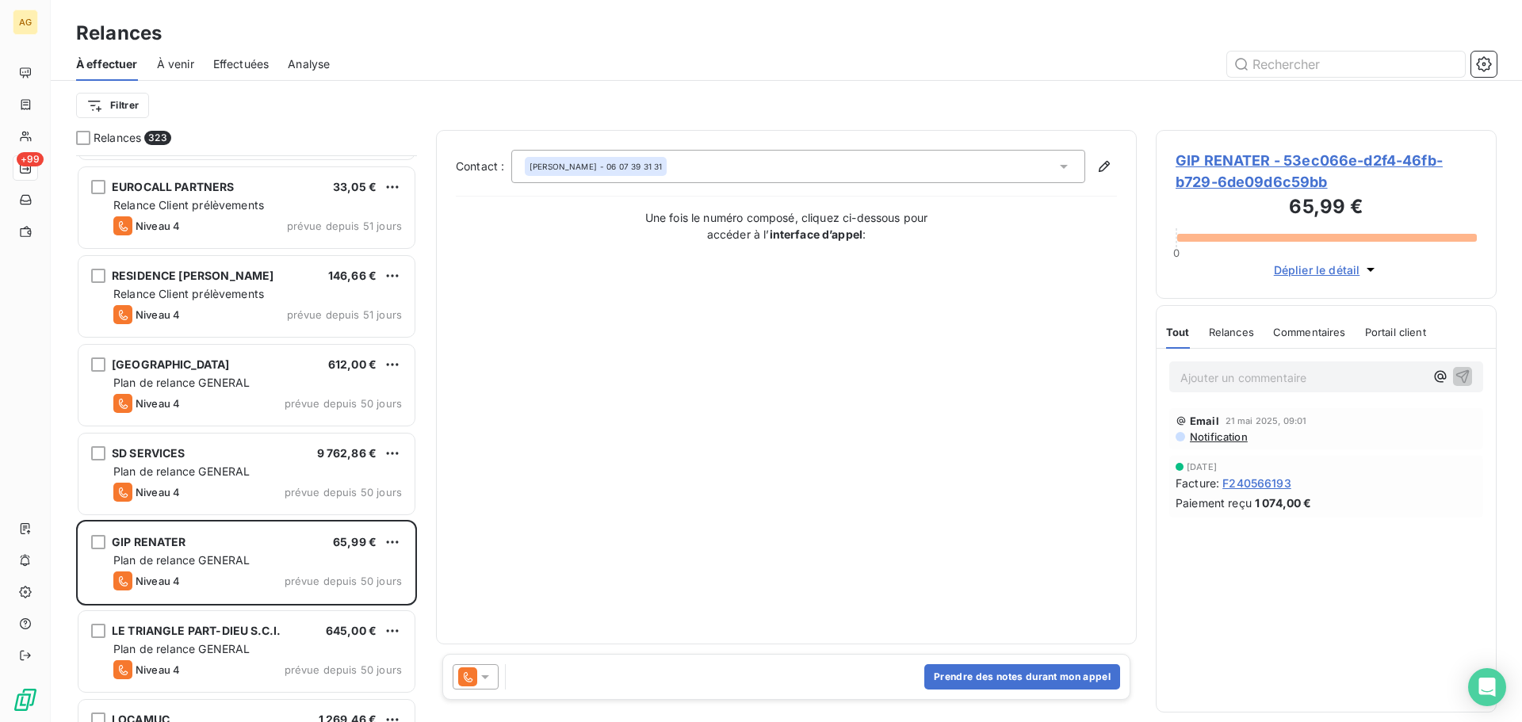
click at [1227, 167] on span "GIP RENATER - 53ec066e-d2f4-46fb-b729-6de09d6c59bb" at bounding box center [1326, 171] width 301 height 43
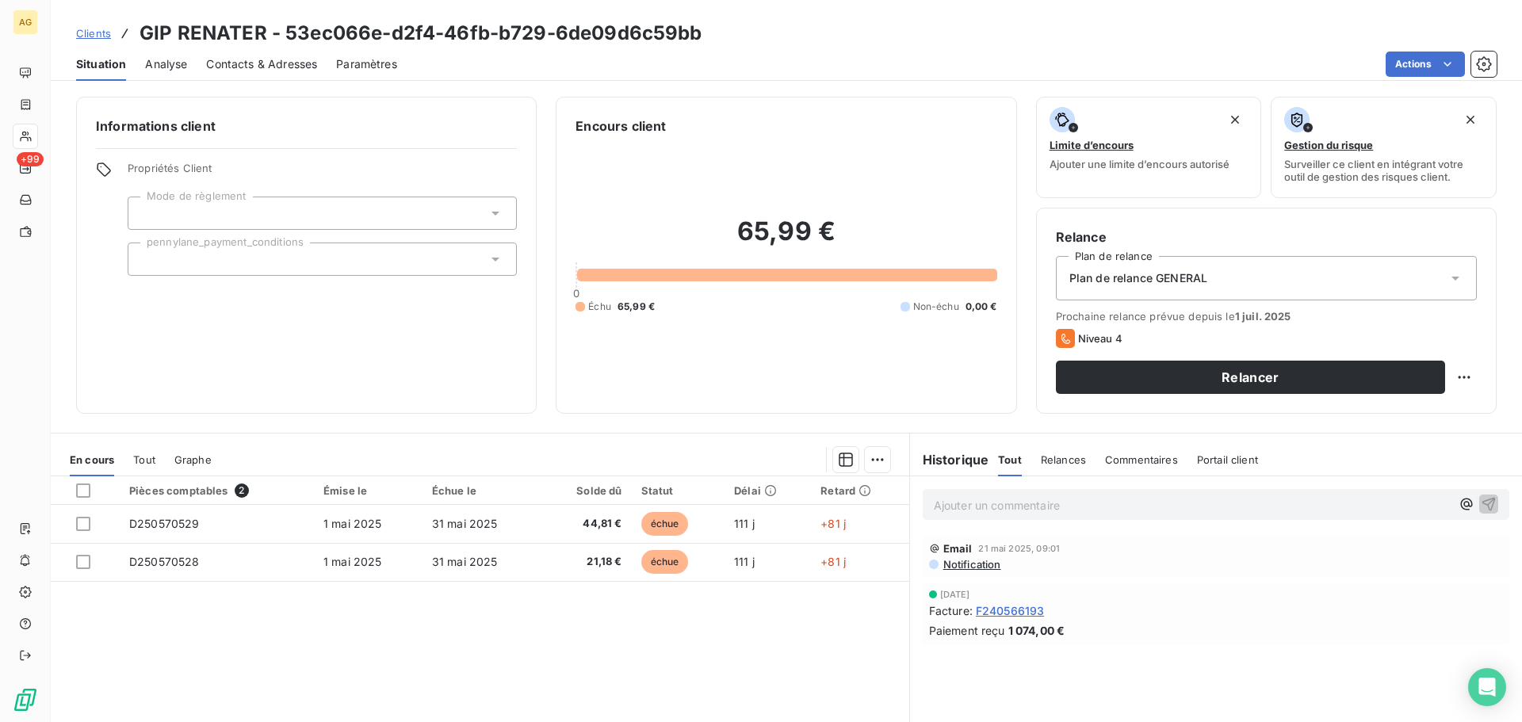
click at [366, 59] on span "Paramètres" at bounding box center [366, 64] width 61 height 16
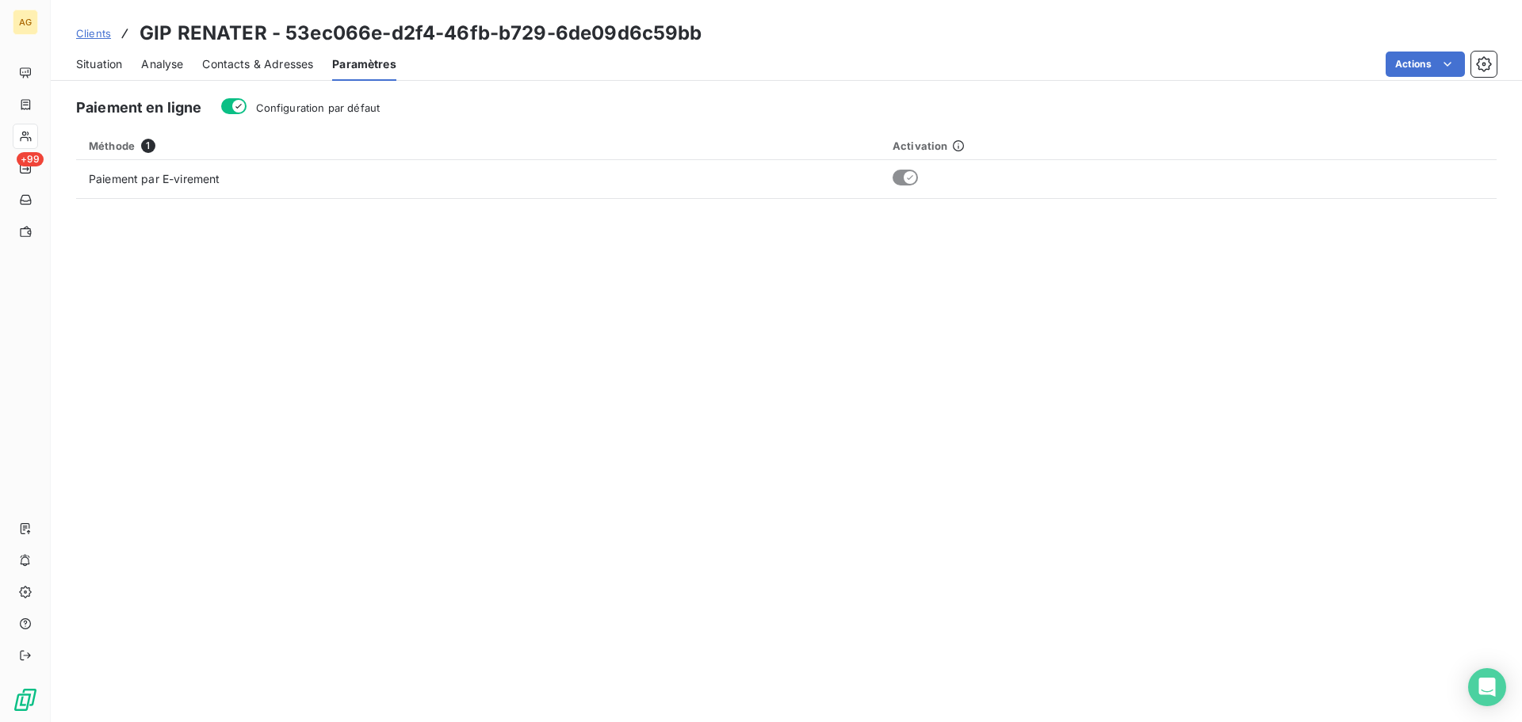
click at [311, 110] on span "Configuration par défaut" at bounding box center [318, 107] width 124 height 13
click at [247, 110] on button "Configuration par défaut" at bounding box center [233, 106] width 25 height 16
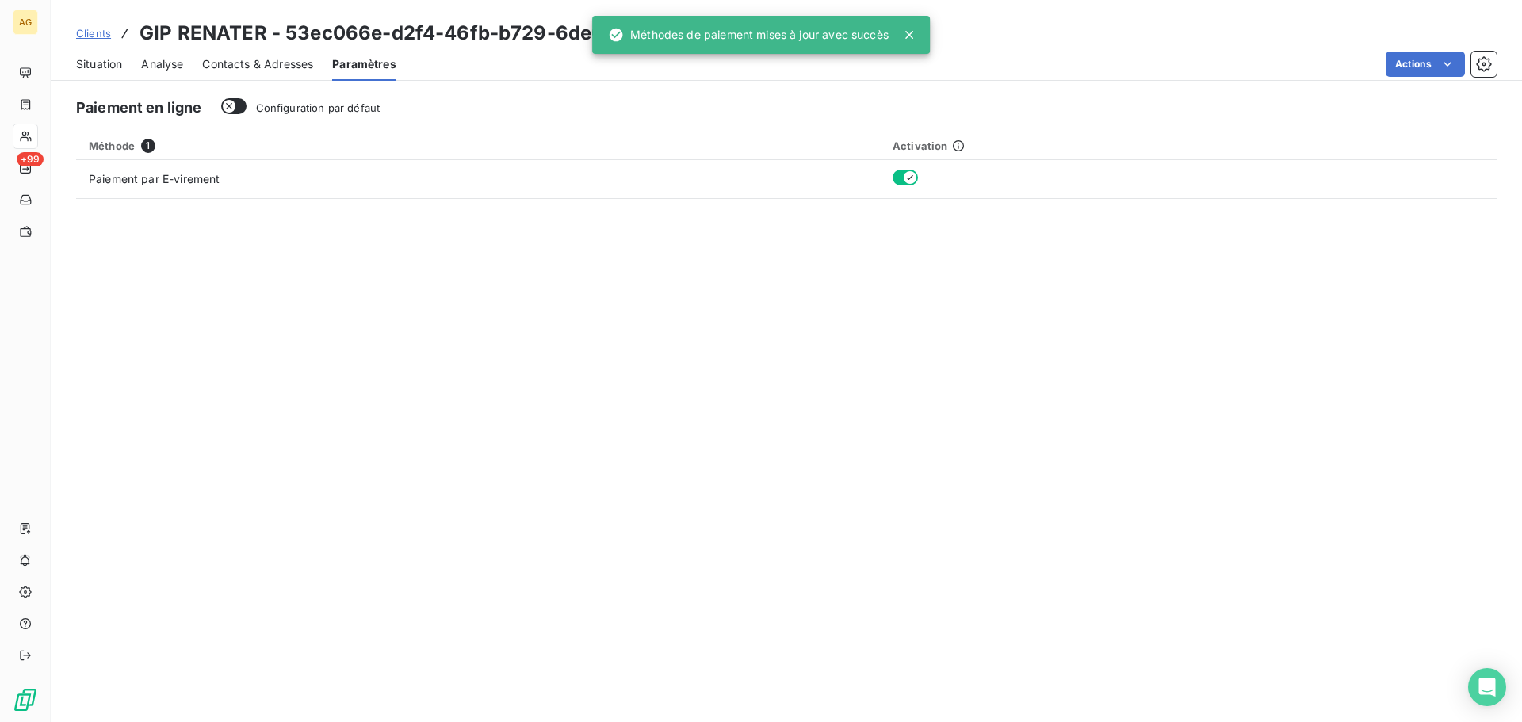
click at [297, 66] on span "Contacts & Adresses" at bounding box center [257, 64] width 111 height 16
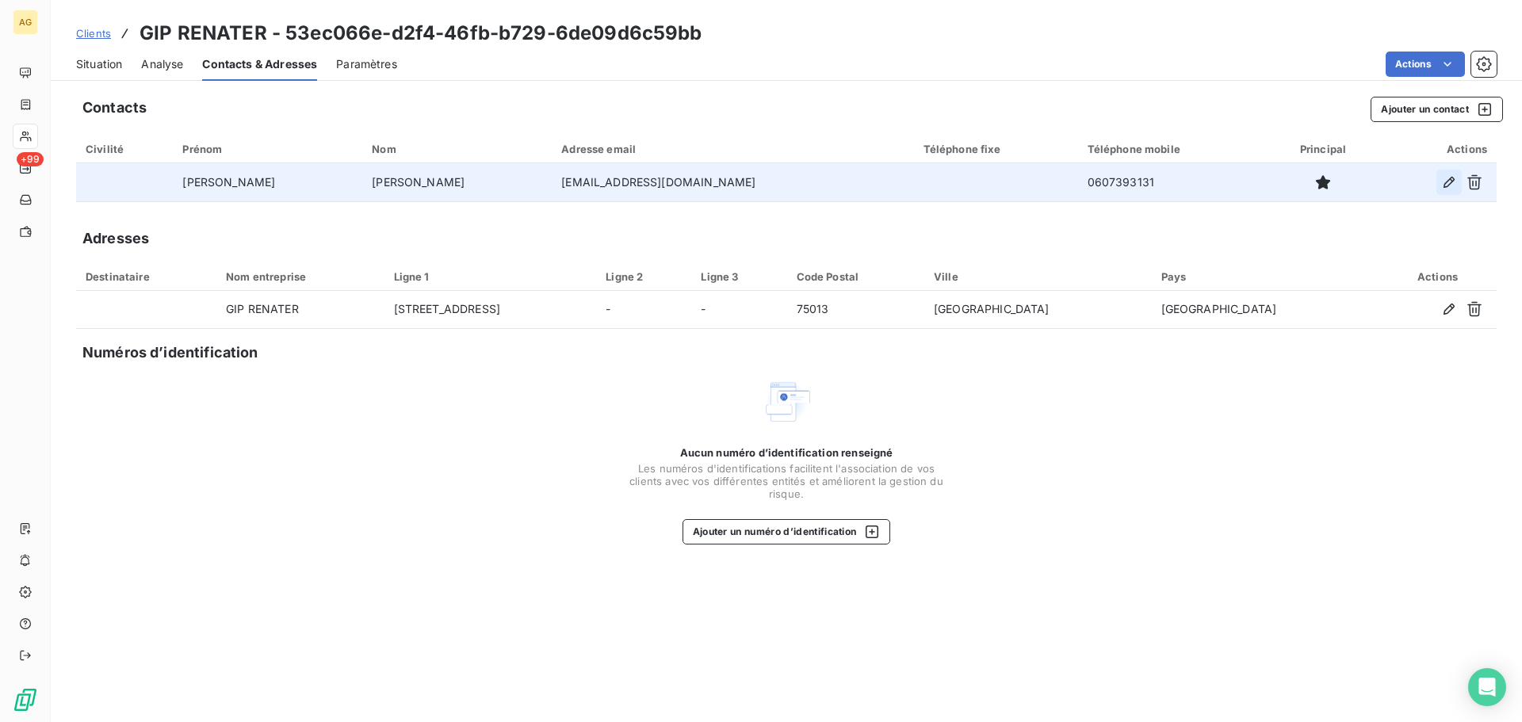
click at [1449, 184] on icon "button" at bounding box center [1449, 182] width 11 height 11
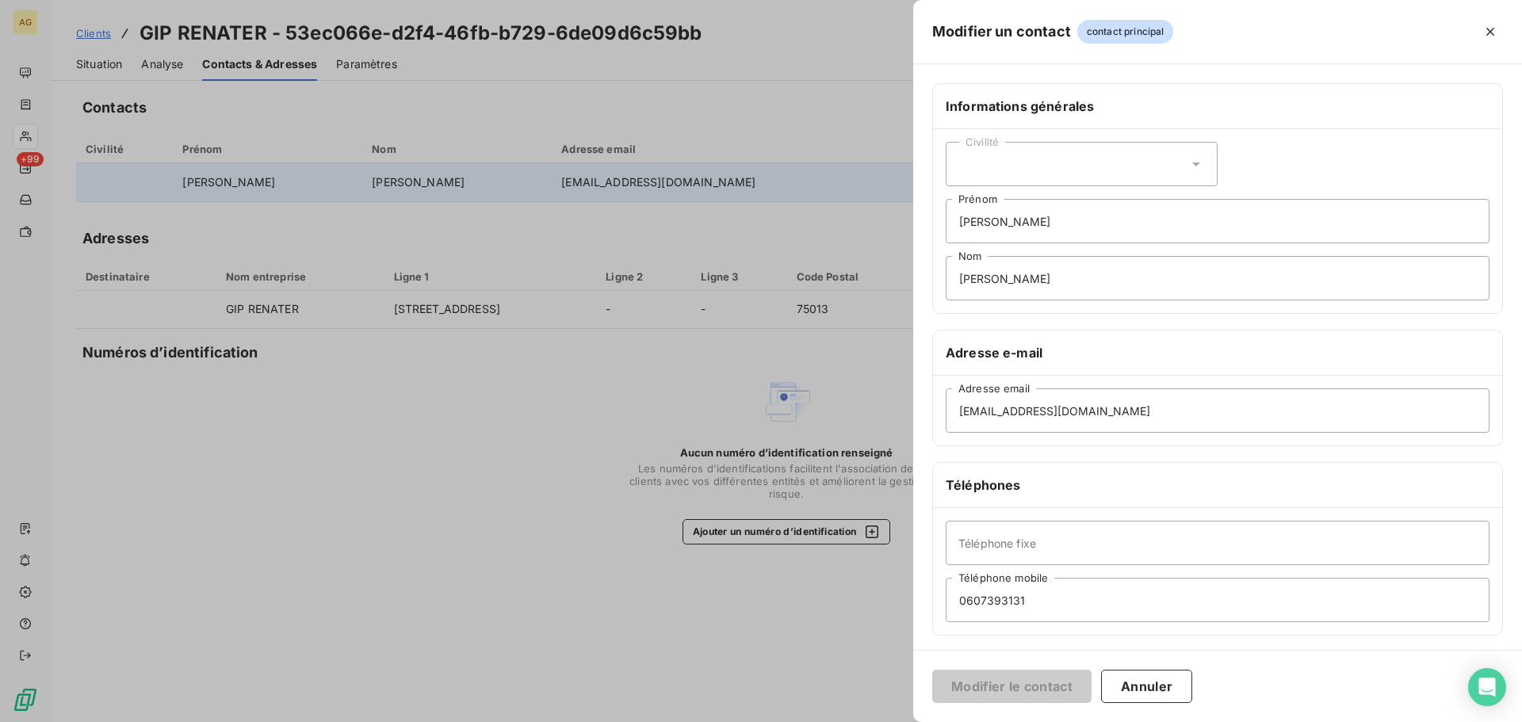
click at [997, 167] on div "Civilité" at bounding box center [1082, 164] width 272 height 44
click at [990, 229] on span "Monsieur" at bounding box center [1002, 232] width 48 height 15
click at [1117, 548] on input "Téléphone fixe" at bounding box center [1218, 543] width 544 height 44
paste input "[PHONE_NUMBER]"
type input "[PHONE_NUMBER]"
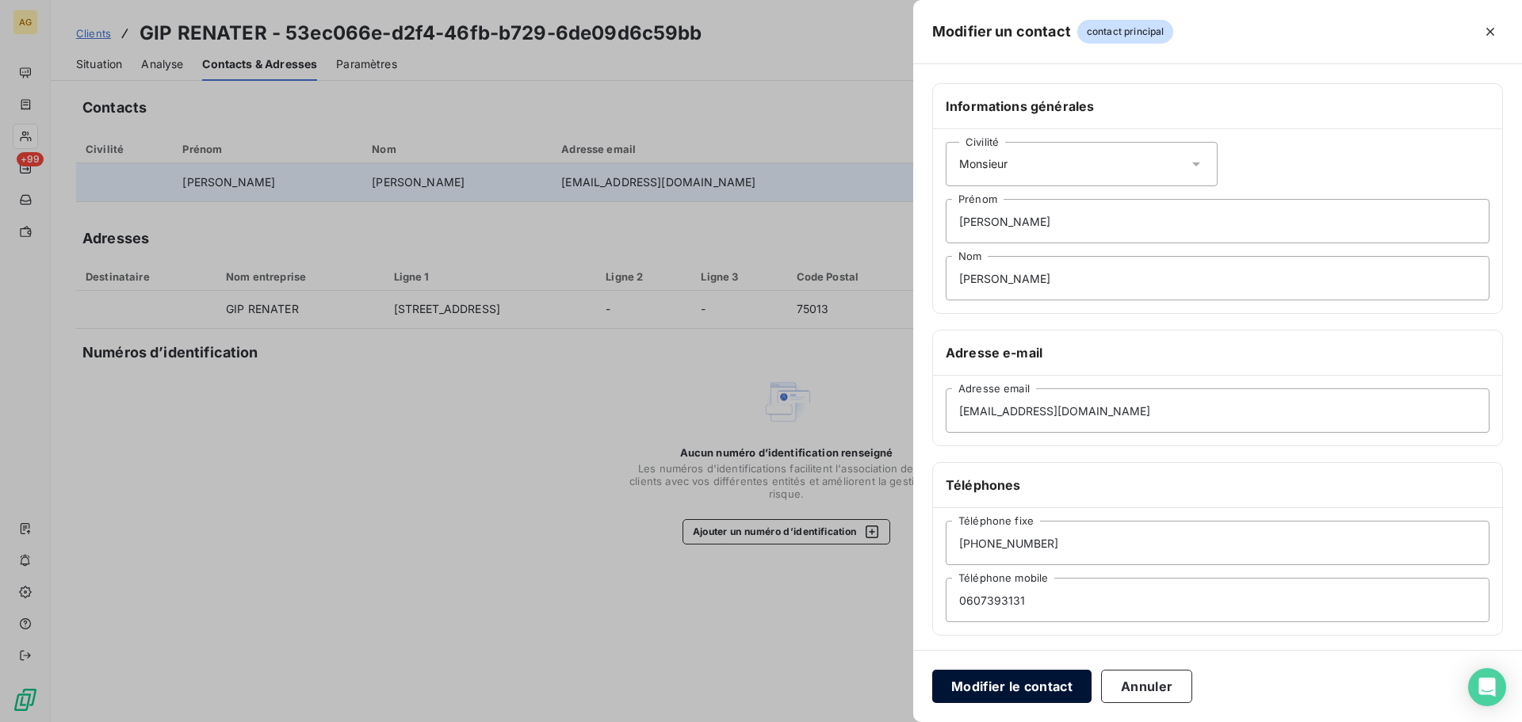
click at [1028, 688] on button "Modifier le contact" at bounding box center [1011, 686] width 159 height 33
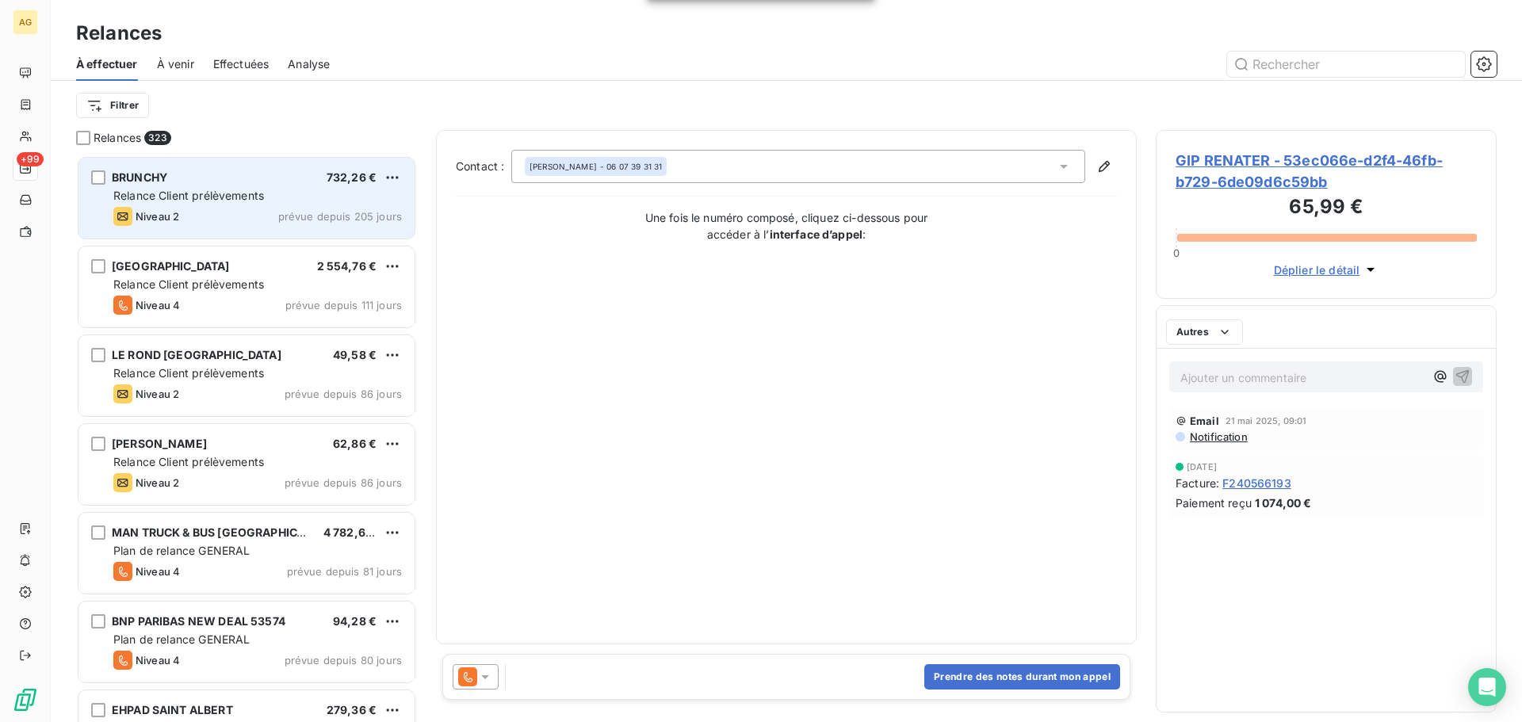
scroll to position [555, 329]
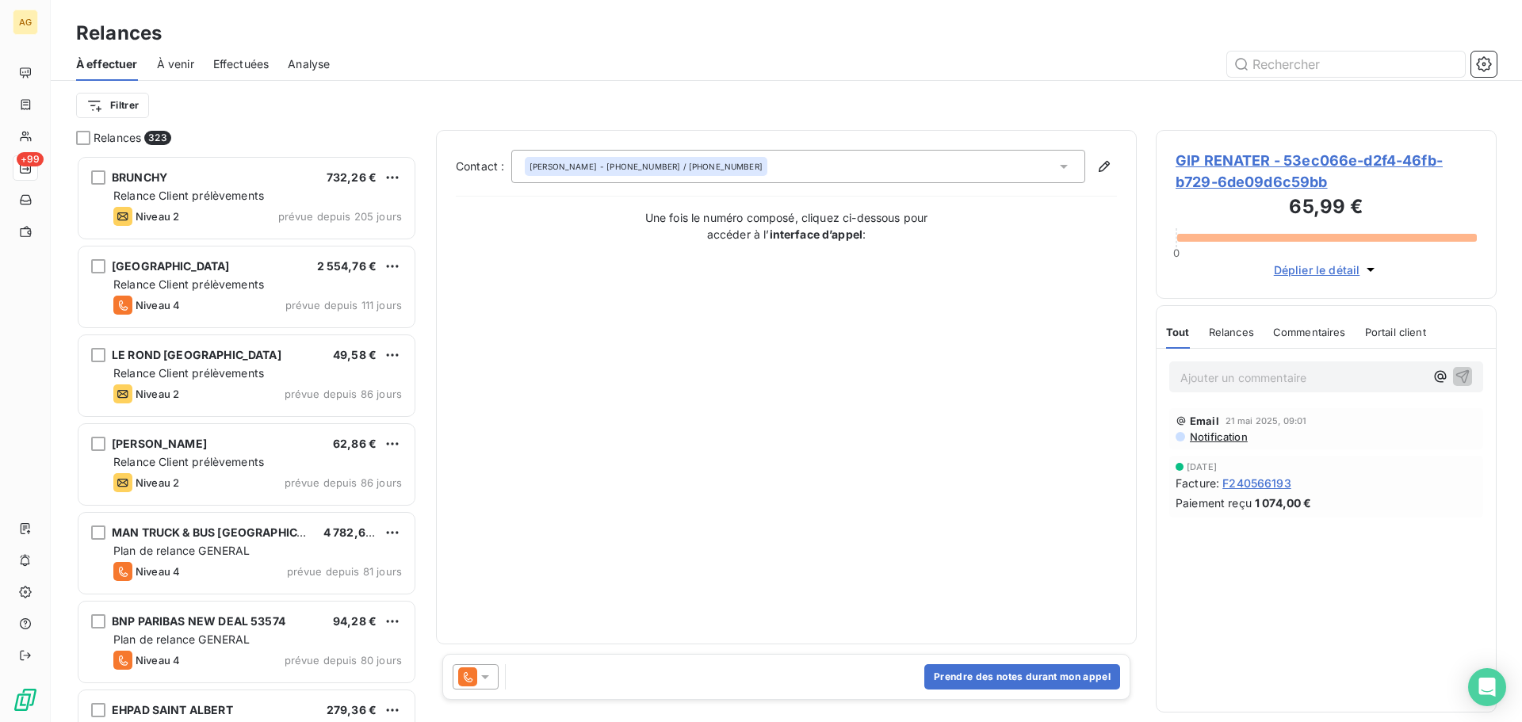
click at [484, 671] on icon at bounding box center [485, 677] width 16 height 16
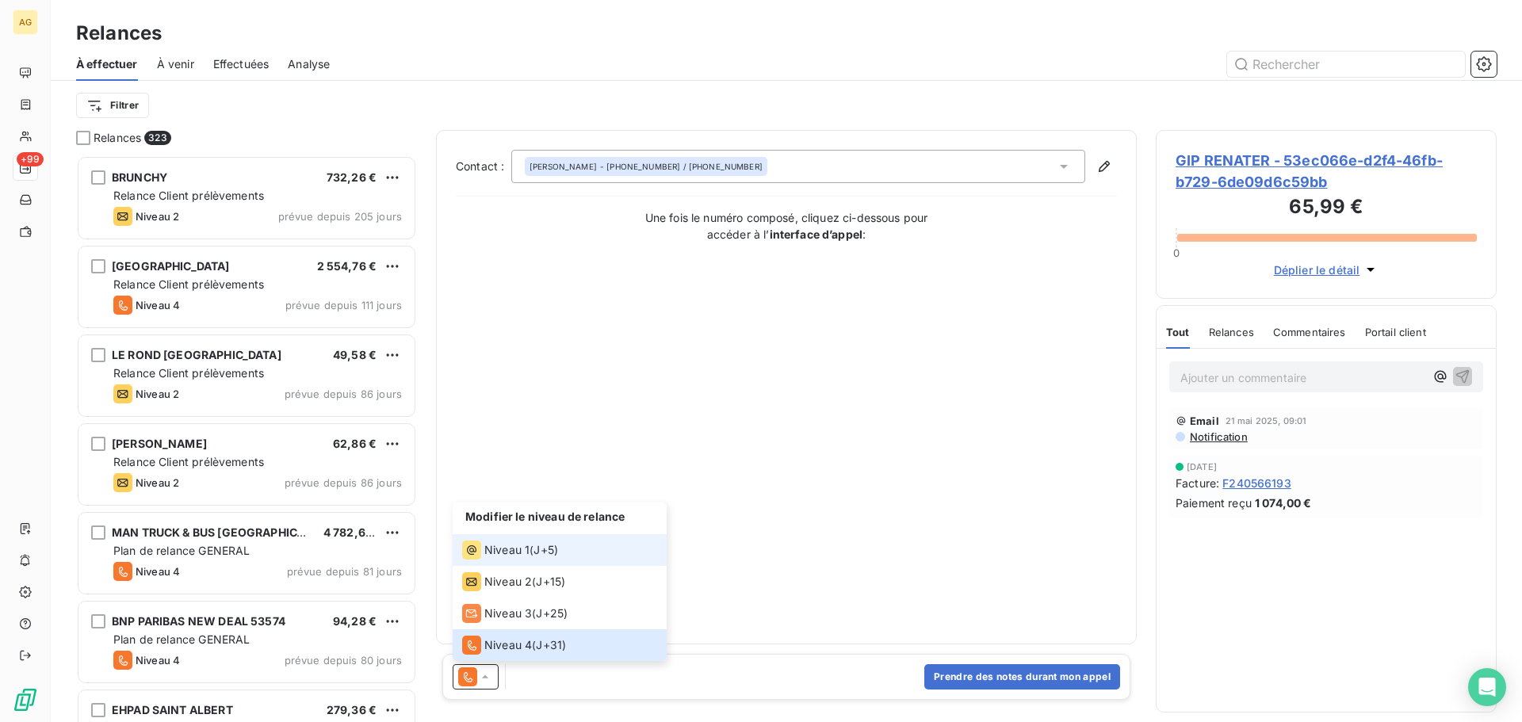
click at [503, 557] on span "Niveau 1" at bounding box center [506, 550] width 45 height 16
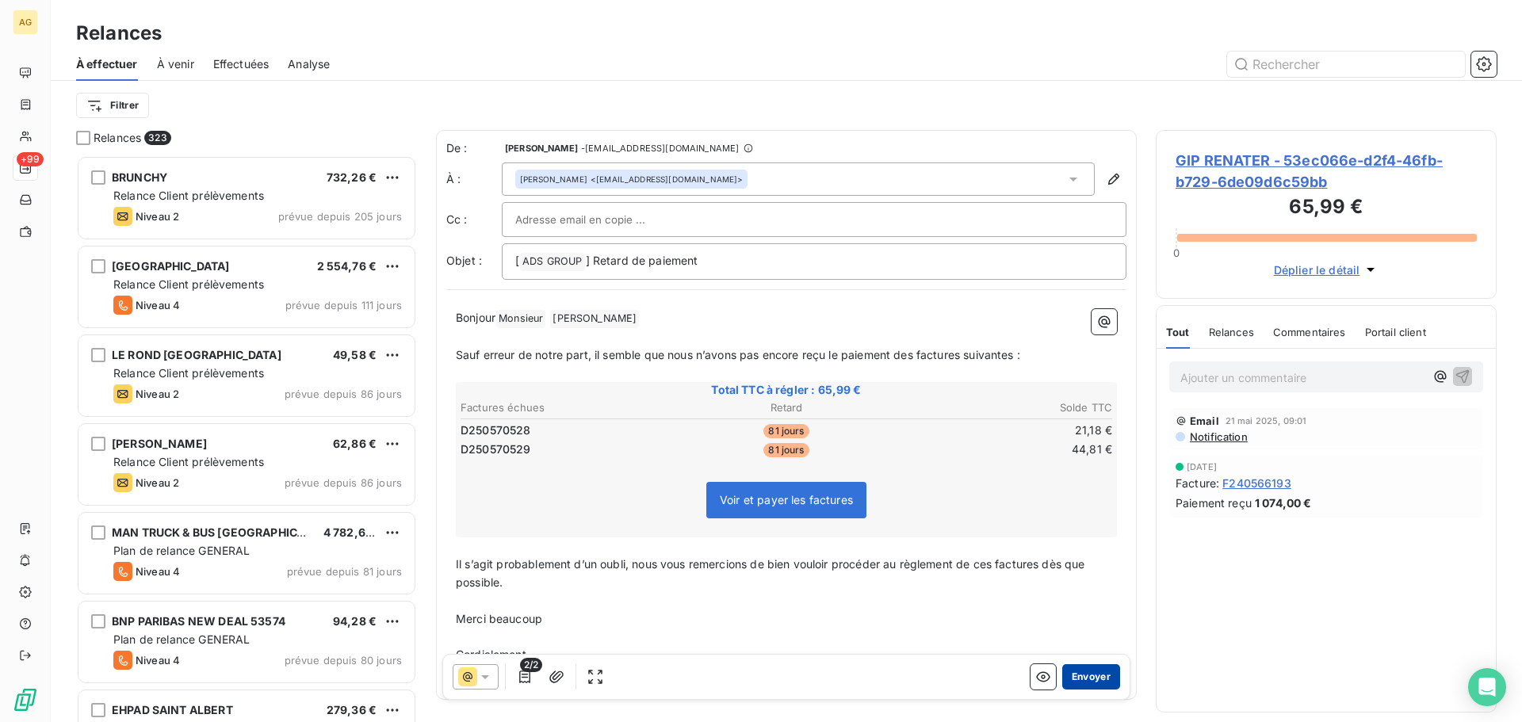
click at [1085, 681] on button "Envoyer" at bounding box center [1091, 676] width 58 height 25
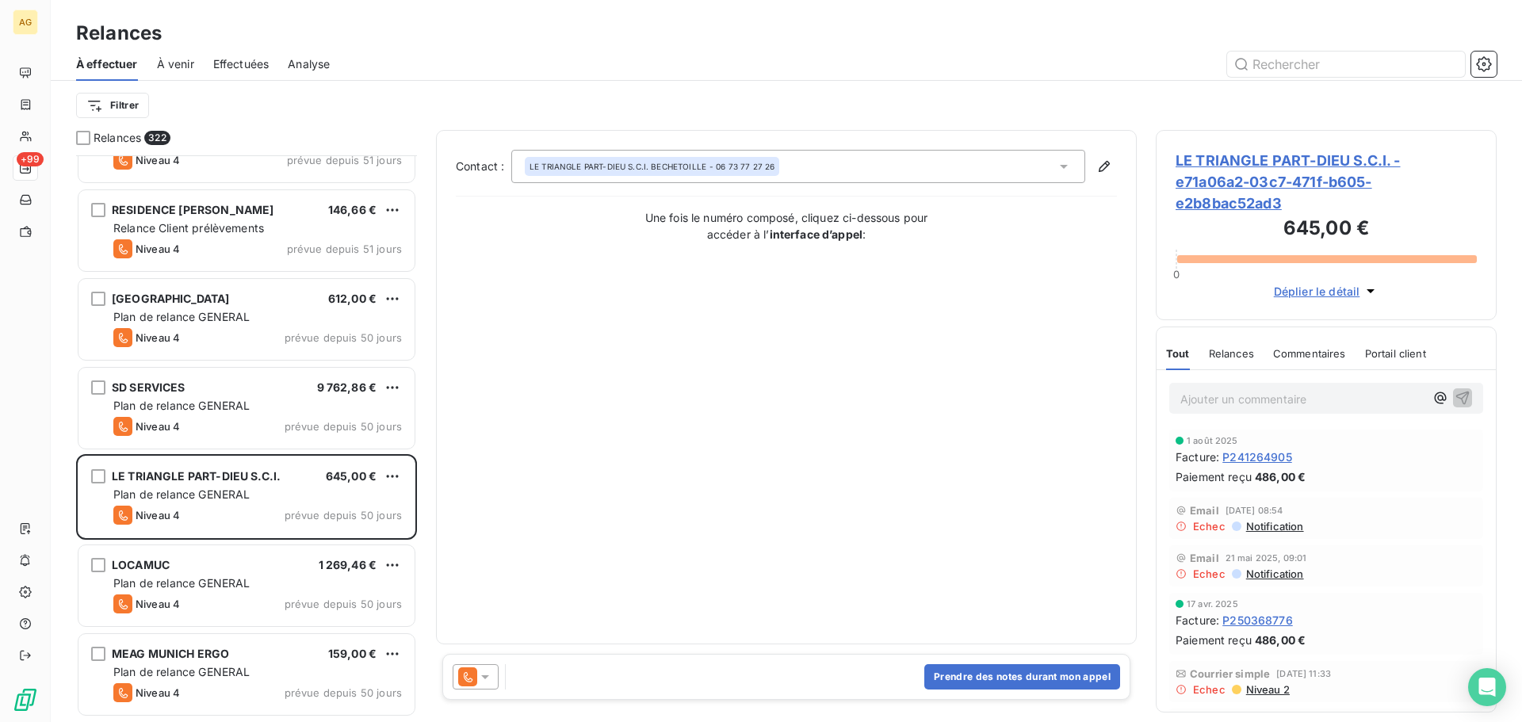
scroll to position [2379, 0]
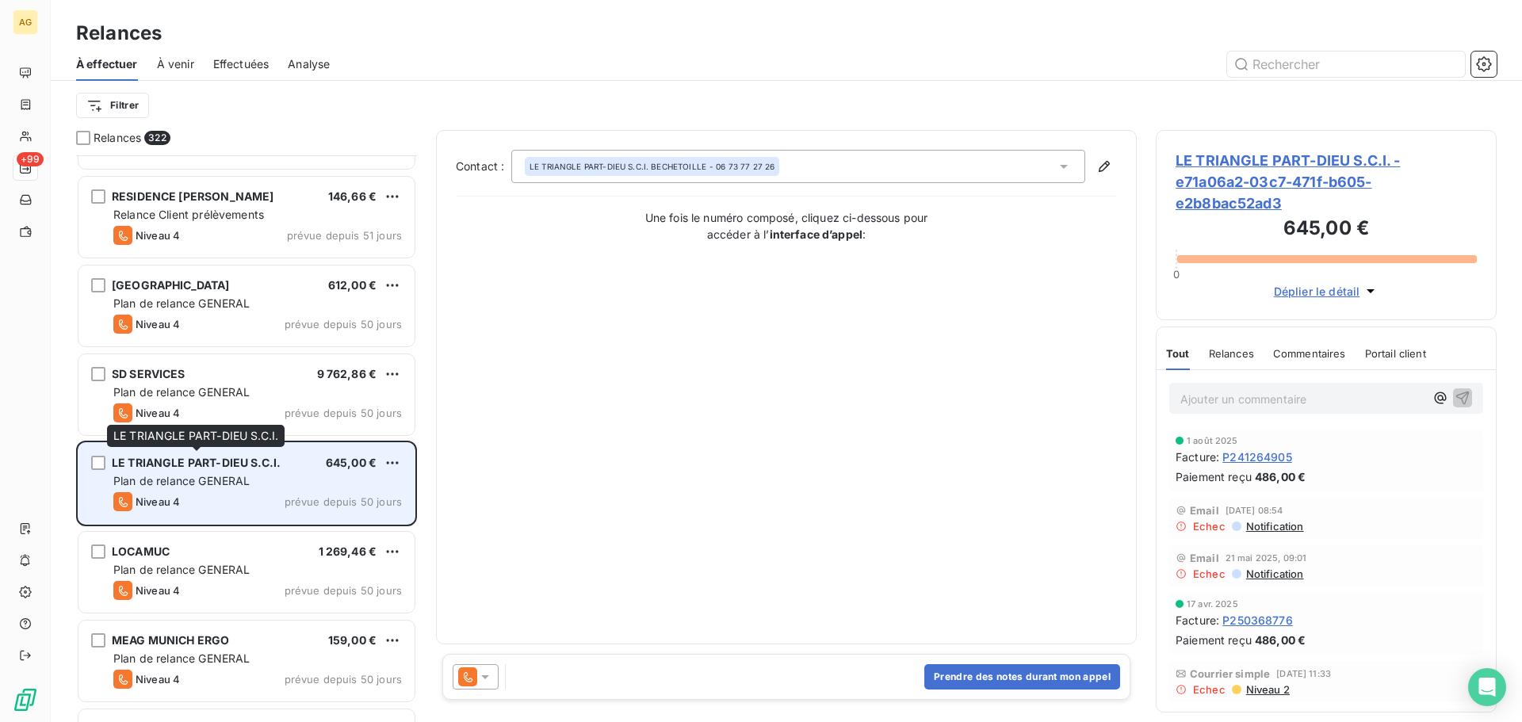
click at [205, 469] on div "LE TRIANGLE PART-DIEU S.C.I." at bounding box center [196, 463] width 169 height 16
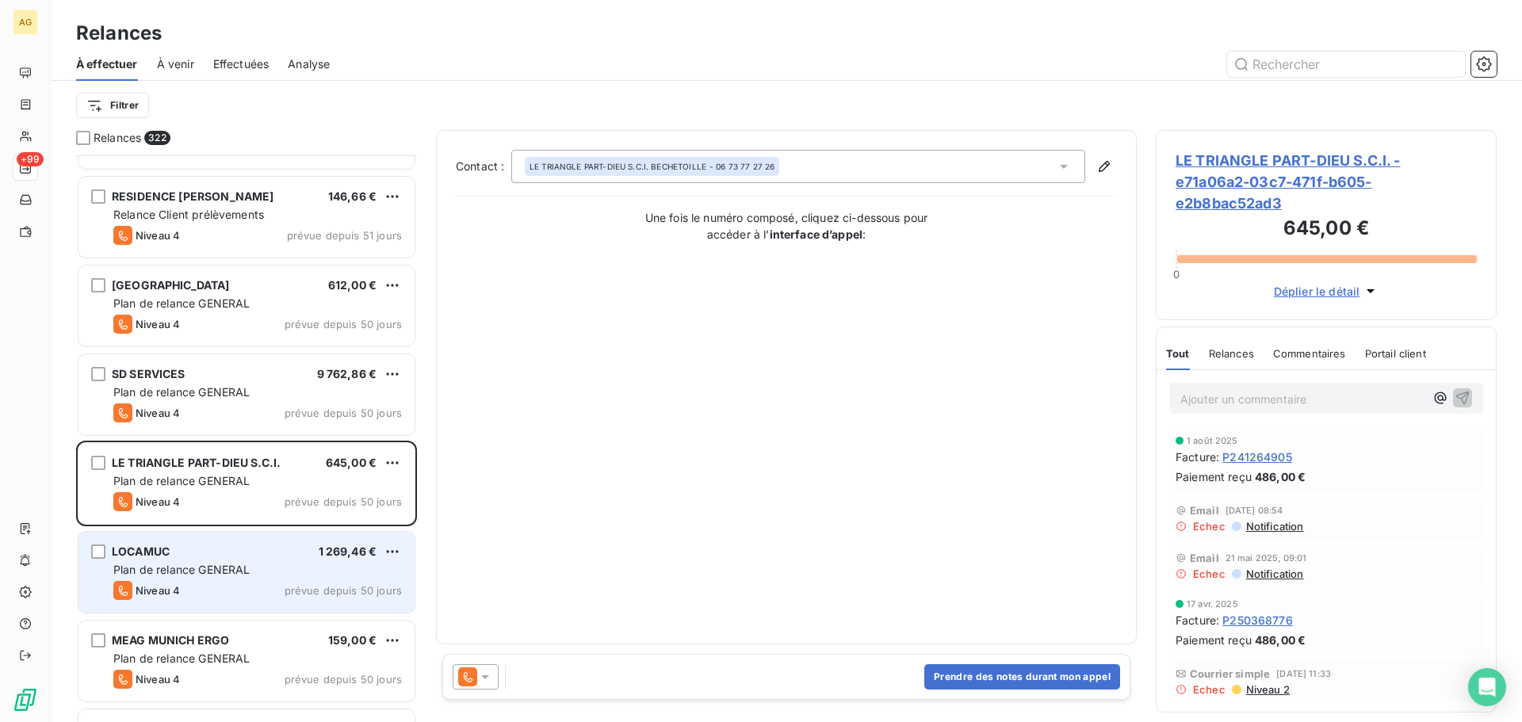
click at [200, 565] on span "Plan de relance GENERAL" at bounding box center [181, 569] width 136 height 13
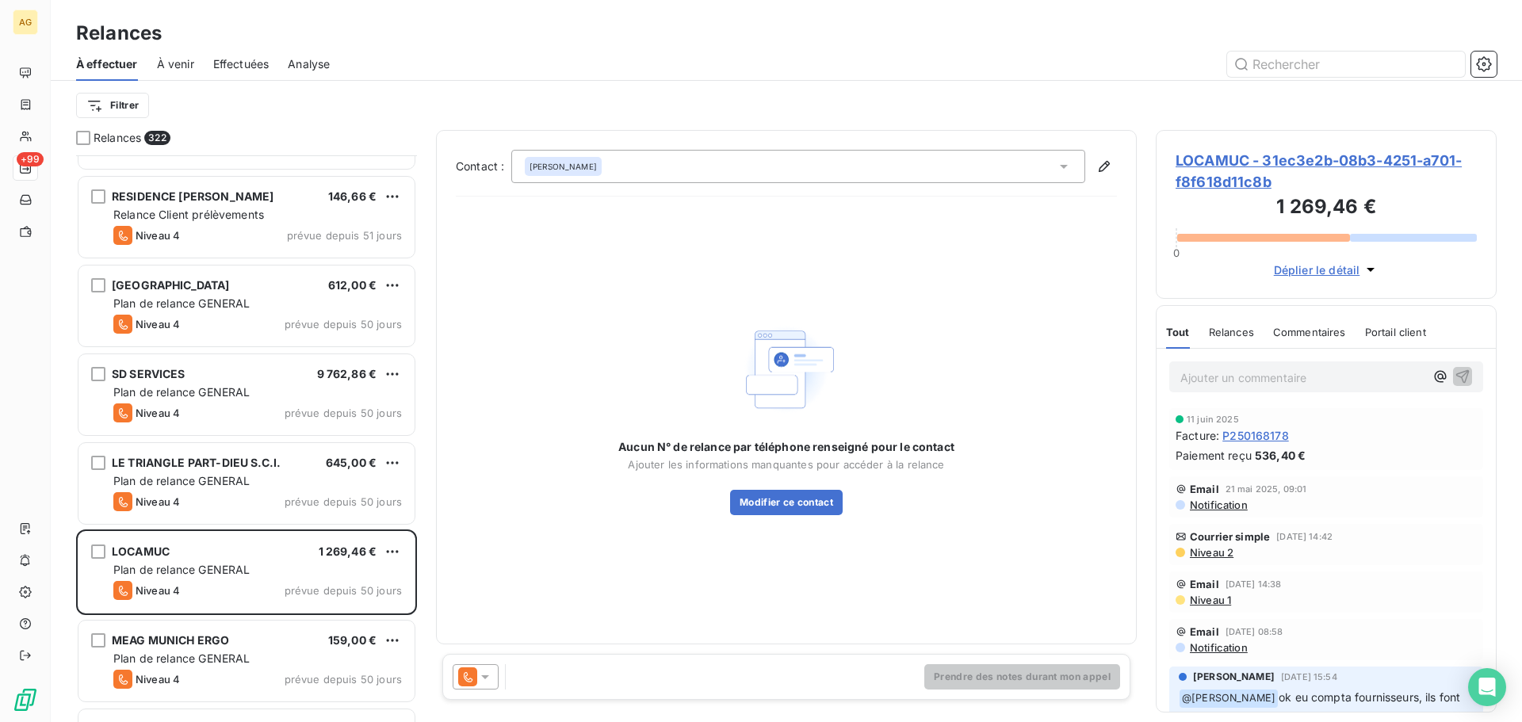
click at [1215, 175] on span "LOCAMUC - 31ec3e2b-08b3-4251-a701-f8f618d11c8b" at bounding box center [1326, 171] width 301 height 43
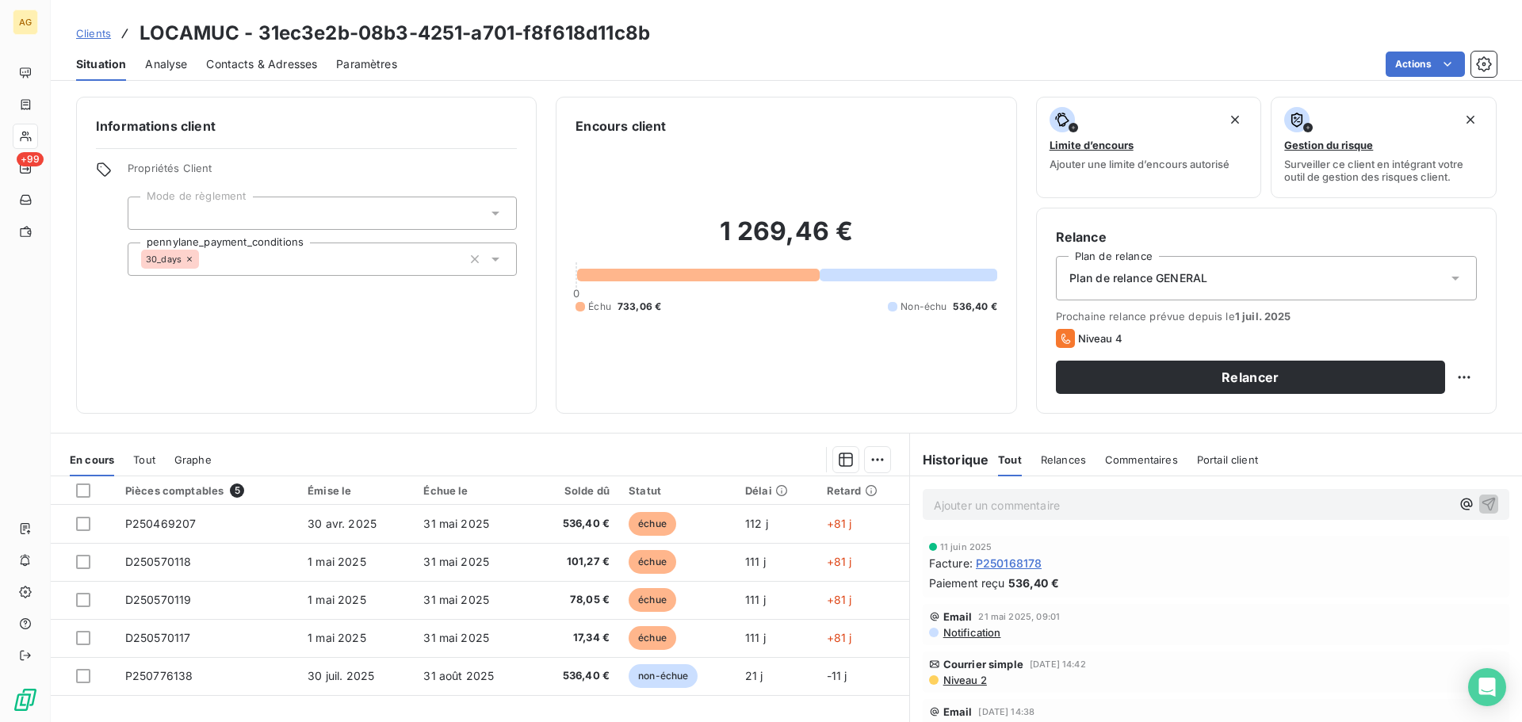
click at [350, 68] on span "Paramètres" at bounding box center [366, 64] width 61 height 16
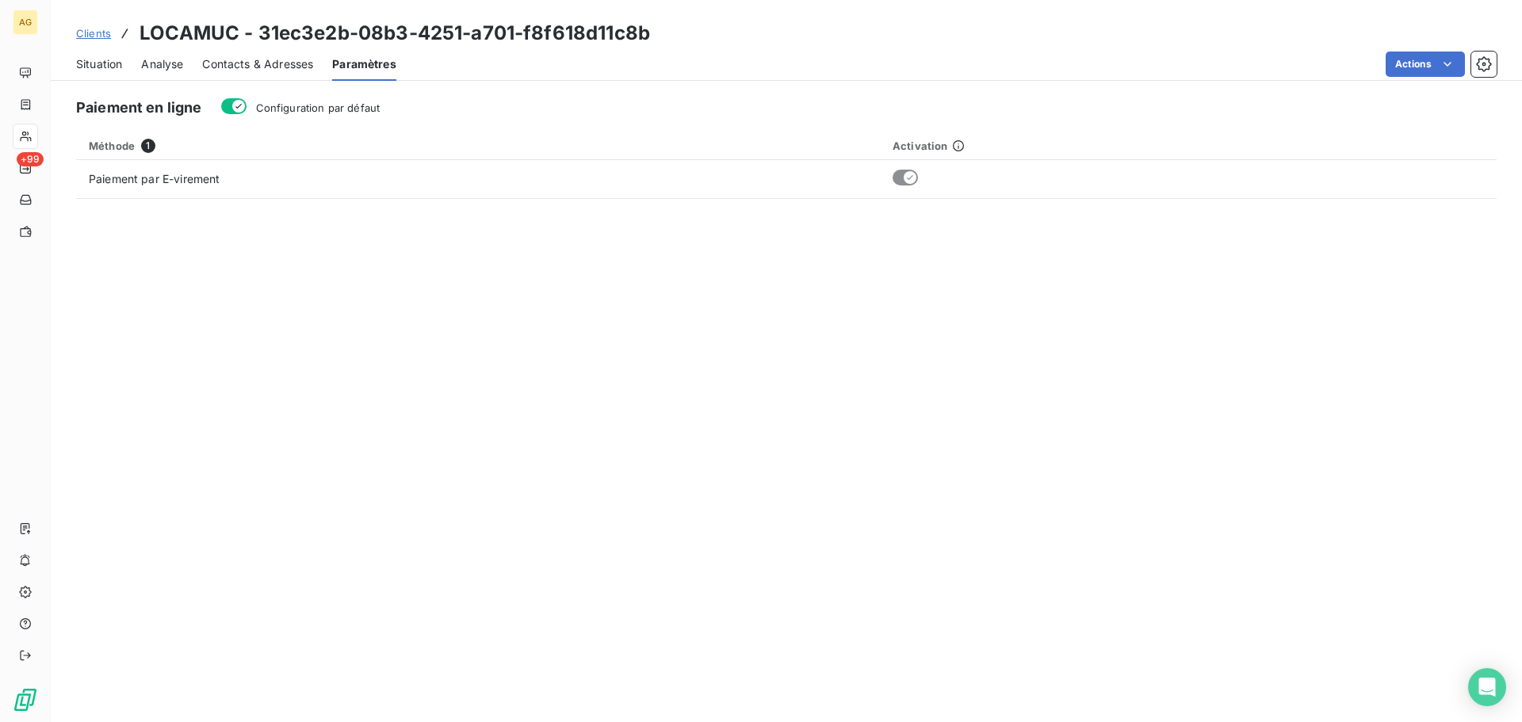
click at [328, 104] on span "Configuration par défaut" at bounding box center [318, 107] width 124 height 13
click at [247, 104] on button "Configuration par défaut" at bounding box center [233, 106] width 25 height 16
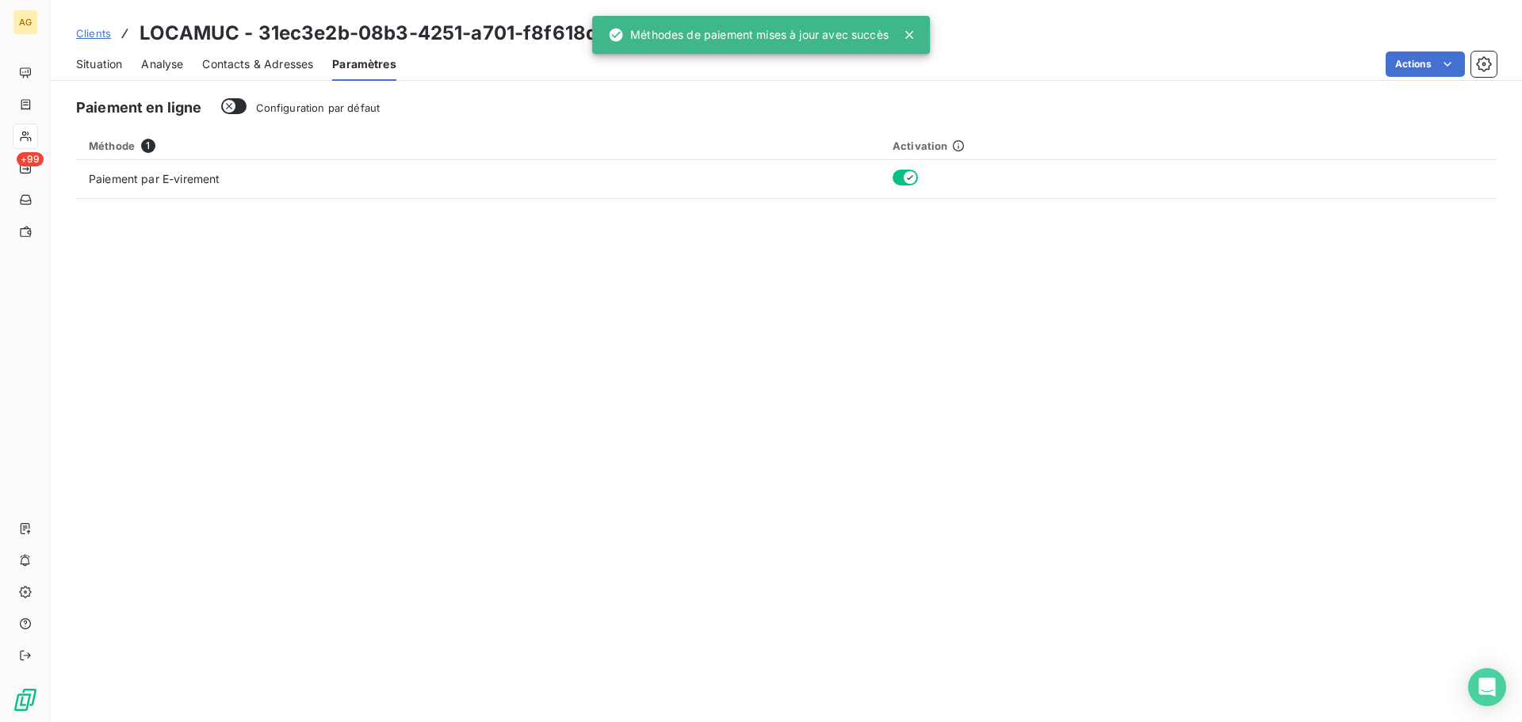
click at [281, 63] on span "Contacts & Adresses" at bounding box center [257, 64] width 111 height 16
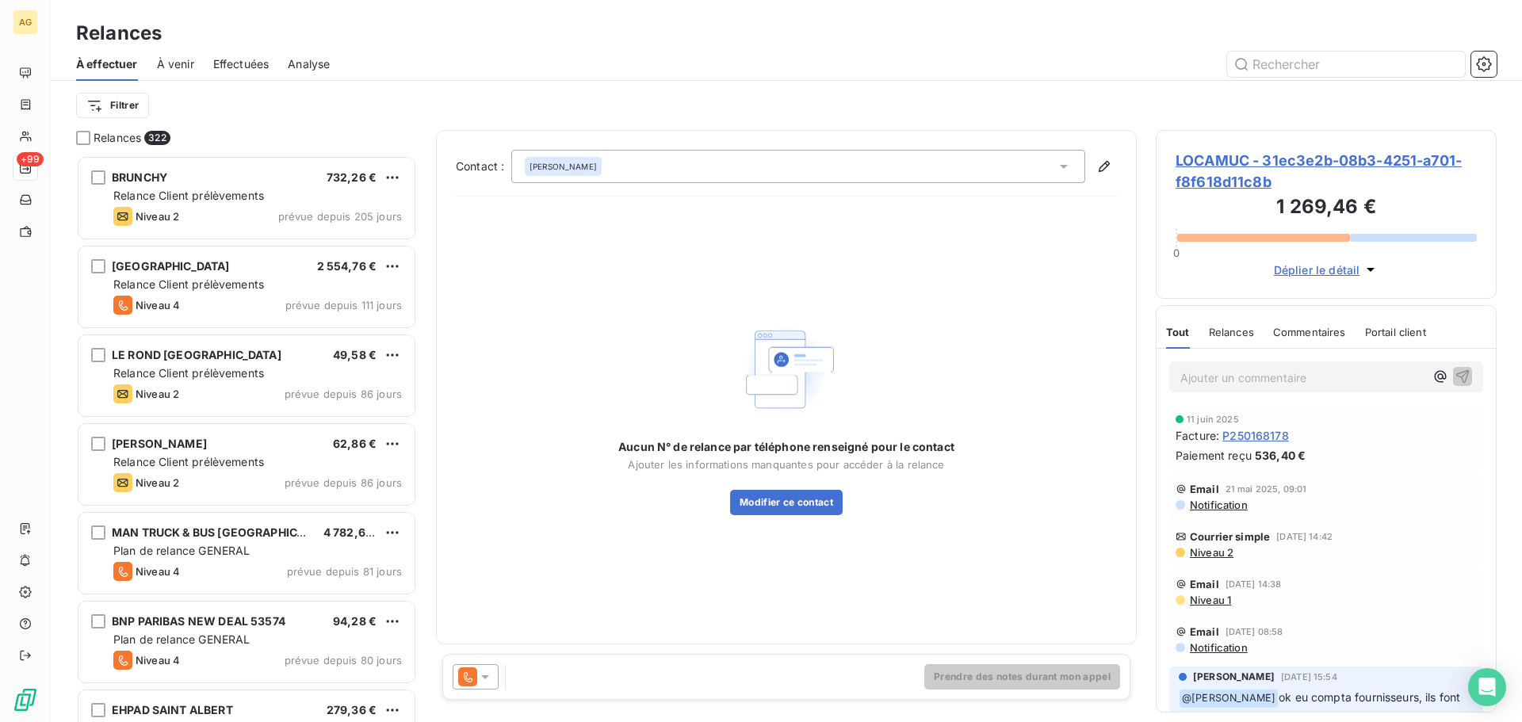
click at [483, 677] on icon at bounding box center [485, 678] width 8 height 4
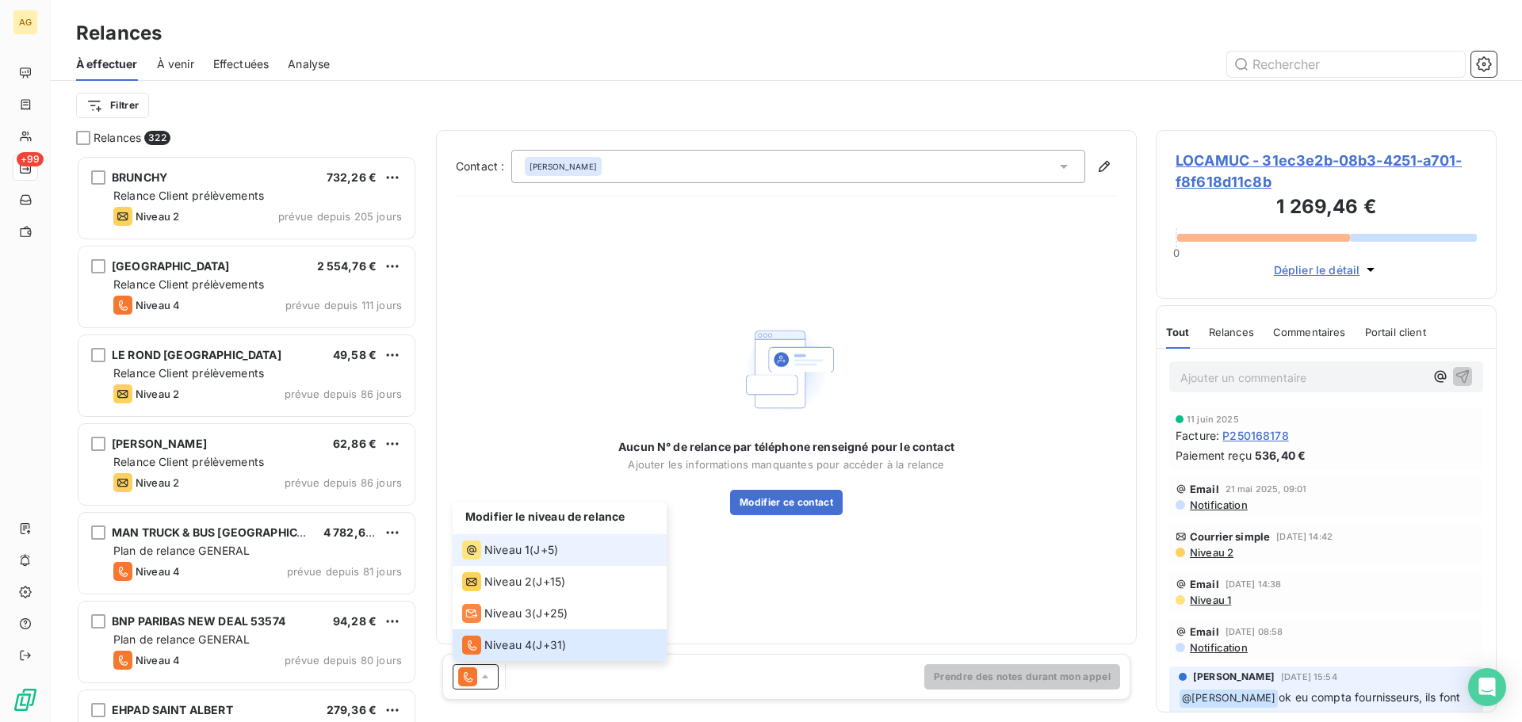
click at [511, 549] on span "Niveau 1" at bounding box center [506, 550] width 45 height 16
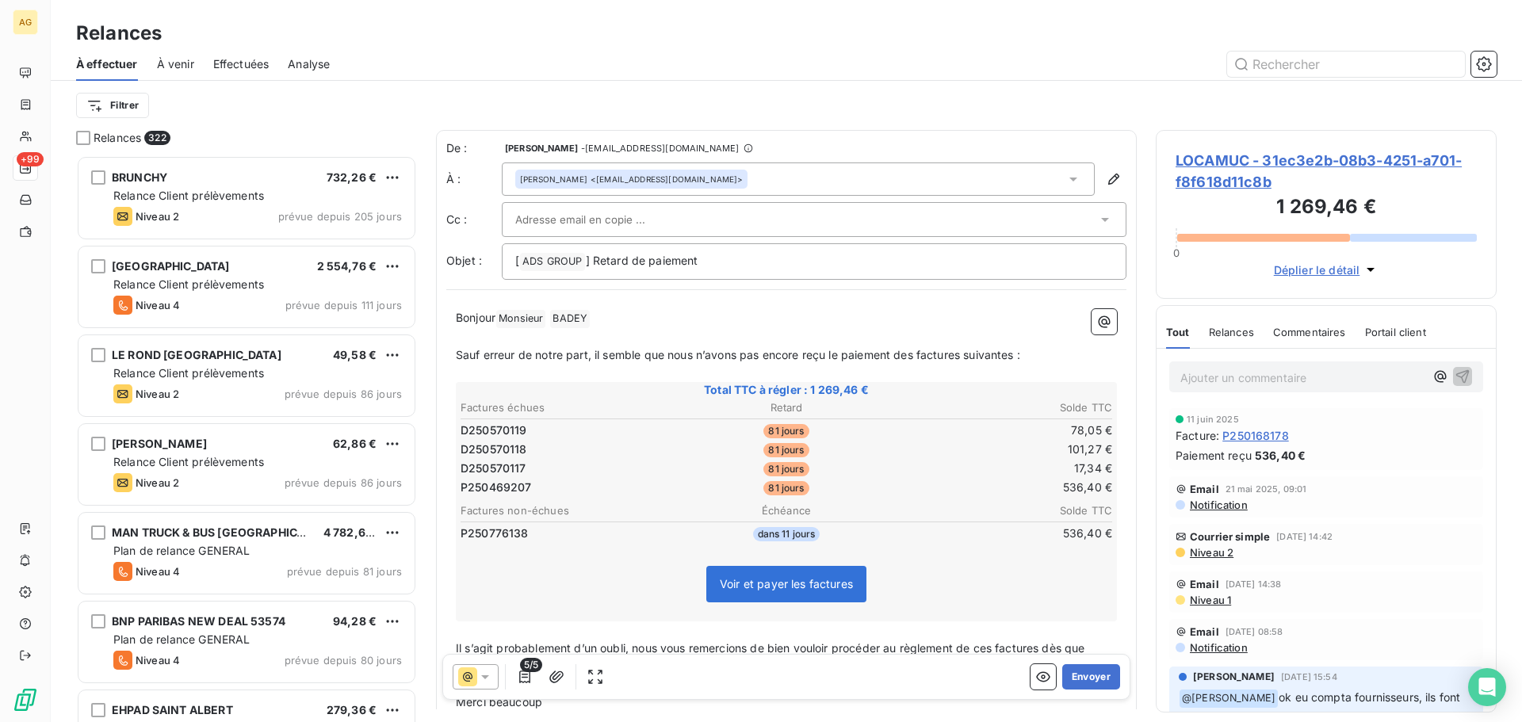
click at [664, 226] on div at bounding box center [806, 220] width 582 height 24
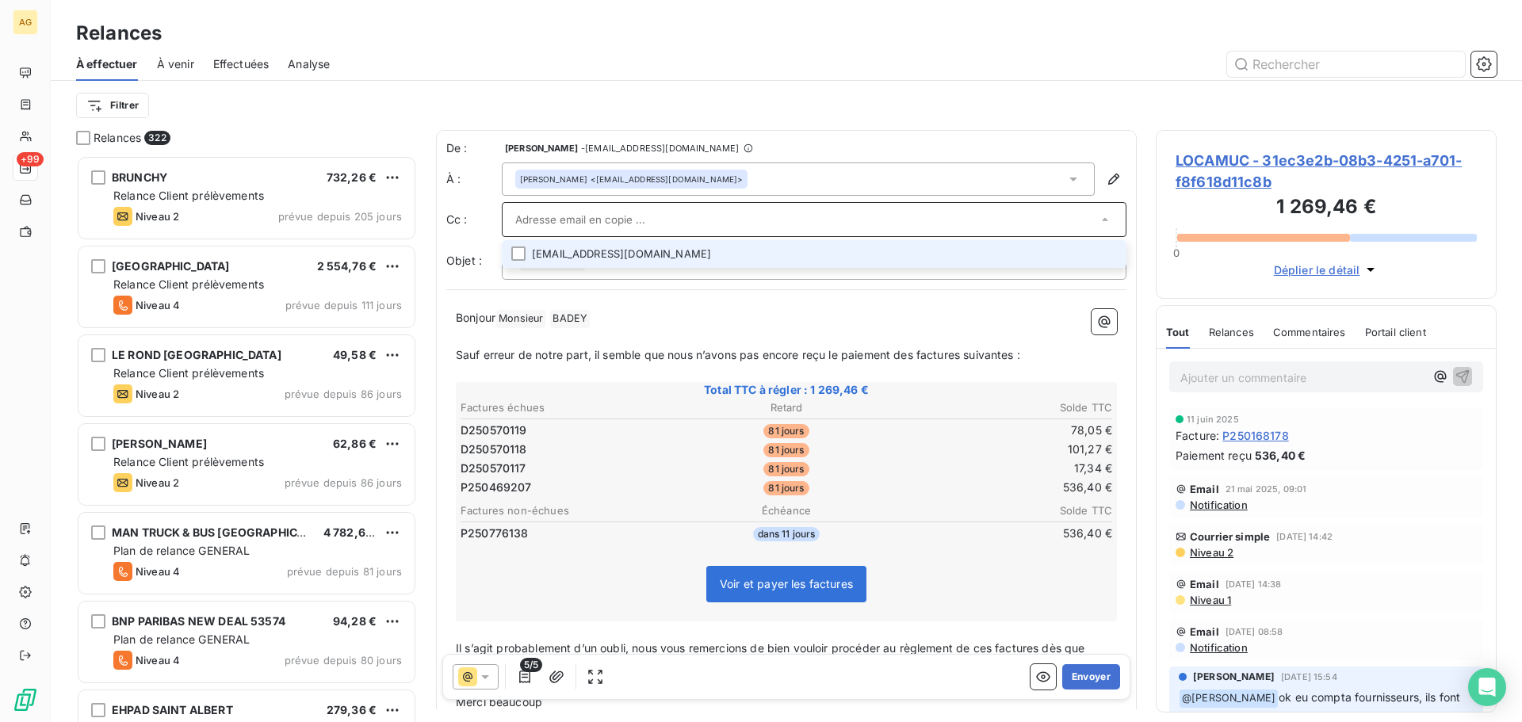
click at [1099, 254] on li "[EMAIL_ADDRESS][DOMAIN_NAME]" at bounding box center [814, 254] width 625 height 28
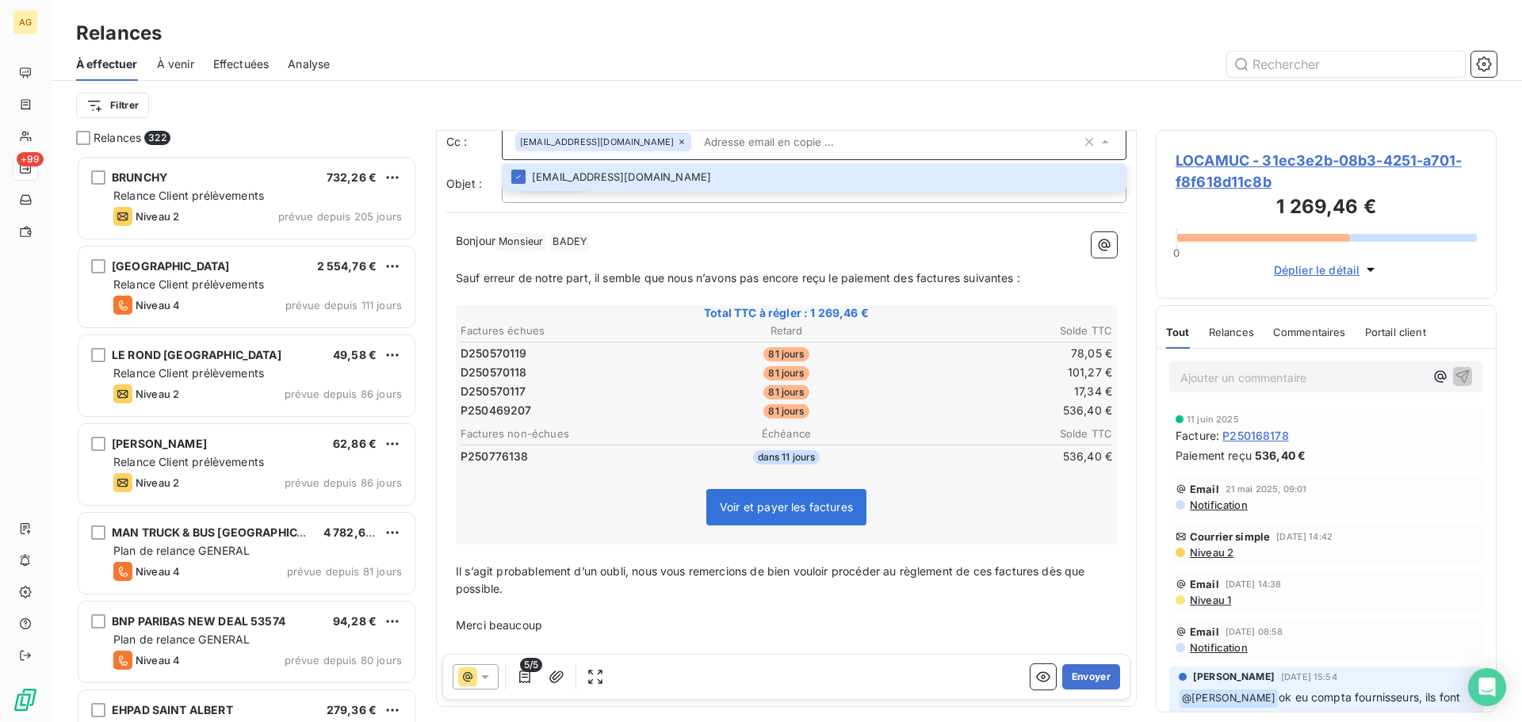
scroll to position [142, 0]
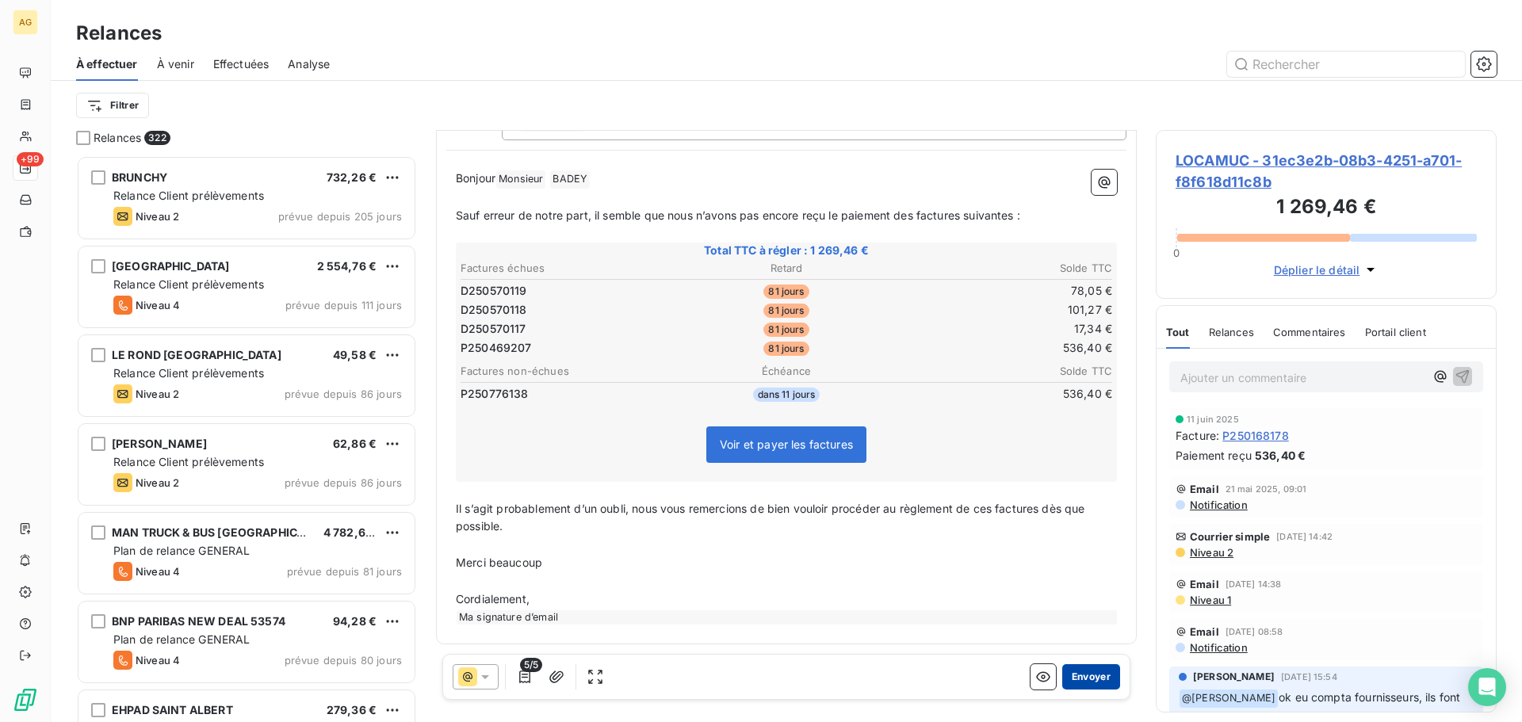
click at [1070, 682] on button "Envoyer" at bounding box center [1091, 676] width 58 height 25
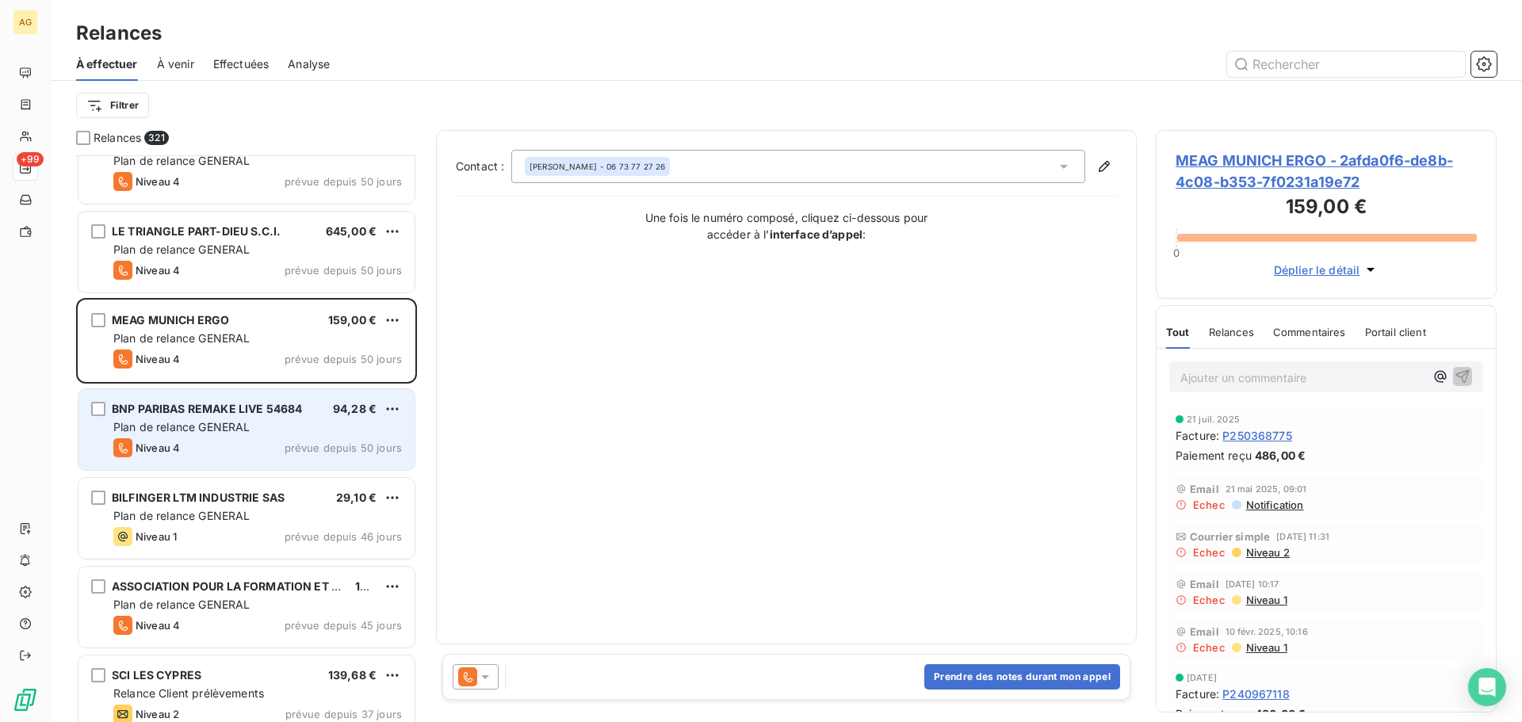
scroll to position [2617, 0]
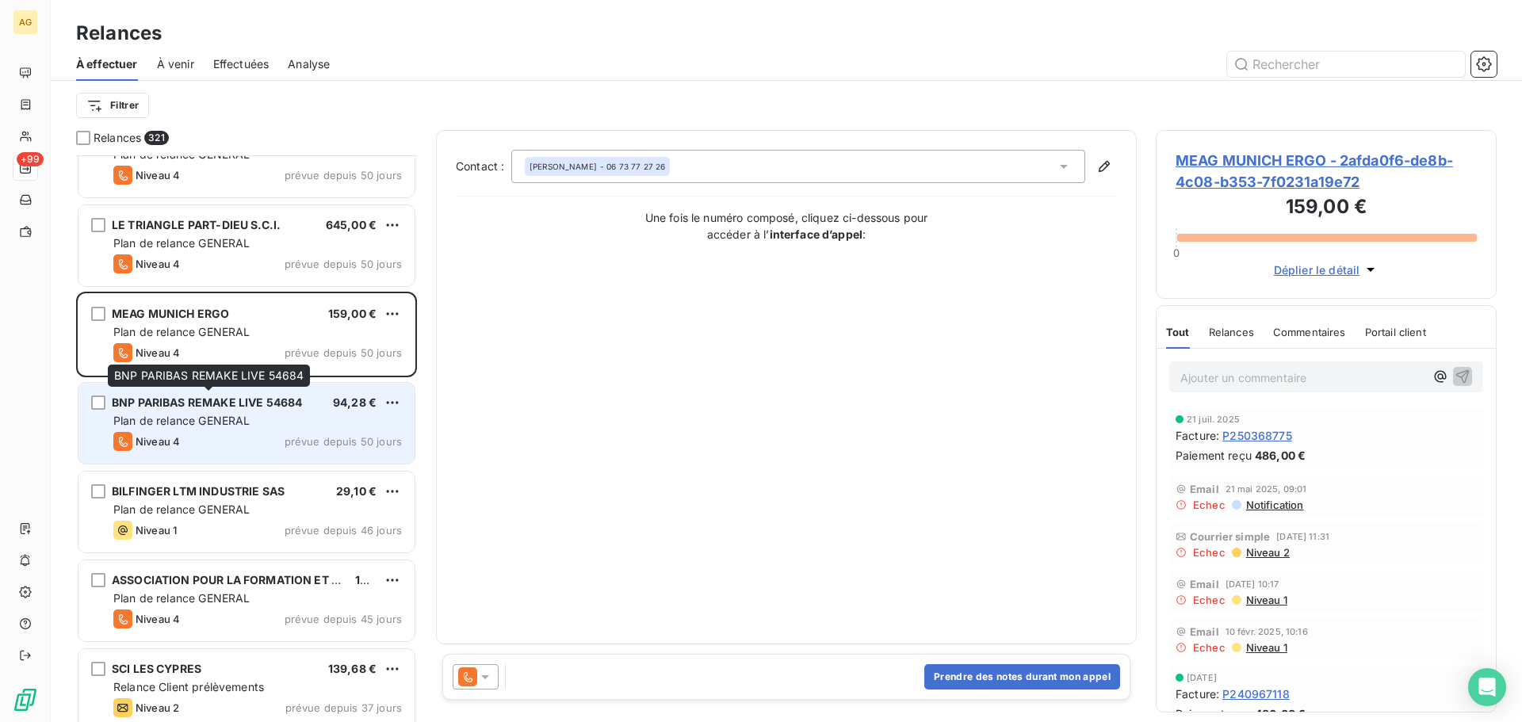
click at [169, 401] on span "BNP PARIBAS REMAKE LIVE 54684" at bounding box center [207, 402] width 190 height 13
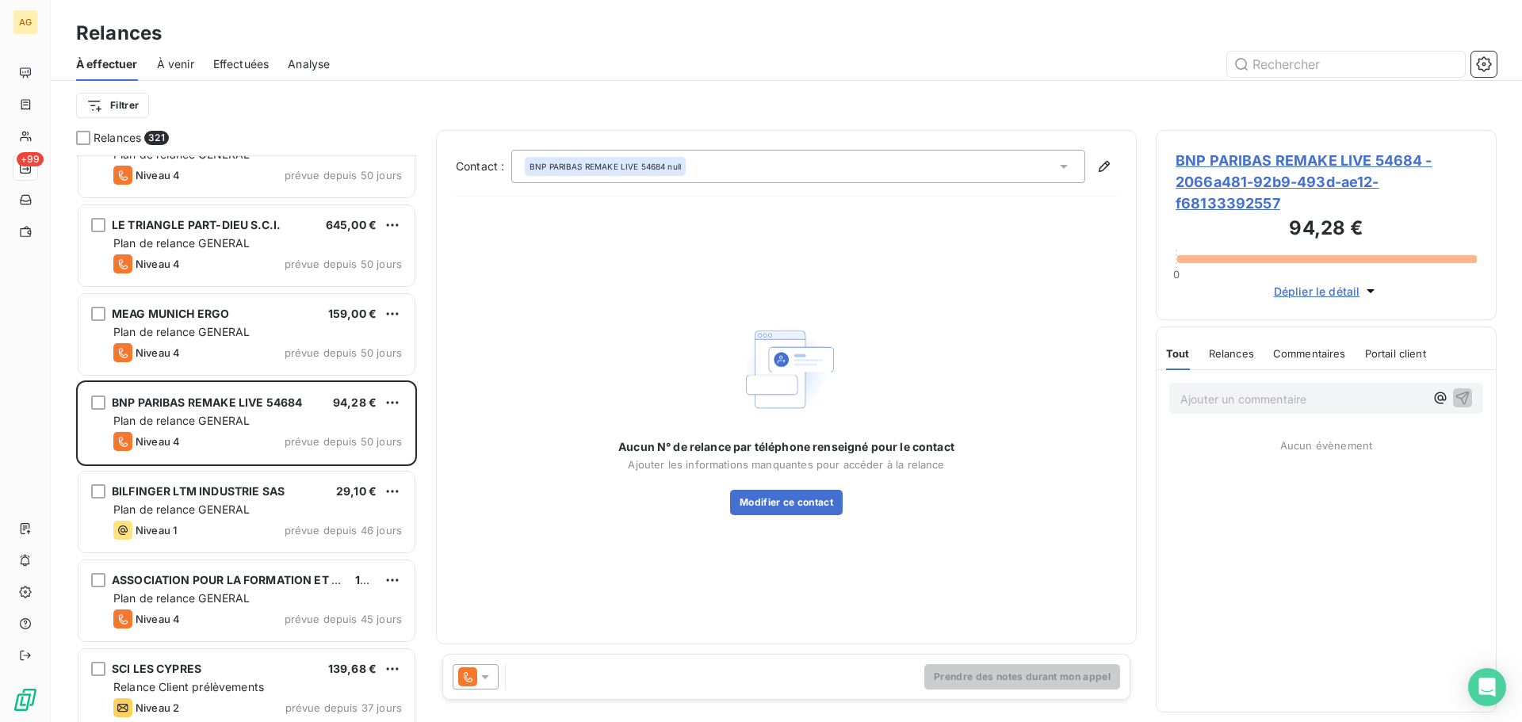
click at [1234, 161] on span "BNP PARIBAS REMAKE LIVE 54684 - 2066a481-92b9-493d-ae12-f68133392557" at bounding box center [1326, 182] width 301 height 64
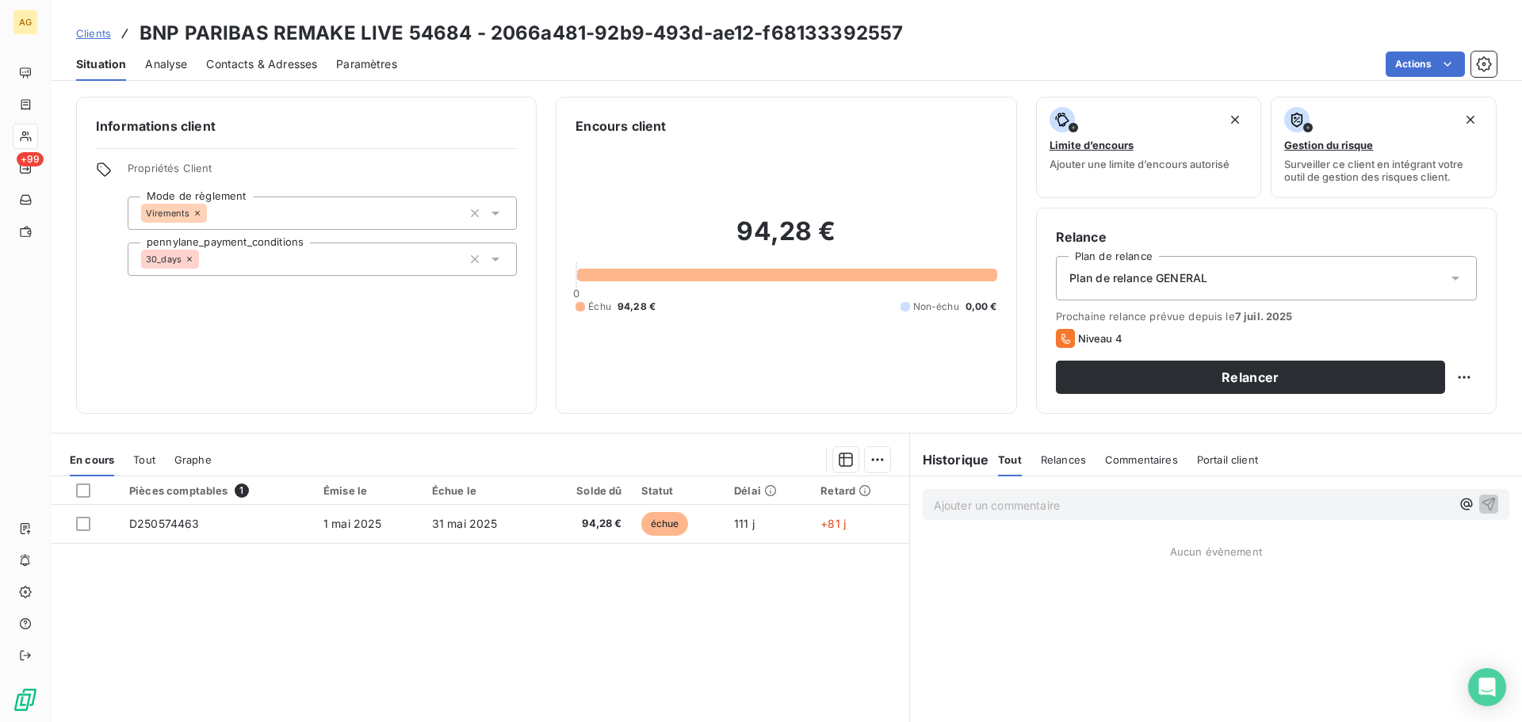
click at [361, 71] on span "Paramètres" at bounding box center [366, 64] width 61 height 16
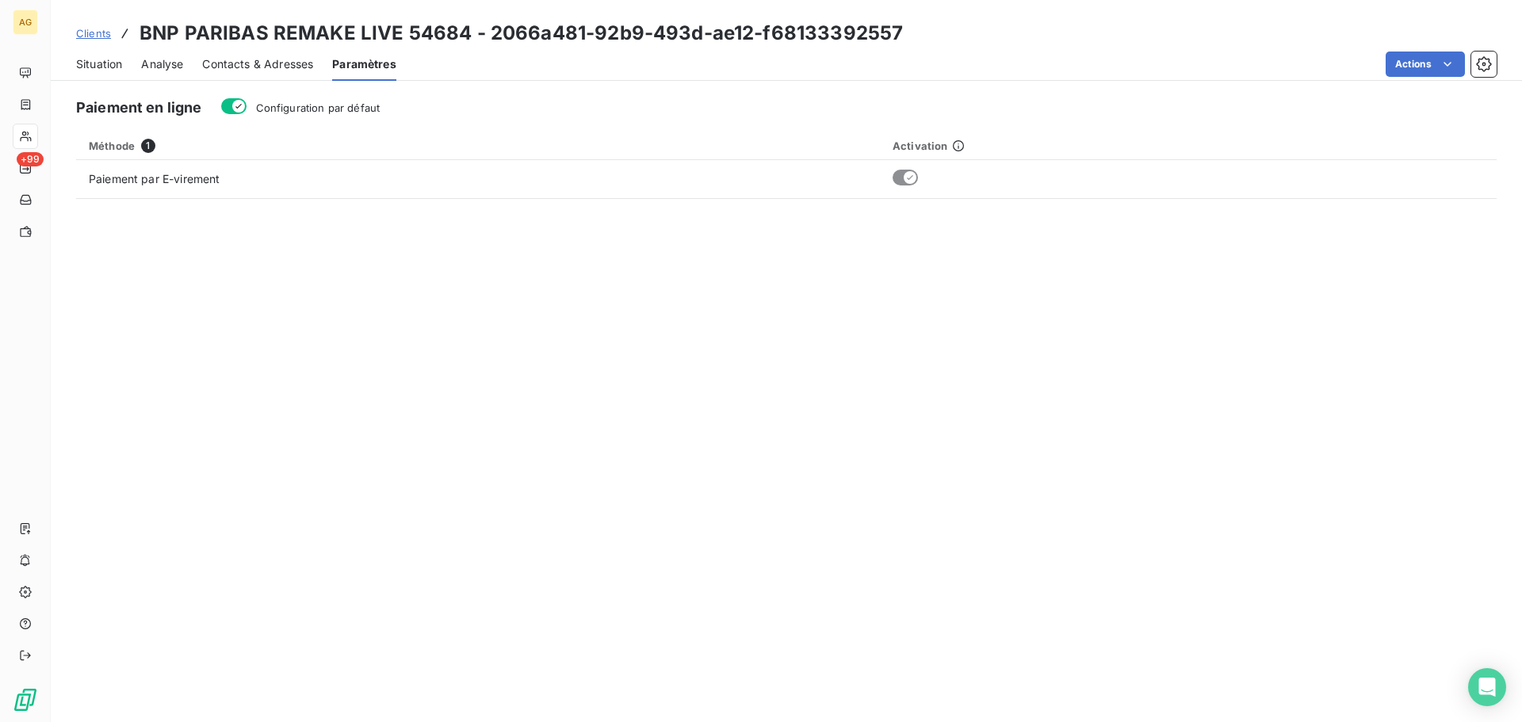
click at [326, 111] on span "Configuration par défaut" at bounding box center [318, 107] width 124 height 13
click at [247, 111] on button "Configuration par défaut" at bounding box center [233, 106] width 25 height 16
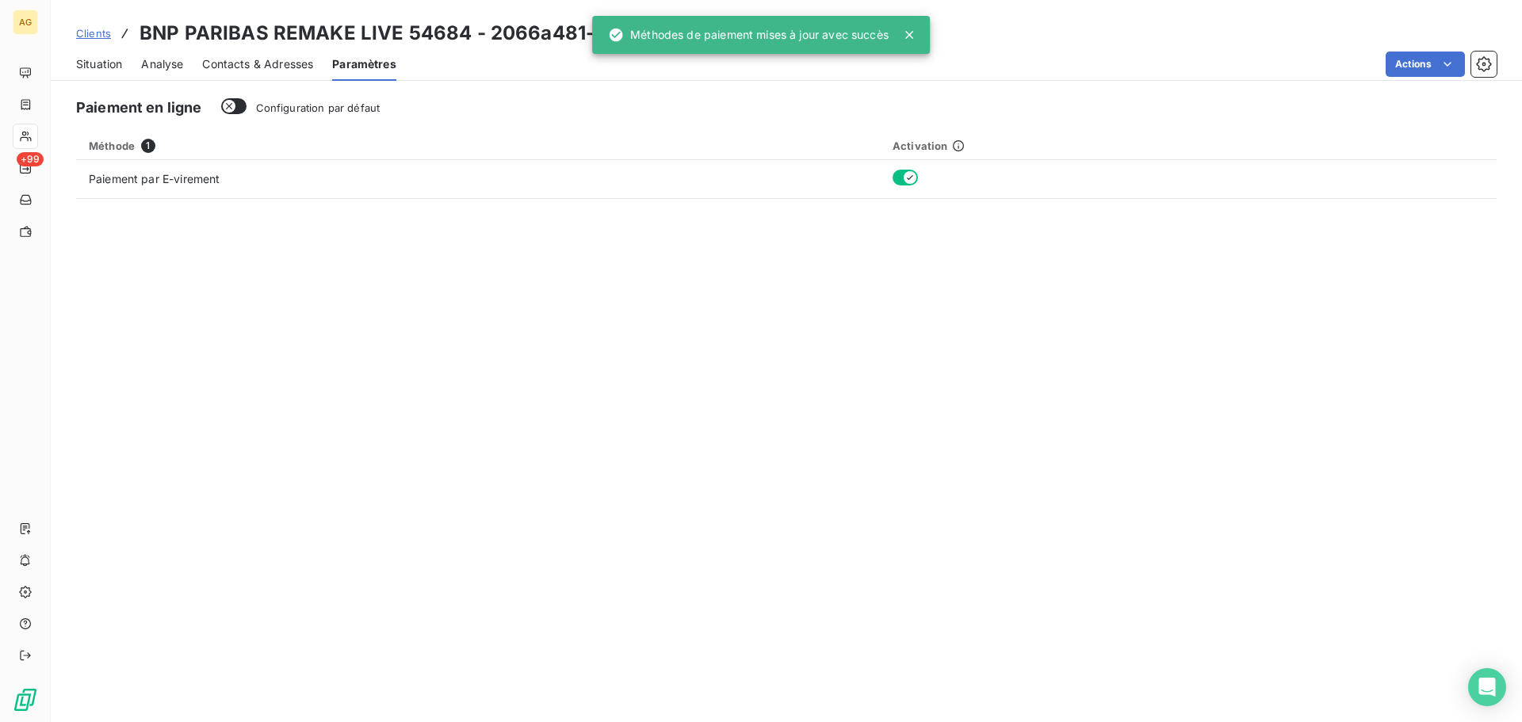
click at [270, 62] on span "Contacts & Adresses" at bounding box center [257, 64] width 111 height 16
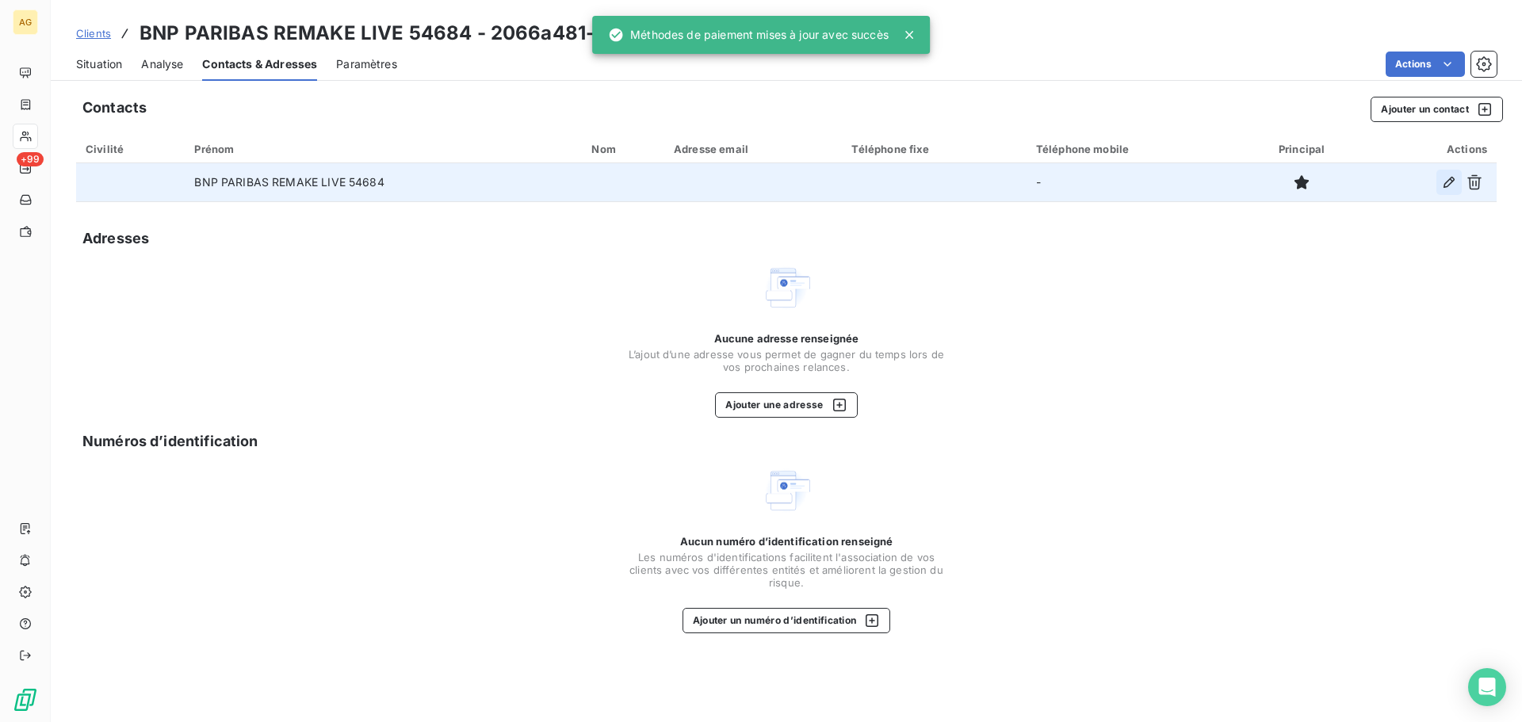
click at [1451, 176] on icon "button" at bounding box center [1449, 182] width 16 height 16
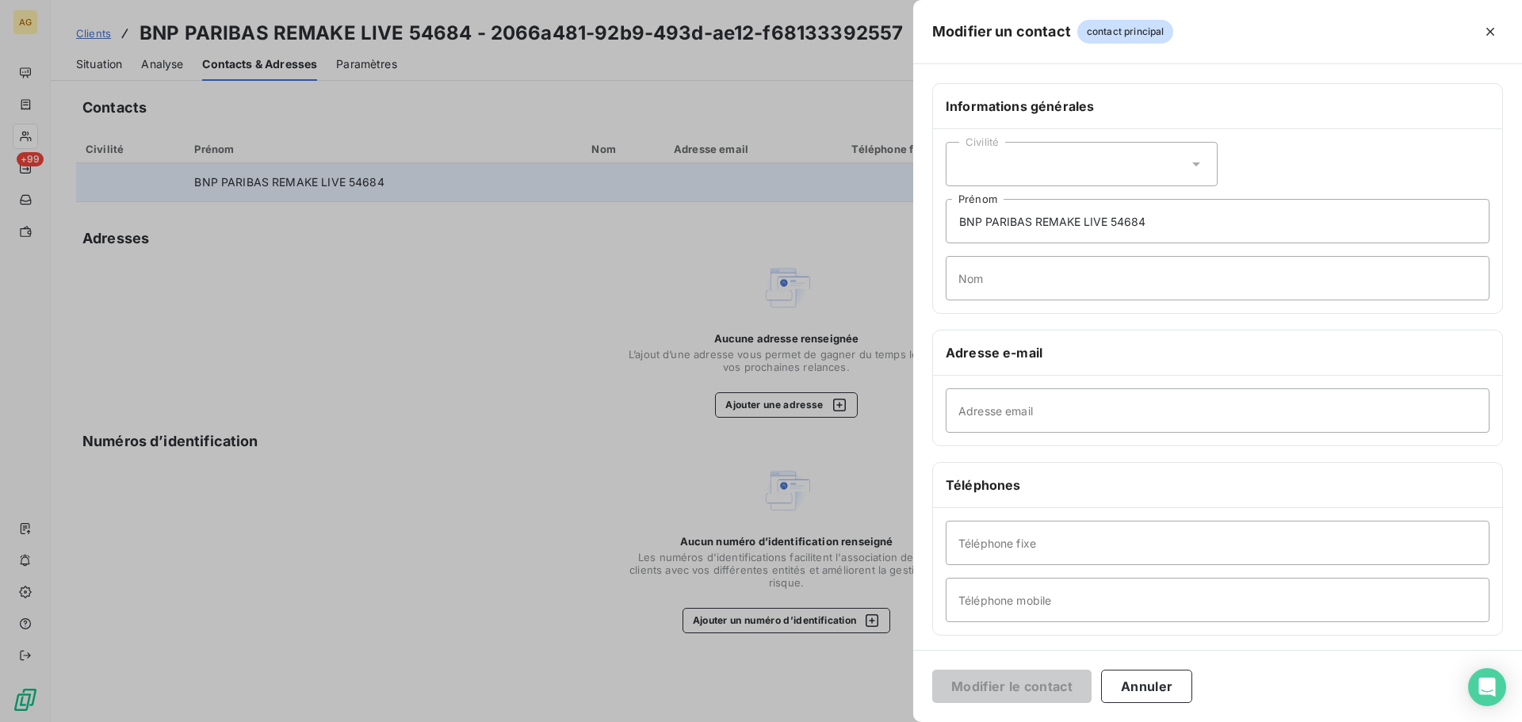
click at [1097, 168] on div "Civilité" at bounding box center [1082, 164] width 272 height 44
click at [1023, 216] on li "Madame" at bounding box center [1082, 203] width 272 height 29
drag, startPoint x: 1201, startPoint y: 214, endPoint x: 952, endPoint y: 229, distance: 249.4
click at [952, 229] on input "BNP PARIBAS REMAKE LIVE 54684" at bounding box center [1218, 221] width 544 height 44
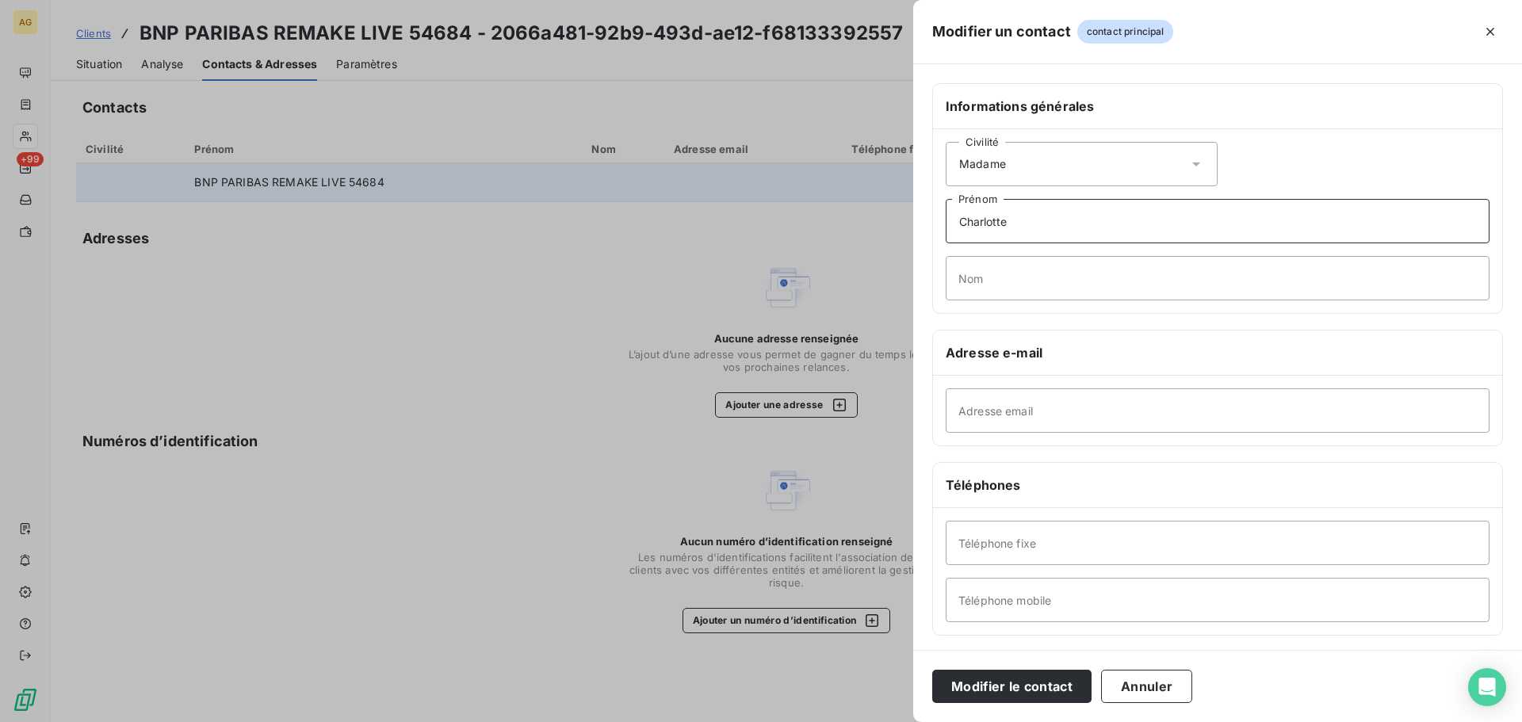
type input "Charlotte"
type input "E"
type input "BECHETOILLE"
click at [1114, 409] on input "Adresse email" at bounding box center [1218, 411] width 544 height 44
paste input "[EMAIL_ADDRESS][DOMAIN_NAME]"
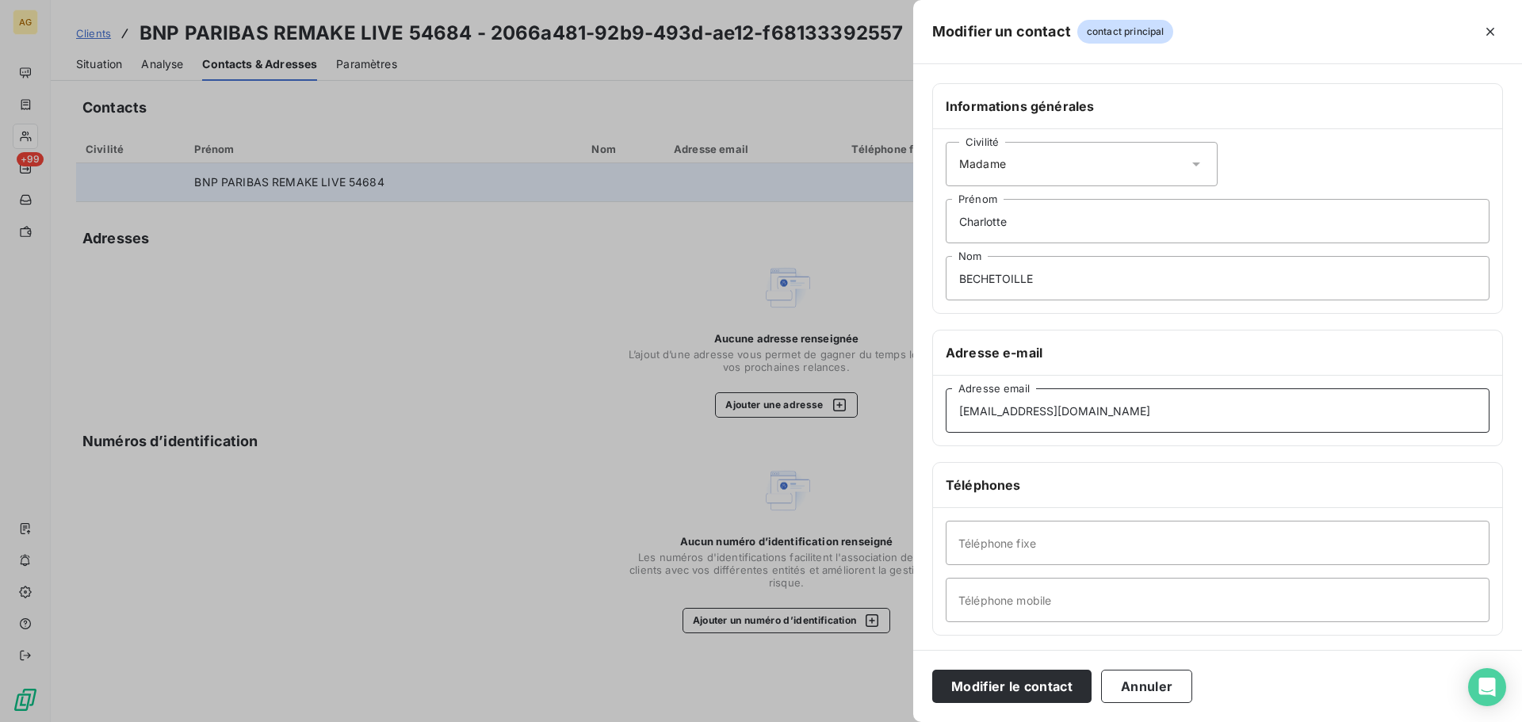
type input "[EMAIL_ADDRESS][DOMAIN_NAME]"
click at [1009, 534] on input "Téléphone fixe" at bounding box center [1218, 543] width 544 height 44
click at [1047, 606] on input "Téléphone mobile" at bounding box center [1218, 600] width 544 height 44
paste input "[PHONE_NUMBER]"
type input "[PHONE_NUMBER]"
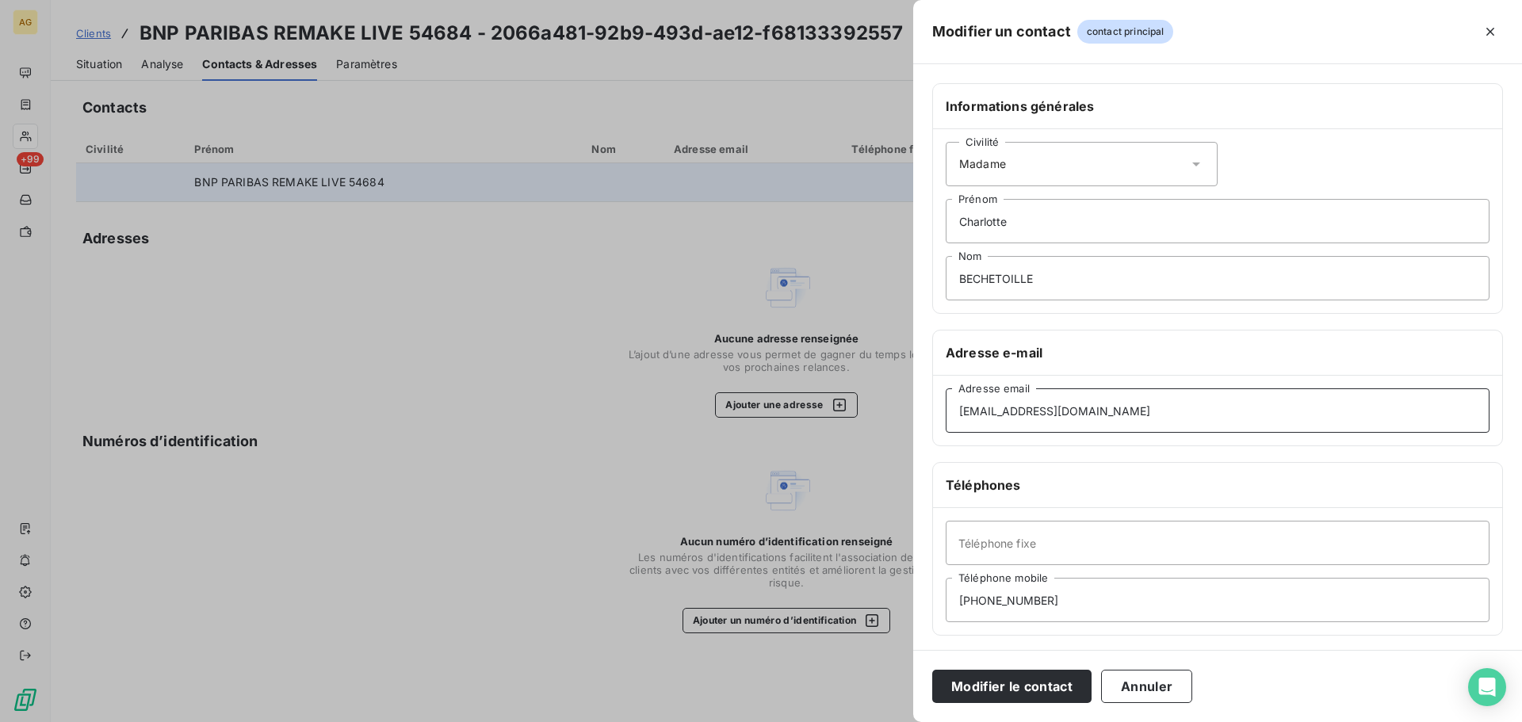
click at [1197, 412] on input "[EMAIL_ADDRESS][DOMAIN_NAME]" at bounding box center [1218, 411] width 544 height 44
type input "[EMAIL_ADDRESS][DOMAIN_NAME]"
click at [1042, 693] on button "Modifier le contact" at bounding box center [1011, 686] width 159 height 33
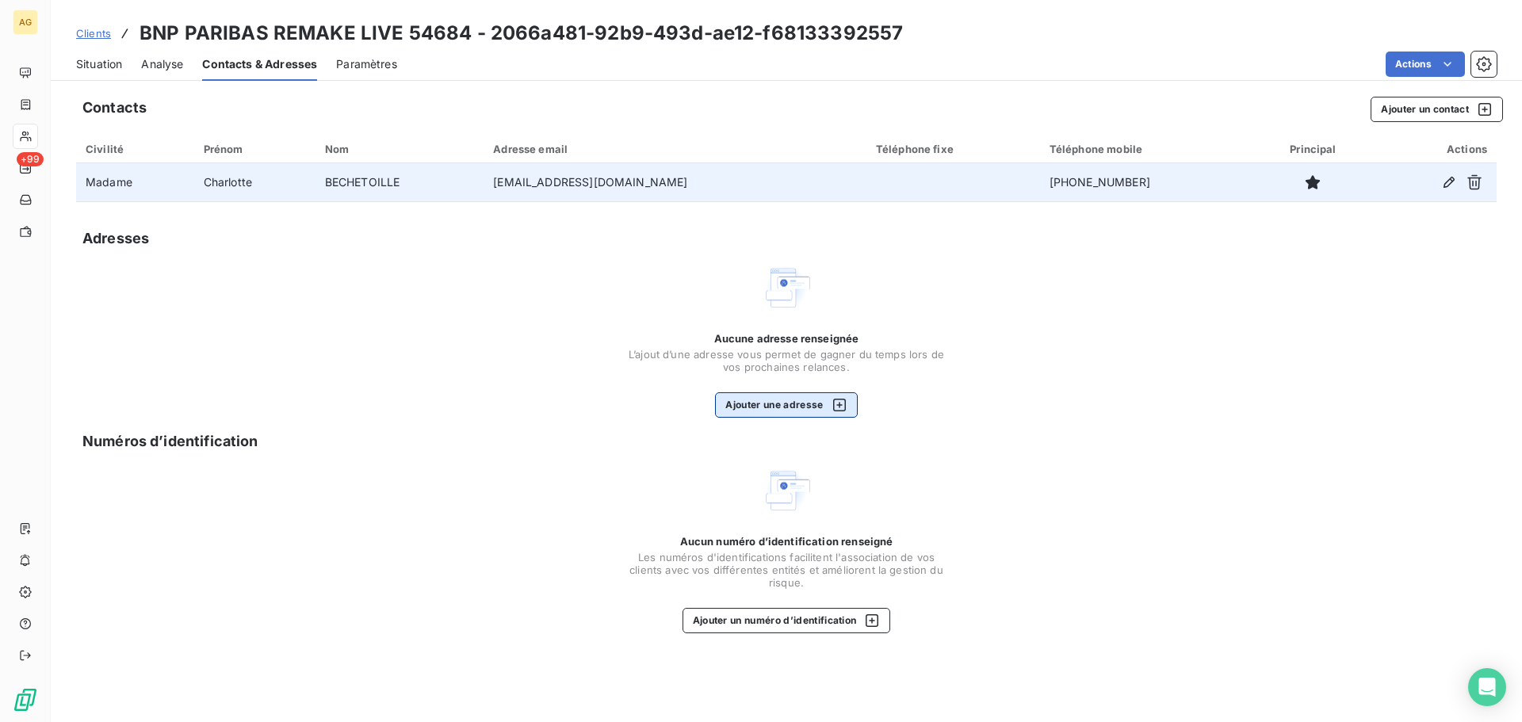
click at [773, 400] on button "Ajouter une adresse" at bounding box center [786, 404] width 142 height 25
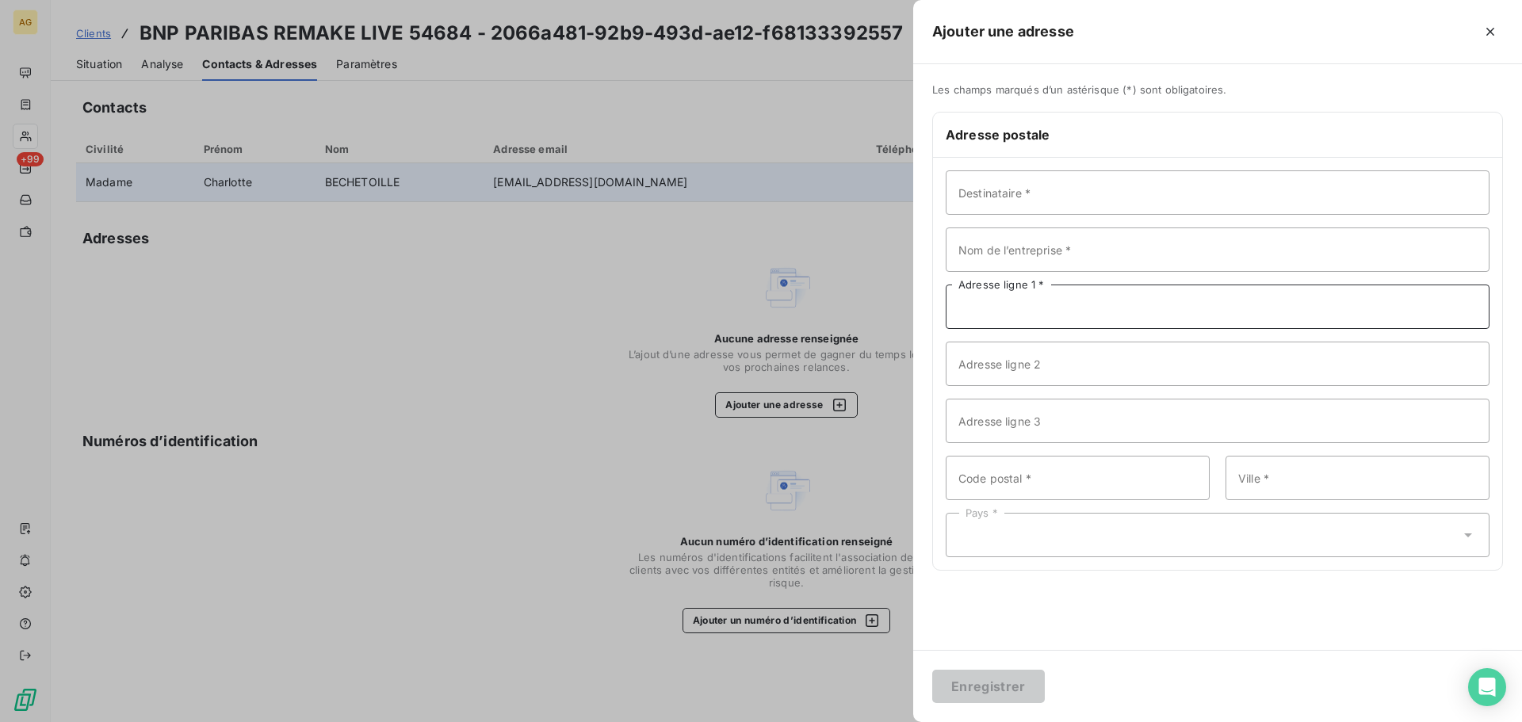
click at [1100, 313] on input "Adresse ligne 1 *" at bounding box center [1218, 307] width 544 height 44
paste input "50 cours de L'[GEOGRAPHIC_DATA]"
drag, startPoint x: 1113, startPoint y: 310, endPoint x: 844, endPoint y: 316, distance: 268.8
click at [876, 722] on div "Ajouter une adresse Les champs marqués d’un astérisque (*) sont obligatoires. A…" at bounding box center [761, 722] width 1522 height 0
paste input "[STREET_ADDRESS][PERSON_NAME]"
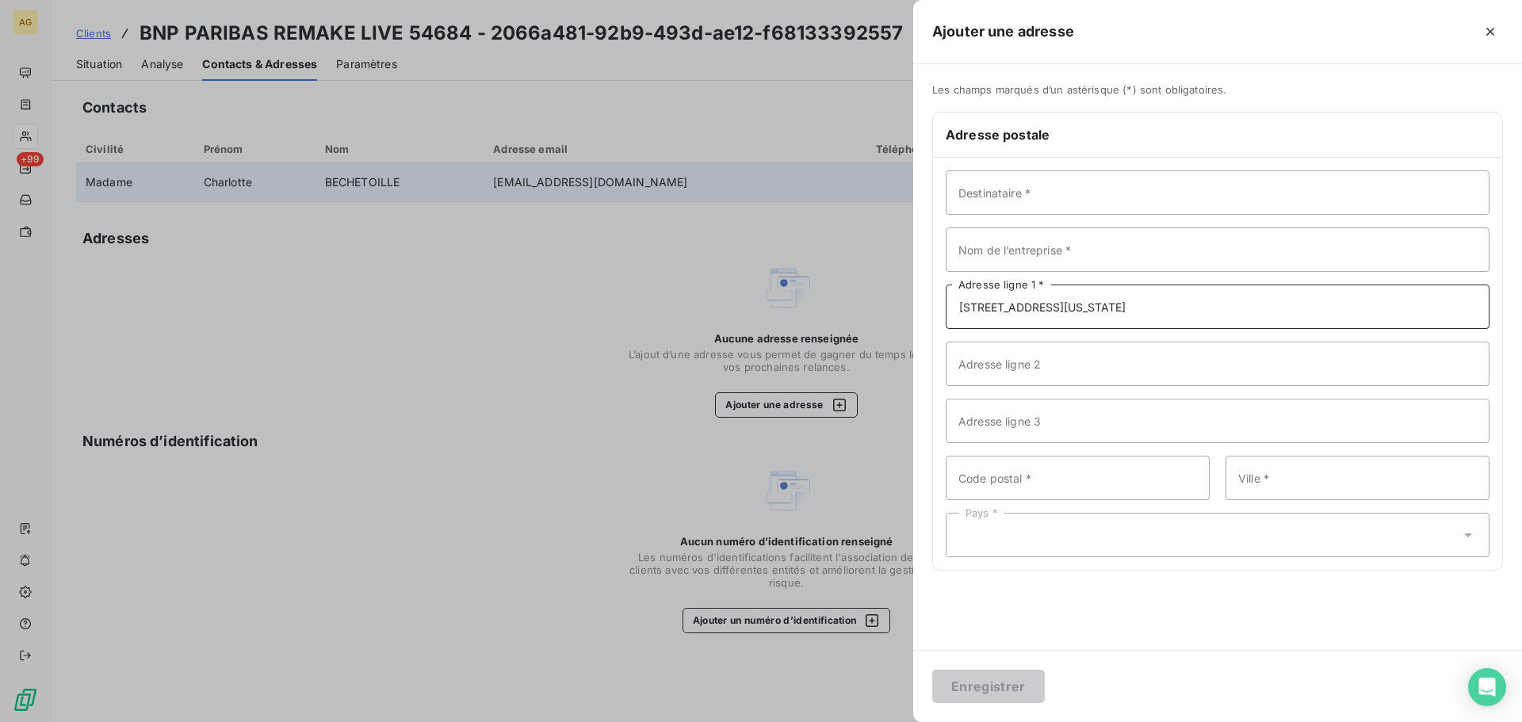
type input "[STREET_ADDRESS][US_STATE]"
click at [1154, 242] on input "Nom de l’entreprise *" at bounding box center [1218, 250] width 544 height 44
paste input "REMAKE LIVE 54684"
click at [955, 250] on input "REMAKE LIVE 54684" at bounding box center [1218, 250] width 544 height 44
type input "BNP PARIBAS REMAKE LIVE 54684"
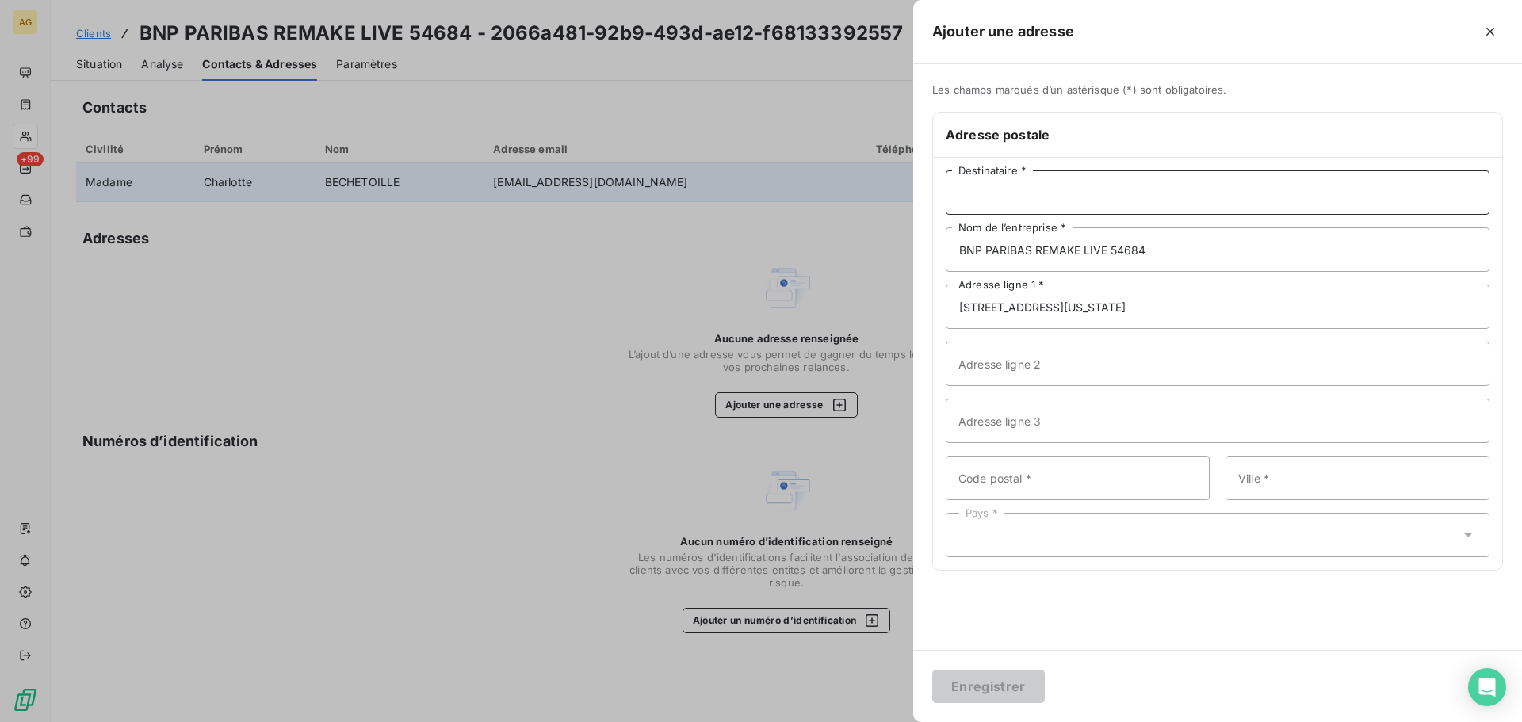
click at [1215, 194] on input "Destinataire *" at bounding box center [1218, 192] width 544 height 44
paste input "BECHETOILLE"
type input "Mme BECHETOILLE"
click at [1009, 472] on input "Code postal *" at bounding box center [1078, 478] width 264 height 44
type input "75008"
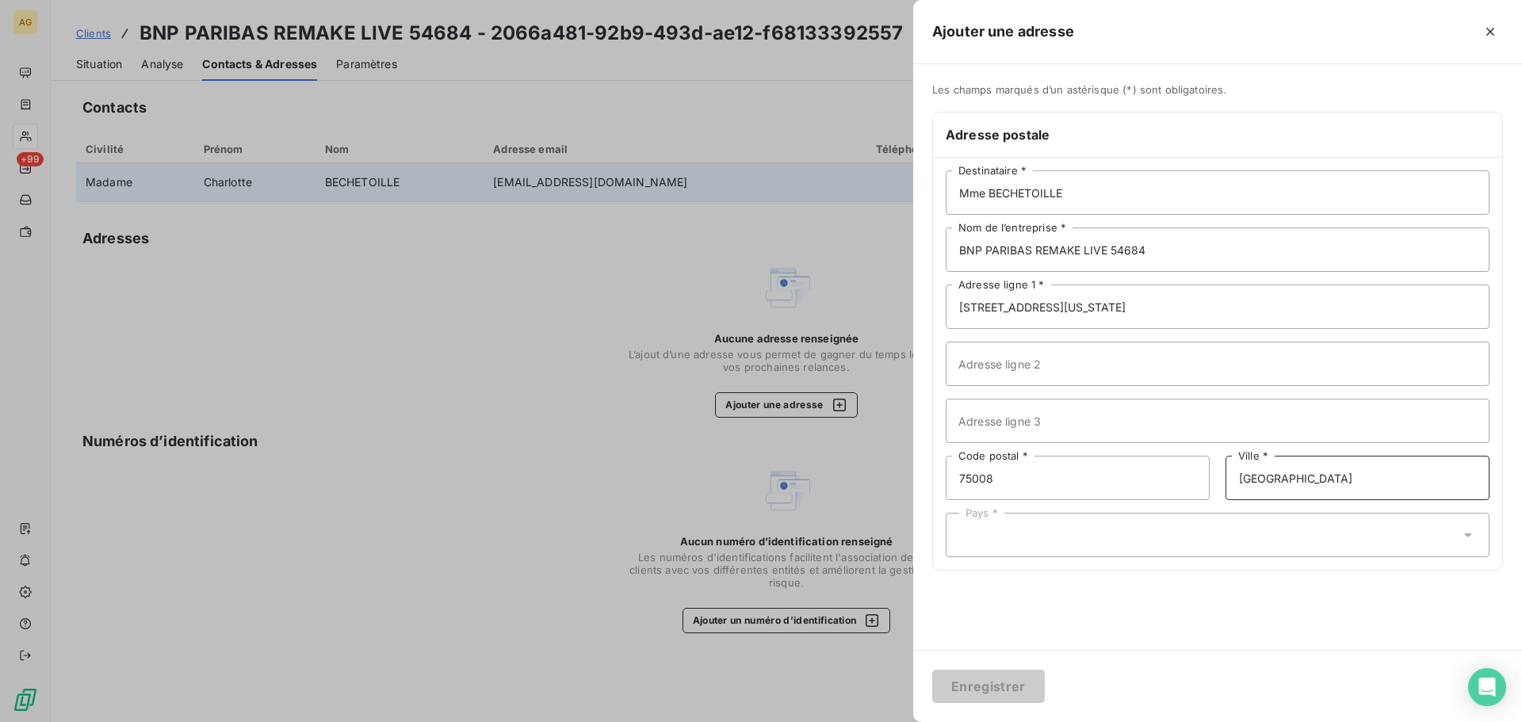
type input "[GEOGRAPHIC_DATA]"
drag, startPoint x: 1307, startPoint y: 535, endPoint x: 943, endPoint y: 516, distance: 364.4
click at [1302, 534] on div "Pays *" at bounding box center [1218, 535] width 544 height 44
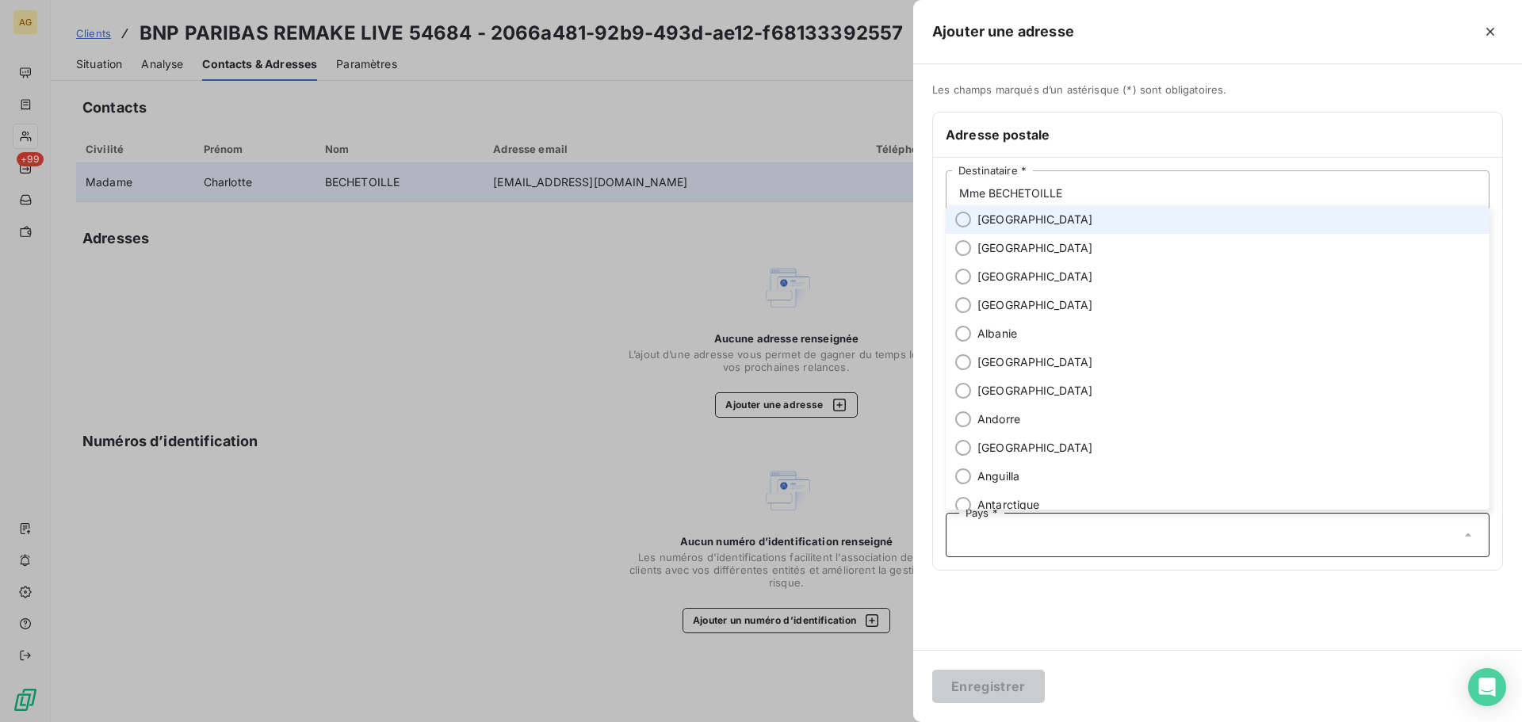
drag, startPoint x: 1020, startPoint y: 221, endPoint x: 1040, endPoint y: 288, distance: 69.7
click at [1020, 222] on li "[GEOGRAPHIC_DATA]" at bounding box center [1218, 219] width 544 height 29
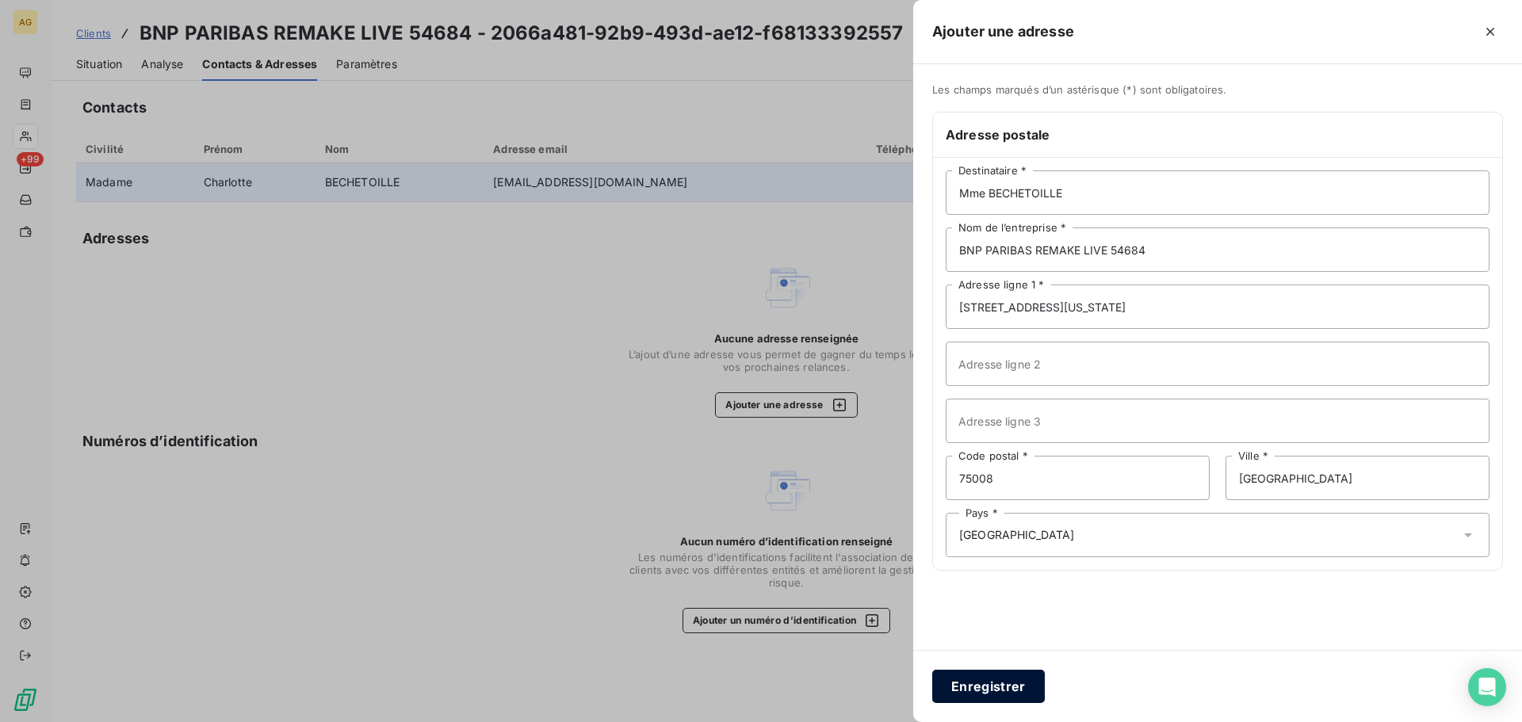
click at [986, 689] on button "Enregistrer" at bounding box center [988, 686] width 113 height 33
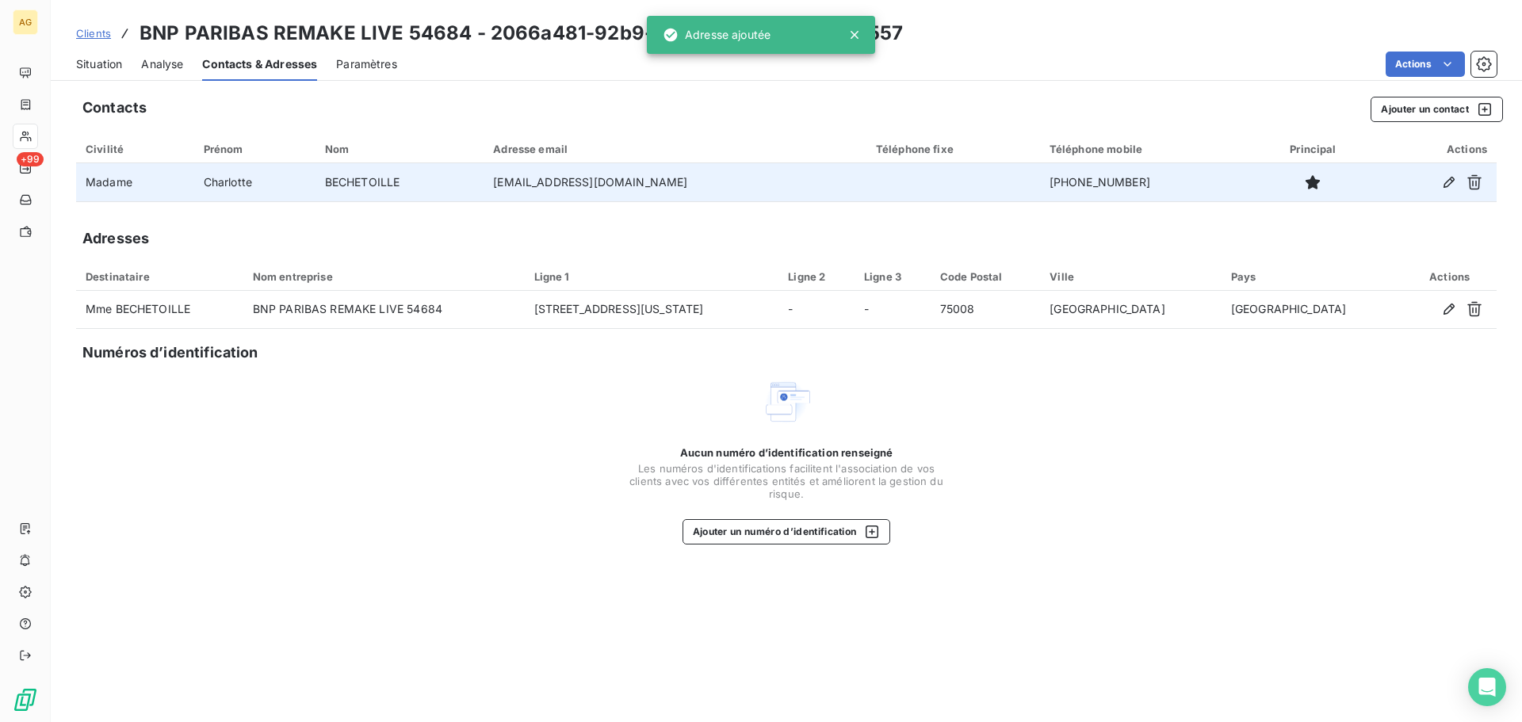
click at [602, 185] on td "[EMAIL_ADDRESS][DOMAIN_NAME]" at bounding box center [675, 182] width 383 height 38
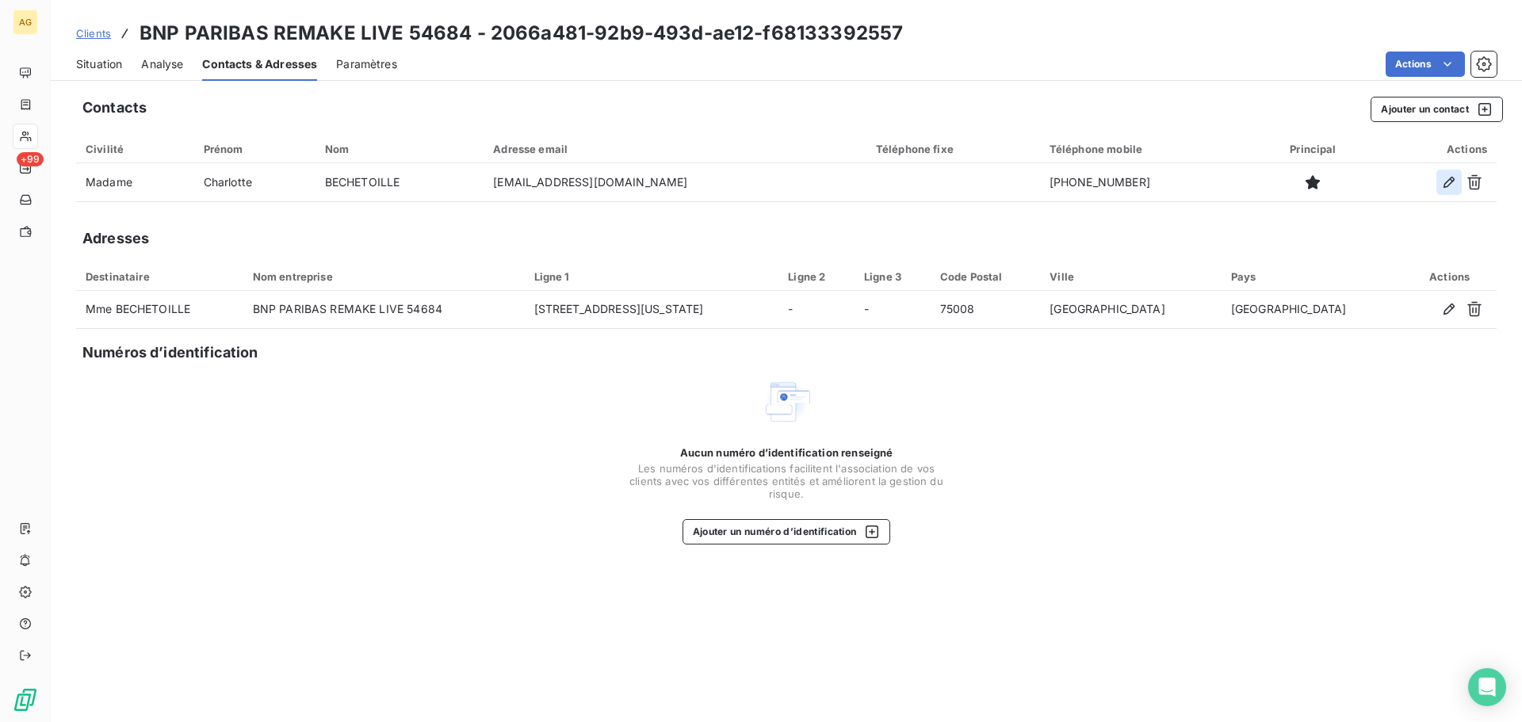
click at [1441, 184] on button "button" at bounding box center [1449, 182] width 25 height 25
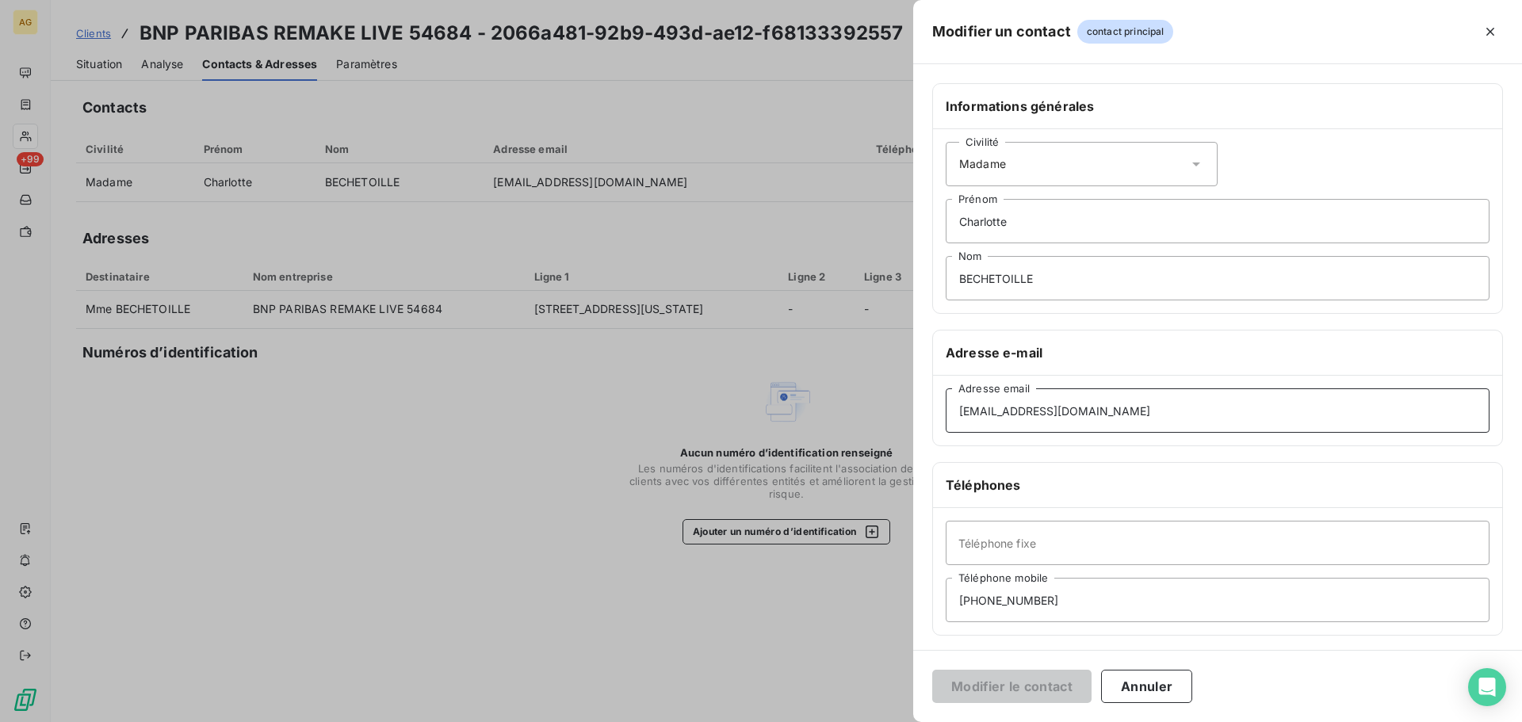
click at [1245, 412] on input "[EMAIL_ADDRESS][DOMAIN_NAME]" at bounding box center [1218, 411] width 544 height 44
type input "[EMAIL_ADDRESS][DOMAIN_NAME]"
drag, startPoint x: 1014, startPoint y: 679, endPoint x: 951, endPoint y: 627, distance: 81.6
click at [1013, 679] on button "Modifier le contact" at bounding box center [1011, 686] width 159 height 33
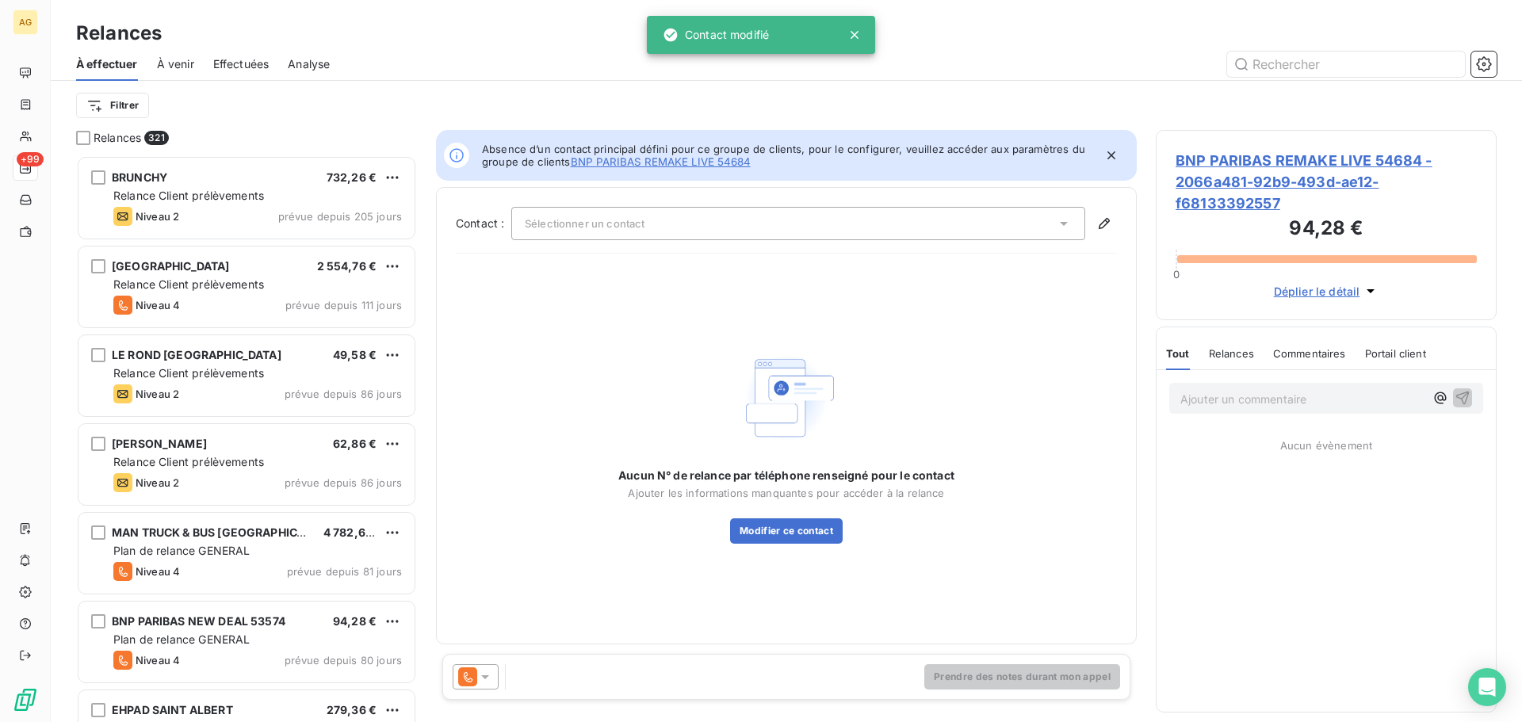
scroll to position [555, 329]
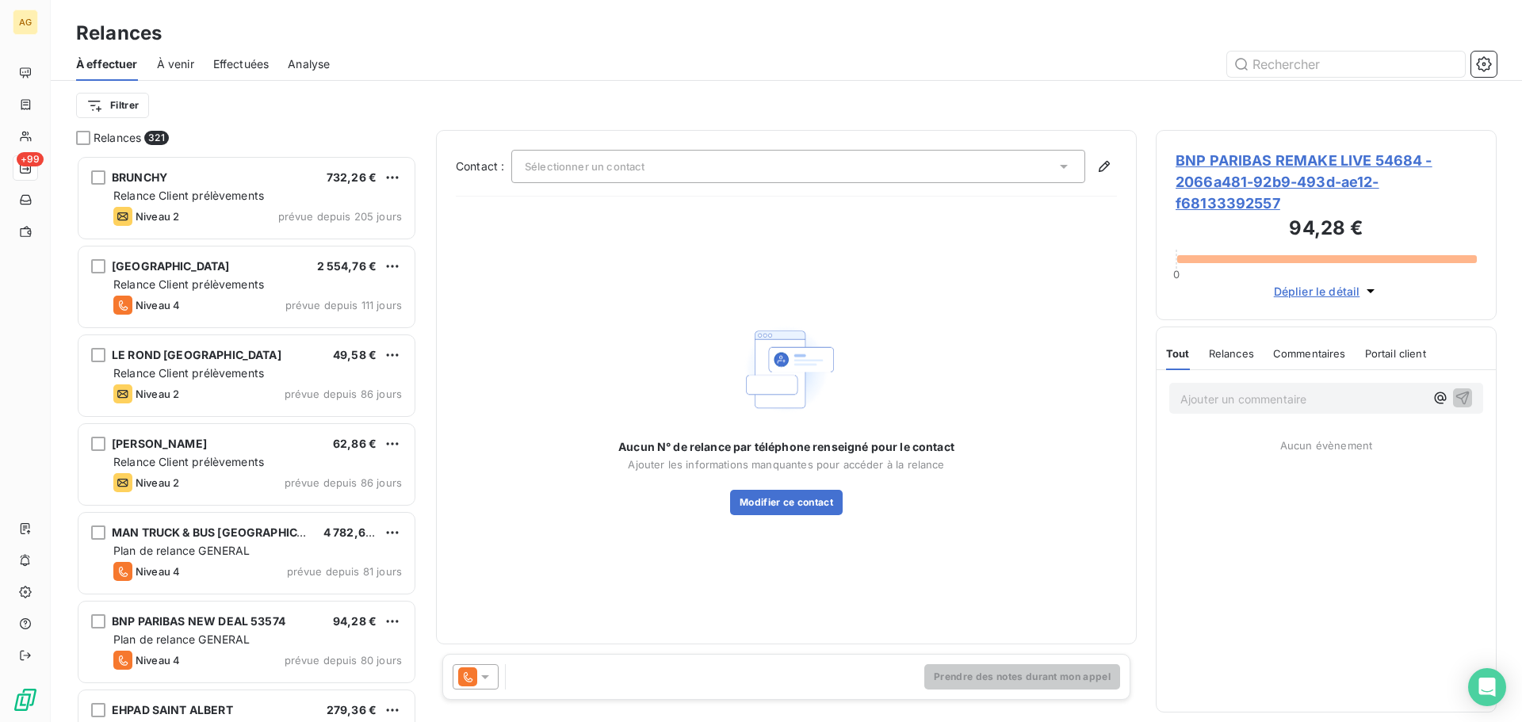
click at [495, 678] on div at bounding box center [476, 676] width 46 height 25
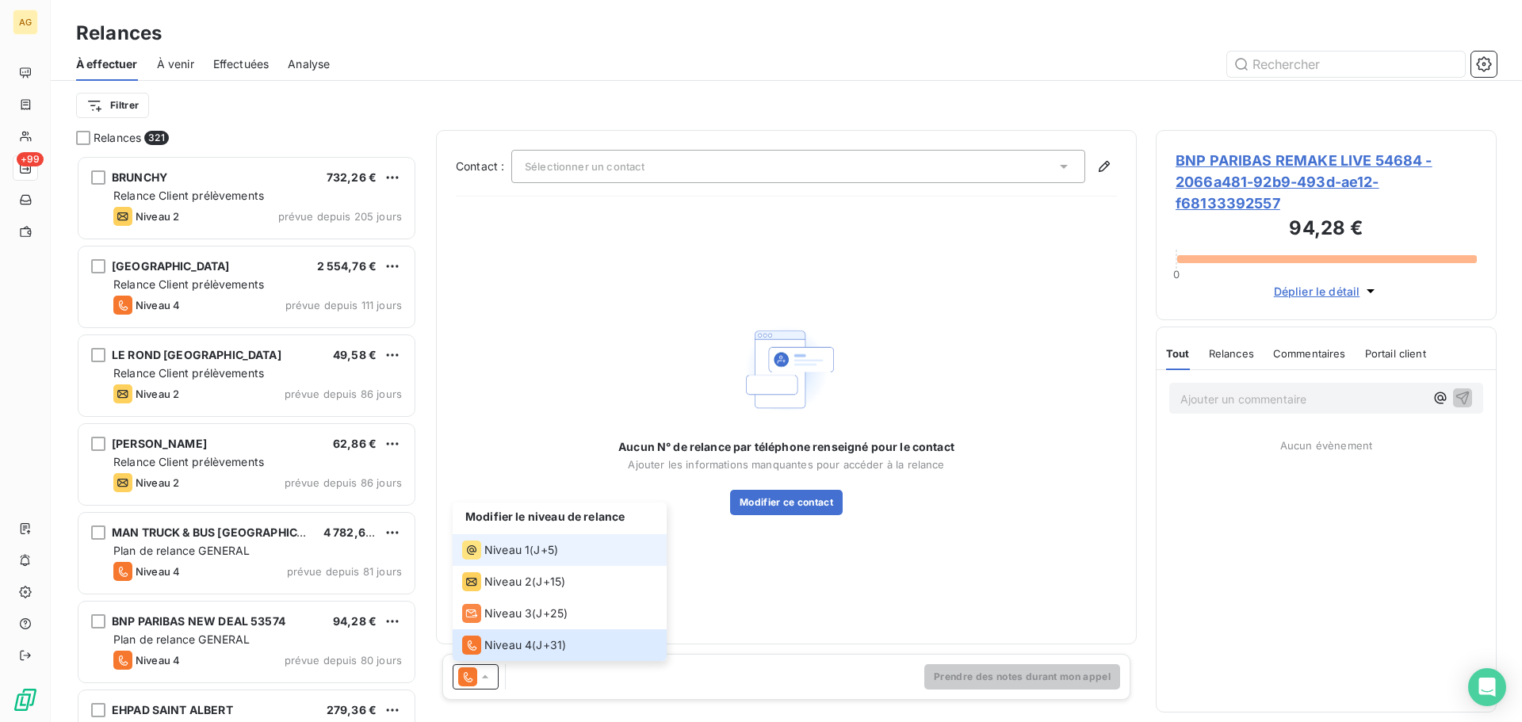
click at [529, 551] on div "Niveau 1 ( J+5 )" at bounding box center [510, 550] width 96 height 19
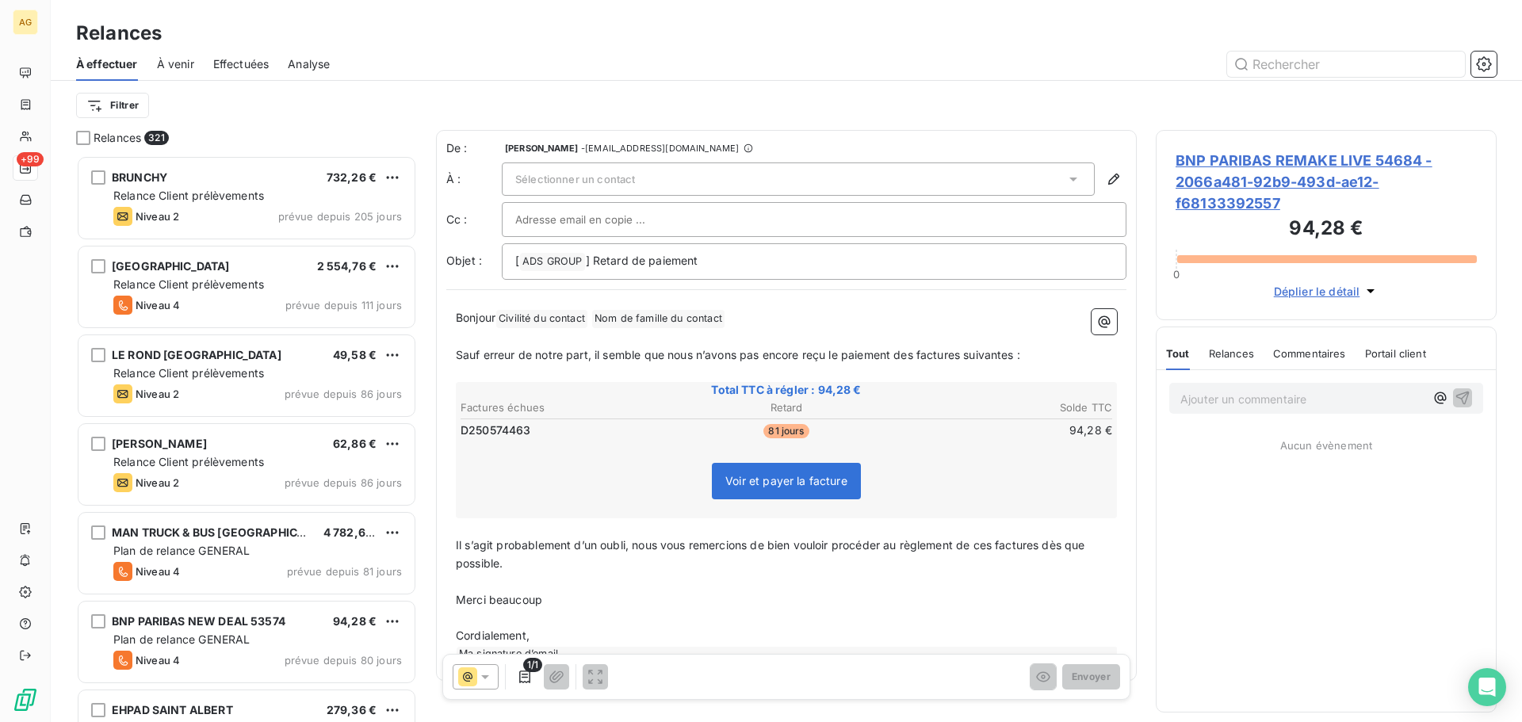
click at [653, 170] on div "Sélectionner un contact" at bounding box center [798, 179] width 593 height 33
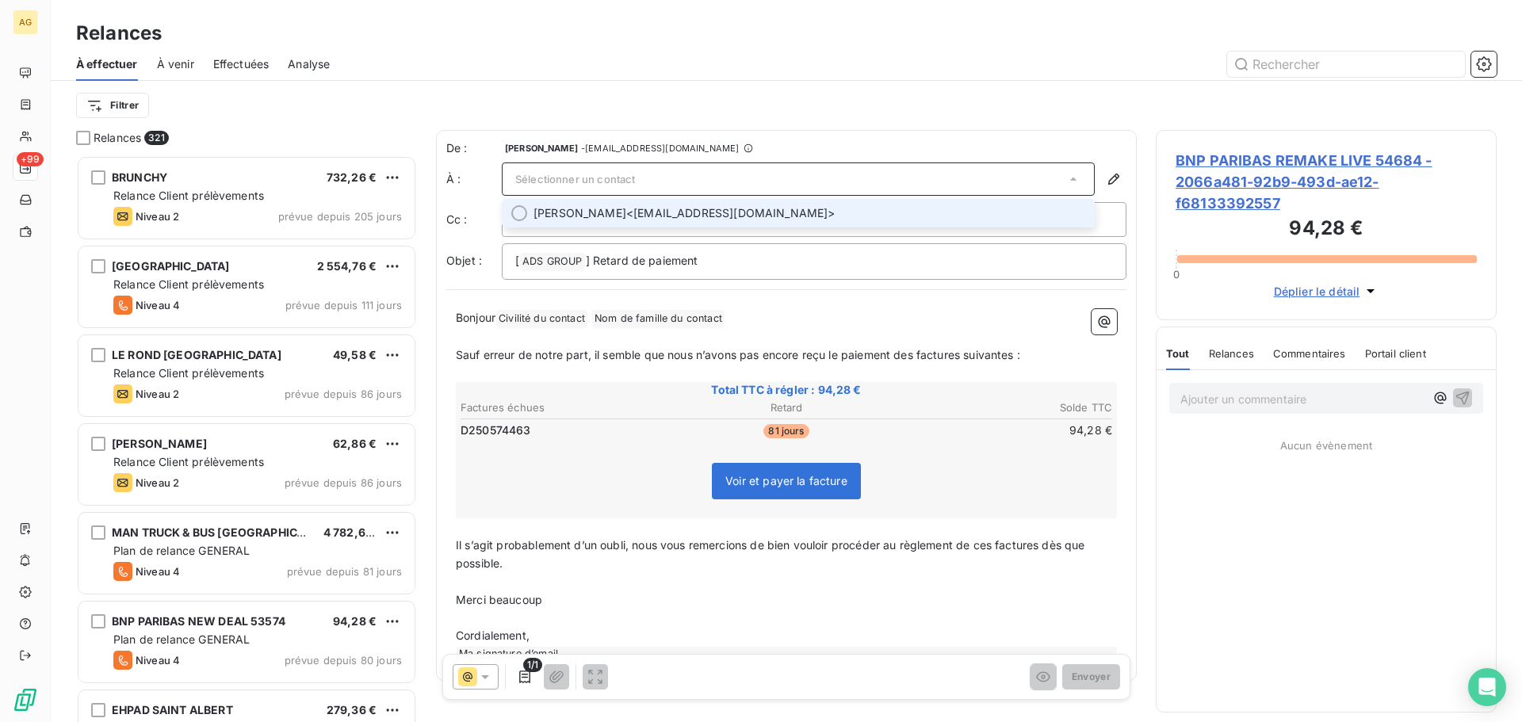
click at [626, 209] on span "[PERSON_NAME]" at bounding box center [580, 213] width 93 height 16
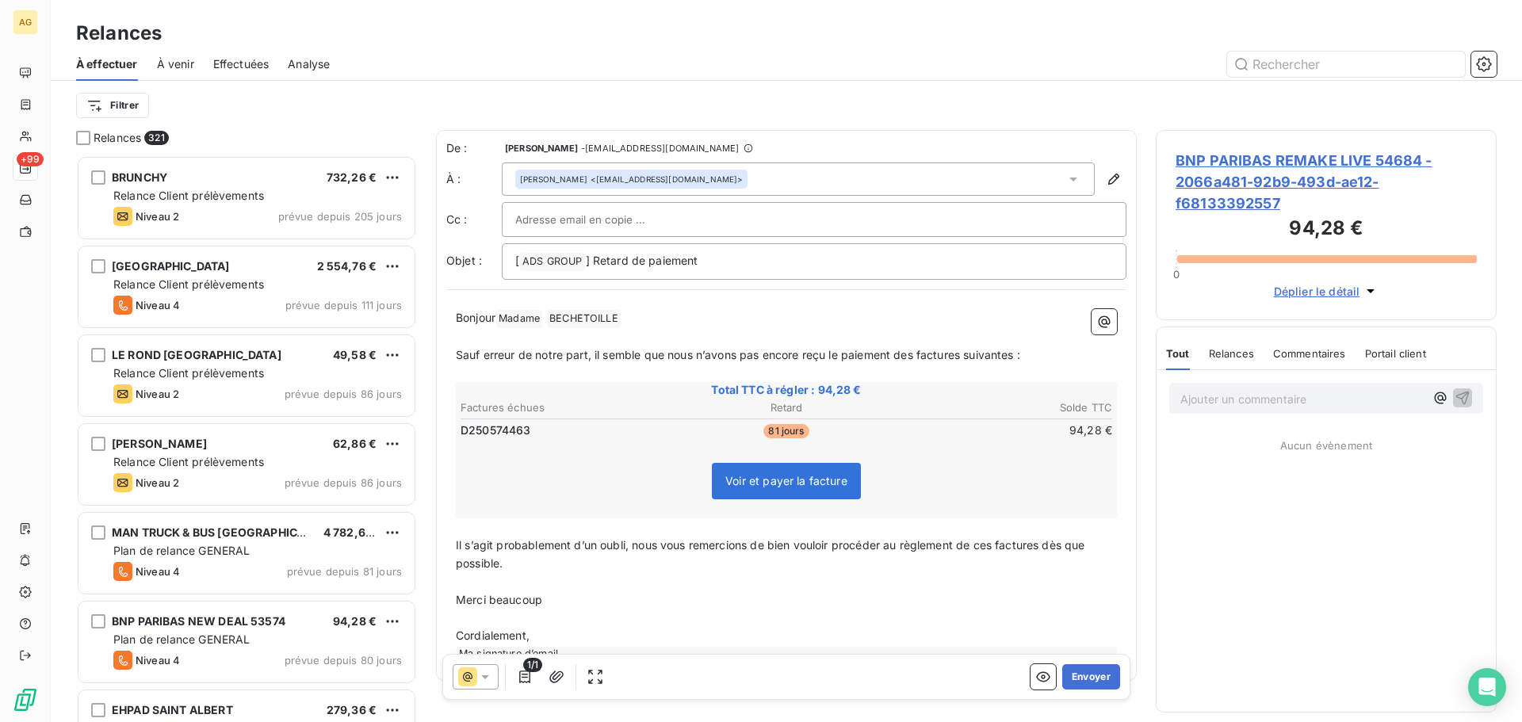
click at [972, 355] on span "Sauf erreur de notre part, il semble que nous n’avons pas encore reçu le paieme…" at bounding box center [738, 354] width 565 height 13
click at [911, 351] on span "Sauf erreur de notre part, il semble que nous n’avons pas encore reçu le paieme…" at bounding box center [738, 354] width 565 height 13
click at [997, 548] on span "Il s’agit probablement d’un oubli, nous vous remercions de bien vouloir procéde…" at bounding box center [772, 554] width 633 height 32
click at [1090, 670] on button "Envoyer" at bounding box center [1091, 676] width 58 height 25
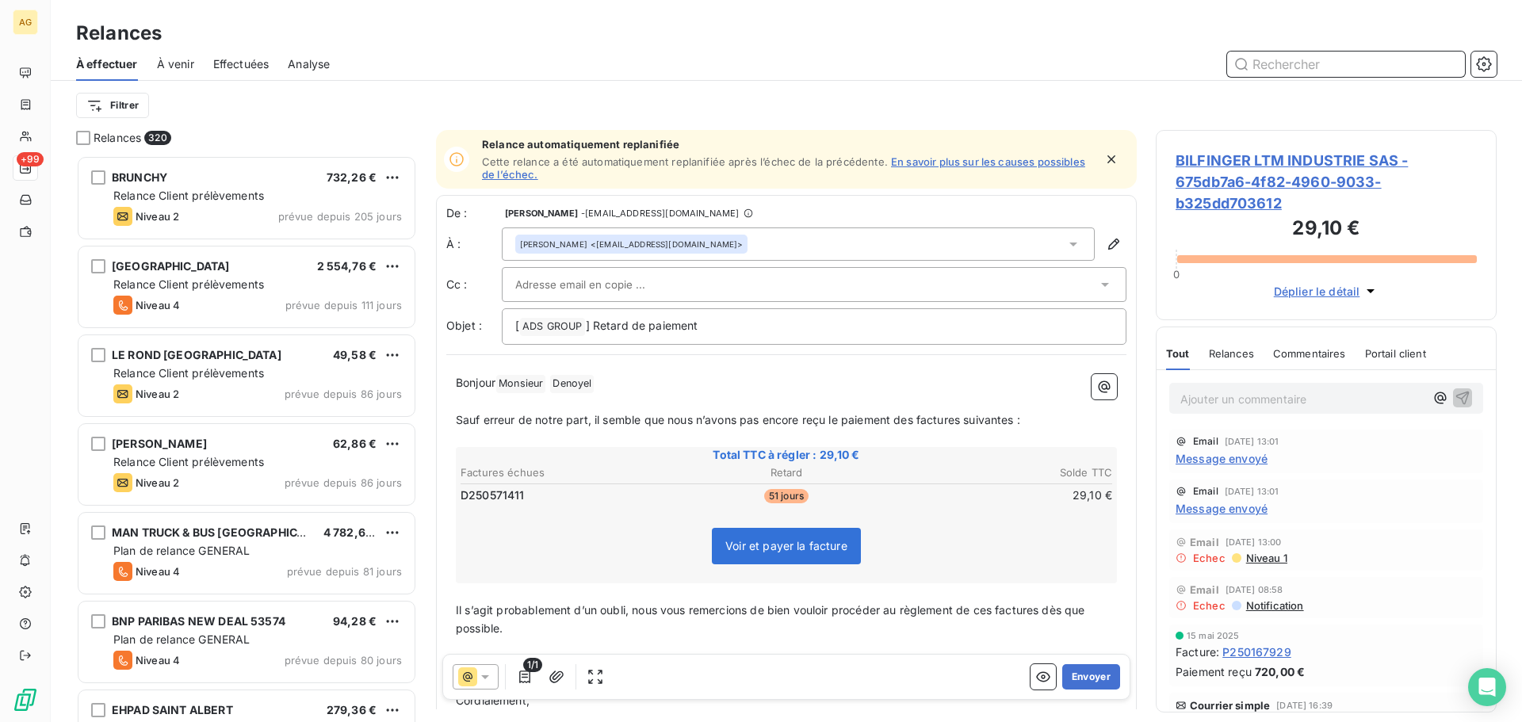
click at [1340, 65] on input "text" at bounding box center [1346, 64] width 238 height 25
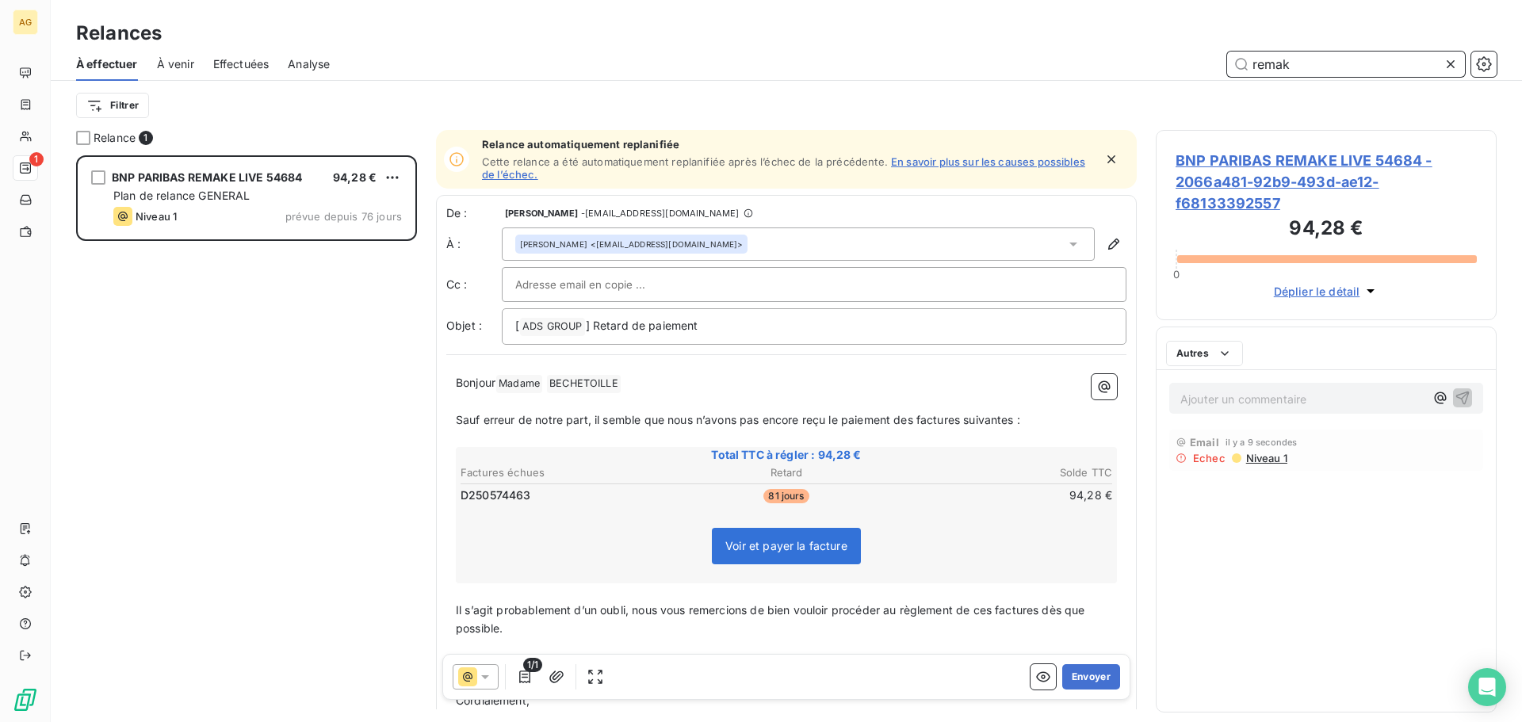
scroll to position [555, 329]
type input "remak"
click at [1319, 166] on span "BNP PARIBAS REMAKE LIVE 54684 - 2066a481-92b9-493d-ae12-f68133392557" at bounding box center [1326, 182] width 301 height 64
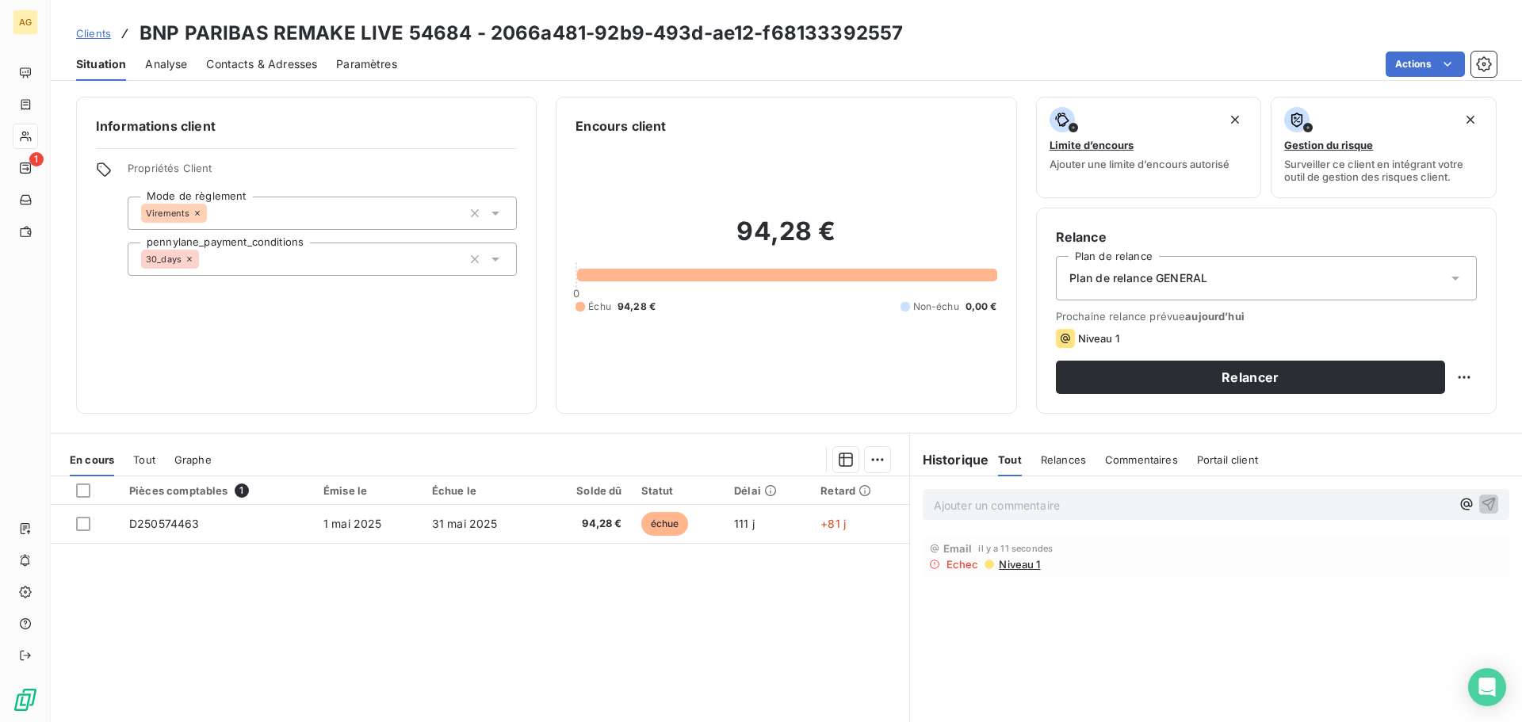
drag, startPoint x: 268, startPoint y: 69, endPoint x: 391, endPoint y: 73, distance: 123.0
click at [270, 68] on span "Contacts & Adresses" at bounding box center [261, 64] width 111 height 16
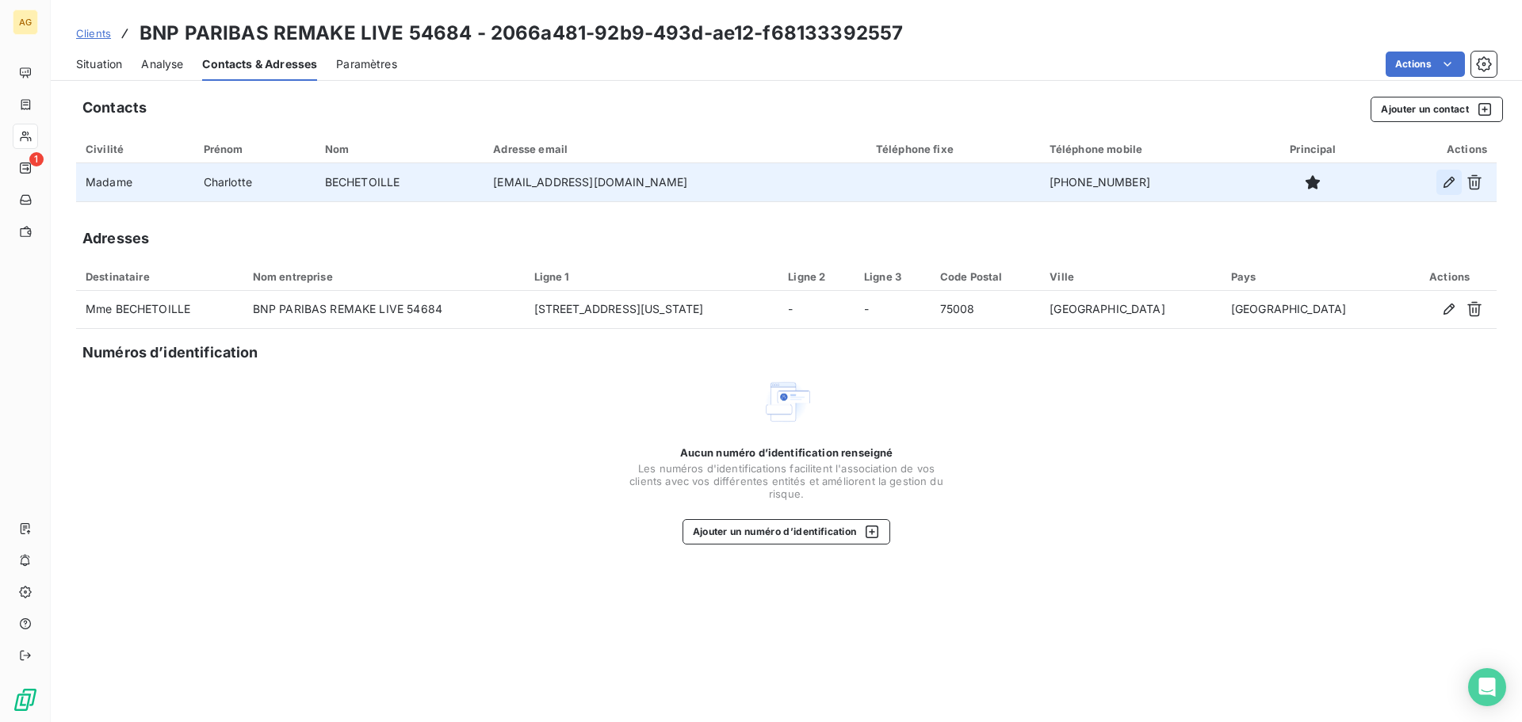
click at [1445, 187] on icon "button" at bounding box center [1449, 182] width 11 height 11
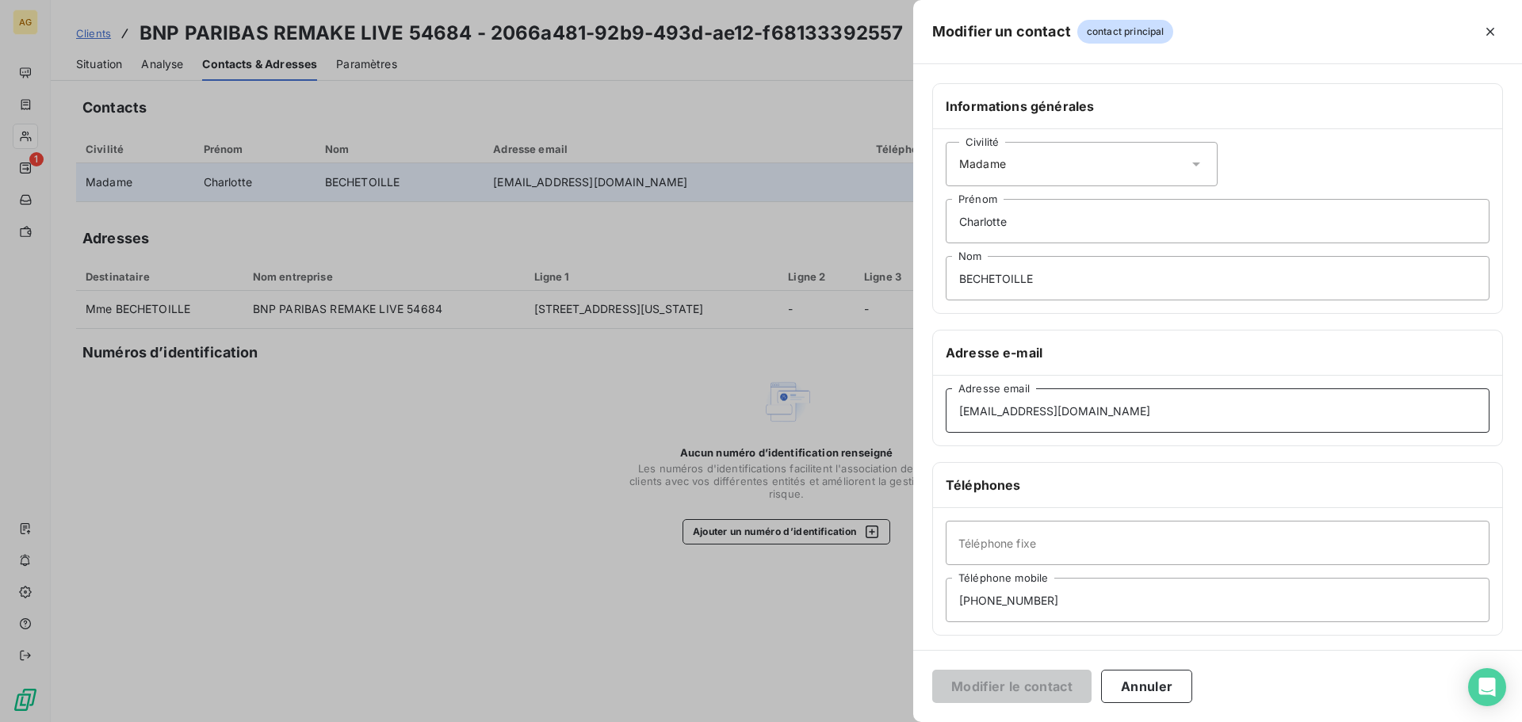
click at [1212, 411] on input "[EMAIL_ADDRESS][DOMAIN_NAME]" at bounding box center [1218, 411] width 544 height 44
type input "[EMAIL_ADDRESS][DOMAIN_NAME]"
click at [1024, 684] on button "Modifier le contact" at bounding box center [1011, 686] width 159 height 33
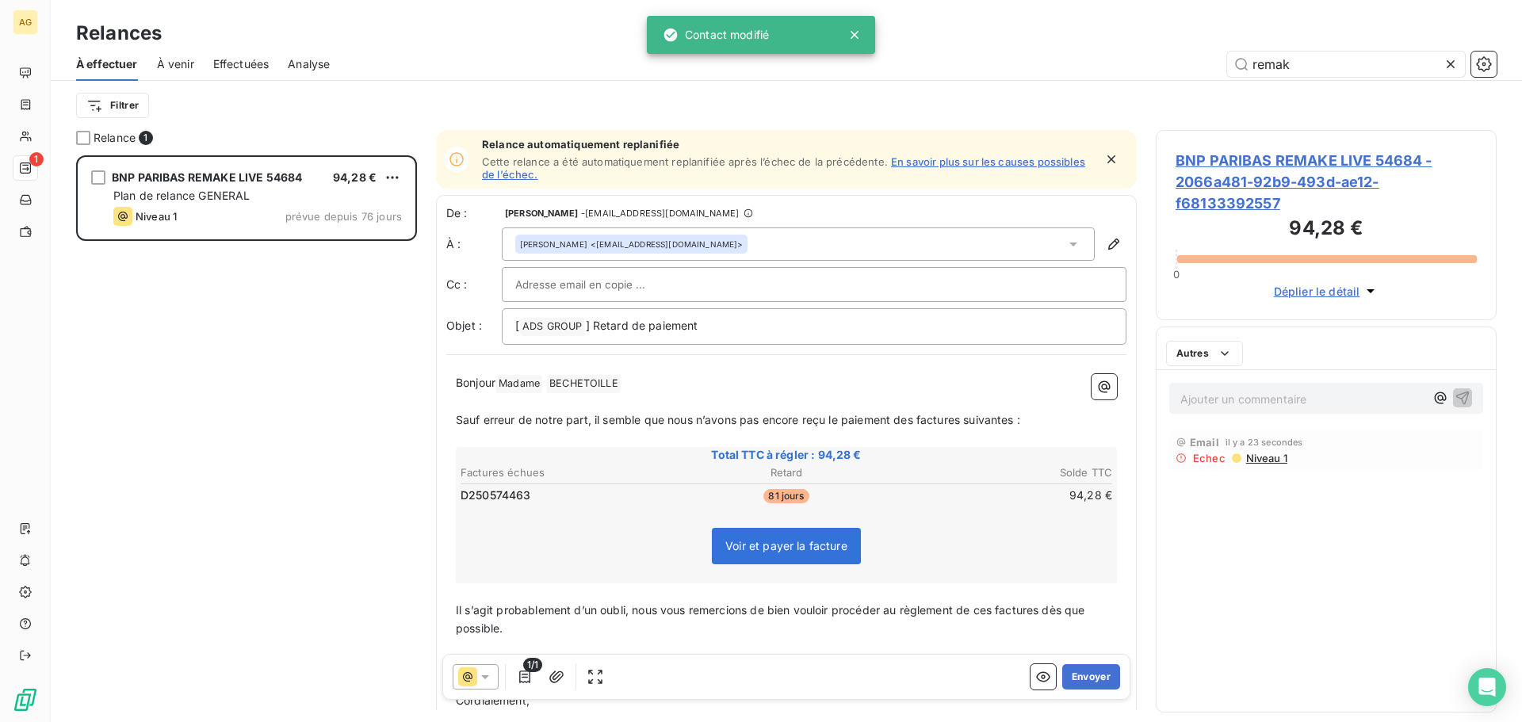
scroll to position [555, 329]
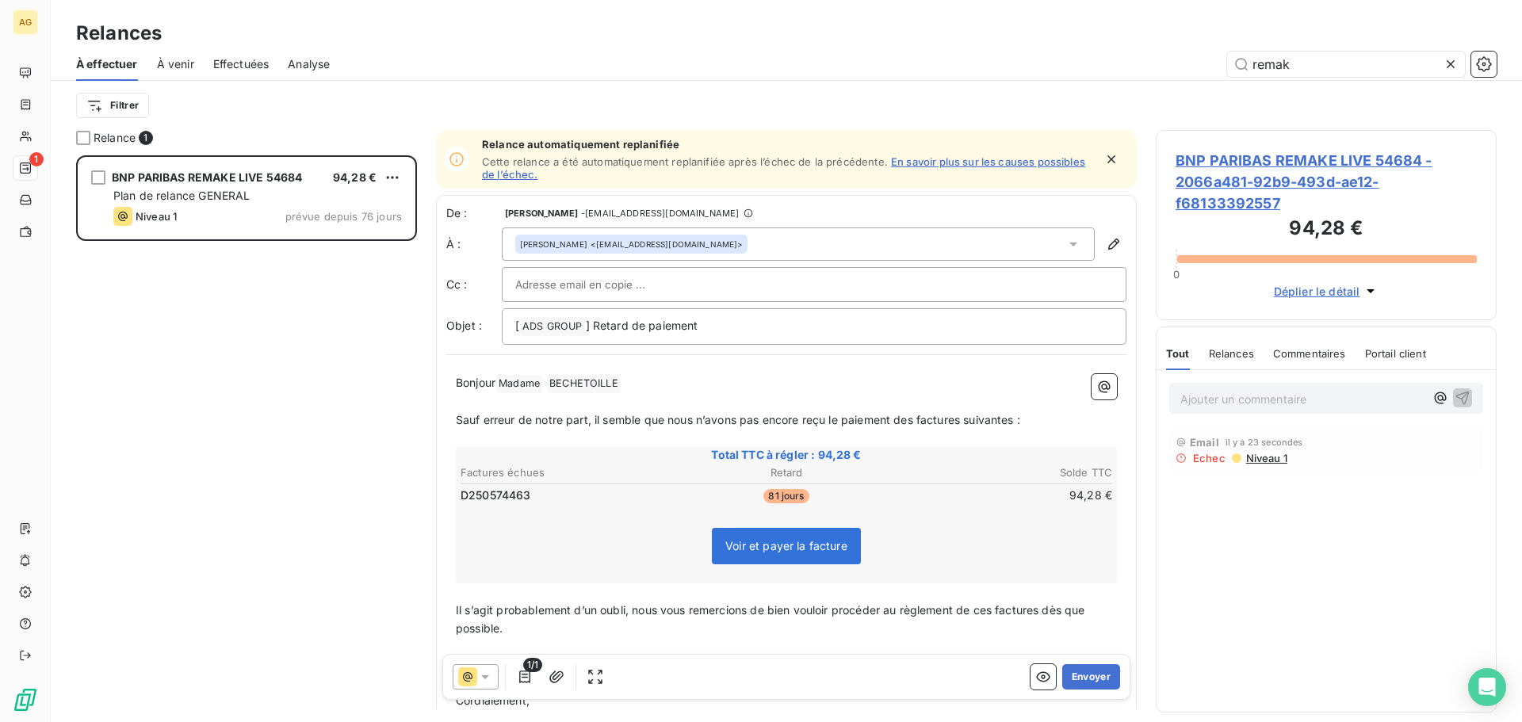
click at [916, 420] on span "Sauf erreur de notre part, il semble que nous n’avons pas encore reçu le paieme…" at bounding box center [738, 419] width 565 height 13
click at [1000, 610] on span "Il s’agit probablement d’un oubli, nous vous remercions de bien vouloir procéde…" at bounding box center [772, 619] width 633 height 32
click at [1079, 670] on button "Envoyer" at bounding box center [1091, 676] width 58 height 25
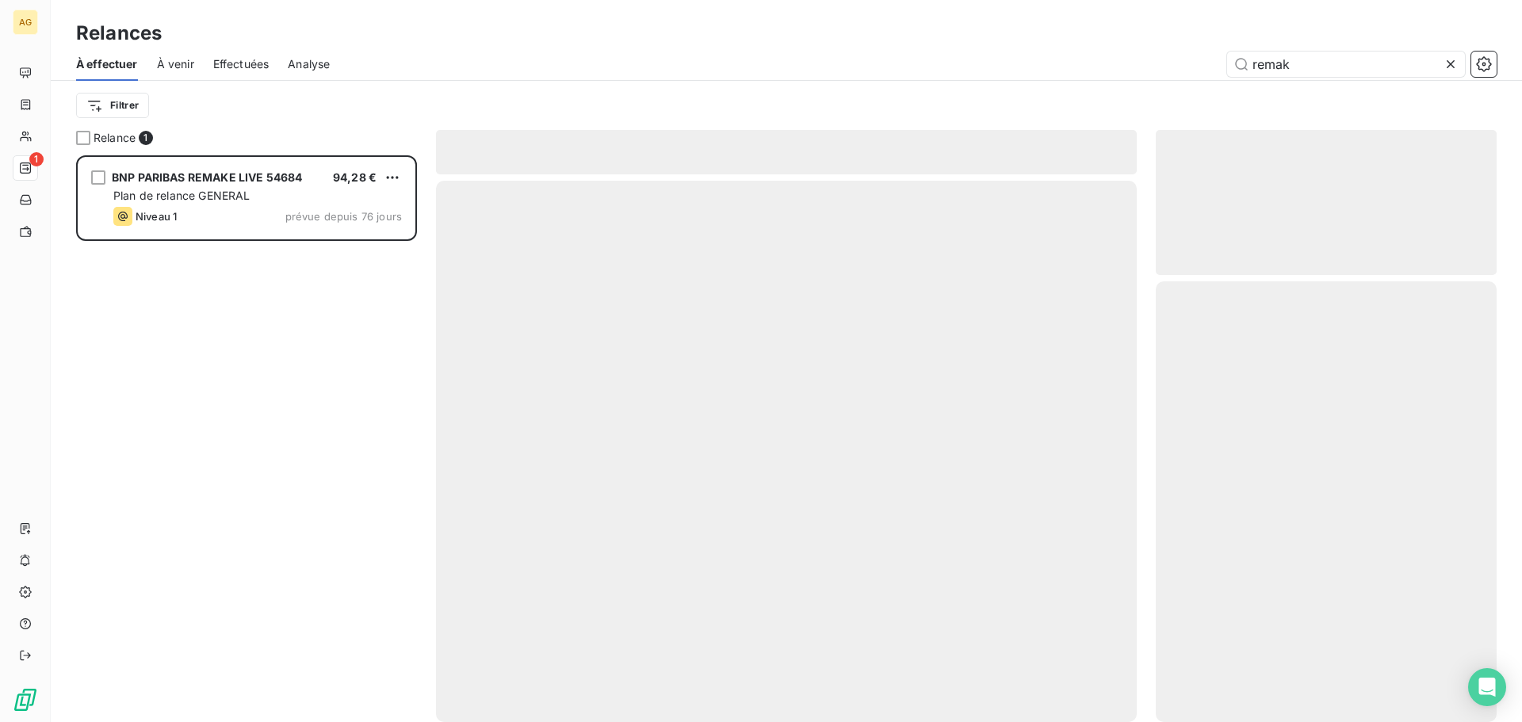
scroll to position [555, 329]
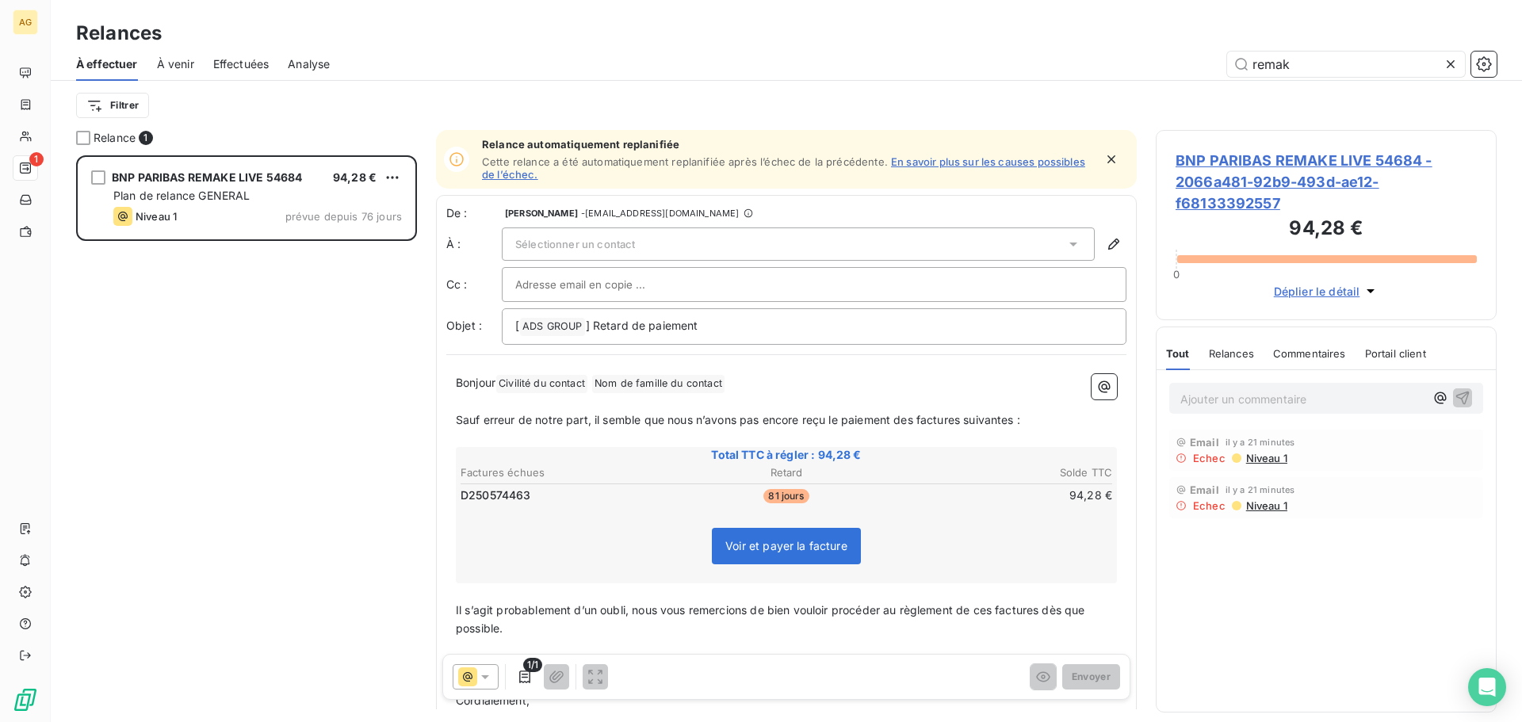
click at [1449, 64] on icon at bounding box center [1451, 64] width 16 height 16
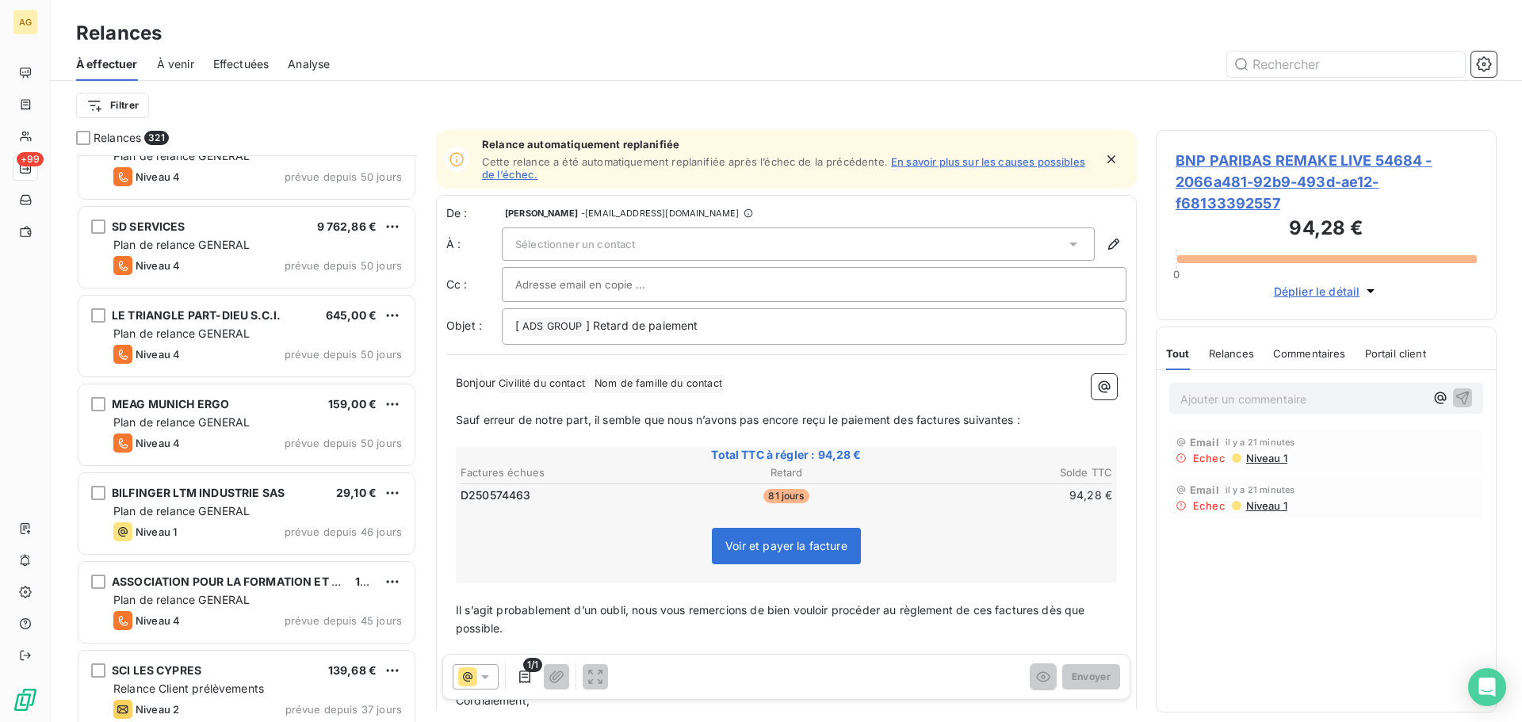
scroll to position [2617, 0]
click at [221, 525] on div "Niveau 1 prévue depuis 46 jours" at bounding box center [257, 530] width 289 height 19
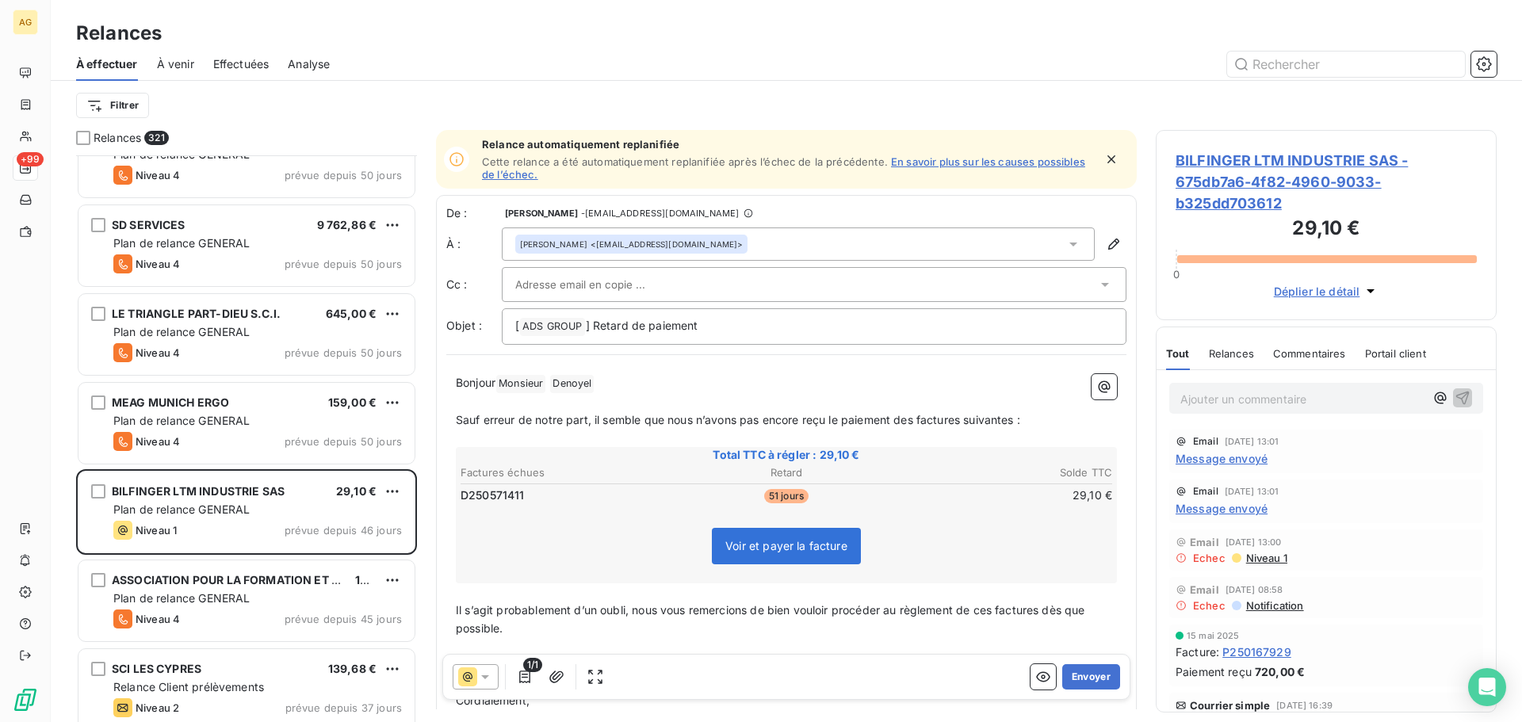
click at [1233, 358] on span "Relances" at bounding box center [1231, 353] width 45 height 13
click at [1226, 457] on span "Message envoyé" at bounding box center [1222, 458] width 92 height 17
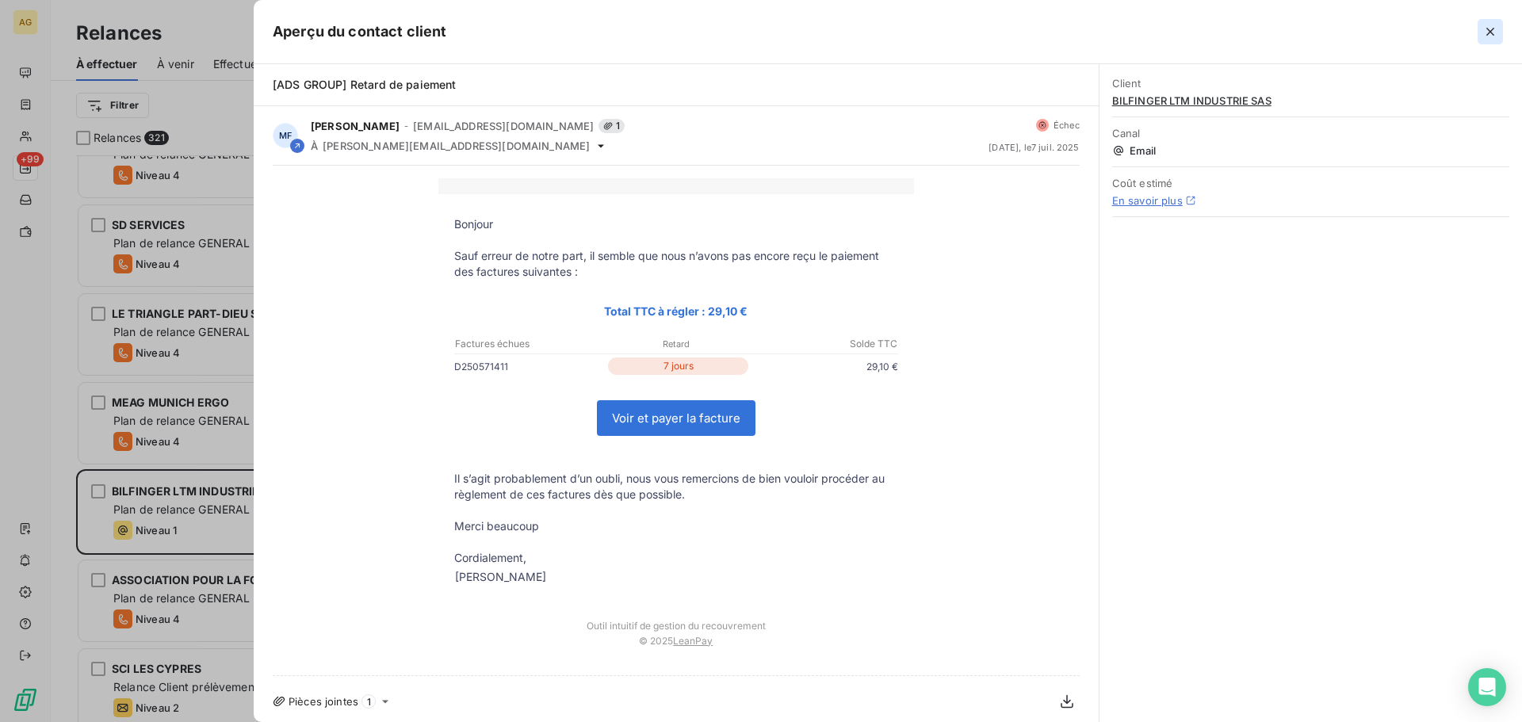
click at [1486, 35] on icon "button" at bounding box center [1491, 32] width 16 height 16
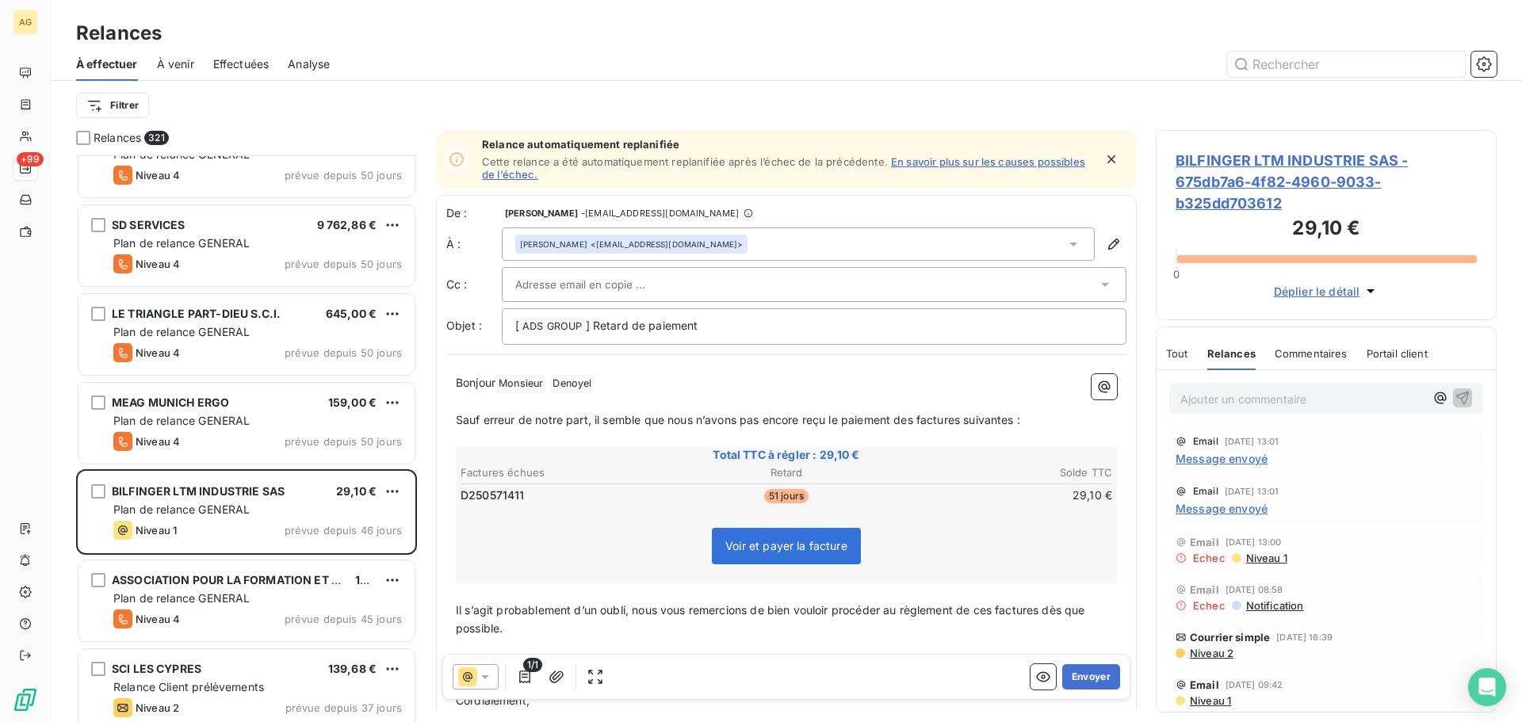
click at [1181, 354] on span "Tout" at bounding box center [1177, 353] width 22 height 13
click at [485, 681] on icon at bounding box center [485, 677] width 16 height 16
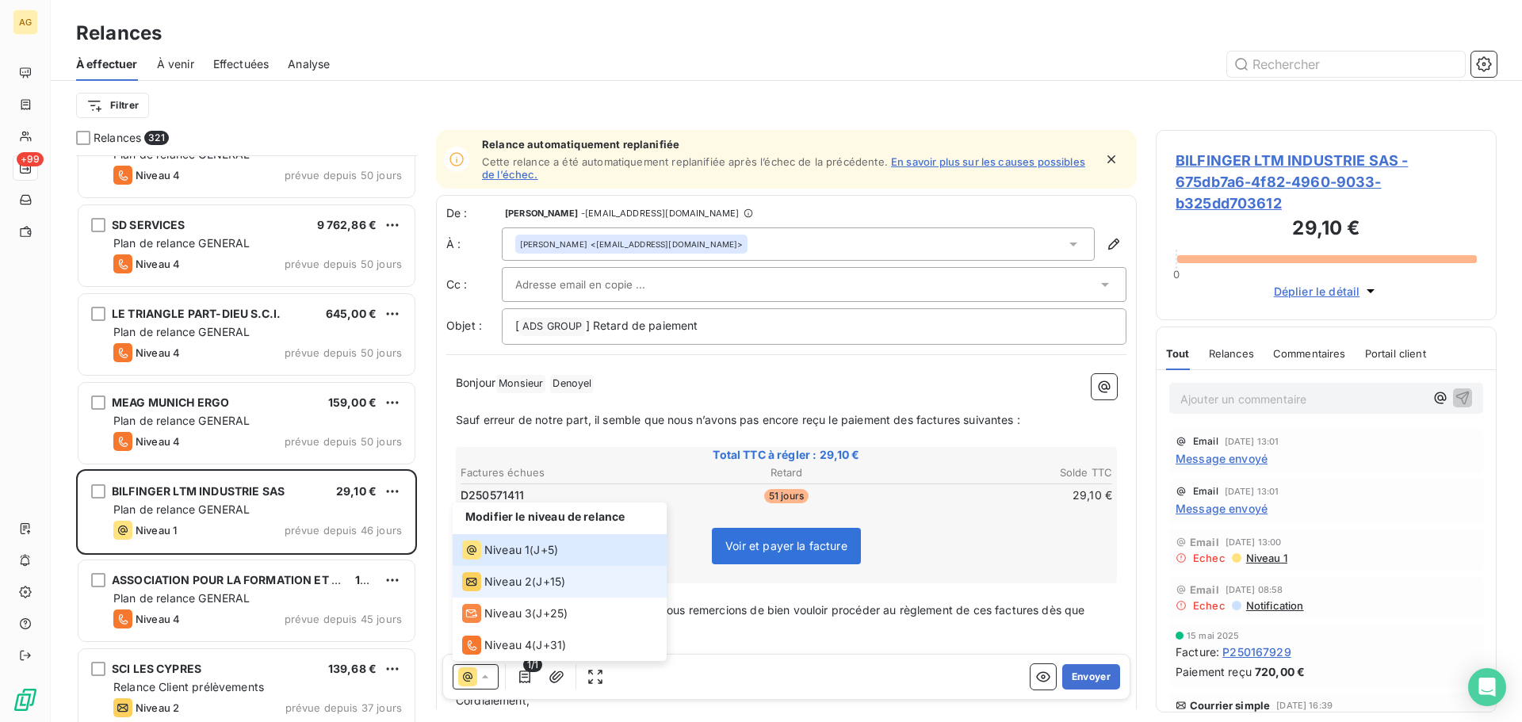
click at [526, 580] on span "Niveau 2" at bounding box center [508, 582] width 48 height 16
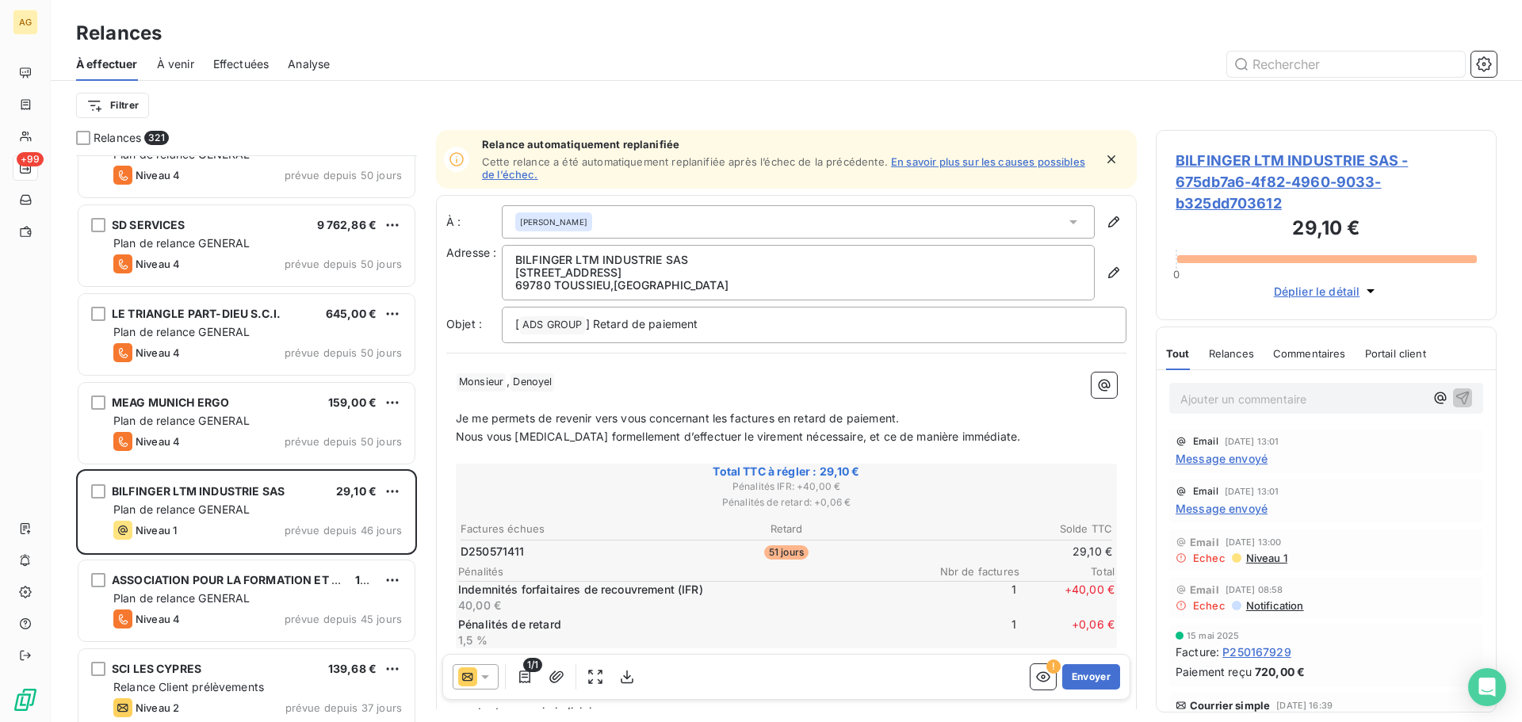
click at [1294, 179] on span "BILFINGER LTM INDUSTRIE SAS - 675db7a6-4f82-4960-9033-b325dd703612" at bounding box center [1326, 182] width 301 height 64
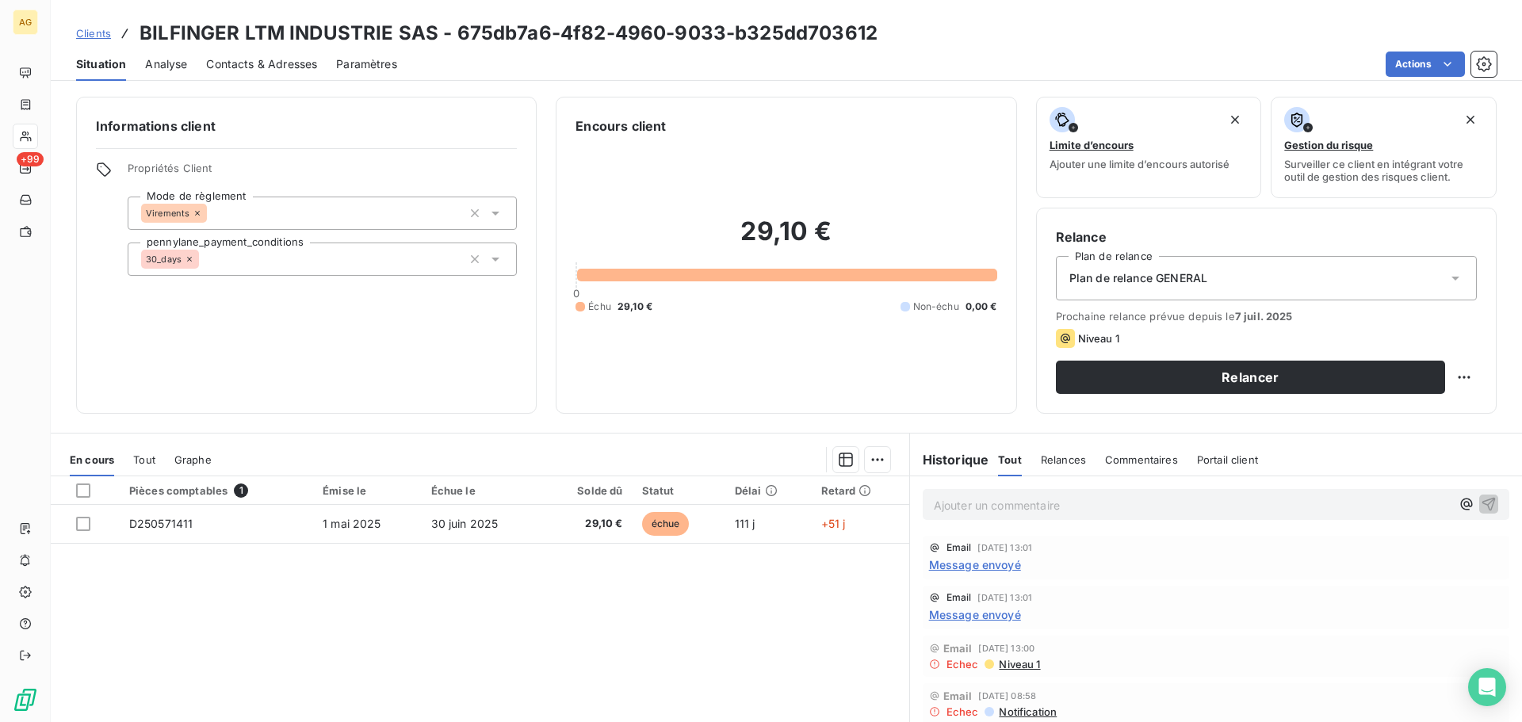
click at [239, 68] on span "Contacts & Adresses" at bounding box center [261, 64] width 111 height 16
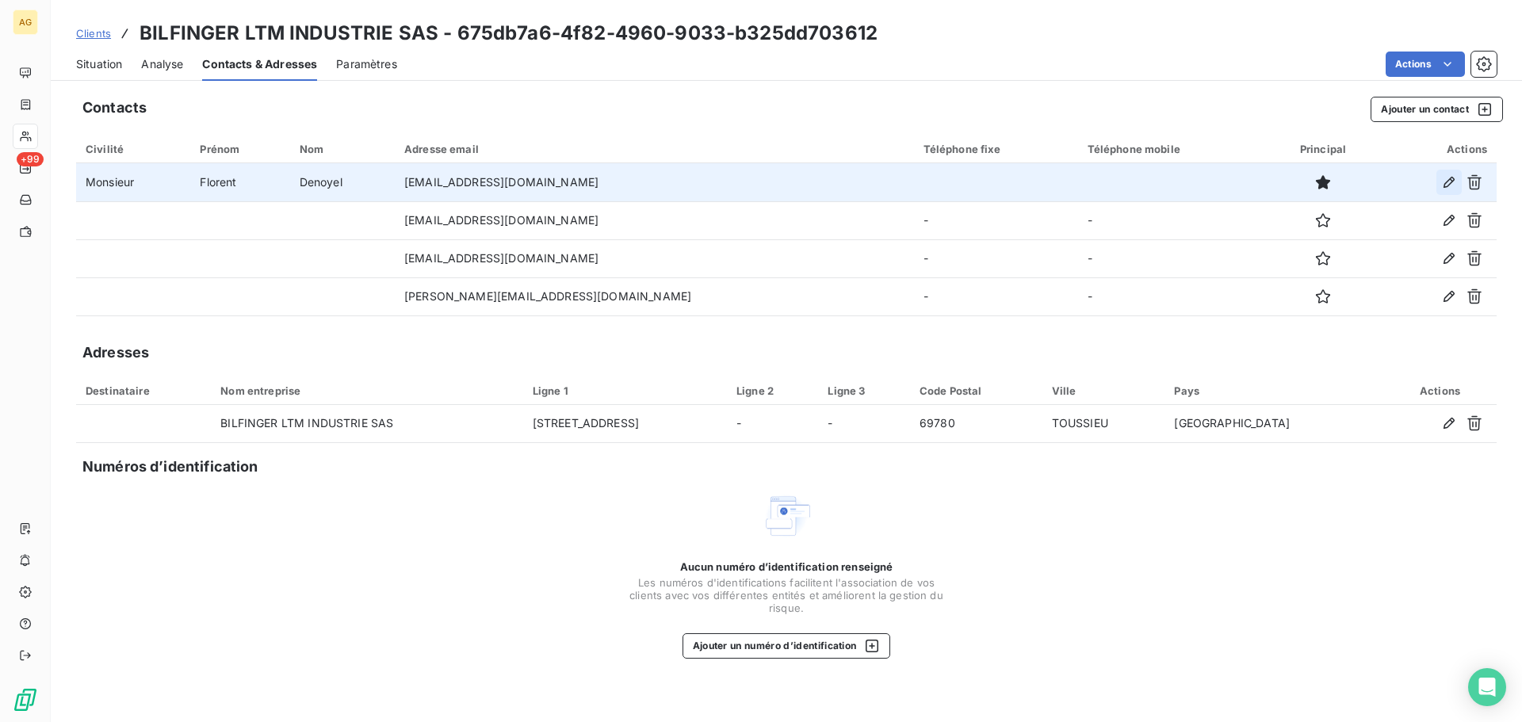
click at [1449, 184] on icon "button" at bounding box center [1449, 182] width 16 height 16
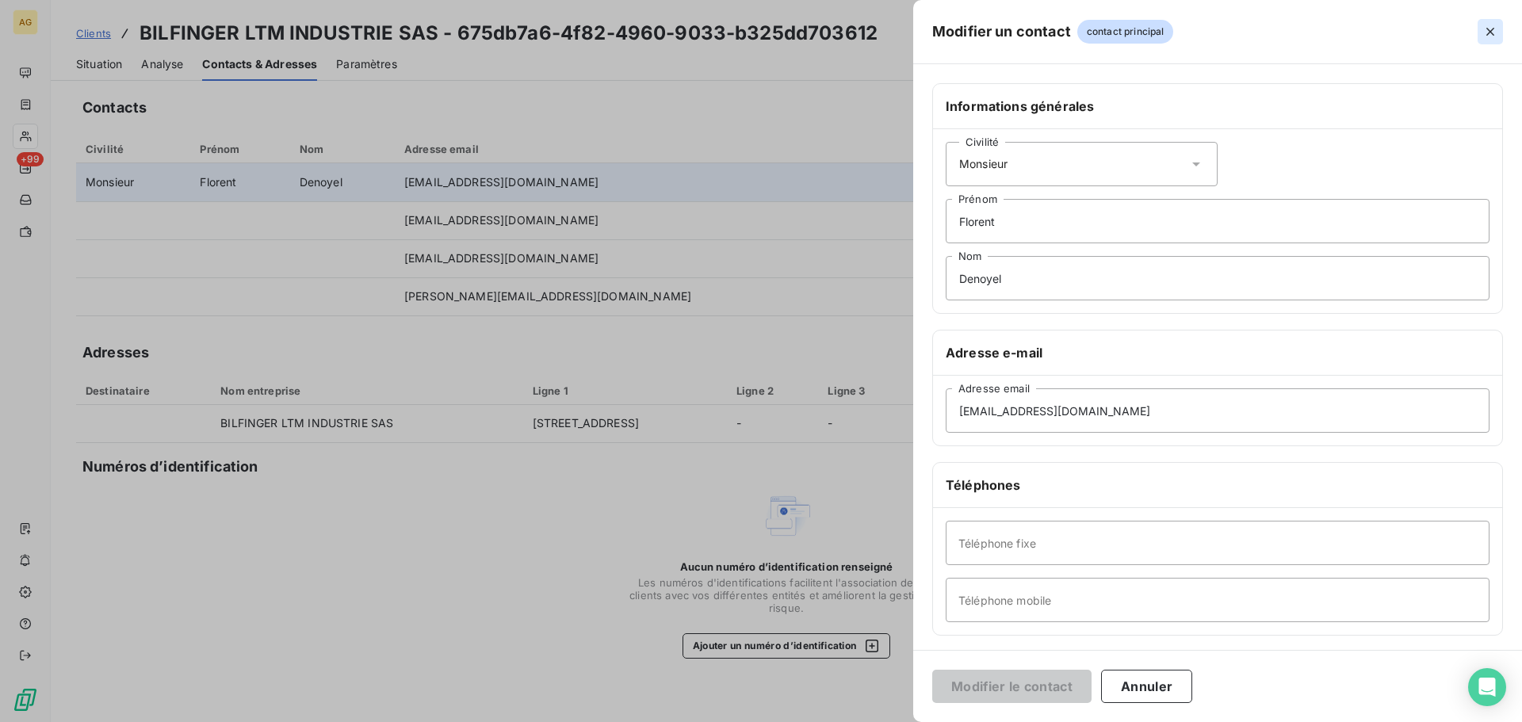
click at [1483, 32] on icon "button" at bounding box center [1491, 32] width 16 height 16
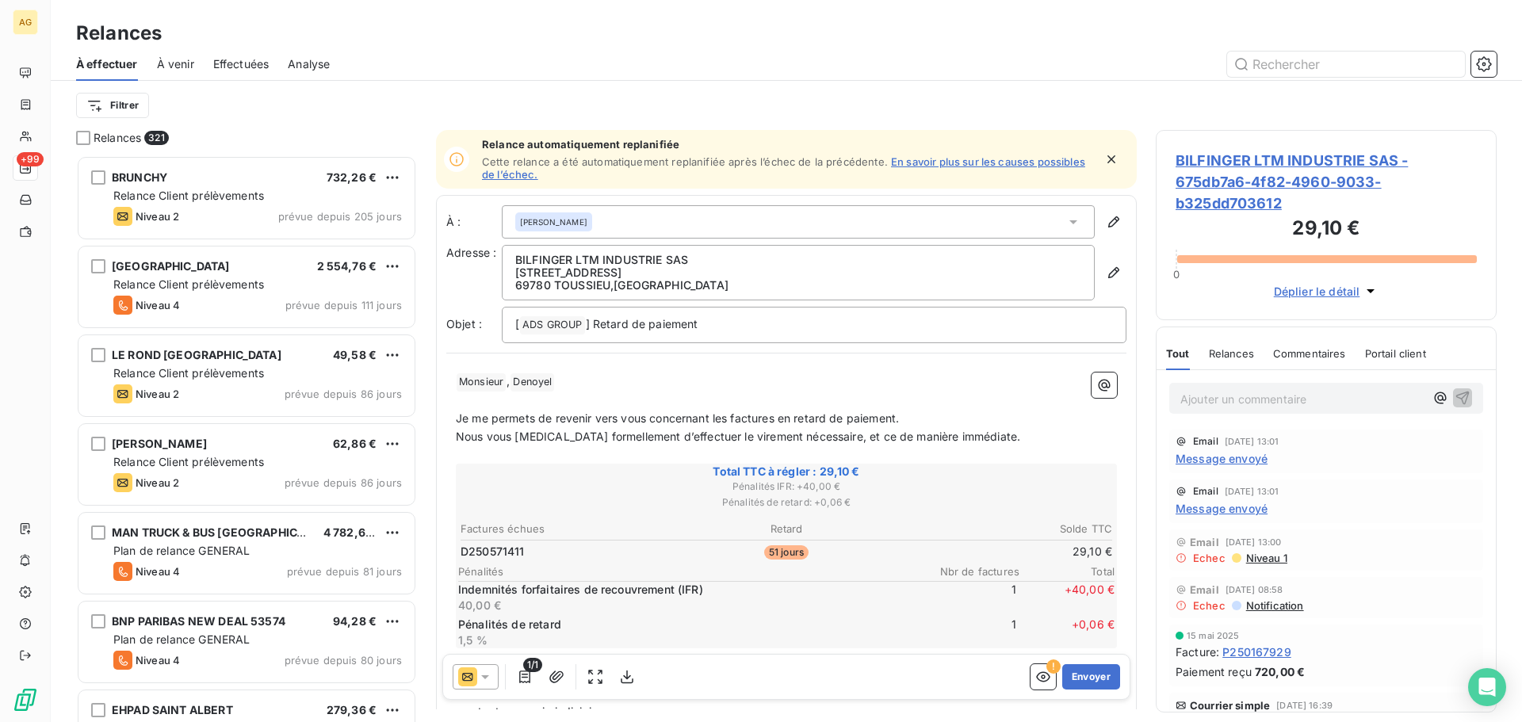
scroll to position [555, 329]
click at [725, 419] on span "Je me permets de revenir vers vous concernant les factures en retard de paiemen…" at bounding box center [677, 417] width 443 height 13
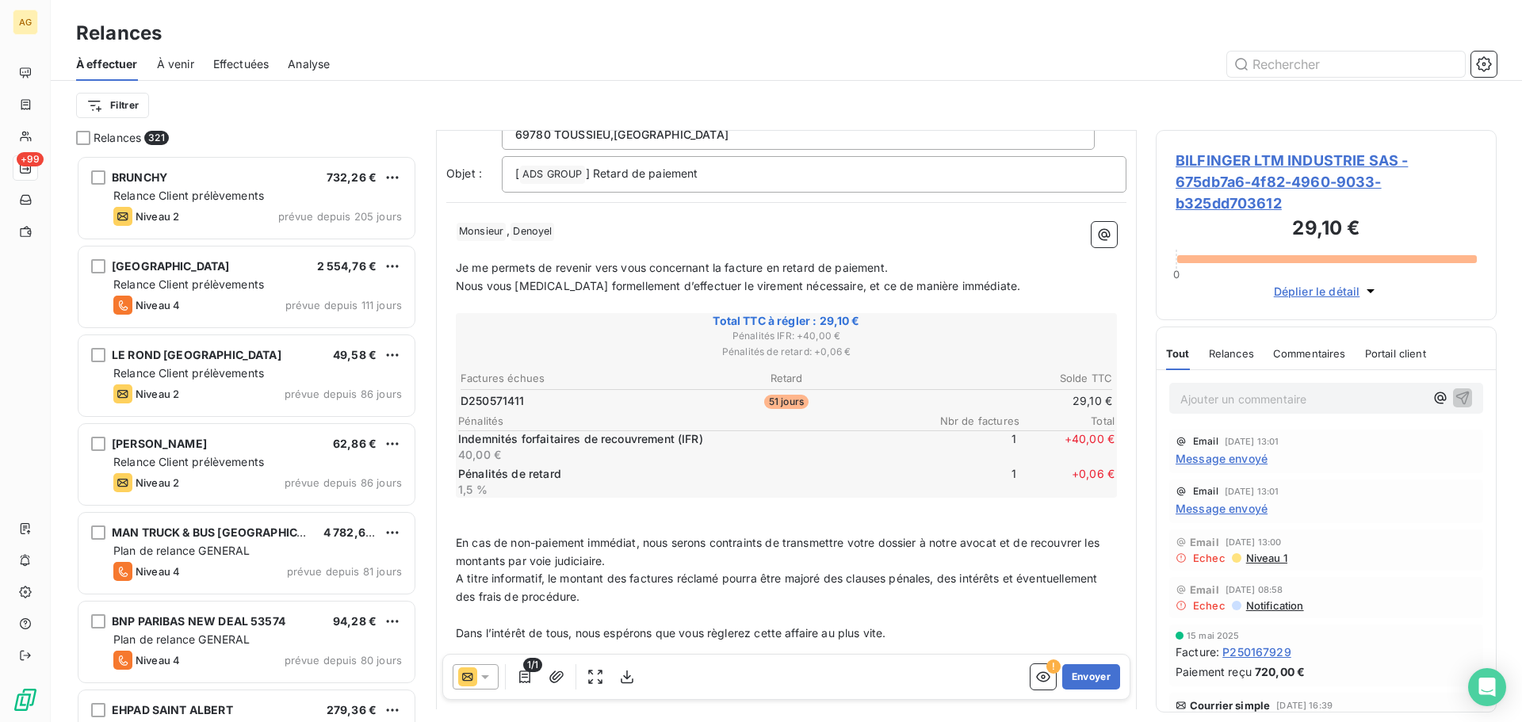
scroll to position [160, 0]
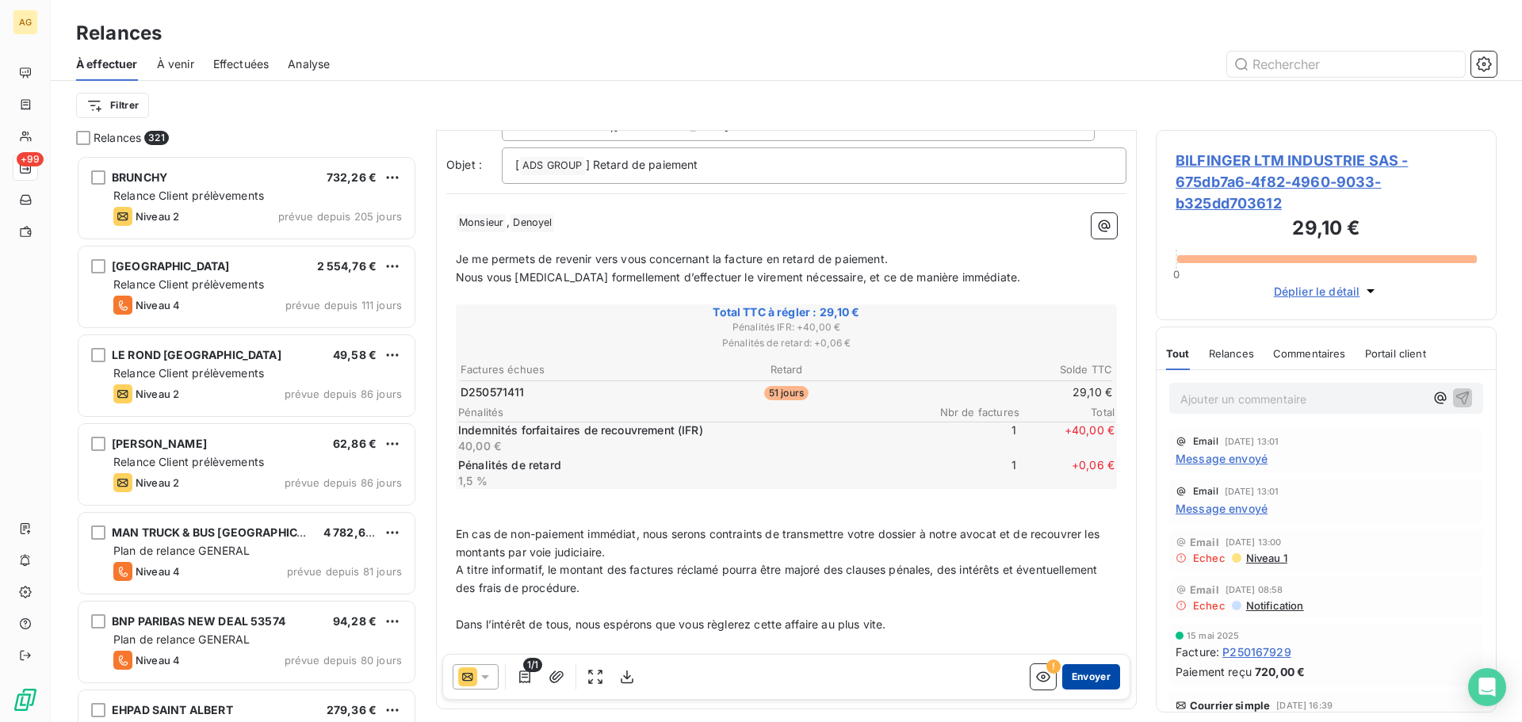
click at [1097, 683] on button "Envoyer" at bounding box center [1091, 676] width 58 height 25
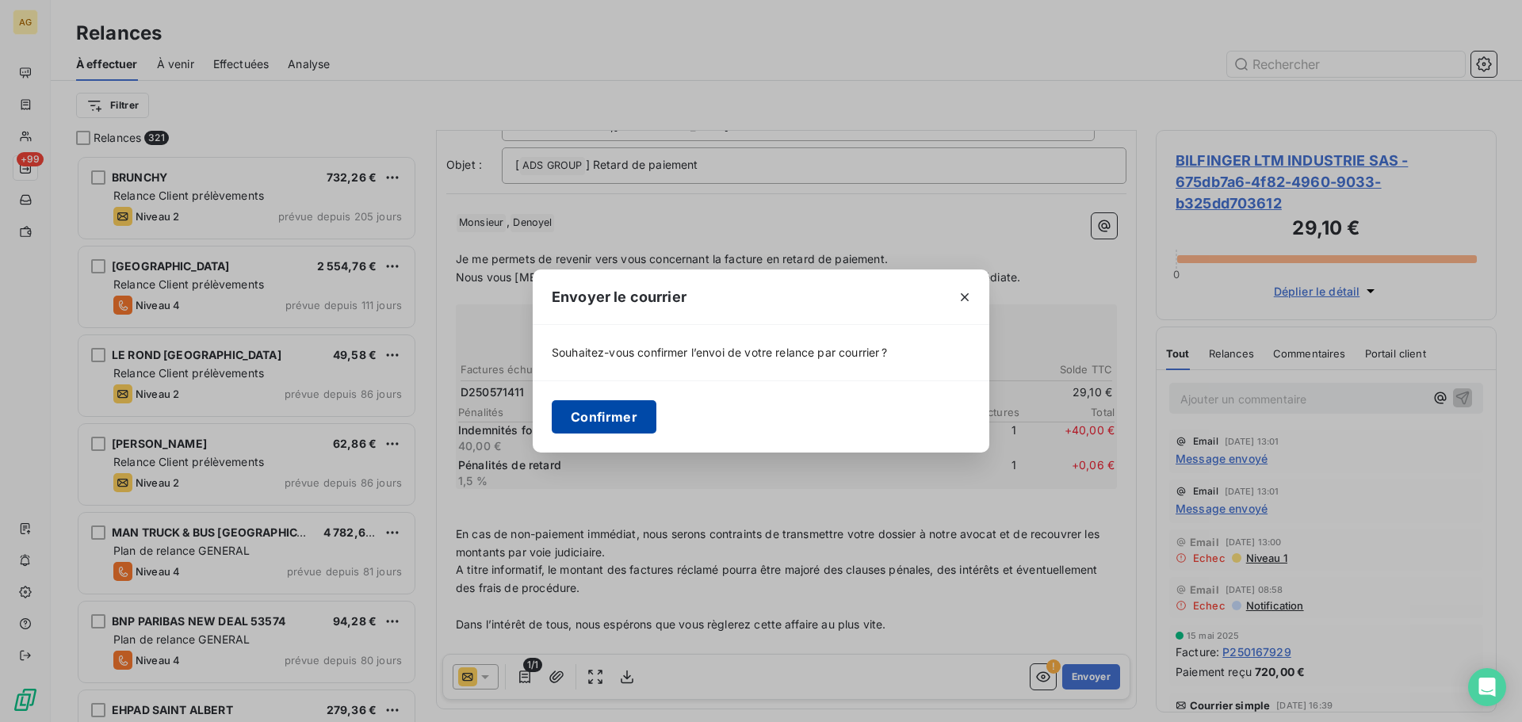
click at [568, 416] on button "Confirmer" at bounding box center [604, 416] width 105 height 33
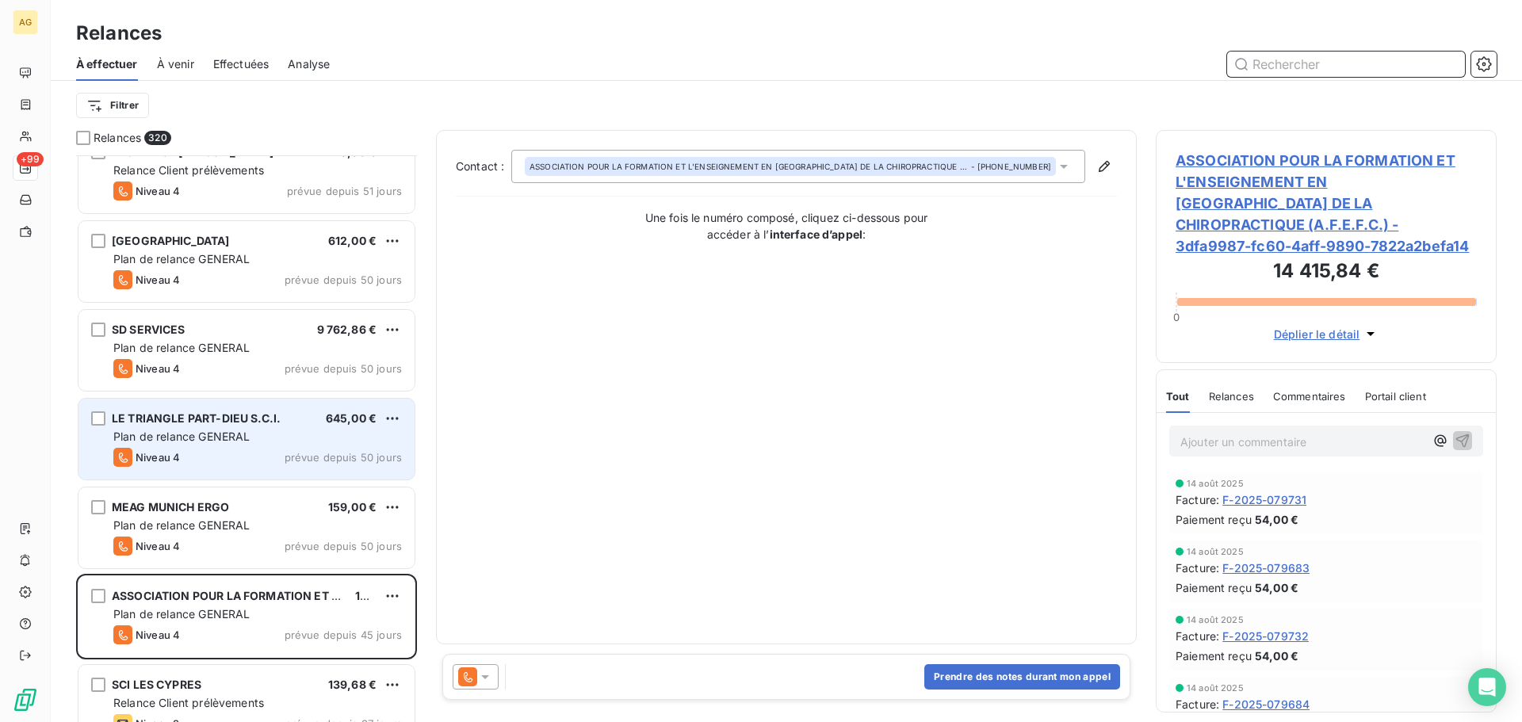
scroll to position [2538, 0]
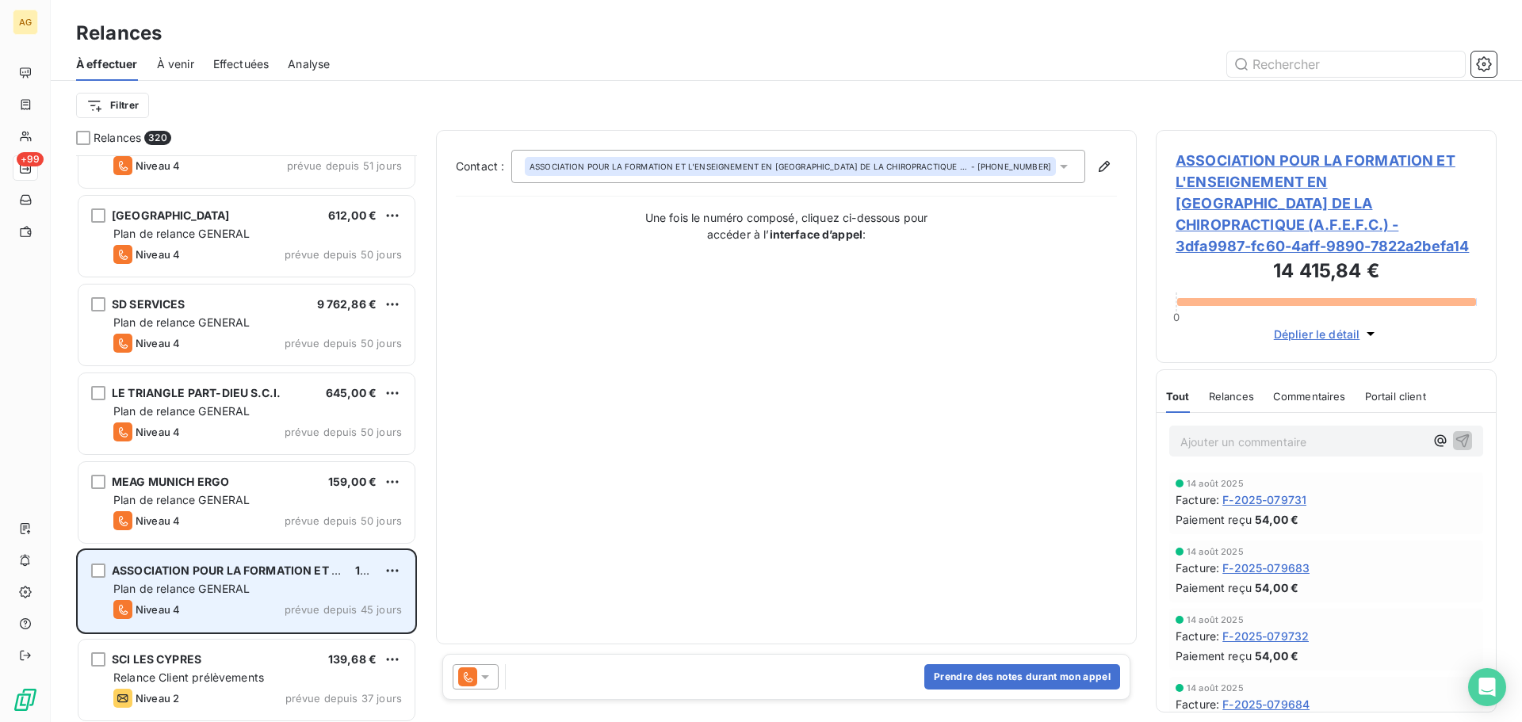
click at [271, 587] on div "Plan de relance GENERAL" at bounding box center [257, 589] width 289 height 16
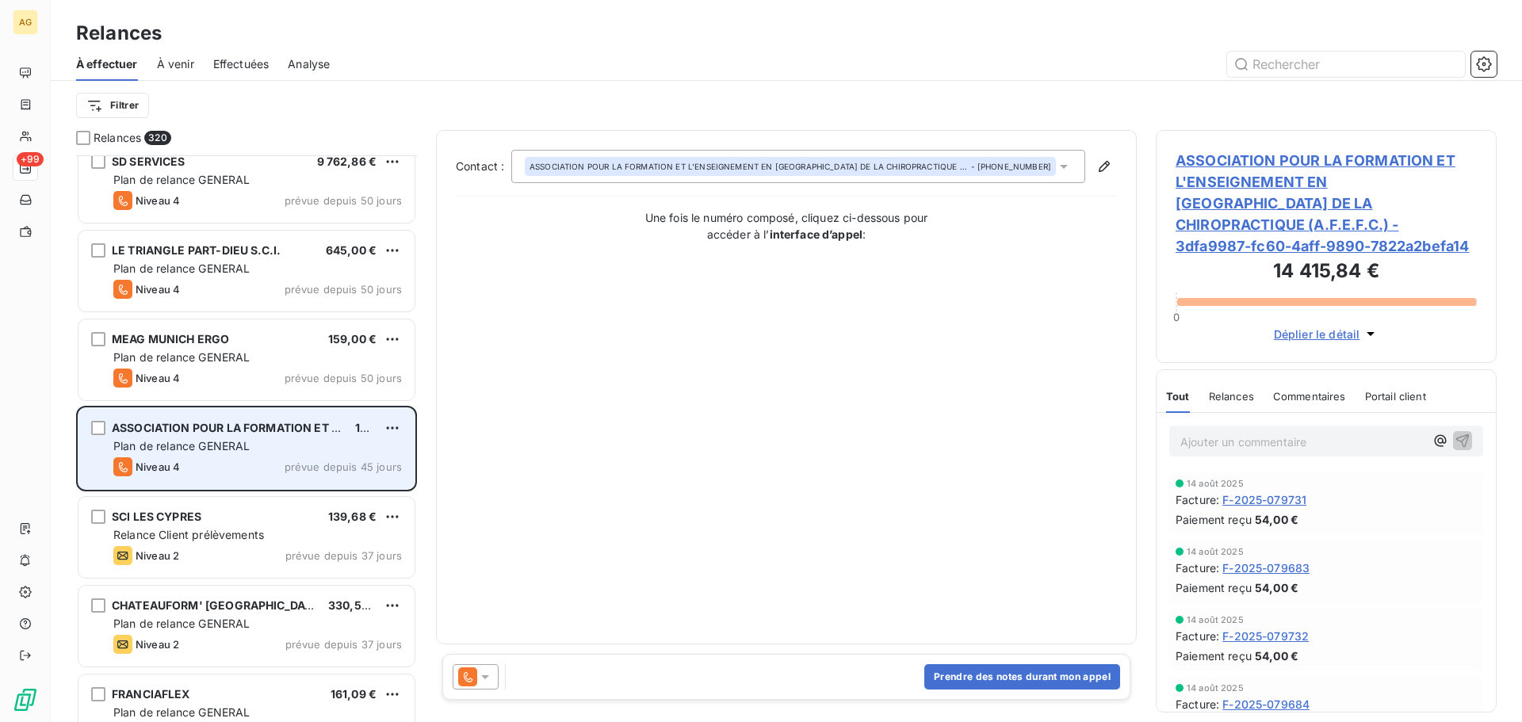
scroll to position [2697, 0]
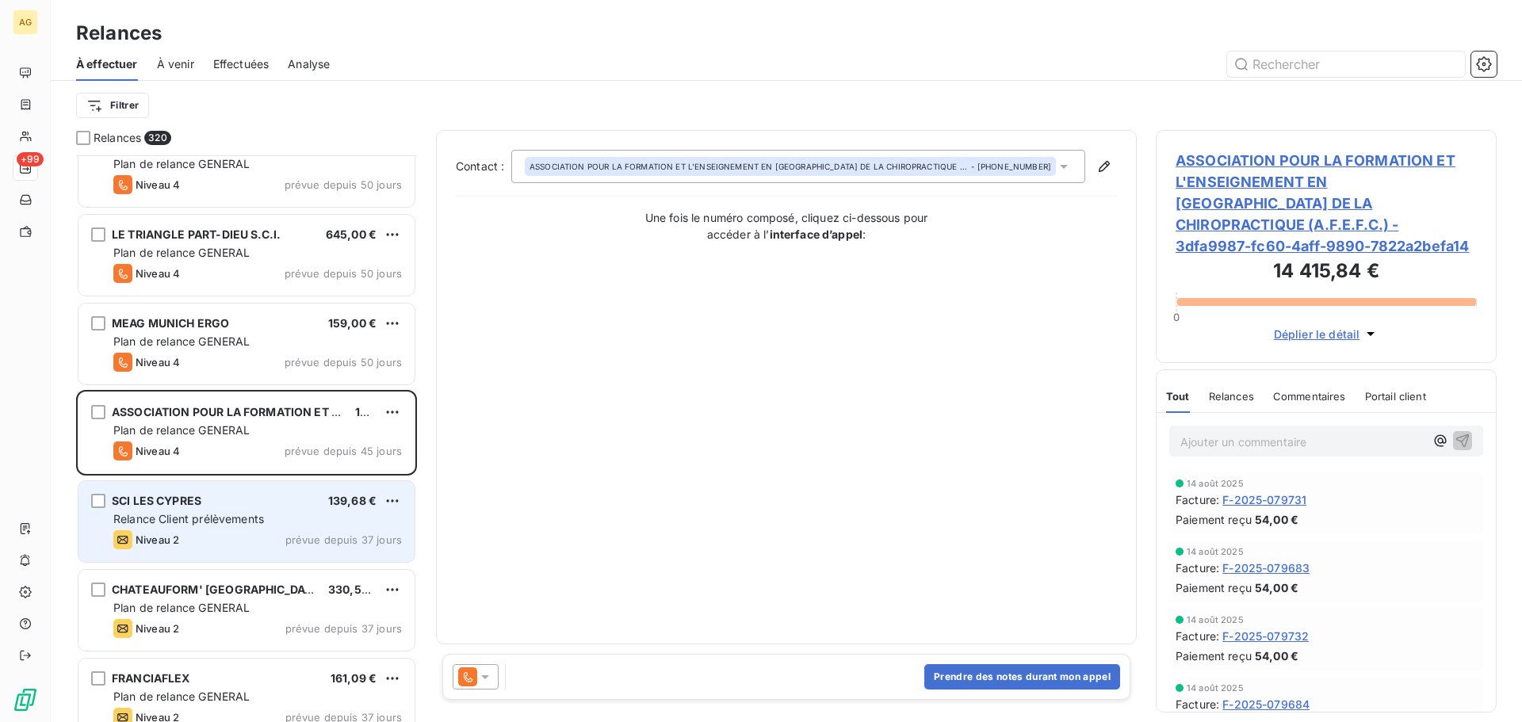
click at [247, 548] on div "Niveau 2 prévue depuis 37 jours" at bounding box center [257, 539] width 289 height 19
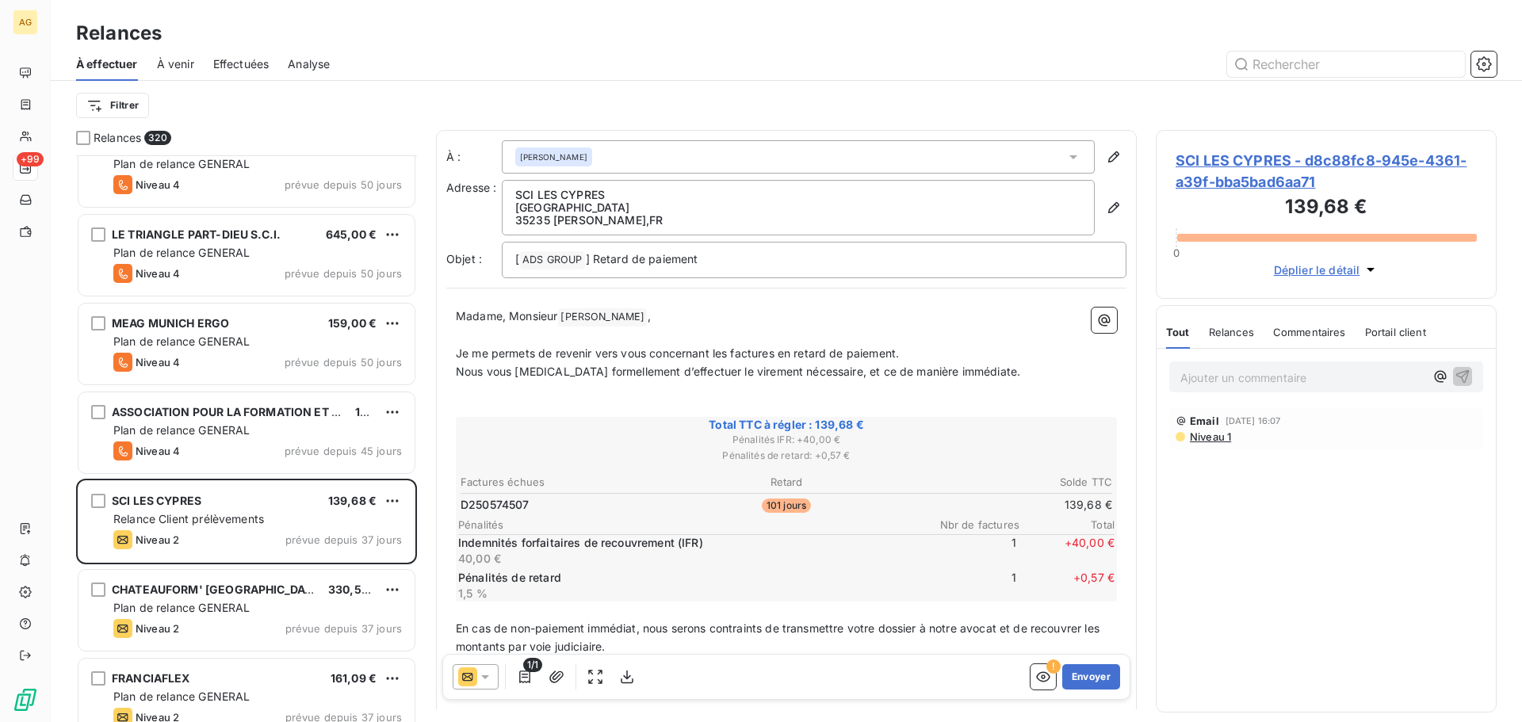
scroll to position [2776, 0]
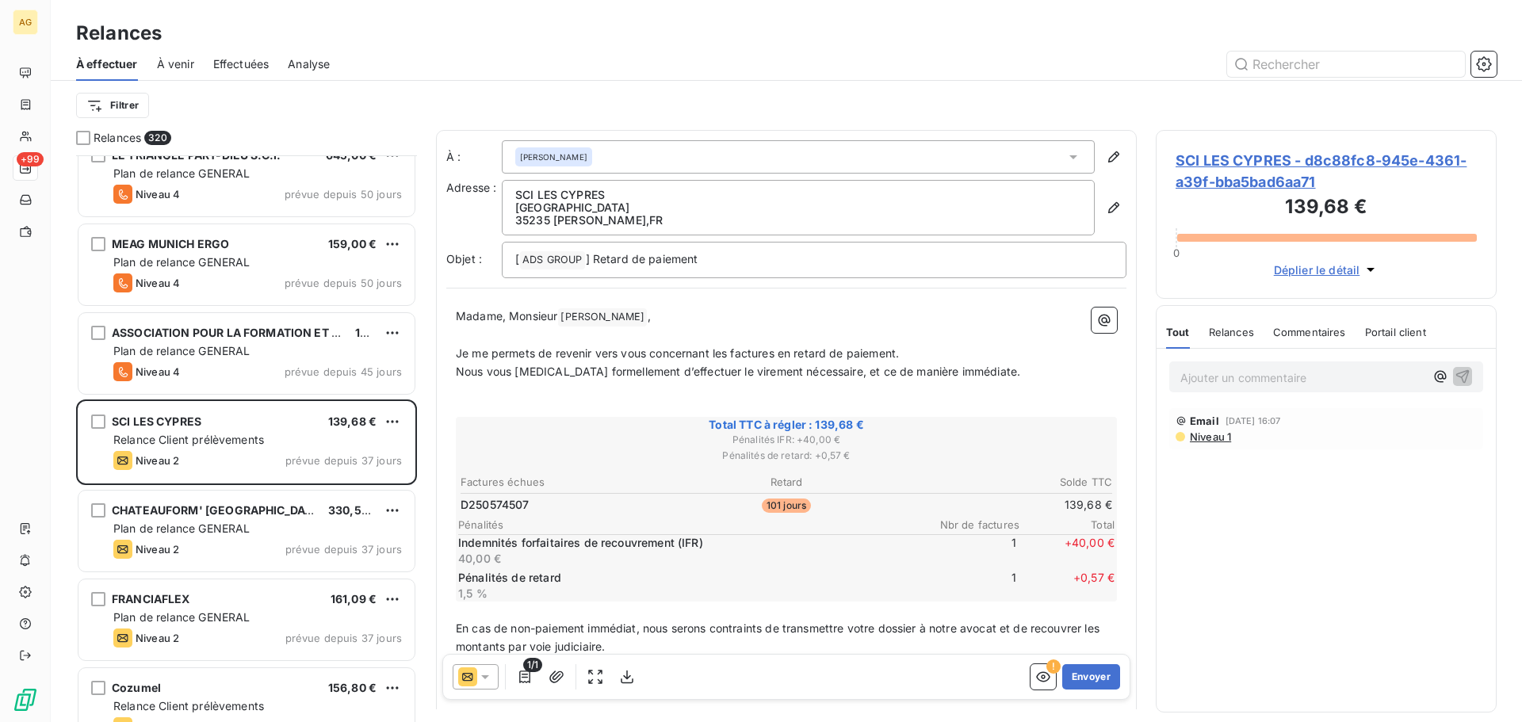
click at [1200, 439] on span "Niveau 1" at bounding box center [1209, 437] width 43 height 13
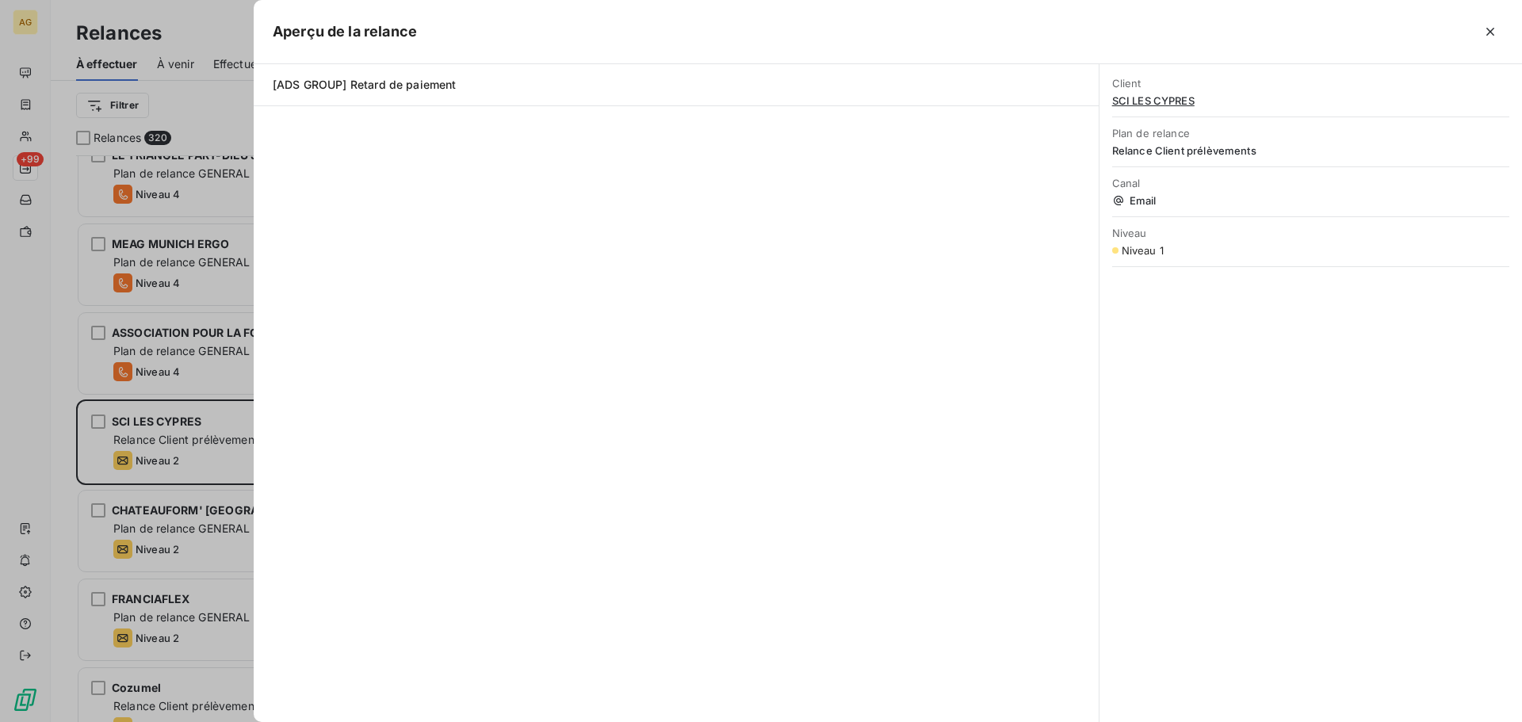
scroll to position [555, 329]
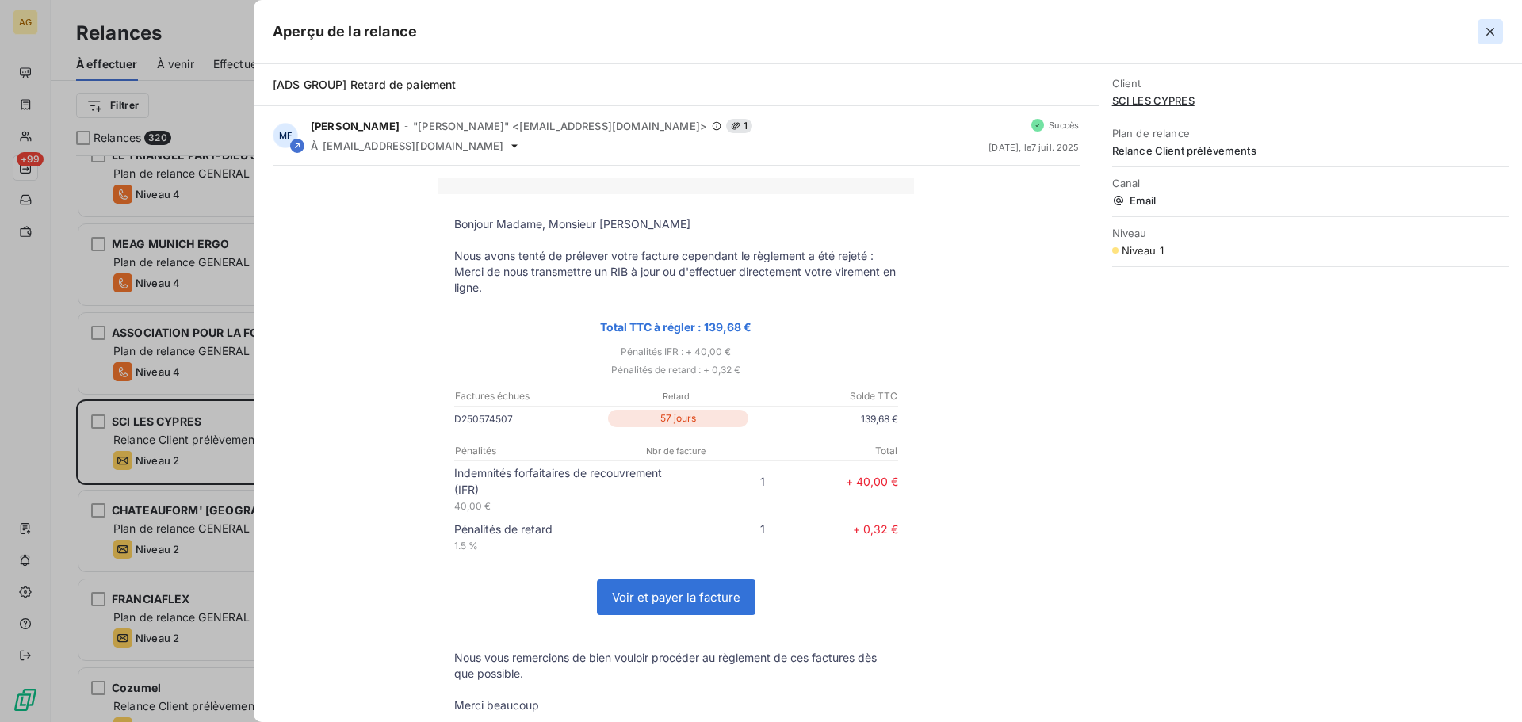
click at [1499, 35] on button "button" at bounding box center [1490, 31] width 25 height 25
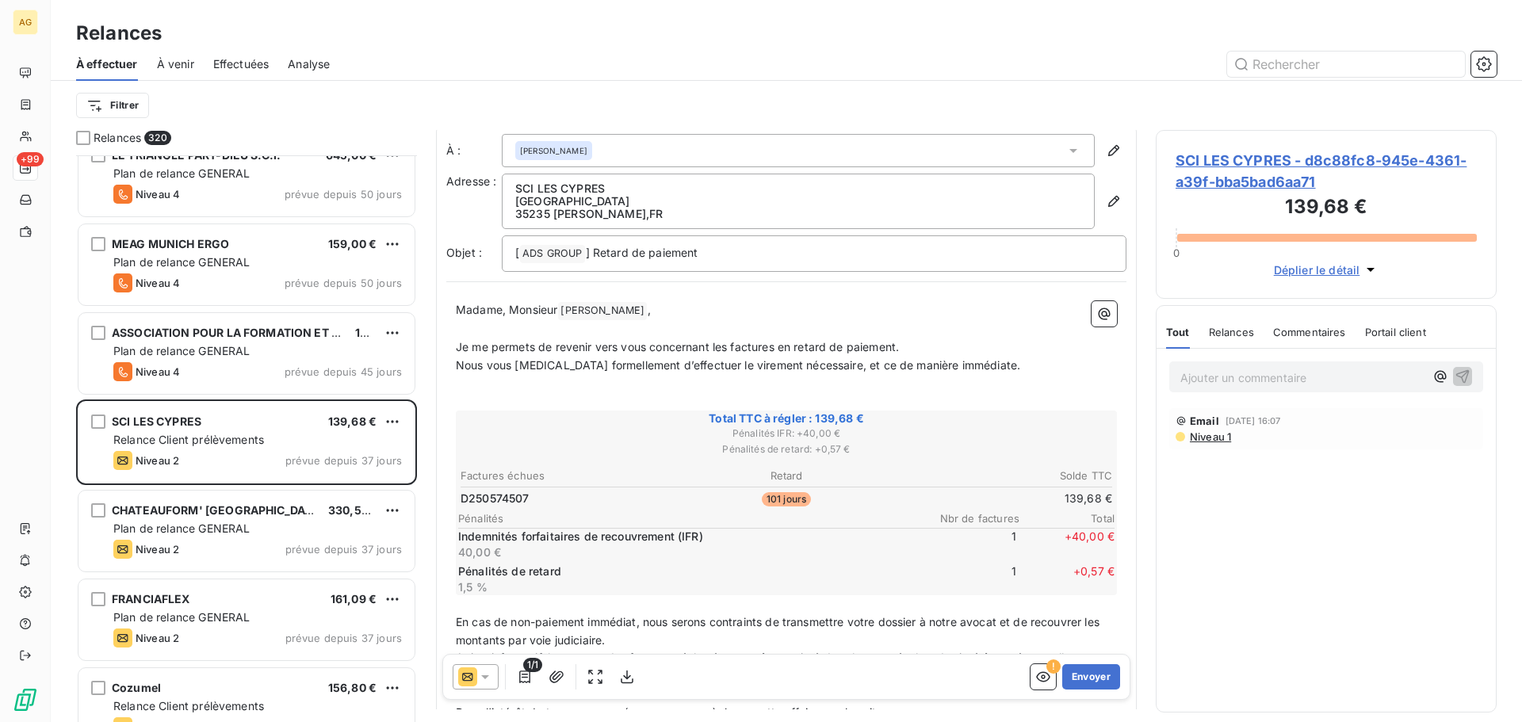
scroll to position [0, 0]
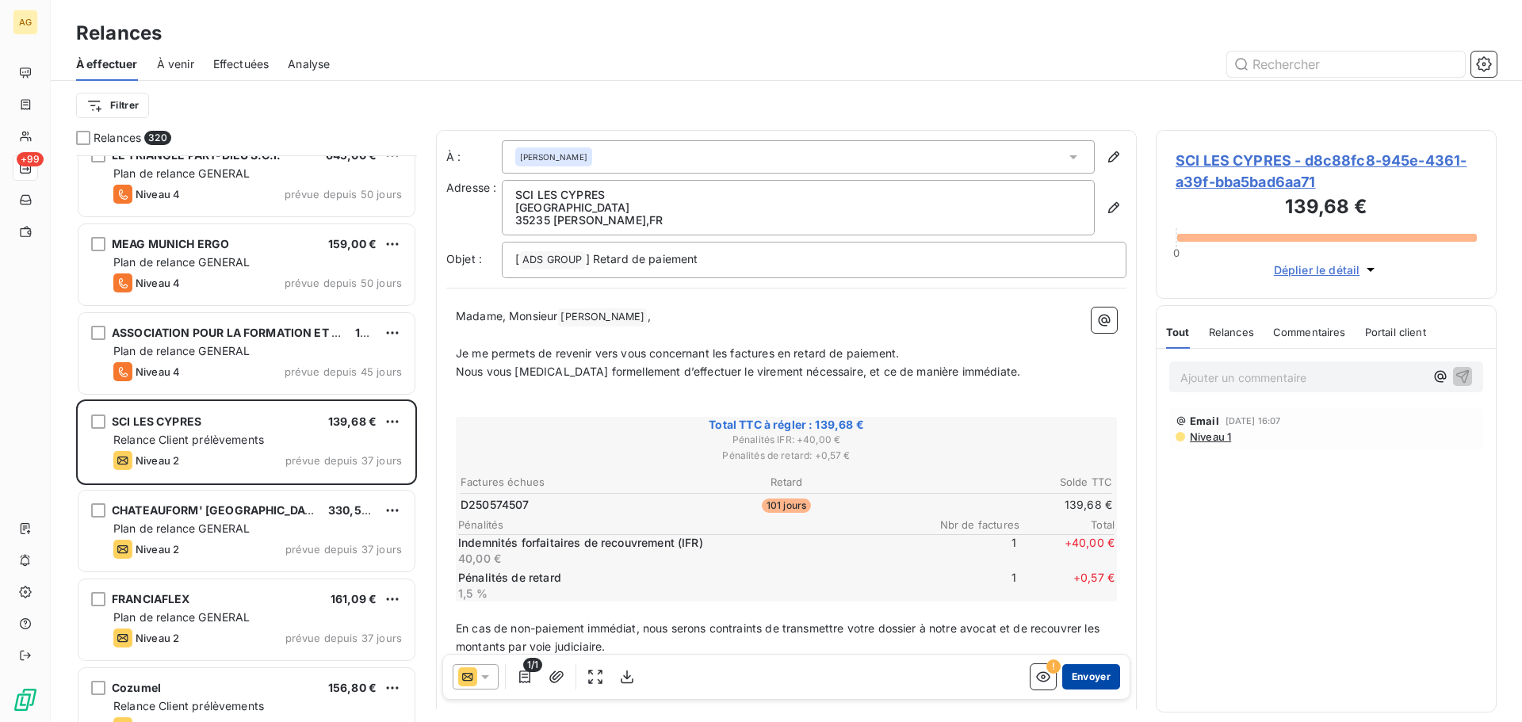
click at [1077, 676] on button "Envoyer" at bounding box center [1091, 676] width 58 height 25
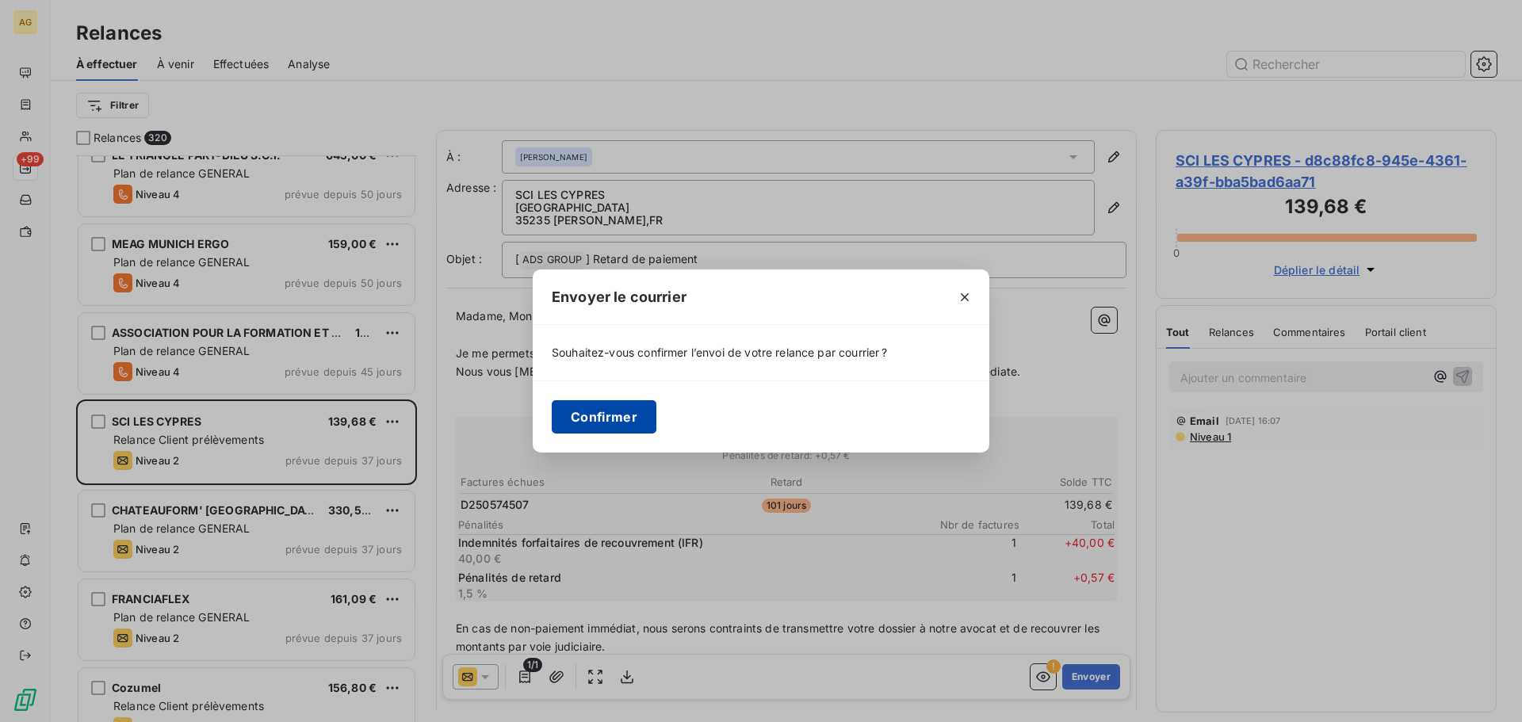
click at [600, 419] on button "Confirmer" at bounding box center [604, 416] width 105 height 33
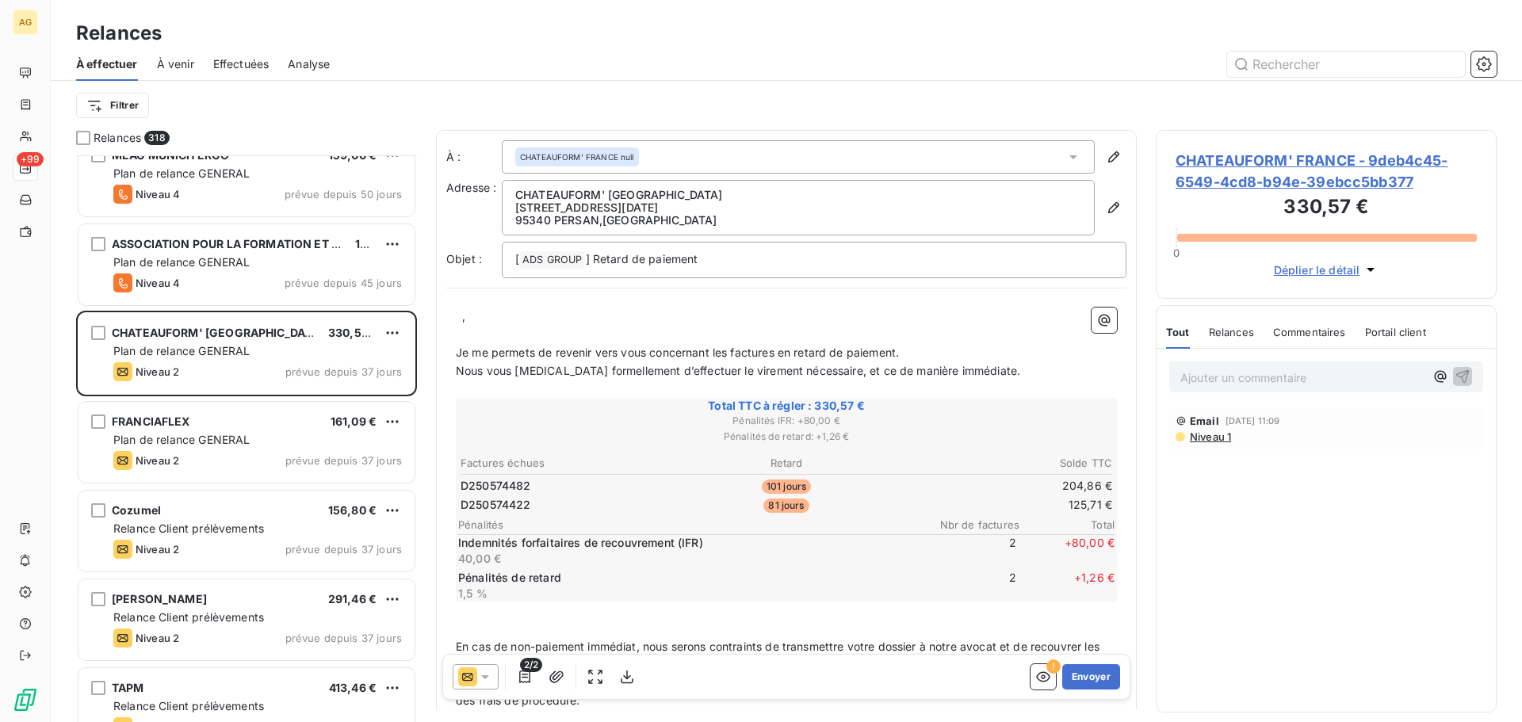
click at [1326, 167] on span "CHATEAUFORM' FRANCE - 9deb4c45-6549-4cd8-b94e-39ebcc5bb377" at bounding box center [1326, 171] width 301 height 43
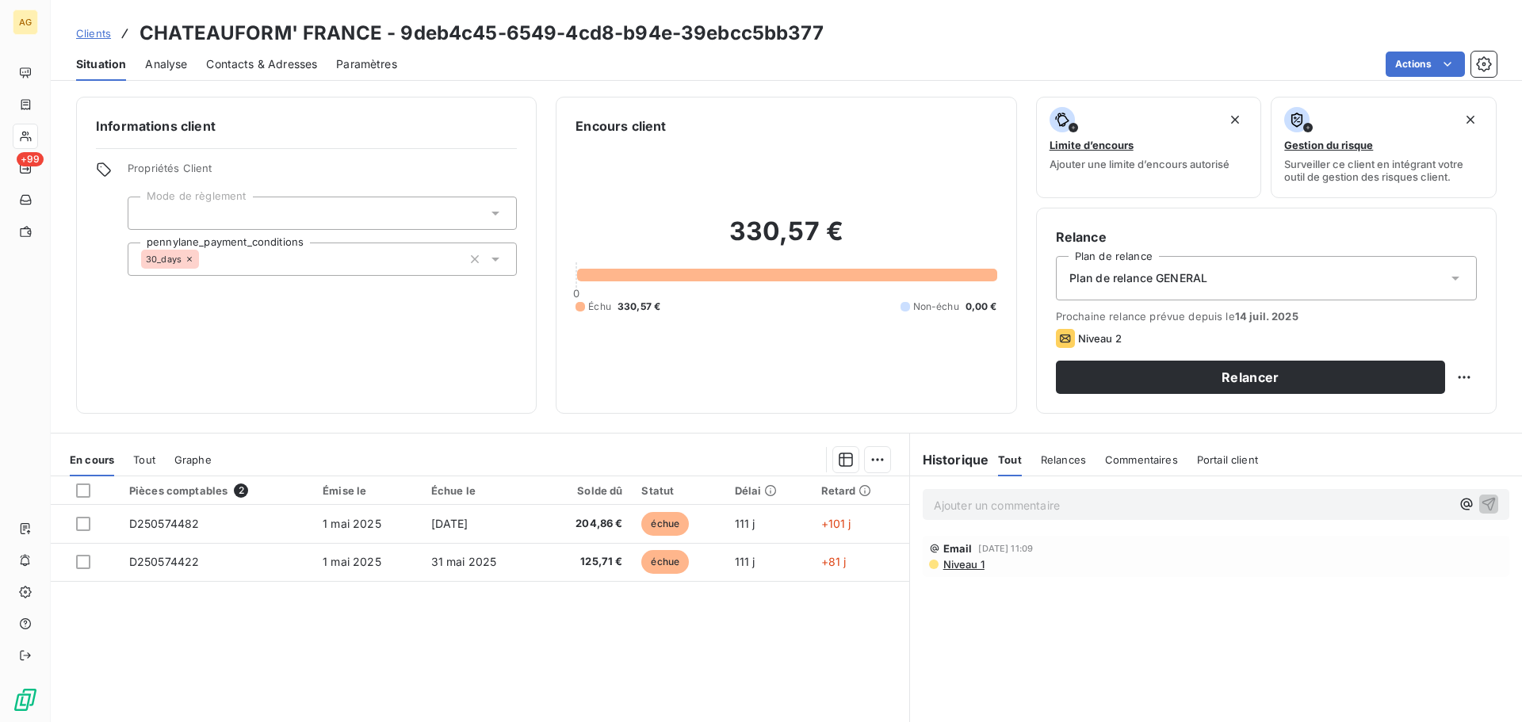
click at [274, 71] on span "Contacts & Adresses" at bounding box center [261, 64] width 111 height 16
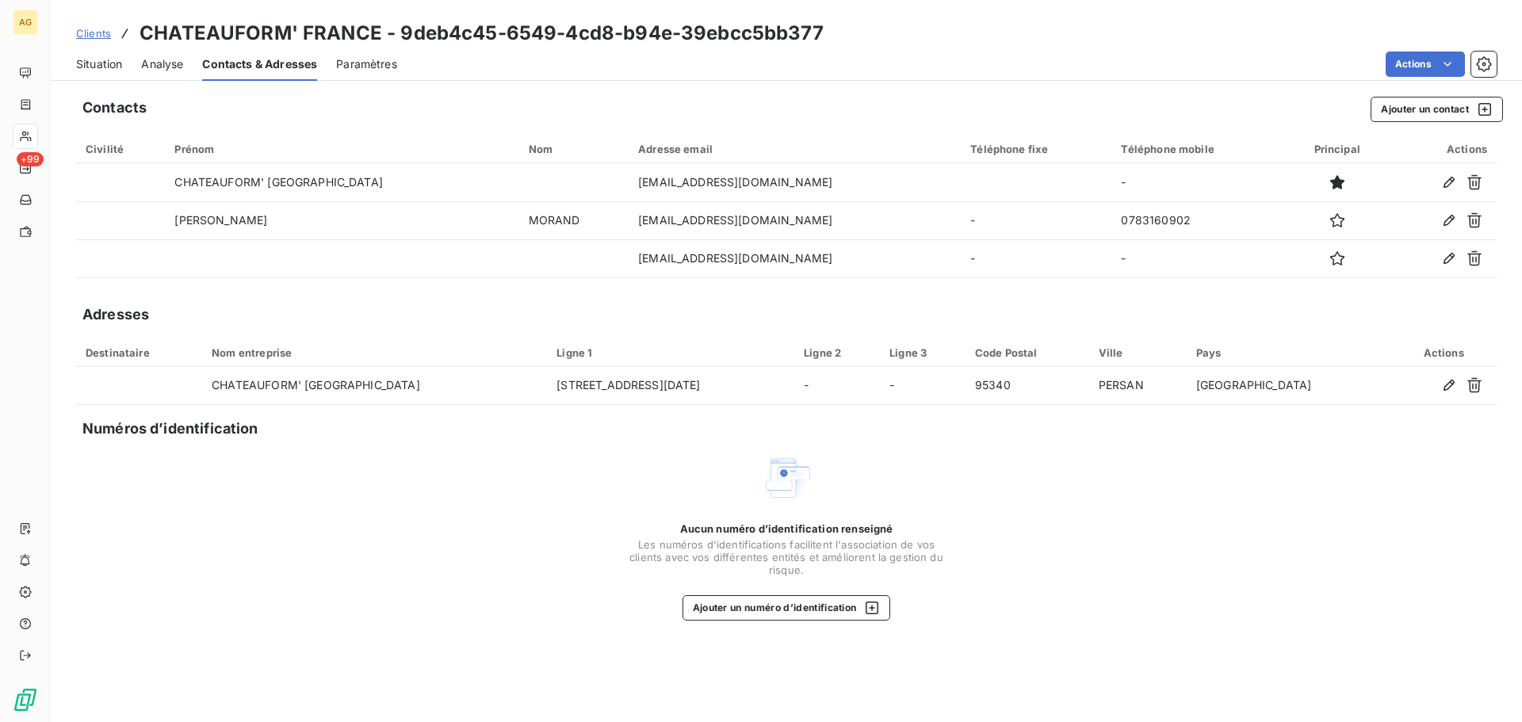
drag, startPoint x: 358, startPoint y: 67, endPoint x: 380, endPoint y: 78, distance: 24.8
click at [358, 67] on span "Paramètres" at bounding box center [366, 64] width 61 height 16
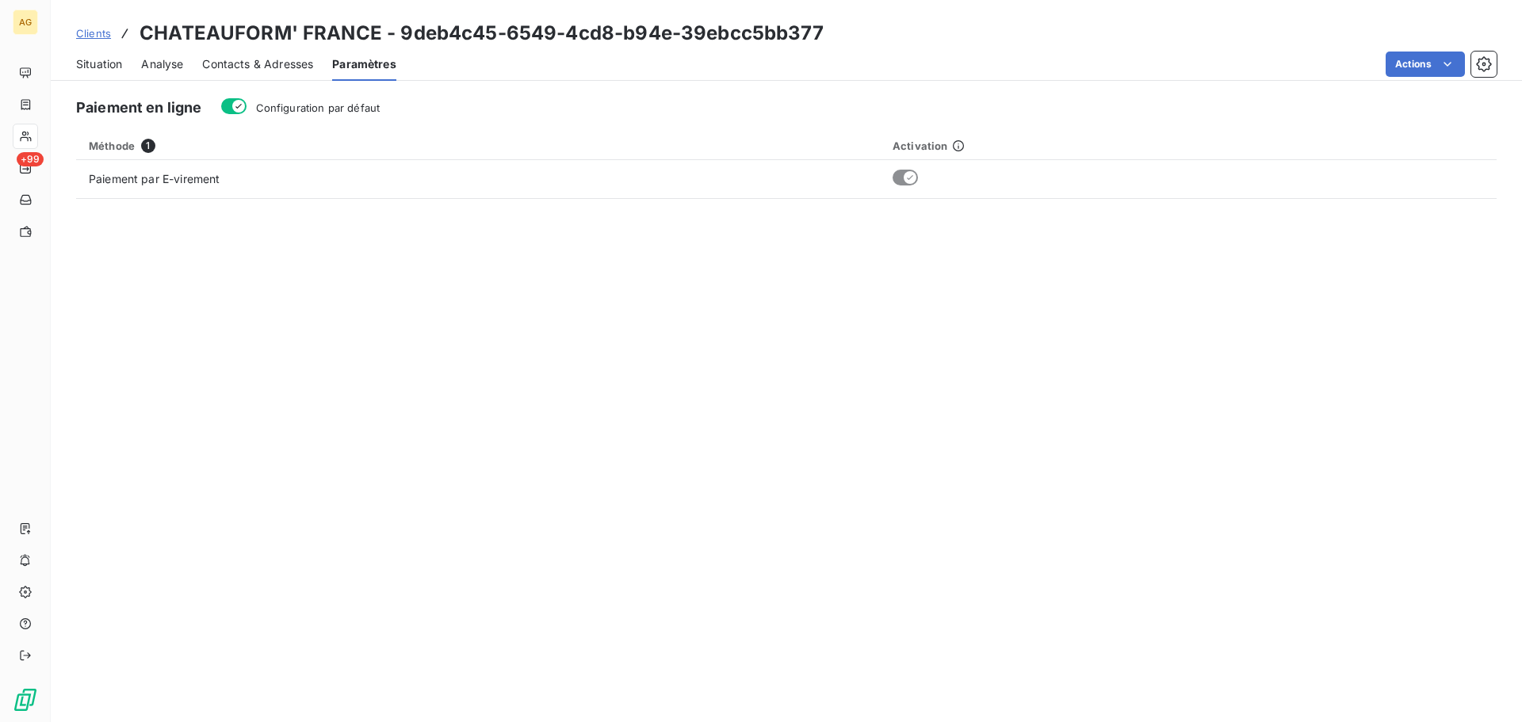
click at [320, 107] on span "Configuration par défaut" at bounding box center [318, 107] width 124 height 13
click at [247, 107] on button "Configuration par défaut" at bounding box center [233, 106] width 25 height 16
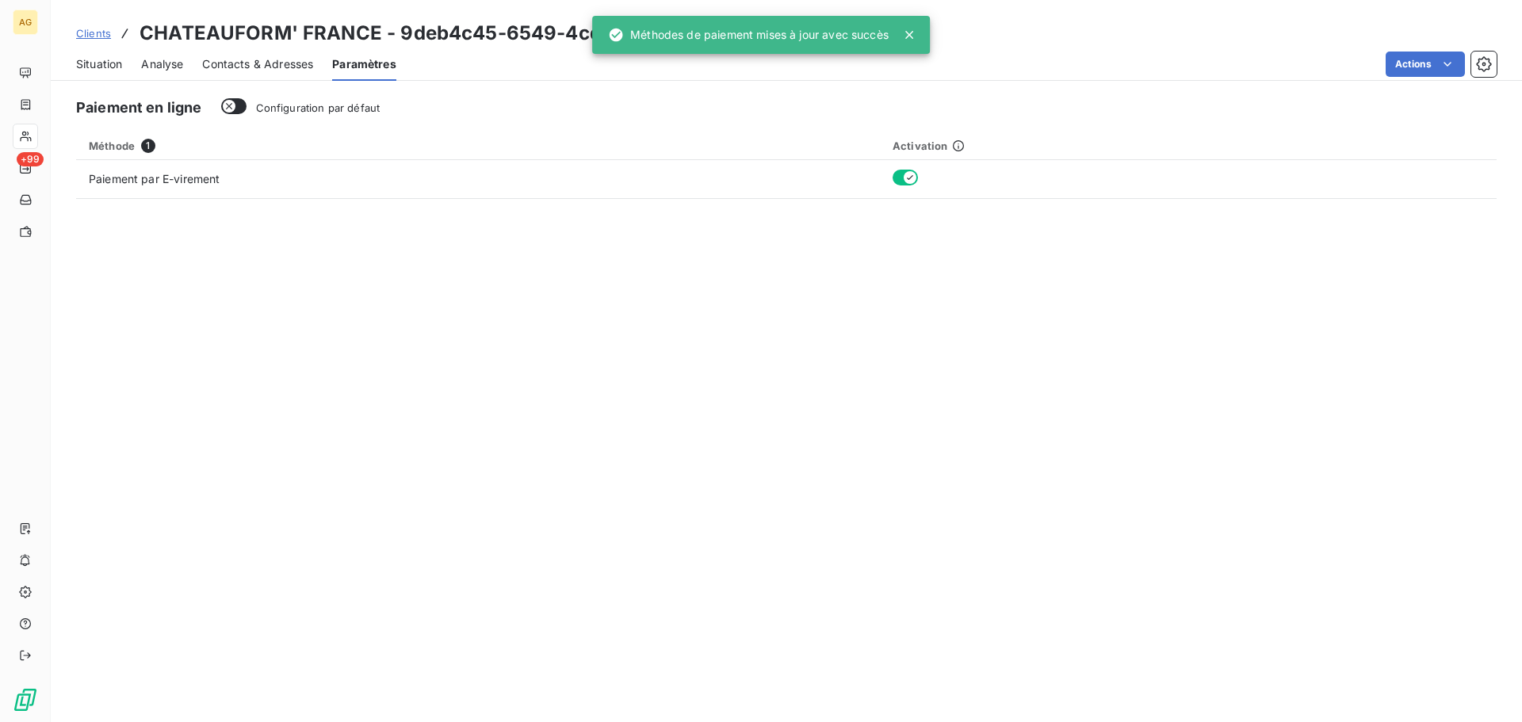
click at [269, 66] on span "Contacts & Adresses" at bounding box center [257, 64] width 111 height 16
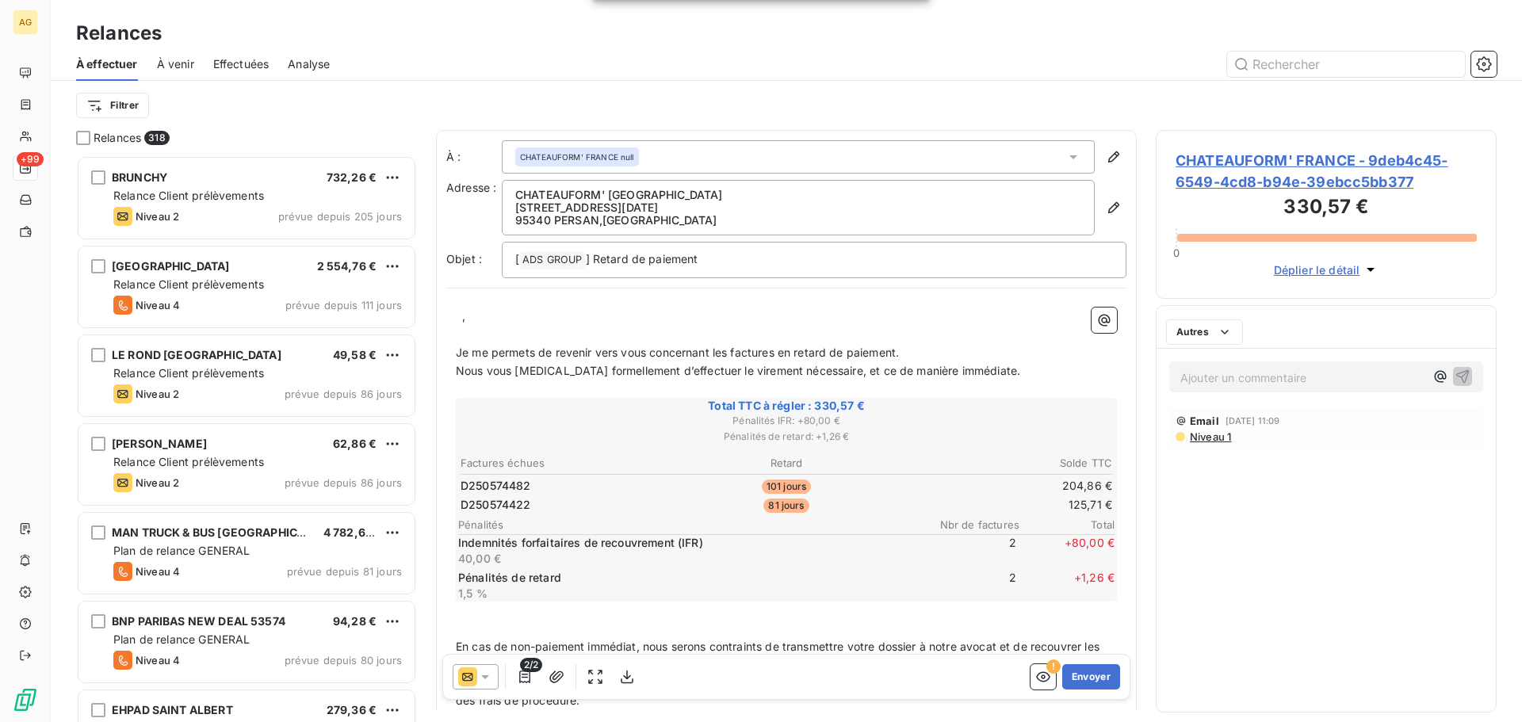
scroll to position [555, 329]
click at [484, 323] on p "﻿ ﻿ , ﻿ ﻿" at bounding box center [786, 317] width 661 height 18
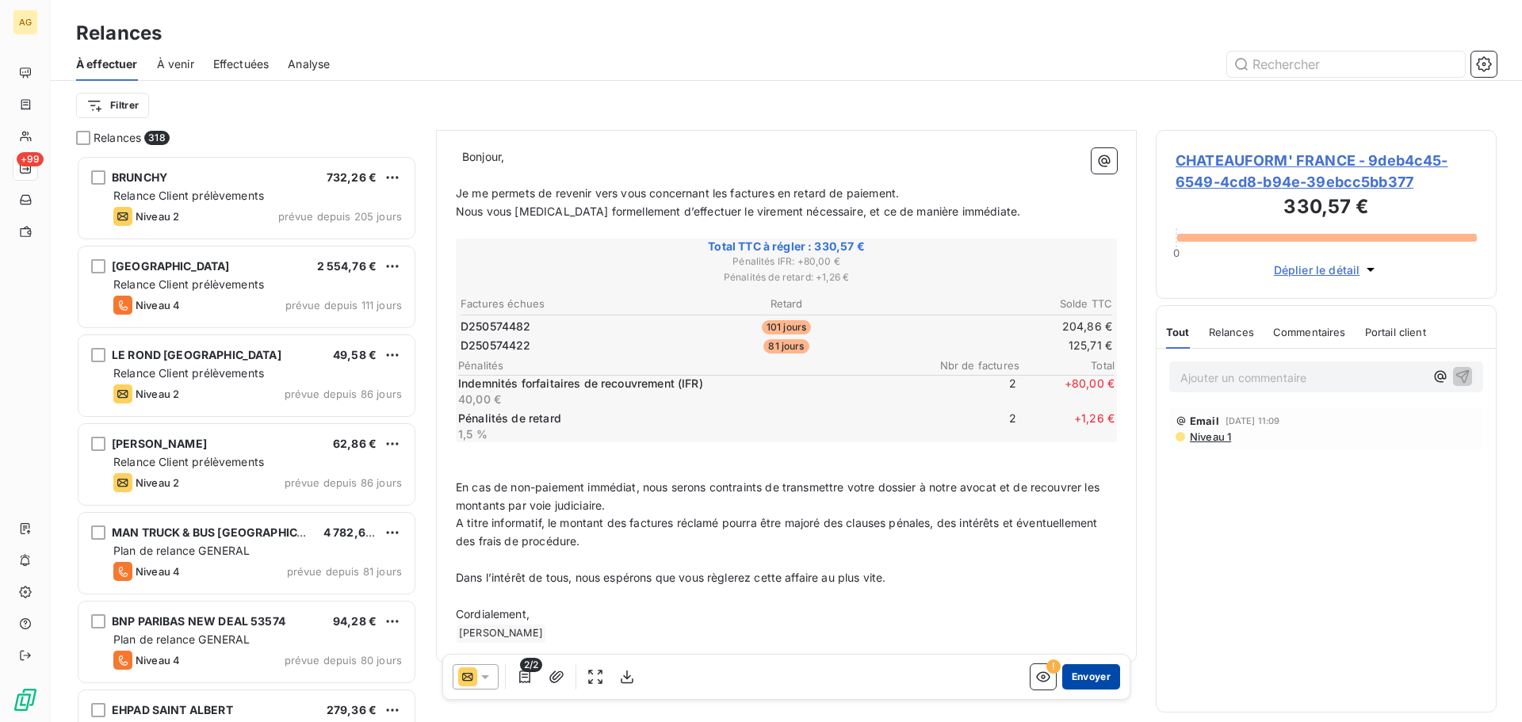
click at [1101, 675] on button "Envoyer" at bounding box center [1091, 676] width 58 height 25
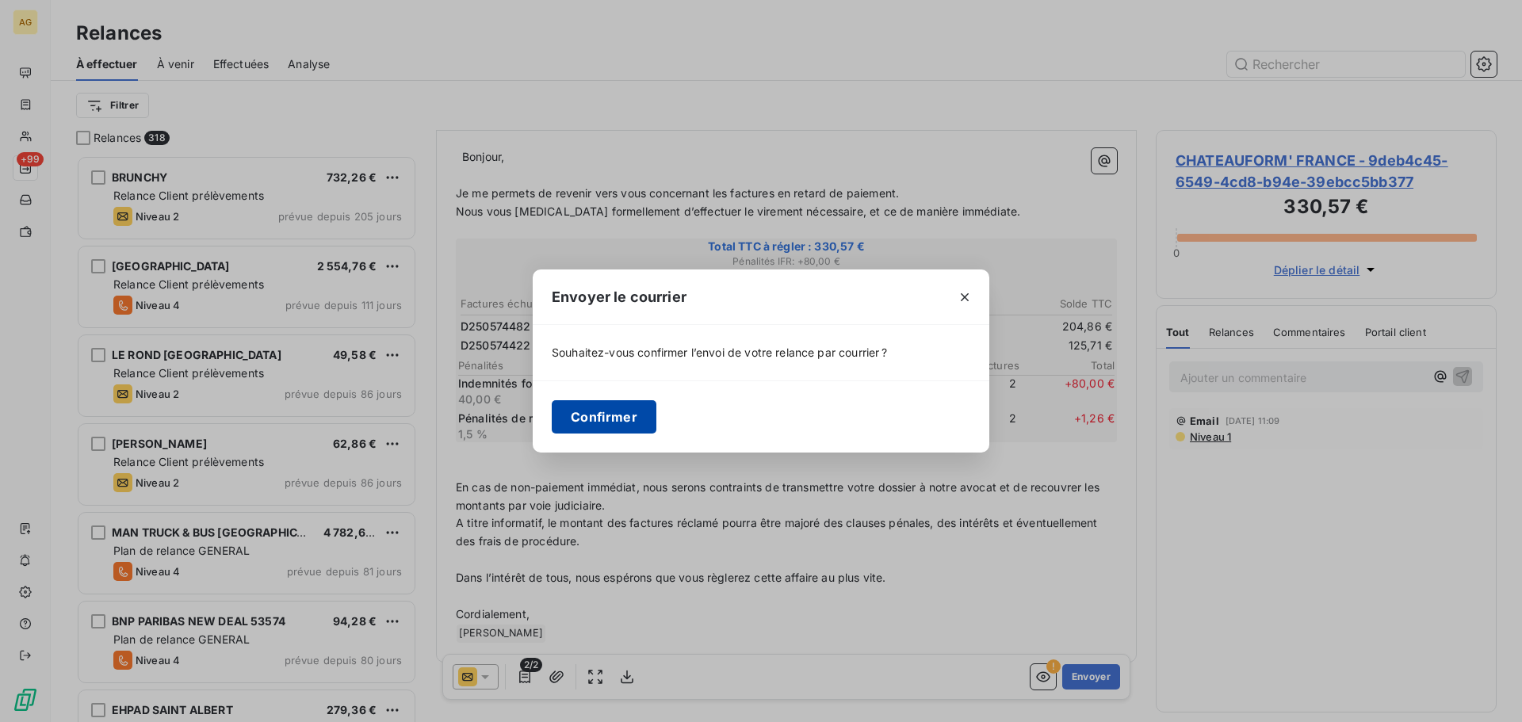
click at [602, 410] on button "Confirmer" at bounding box center [604, 416] width 105 height 33
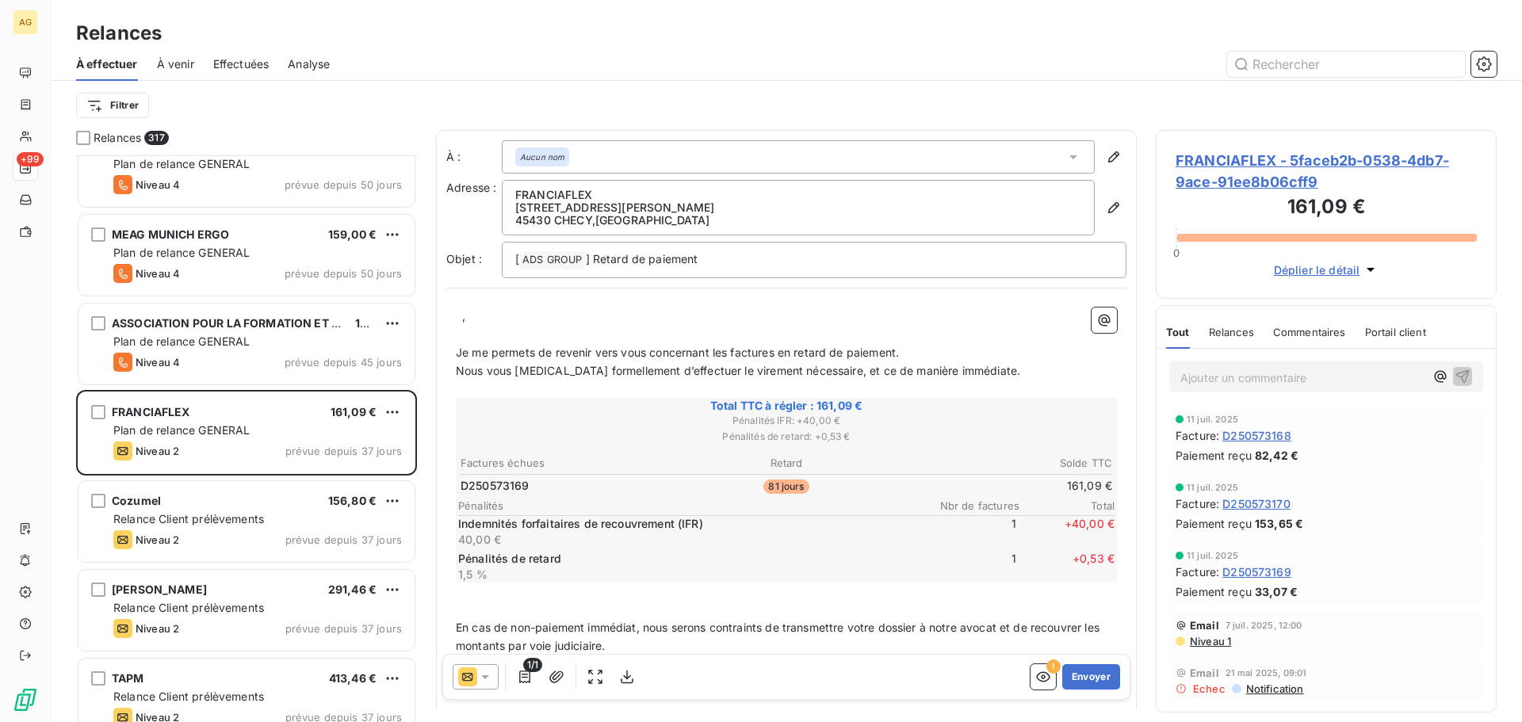
click at [1266, 171] on span "FRANCIAFLEX - 5faceb2b-0538-4db7-9ace-91ee8b06cff9" at bounding box center [1326, 171] width 301 height 43
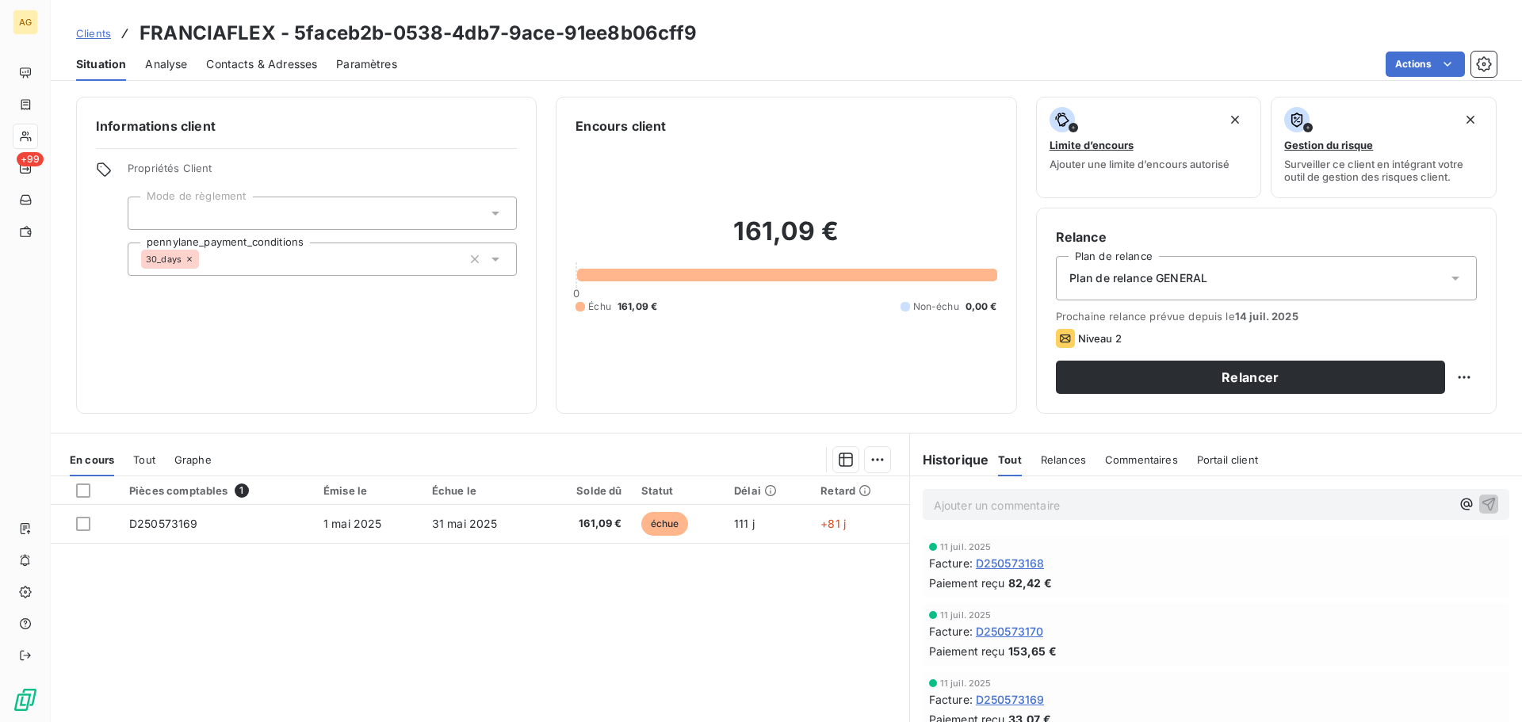
click at [266, 63] on span "Contacts & Adresses" at bounding box center [261, 64] width 111 height 16
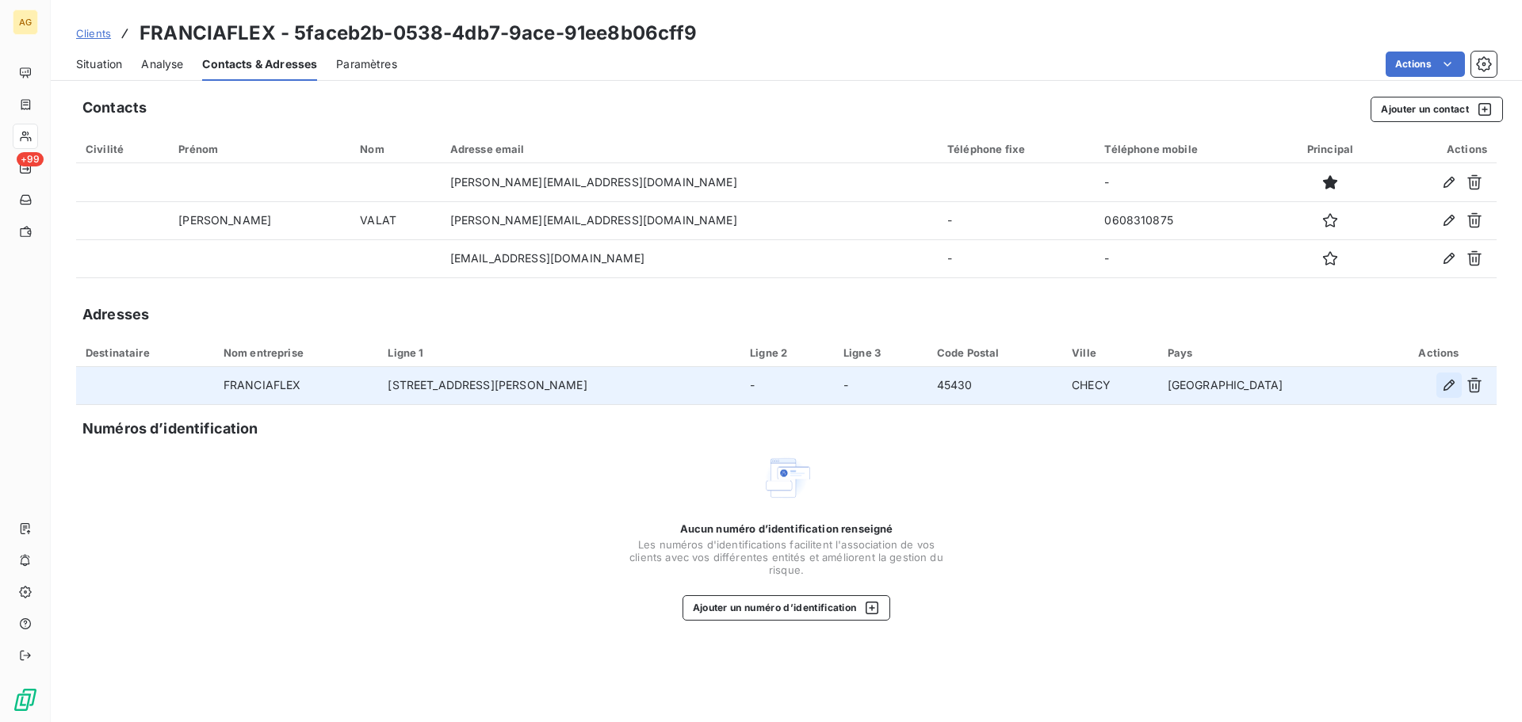
click at [1445, 384] on icon "button" at bounding box center [1449, 385] width 16 height 16
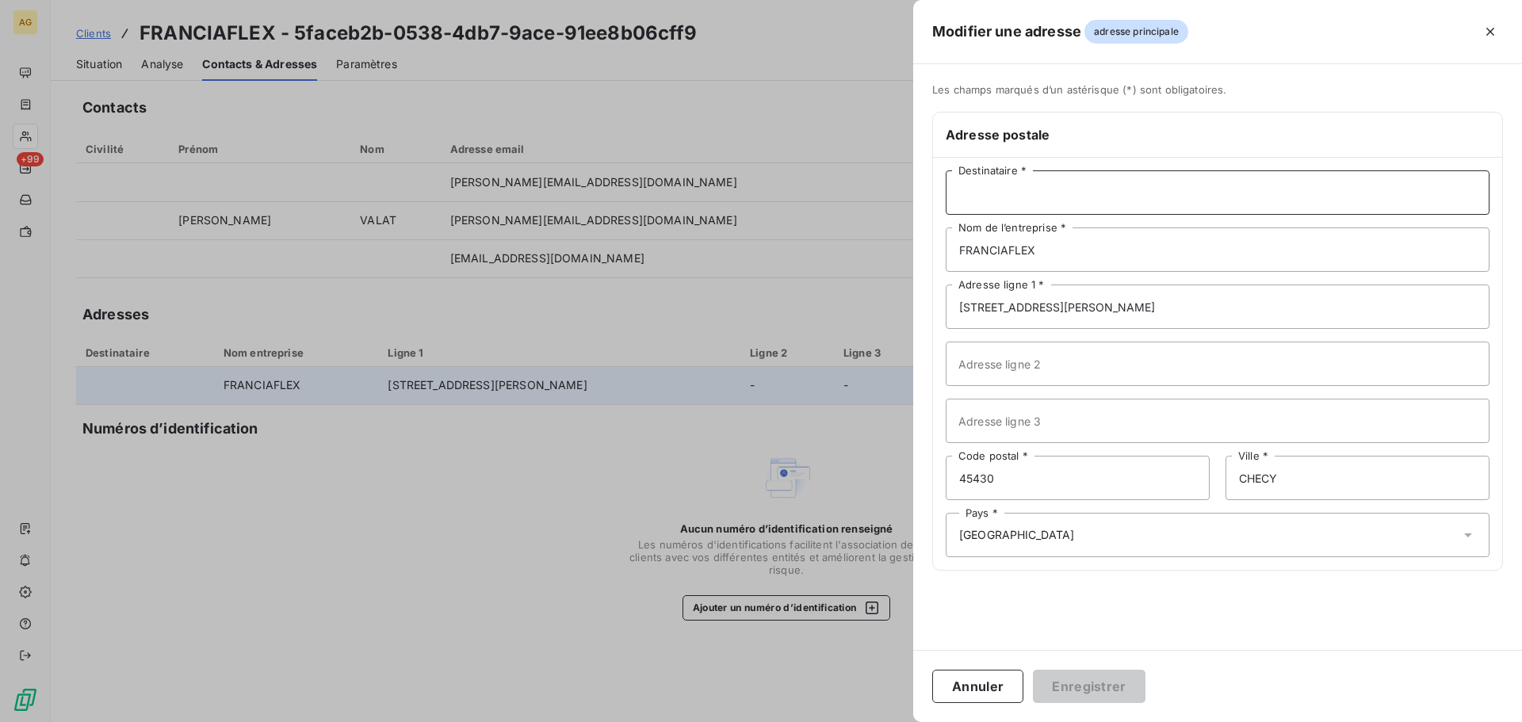
click at [989, 187] on input "Destinataire *" at bounding box center [1218, 192] width 544 height 44
type input "m"
type input "M"
type input "[PERSON_NAME]"
click at [1070, 676] on button "Enregistrer" at bounding box center [1089, 686] width 113 height 33
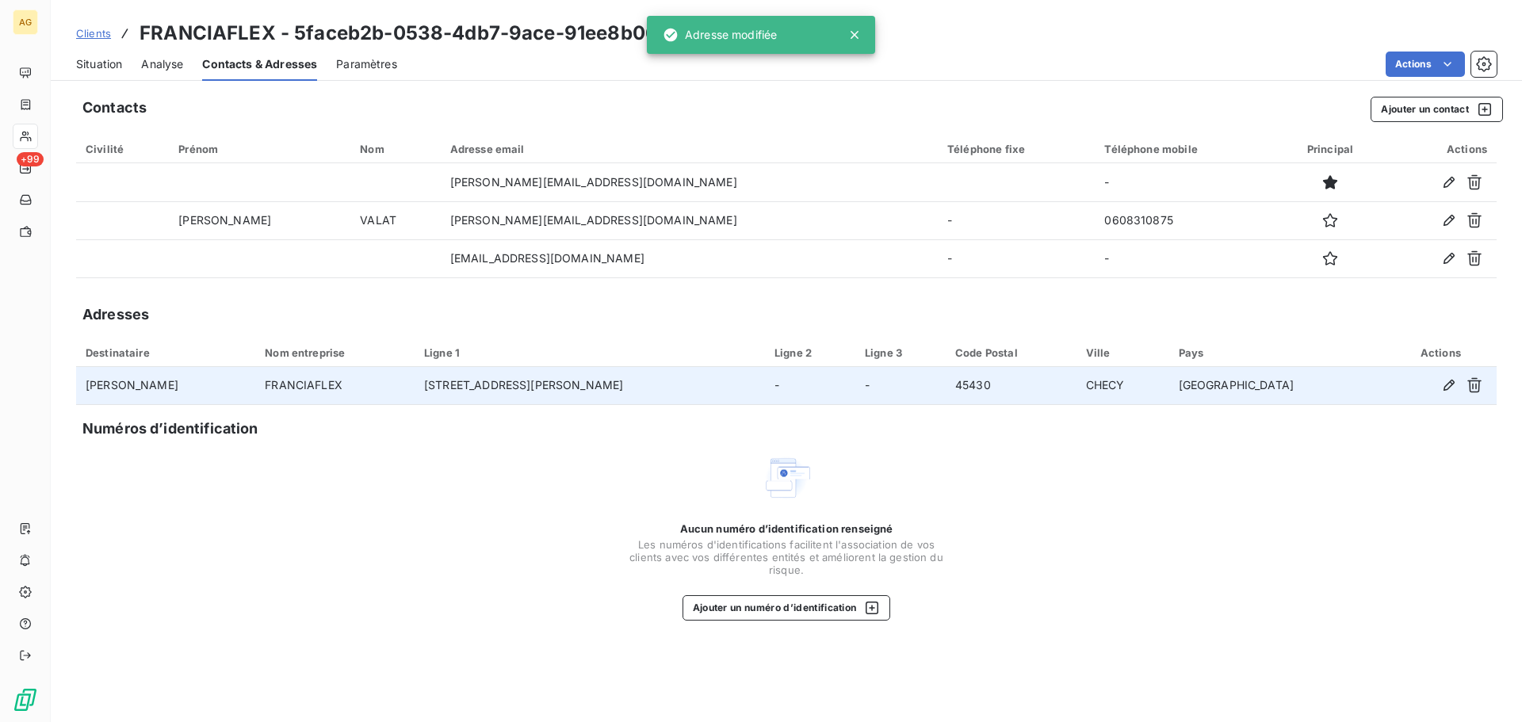
click at [351, 57] on span "Paramètres" at bounding box center [366, 64] width 61 height 16
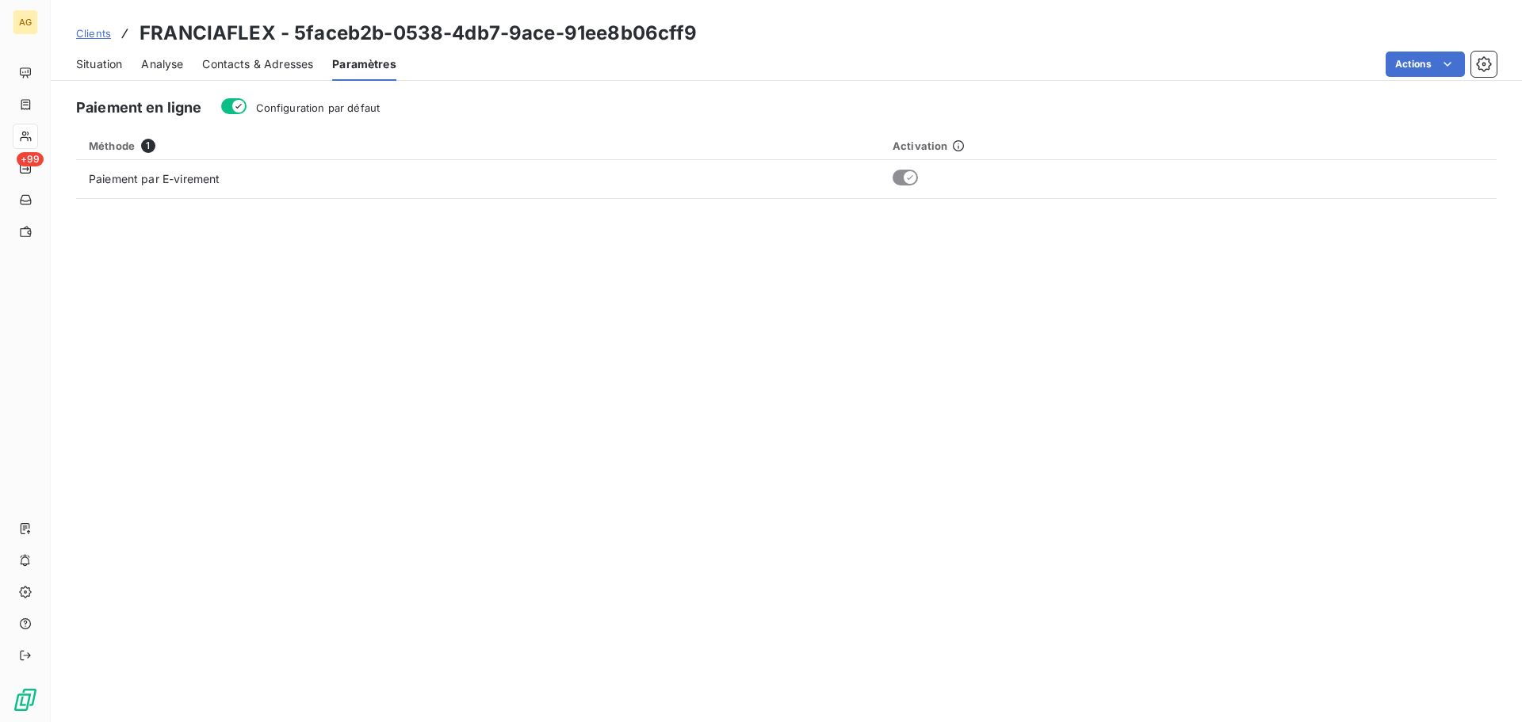
click at [343, 109] on span "Configuration par défaut" at bounding box center [318, 107] width 124 height 13
click at [247, 109] on button "Configuration par défaut" at bounding box center [233, 106] width 25 height 16
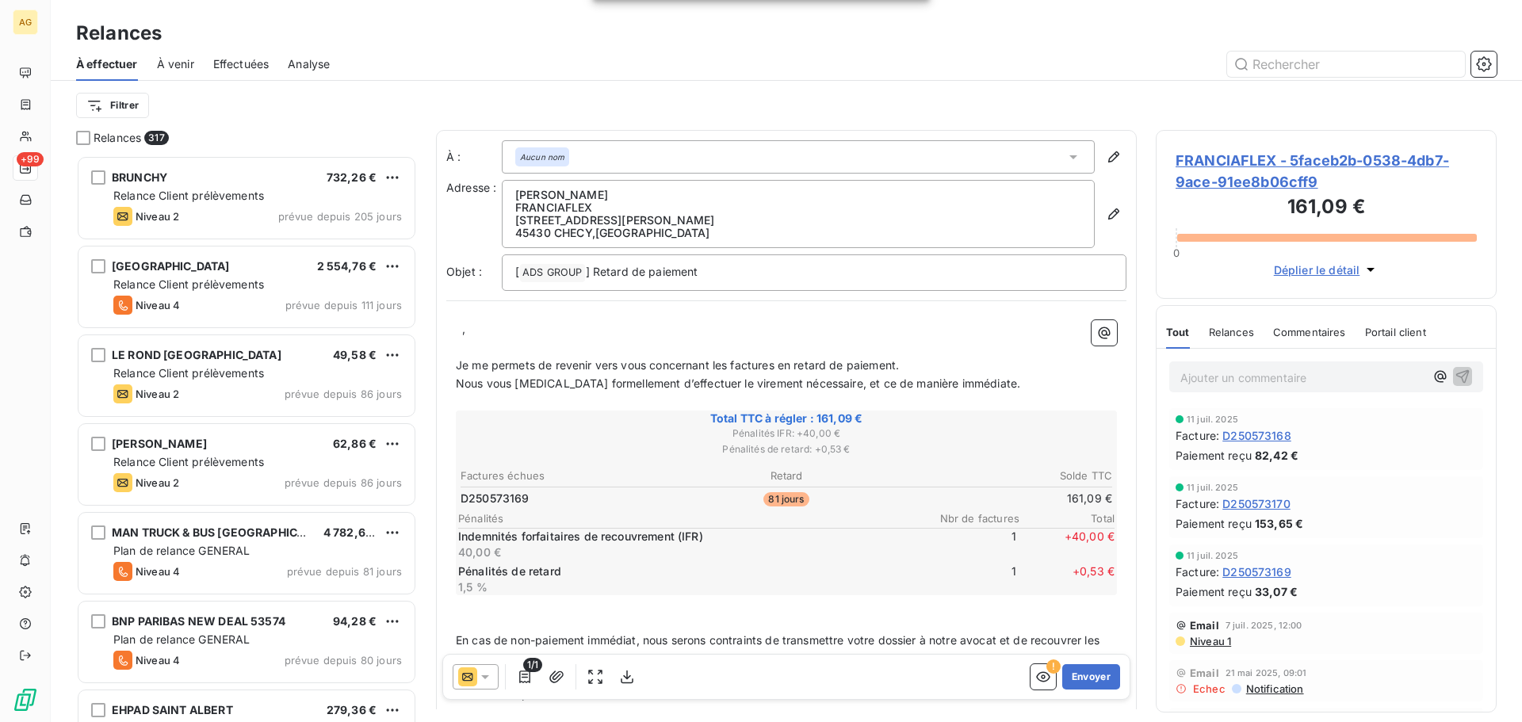
scroll to position [555, 329]
click at [581, 322] on p "﻿ ﻿ , ﻿ ﻿" at bounding box center [786, 329] width 661 height 18
click at [728, 363] on span "Je me permets de revenir vers vous concernant les factures en retard de paiemen…" at bounding box center [677, 364] width 443 height 13
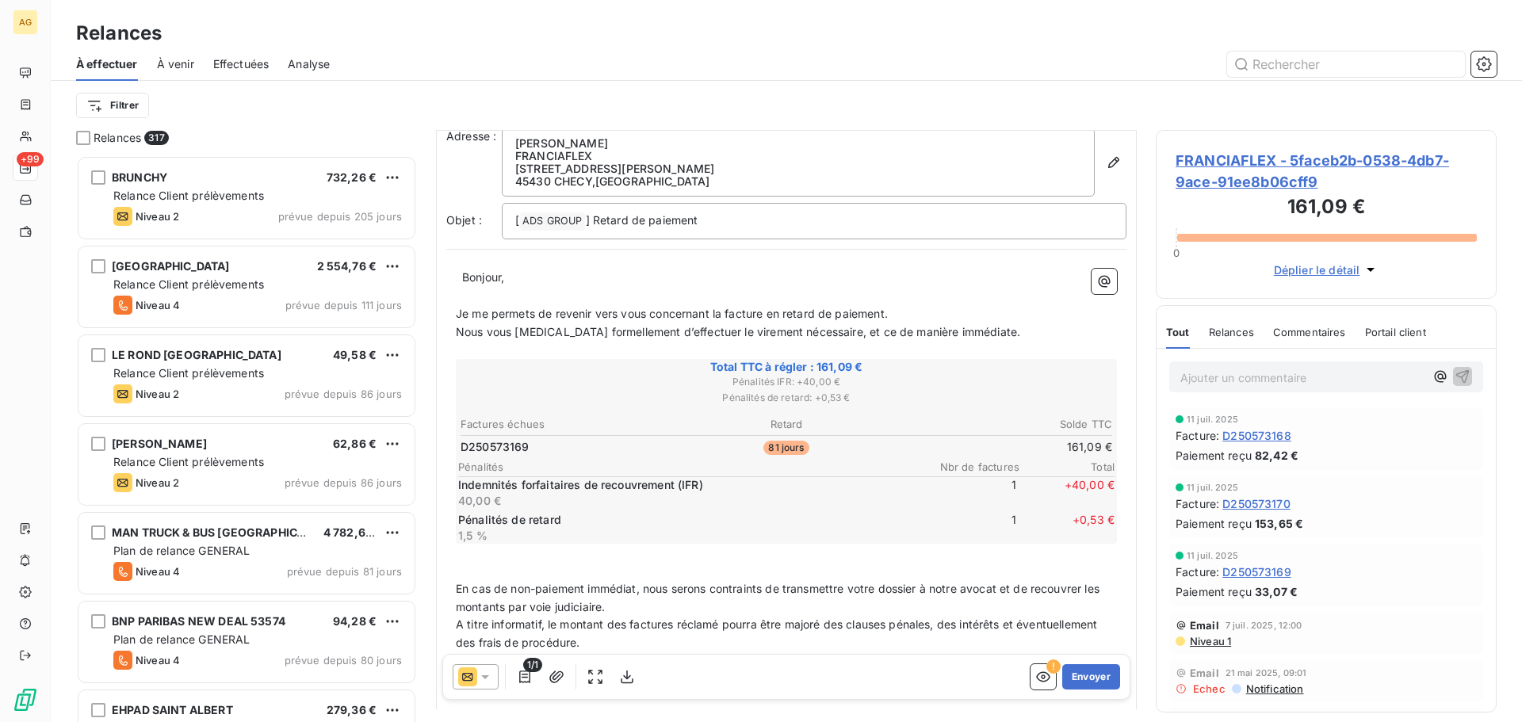
scroll to position [159, 0]
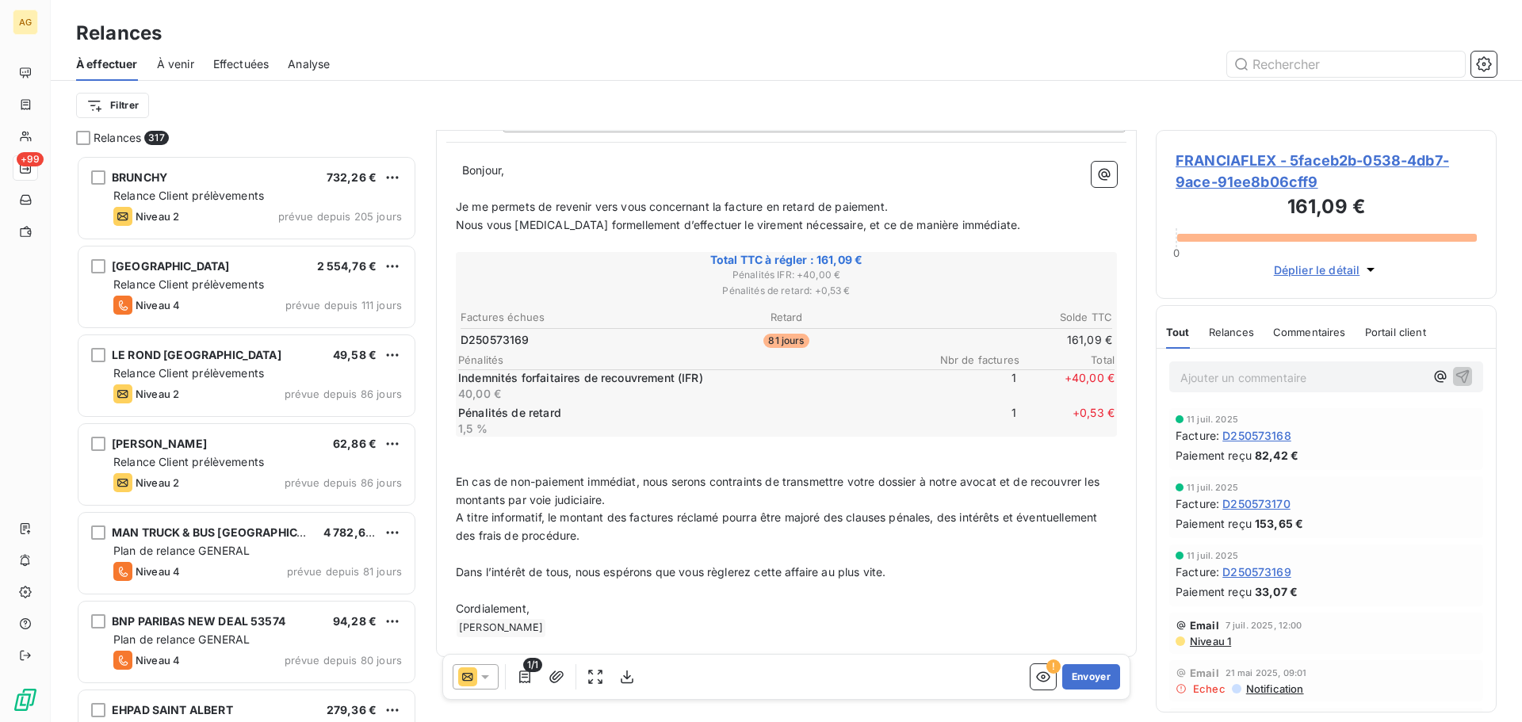
click at [1112, 683] on div "1/1 ! Envoyer" at bounding box center [786, 677] width 688 height 46
click at [1078, 676] on button "Envoyer" at bounding box center [1091, 676] width 58 height 25
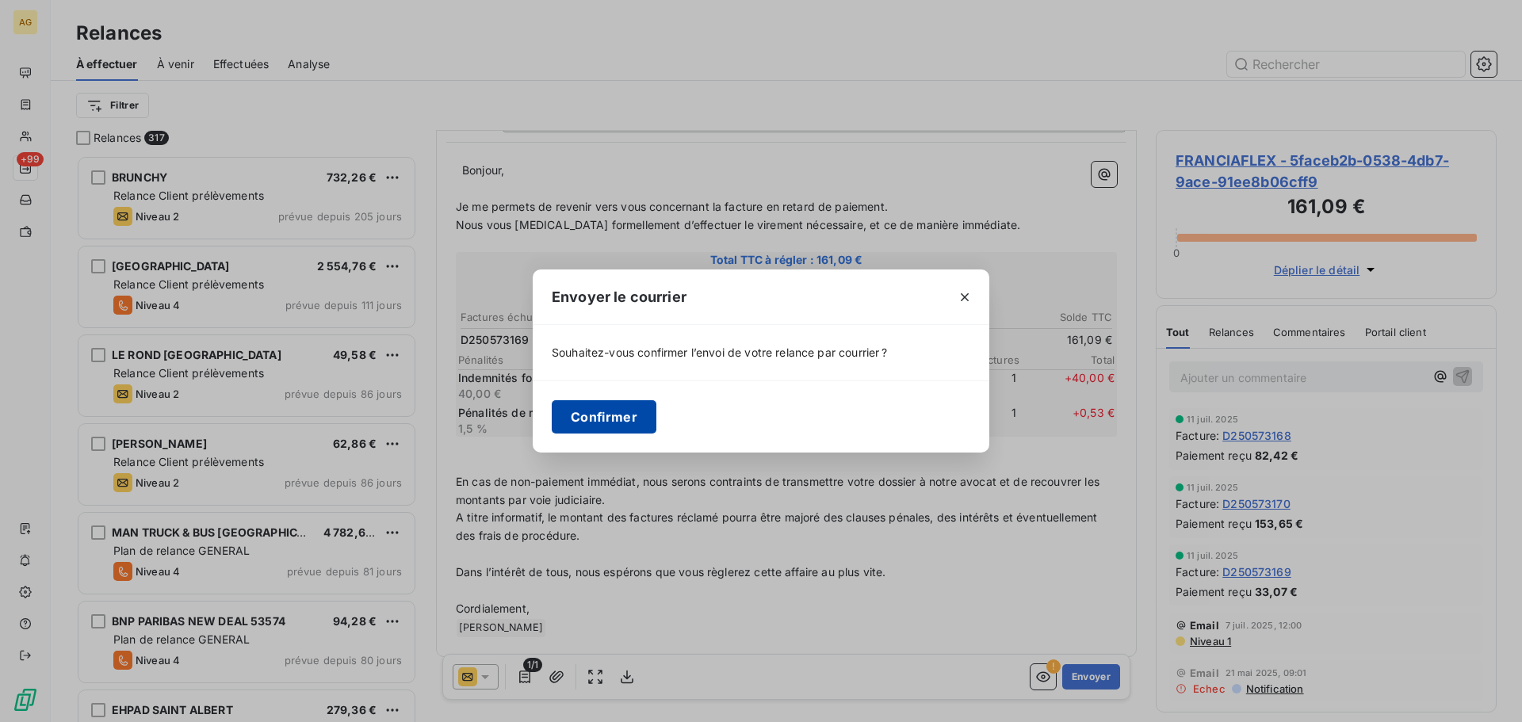
click at [569, 413] on button "Confirmer" at bounding box center [604, 416] width 105 height 33
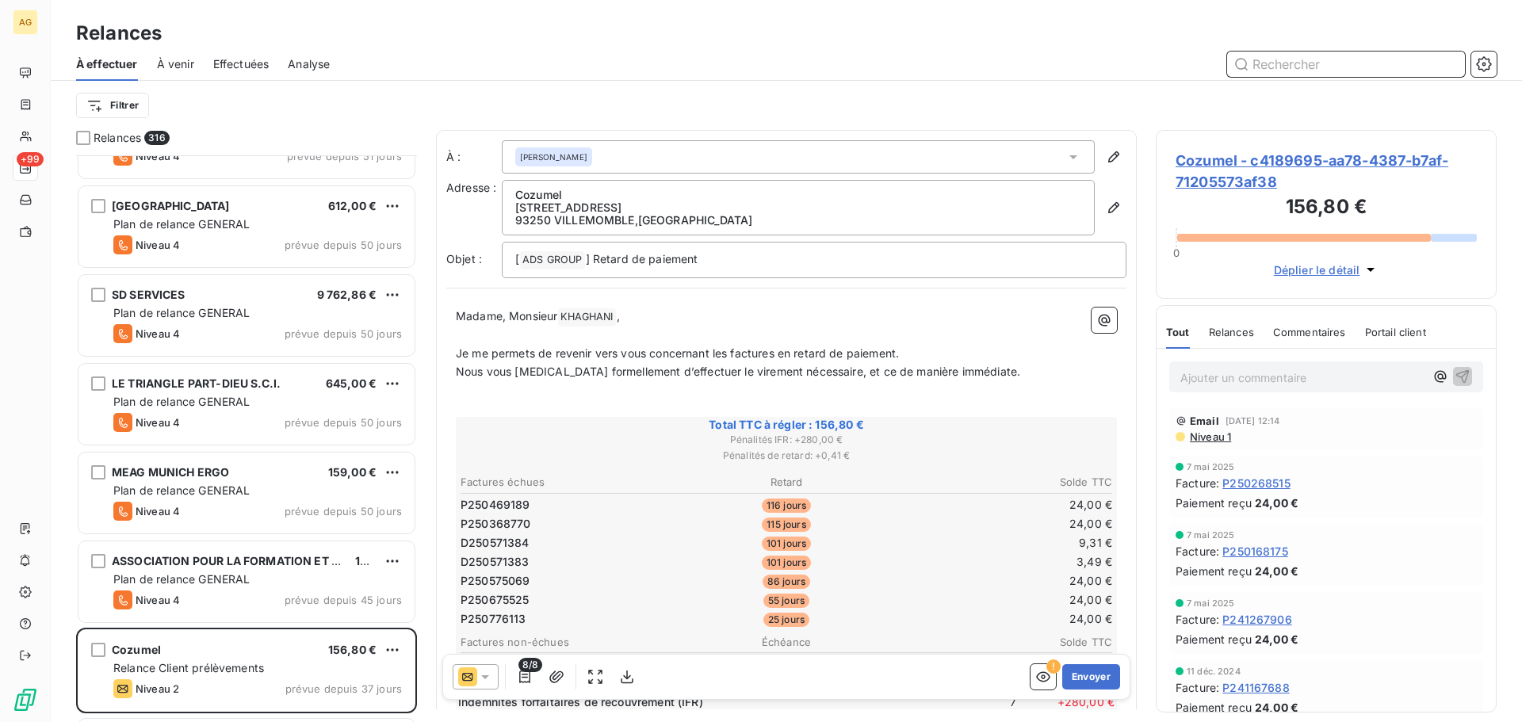
scroll to position [2617, 0]
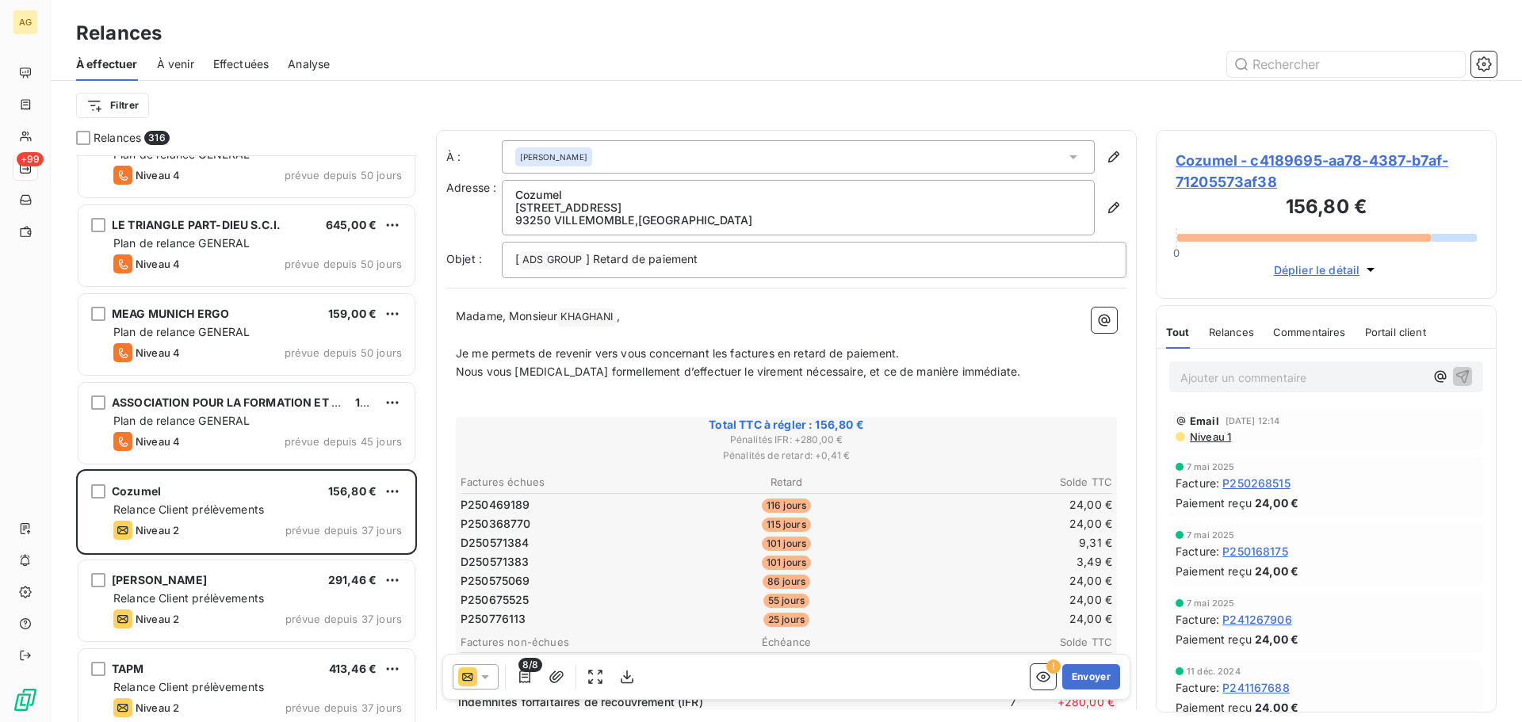
click at [1199, 178] on span "Cozumel - c4189695-aa78-4387-b7af-71205573af38" at bounding box center [1326, 171] width 301 height 43
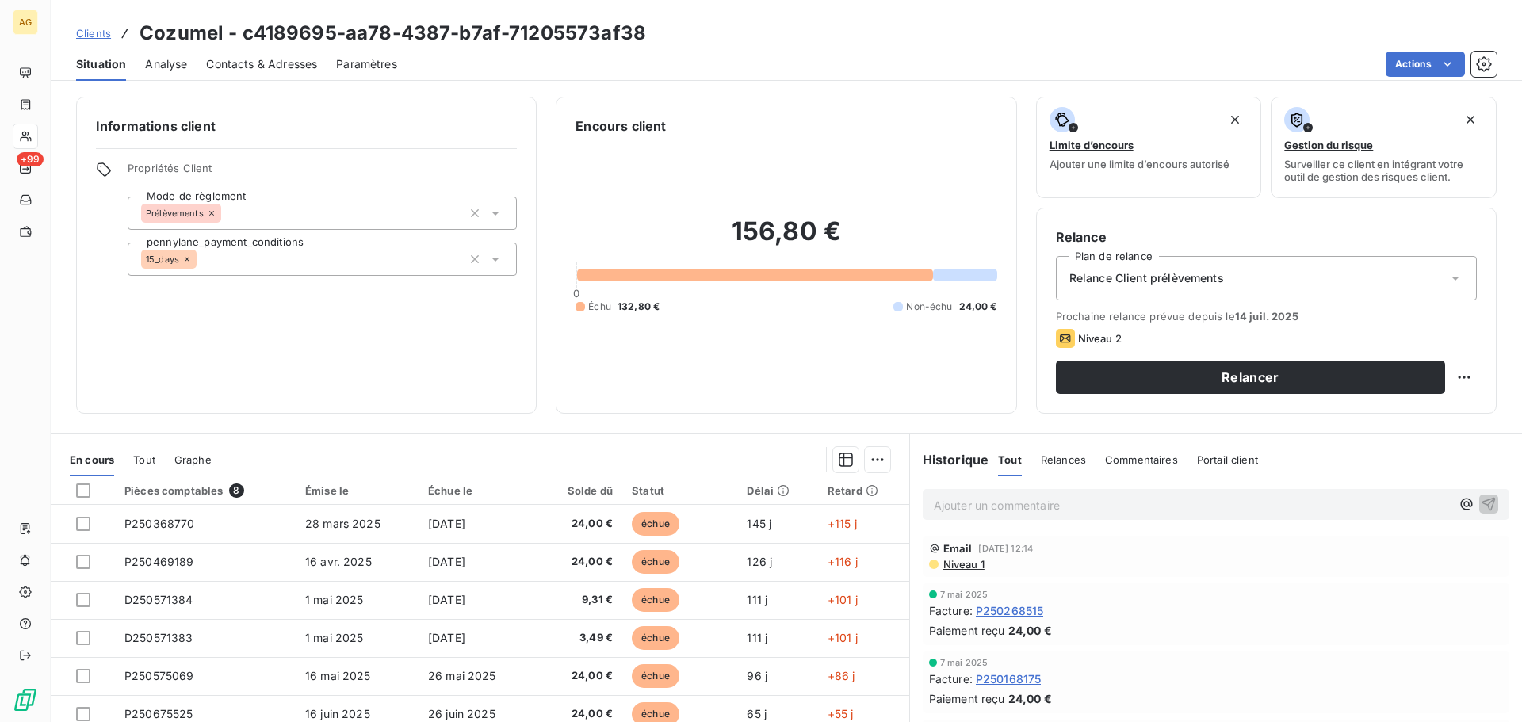
click at [280, 62] on span "Contacts & Adresses" at bounding box center [261, 64] width 111 height 16
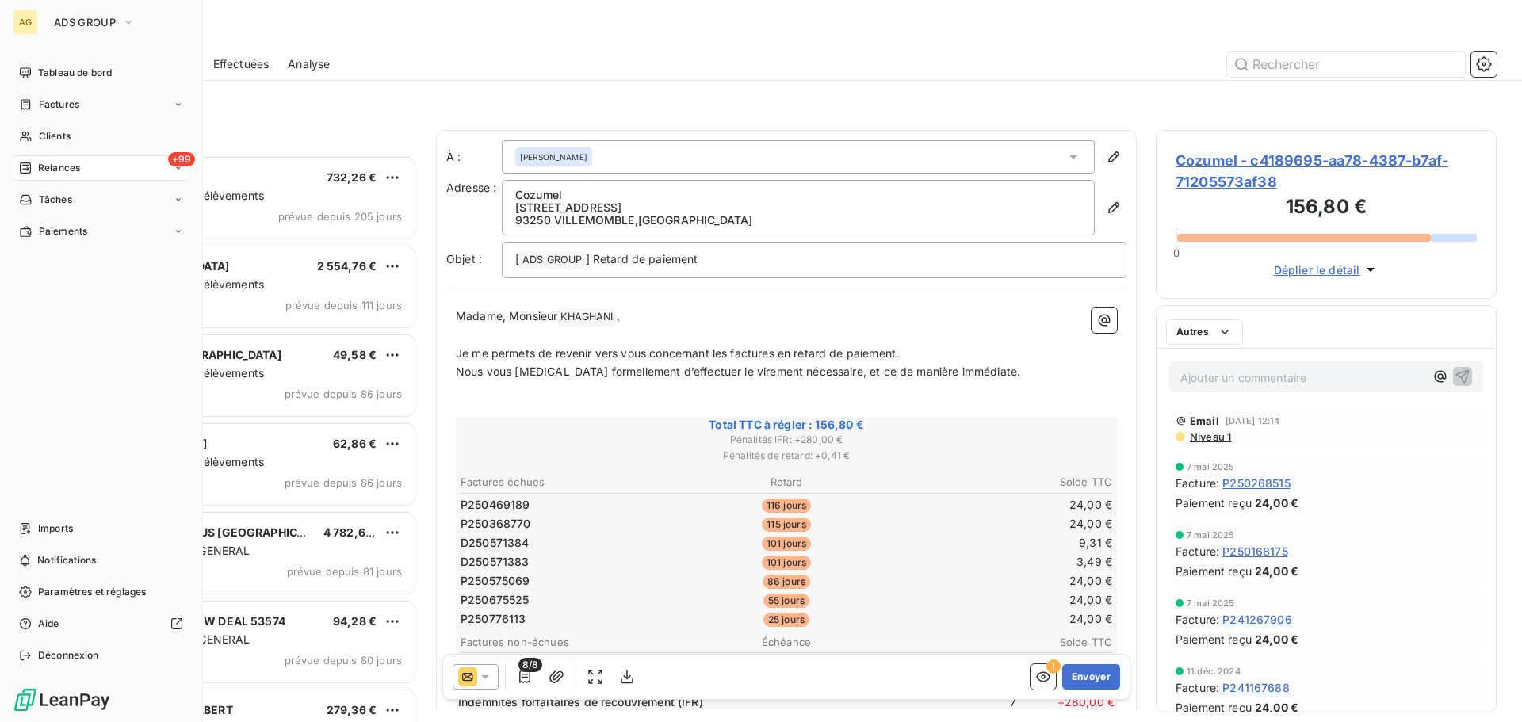
scroll to position [555, 329]
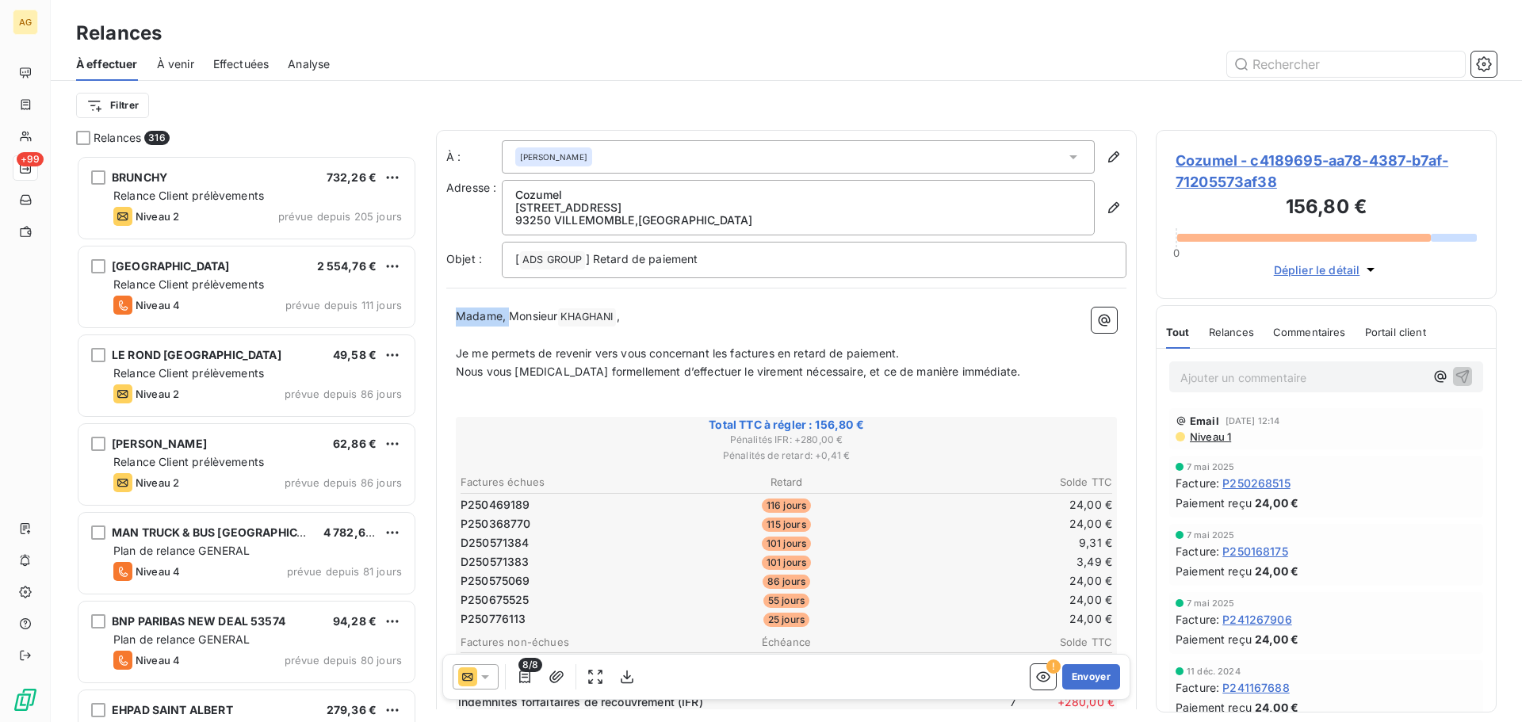
drag, startPoint x: 507, startPoint y: 317, endPoint x: 439, endPoint y: 320, distance: 68.2
click at [439, 320] on div "À : [PERSON_NAME] Adresse : Cozumel [STREET_ADDRESS] Objet : [ ADS GROUP ﻿ ] Re…" at bounding box center [786, 546] width 701 height 833
click at [1104, 679] on button "Envoyer" at bounding box center [1091, 676] width 58 height 25
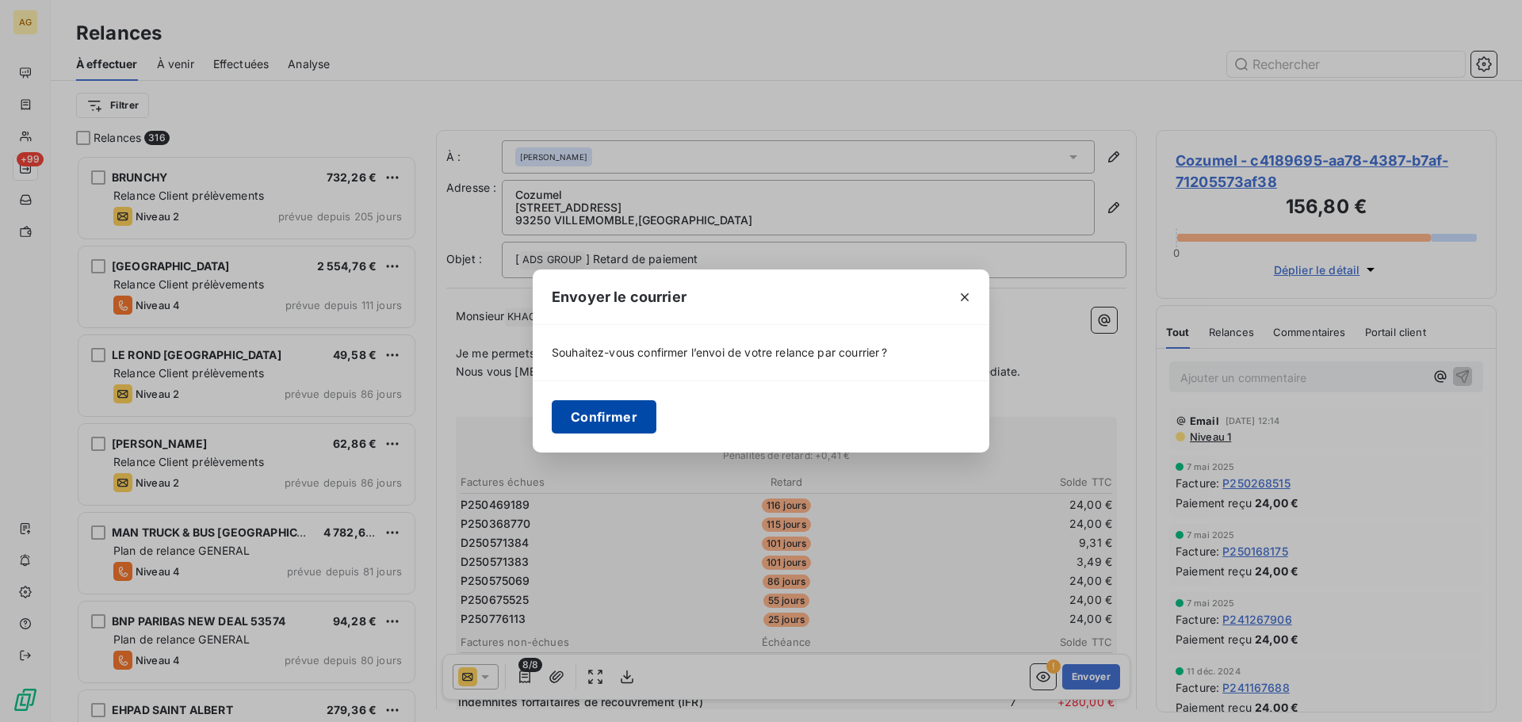
drag, startPoint x: 591, startPoint y: 417, endPoint x: 587, endPoint y: 424, distance: 8.2
click at [587, 424] on button "Confirmer" at bounding box center [604, 416] width 105 height 33
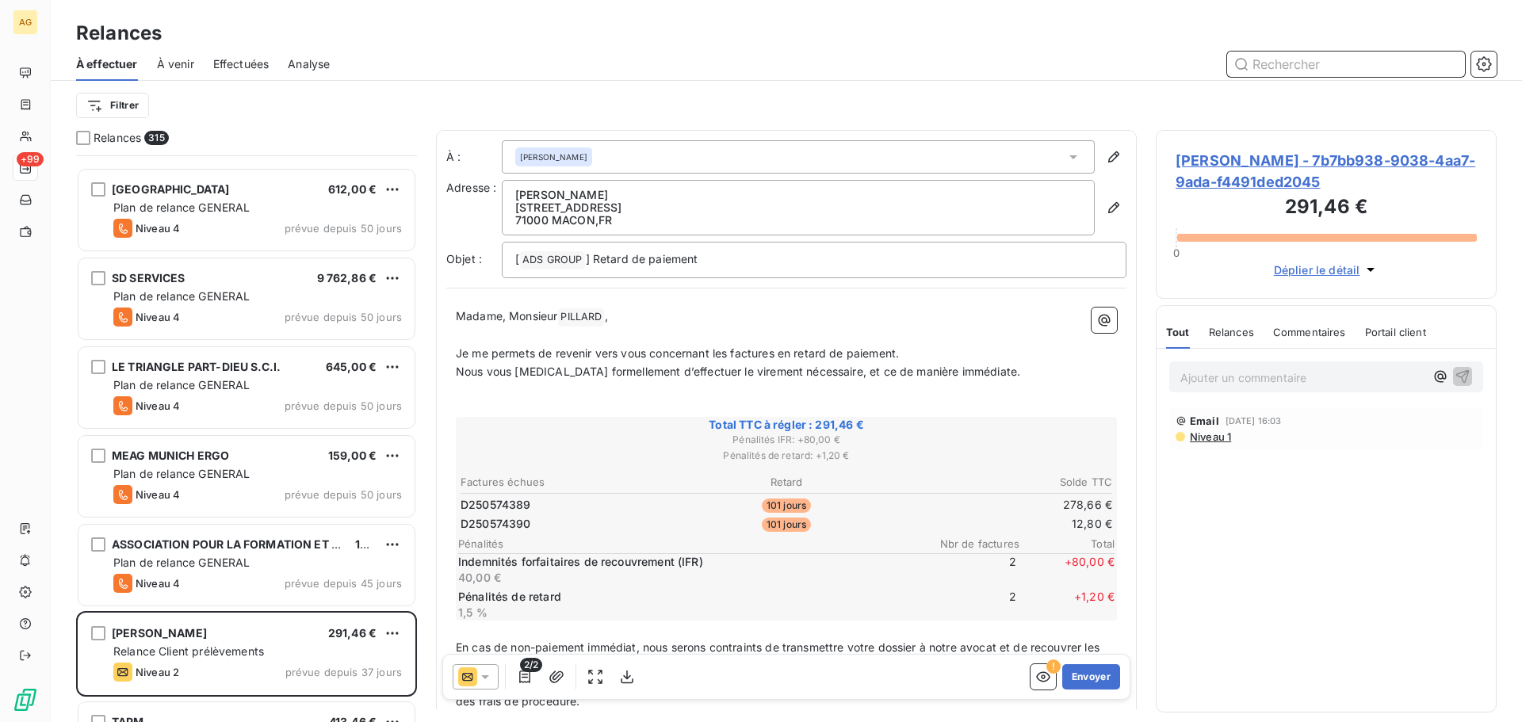
scroll to position [2617, 0]
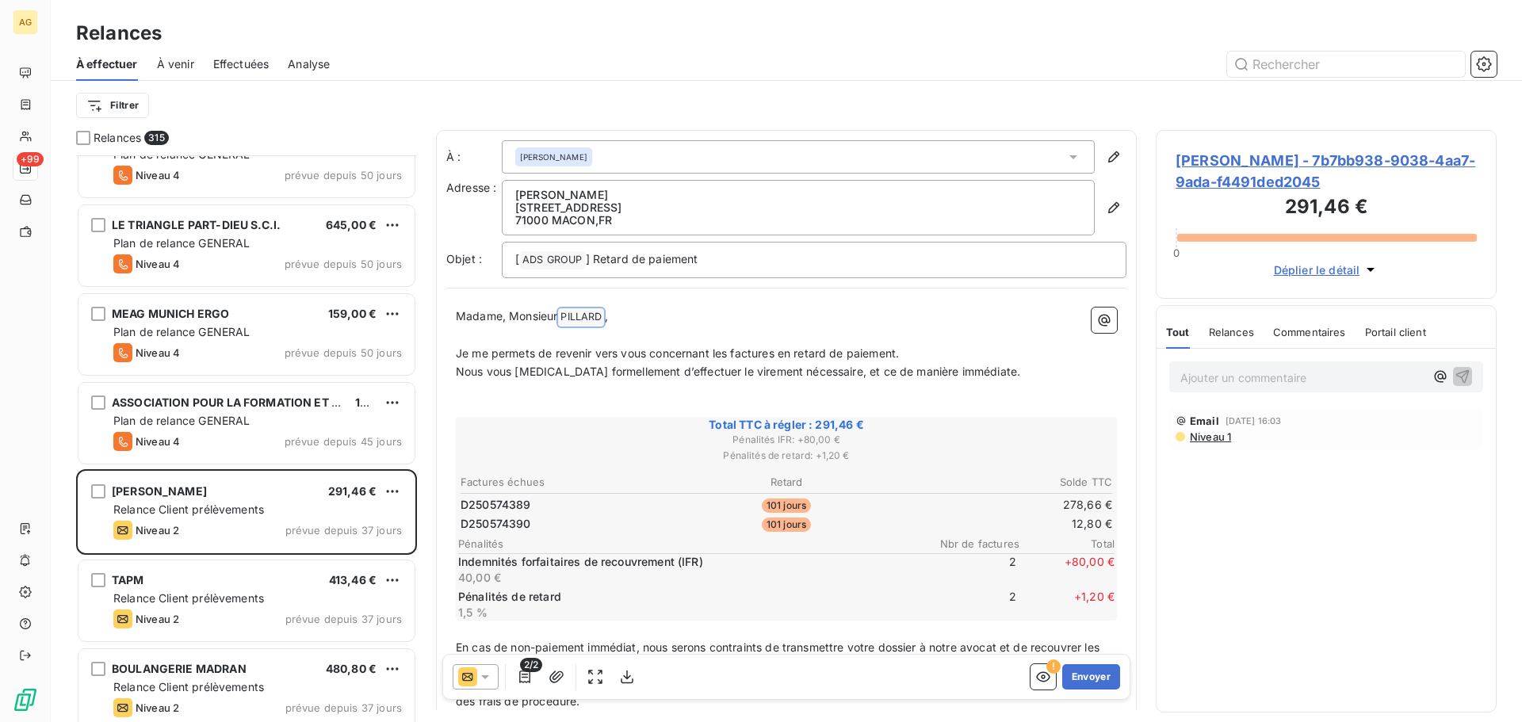
drag, startPoint x: 561, startPoint y: 323, endPoint x: 539, endPoint y: 327, distance: 21.6
click at [539, 327] on div "Madame, Monsieur [PERSON_NAME] ﻿ , ﻿ Je me permets de revenir vers vous concern…" at bounding box center [786, 556] width 661 height 496
click at [549, 315] on span "Madame, Monsieur" at bounding box center [506, 315] width 101 height 13
drag, startPoint x: 561, startPoint y: 316, endPoint x: 503, endPoint y: 323, distance: 58.4
click at [503, 323] on p "Madame, Monsieur [PERSON_NAME] ﻿ ," at bounding box center [786, 317] width 661 height 19
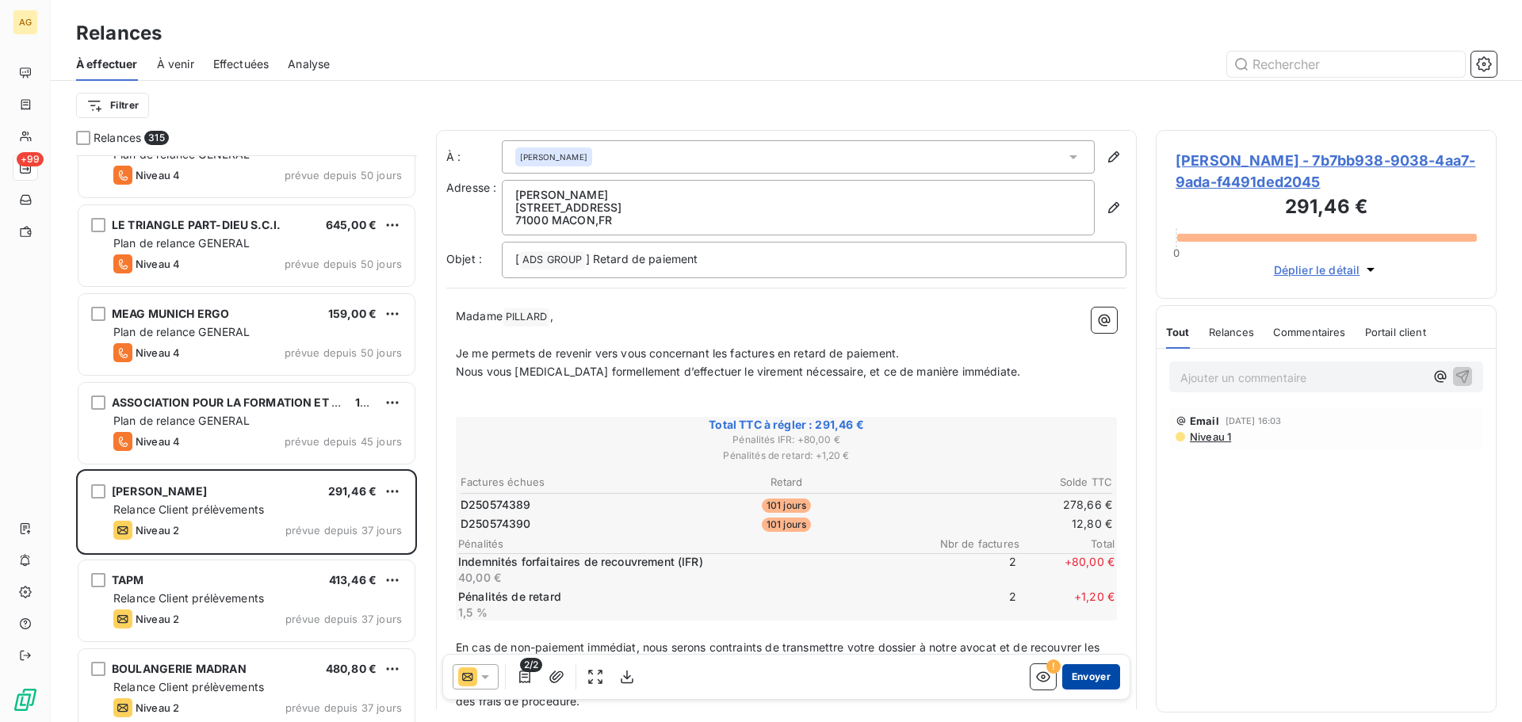
click at [1081, 671] on button "Envoyer" at bounding box center [1091, 676] width 58 height 25
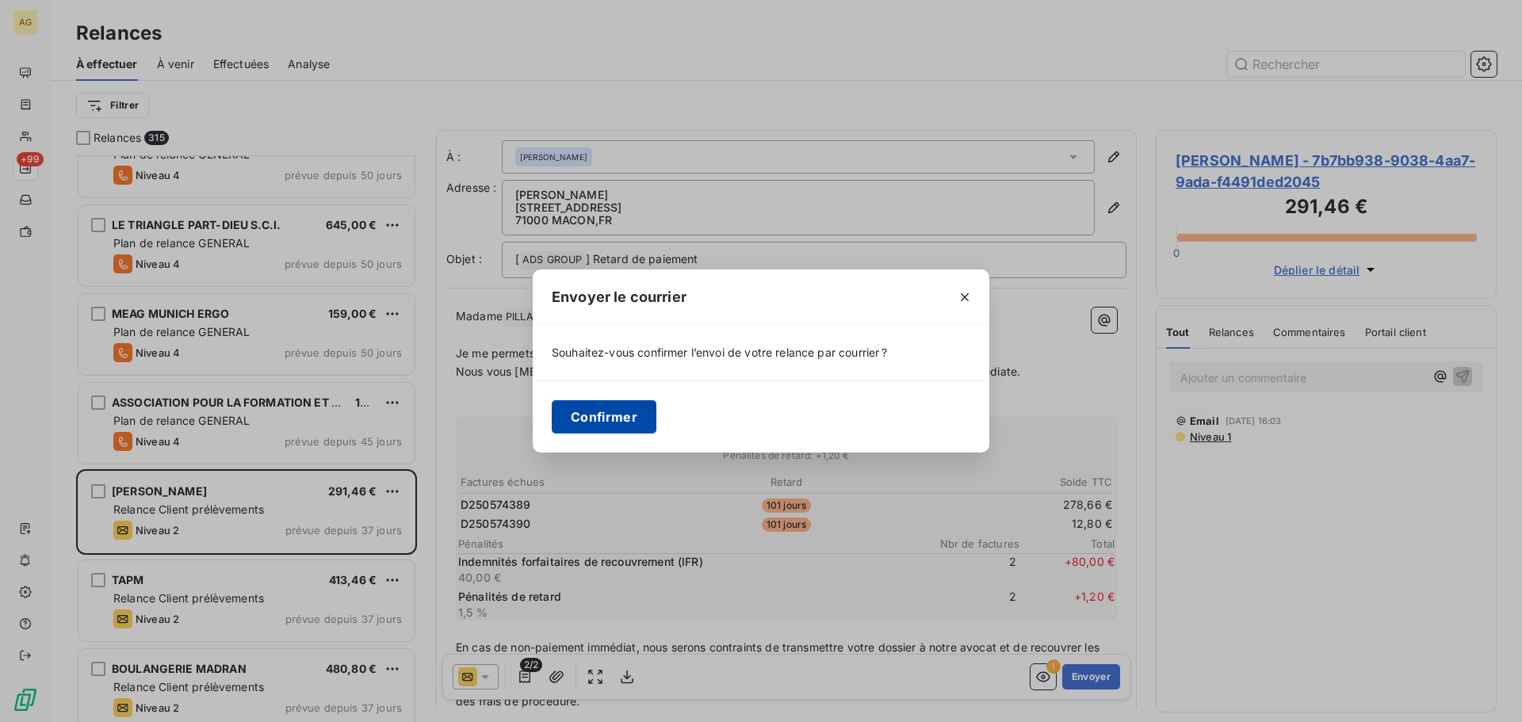
click at [618, 431] on button "Confirmer" at bounding box center [604, 416] width 105 height 33
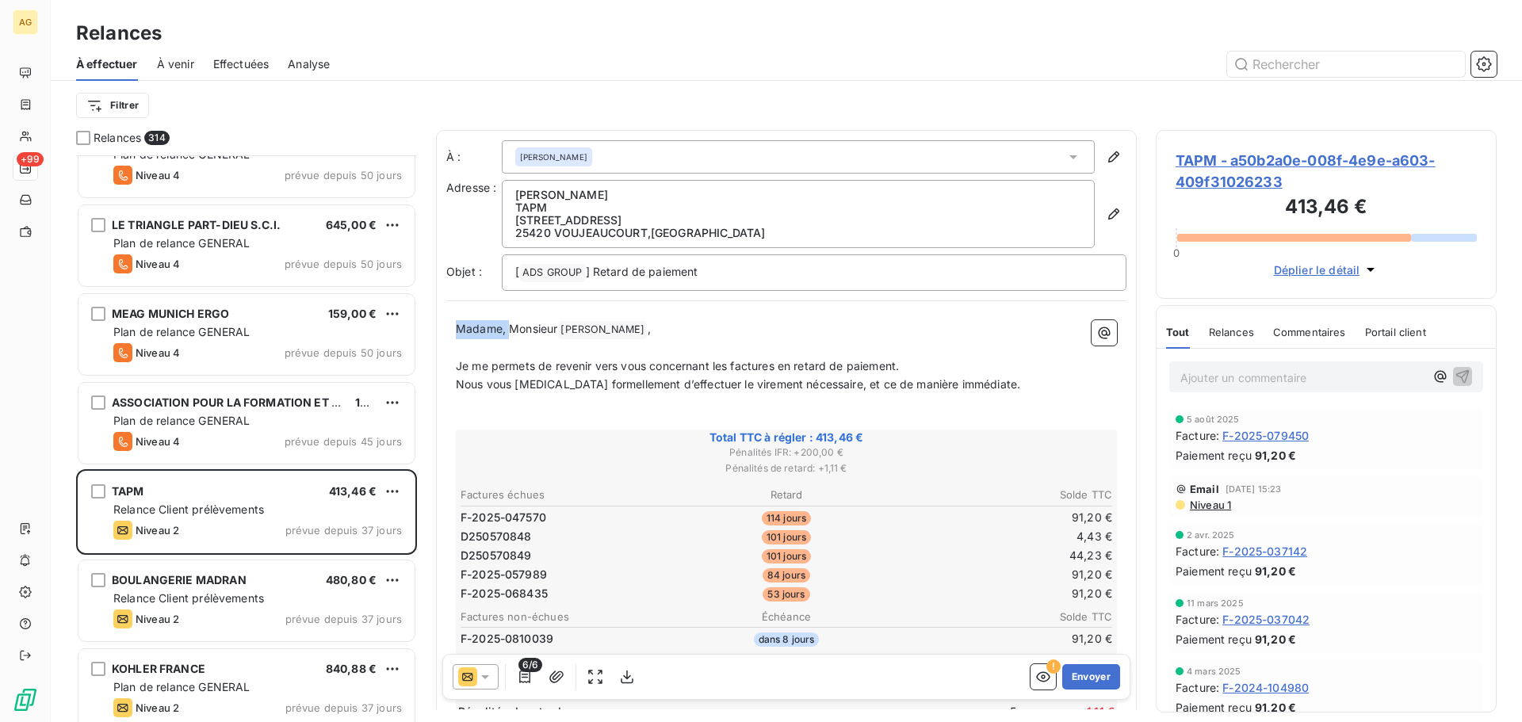
drag, startPoint x: 507, startPoint y: 328, endPoint x: 434, endPoint y: 333, distance: 73.1
click at [434, 333] on div "Relances 314 [GEOGRAPHIC_DATA] 612,00 € Plan de relance GENERAL Niveau 4 prévue…" at bounding box center [787, 426] width 1472 height 592
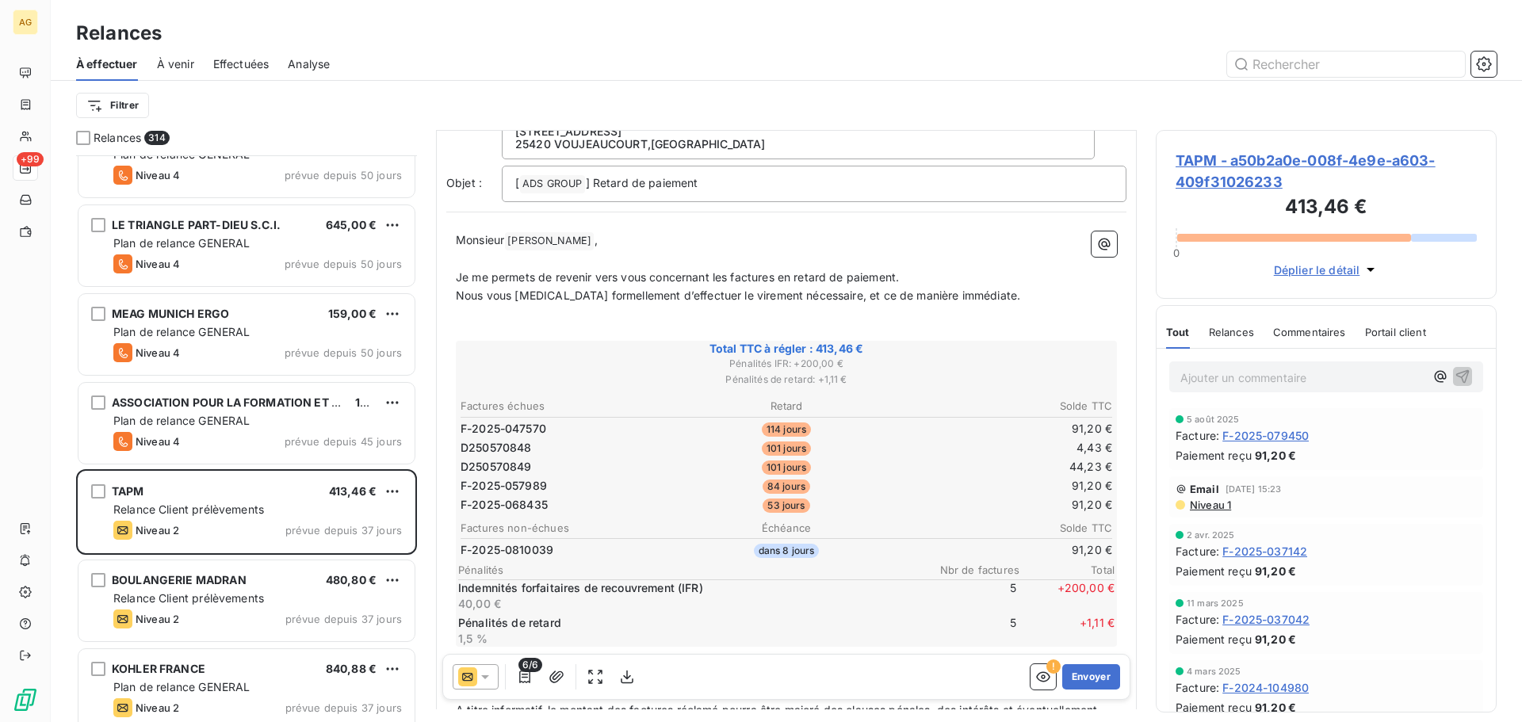
scroll to position [161, 0]
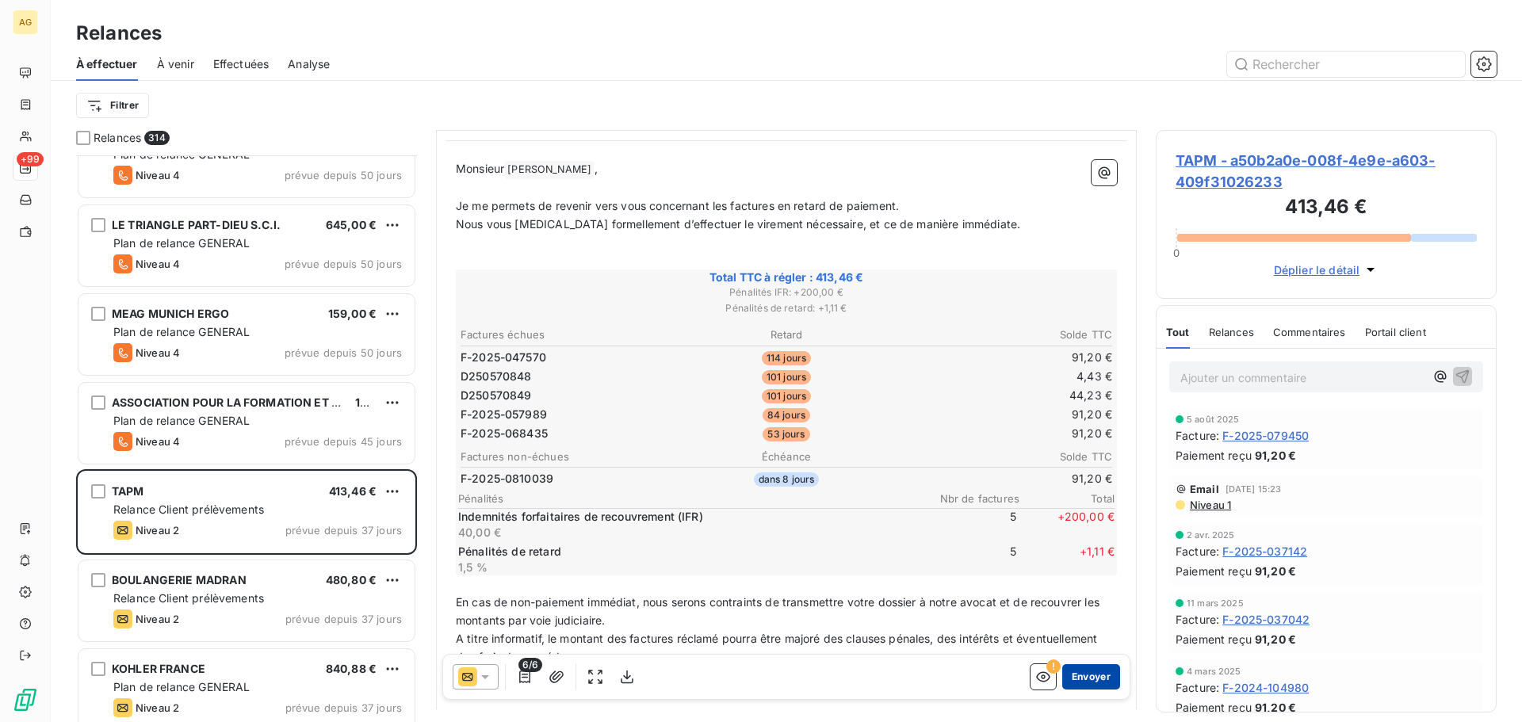
click at [1084, 681] on button "Envoyer" at bounding box center [1091, 676] width 58 height 25
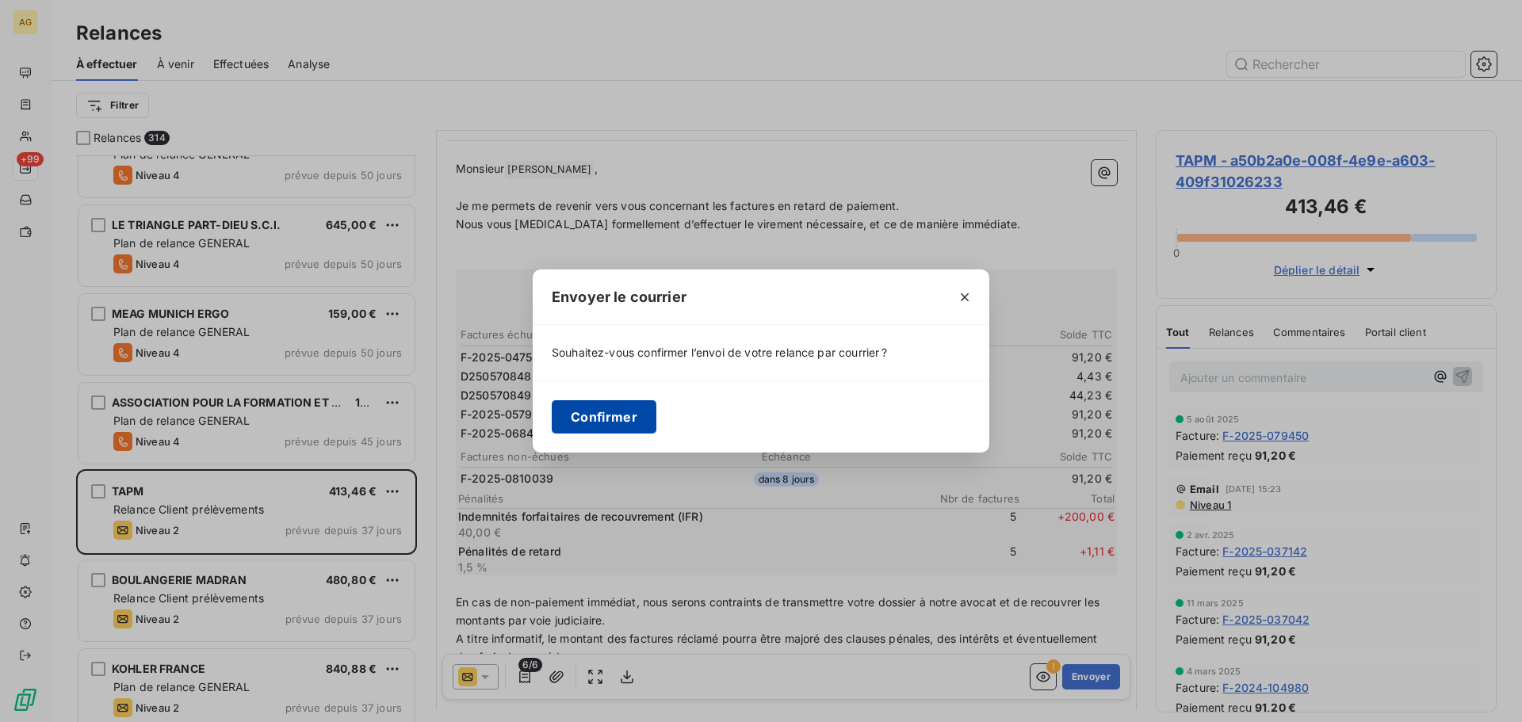
click at [563, 413] on button "Confirmer" at bounding box center [604, 416] width 105 height 33
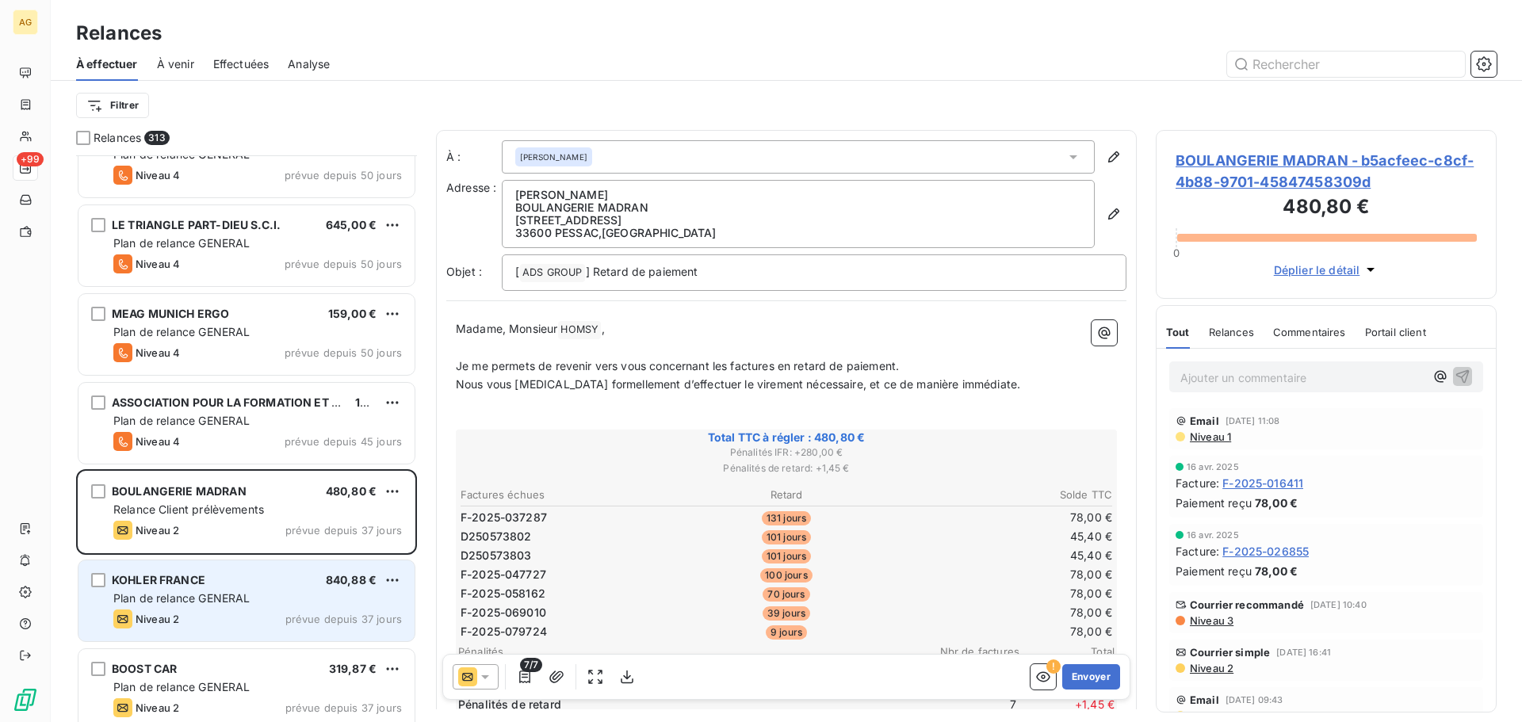
click at [185, 588] on div "KOHLER FRANCE" at bounding box center [159, 580] width 94 height 16
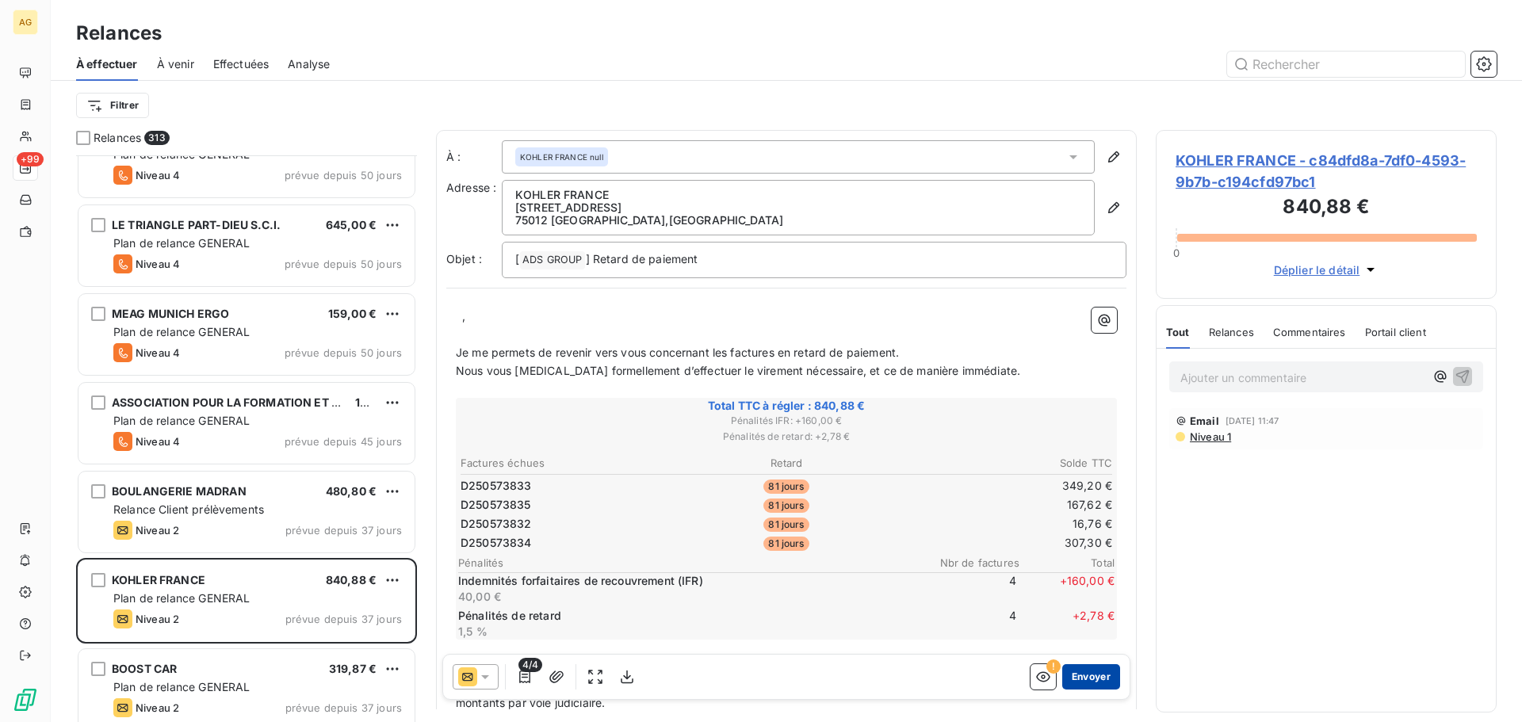
click at [1094, 683] on button "Envoyer" at bounding box center [1091, 676] width 58 height 25
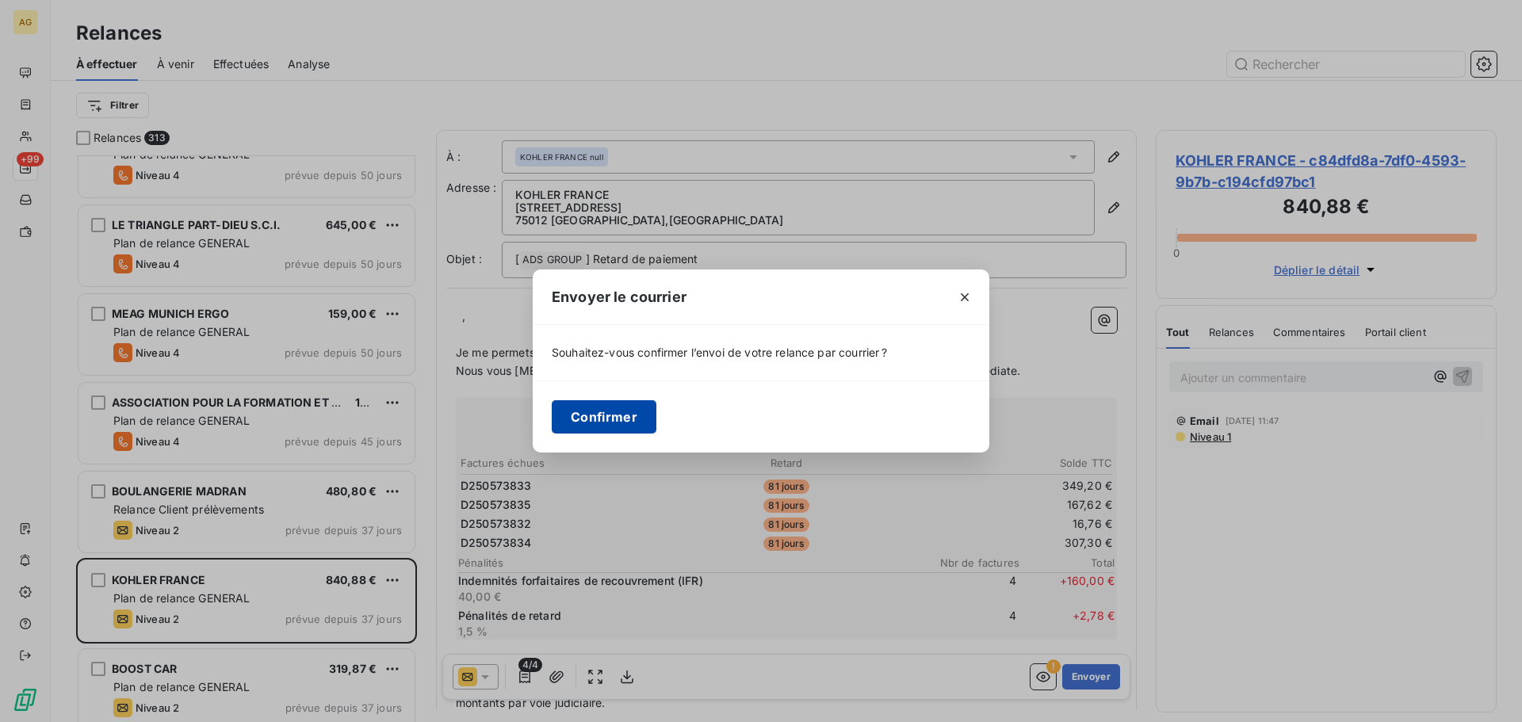
click at [623, 411] on button "Confirmer" at bounding box center [604, 416] width 105 height 33
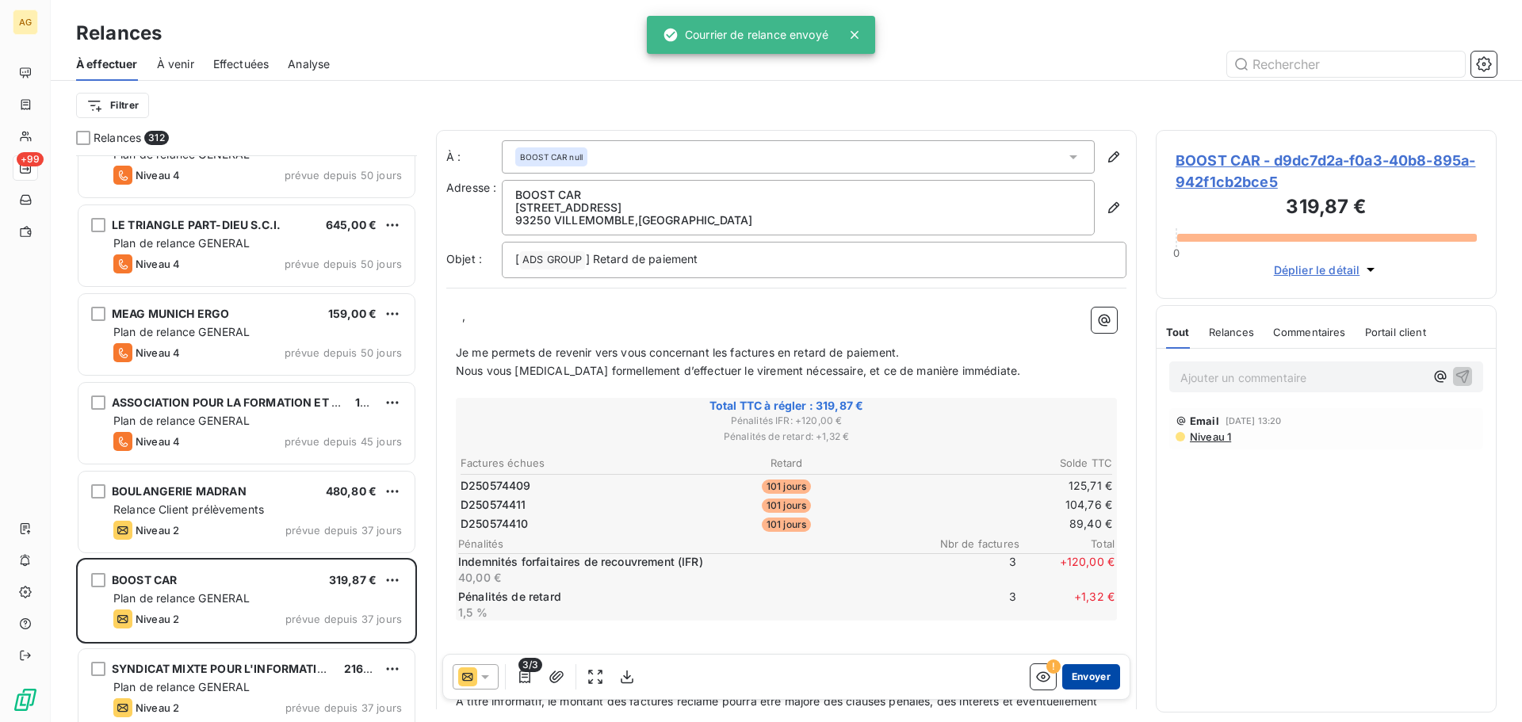
click at [1081, 679] on button "Envoyer" at bounding box center [1091, 676] width 58 height 25
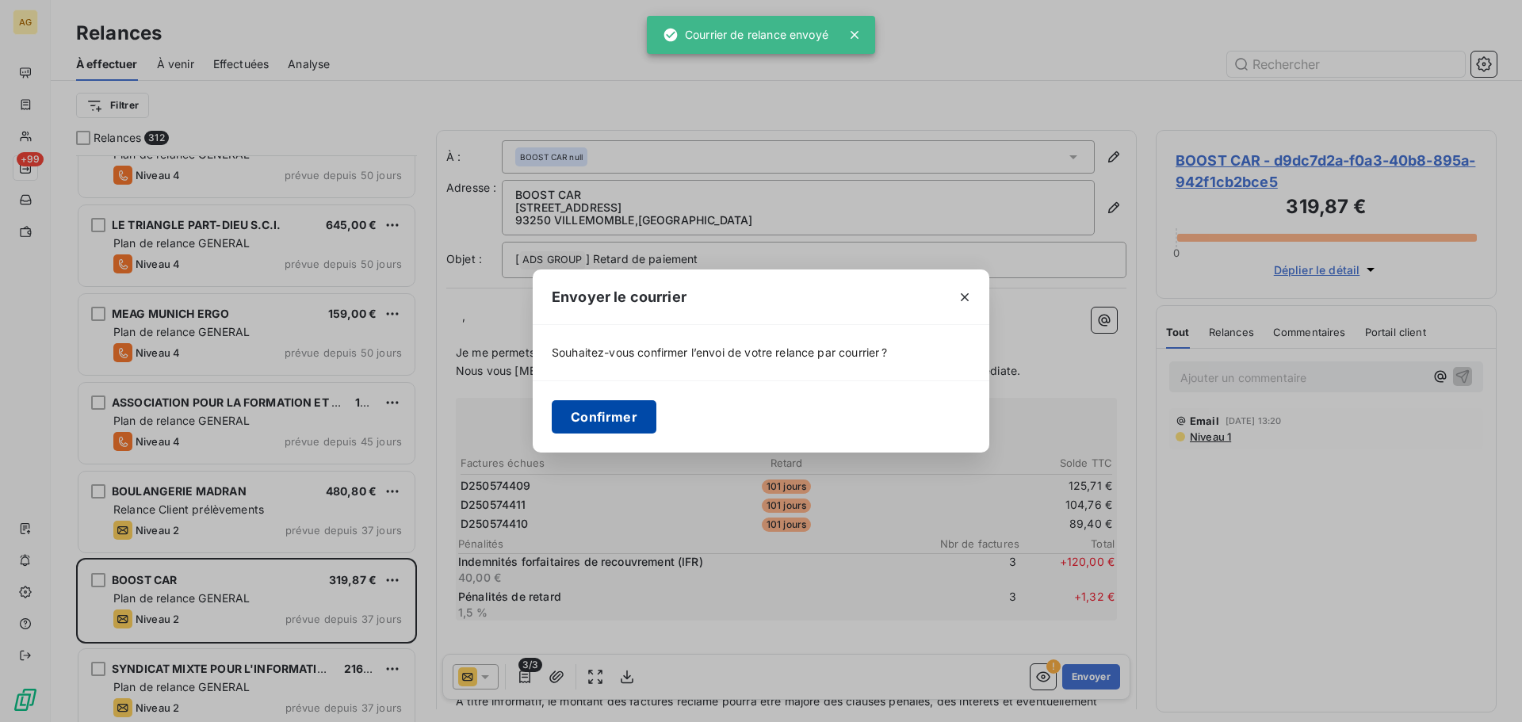
click at [591, 426] on button "Confirmer" at bounding box center [604, 416] width 105 height 33
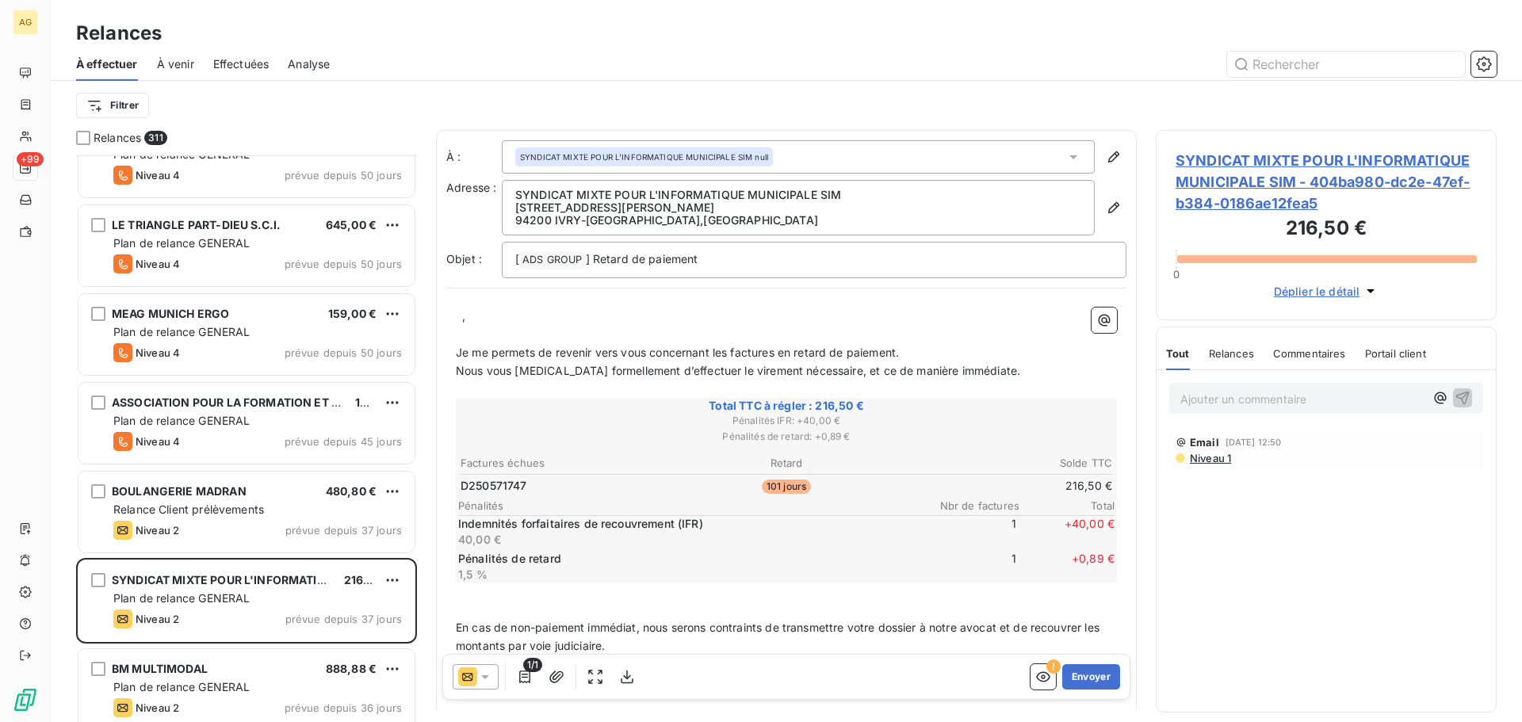
click at [485, 322] on p "﻿ ﻿ , ﻿ ﻿" at bounding box center [786, 317] width 661 height 18
click at [725, 350] on span "Je me permets de revenir vers vous concernant les factures en retard de paiemen…" at bounding box center [677, 352] width 443 height 13
click at [1081, 679] on button "Envoyer" at bounding box center [1091, 676] width 58 height 25
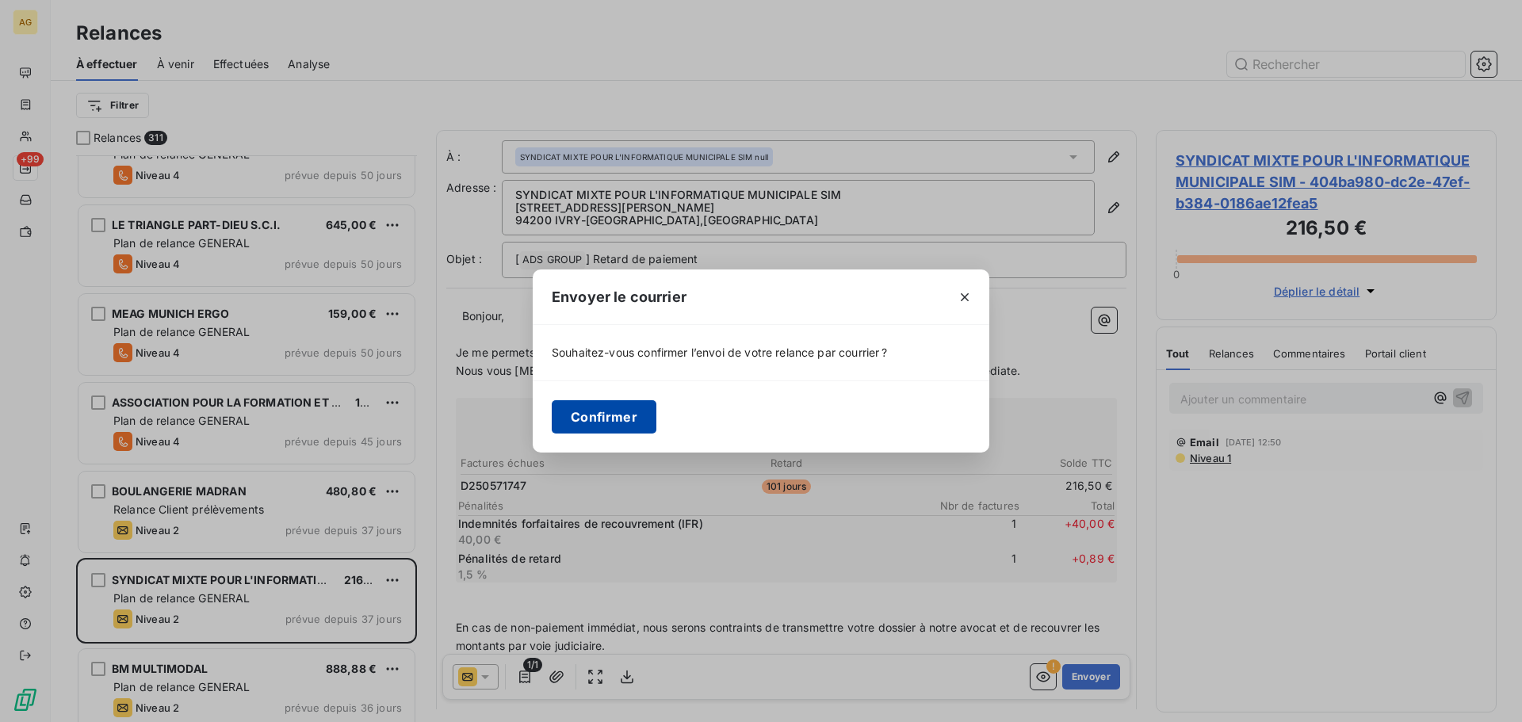
click at [574, 408] on button "Confirmer" at bounding box center [604, 416] width 105 height 33
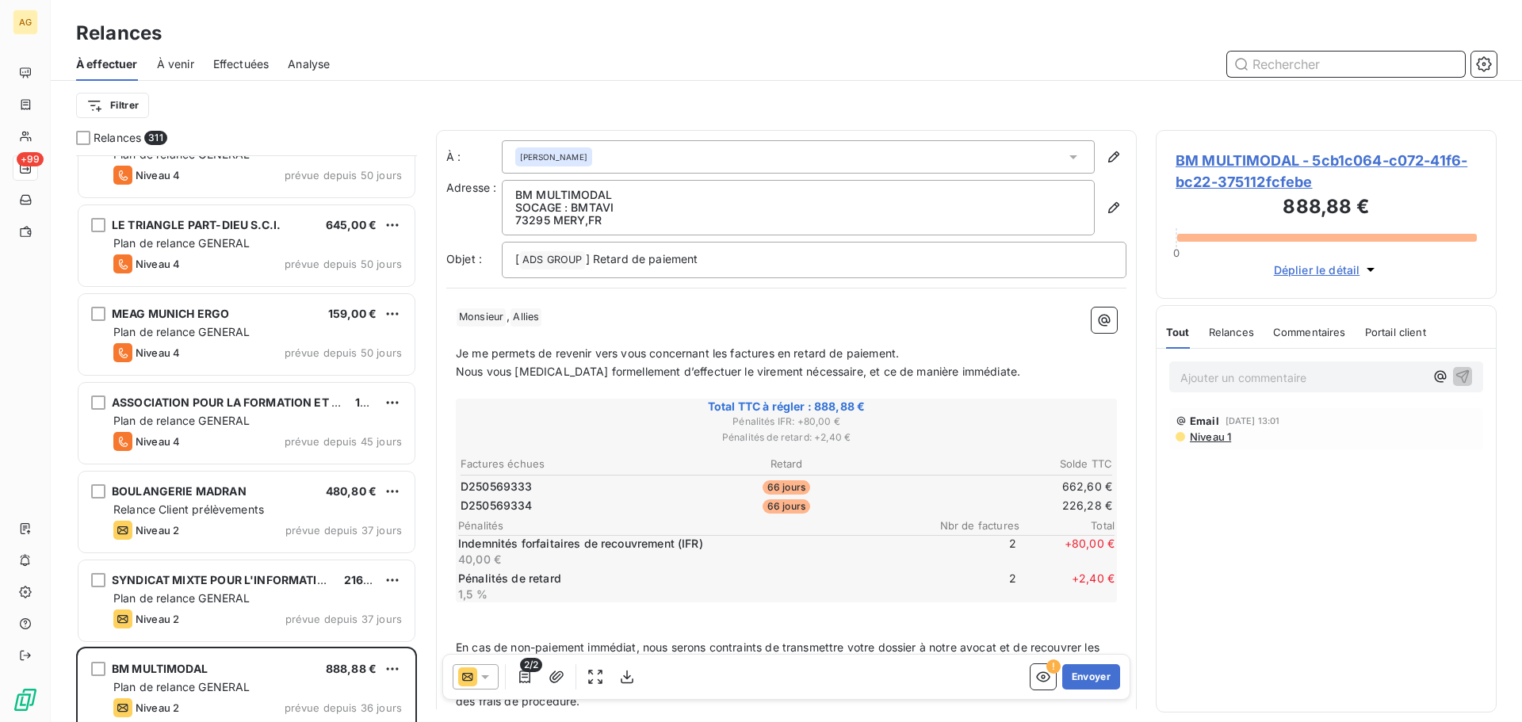
click at [1270, 65] on input "text" at bounding box center [1346, 64] width 238 height 25
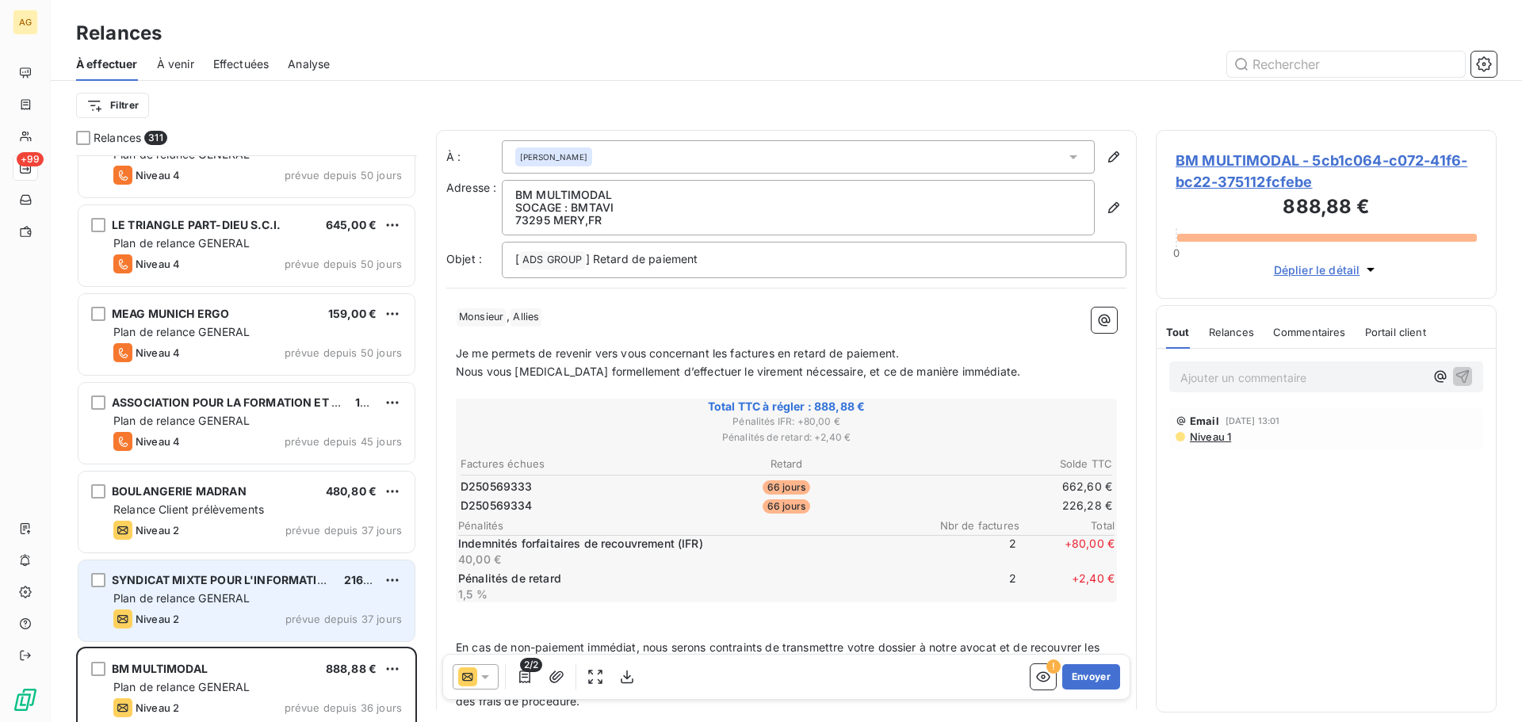
click at [264, 607] on div "SYNDICAT MIXTE POUR L'INFORMATIQUE MUNICIPALE SIM 216,50 € Plan de relance GENE…" at bounding box center [246, 601] width 336 height 81
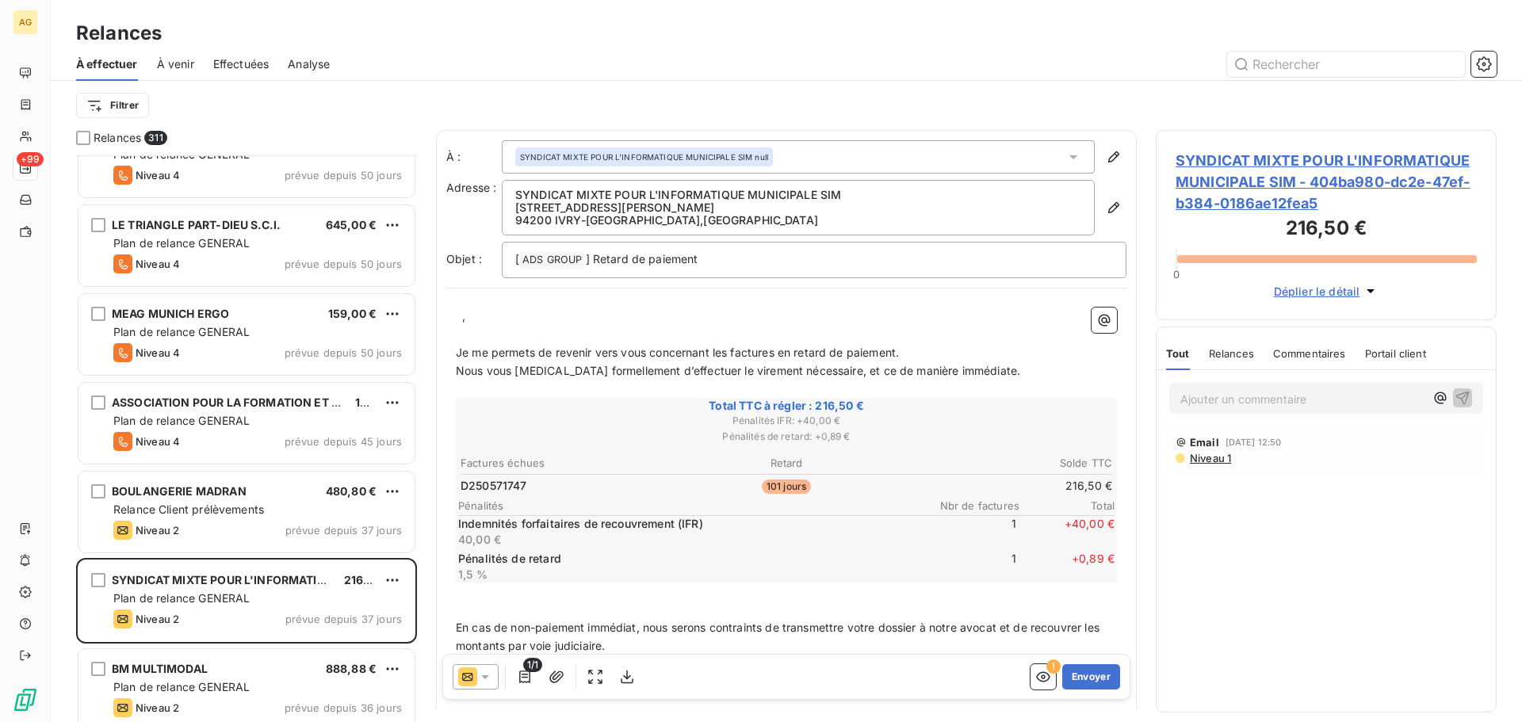
click at [578, 327] on p "﻿" at bounding box center [786, 335] width 661 height 18
click at [472, 320] on p "﻿ ﻿ , ﻿ ﻿" at bounding box center [786, 317] width 661 height 18
click at [729, 349] on span "Je me permets de revenir vers vous concernant les factures en retard de paiemen…" at bounding box center [677, 352] width 443 height 13
click at [1066, 679] on button "Envoyer" at bounding box center [1091, 676] width 58 height 25
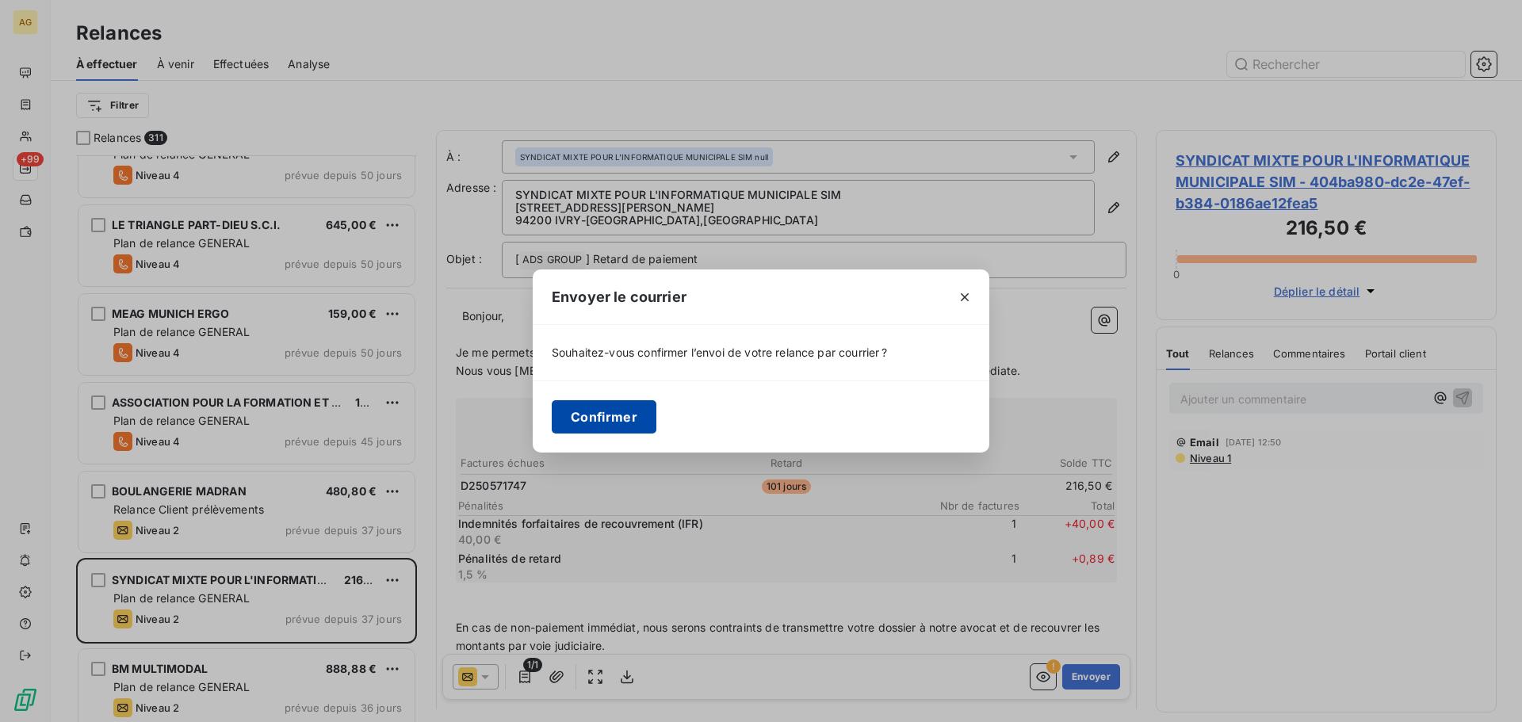
click at [638, 423] on button "Confirmer" at bounding box center [604, 416] width 105 height 33
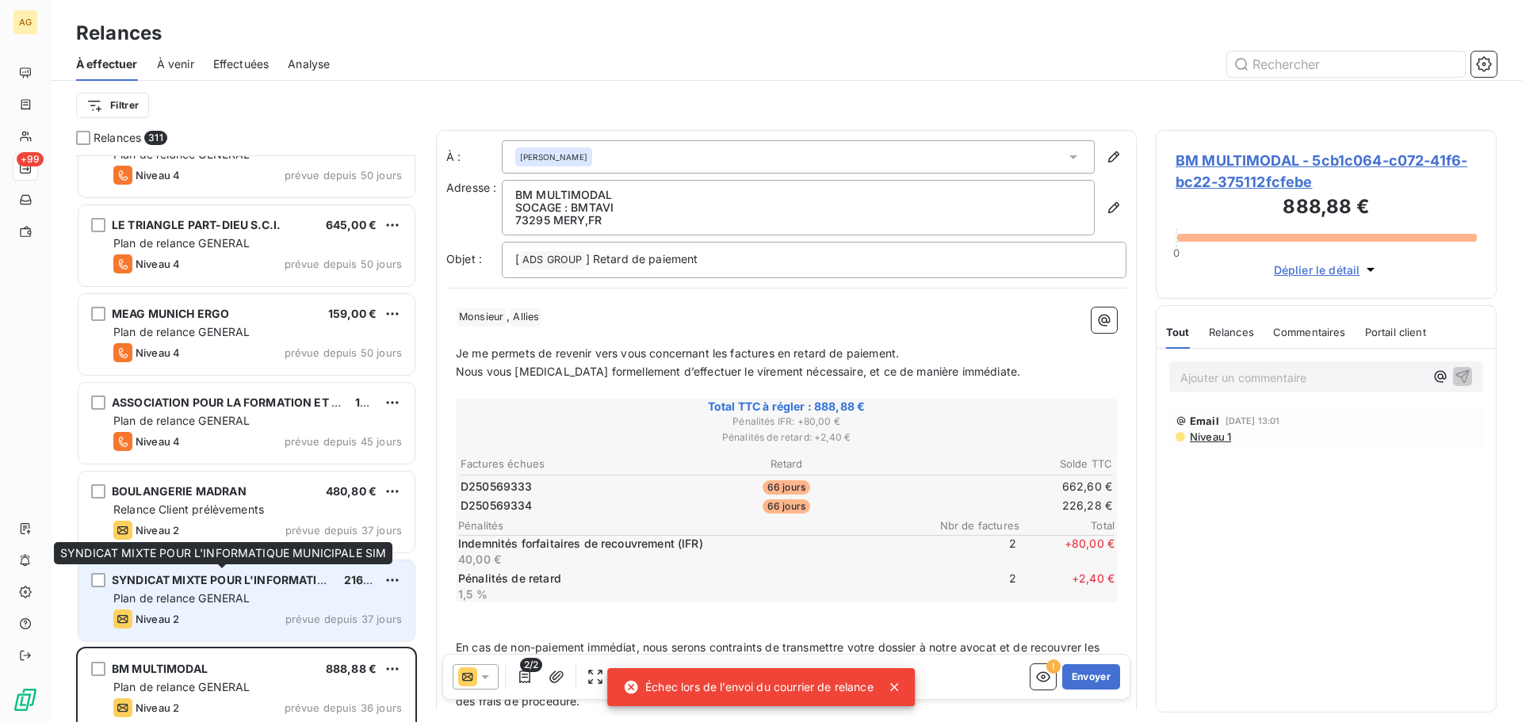
click at [270, 584] on span "SYNDICAT MIXTE POUR L'INFORMATIQUE MUNICIPALE SIM" at bounding box center [274, 579] width 325 height 13
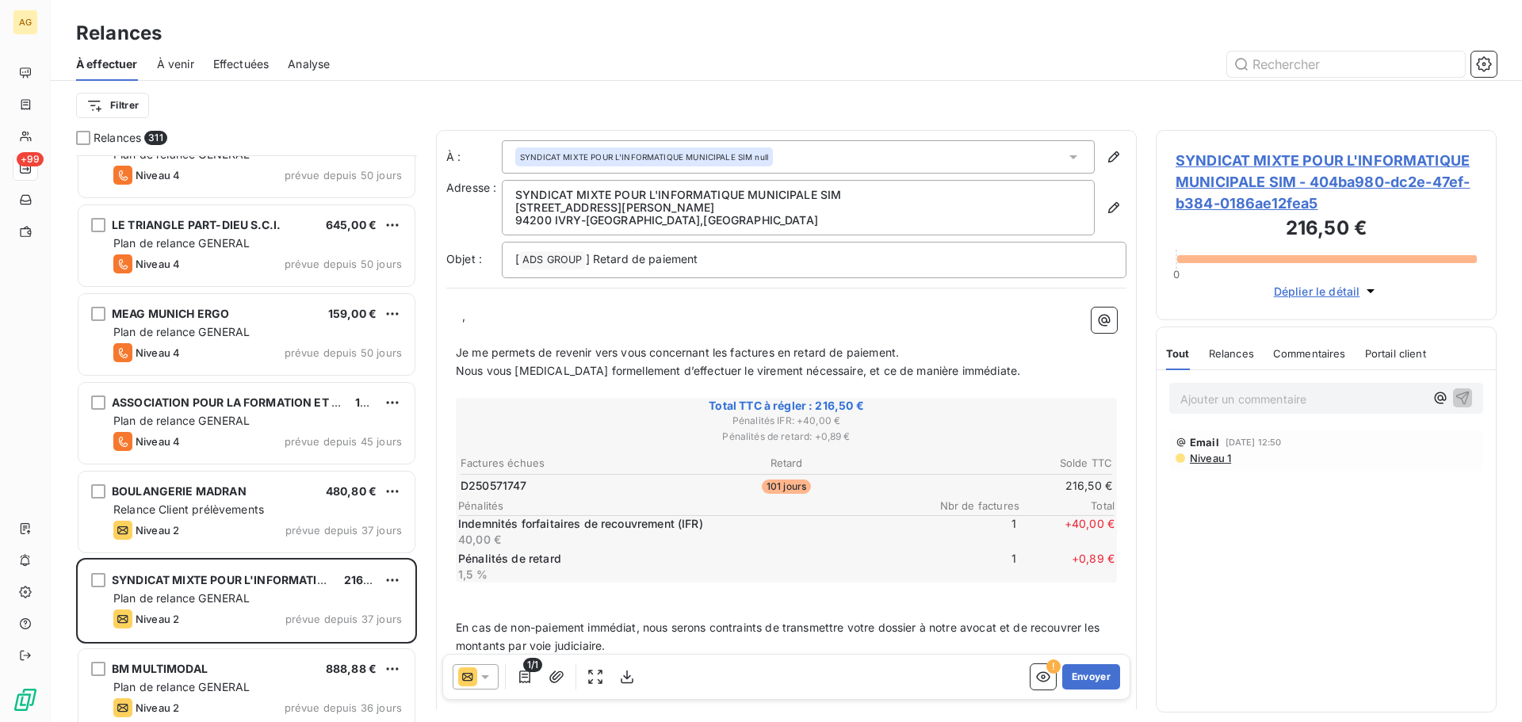
click at [530, 306] on div "﻿ ﻿ , ﻿ ﻿ ﻿ Je me permets de revenir vers vous concernant les factures en retar…" at bounding box center [786, 545] width 680 height 495
click at [528, 308] on p "﻿ ﻿ , ﻿ ﻿" at bounding box center [786, 317] width 661 height 18
click at [1275, 148] on div "SYNDICAT MIXTE POUR L'INFORMATIQUE MUNICIPALE SIM - 404ba980-dc2e-47ef-b384-018…" at bounding box center [1326, 225] width 341 height 190
click at [1272, 168] on span "SYNDICAT MIXTE POUR L'INFORMATIQUE MUNICIPALE SIM - 404ba980-dc2e-47ef-b384-018…" at bounding box center [1326, 182] width 301 height 64
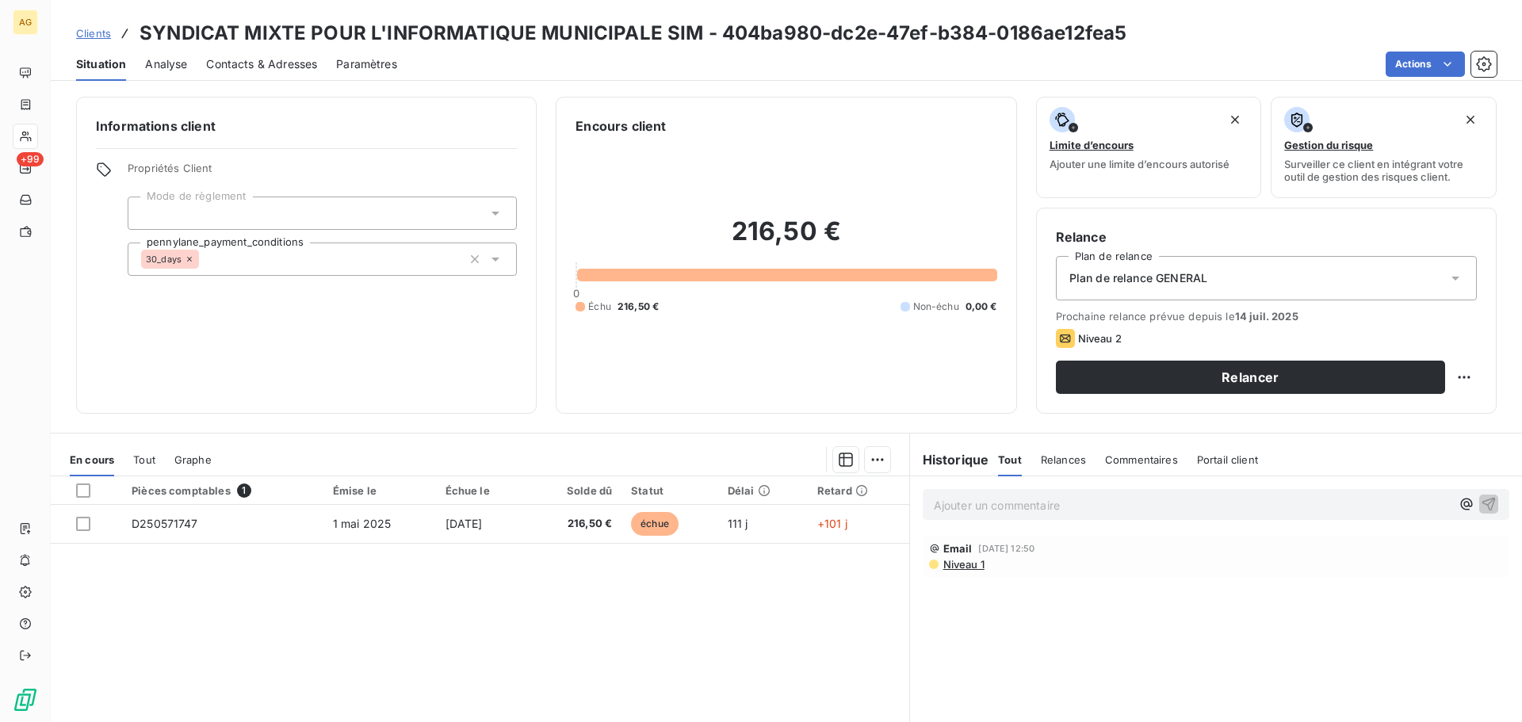
click at [261, 60] on span "Contacts & Adresses" at bounding box center [261, 64] width 111 height 16
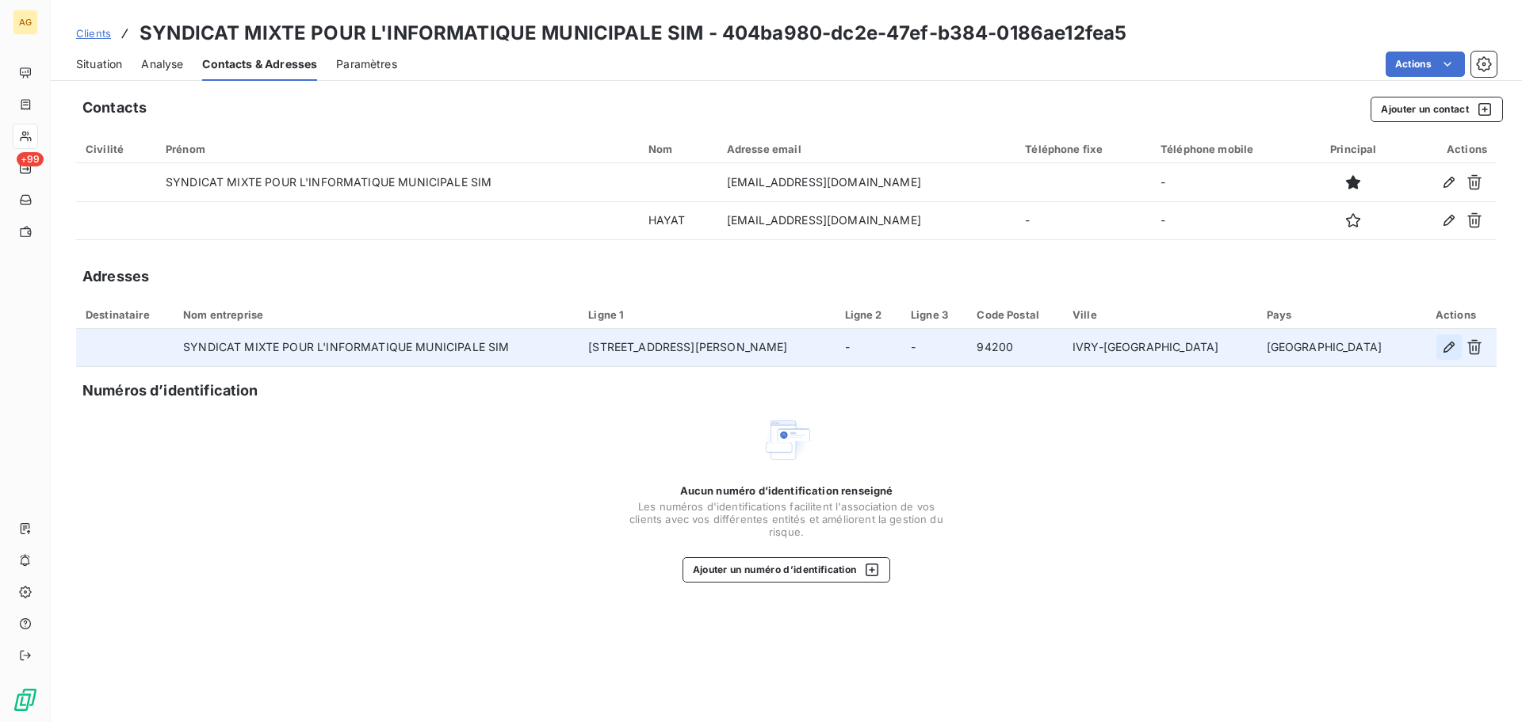
click at [1444, 348] on icon "button" at bounding box center [1449, 347] width 16 height 16
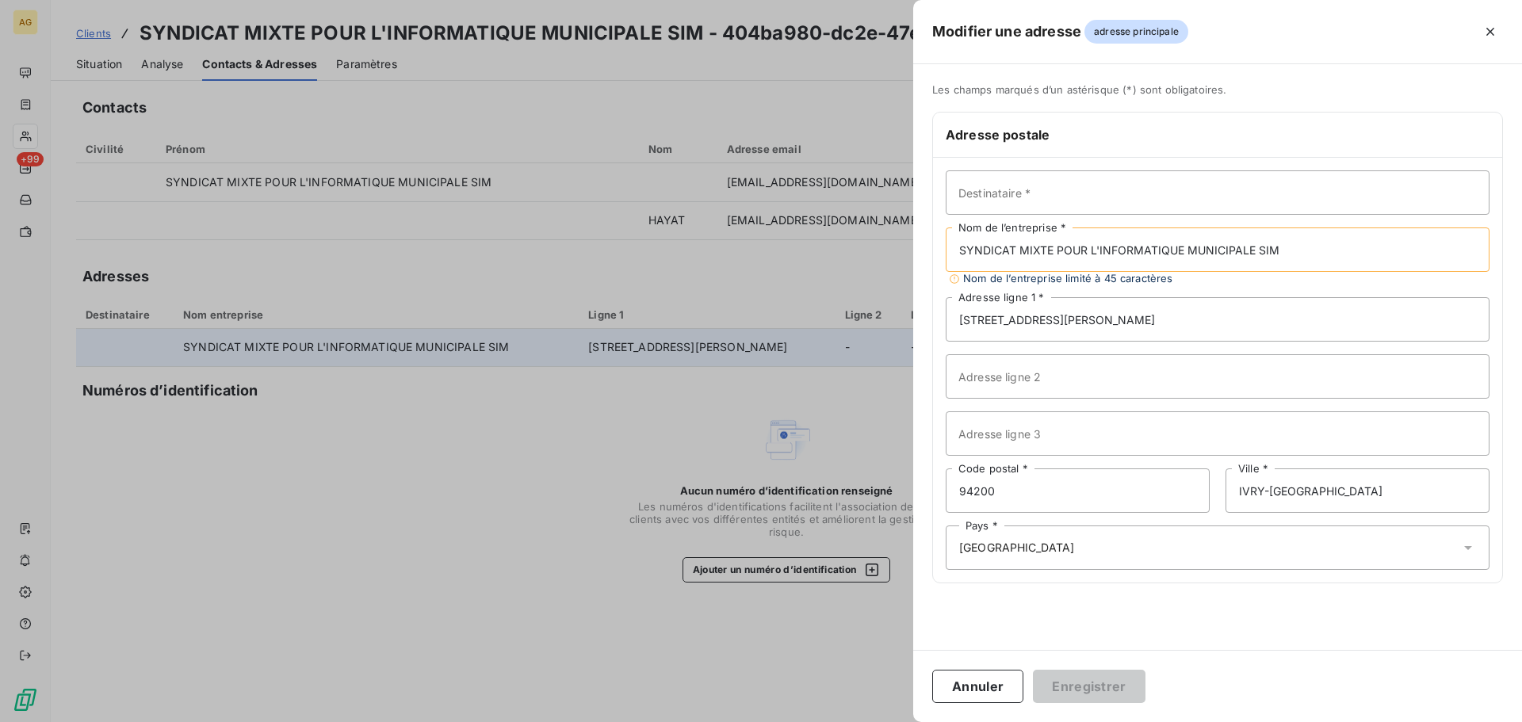
drag, startPoint x: 1279, startPoint y: 246, endPoint x: 947, endPoint y: 263, distance: 331.9
click at [947, 263] on input "SYNDICAT MIXTE POUR L'INFORMATIQUE MUNICIPALE SIM" at bounding box center [1218, 250] width 544 height 44
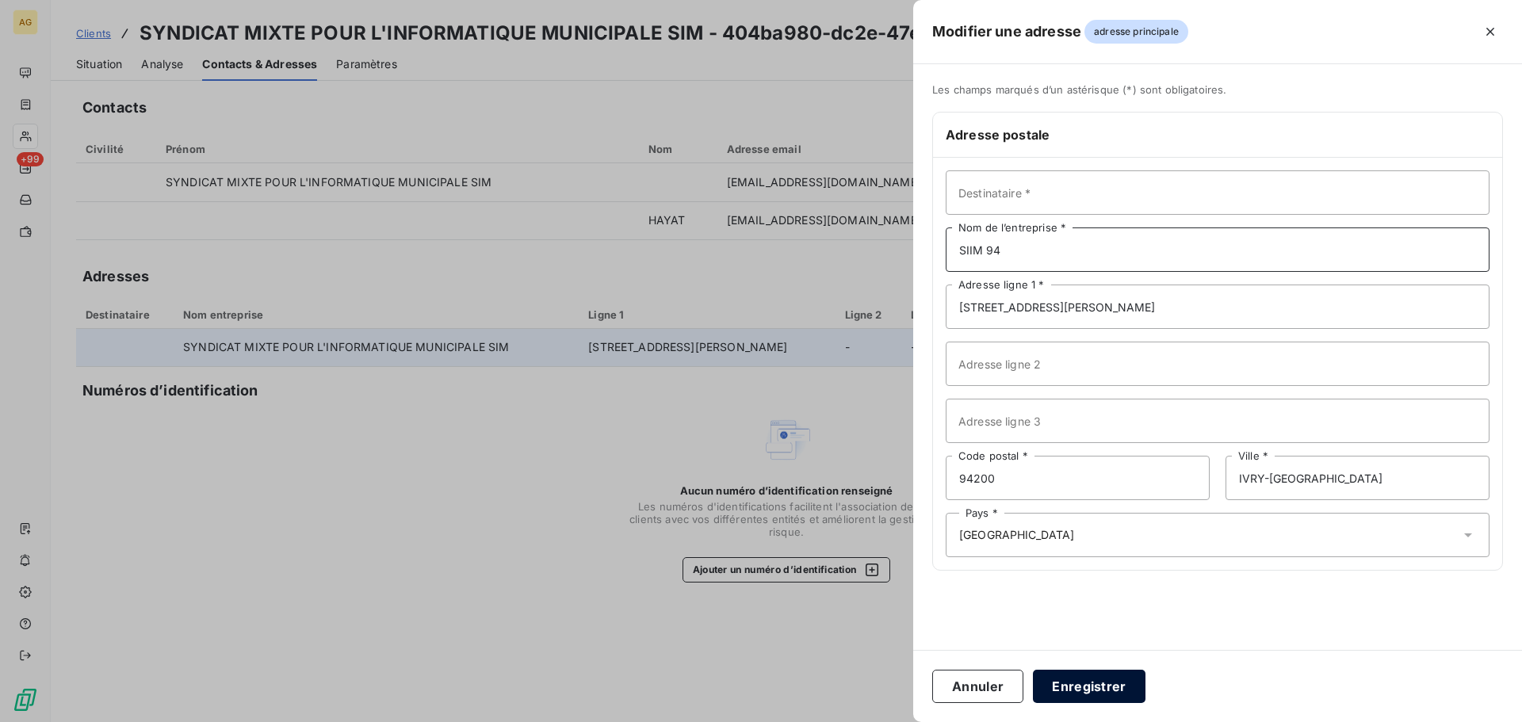
type input "SIIM 94"
click at [1106, 689] on button "Enregistrer" at bounding box center [1089, 686] width 113 height 33
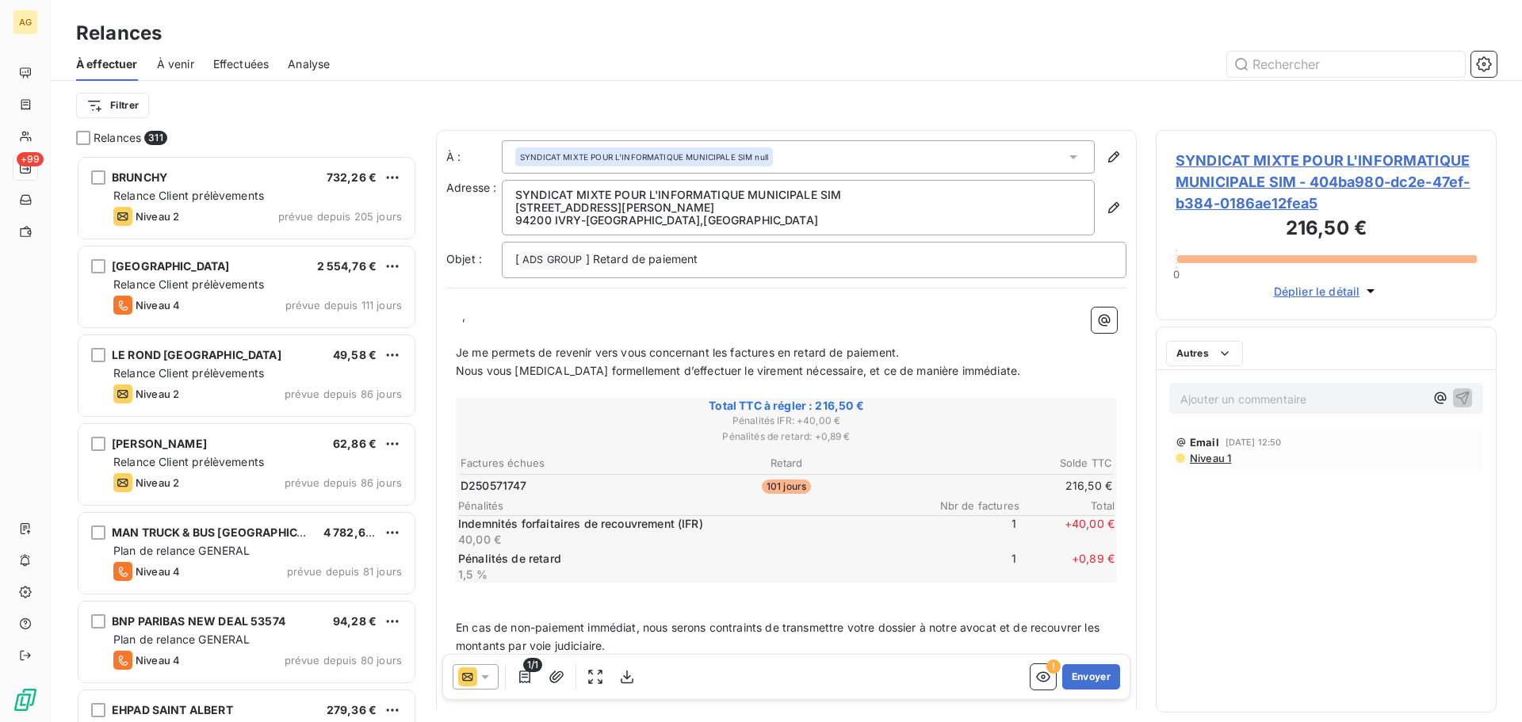
scroll to position [555, 329]
click at [687, 356] on span "Je me permets de revenir vers vous concernant les factures en retard de paiemen…" at bounding box center [677, 352] width 443 height 13
click at [720, 351] on span "Je me permets de revenir vers vous concernant les factures en retard de paiemen…" at bounding box center [677, 352] width 443 height 13
click at [1077, 676] on button "Envoyer" at bounding box center [1091, 676] width 58 height 25
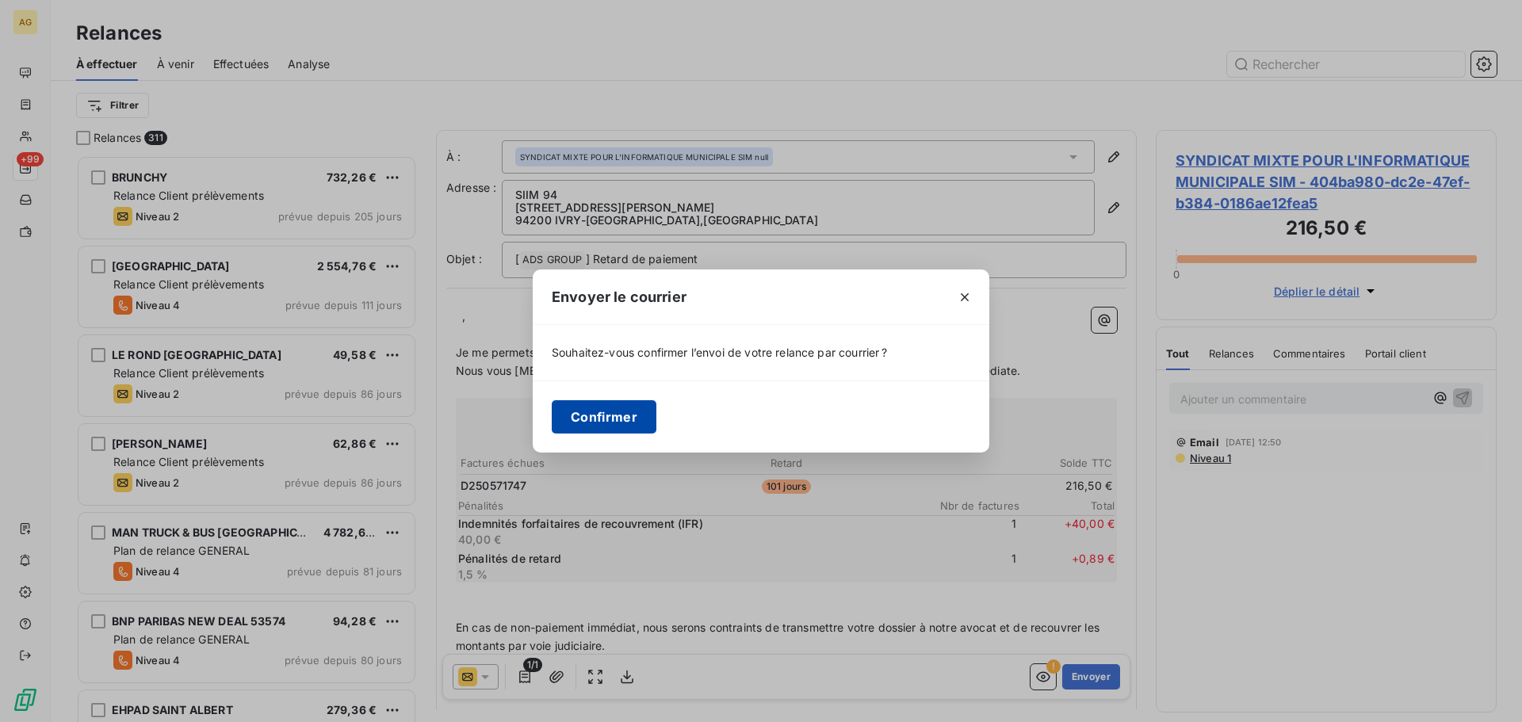
click at [609, 419] on button "Confirmer" at bounding box center [604, 416] width 105 height 33
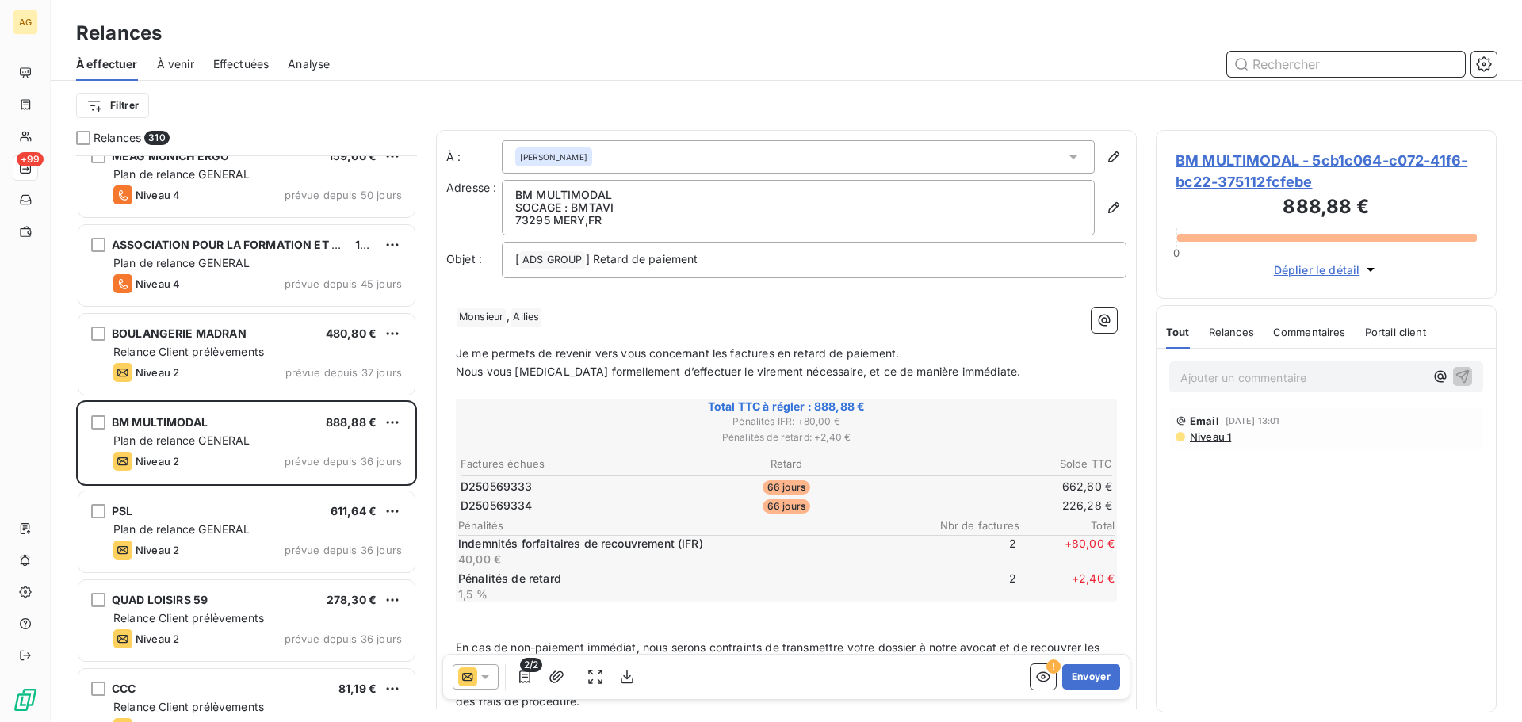
scroll to position [2776, 0]
click at [1240, 171] on span "BM MULTIMODAL - 5cb1c064-c072-41f6-bc22-375112fcfebe" at bounding box center [1326, 171] width 301 height 43
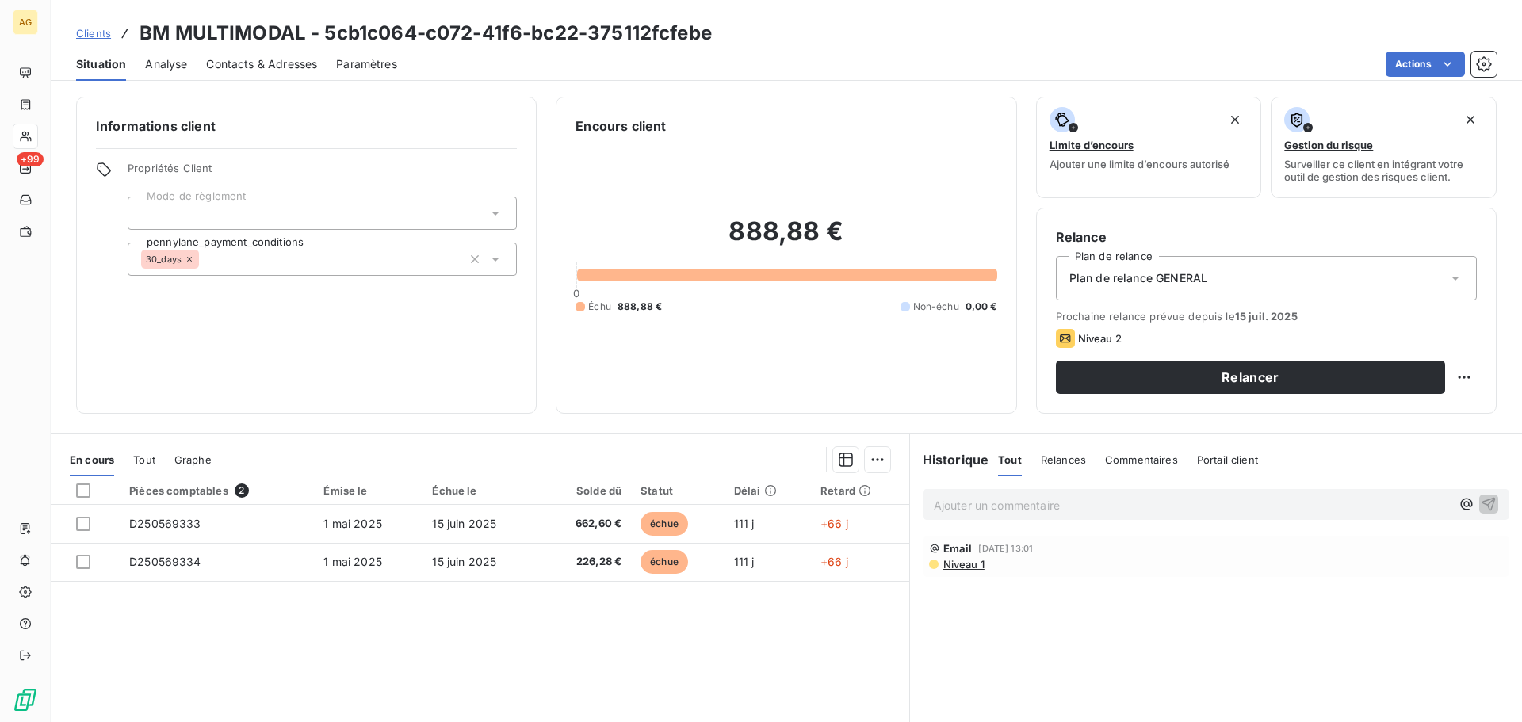
click at [264, 65] on span "Contacts & Adresses" at bounding box center [261, 64] width 111 height 16
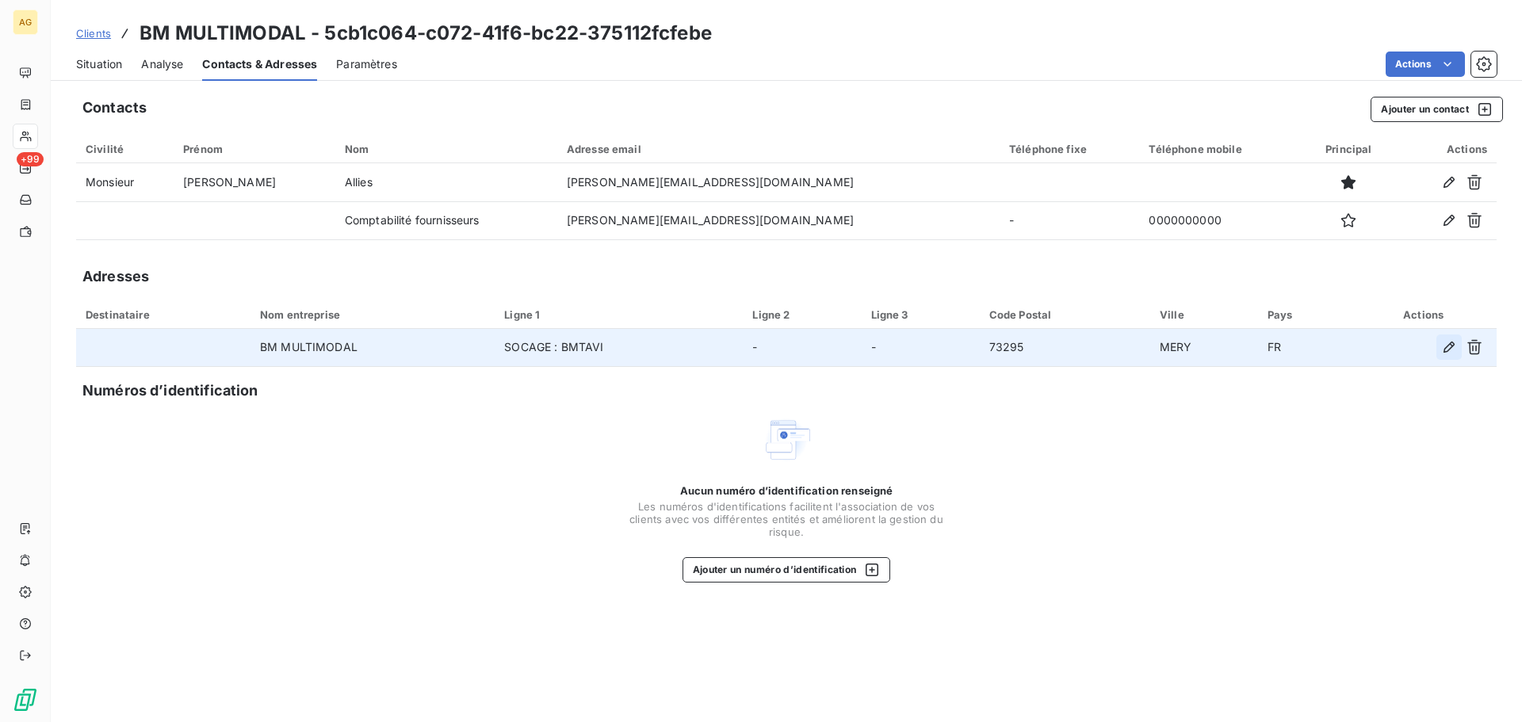
click at [1441, 351] on icon "button" at bounding box center [1449, 347] width 16 height 16
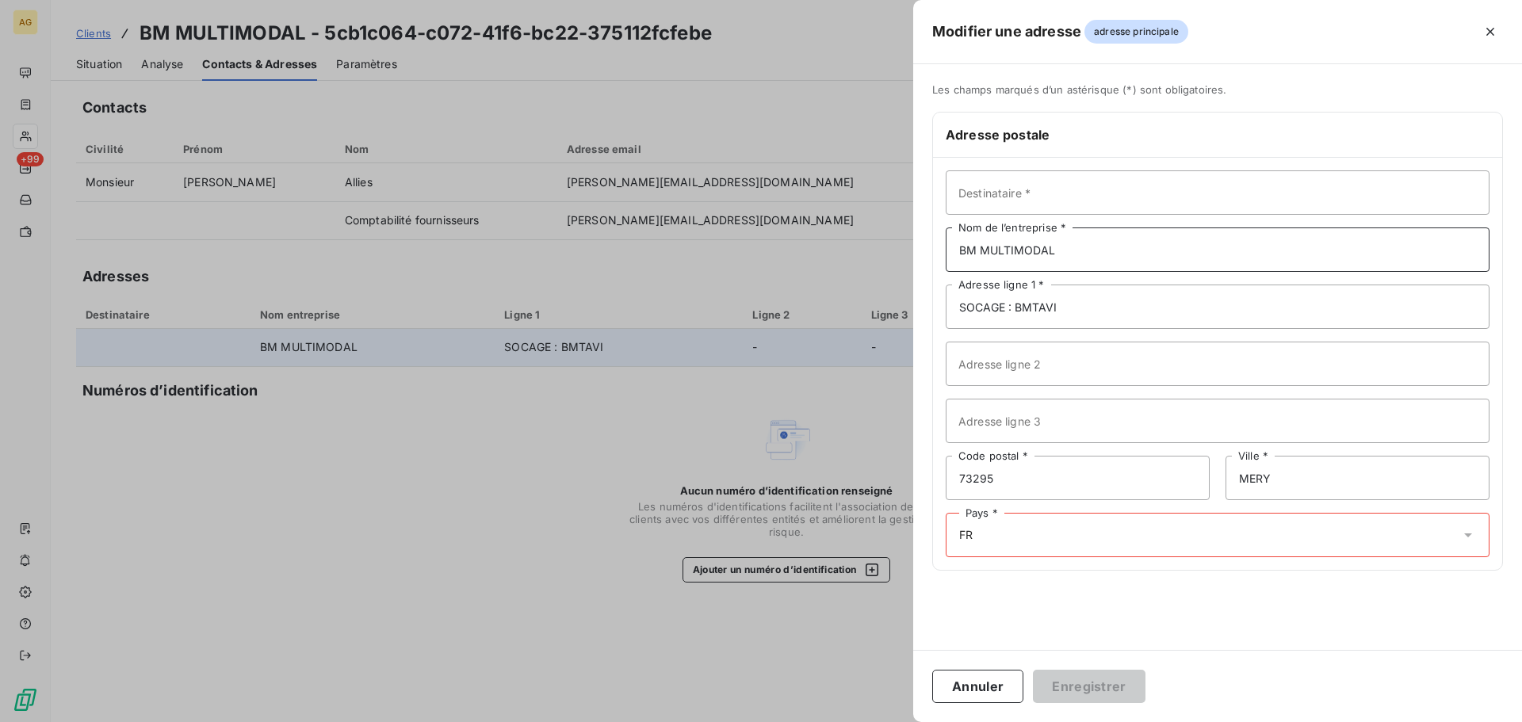
drag, startPoint x: 1090, startPoint y: 231, endPoint x: 940, endPoint y: 248, distance: 150.9
click at [940, 248] on div "Destinataire * BM MULTIMODAL Nom de l’entreprise * SOCAGE : BMTAVI Adresse lign…" at bounding box center [1217, 364] width 569 height 412
type input "GEODIS RT MULTIMODAL"
click at [1039, 359] on input "Adresse ligne 2" at bounding box center [1218, 364] width 544 height 44
type input "BP 80132"
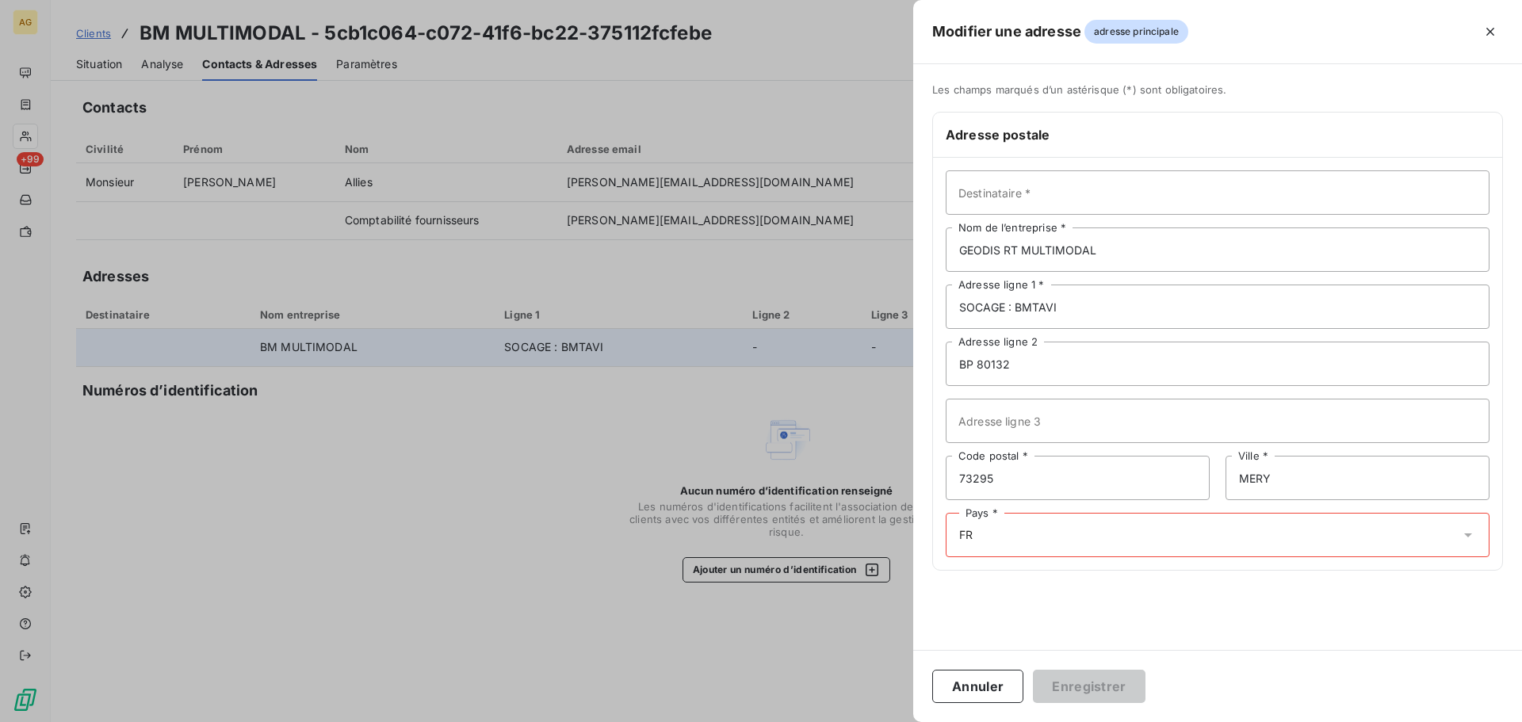
click at [1070, 530] on div "Pays * FR" at bounding box center [1218, 535] width 544 height 44
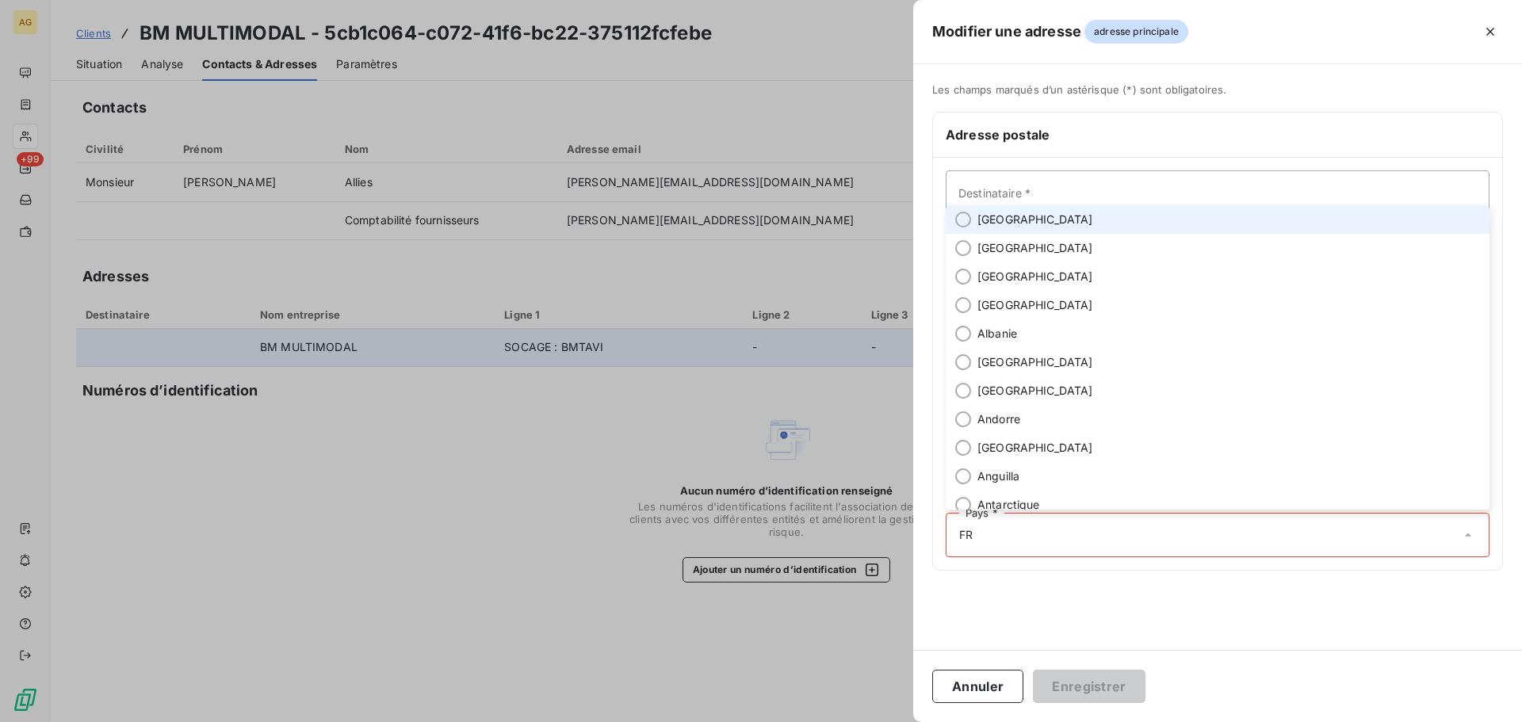
drag, startPoint x: 996, startPoint y: 220, endPoint x: 1009, endPoint y: 250, distance: 32.0
click at [995, 221] on span "[GEOGRAPHIC_DATA]" at bounding box center [1036, 220] width 116 height 16
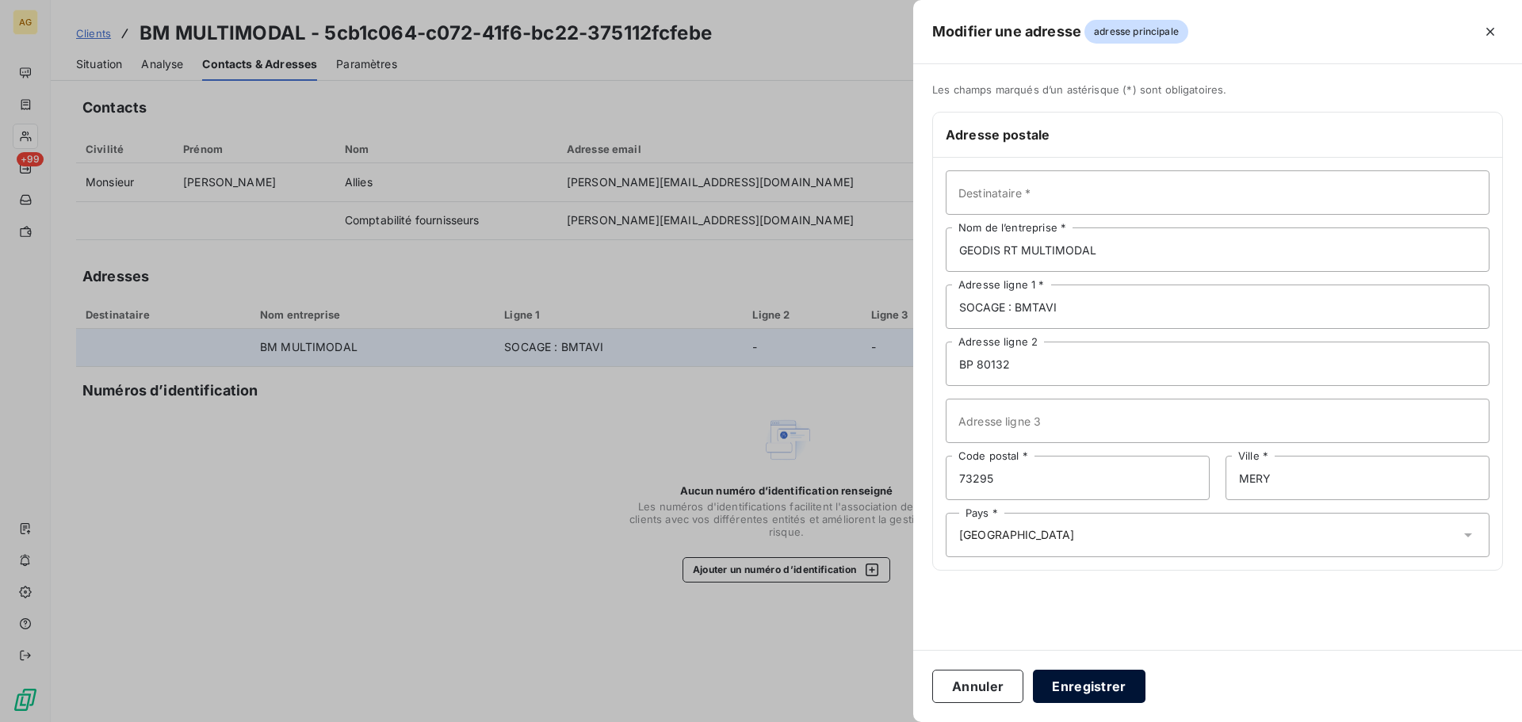
click at [1085, 683] on button "Enregistrer" at bounding box center [1089, 686] width 113 height 33
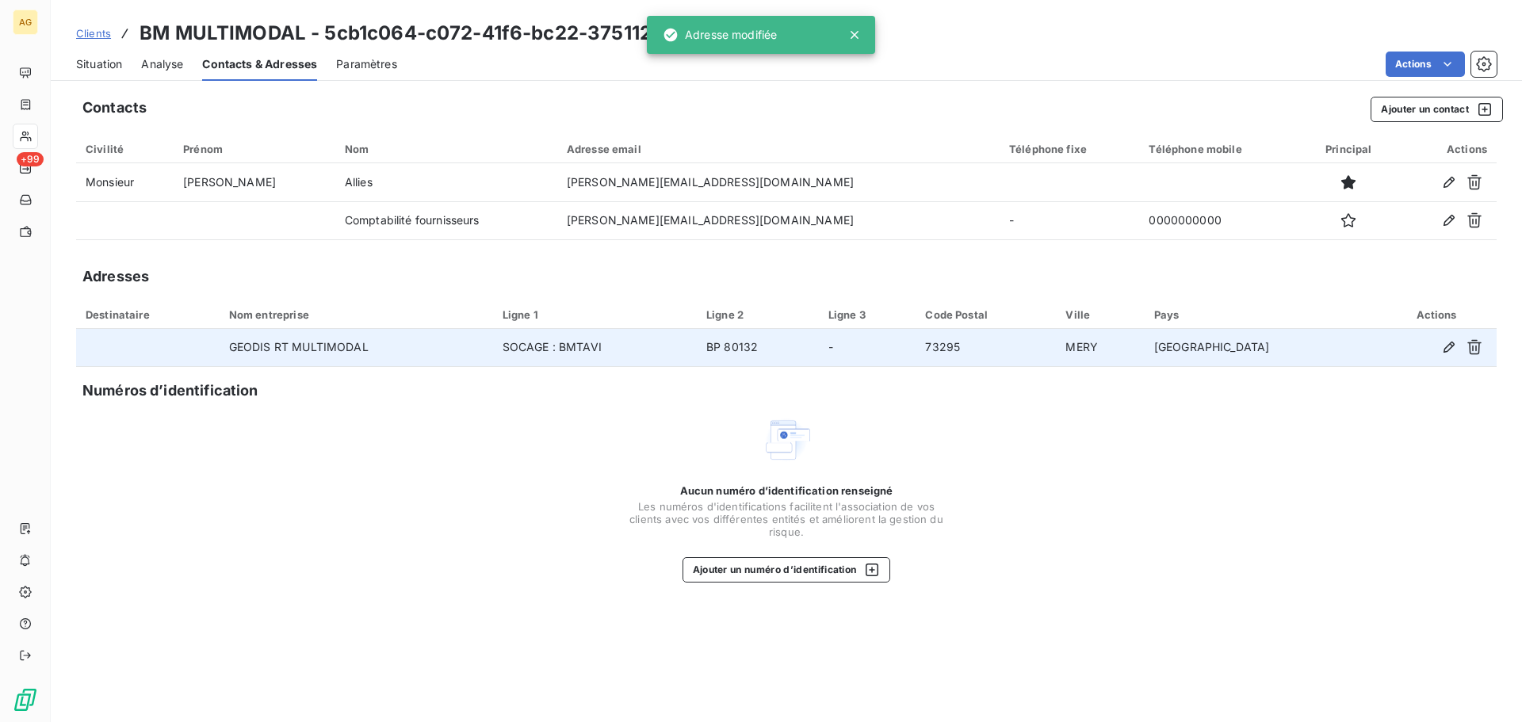
click at [358, 60] on span "Paramètres" at bounding box center [366, 64] width 61 height 16
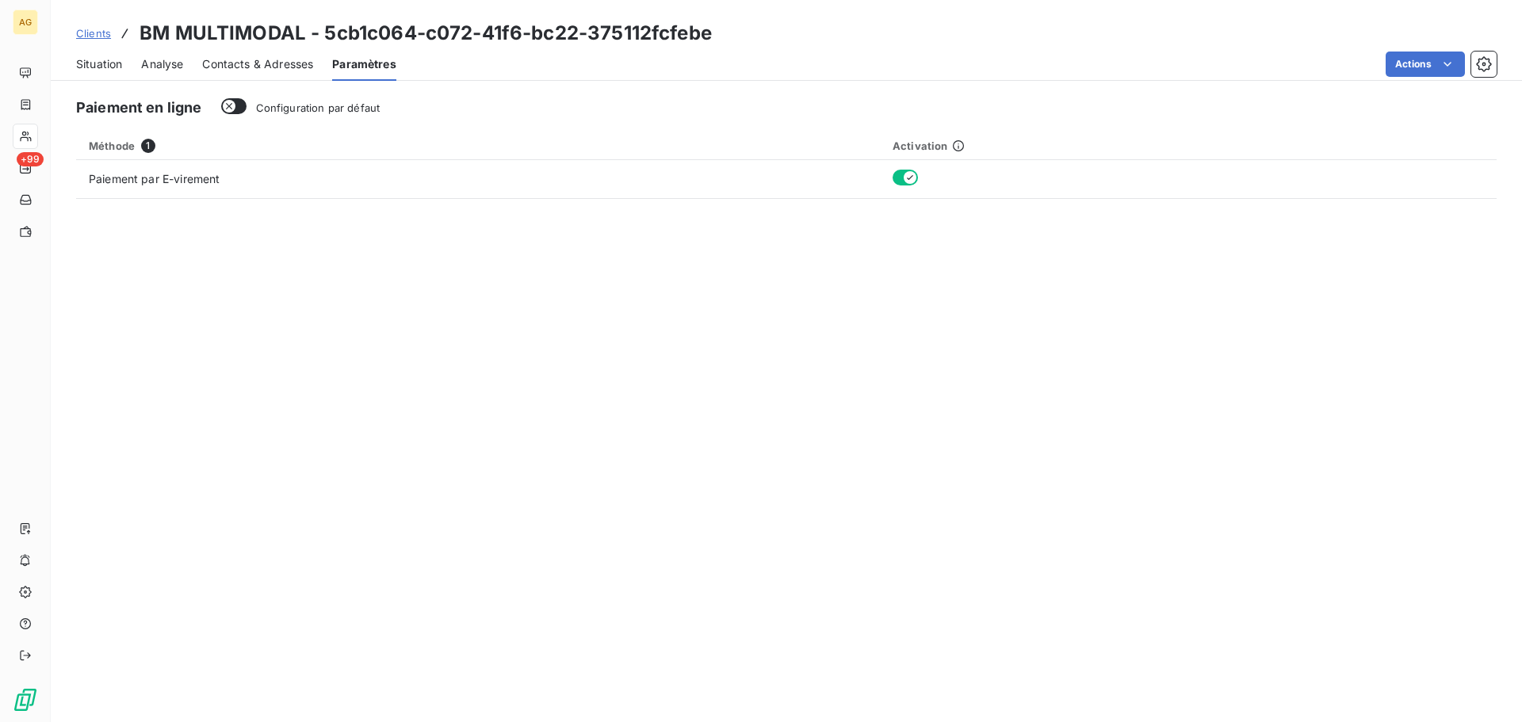
click at [308, 109] on span "Configuration par défaut" at bounding box center [318, 107] width 124 height 13
click at [247, 109] on button "Configuration par défaut" at bounding box center [233, 106] width 25 height 16
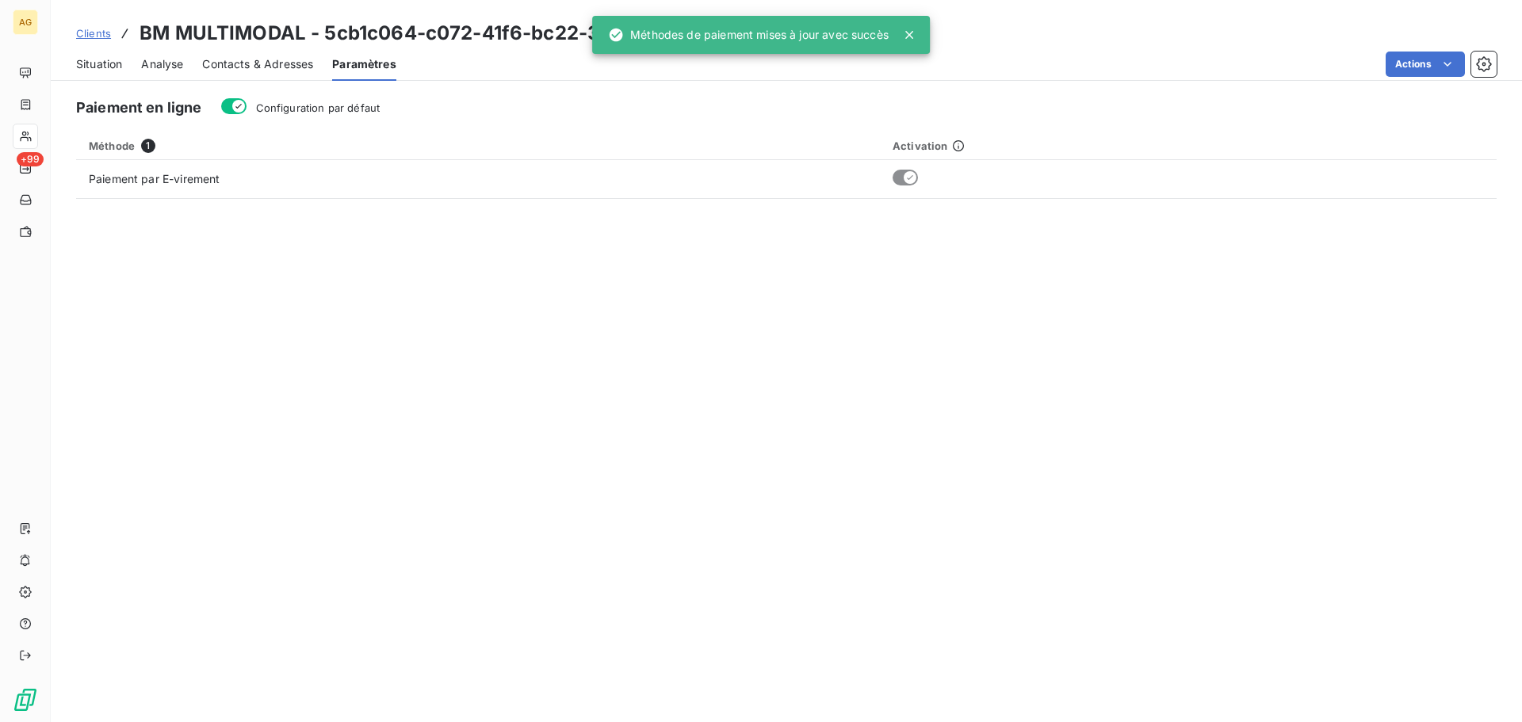
drag, startPoint x: 247, startPoint y: 64, endPoint x: 65, endPoint y: 64, distance: 182.4
click at [240, 64] on span "Contacts & Adresses" at bounding box center [257, 64] width 111 height 16
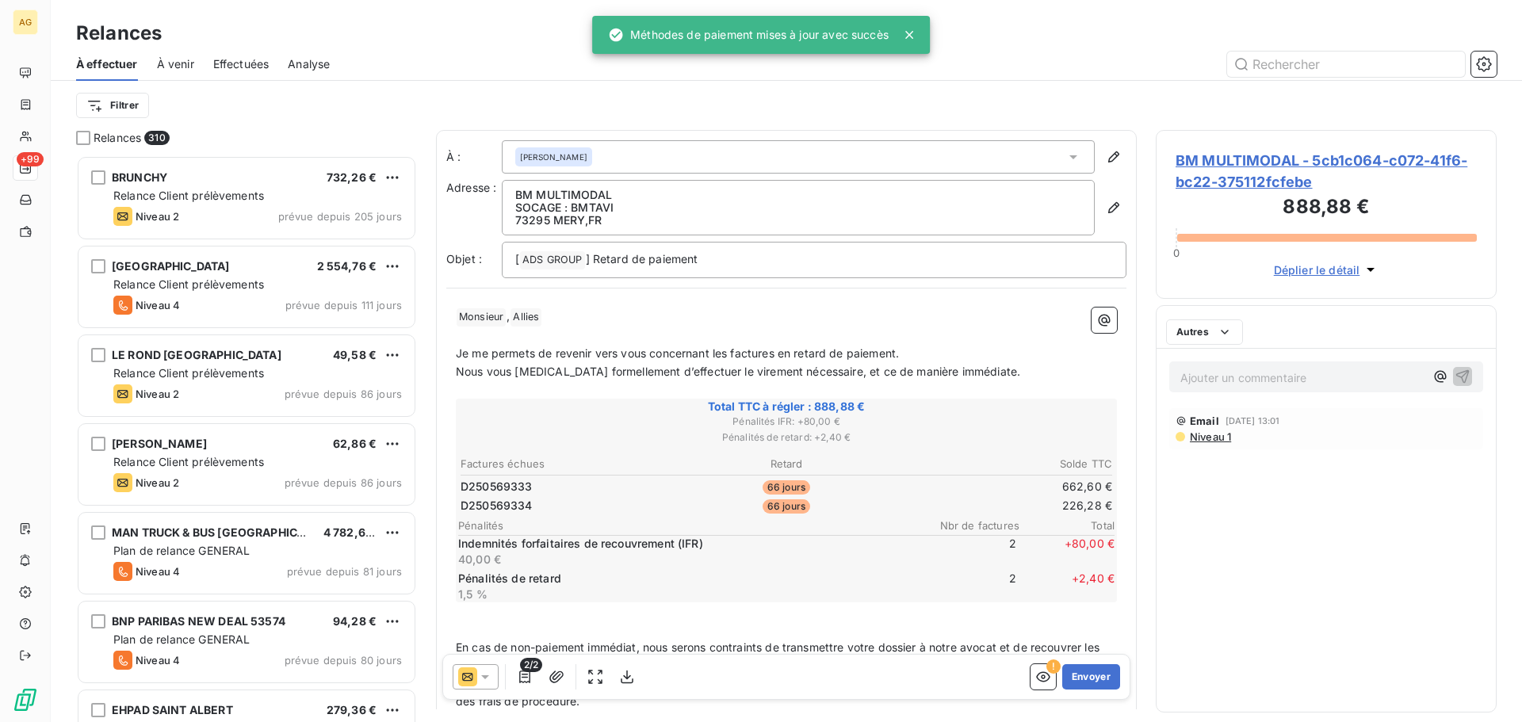
scroll to position [555, 329]
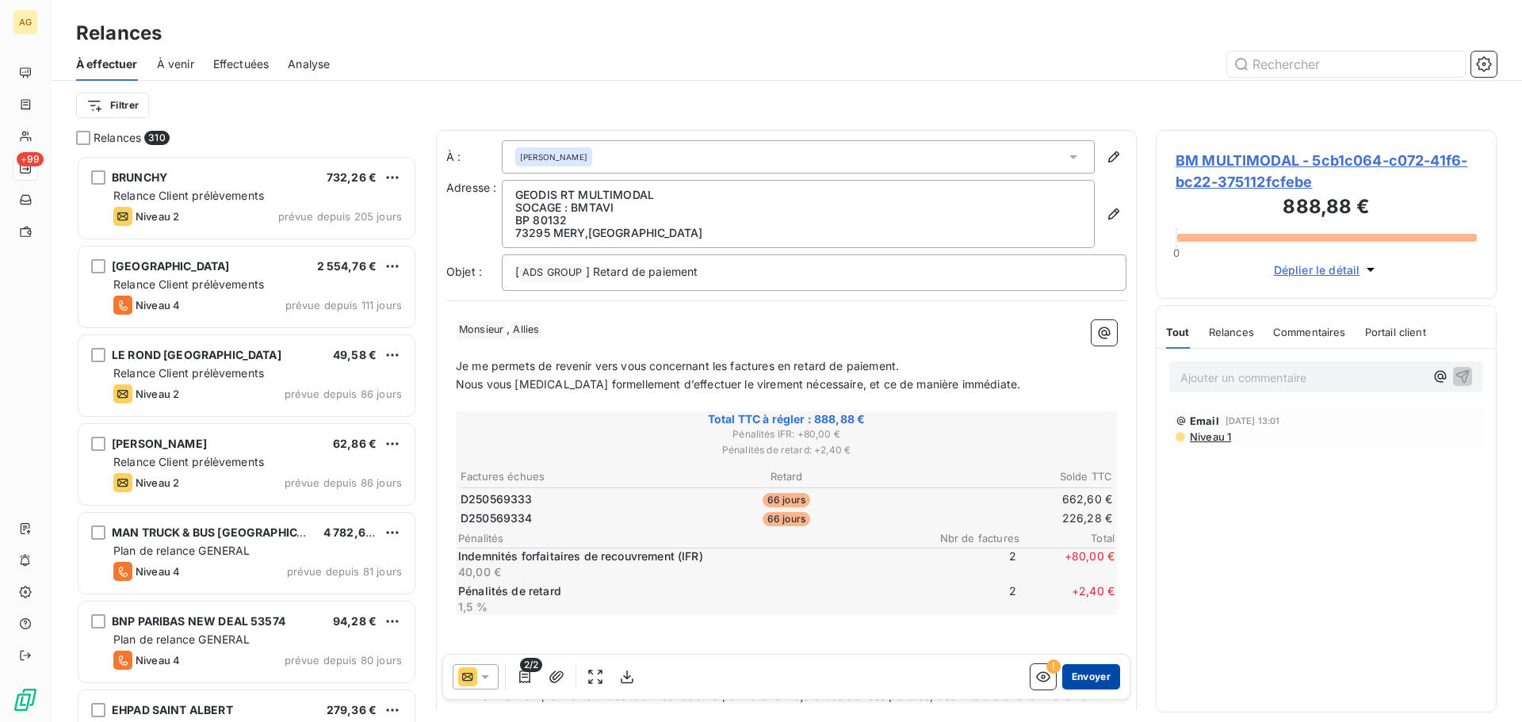
click at [1089, 673] on button "Envoyer" at bounding box center [1091, 676] width 58 height 25
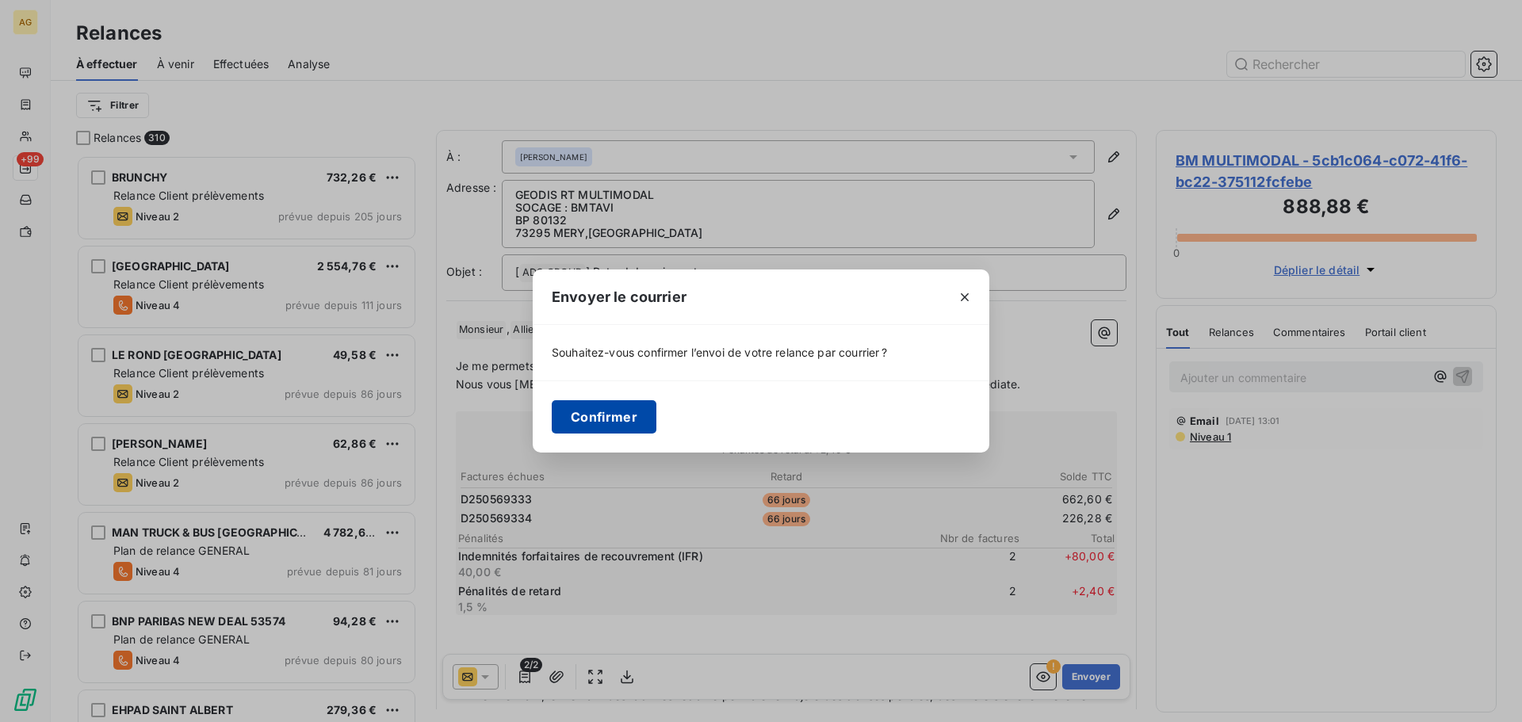
click at [618, 415] on button "Confirmer" at bounding box center [604, 416] width 105 height 33
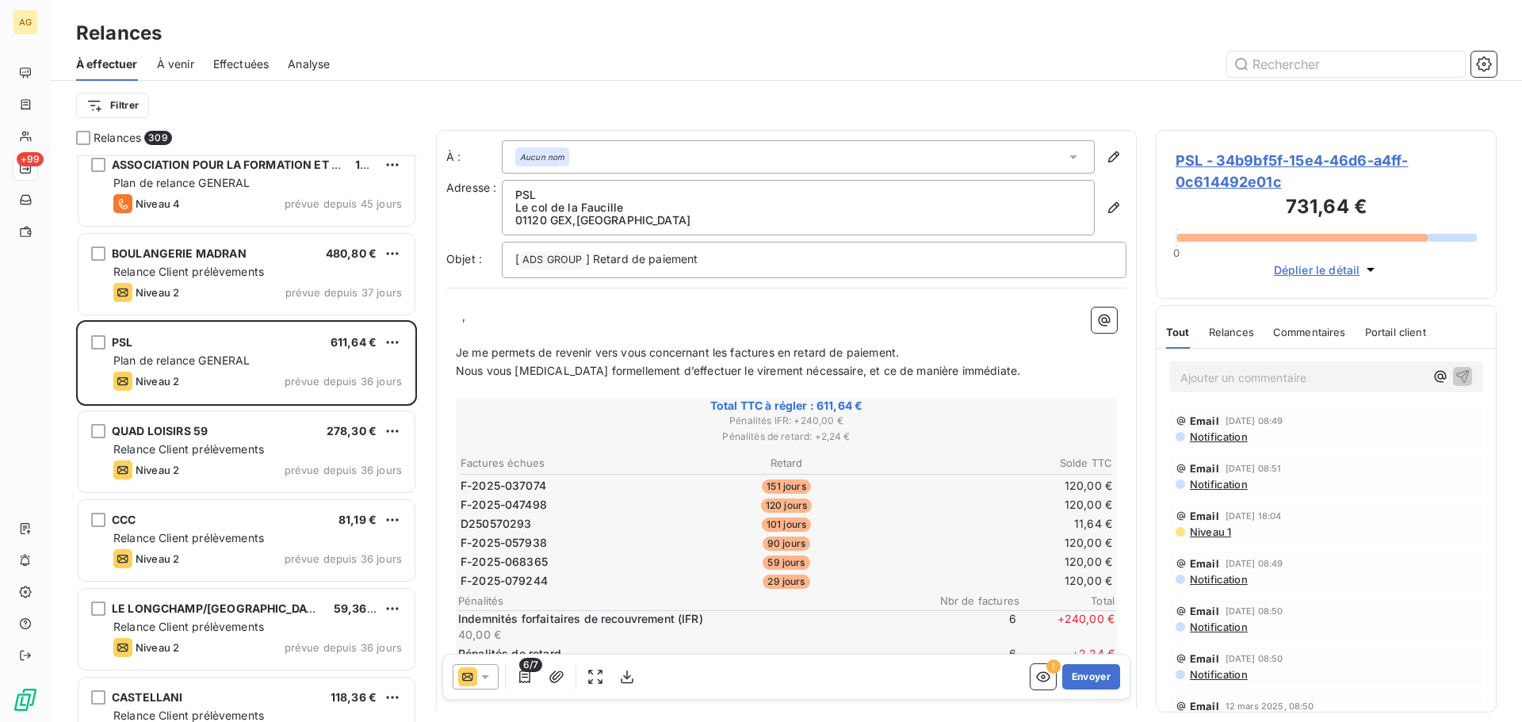
click at [1302, 373] on p "Ajouter un commentaire ﻿" at bounding box center [1303, 378] width 244 height 20
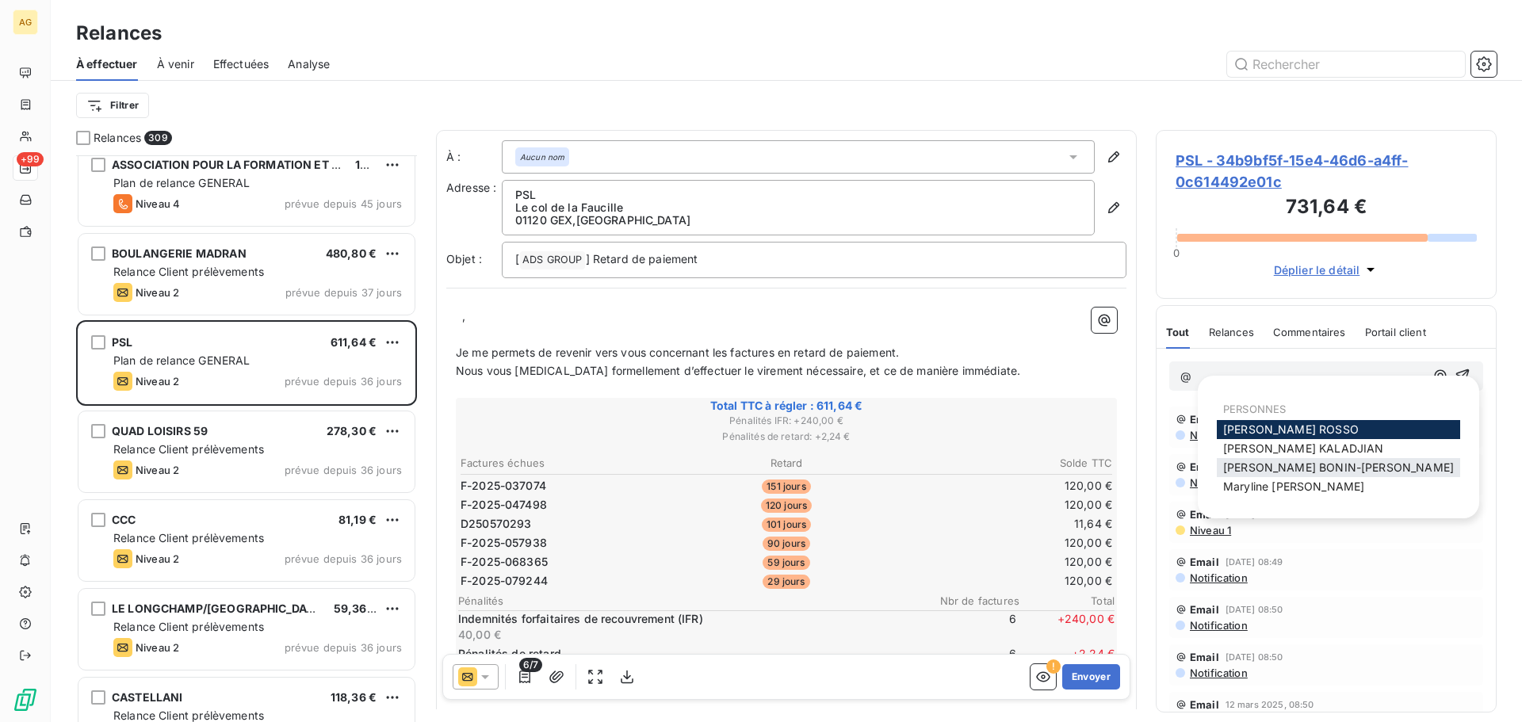
click at [1278, 470] on span "[PERSON_NAME]" at bounding box center [1338, 467] width 231 height 13
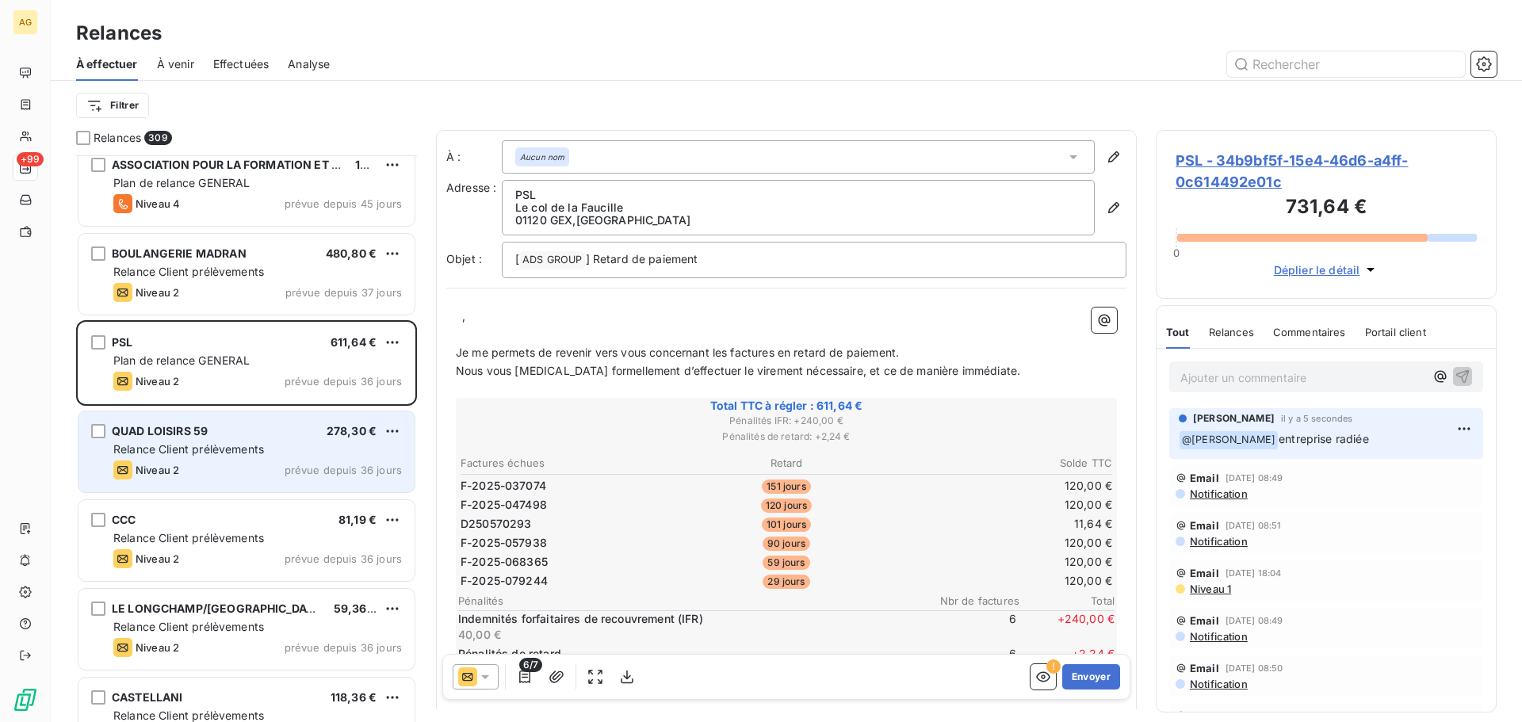
click at [239, 457] on div "QUAD LOISIRS 59 278,30 € Relance Client prélèvements Niveau 2 prévue depuis 36 …" at bounding box center [246, 451] width 336 height 81
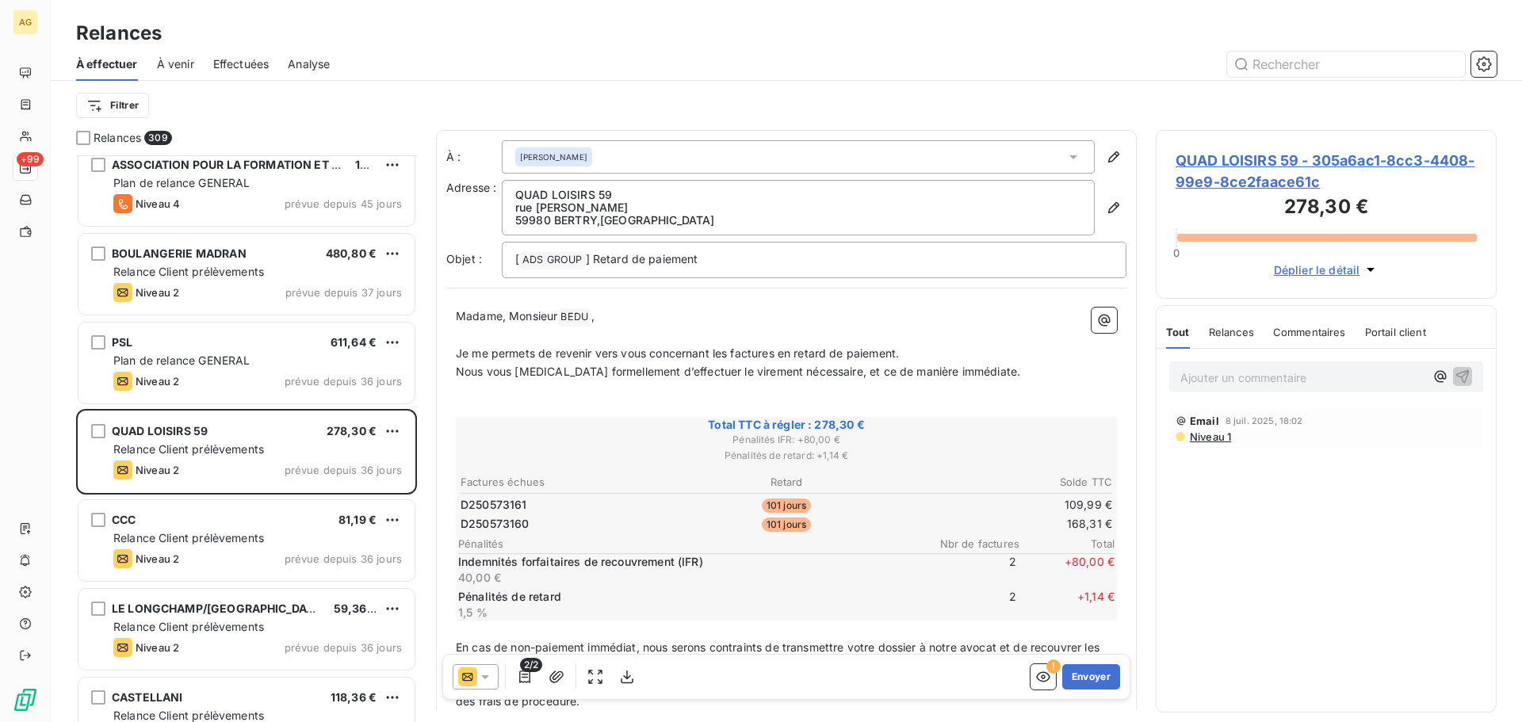
click at [517, 314] on span "Madame, Monsieur" at bounding box center [506, 315] width 101 height 13
drag, startPoint x: 566, startPoint y: 316, endPoint x: 500, endPoint y: 322, distance: 66.8
click at [500, 322] on p "Madame, Monsieur [PERSON_NAME] ﻿ ," at bounding box center [786, 317] width 661 height 19
click at [1081, 682] on button "Envoyer" at bounding box center [1091, 676] width 58 height 25
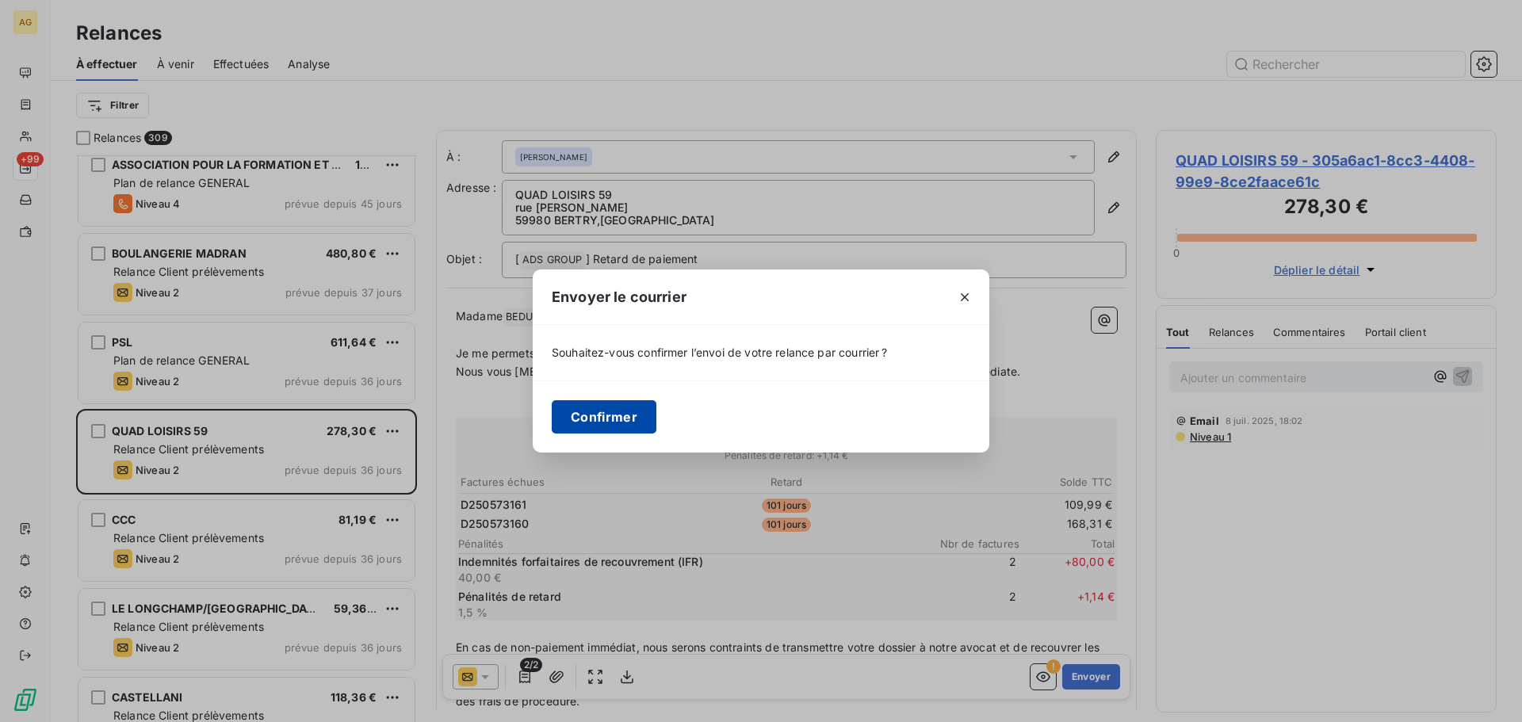
click at [577, 423] on button "Confirmer" at bounding box center [604, 416] width 105 height 33
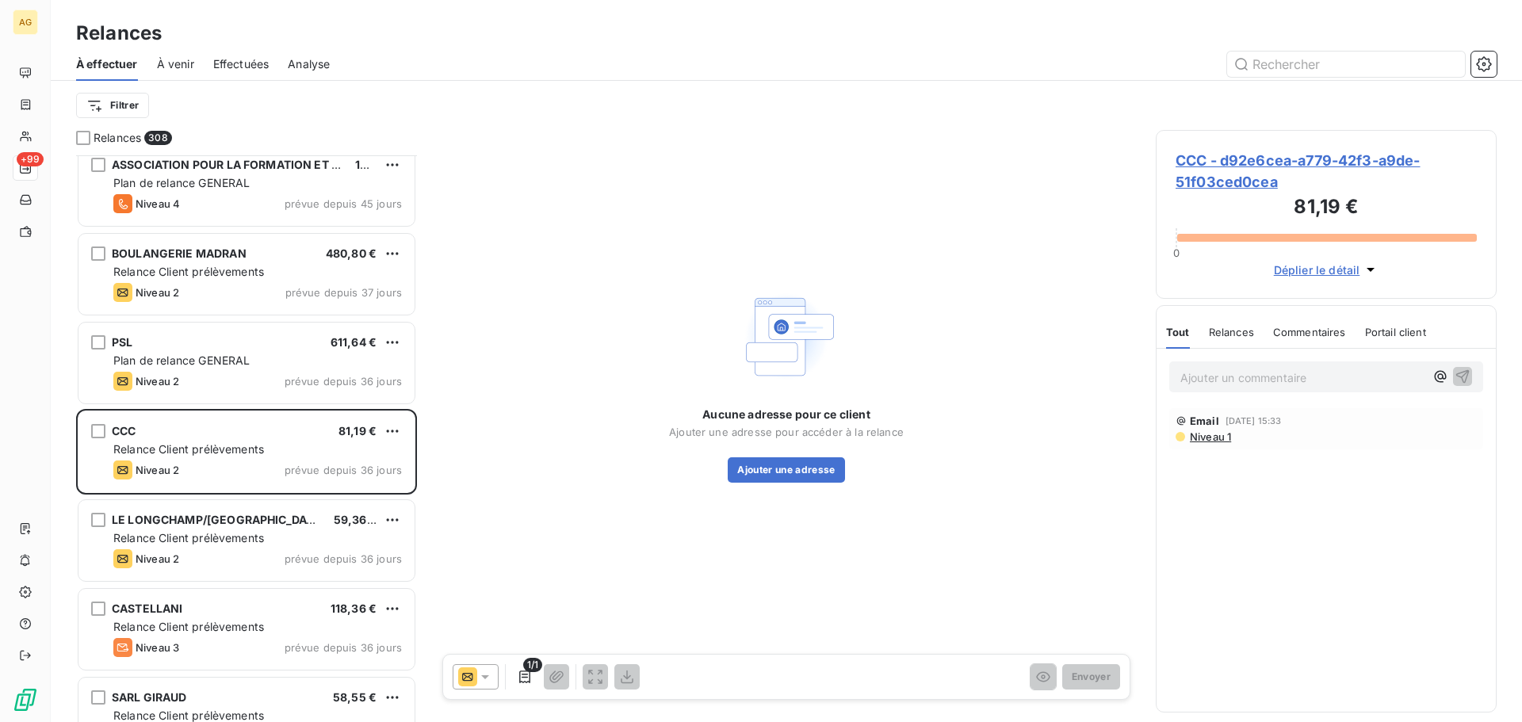
click at [1212, 151] on span "CCC - d92e6cea-a779-42f3-a9de-51f03ced0cea" at bounding box center [1326, 171] width 301 height 43
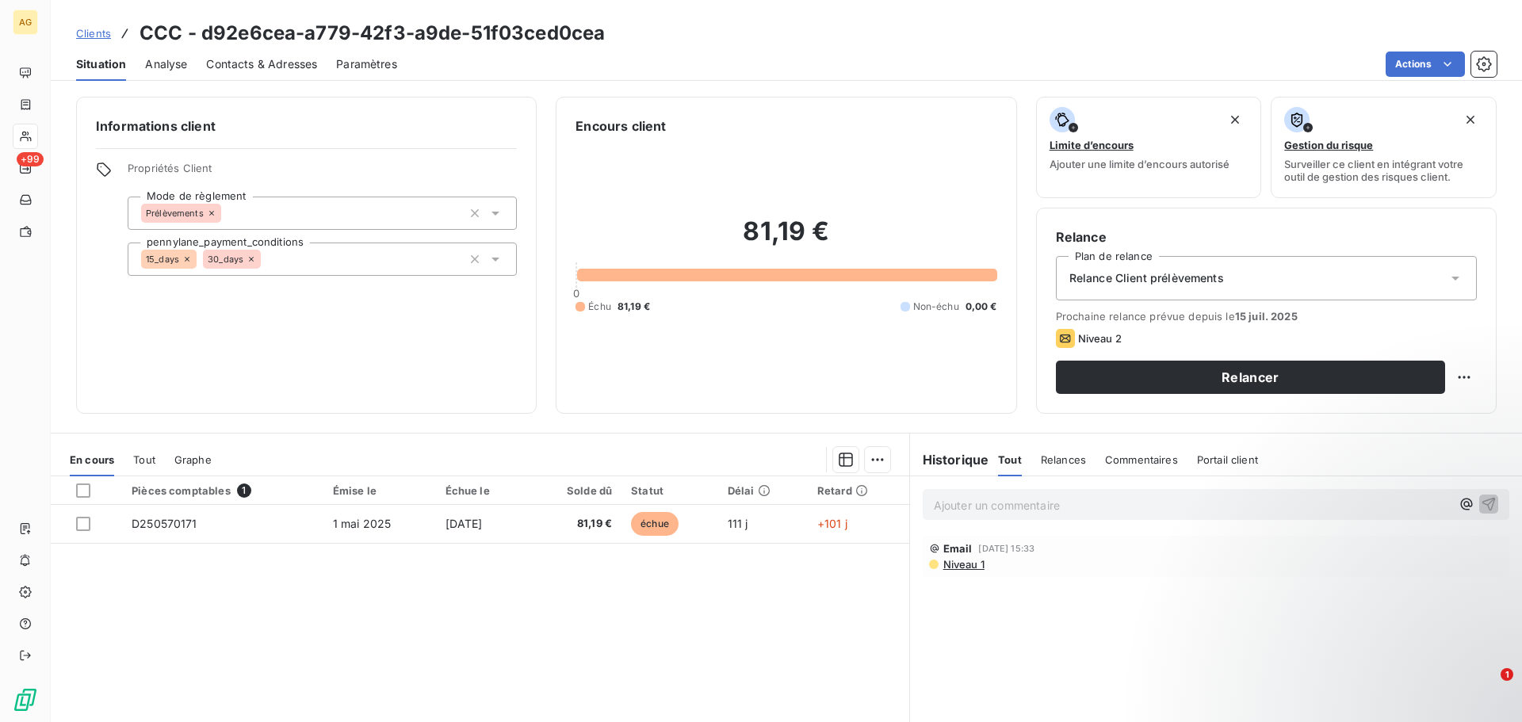
click at [356, 64] on span "Paramètres" at bounding box center [366, 64] width 61 height 16
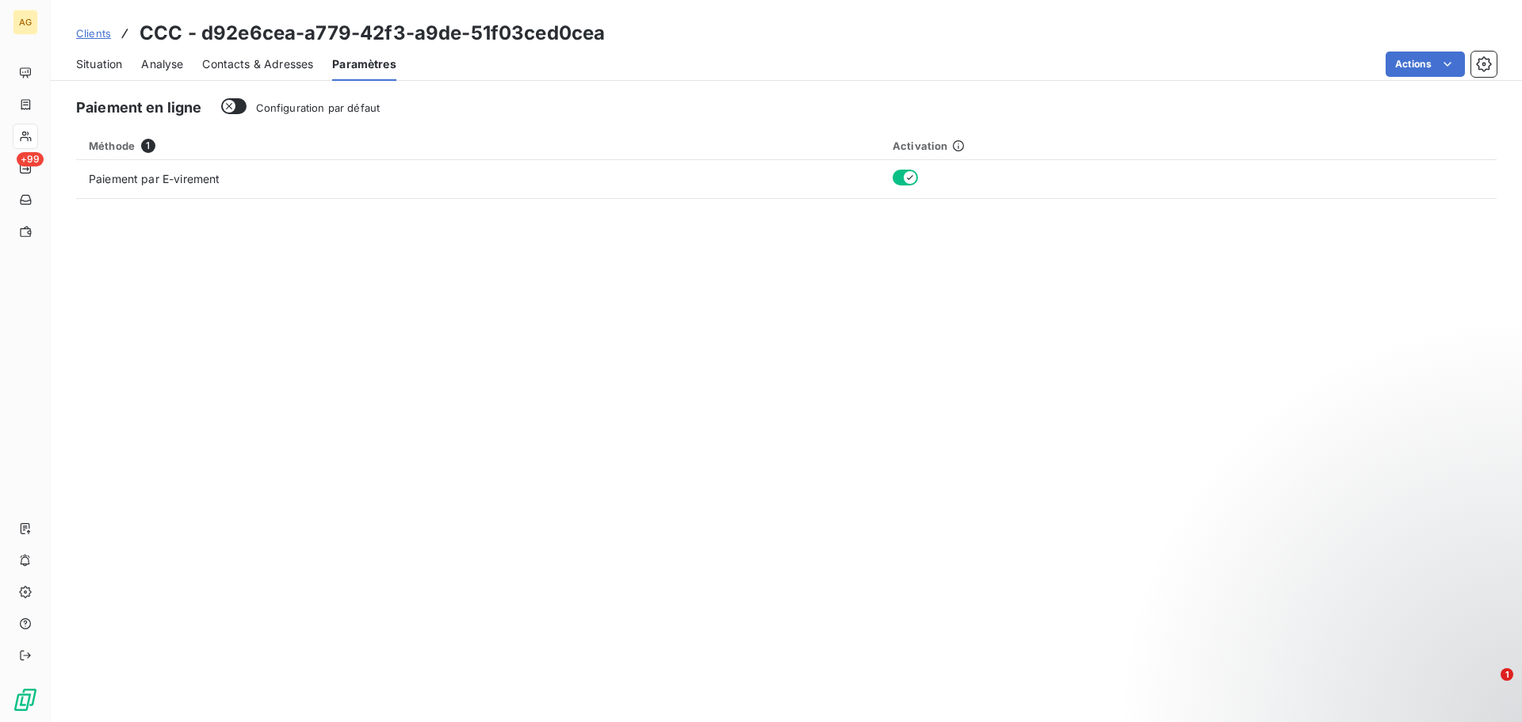
drag, startPoint x: 326, startPoint y: 113, endPoint x: 278, endPoint y: 68, distance: 65.7
click at [323, 107] on span "Configuration par défaut" at bounding box center [318, 107] width 124 height 13
click at [276, 67] on span "Contacts & Adresses" at bounding box center [257, 64] width 111 height 16
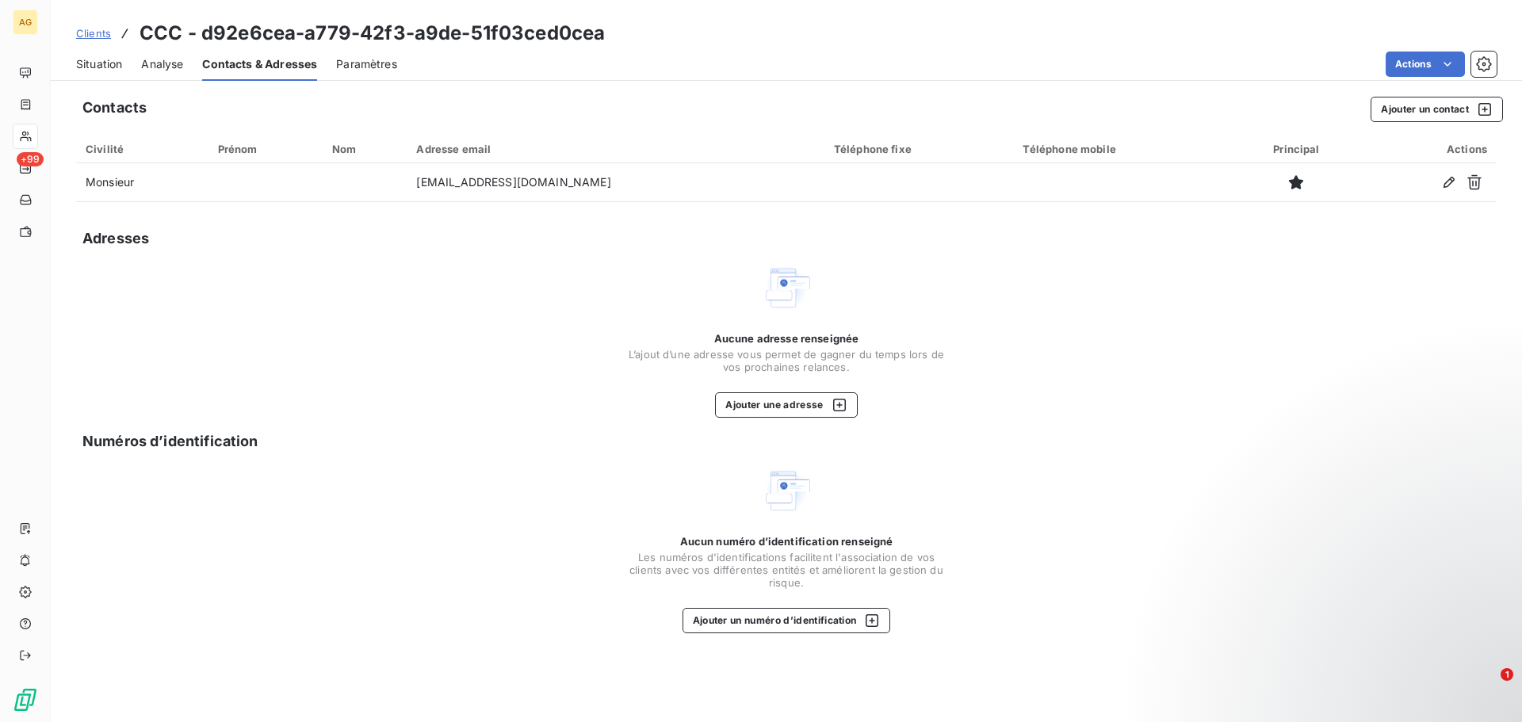
drag, startPoint x: 382, startPoint y: 65, endPoint x: 346, endPoint y: 84, distance: 40.4
click at [381, 65] on span "Paramètres" at bounding box center [366, 64] width 61 height 16
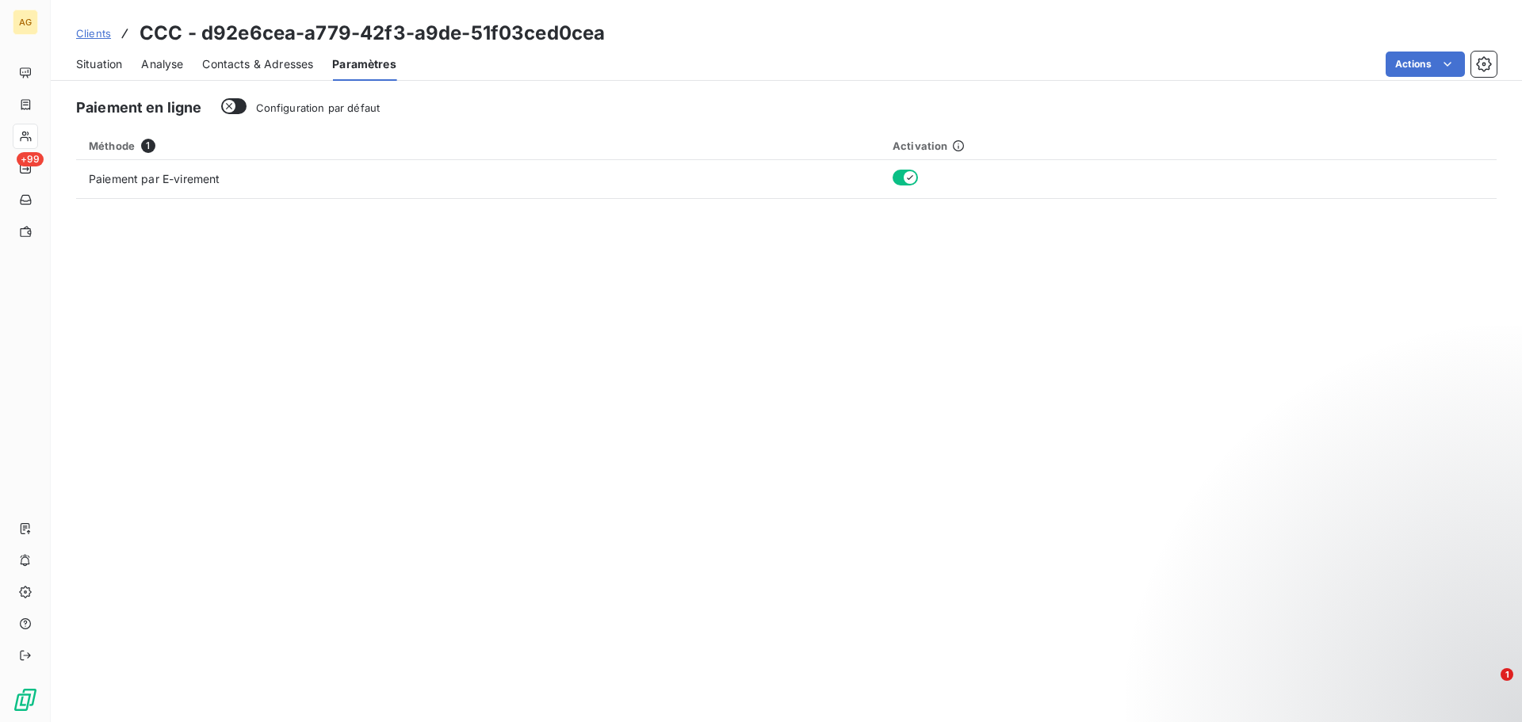
click at [307, 109] on span "Configuration par défaut" at bounding box center [318, 107] width 124 height 13
click at [247, 109] on button "Configuration par défaut" at bounding box center [233, 106] width 25 height 16
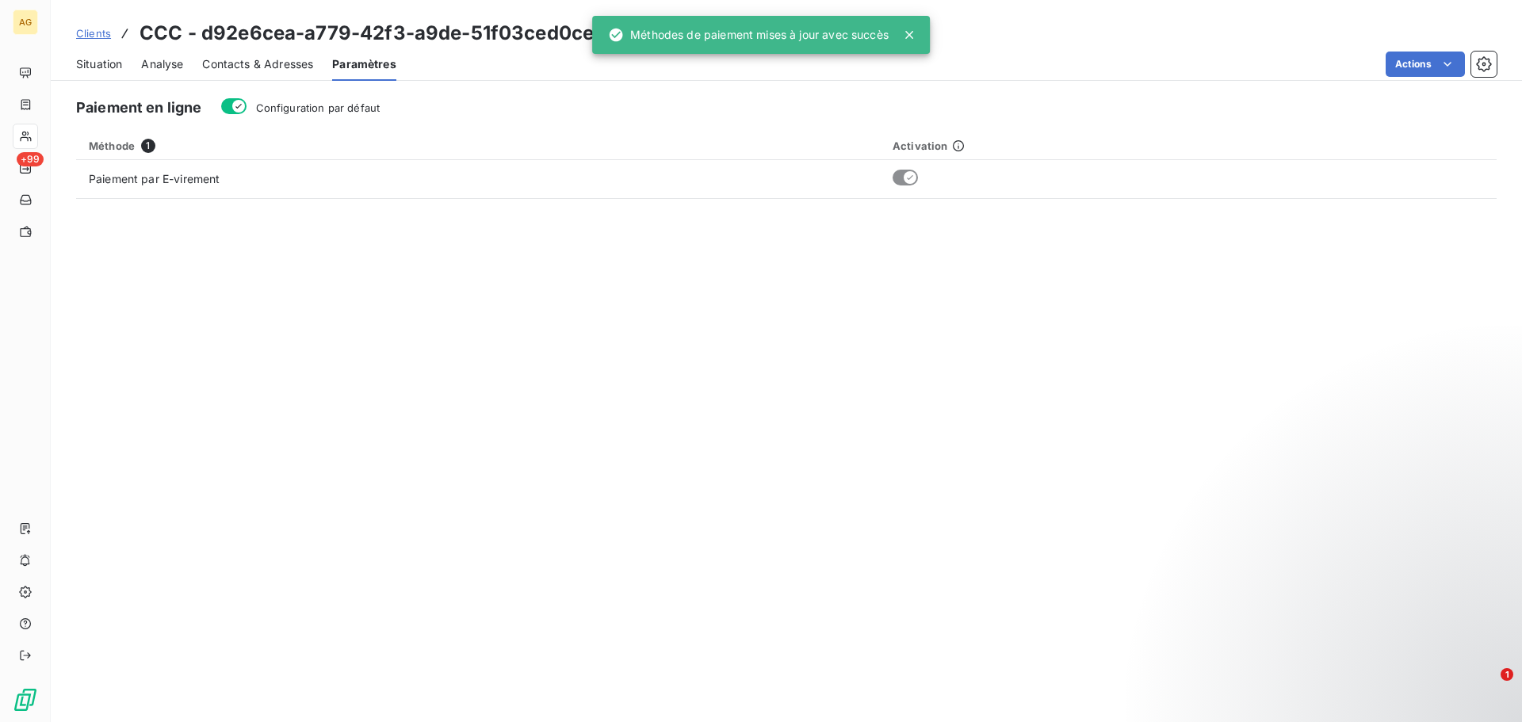
click at [274, 62] on span "Contacts & Adresses" at bounding box center [257, 64] width 111 height 16
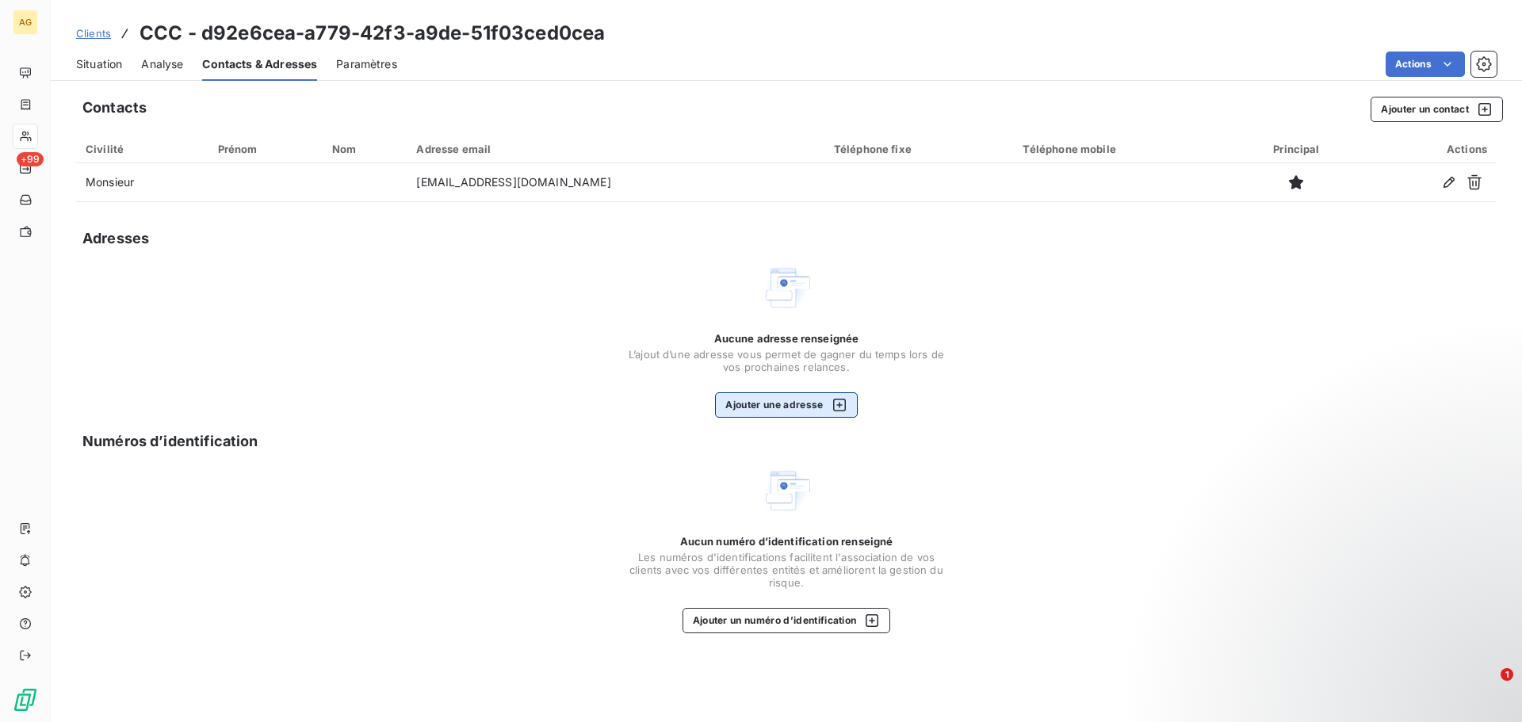
click at [773, 411] on button "Ajouter une adresse" at bounding box center [786, 404] width 142 height 25
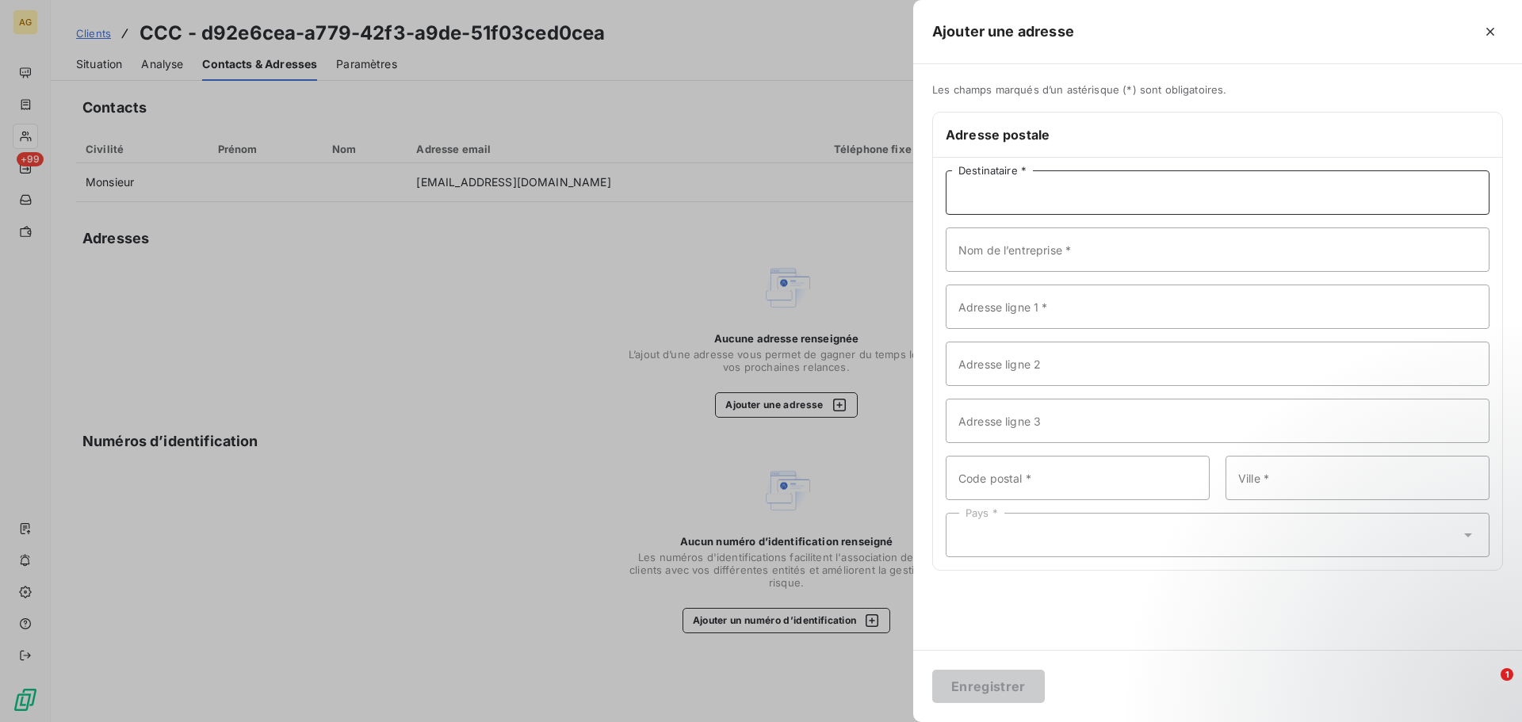
click at [1070, 191] on input "Destinataire *" at bounding box center [1218, 192] width 544 height 44
click at [1097, 192] on input "Destinataire *" at bounding box center [1218, 192] width 544 height 44
click at [1173, 183] on input "Destinataire *" at bounding box center [1218, 192] width 544 height 44
type input "m"
paste input "BOURGNINAUD"
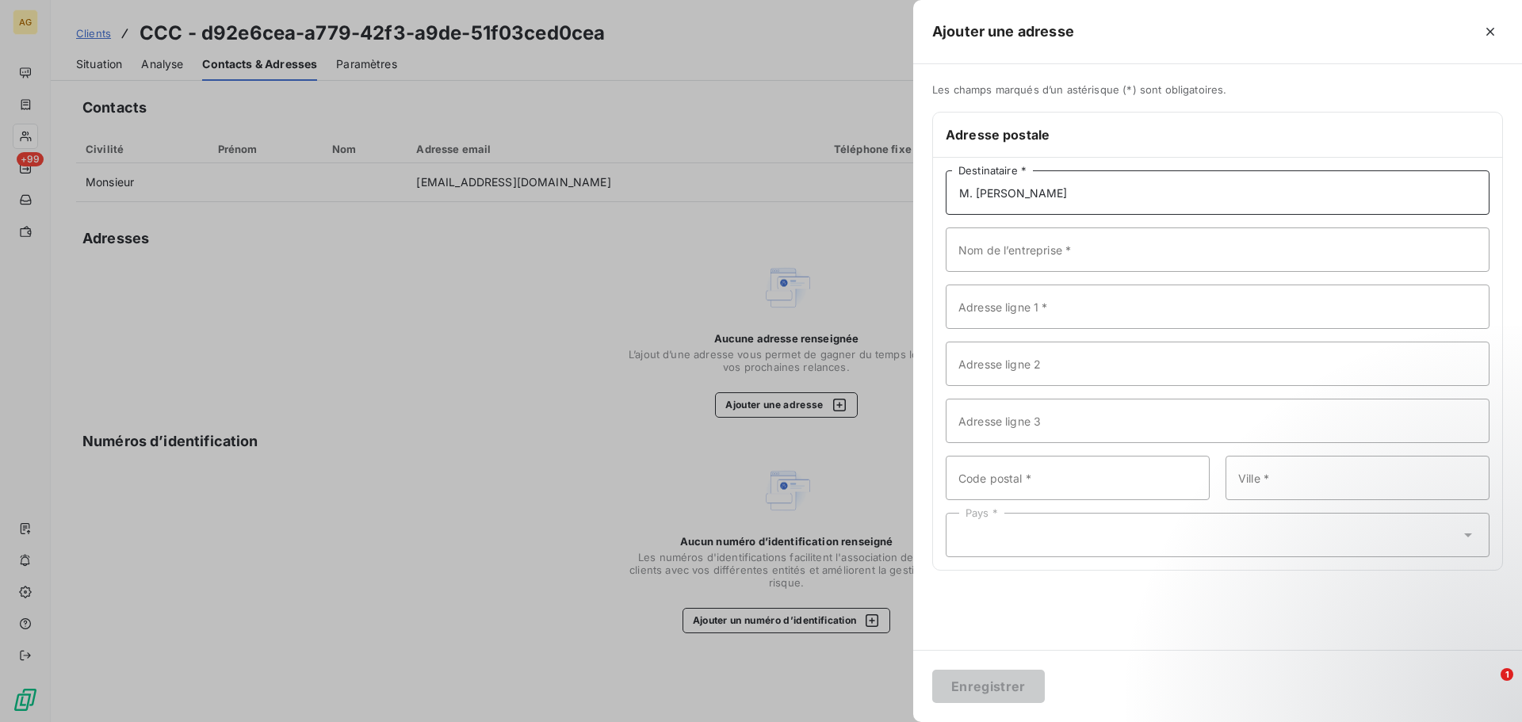
type input "M. [PERSON_NAME]"
click at [1105, 305] on input "Adresse ligne 1 *" at bounding box center [1218, 307] width 544 height 44
paste input "[STREET_ADDRESS]"
type input "[STREET_ADDRESS]"
click at [1024, 258] on input "Nom de l’entreprise *" at bounding box center [1218, 250] width 544 height 44
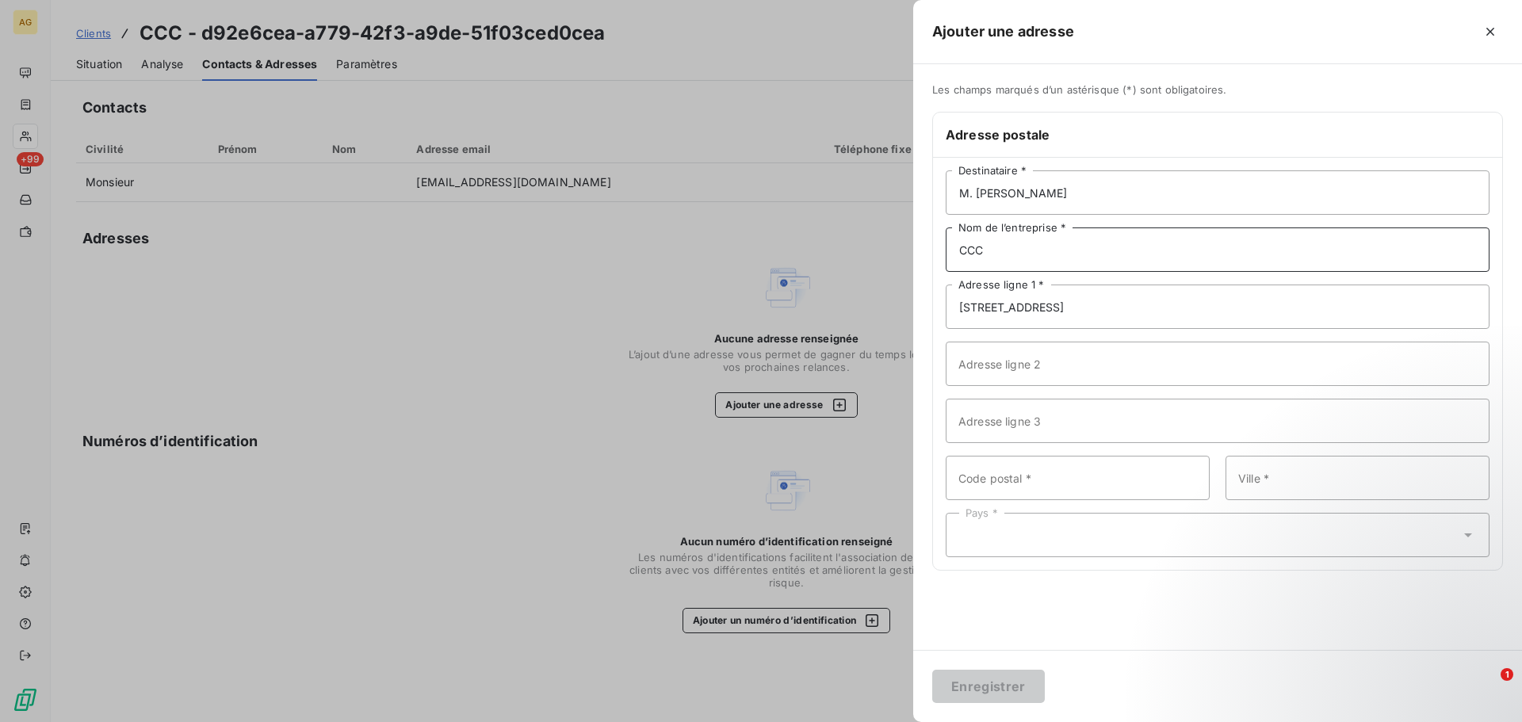
type input "CCC"
click at [1043, 490] on input "Code postal *" at bounding box center [1078, 478] width 264 height 44
type input "31200"
type input "[GEOGRAPHIC_DATA]"
click at [1157, 522] on div "Pays *" at bounding box center [1218, 535] width 544 height 44
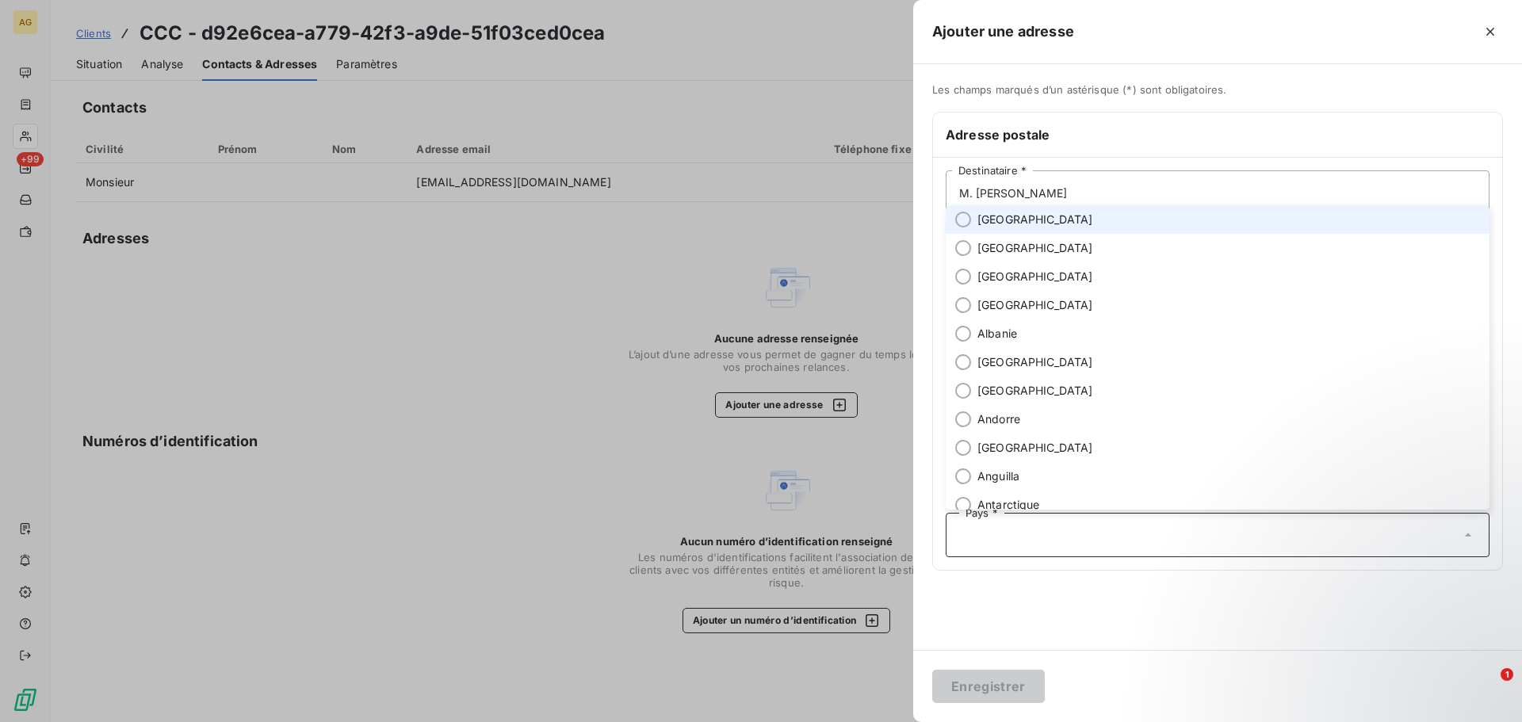
click at [1023, 222] on li "[GEOGRAPHIC_DATA]" at bounding box center [1218, 219] width 544 height 29
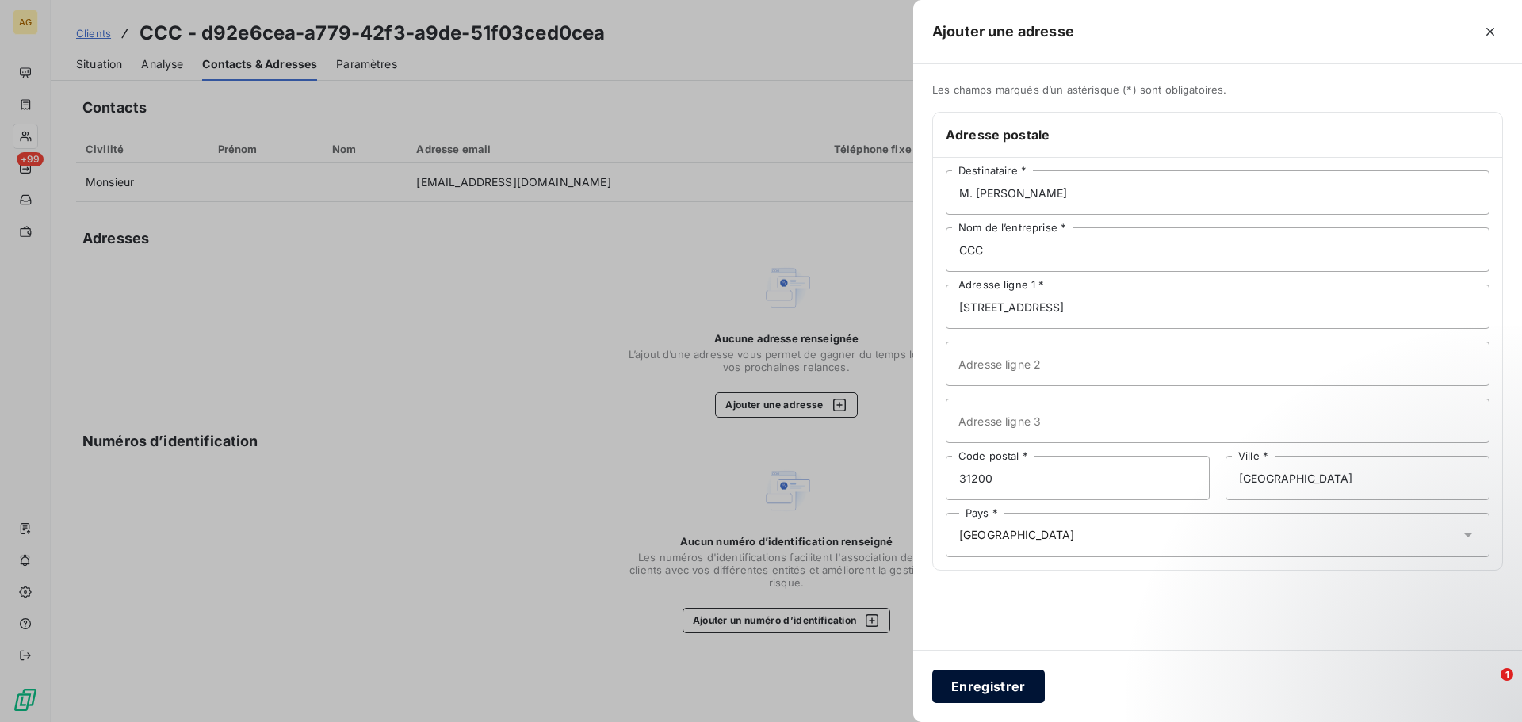
drag, startPoint x: 989, startPoint y: 685, endPoint x: 1060, endPoint y: 675, distance: 72.1
click at [988, 685] on button "Enregistrer" at bounding box center [988, 686] width 113 height 33
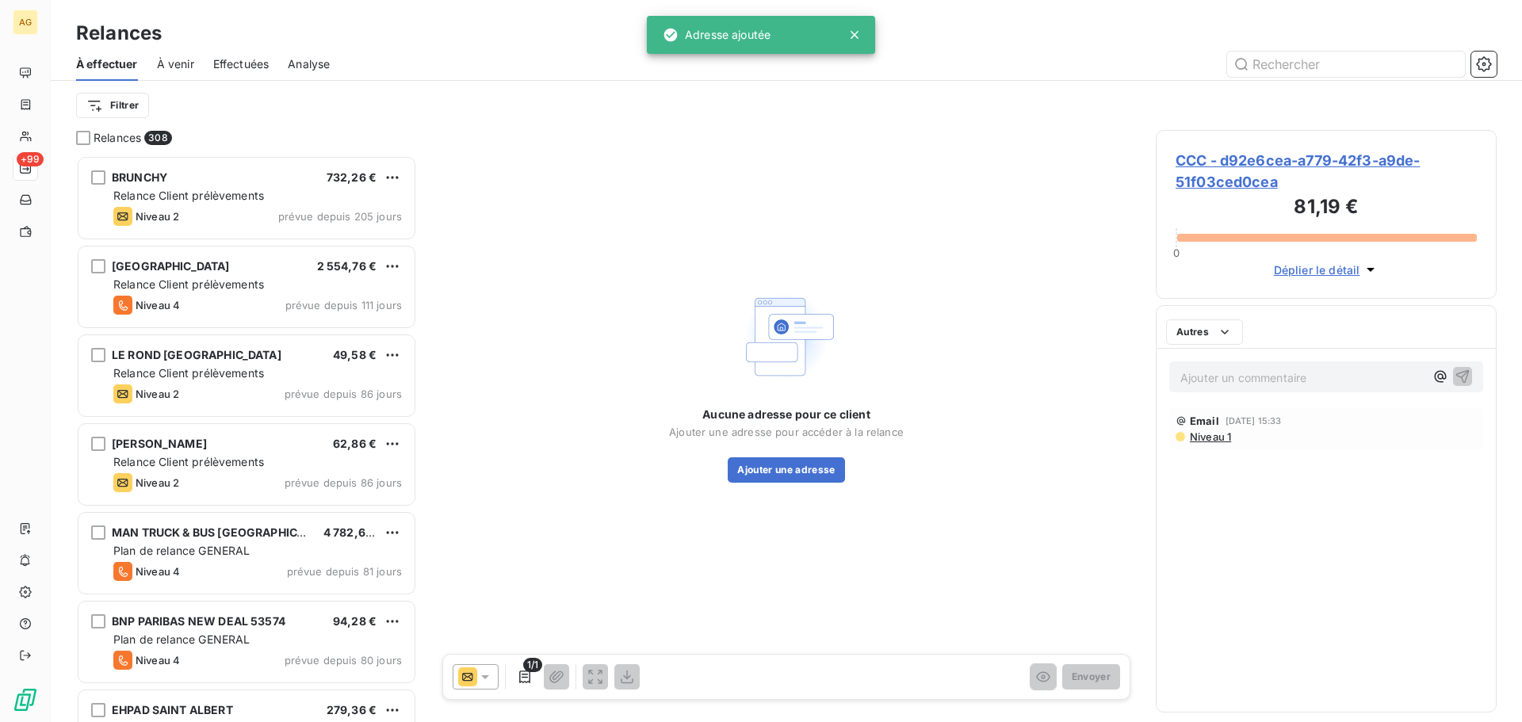
scroll to position [555, 329]
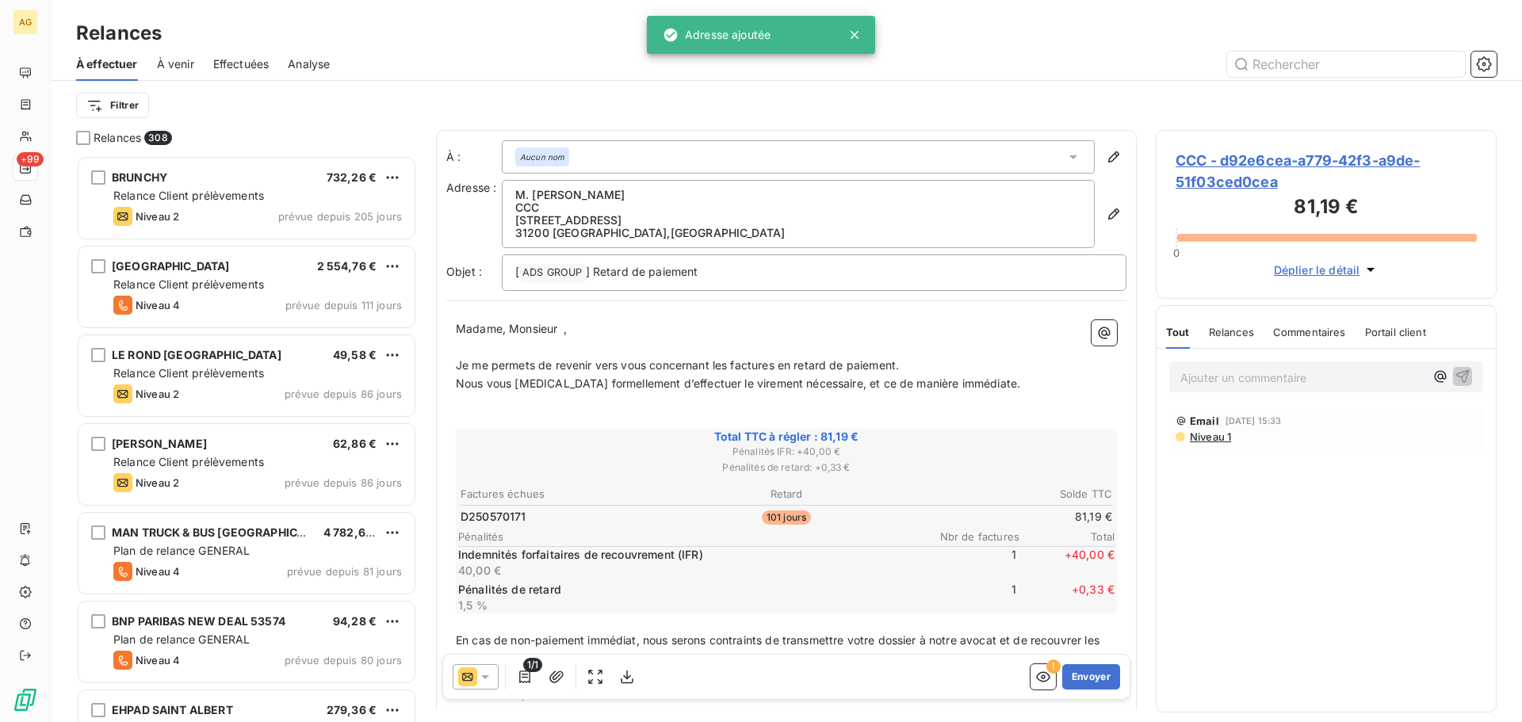
click at [586, 158] on div "Aucun nom" at bounding box center [798, 156] width 593 height 33
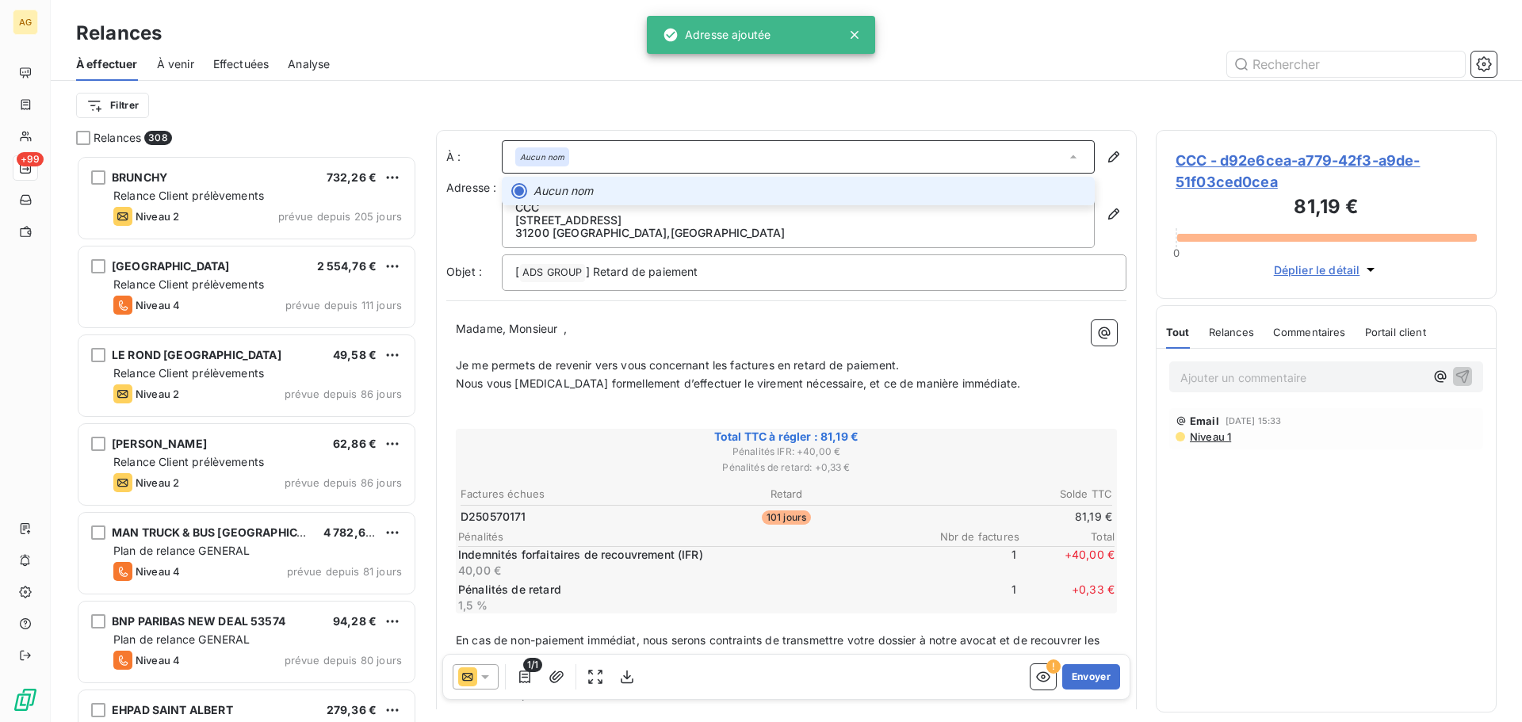
click at [588, 158] on div "Aucun nom" at bounding box center [798, 156] width 593 height 33
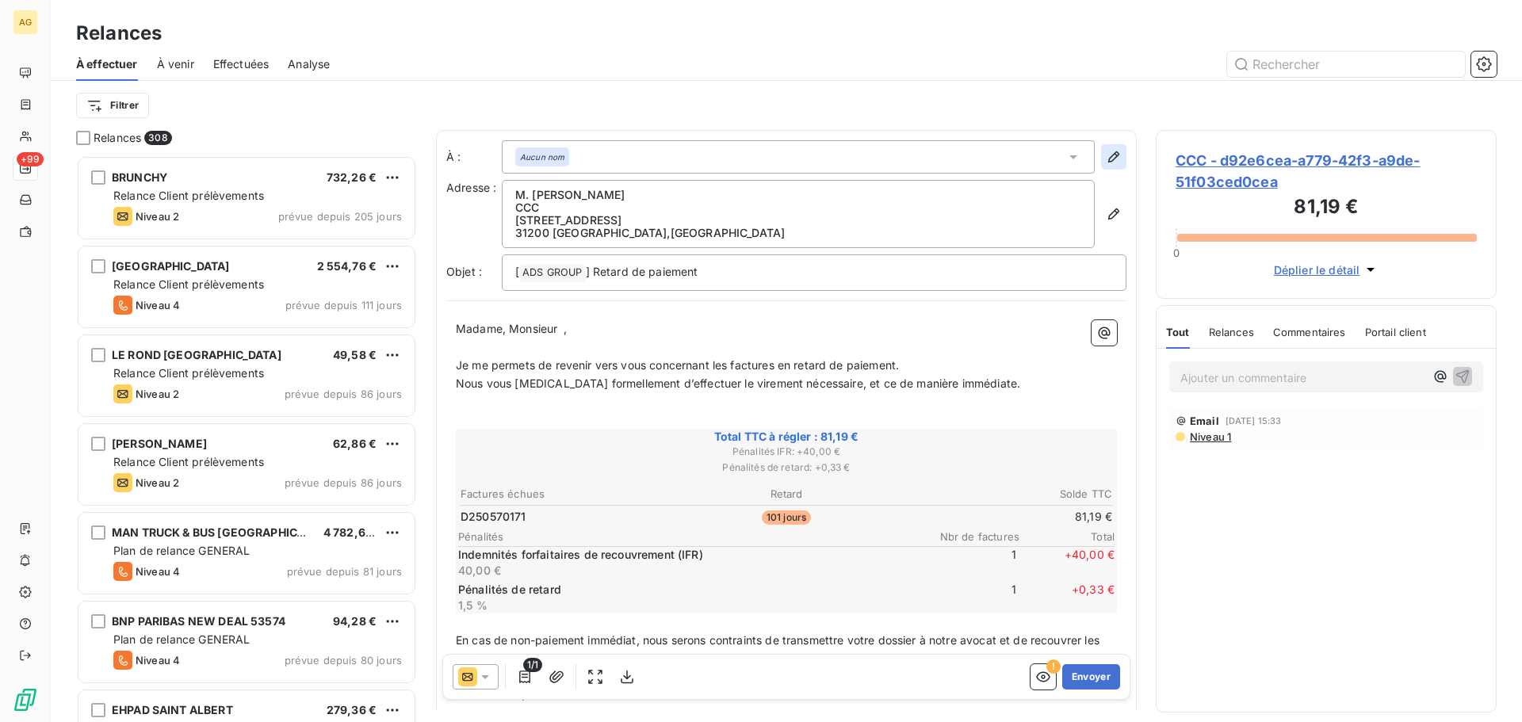
click at [1106, 156] on icon "button" at bounding box center [1114, 157] width 16 height 16
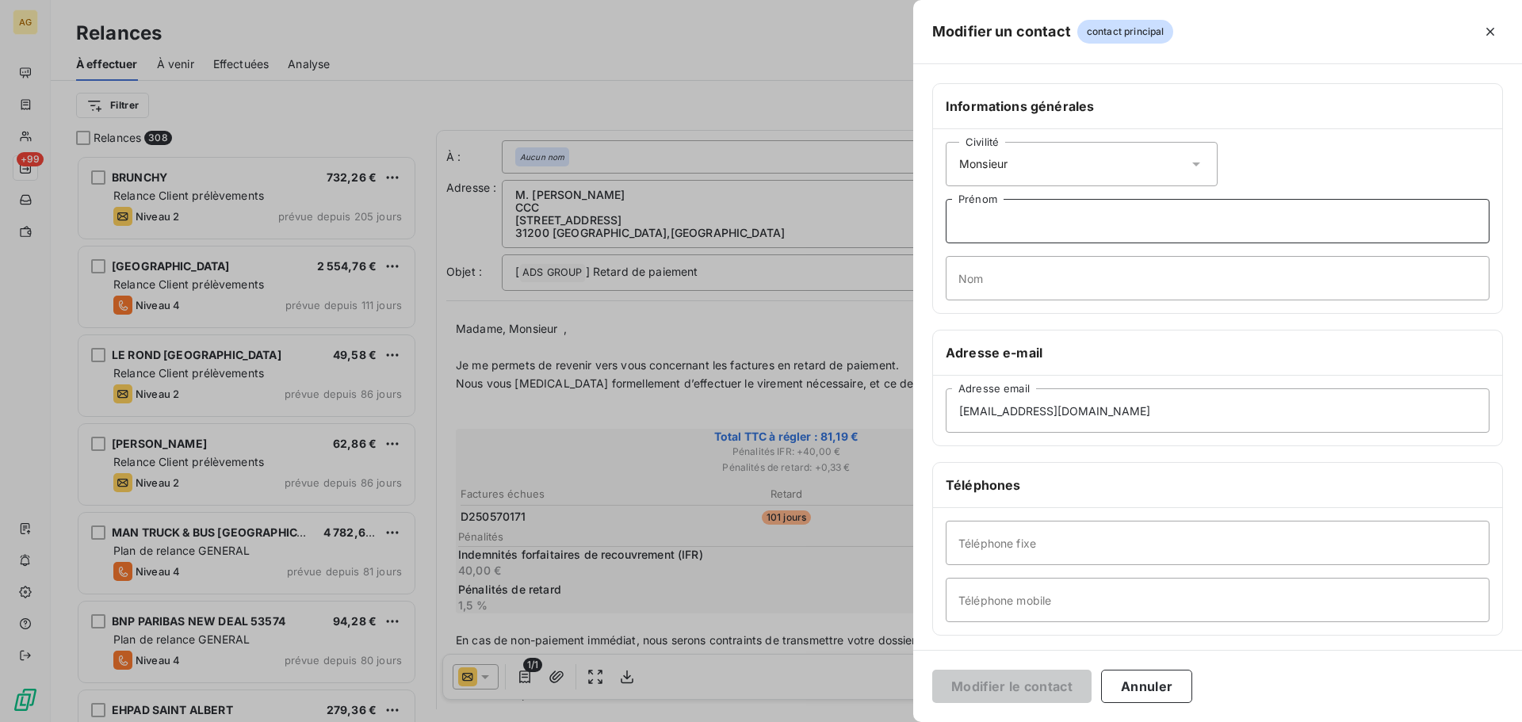
click at [998, 206] on input "Prénom" at bounding box center [1218, 221] width 544 height 44
type input "[PERSON_NAME]"
type input "BOURGNINAUD"
click at [1019, 683] on button "Modifier le contact" at bounding box center [1011, 686] width 159 height 33
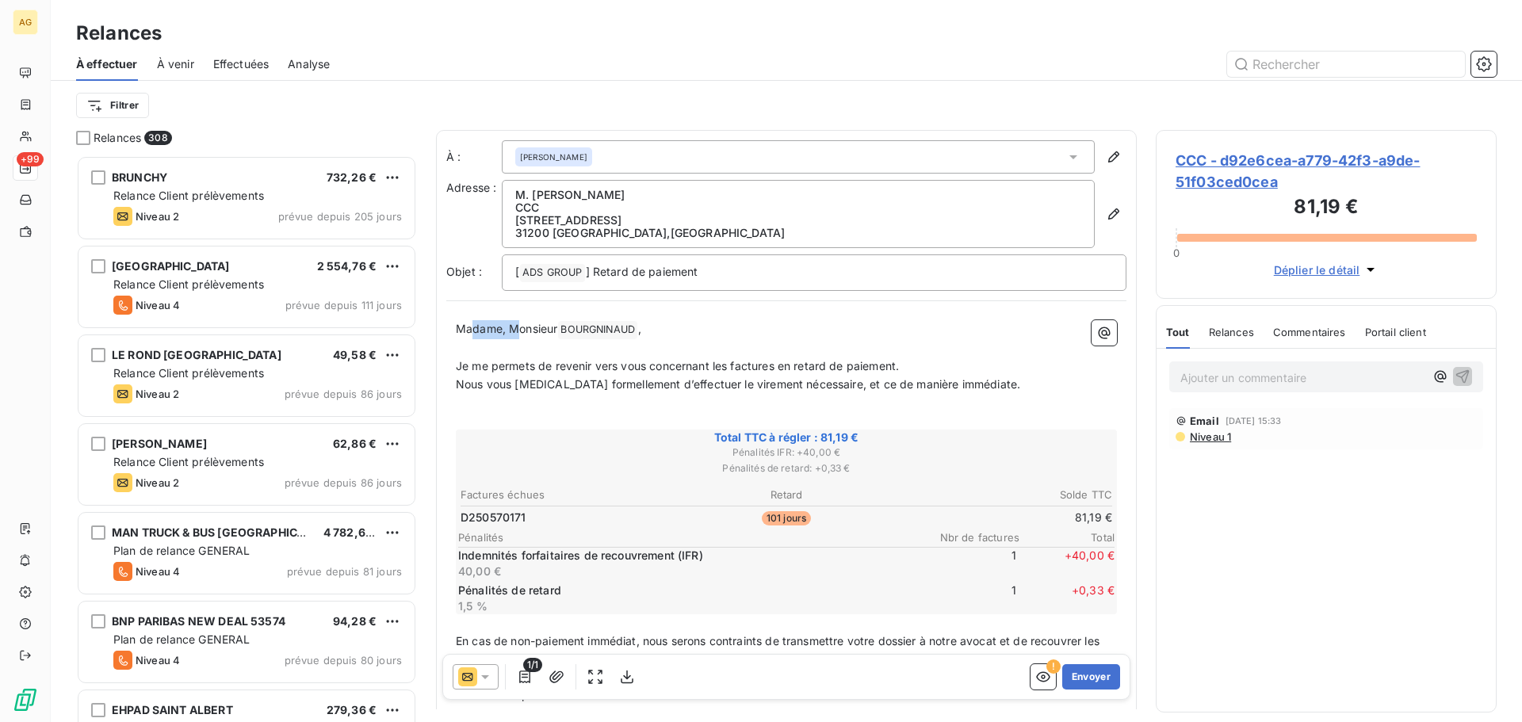
drag, startPoint x: 518, startPoint y: 325, endPoint x: 472, endPoint y: 334, distance: 46.8
click at [472, 334] on span "Madame, Monsieur" at bounding box center [506, 328] width 101 height 13
click at [496, 331] on span "Madame, Monsieur" at bounding box center [506, 328] width 101 height 13
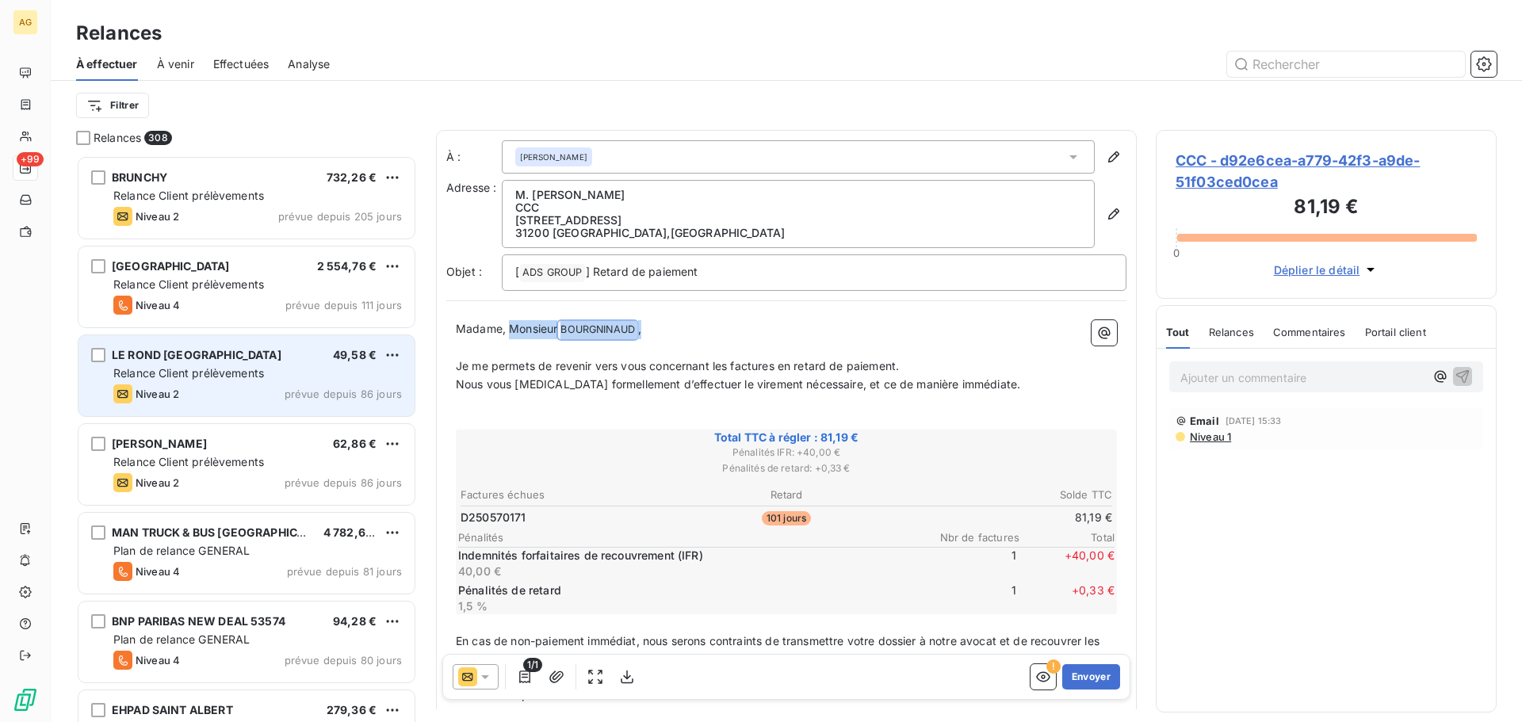
drag, startPoint x: 509, startPoint y: 328, endPoint x: 381, endPoint y: 340, distance: 128.2
click at [381, 340] on div "Relances 308 BRUNCHY 732,26 € Relance Client prélèvements Niveau 2 prévue depui…" at bounding box center [787, 426] width 1472 height 592
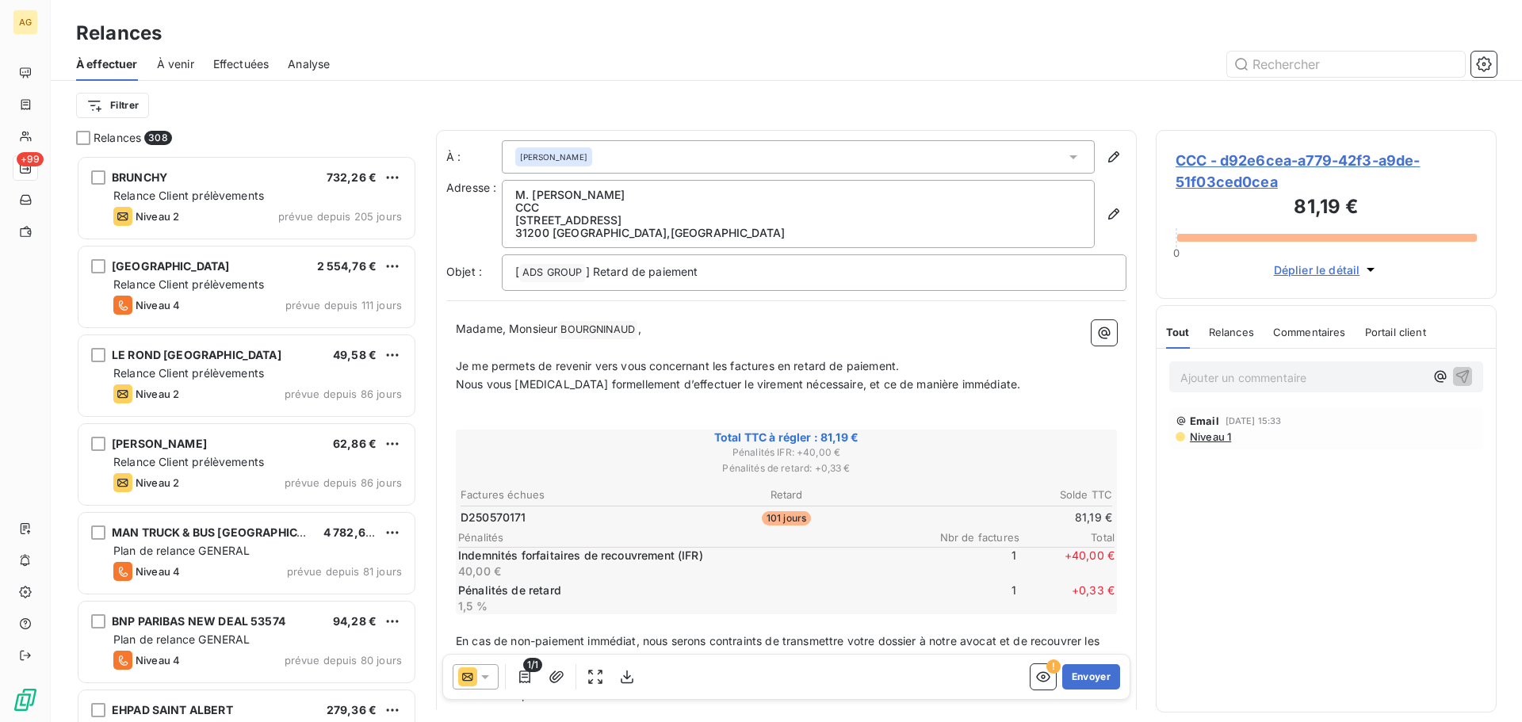
click at [469, 334] on span "Madame, Monsieur" at bounding box center [506, 328] width 101 height 13
drag, startPoint x: 507, startPoint y: 332, endPoint x: 454, endPoint y: 326, distance: 53.5
click at [454, 326] on div "Madame, Monsieur [PERSON_NAME] ﻿ , ﻿ Je me permets de revenir vers vous concern…" at bounding box center [786, 559] width 680 height 496
click at [730, 362] on span "Je me permets de revenir vers vous concernant les factures en retard de paiemen…" at bounding box center [677, 365] width 443 height 13
click at [1077, 683] on button "Envoyer" at bounding box center [1091, 676] width 58 height 25
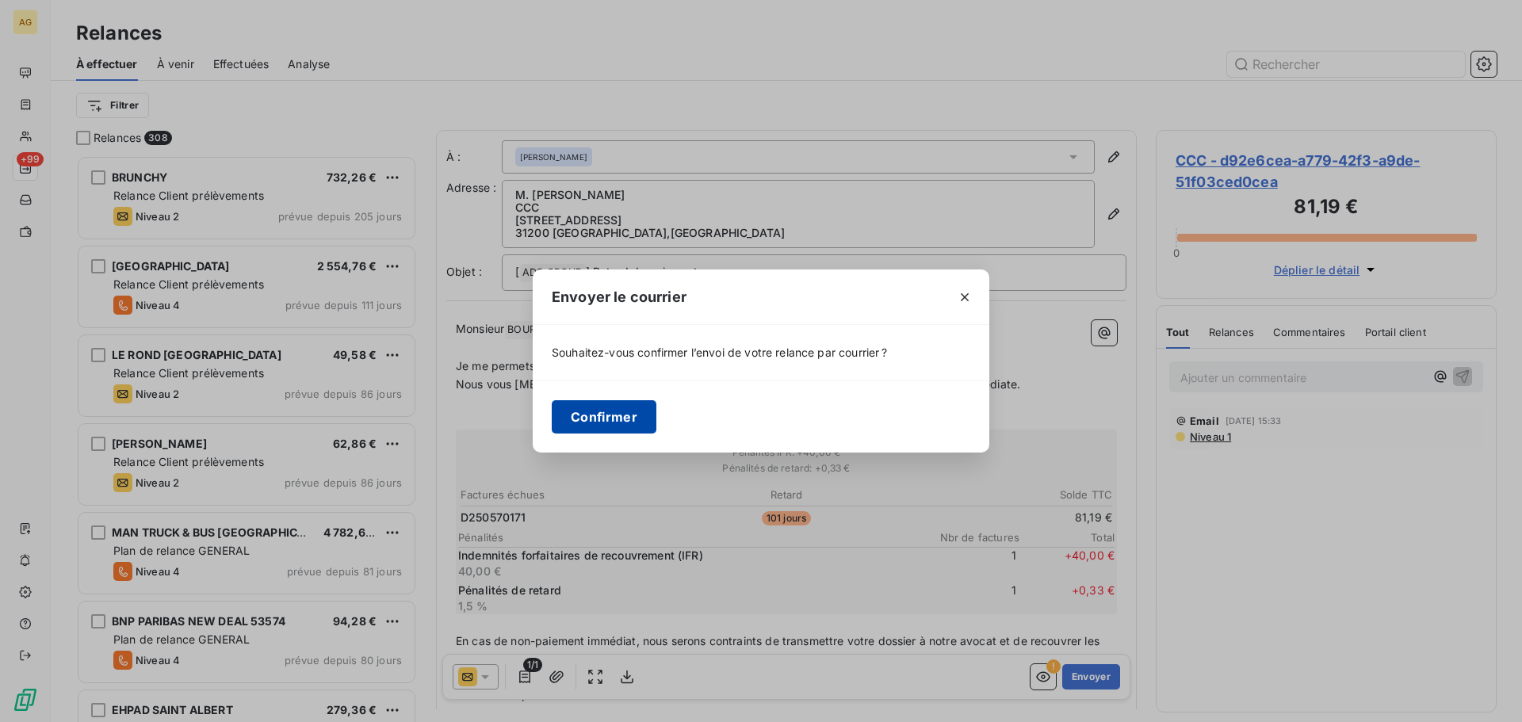
click at [599, 415] on button "Confirmer" at bounding box center [604, 416] width 105 height 33
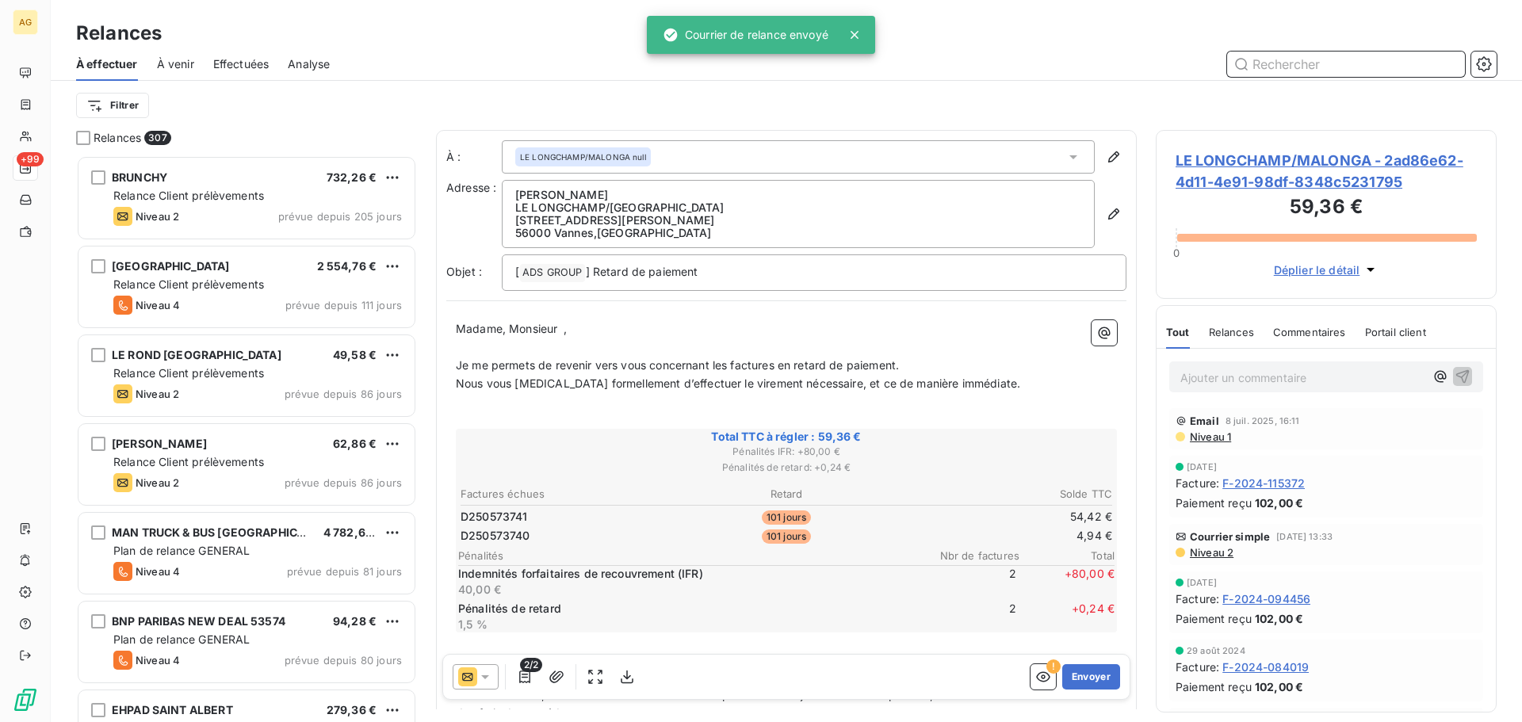
click at [1345, 65] on input "text" at bounding box center [1346, 64] width 238 height 25
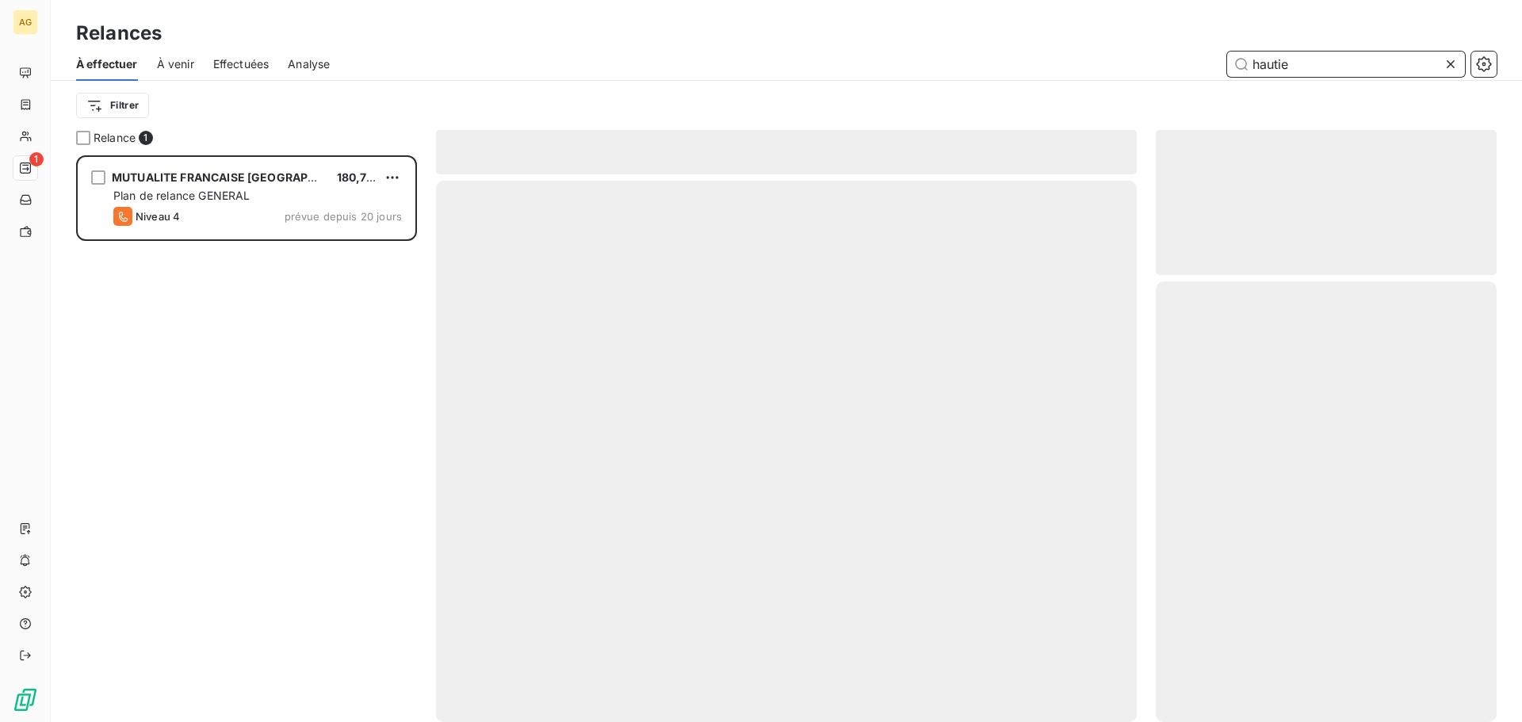
scroll to position [555, 329]
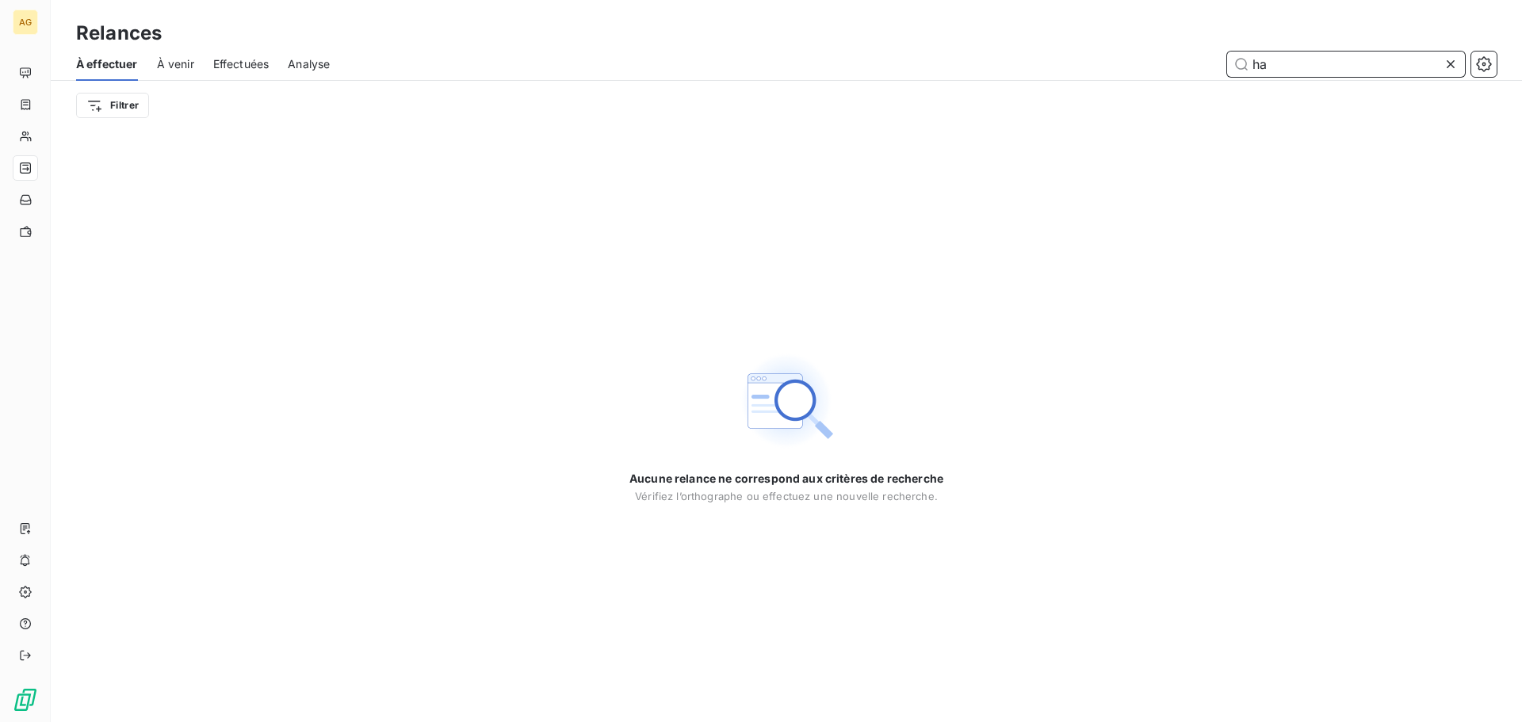
type input "h"
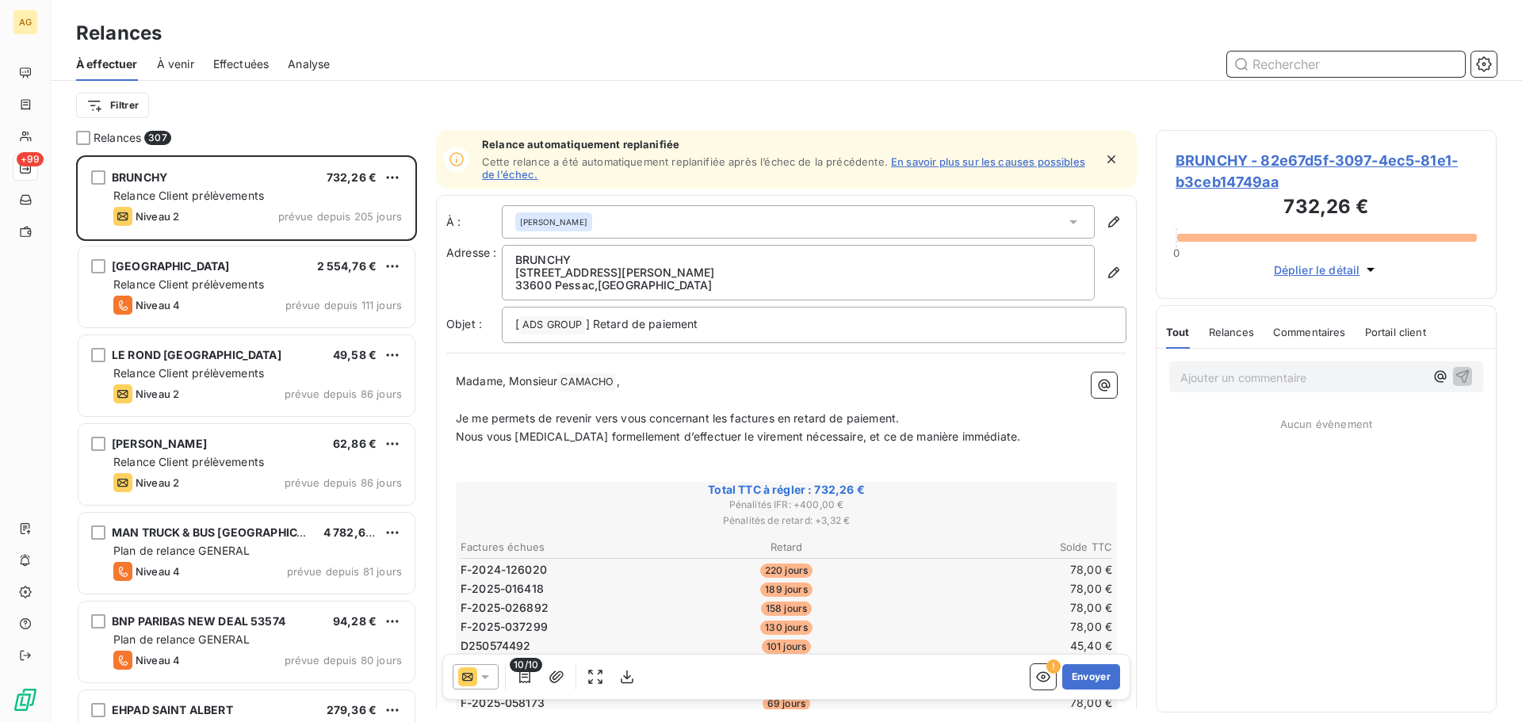
scroll to position [555, 329]
